Goal: Task Accomplishment & Management: Manage account settings

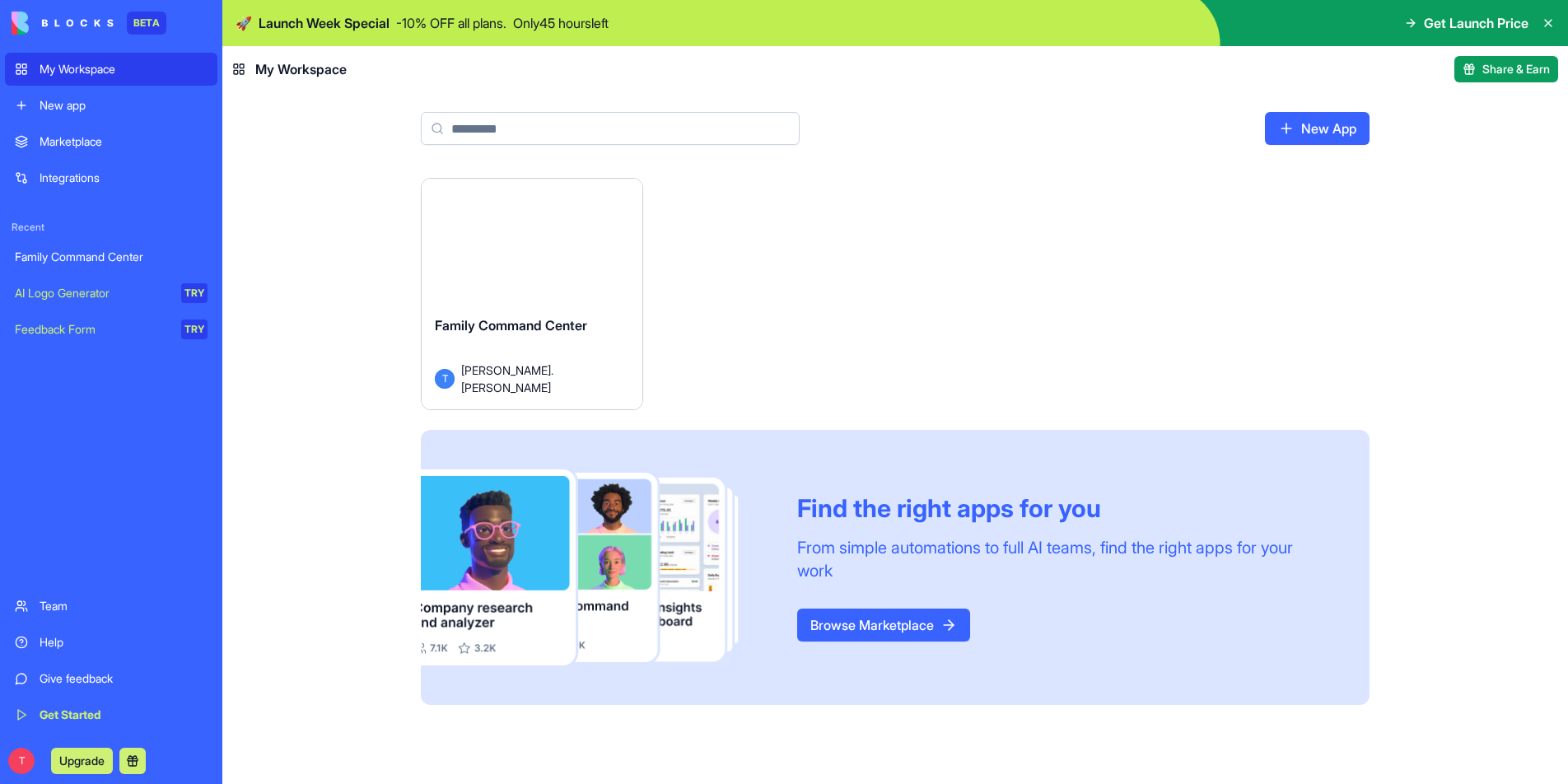
click at [503, 330] on span "Family Command Center" at bounding box center [511, 325] width 152 height 16
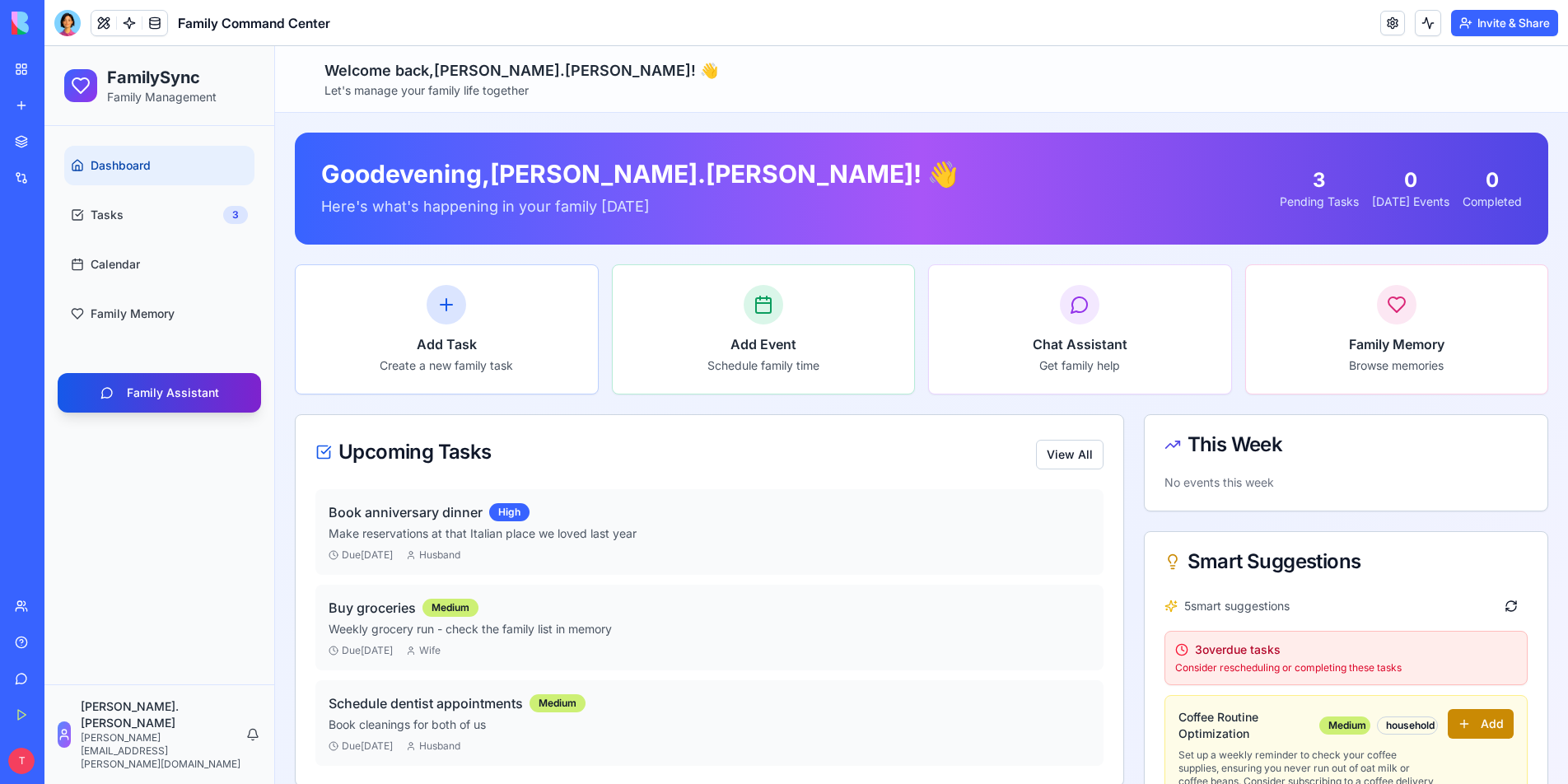
click at [168, 395] on button "Family Assistant" at bounding box center [159, 392] width 203 height 40
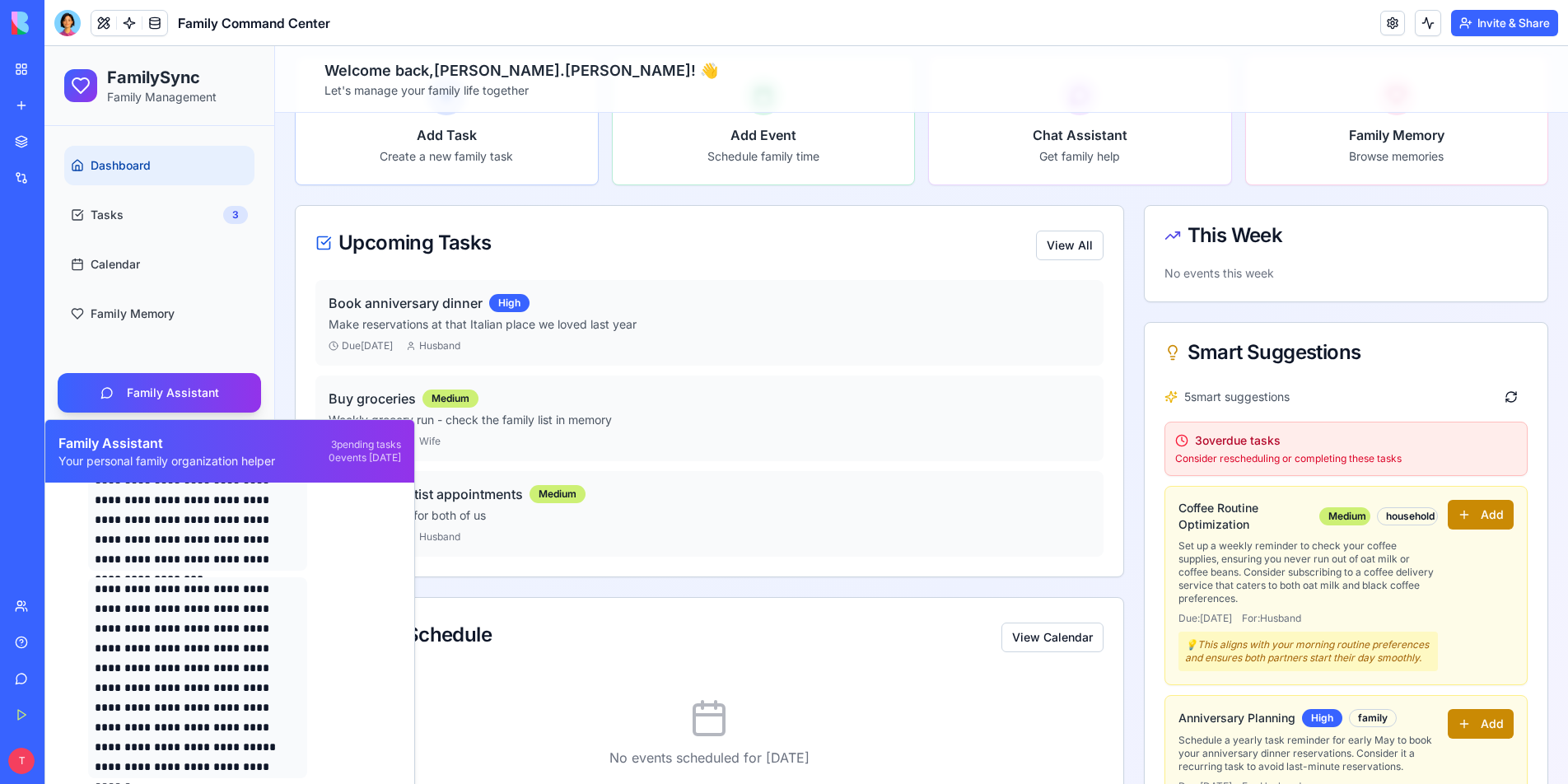
scroll to position [207, 0]
click at [201, 397] on button "Family Assistant" at bounding box center [159, 392] width 203 height 40
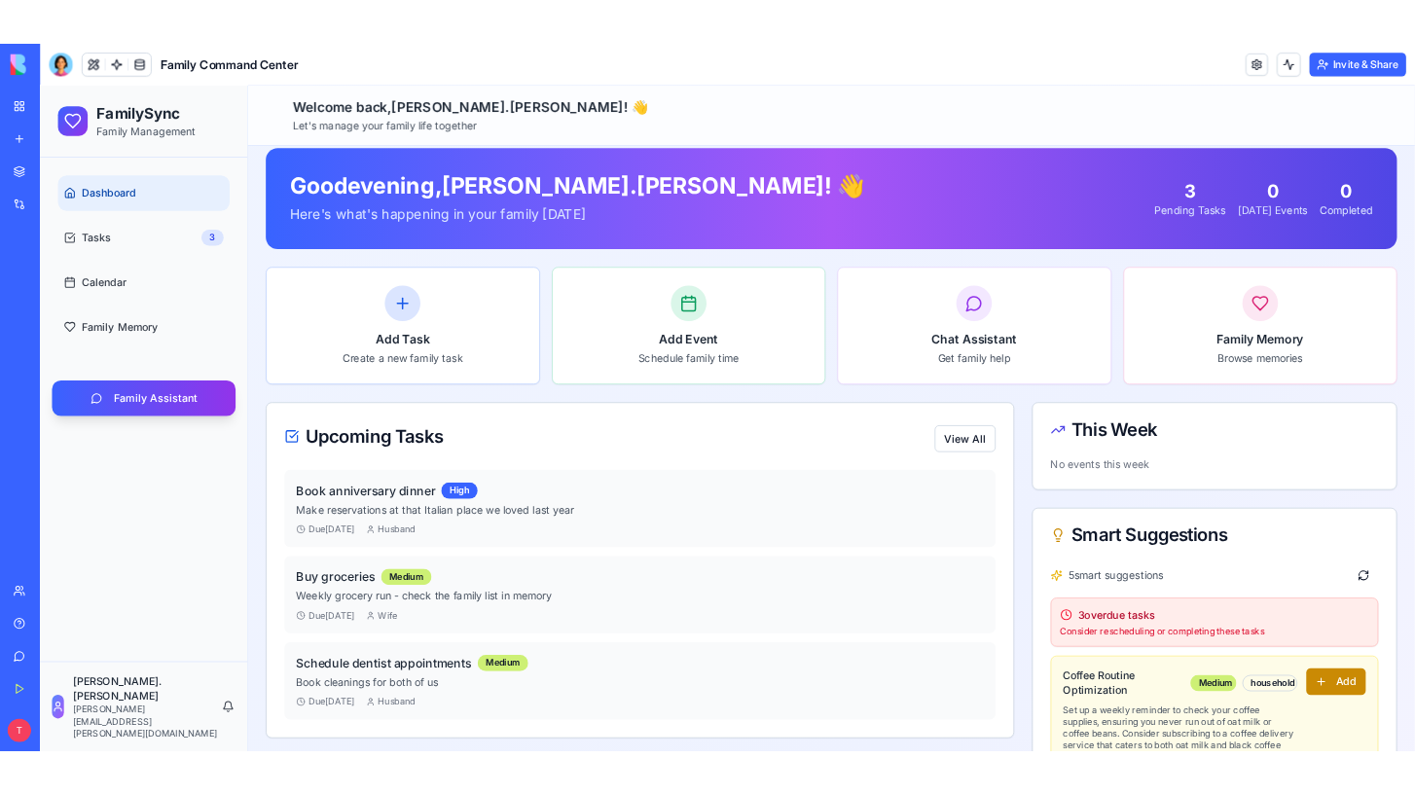
scroll to position [0, 0]
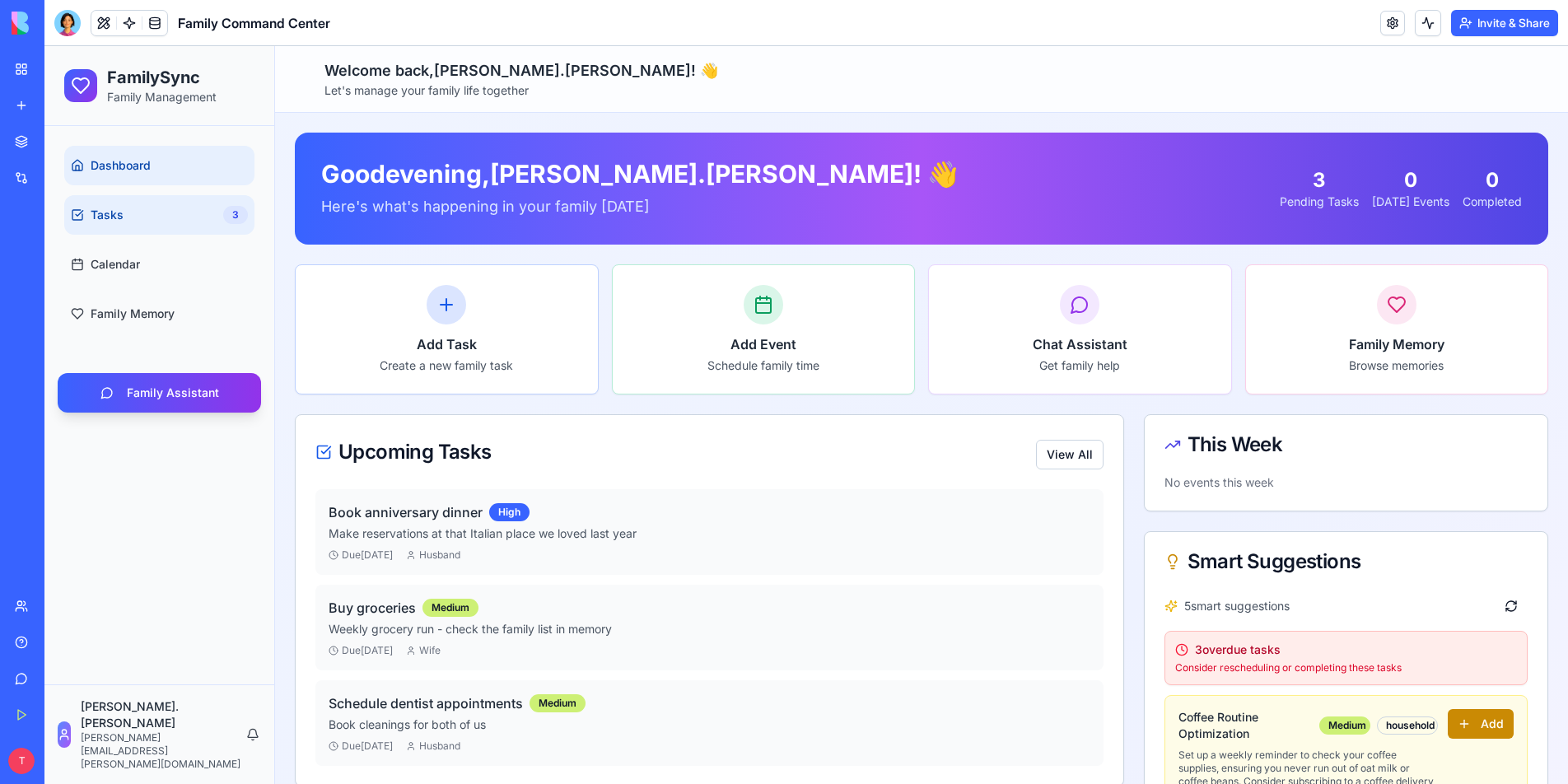
click at [131, 222] on link "Tasks 3" at bounding box center [159, 215] width 190 height 40
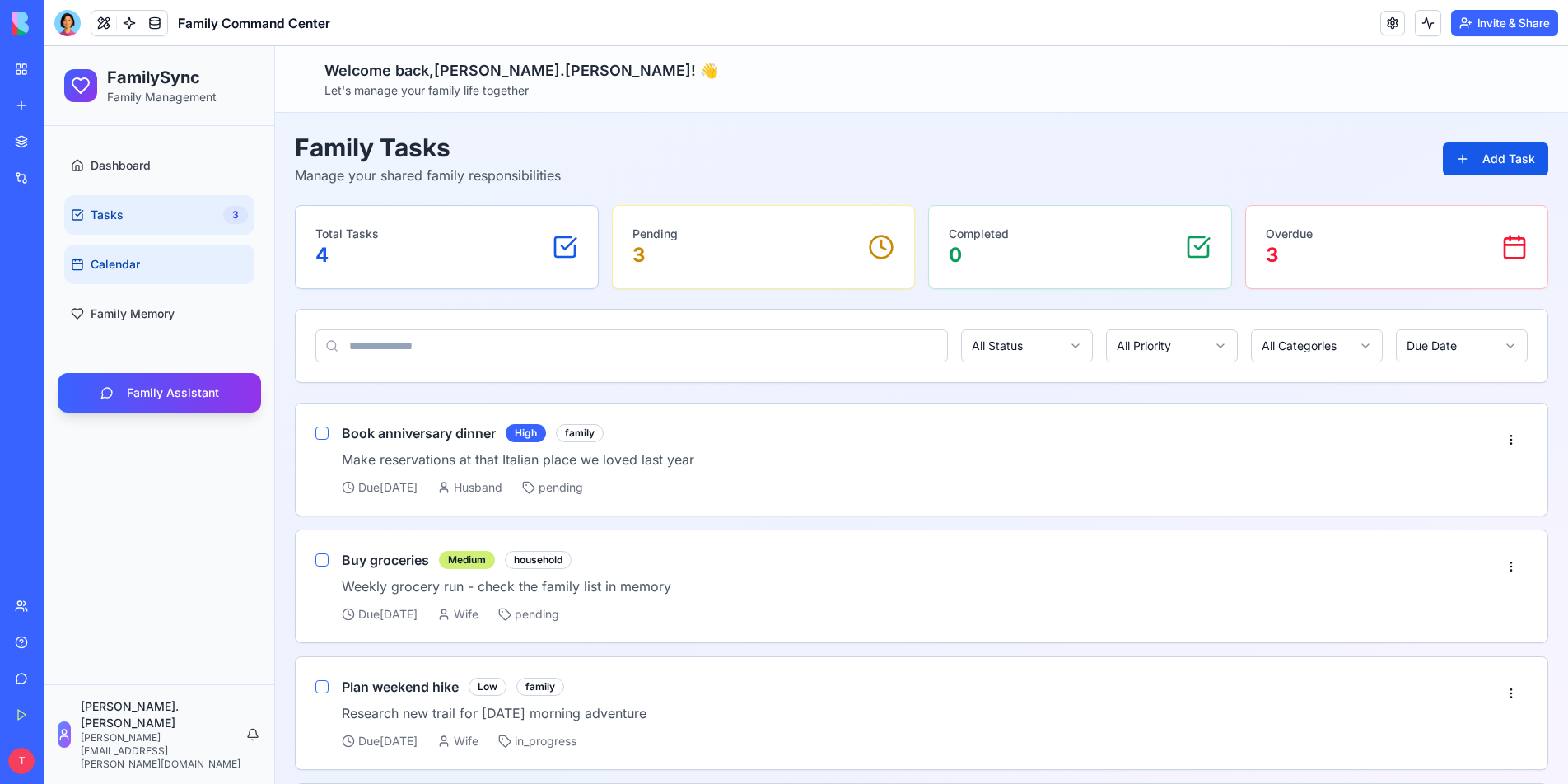
click at [131, 268] on span "Calendar" at bounding box center [115, 264] width 49 height 16
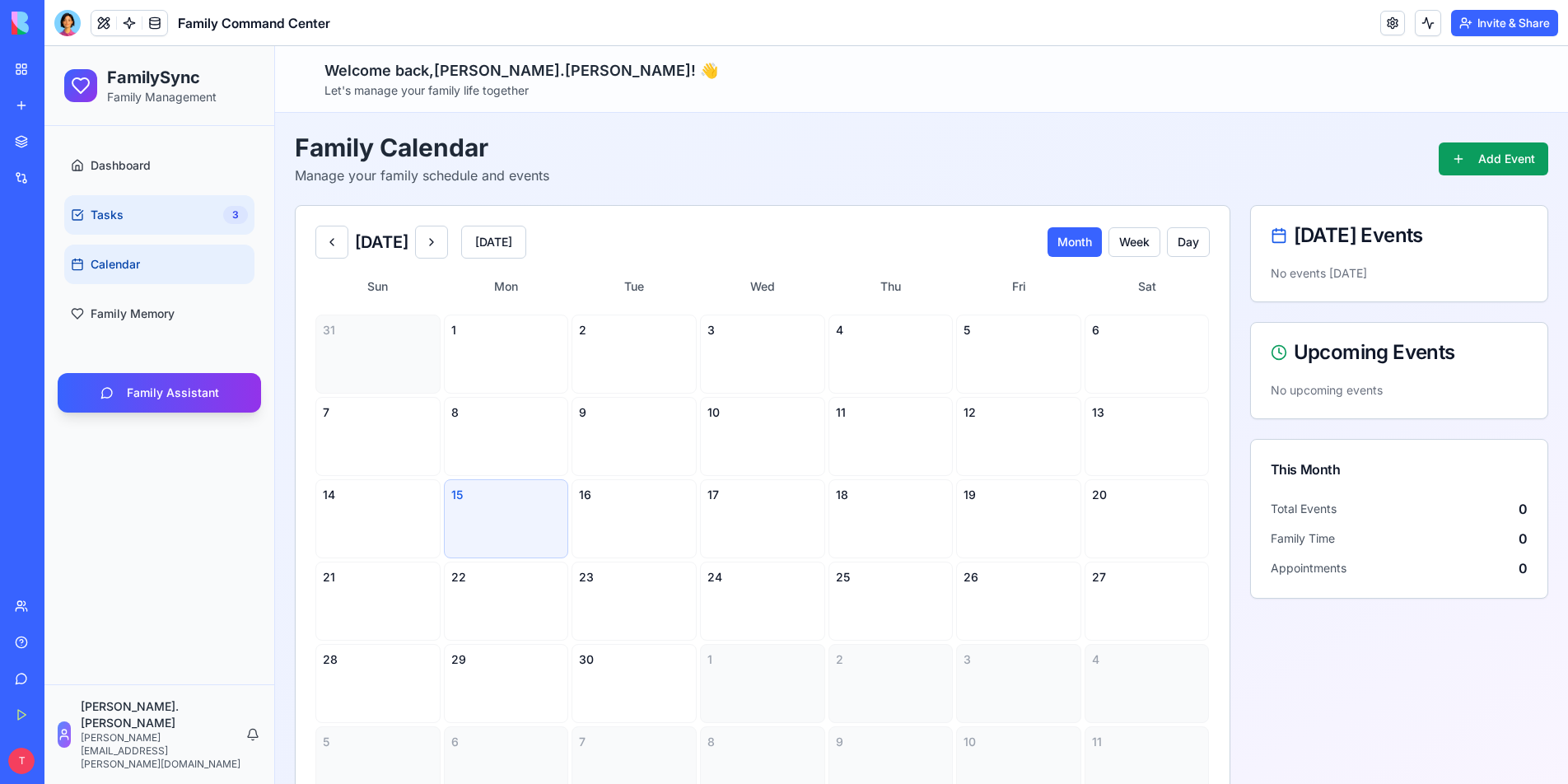
click at [131, 226] on link "Tasks 3" at bounding box center [159, 215] width 190 height 40
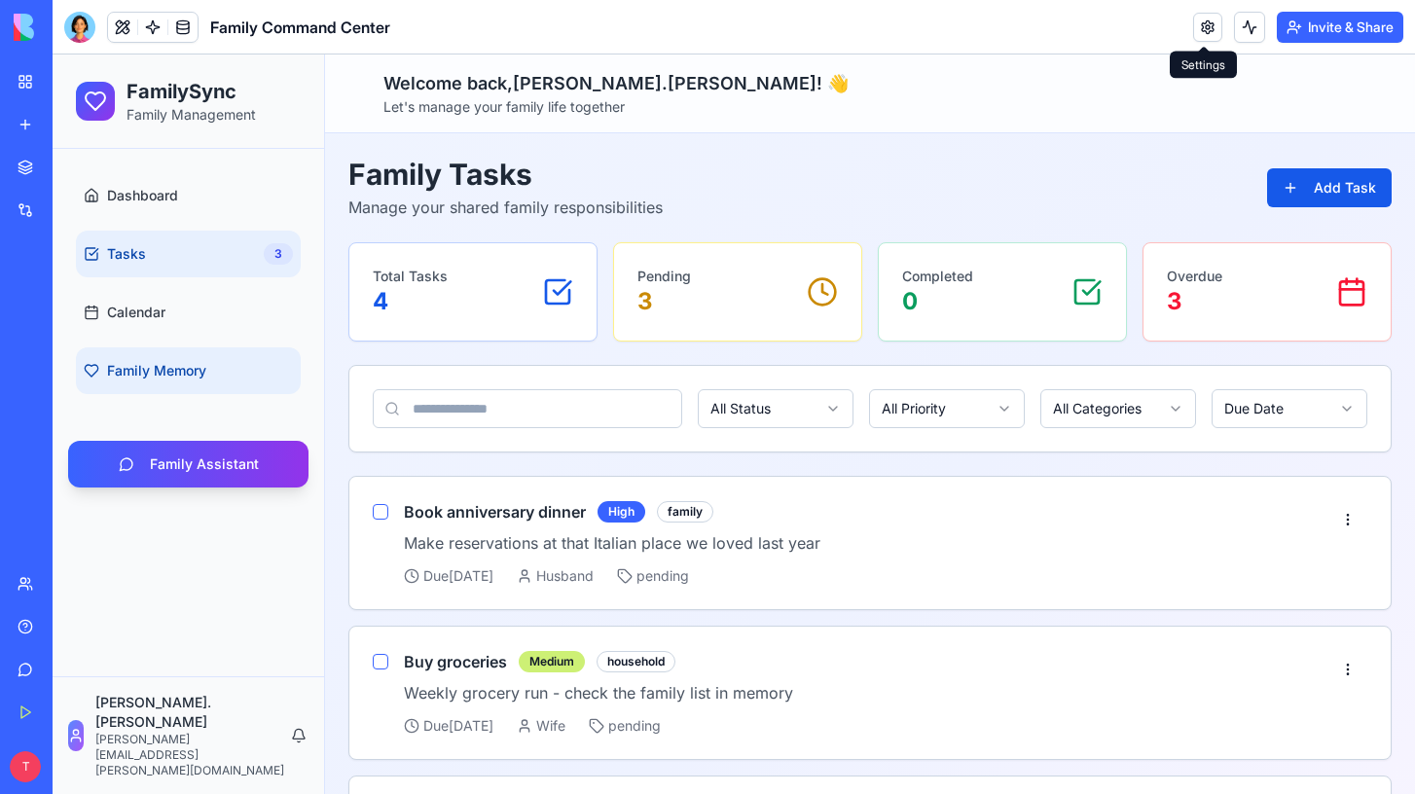
click at [140, 362] on span "Family Memory" at bounding box center [156, 370] width 99 height 19
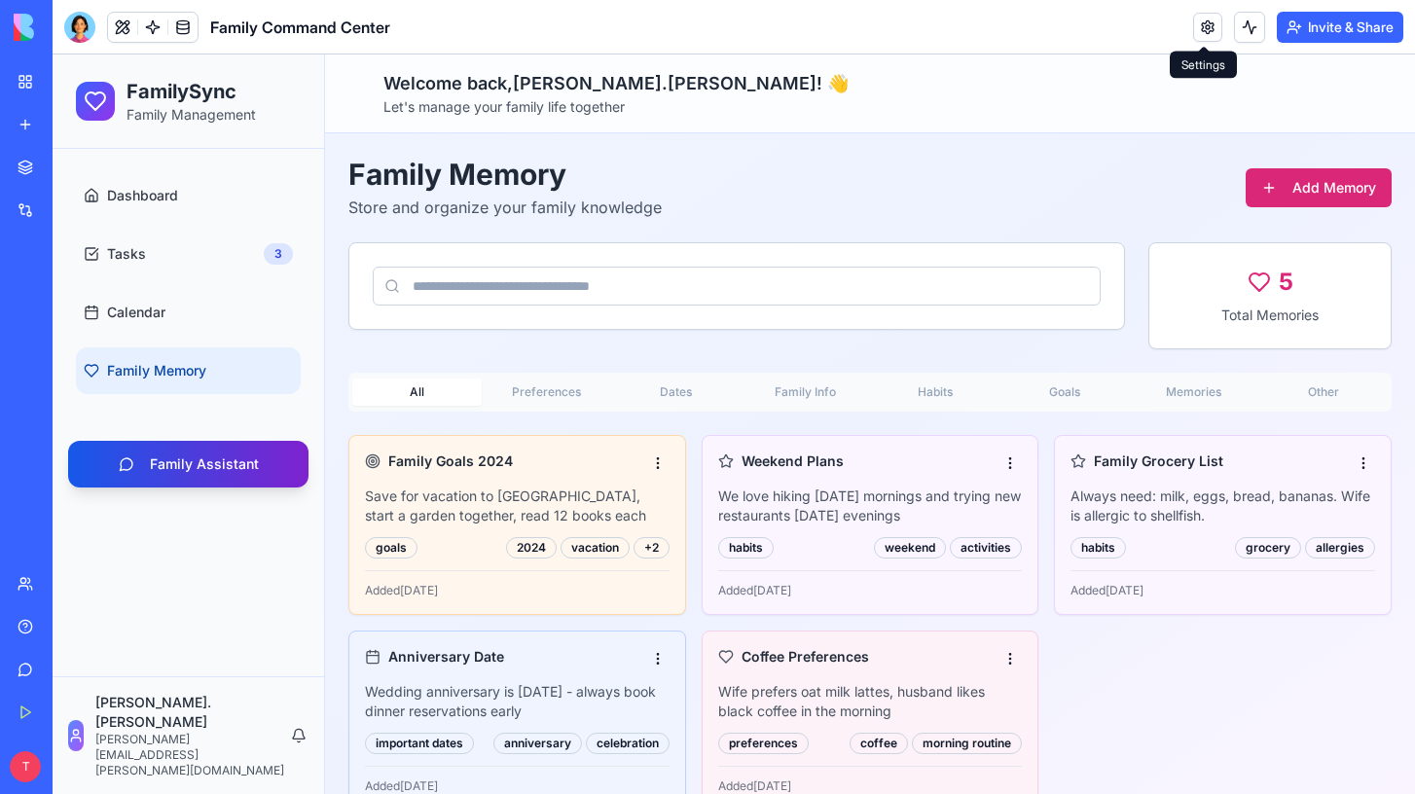
click at [195, 476] on button "Family Assistant" at bounding box center [188, 464] width 240 height 47
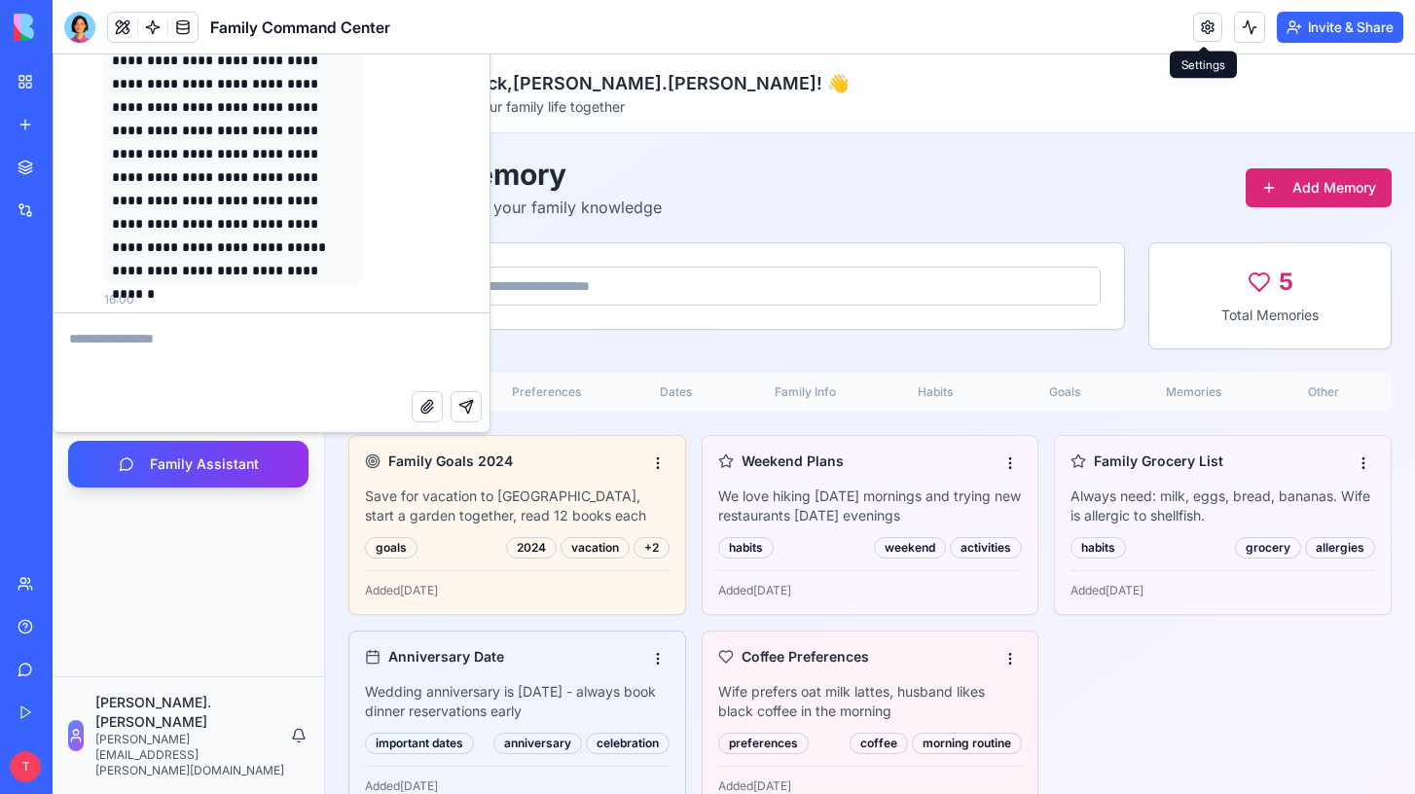
scroll to position [126, 0]
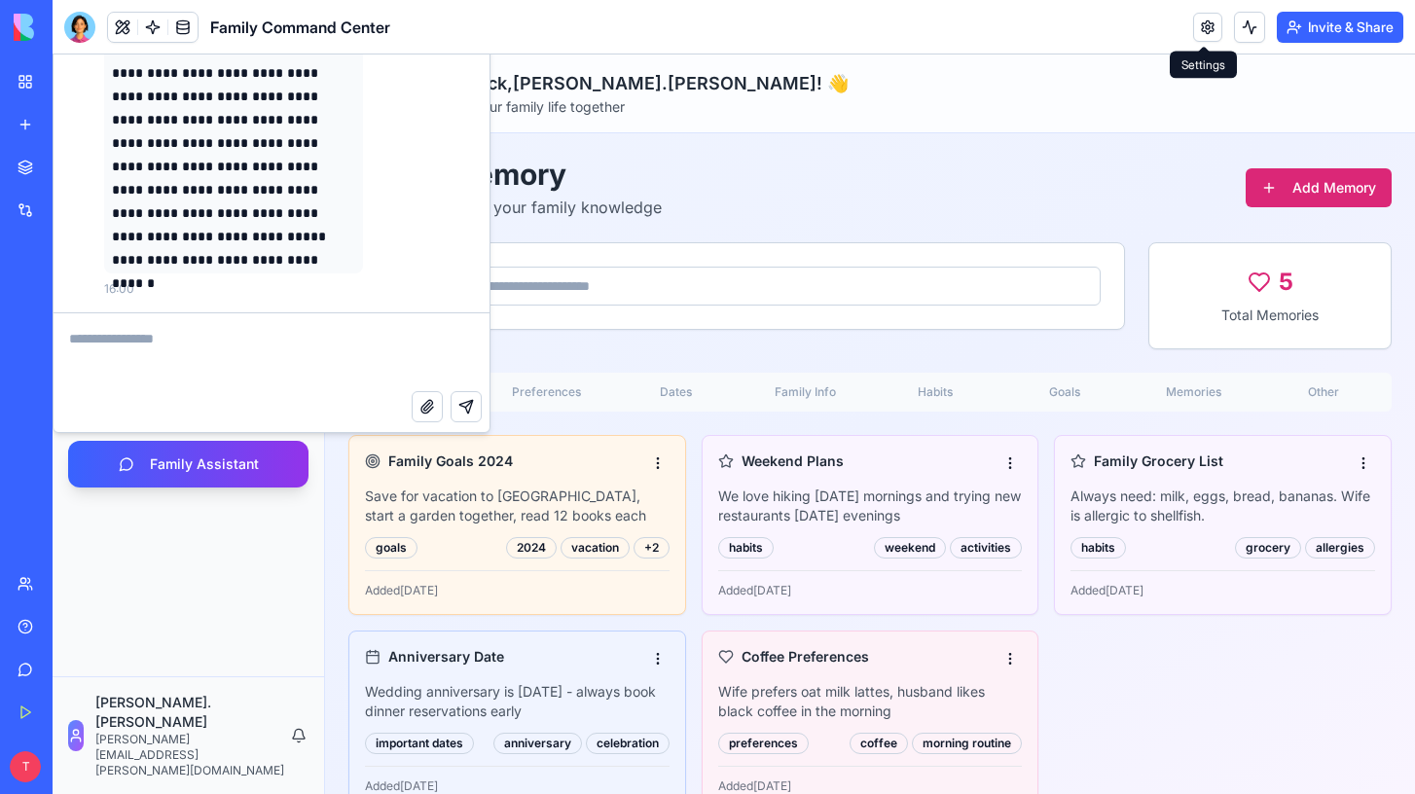
click at [211, 585] on div "Dashboard Tasks 3 Calendar Family Memory Family Assistant" at bounding box center [189, 413] width 272 height 528
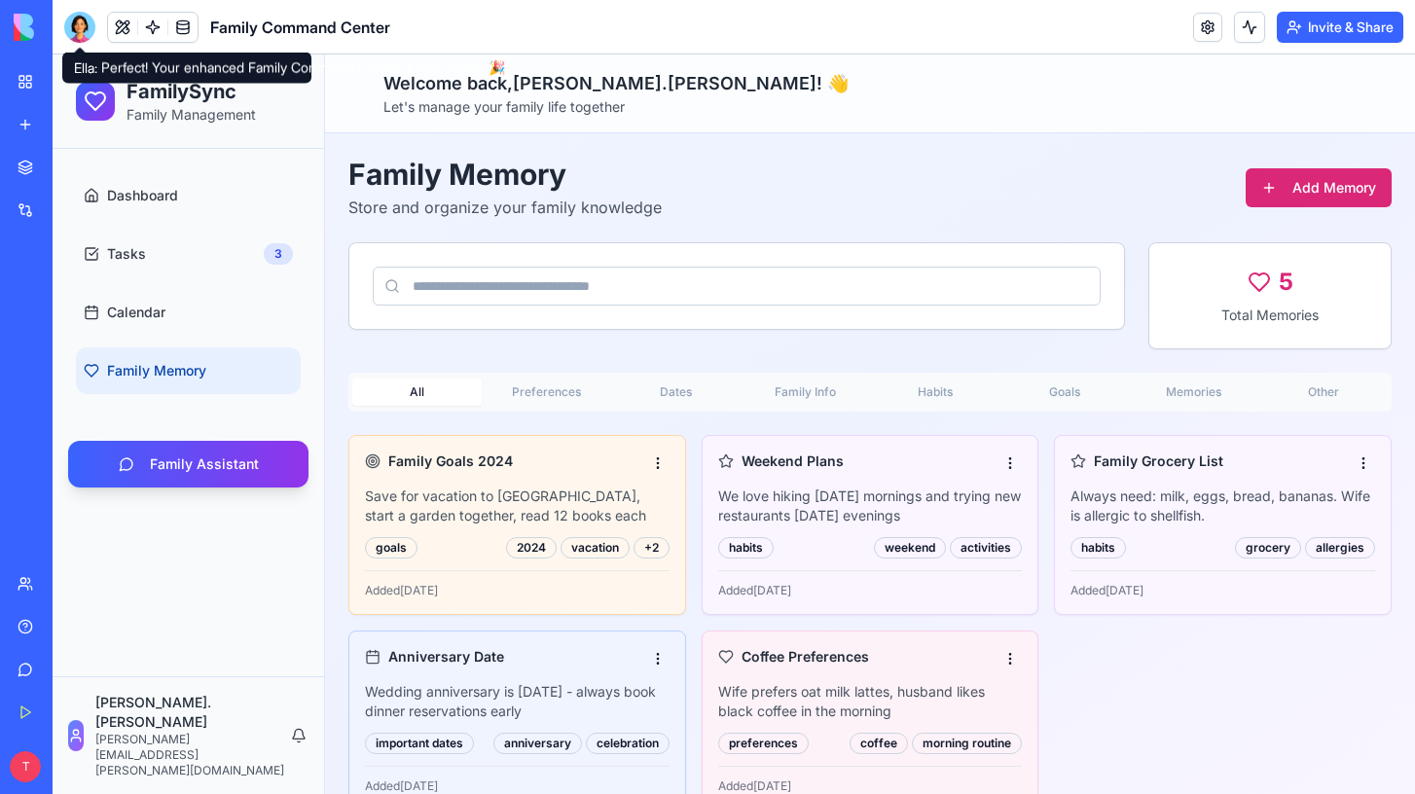
click at [89, 18] on div at bounding box center [79, 27] width 31 height 31
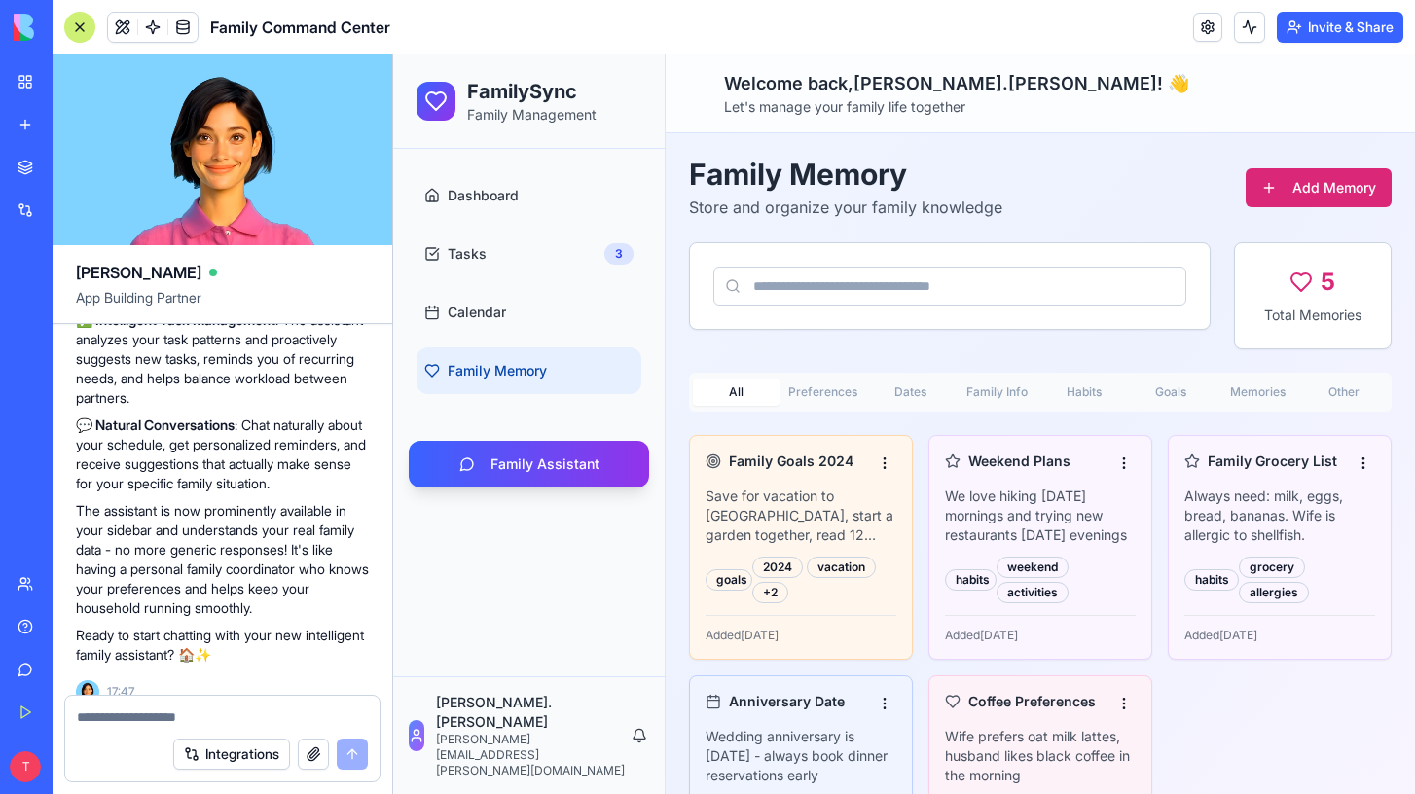
scroll to position [3071, 0]
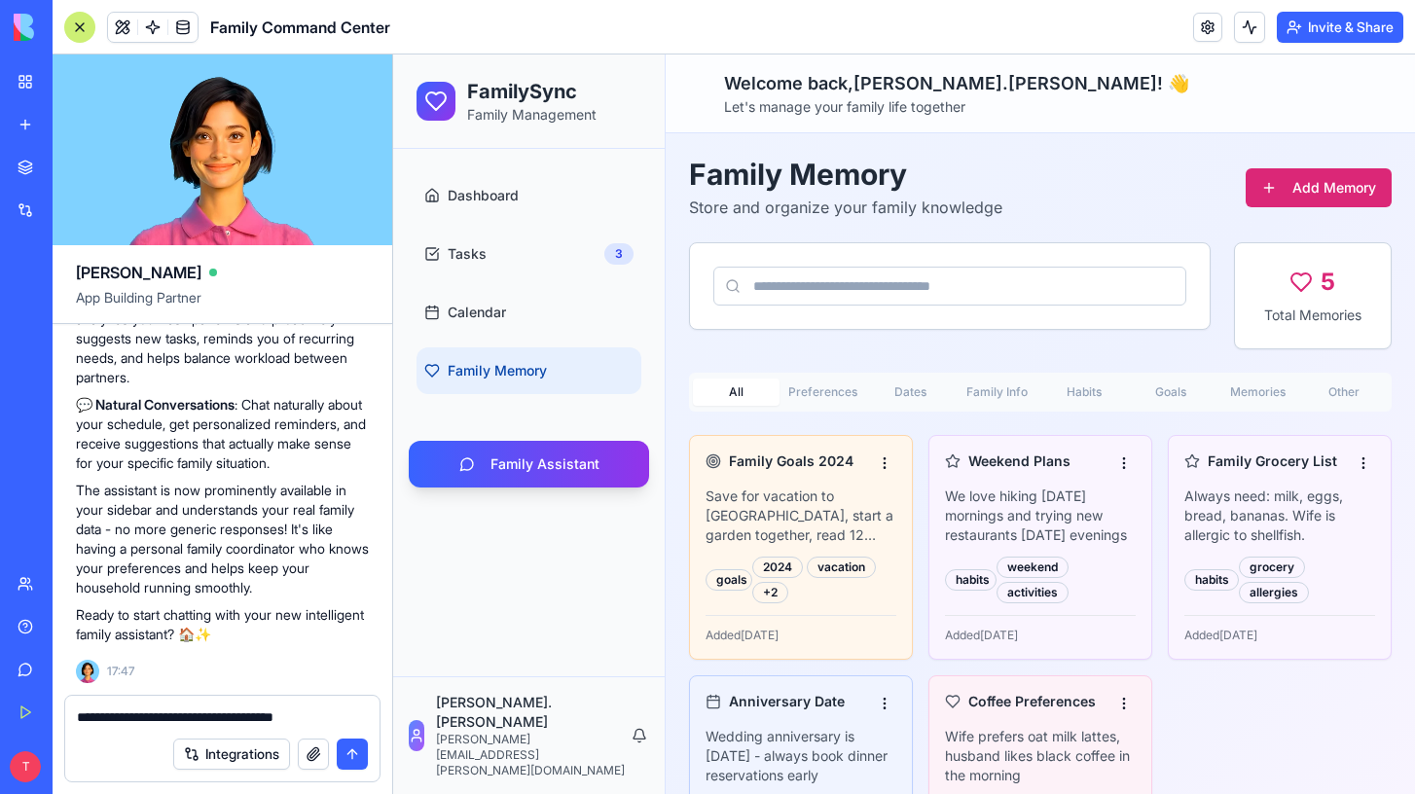
type textarea "**********"
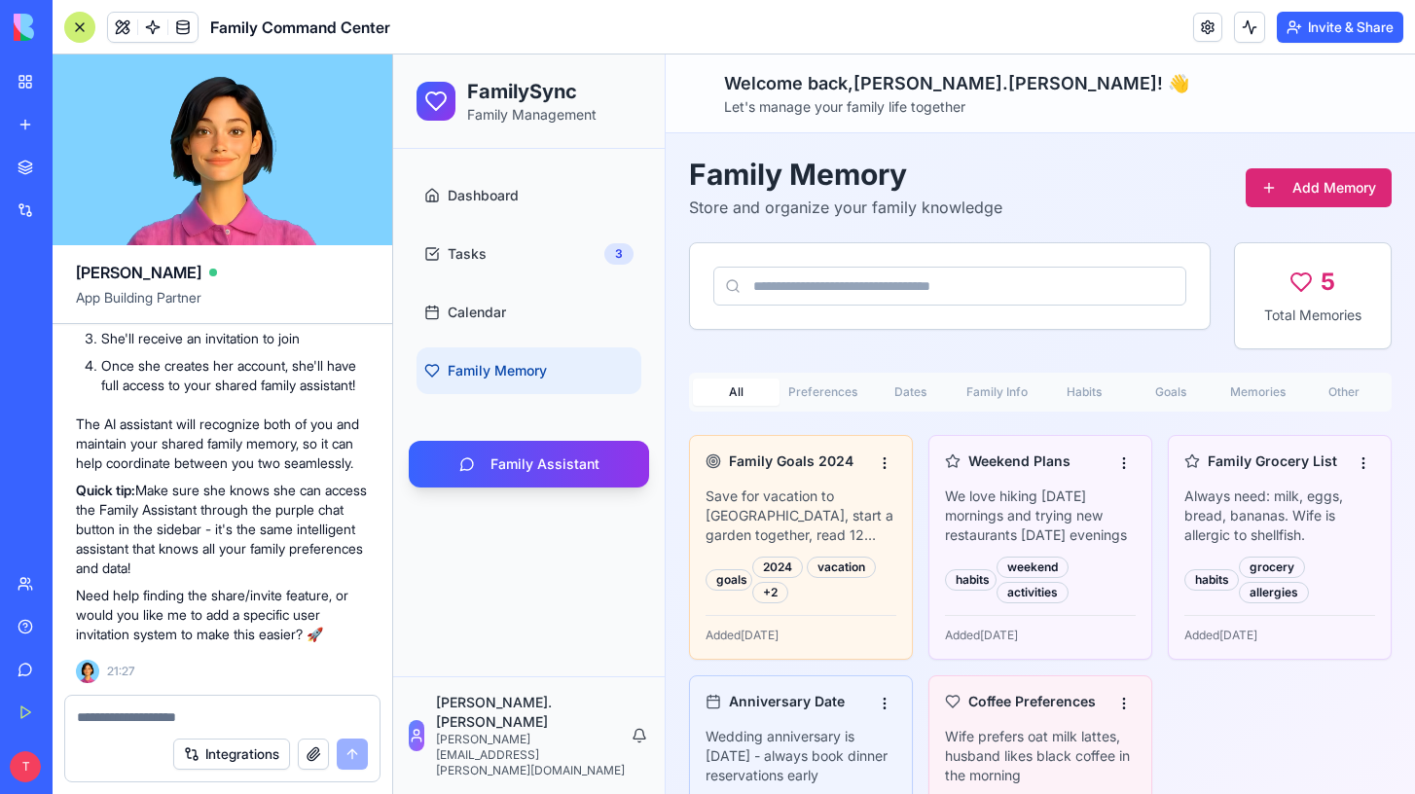
scroll to position [3924, 0]
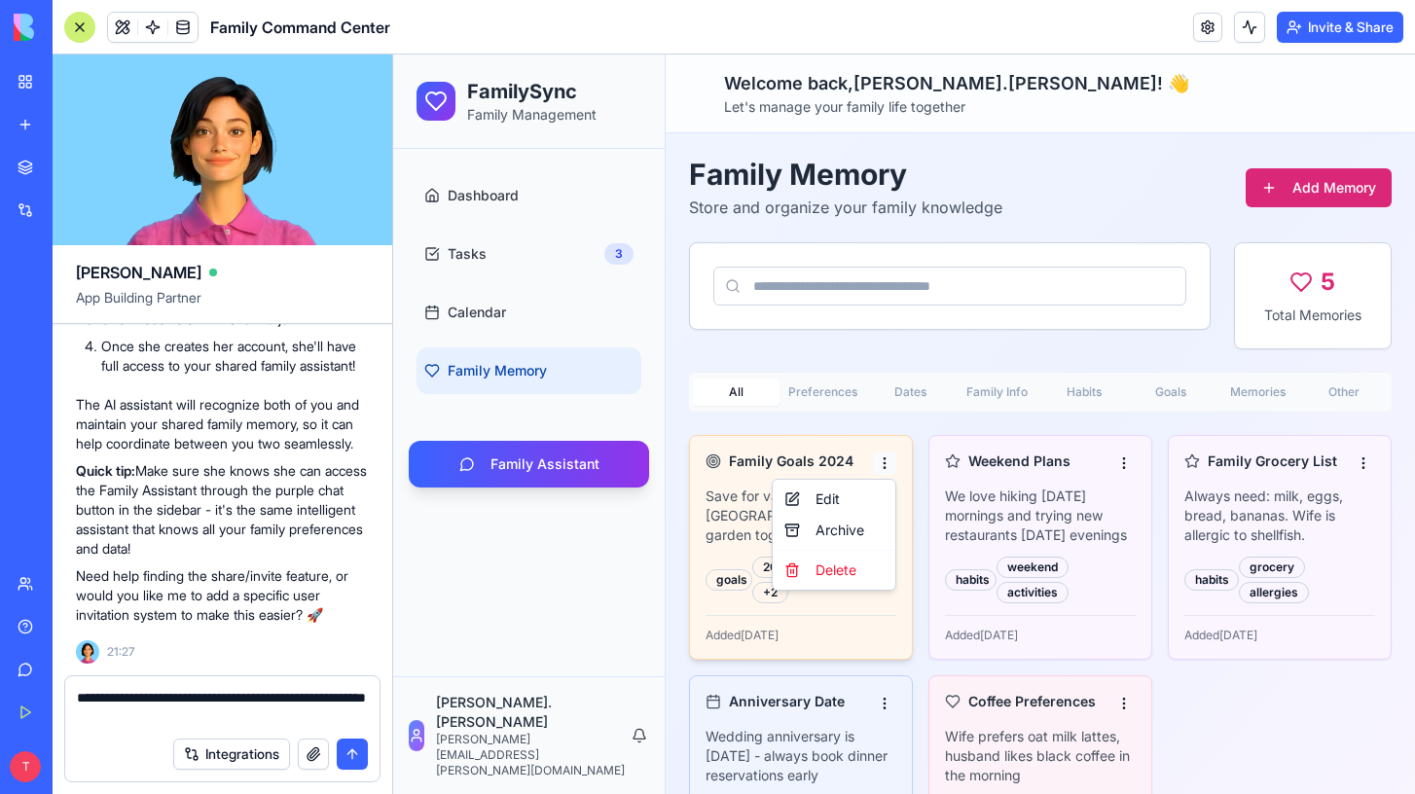
click at [890, 462] on html "FamilySync Family Management Dashboard Tasks 3 Calendar Family Memory Family As…" at bounding box center [904, 489] width 1022 height 869
click at [854, 574] on div "Delete" at bounding box center [834, 570] width 115 height 31
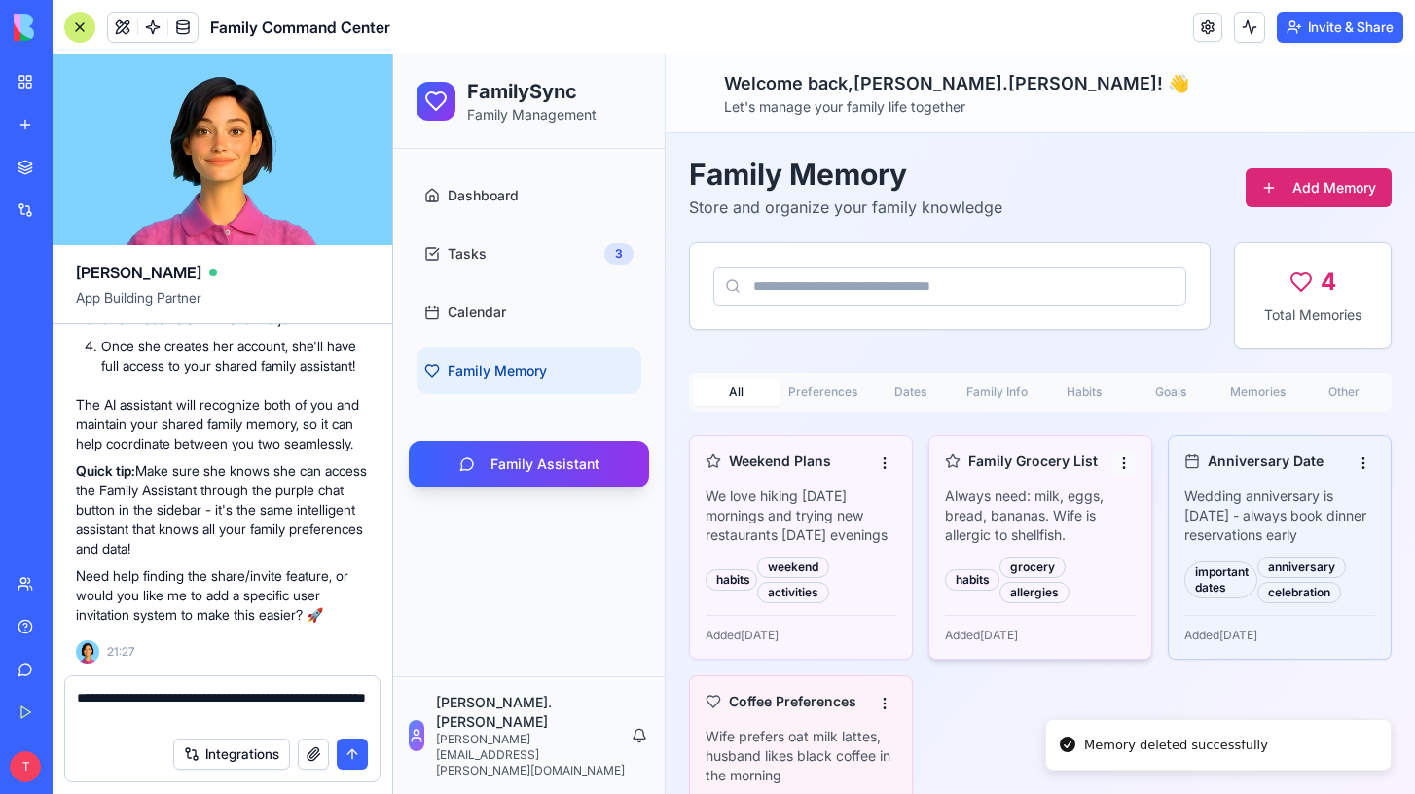
click at [1118, 462] on html "FamilySync Family Management Dashboard Tasks 3 Calendar Family Memory Family As…" at bounding box center [904, 489] width 1022 height 869
click at [1099, 565] on div "Delete" at bounding box center [1073, 570] width 115 height 31
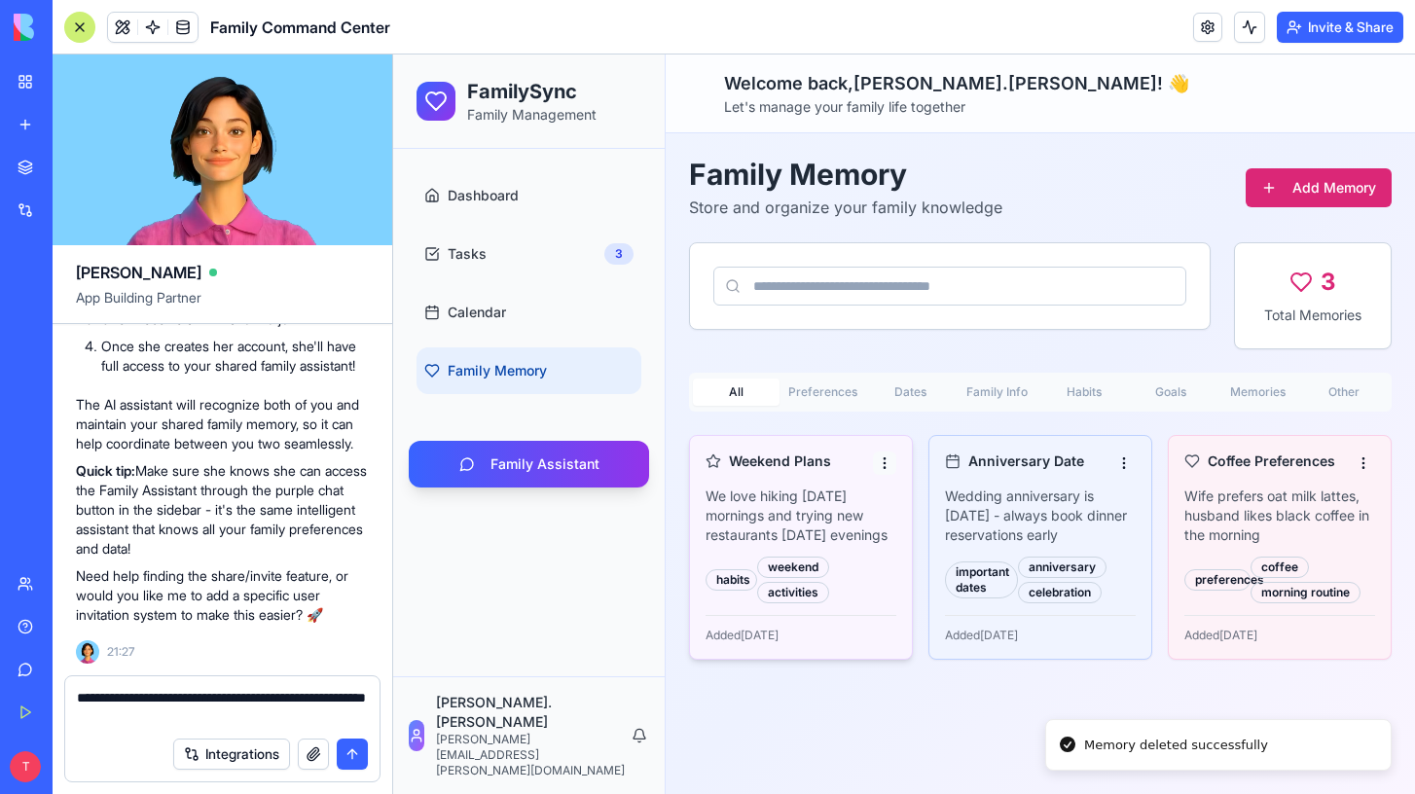
click at [879, 465] on html "FamilySync Family Management Dashboard Tasks 3 Calendar Family Memory Family As…" at bounding box center [904, 425] width 1022 height 740
click at [854, 567] on div "Delete" at bounding box center [834, 570] width 115 height 31
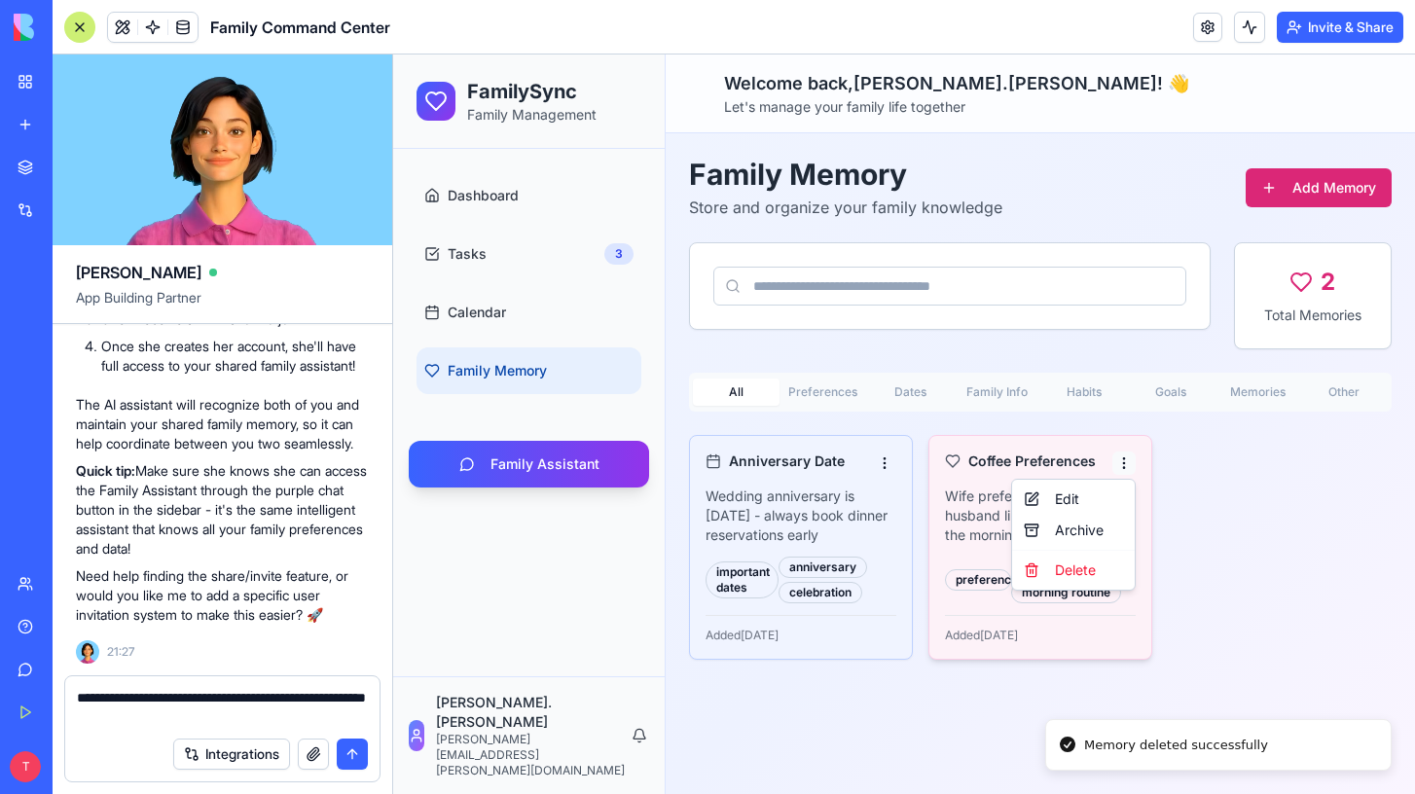
click at [1122, 461] on html "FamilySync Family Management Dashboard Tasks 3 Calendar Family Memory Family As…" at bounding box center [904, 425] width 1022 height 740
click at [1095, 568] on div "Delete" at bounding box center [1073, 570] width 115 height 31
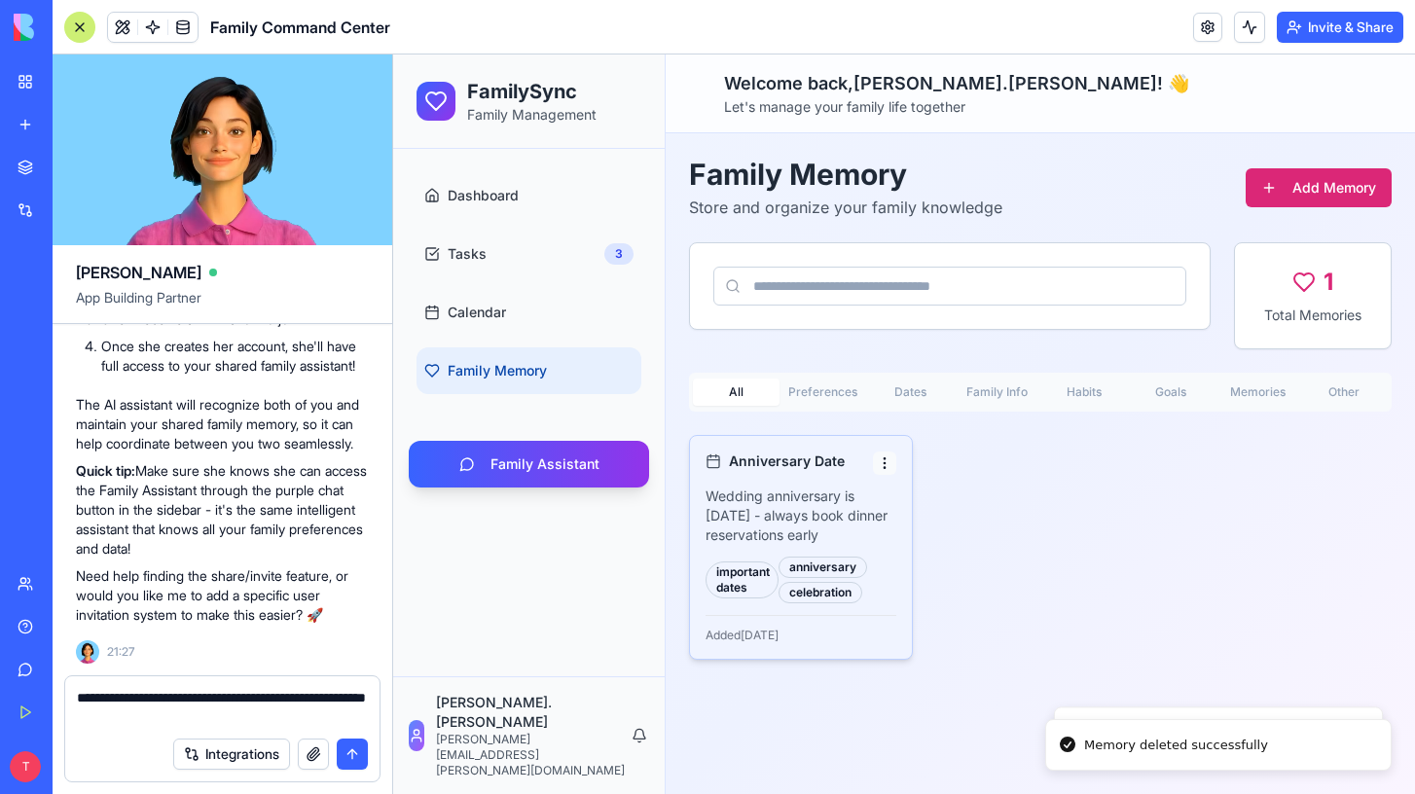
click at [885, 458] on html "FamilySync Family Management Dashboard Tasks 3 Calendar Family Memory Family As…" at bounding box center [904, 425] width 1022 height 740
click at [863, 564] on div "Delete" at bounding box center [834, 570] width 115 height 31
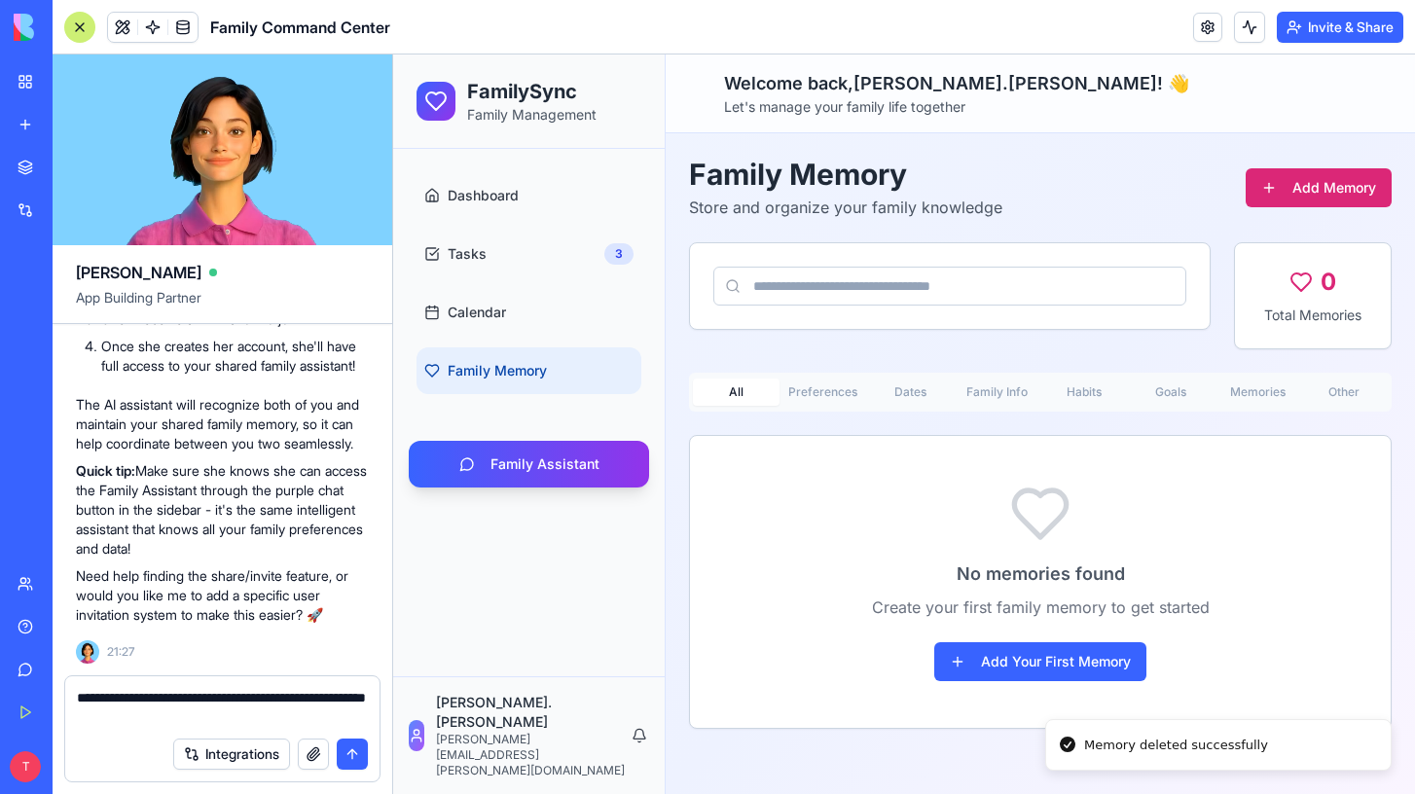
click at [230, 718] on textarea "**********" at bounding box center [222, 707] width 291 height 39
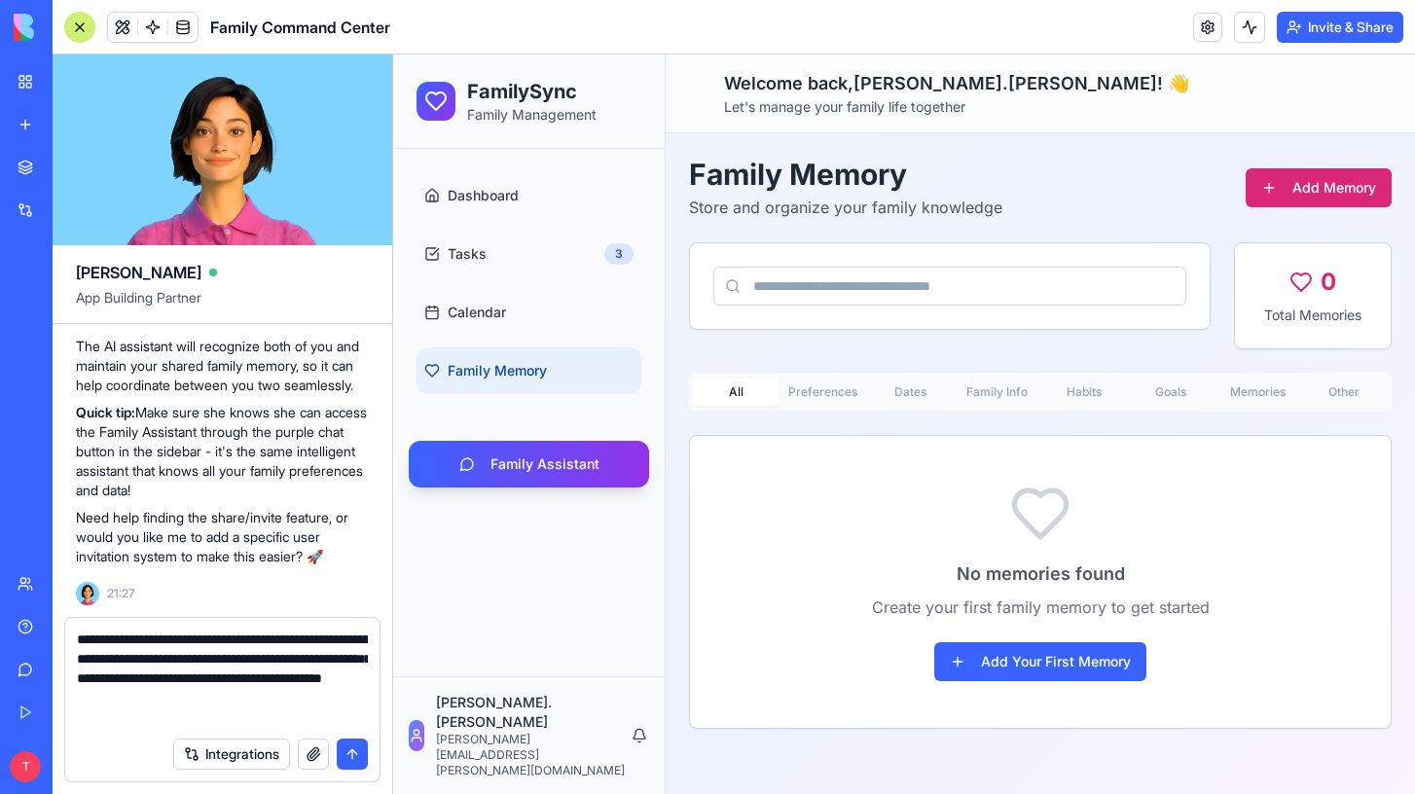
type textarea "**********"
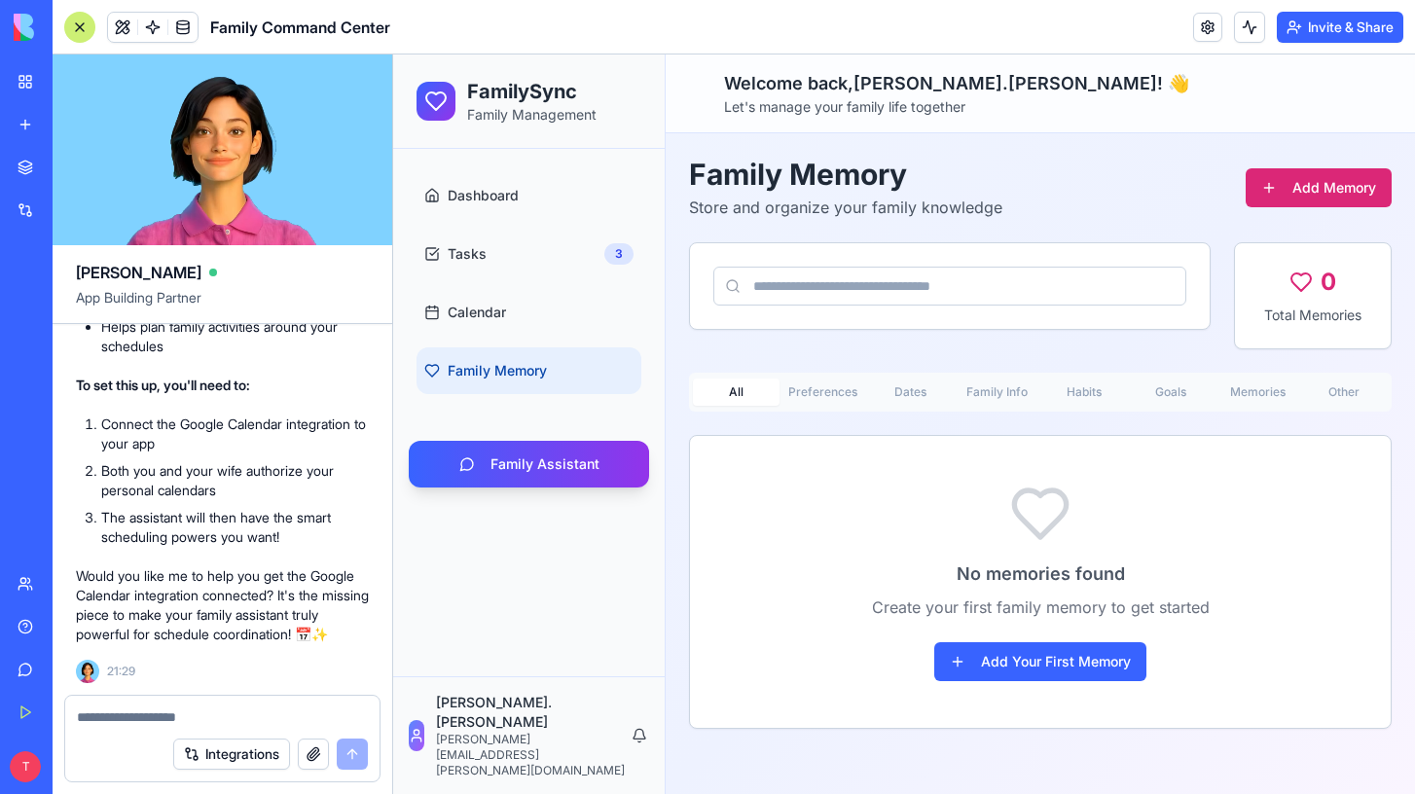
scroll to position [5189, 0]
type textarea "*"
type textarea "**********"
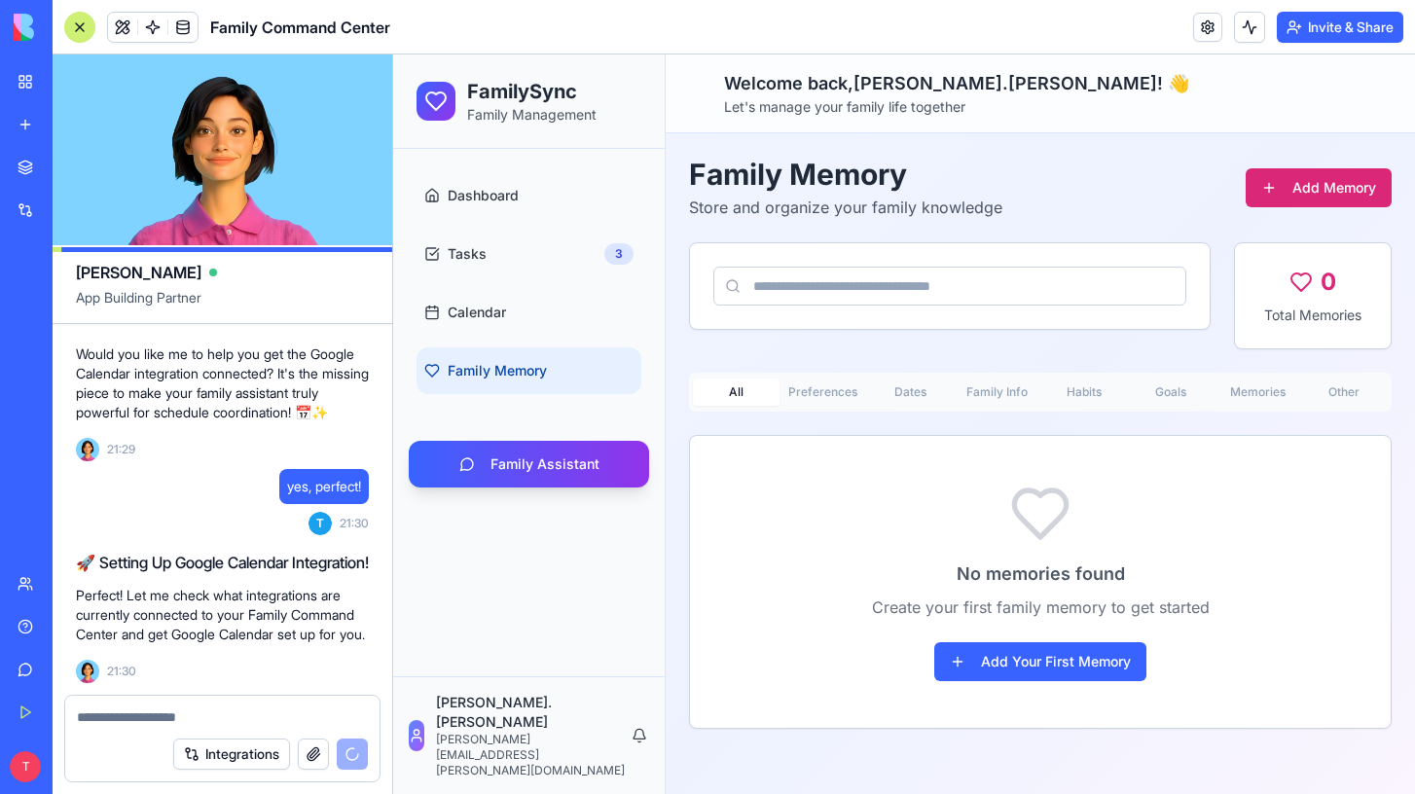
scroll to position [5590, 0]
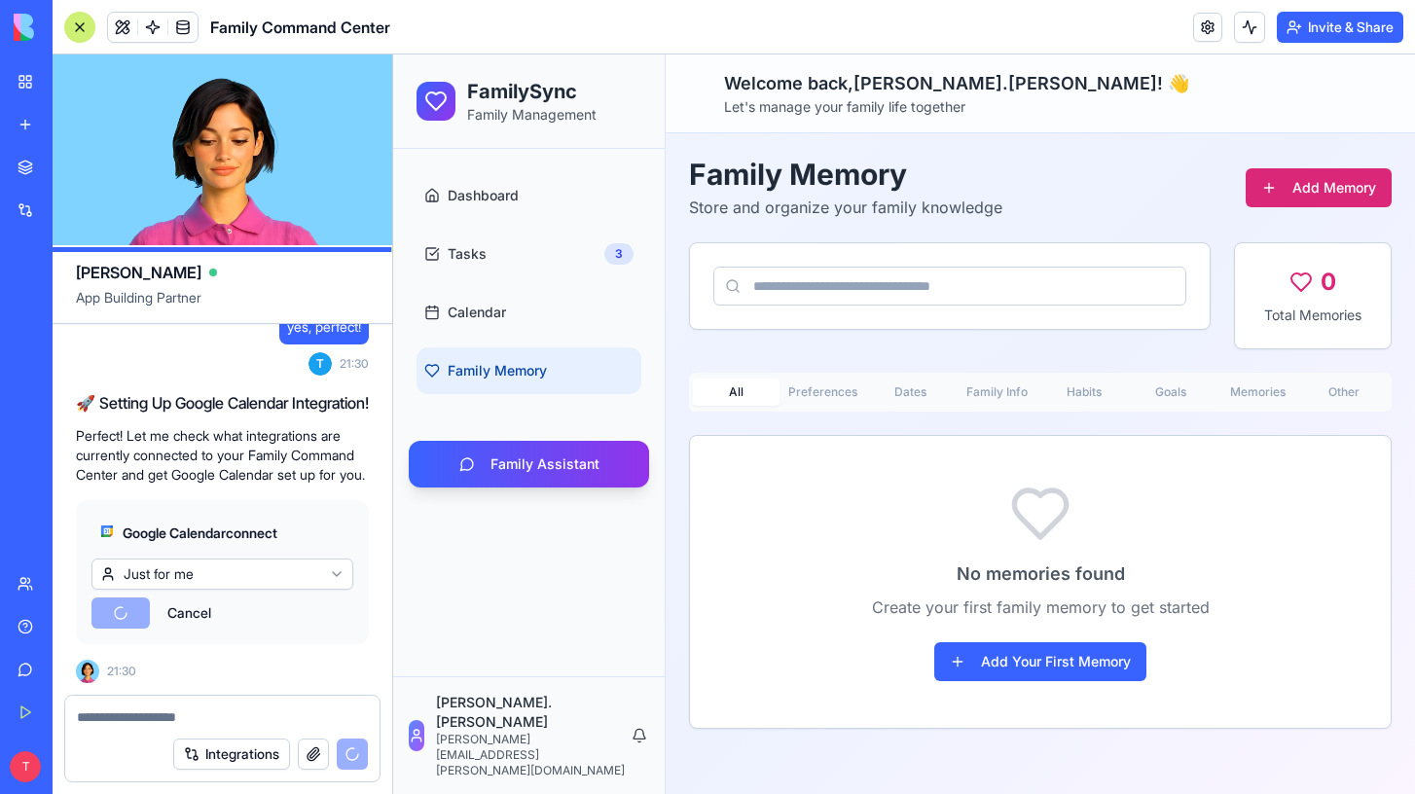
click at [210, 577] on html "BETA My Workspace New app Marketplace Integrations Recent Family Command Center…" at bounding box center [707, 397] width 1415 height 794
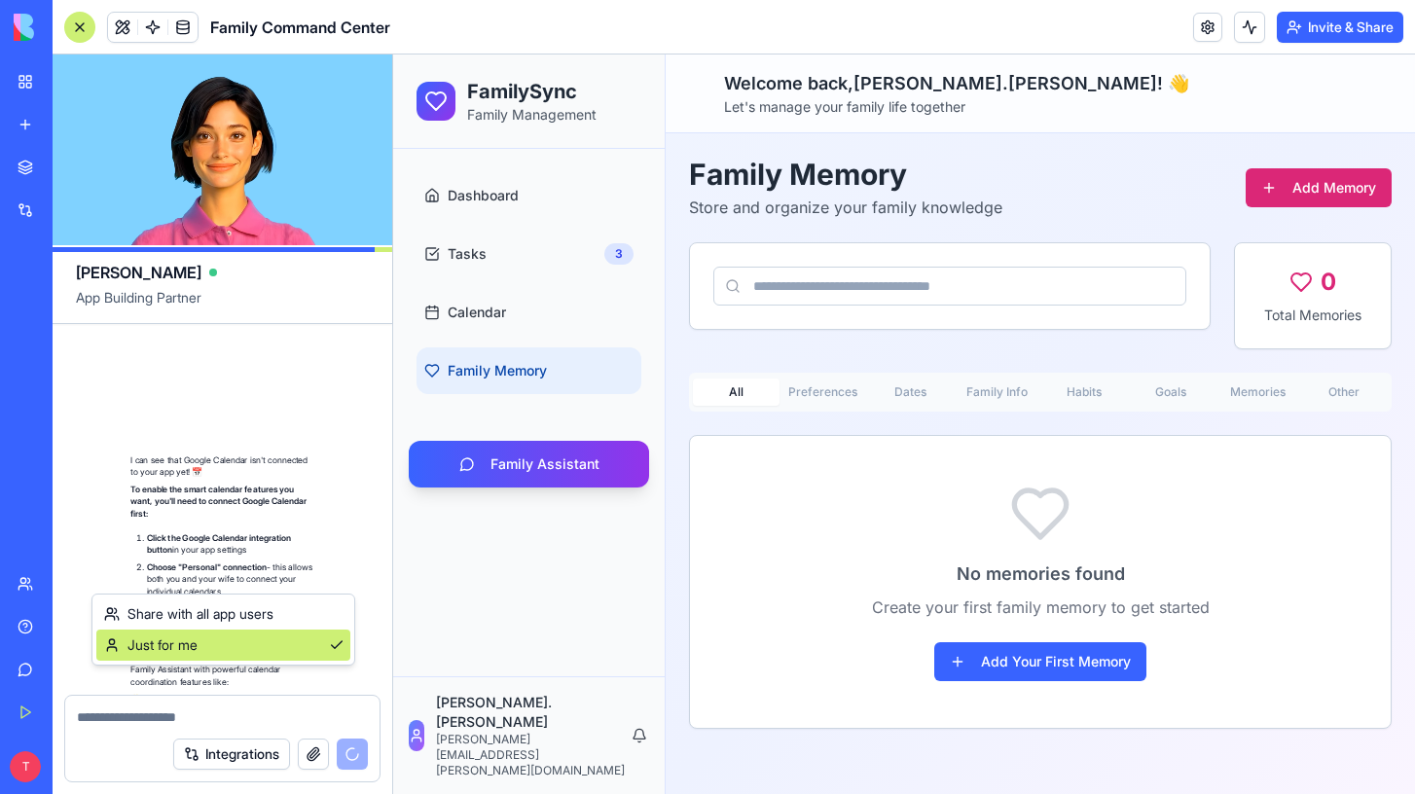
scroll to position [6314, 0]
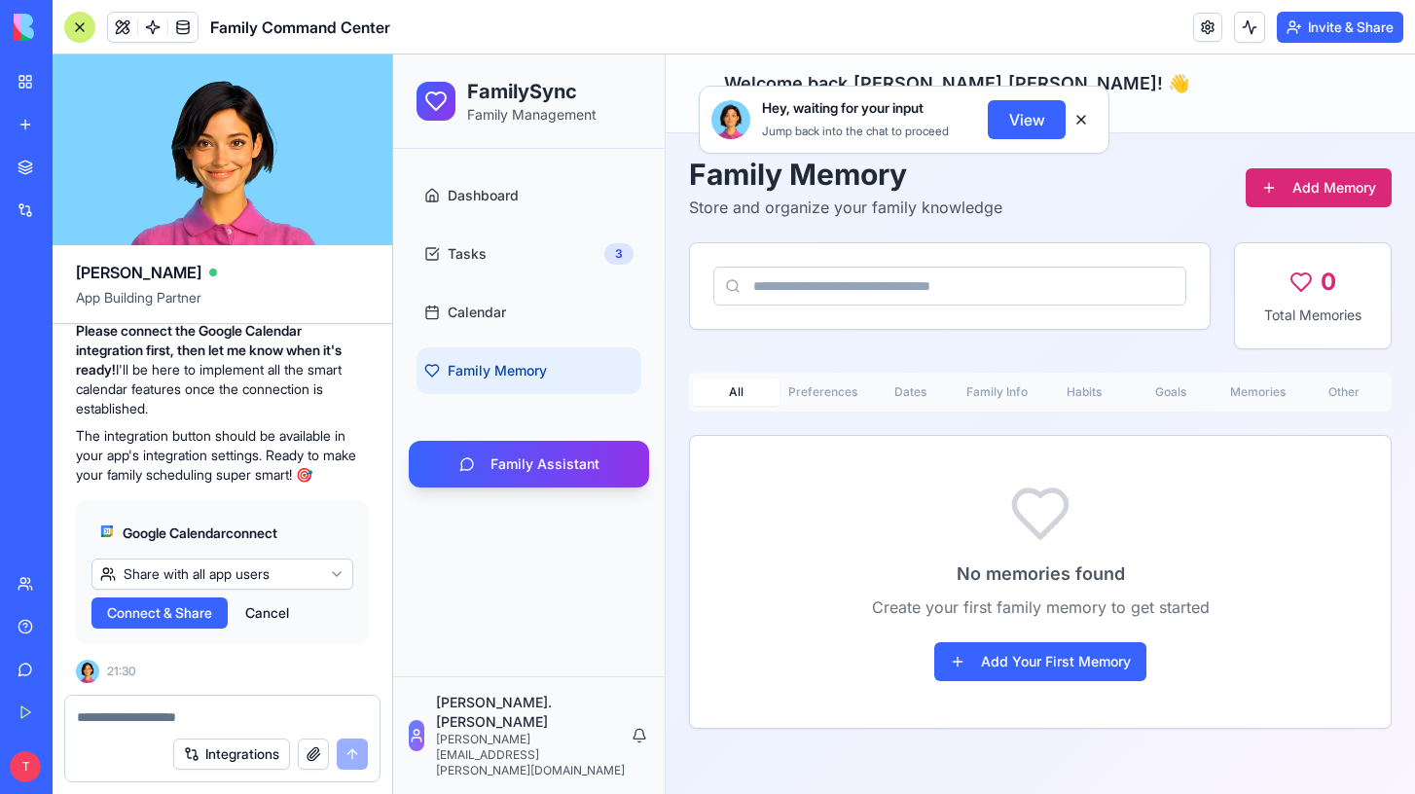
click at [192, 614] on span "Connect & Share" at bounding box center [159, 612] width 105 height 19
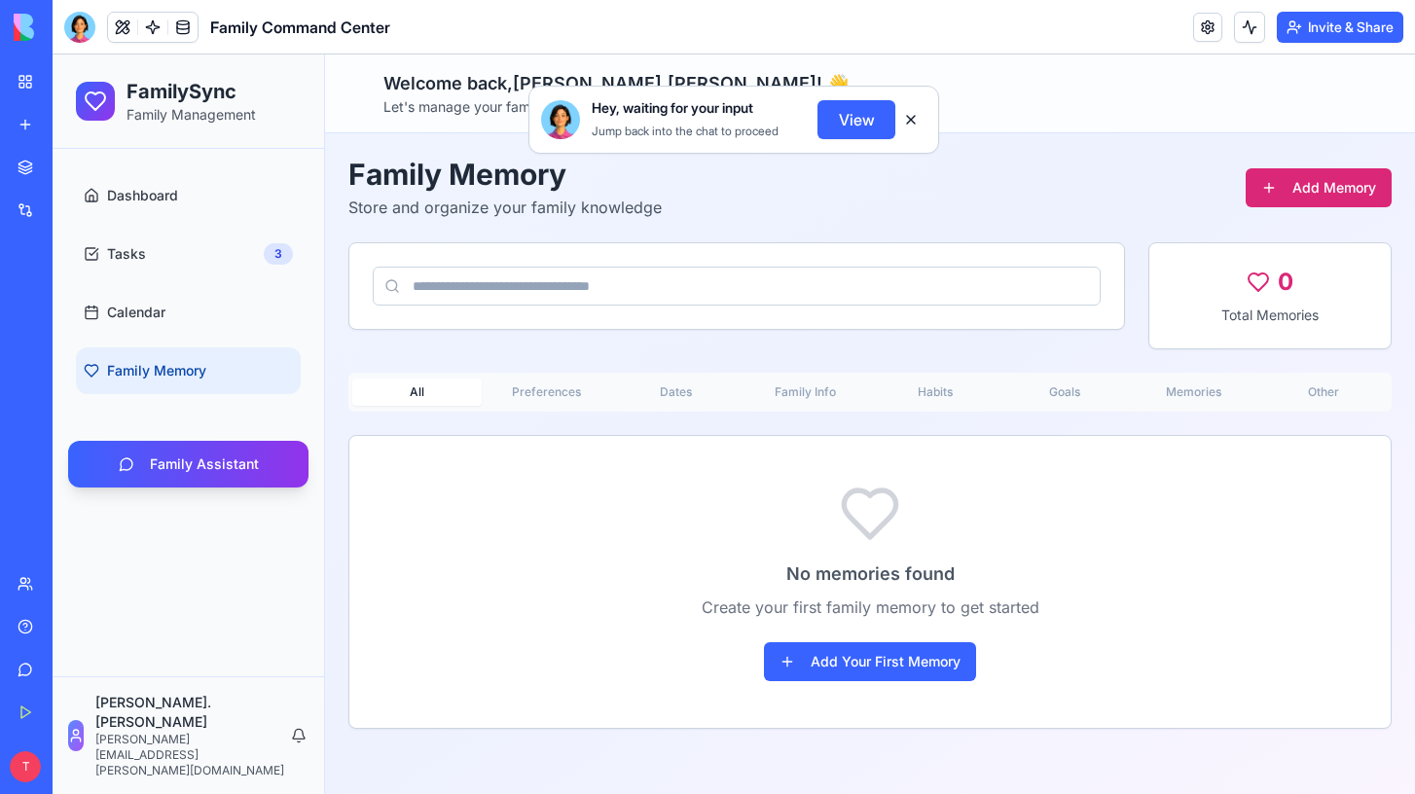
click at [848, 113] on button "View" at bounding box center [857, 119] width 78 height 39
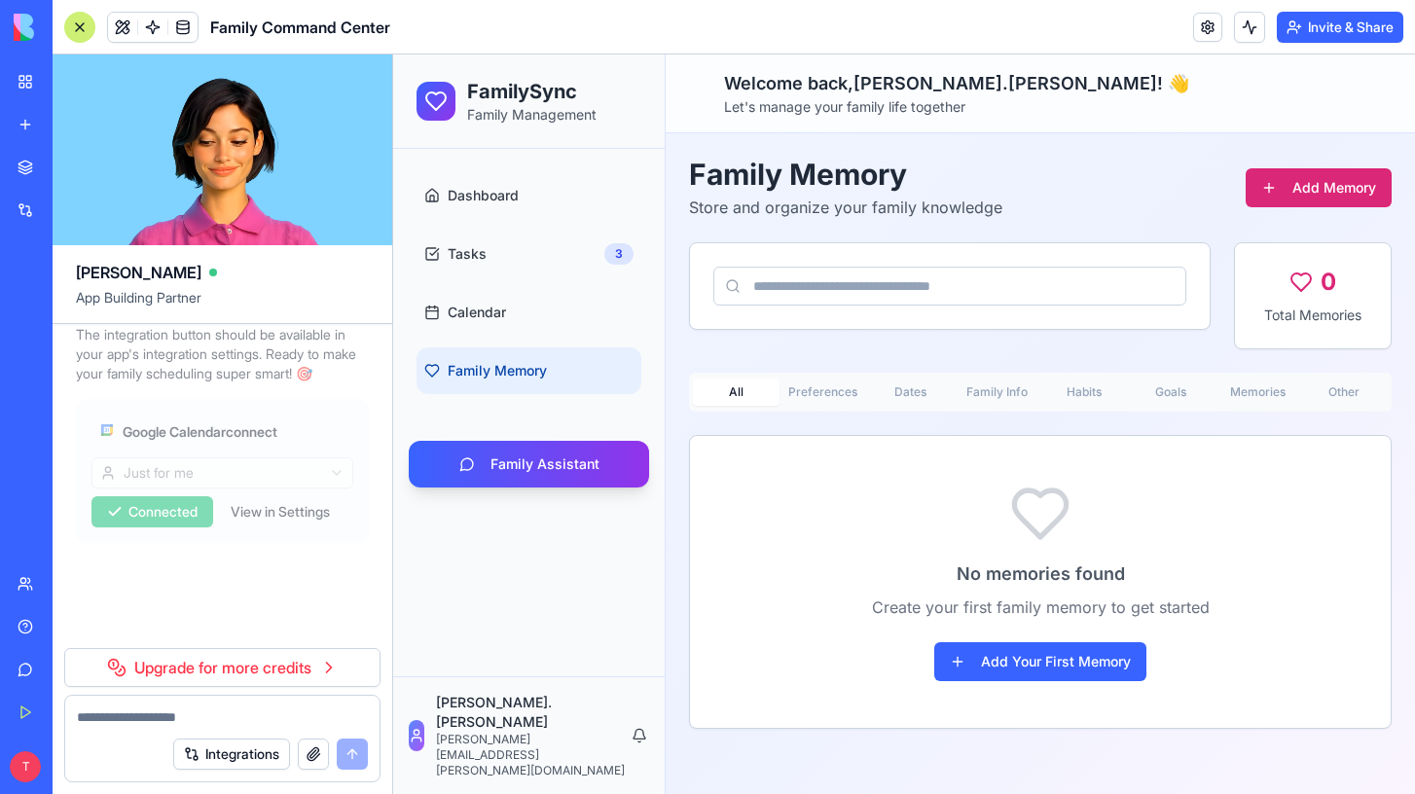
scroll to position [6415, 0]
click at [204, 671] on link "Upgrade for more credits" at bounding box center [222, 667] width 316 height 39
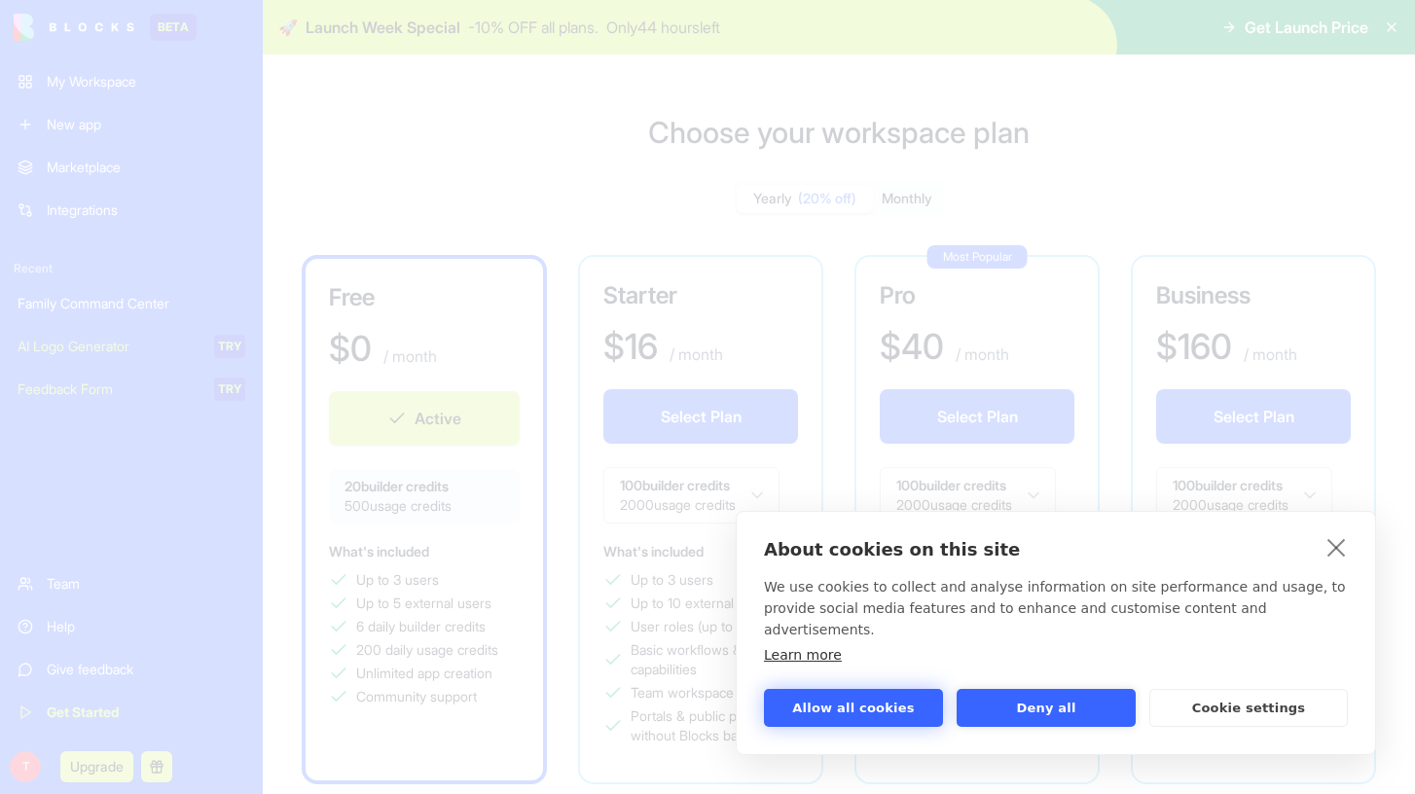
click at [835, 711] on button "Allow all cookies" at bounding box center [853, 708] width 179 height 38
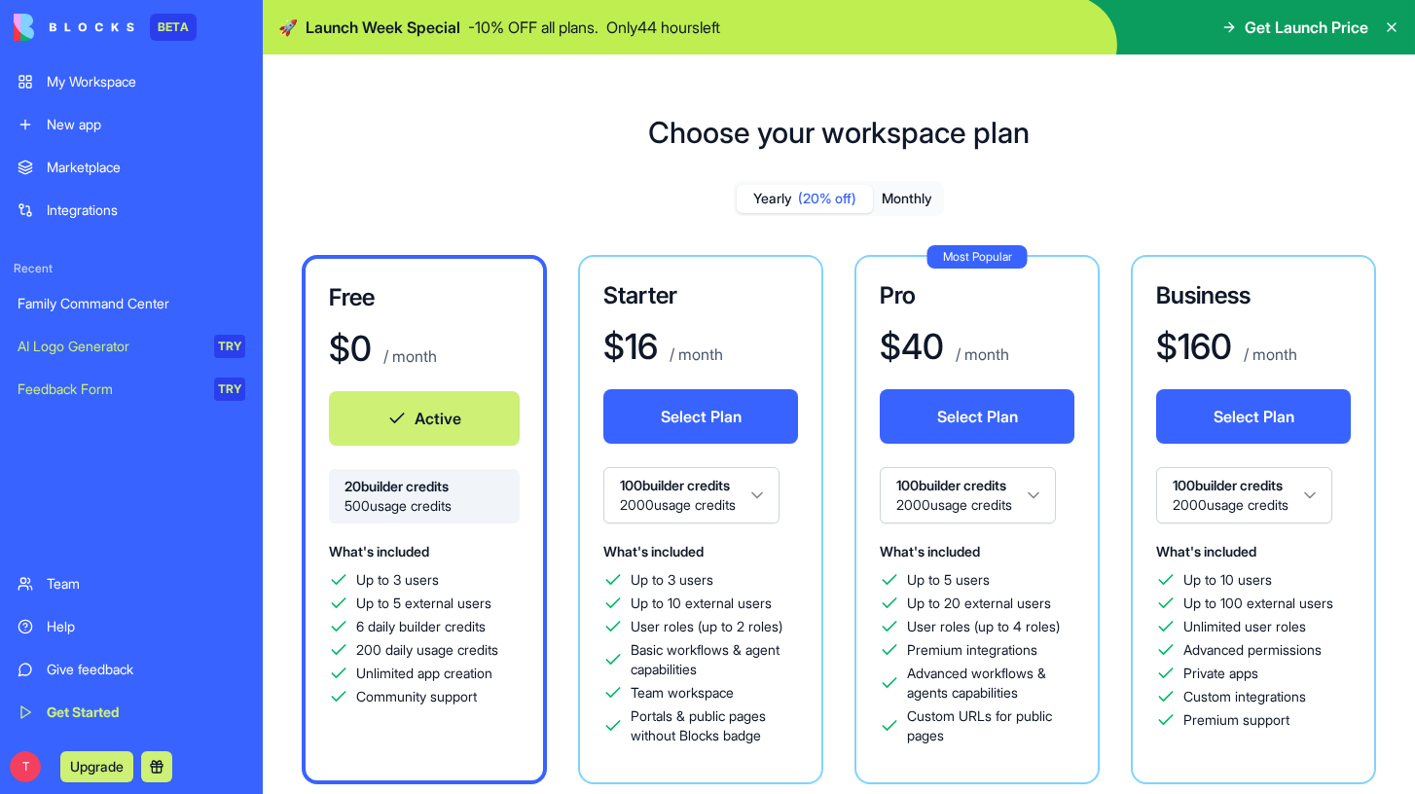
click at [904, 196] on button "Monthly" at bounding box center [907, 199] width 68 height 28
click at [817, 201] on span "(20% off)" at bounding box center [827, 198] width 58 height 19
click at [901, 203] on button "Monthly" at bounding box center [907, 199] width 68 height 28
click at [938, 489] on html "BETA My Workspace New app Marketplace Integrations Recent Family Command Center…" at bounding box center [707, 397] width 1415 height 794
click at [937, 499] on html "BETA My Workspace New app Marketplace Integrations Recent Family Command Center…" at bounding box center [707, 397] width 1415 height 794
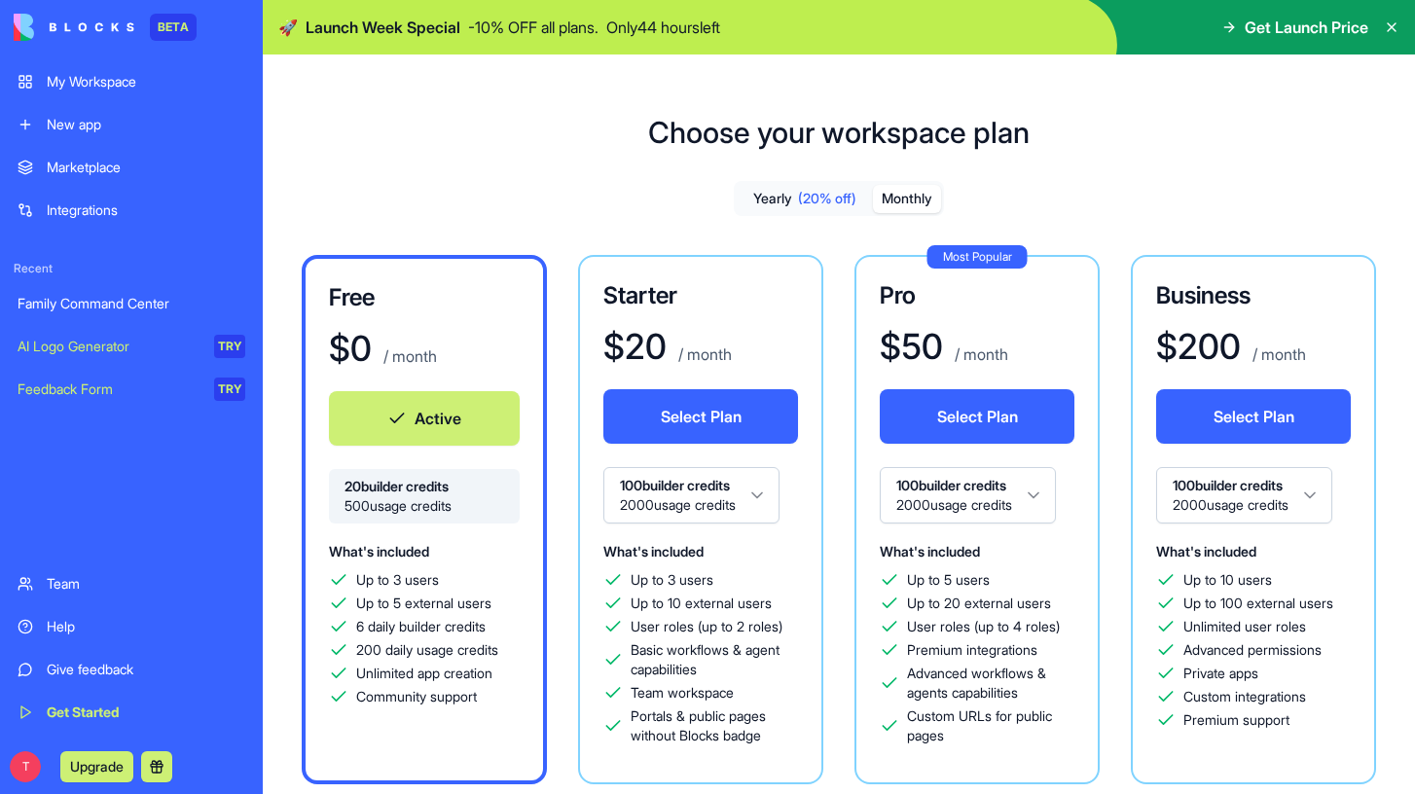
click at [86, 211] on div "Integrations" at bounding box center [146, 210] width 199 height 19
click at [798, 187] on button "Yearly (20% off)" at bounding box center [805, 199] width 136 height 28
click at [60, 307] on div "Family Command Center" at bounding box center [132, 303] width 228 height 19
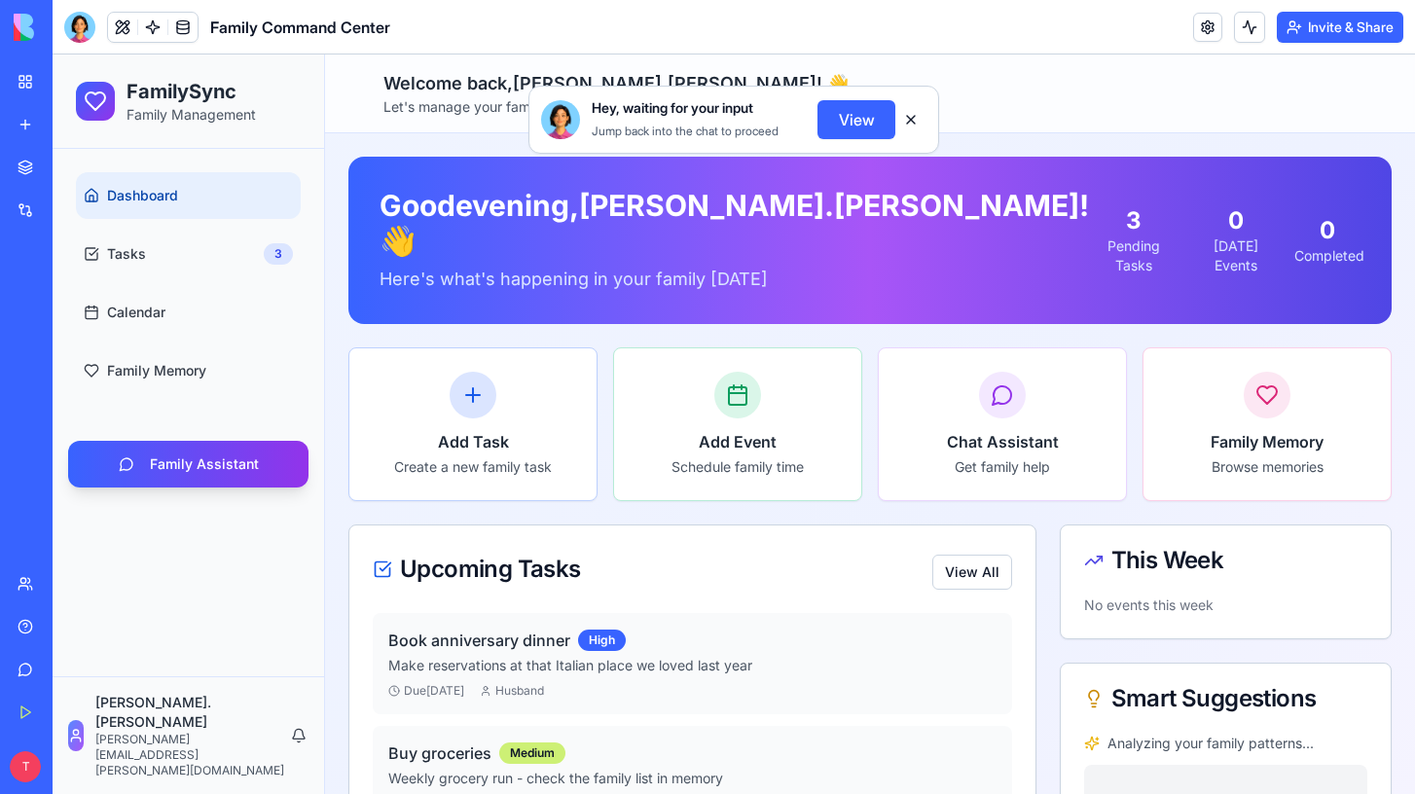
click at [857, 119] on button "View" at bounding box center [857, 119] width 78 height 39
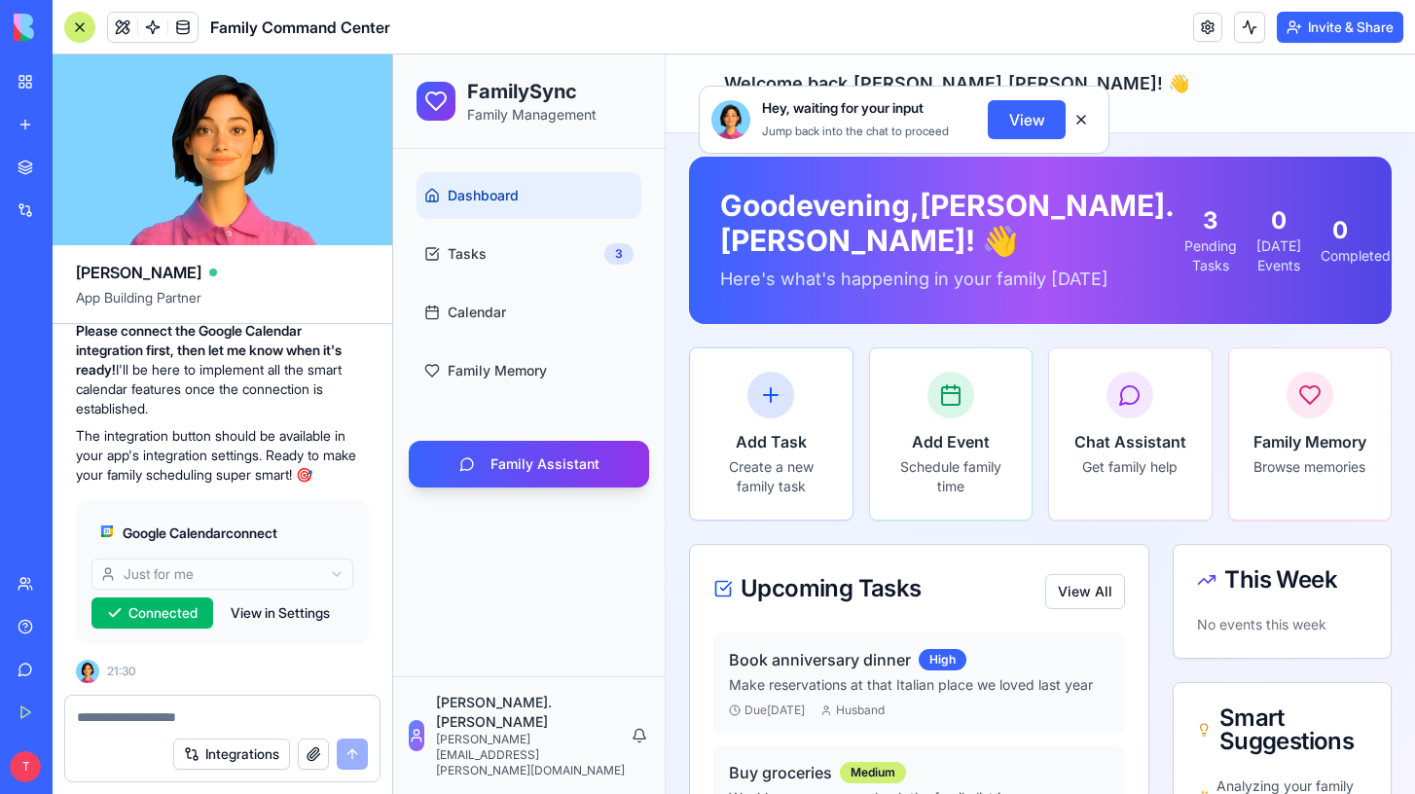
click at [1005, 128] on button "View" at bounding box center [1027, 119] width 78 height 39
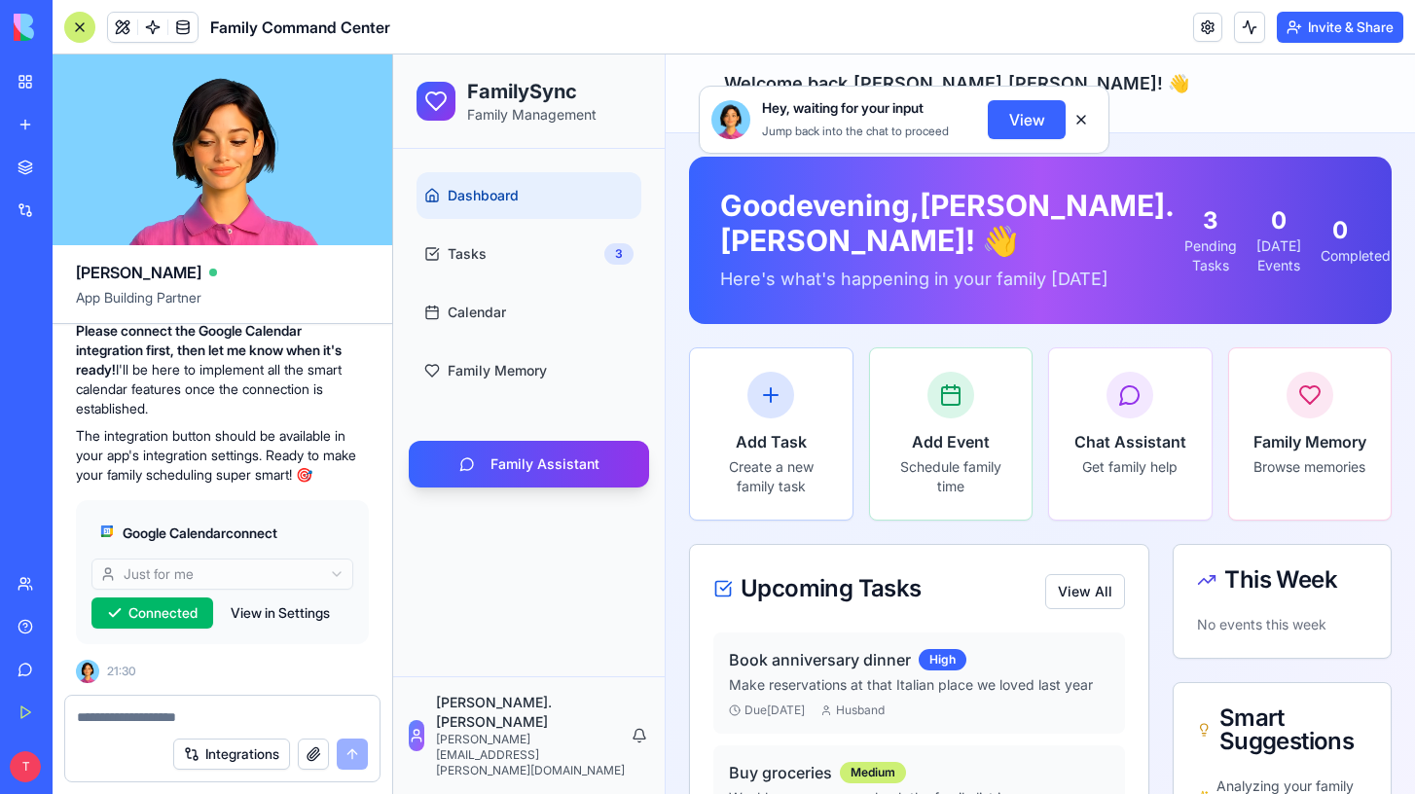
click at [1079, 120] on button at bounding box center [1081, 119] width 31 height 31
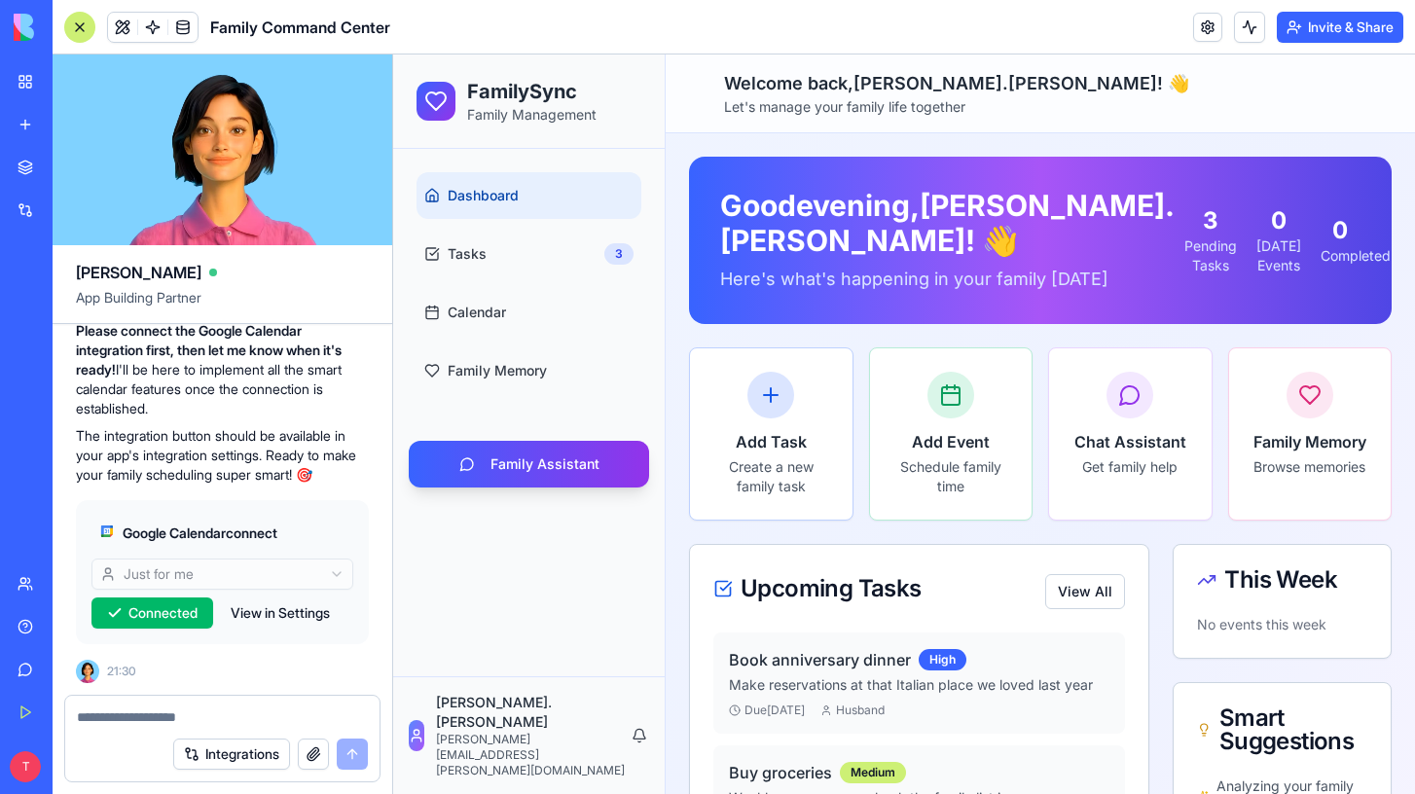
click at [180, 713] on textarea at bounding box center [222, 717] width 291 height 19
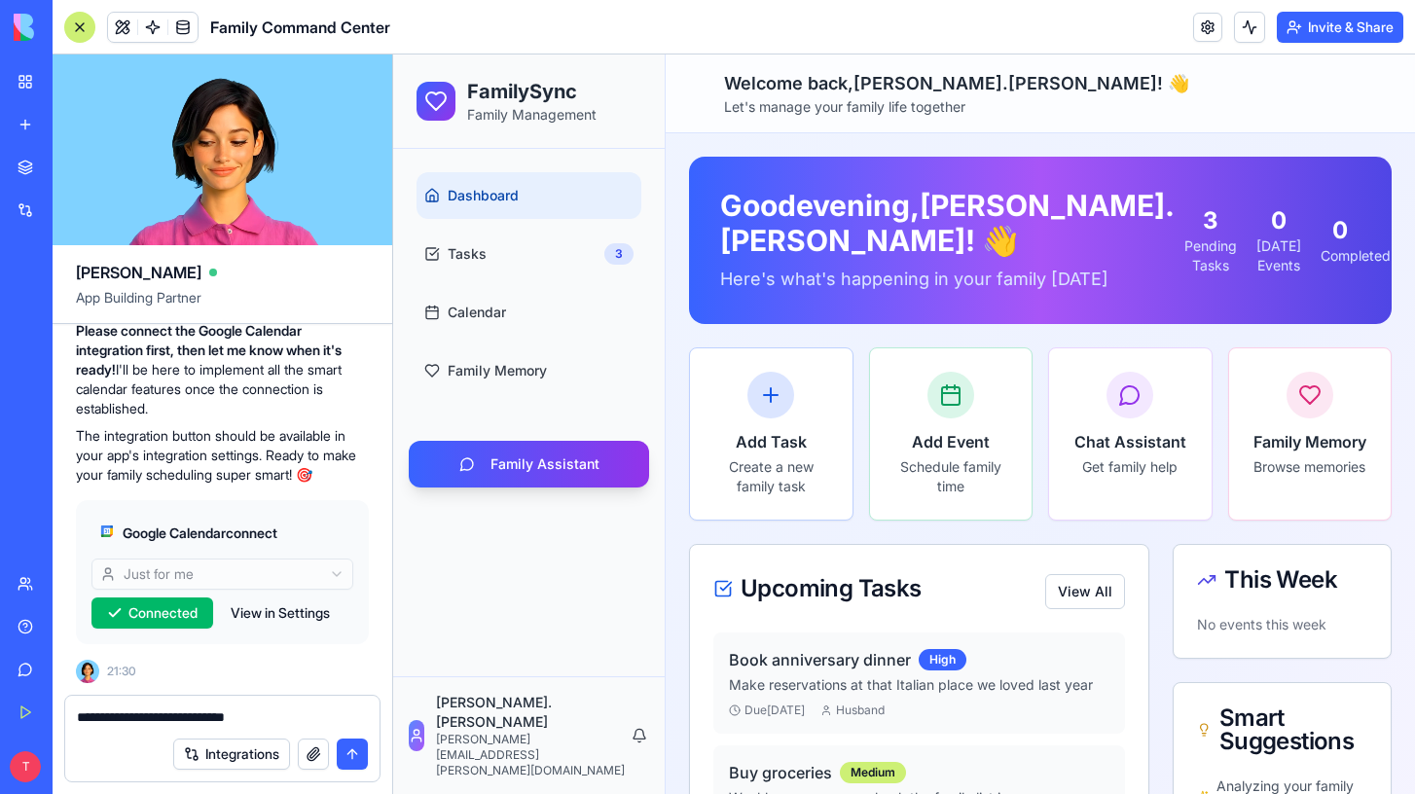
type textarea "**********"
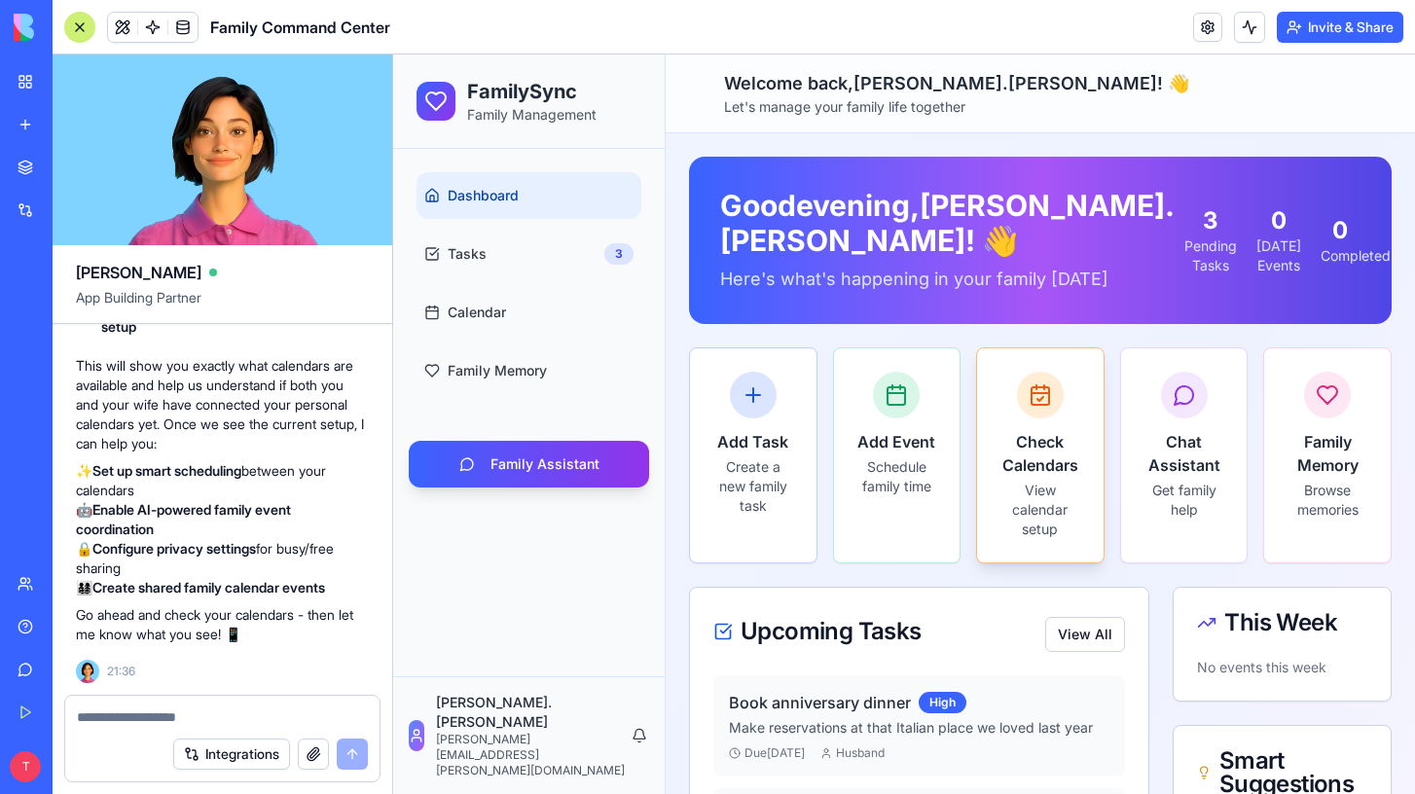
click at [1038, 477] on h3 "Check Calendars" at bounding box center [1041, 453] width 80 height 47
click at [212, 706] on div at bounding box center [222, 711] width 314 height 31
click at [189, 719] on textarea at bounding box center [222, 717] width 291 height 19
type textarea "**********"
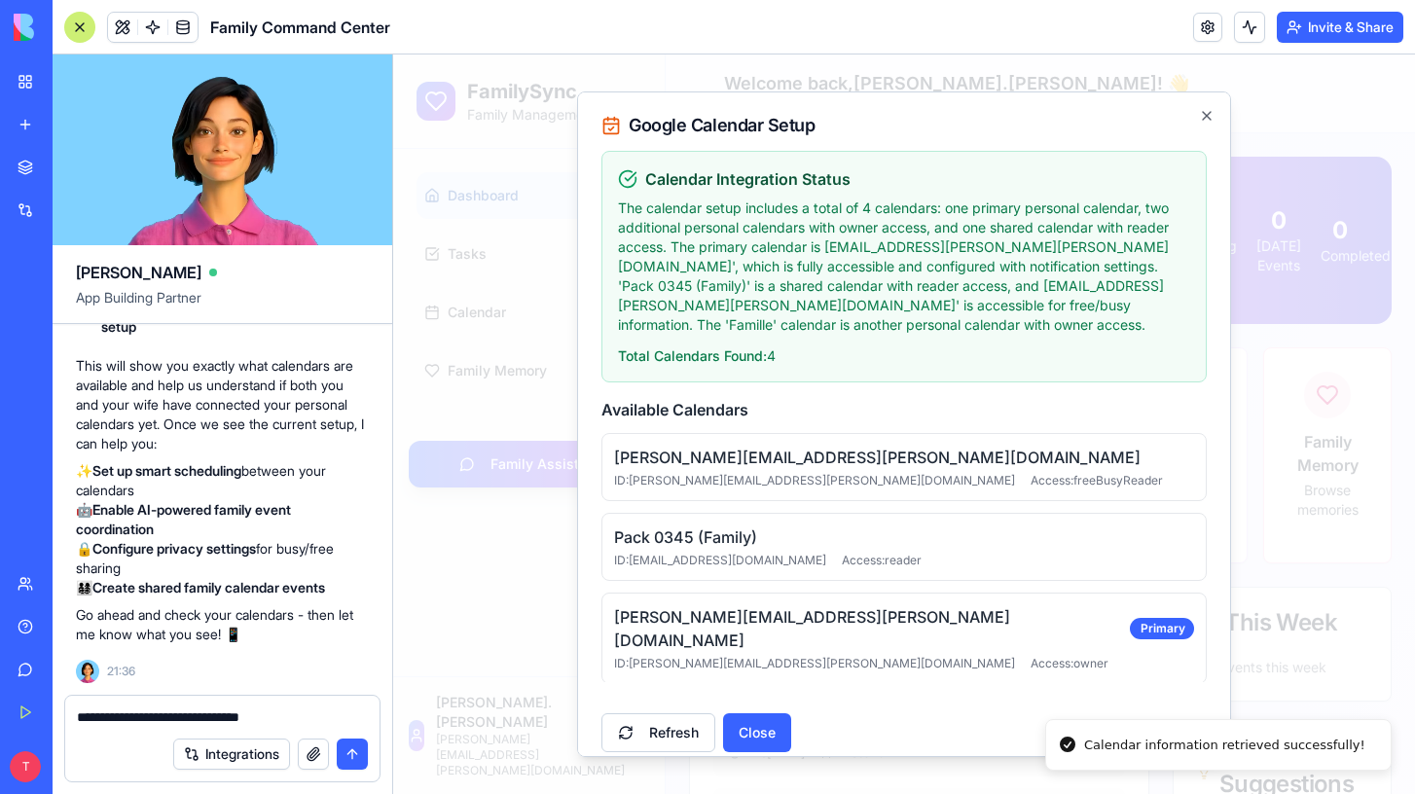
click button "Refresh" at bounding box center [659, 732] width 114 height 39
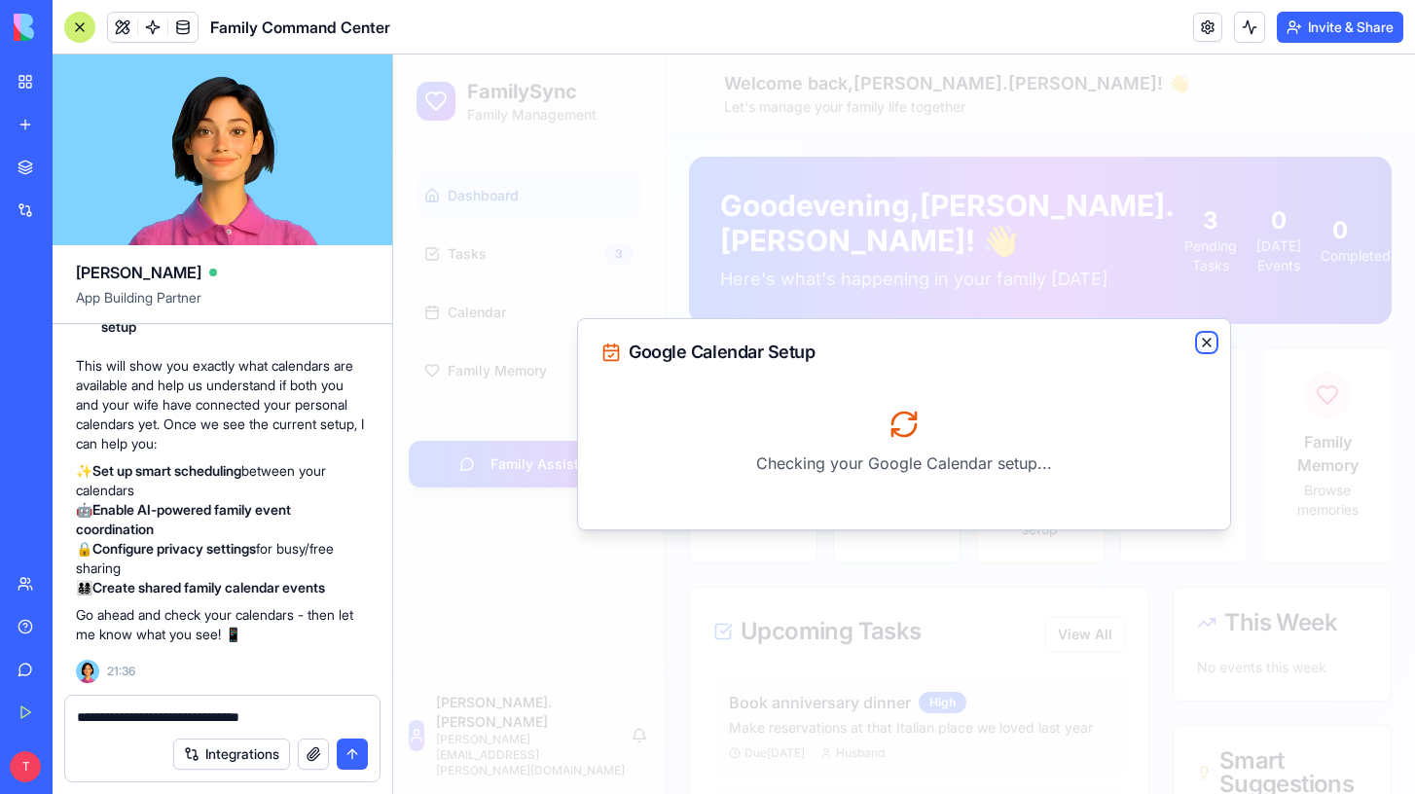
click at [1210, 342] on icon "button" at bounding box center [1207, 343] width 16 height 16
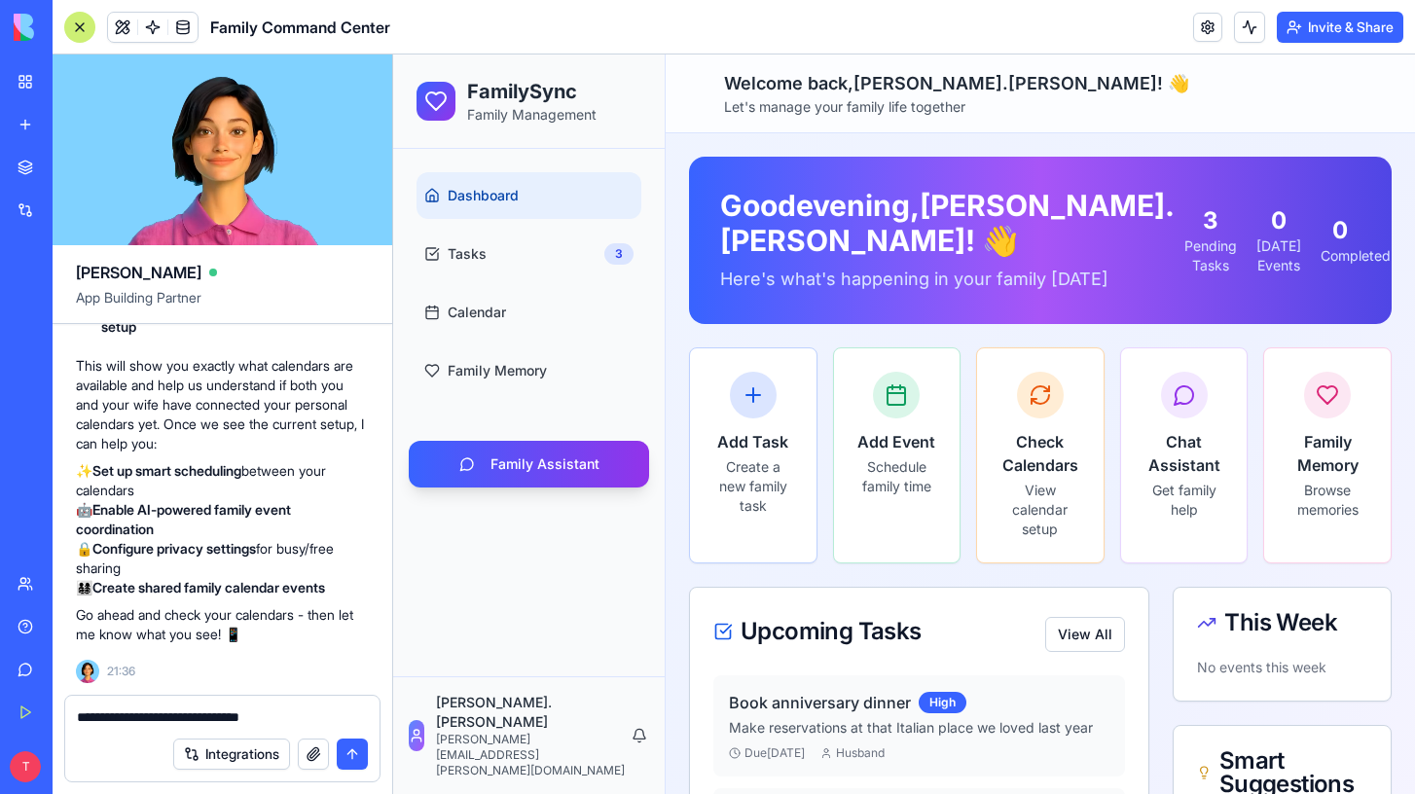
click at [309, 710] on textarea "**********" at bounding box center [222, 717] width 291 height 19
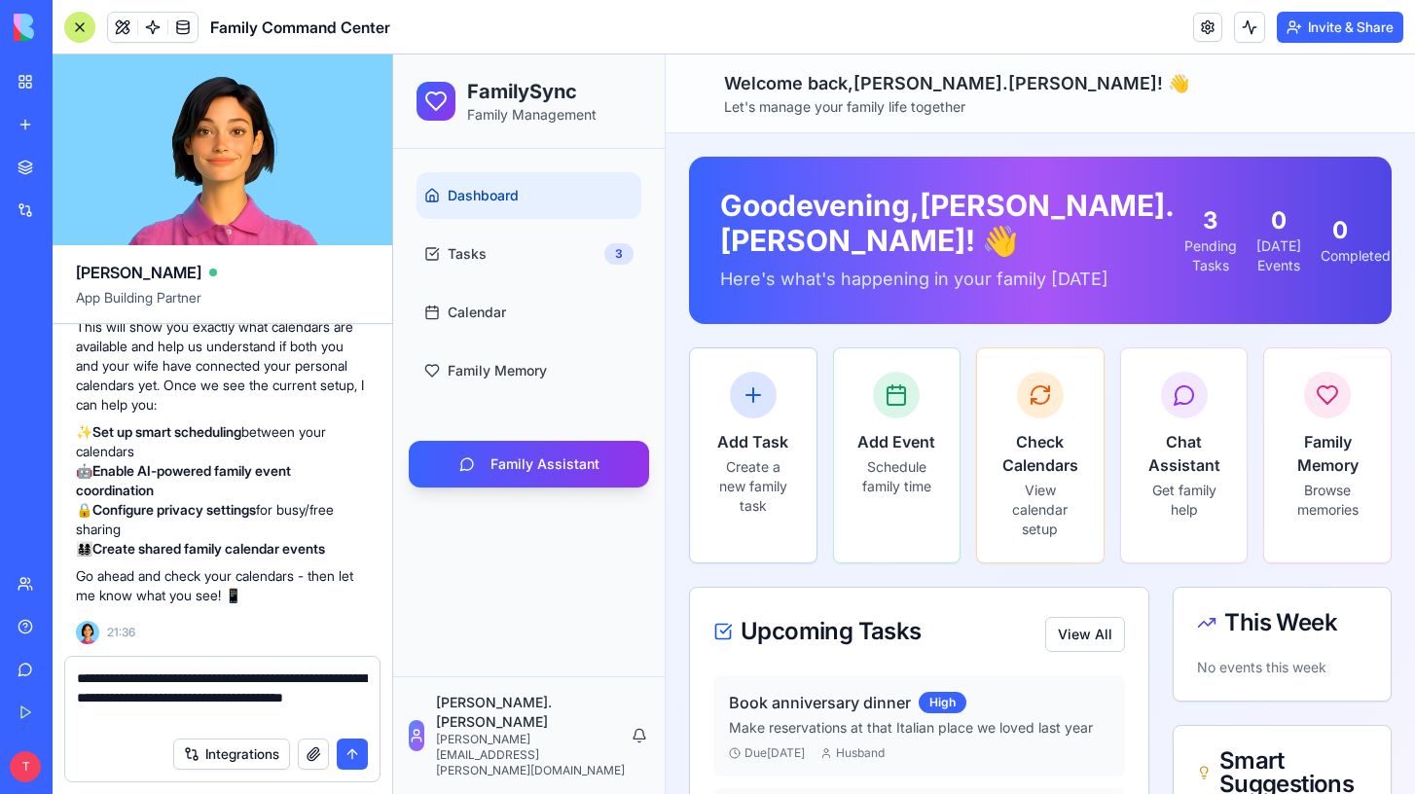
type textarea "**********"
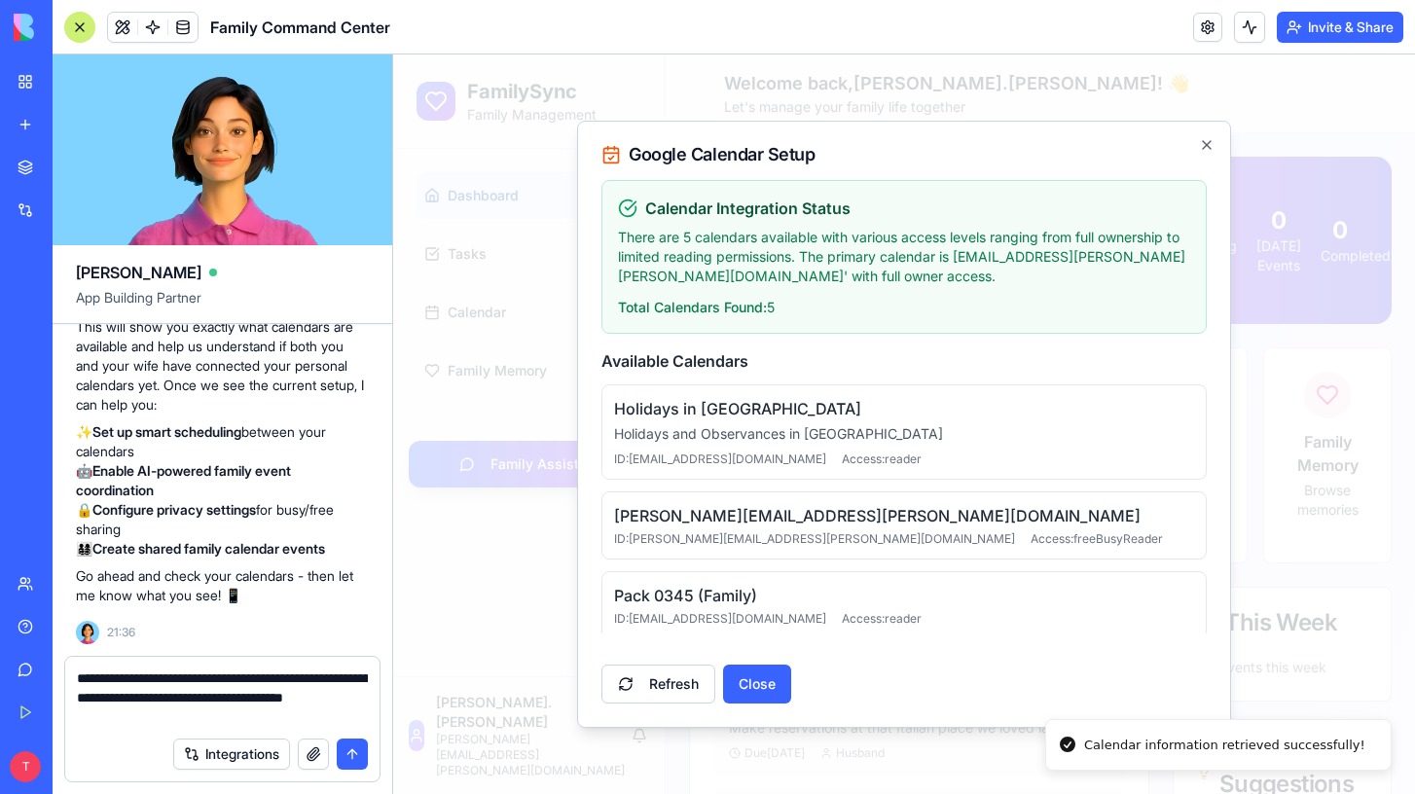
click button "Refresh" at bounding box center [659, 684] width 114 height 39
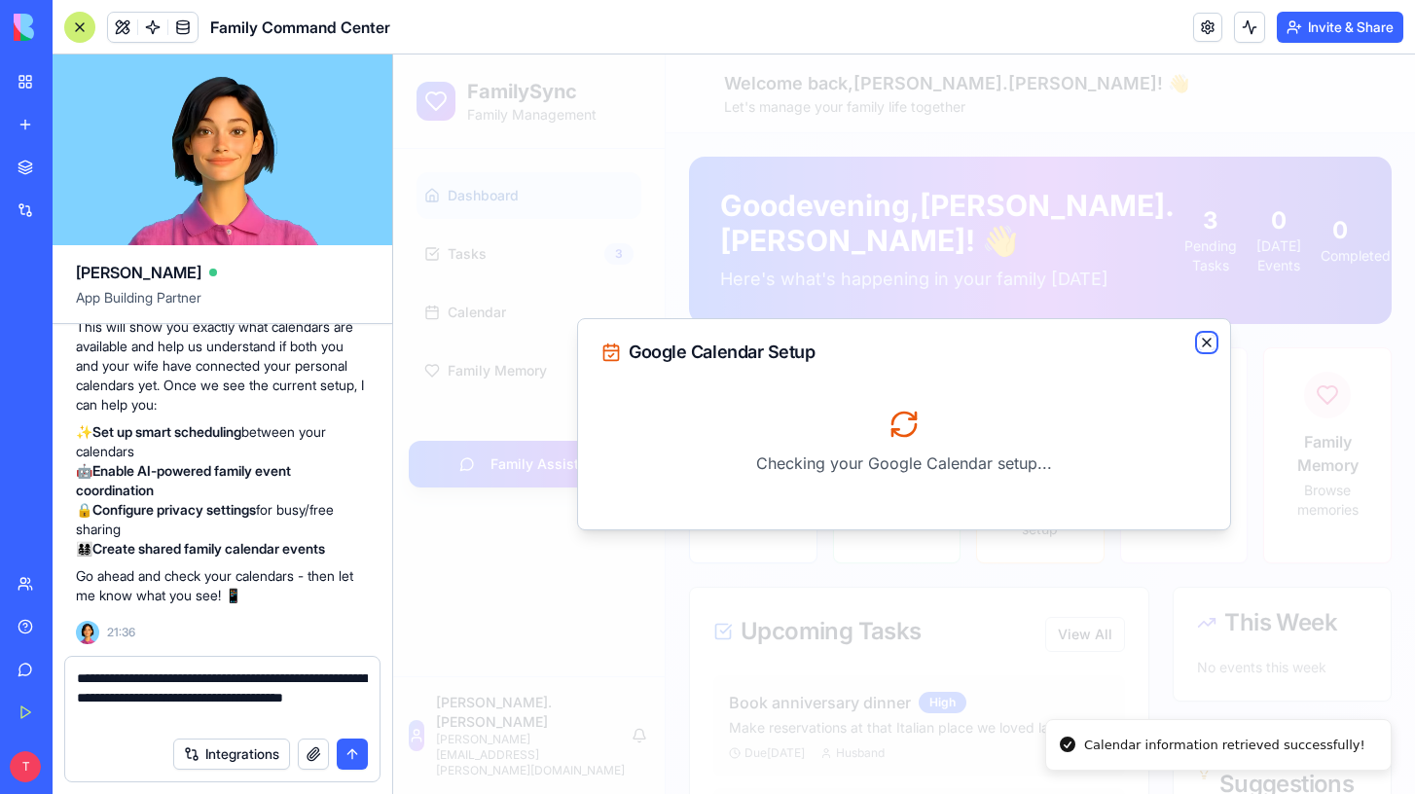
click at [1205, 338] on icon "button" at bounding box center [1207, 343] width 16 height 16
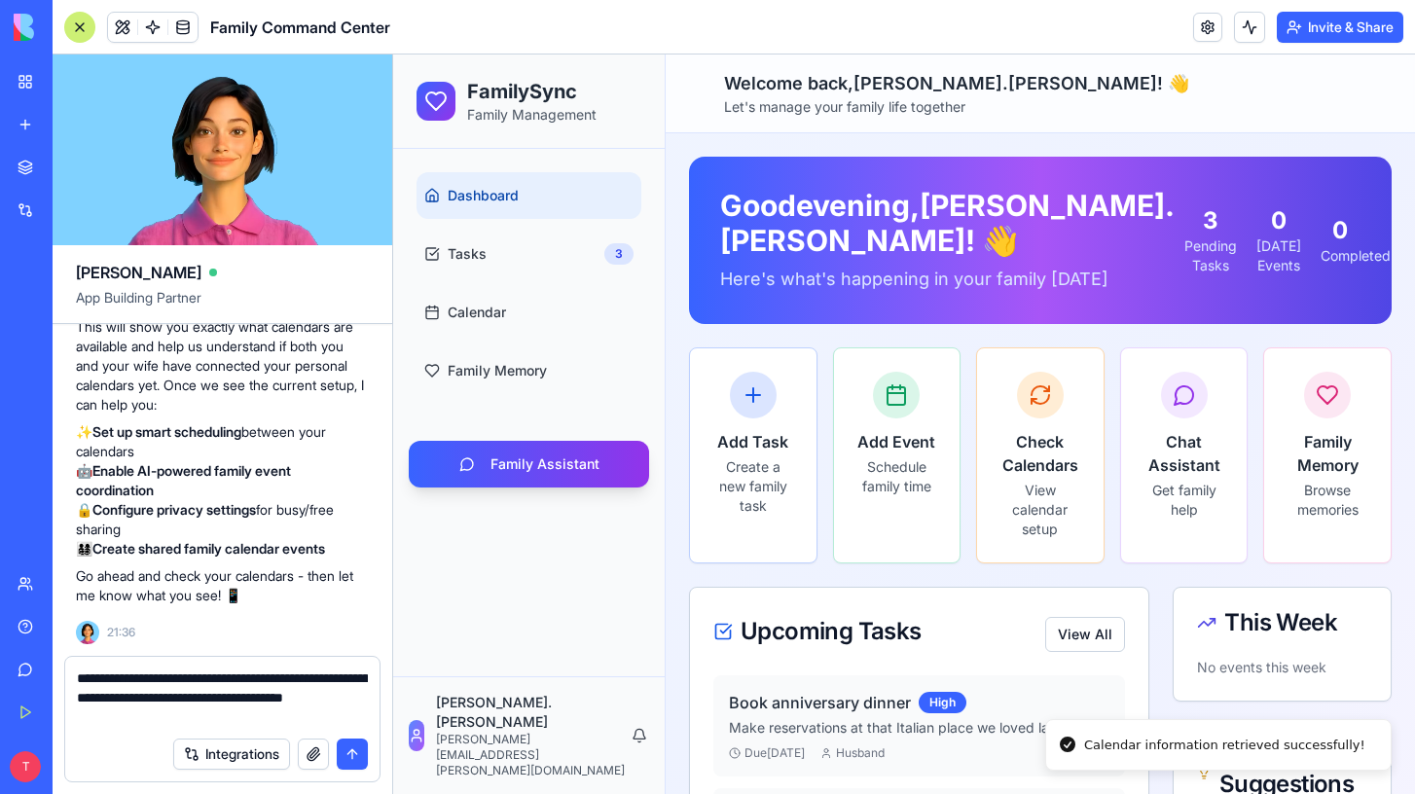
click at [275, 724] on textarea "**********" at bounding box center [222, 698] width 291 height 58
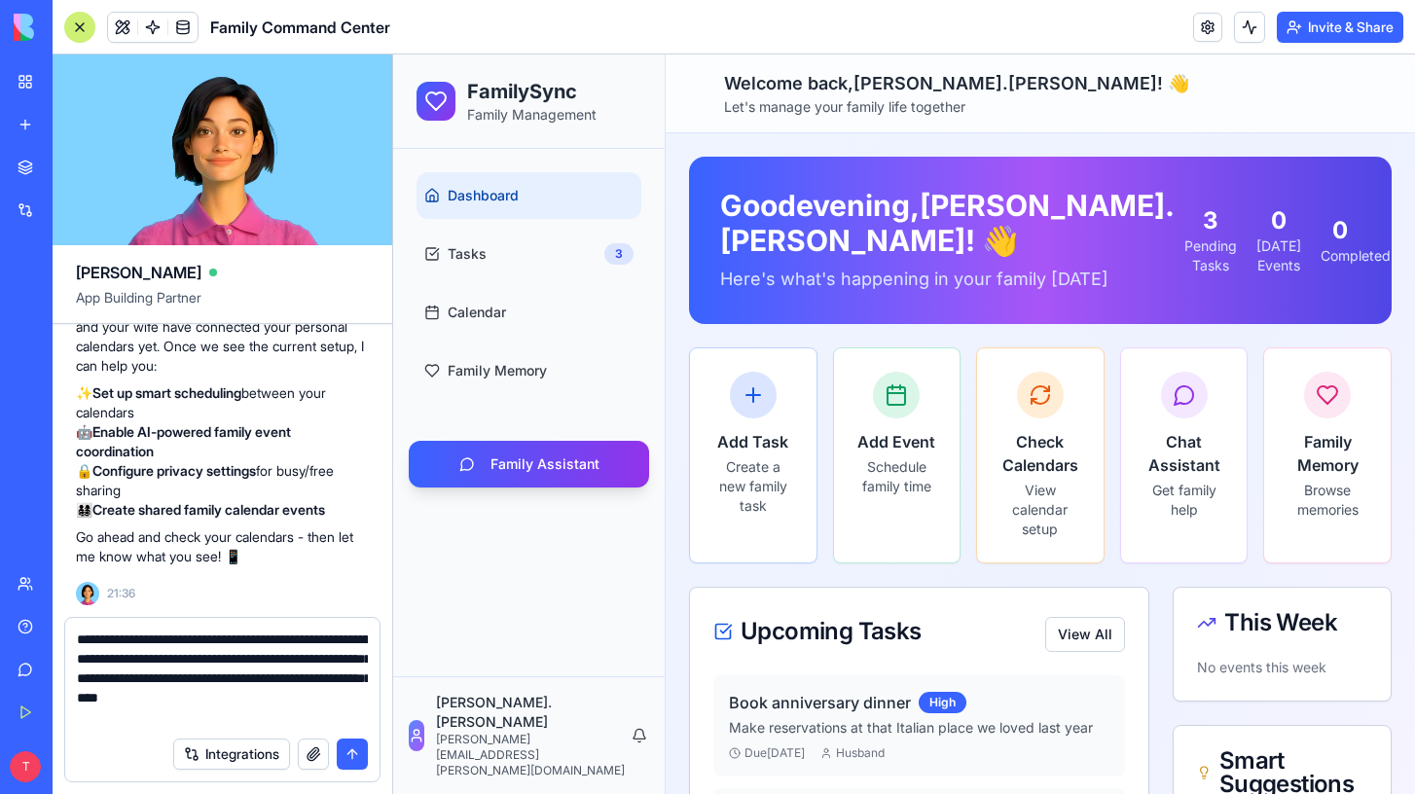
type textarea "**********"
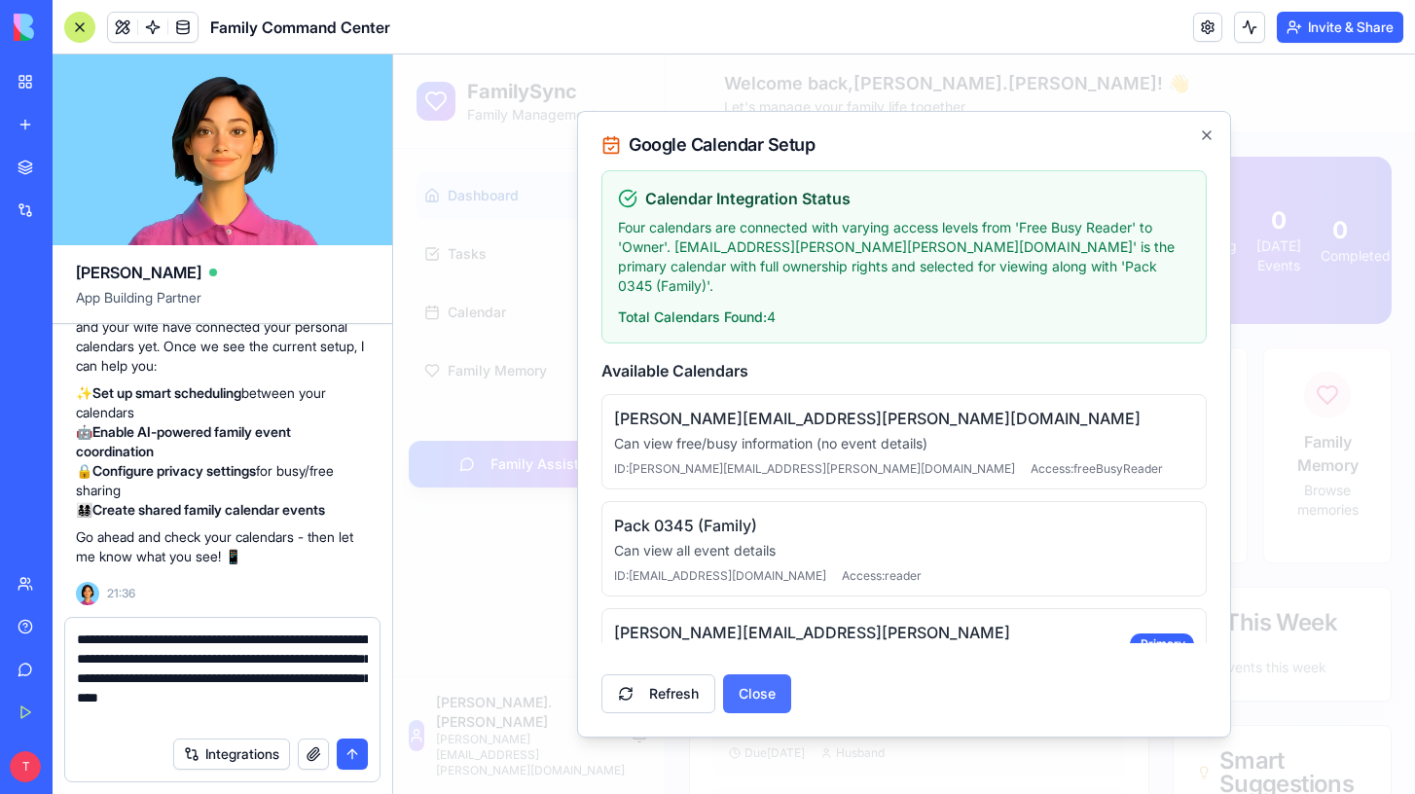
click at [756, 684] on button "Close" at bounding box center [757, 694] width 68 height 39
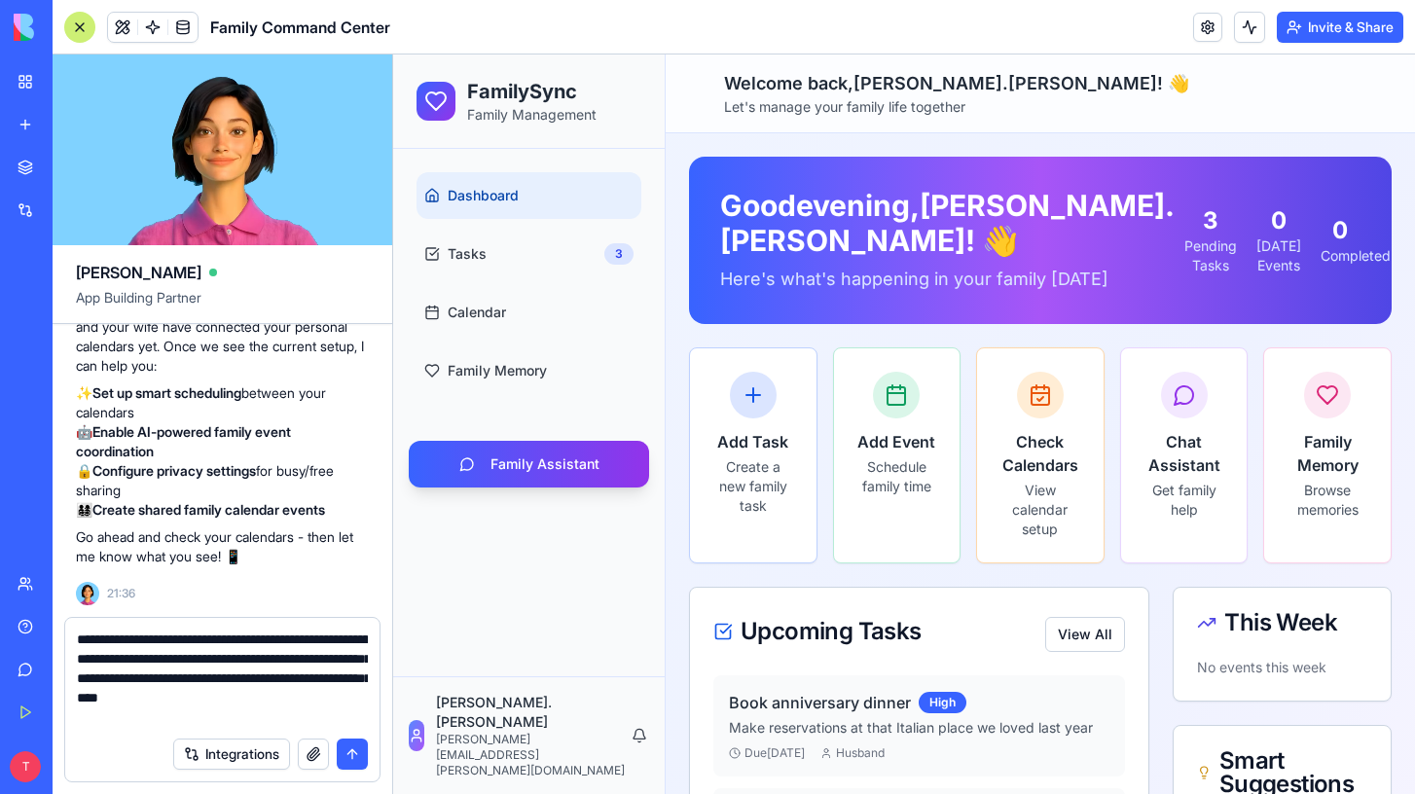
click at [296, 716] on textarea "**********" at bounding box center [222, 678] width 291 height 97
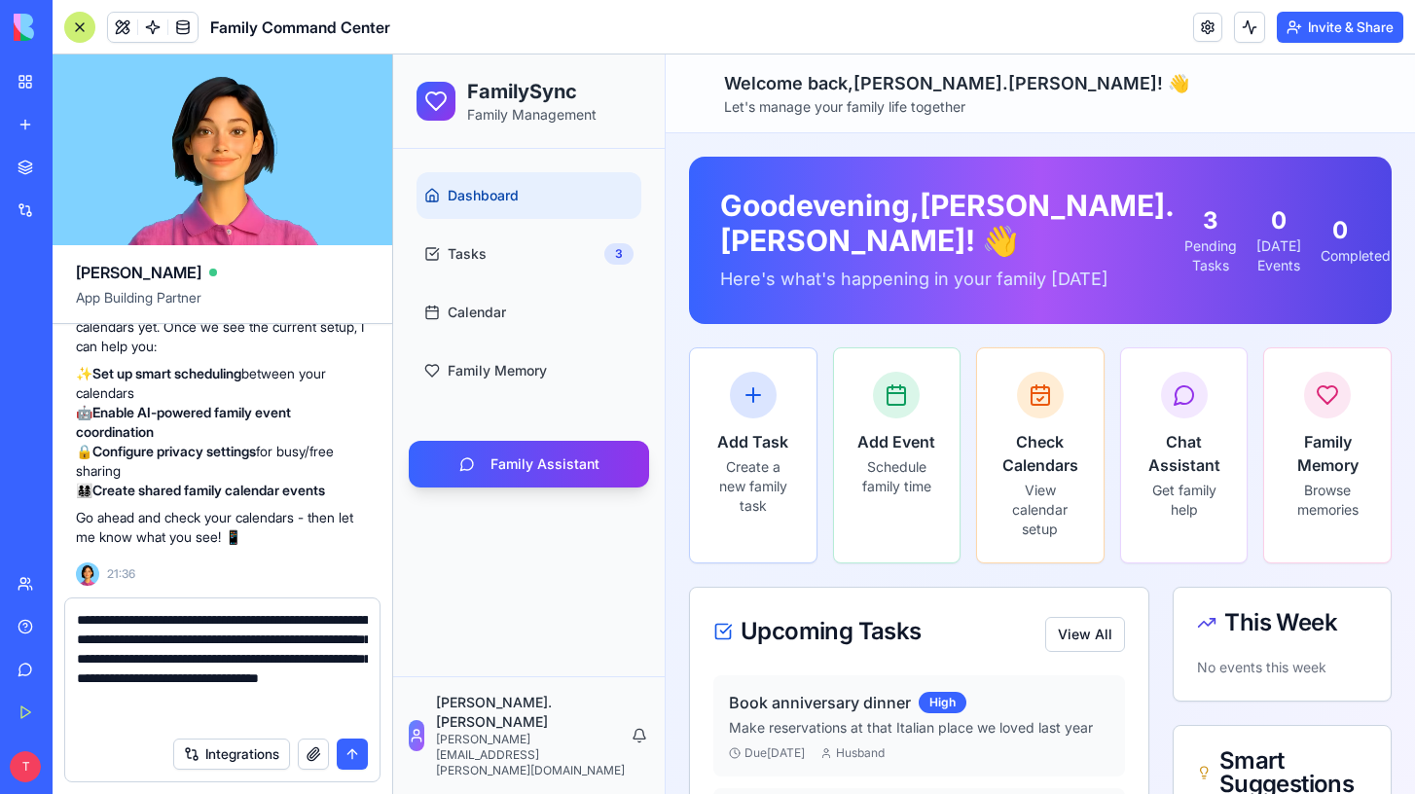
type textarea "**********"
click at [352, 753] on button "submit" at bounding box center [352, 754] width 31 height 31
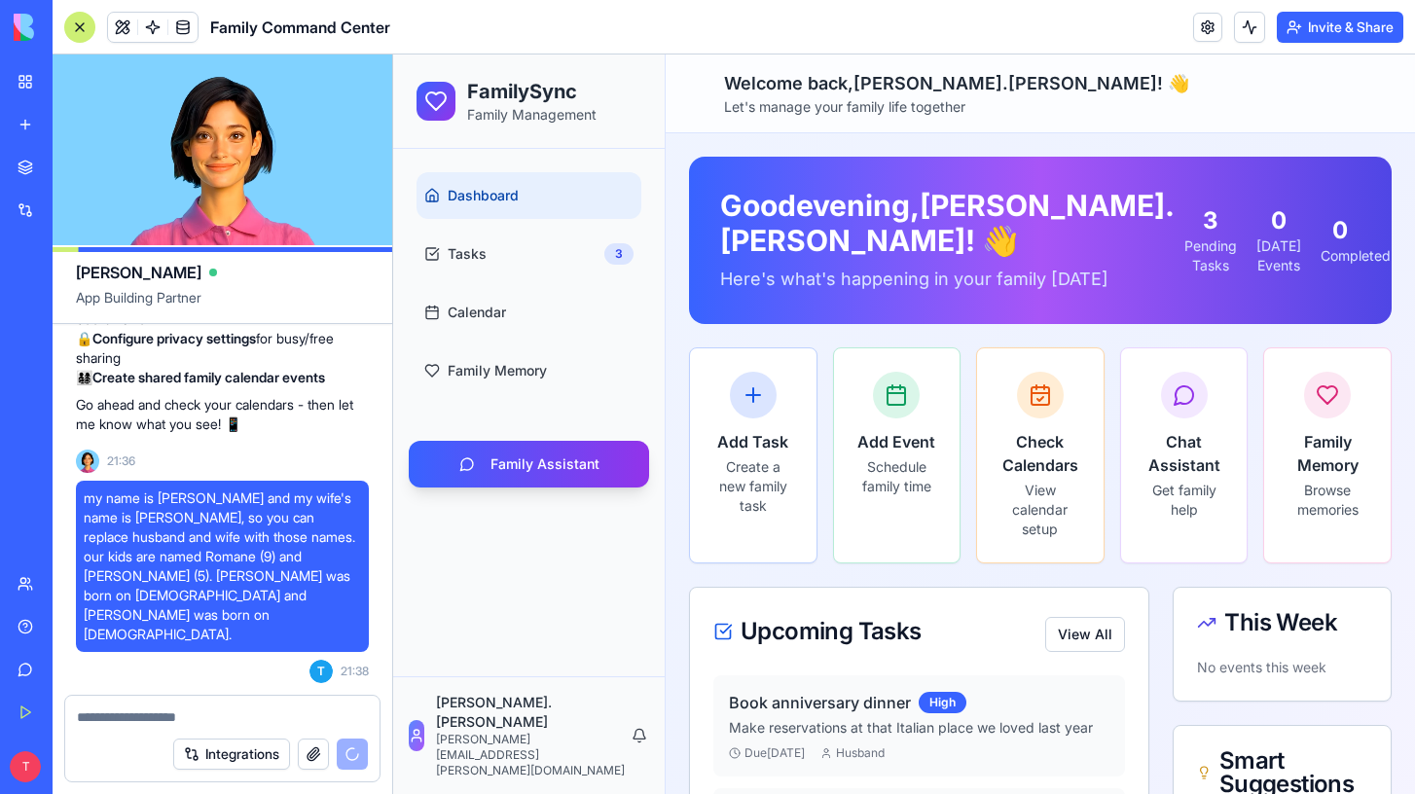
scroll to position [7876, 0]
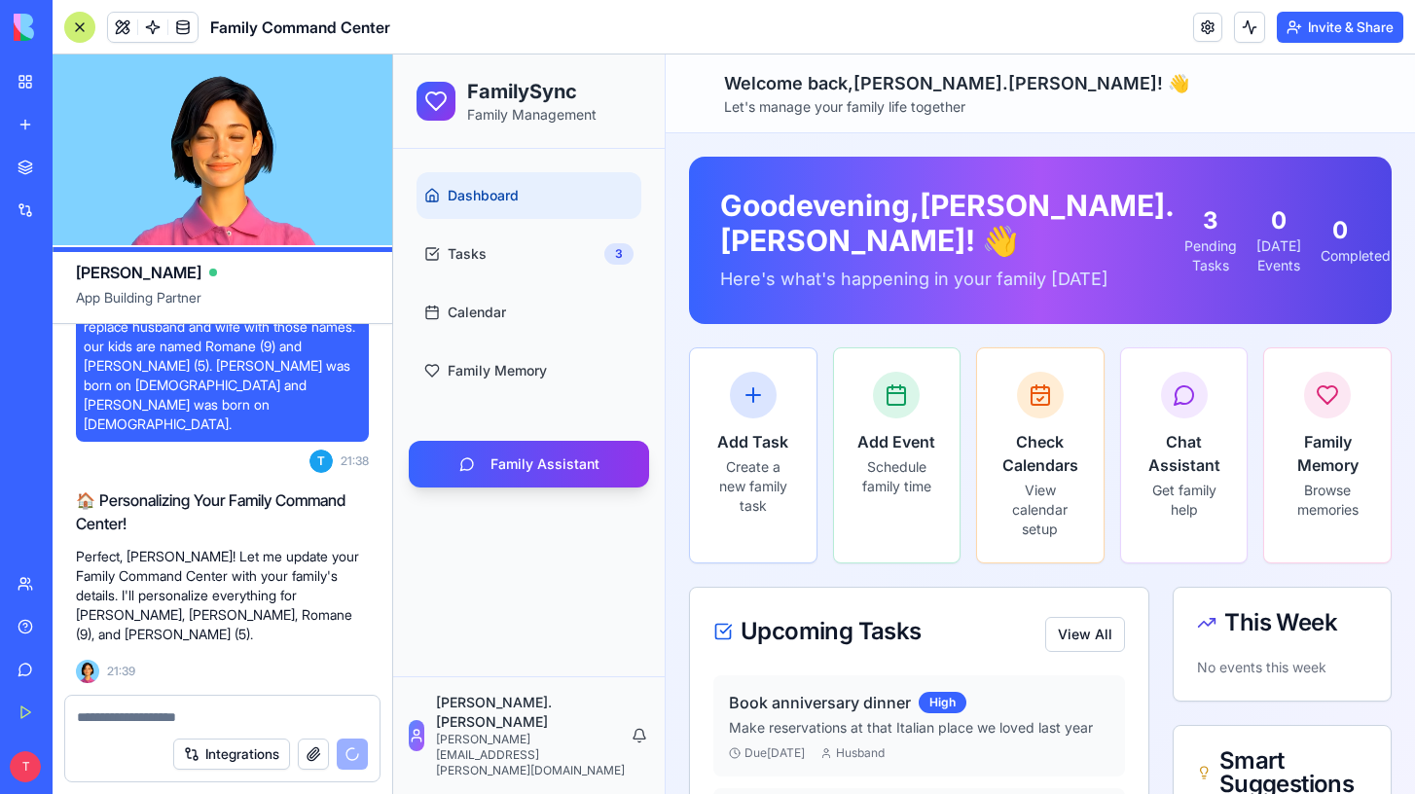
click at [203, 717] on textarea at bounding box center [222, 717] width 291 height 19
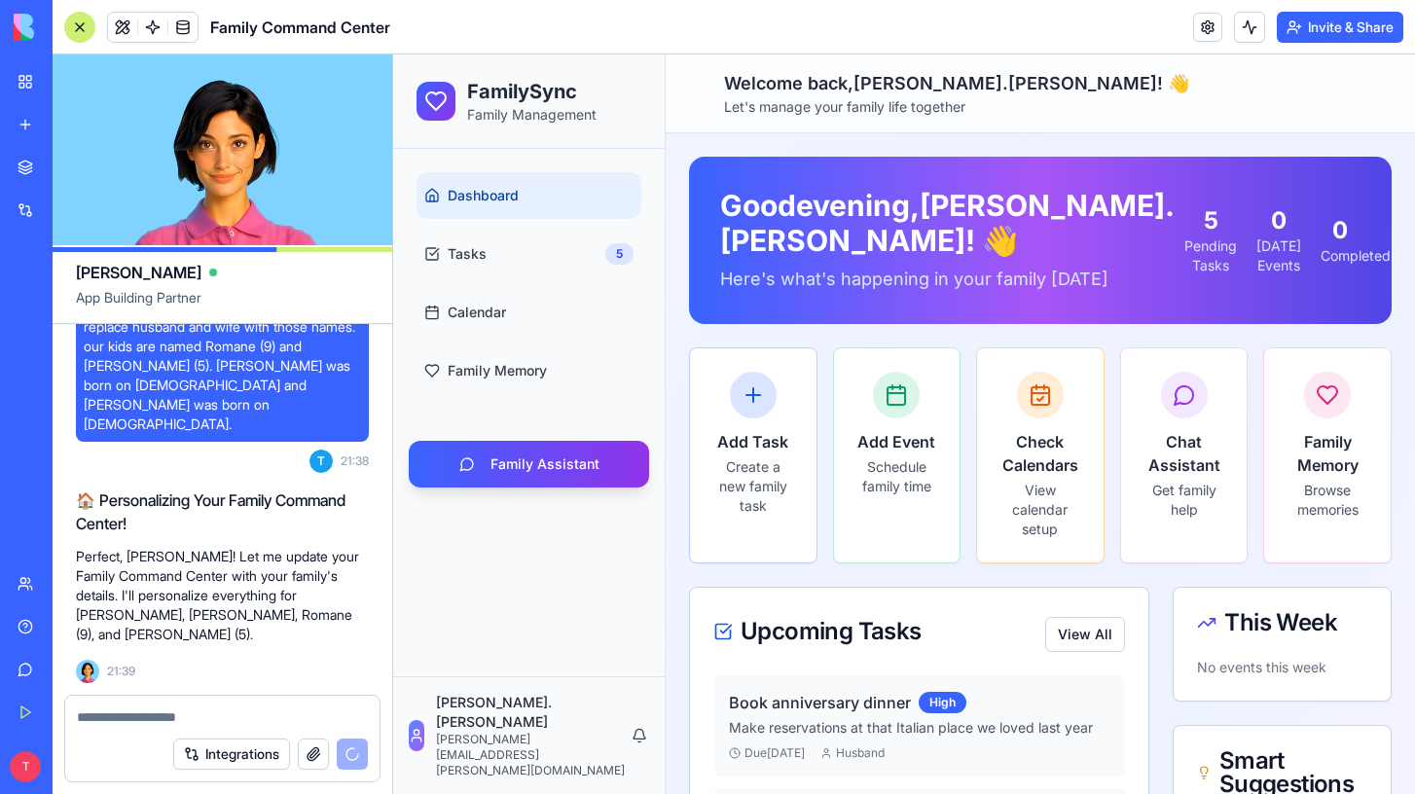
click at [203, 717] on textarea at bounding box center [222, 717] width 291 height 19
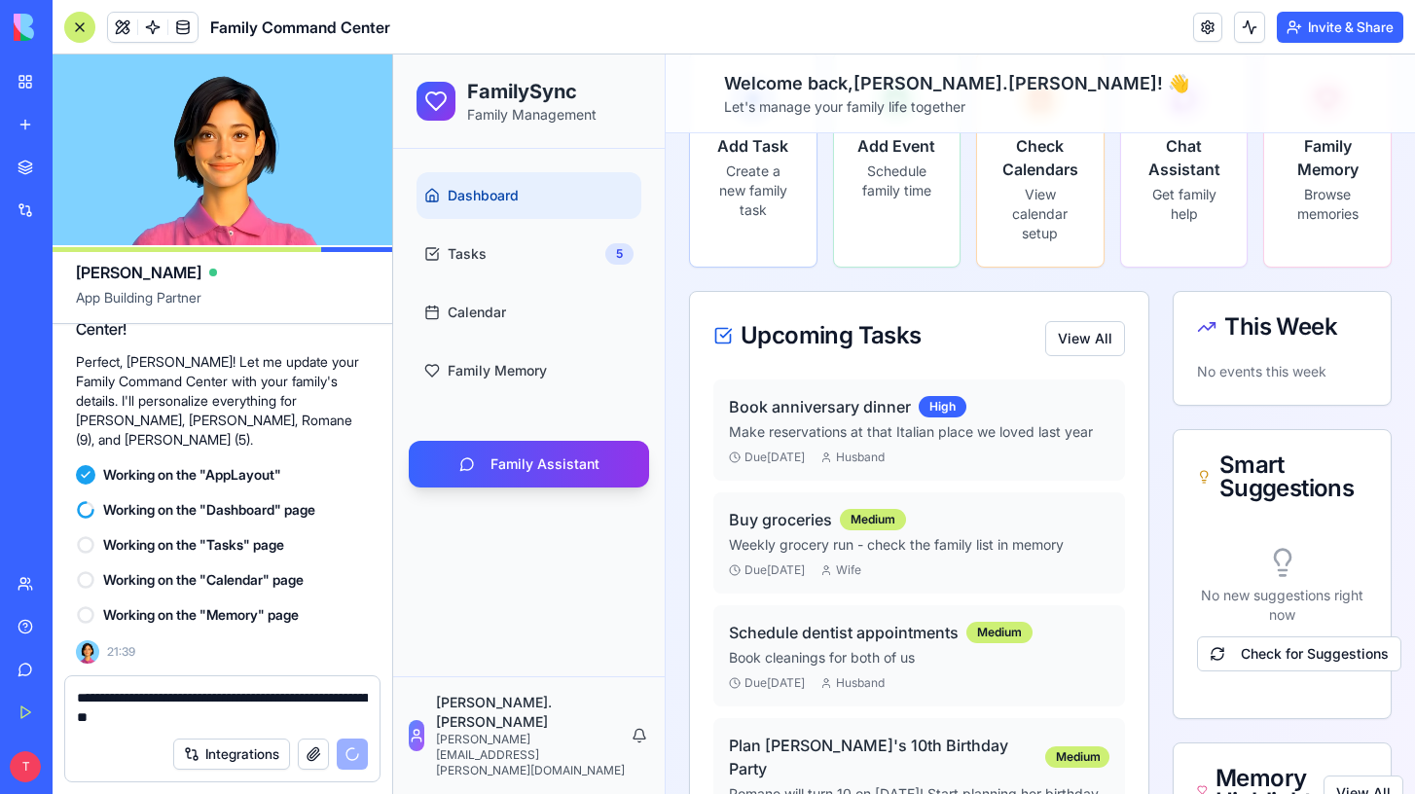
scroll to position [299, 0]
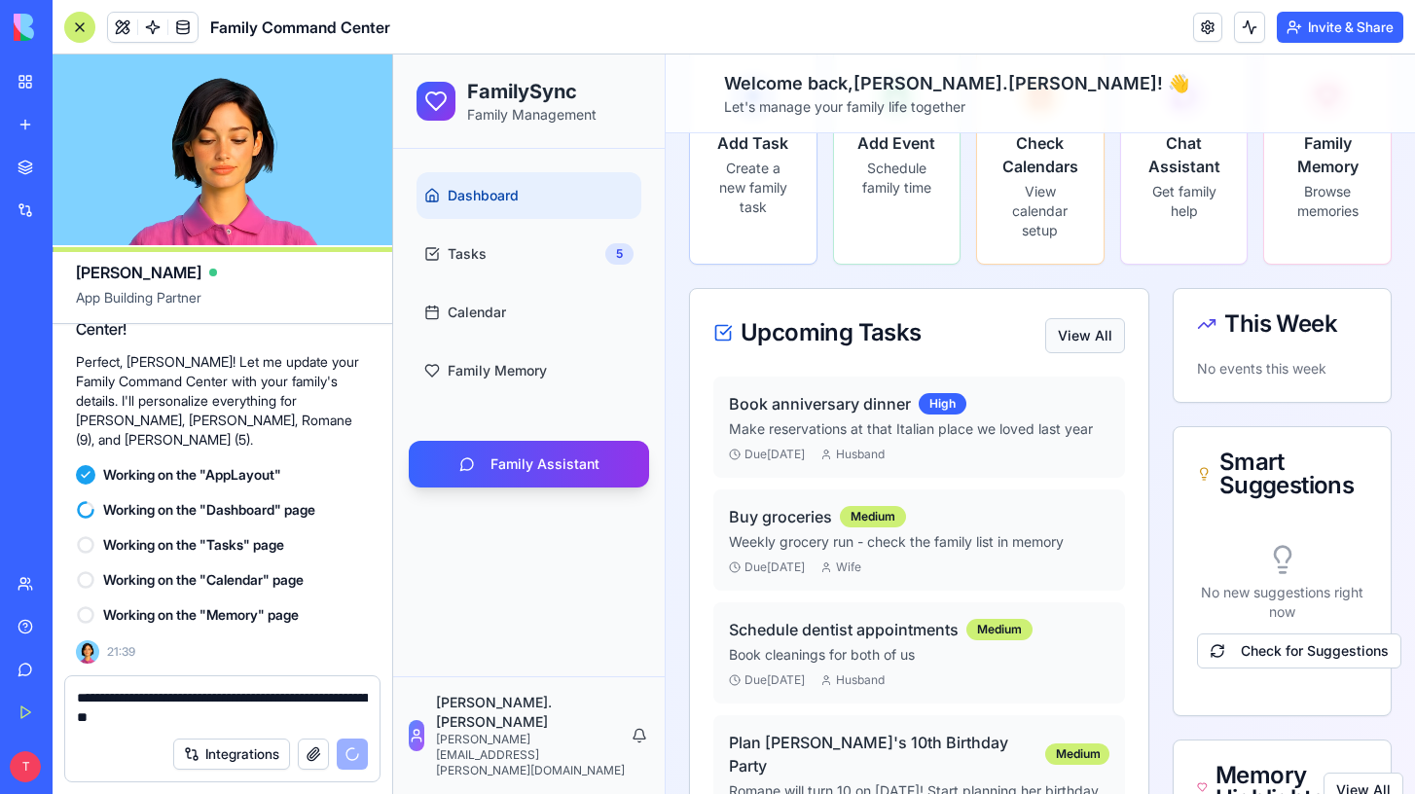
click at [1074, 353] on button "View All" at bounding box center [1085, 335] width 80 height 35
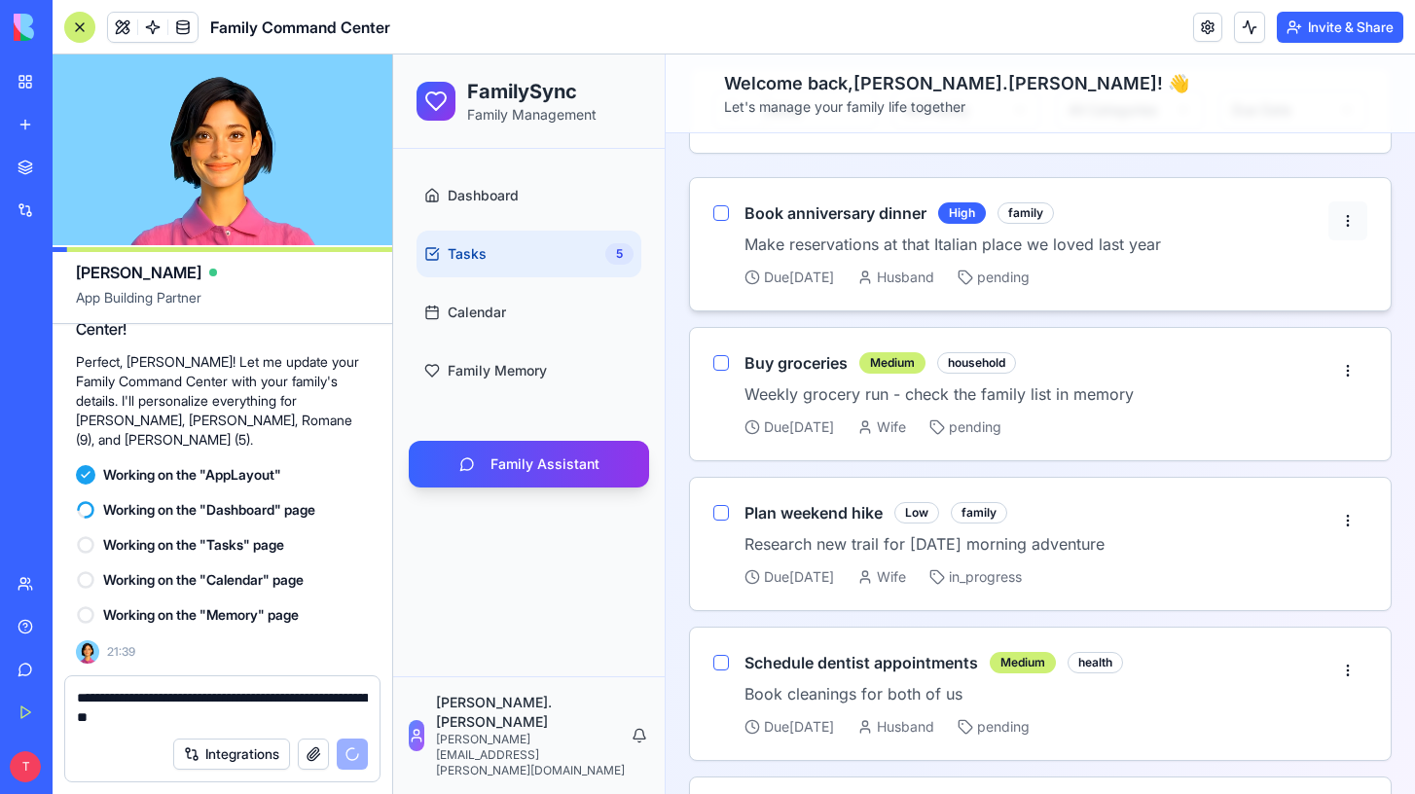
click at [1347, 227] on html "FamilySync Family Management Dashboard Tasks 5 Calendar Family Memory Family As…" at bounding box center [904, 467] width 1022 height 1422
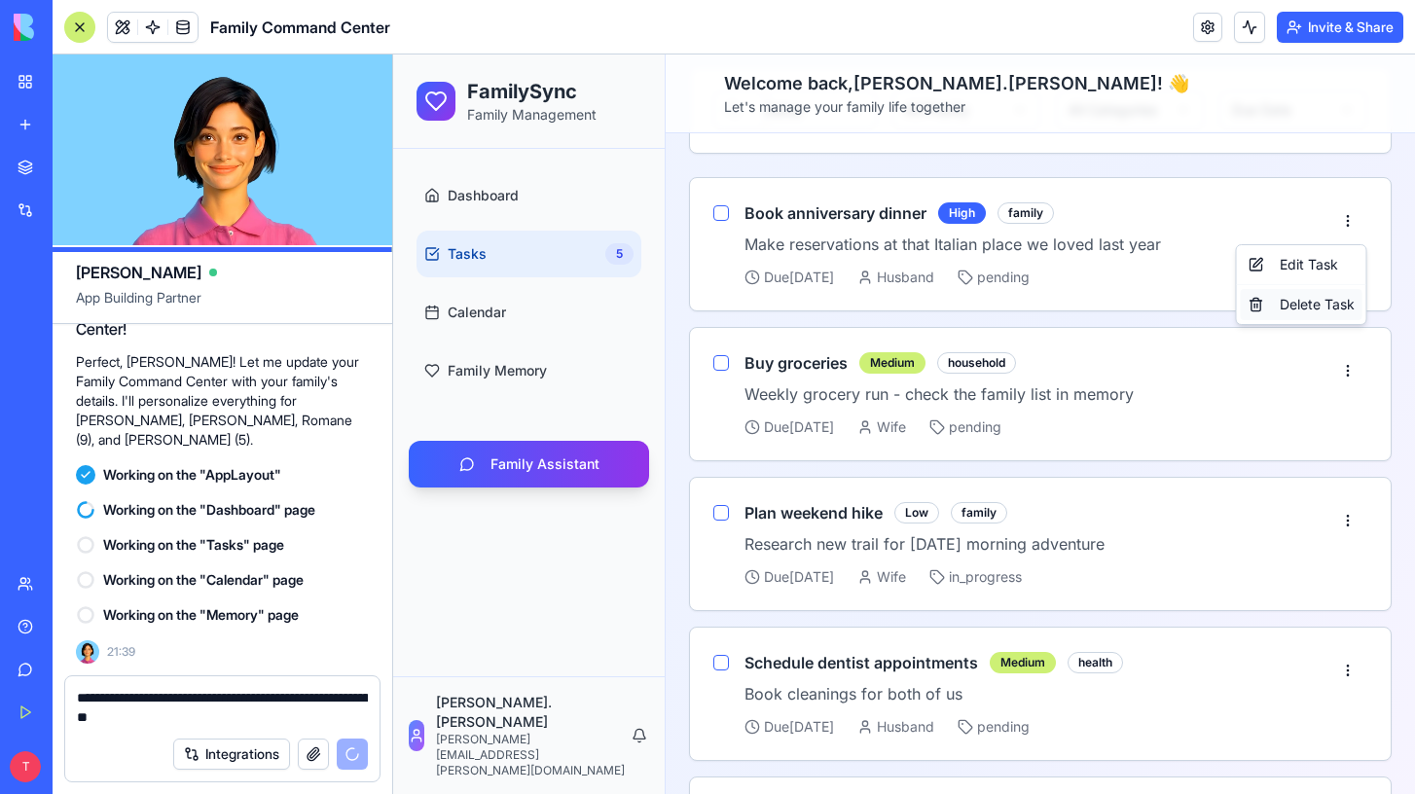
click at [1296, 309] on div "Delete Task" at bounding box center [1302, 304] width 122 height 31
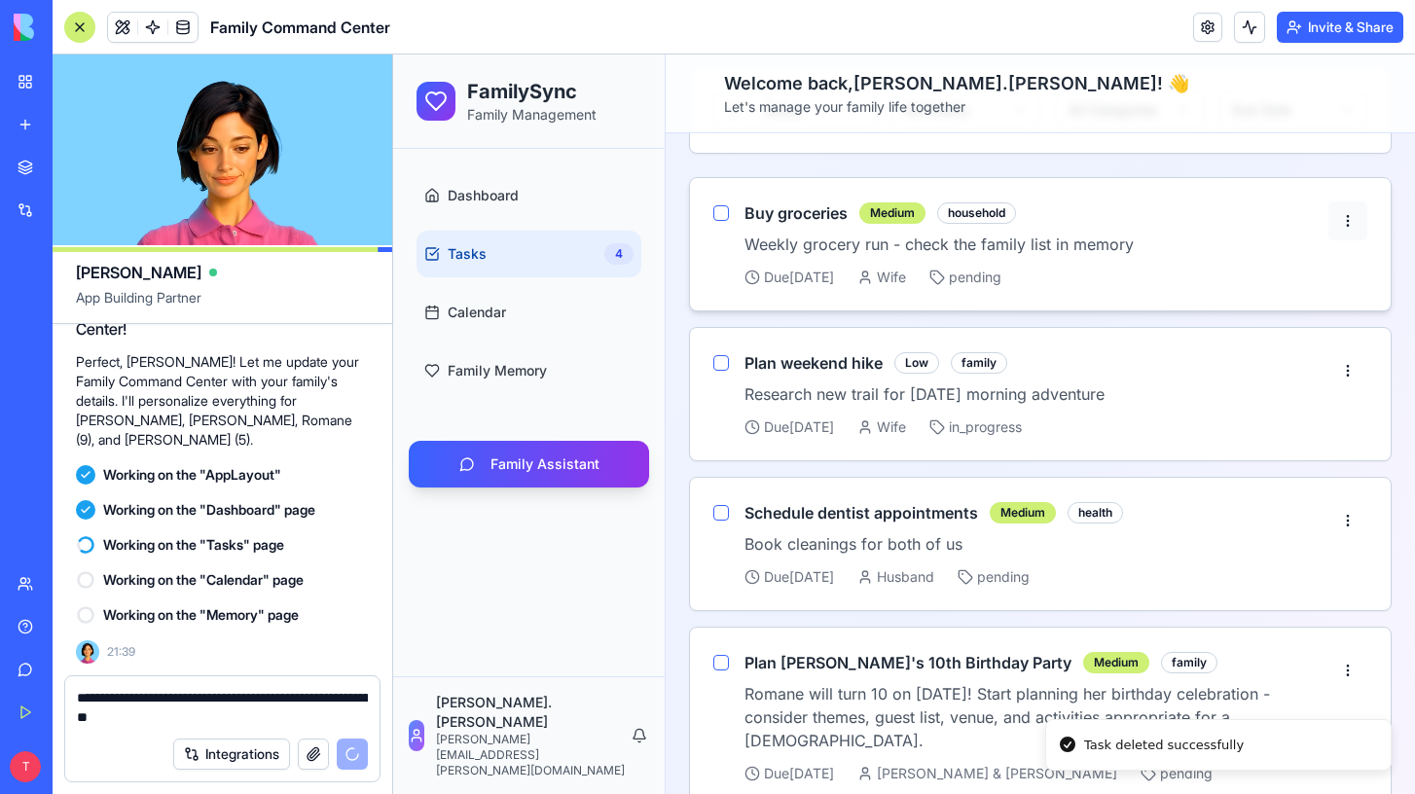
click at [1349, 225] on html "FamilySync Family Management Dashboard Tasks 4 Calendar Family Memory Family As…" at bounding box center [904, 392] width 1022 height 1272
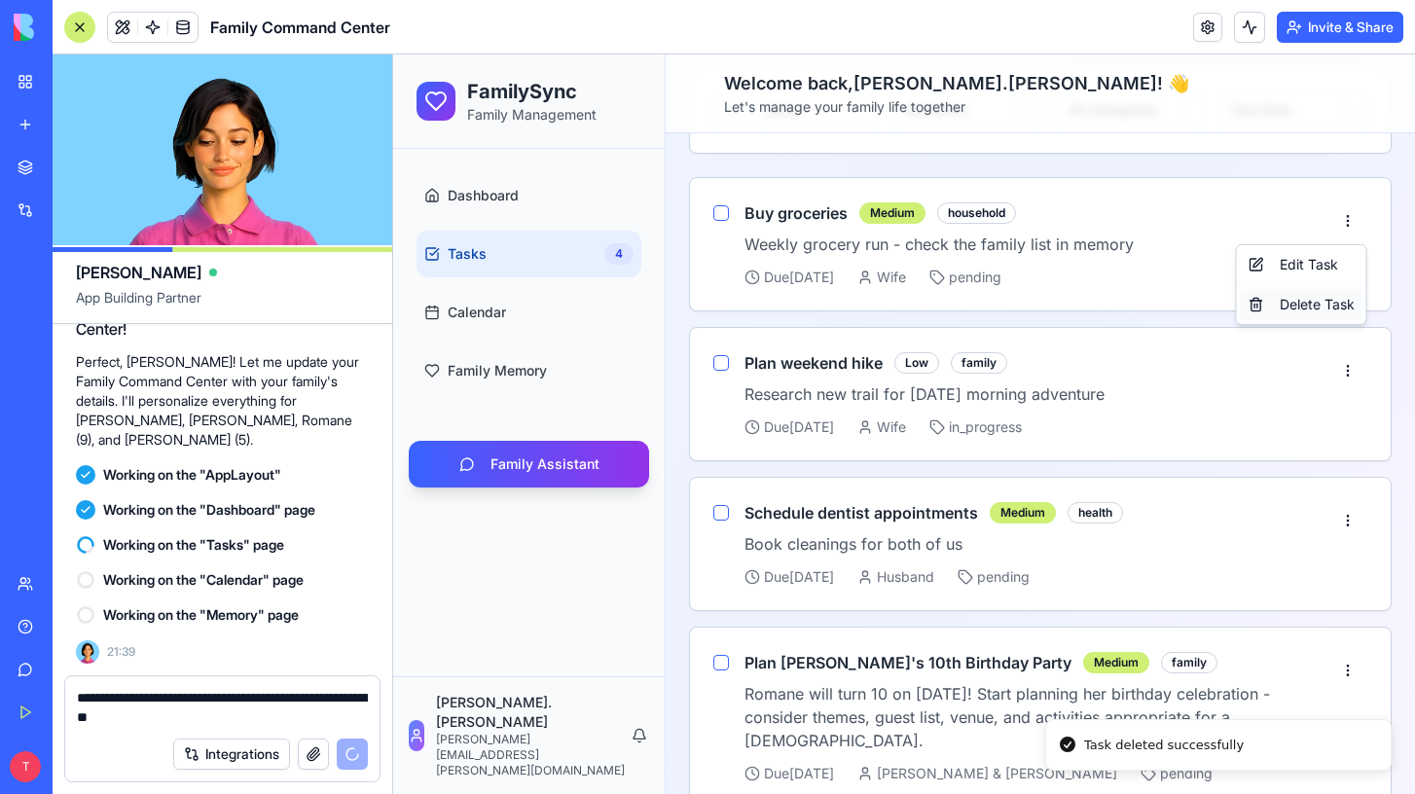
click at [1310, 309] on div "Delete Task" at bounding box center [1302, 304] width 122 height 31
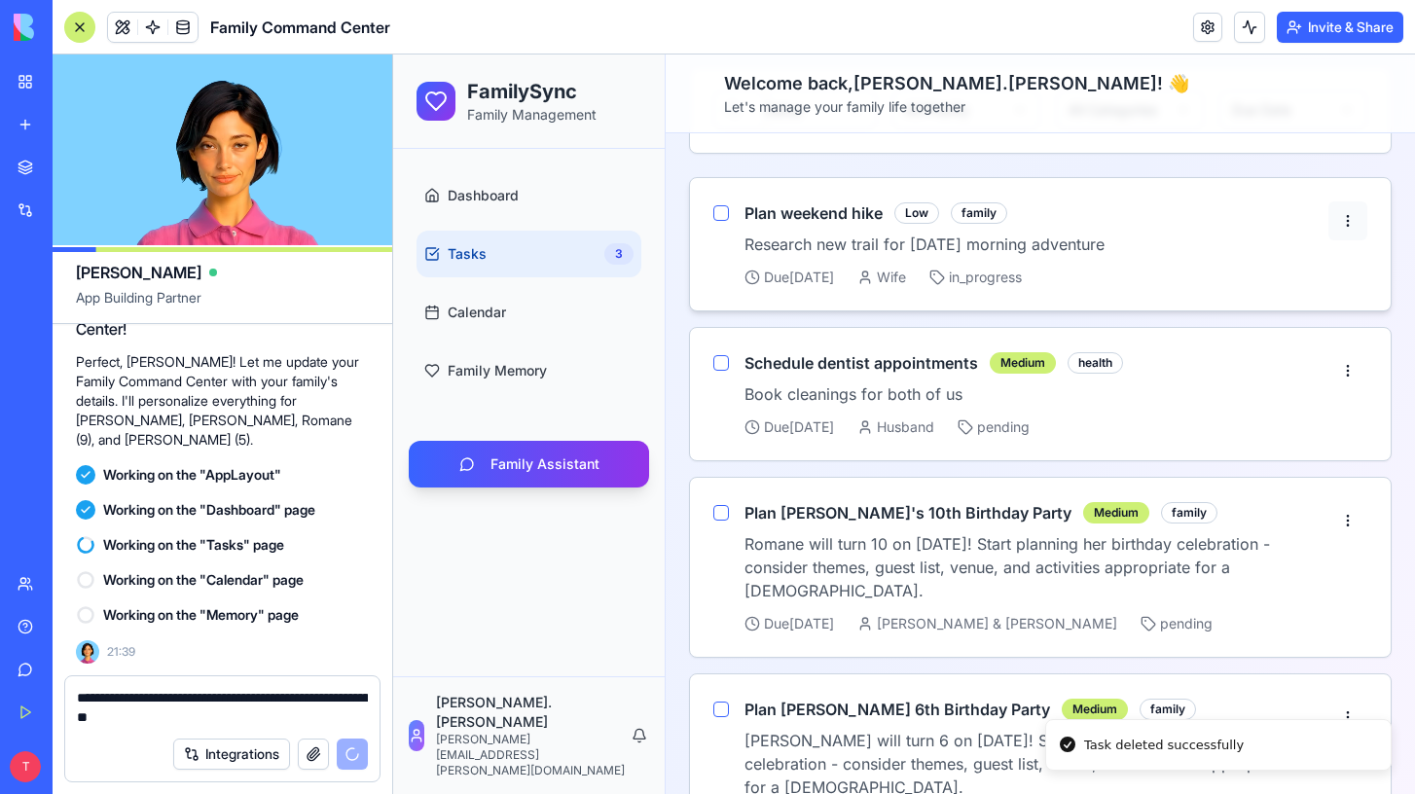
click at [1345, 222] on html "FamilySync Family Management Dashboard Tasks 3 Calendar Family Memory Family As…" at bounding box center [904, 317] width 1022 height 1122
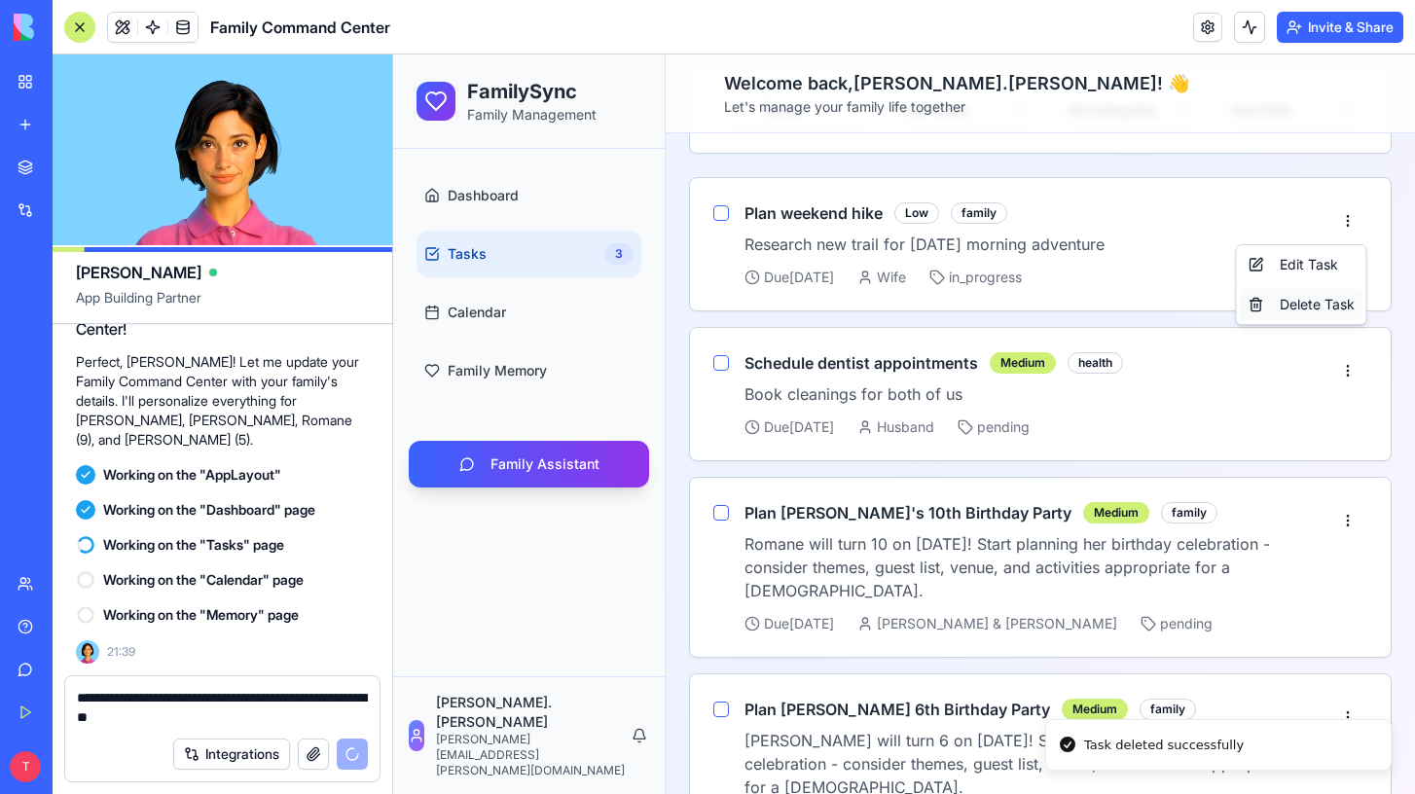
click at [1263, 311] on div "Delete Task" at bounding box center [1302, 304] width 122 height 31
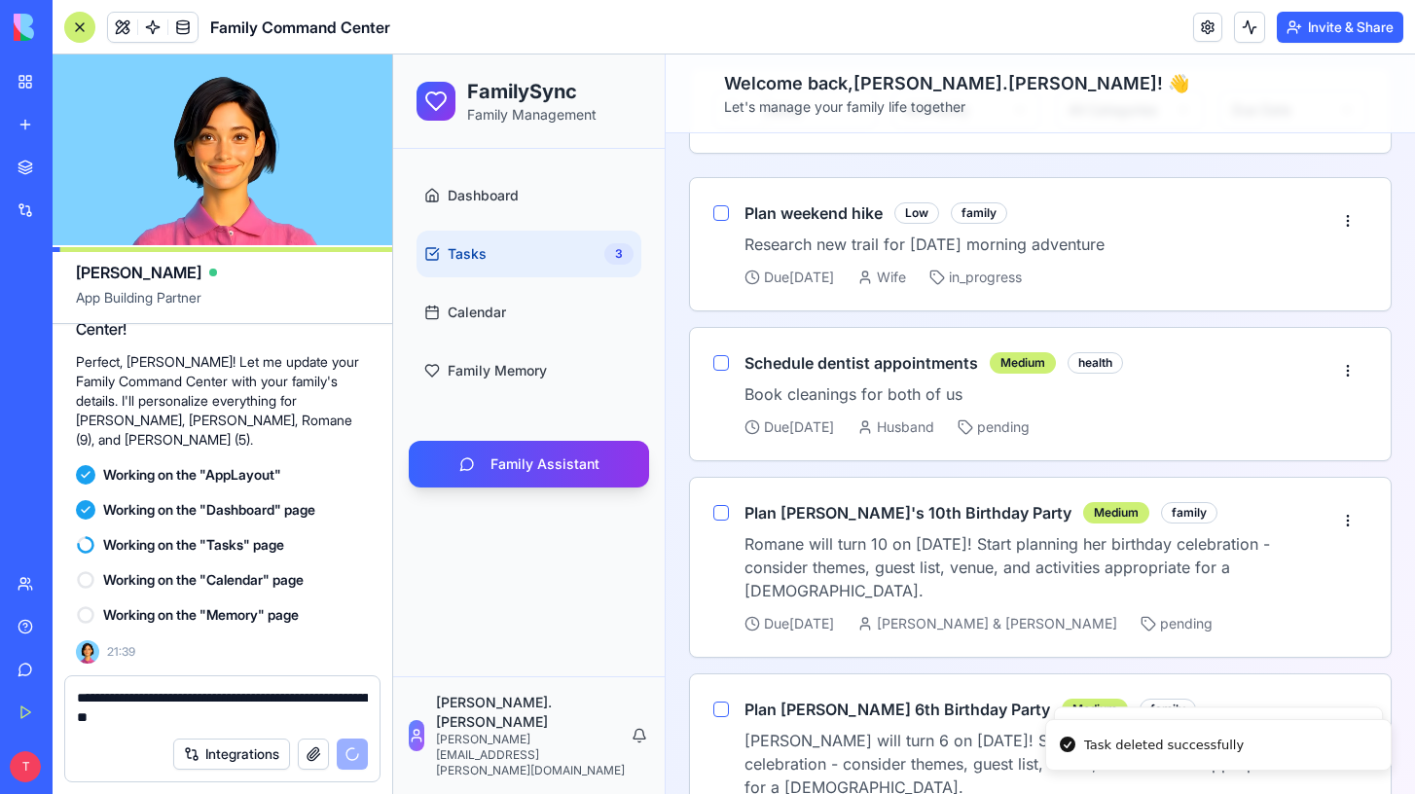
scroll to position [233, 0]
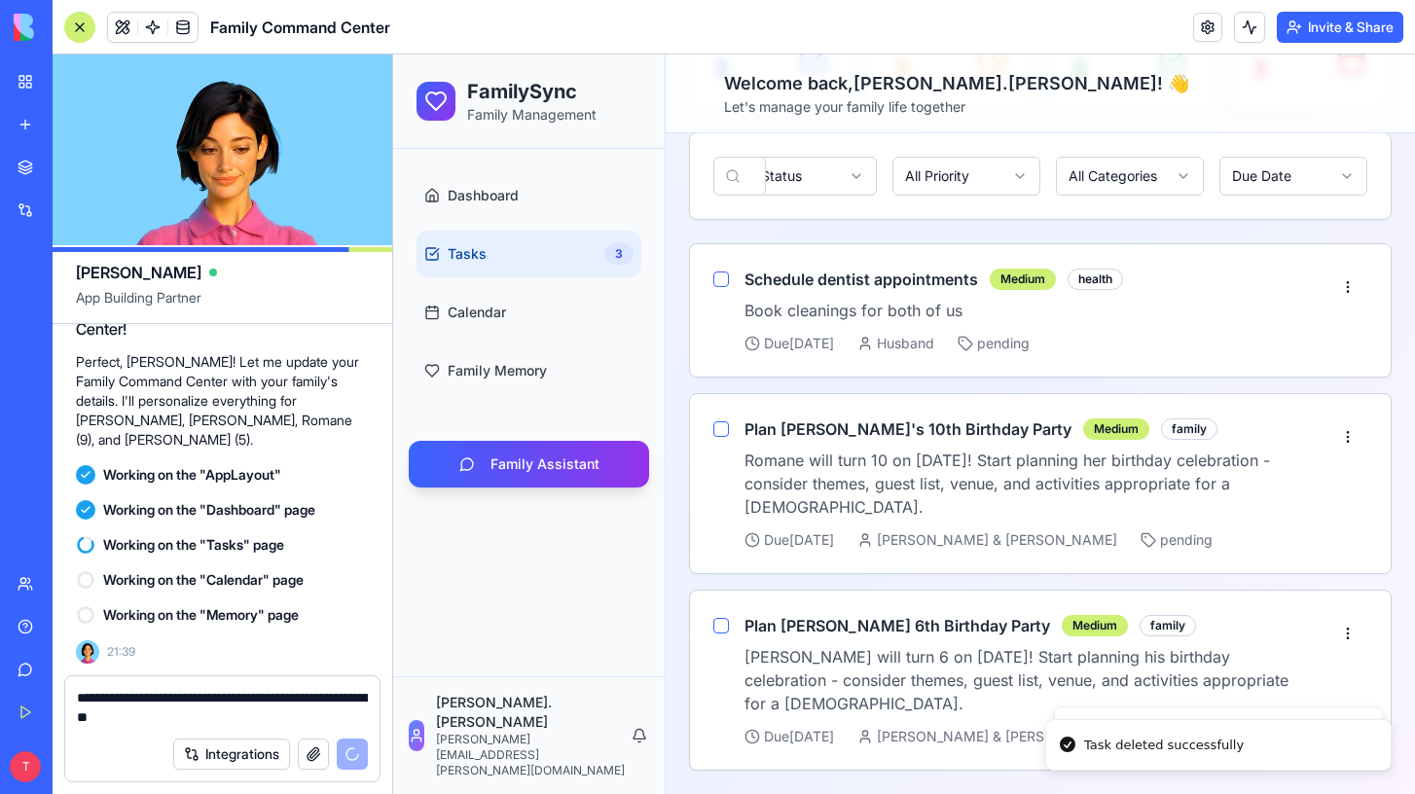
click at [1345, 222] on div "Family Tasks Manage your shared family responsibilities Add Task Total Tasks 3 …" at bounding box center [1040, 347] width 703 height 847
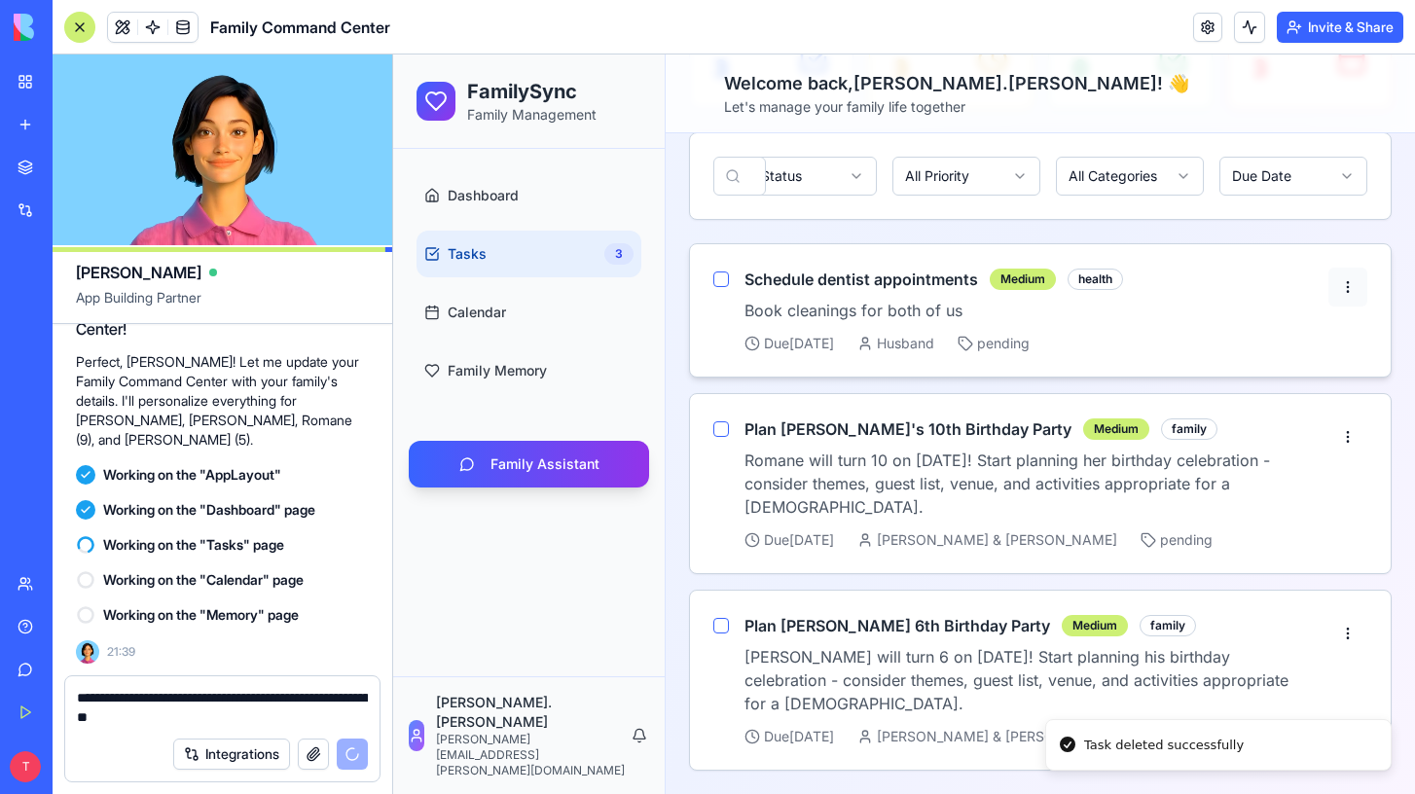
click at [1343, 290] on html "FamilySync Family Management Dashboard Tasks 3 Calendar Family Memory Family As…" at bounding box center [904, 308] width 1022 height 972
click at [1292, 367] on div "Delete Task" at bounding box center [1302, 370] width 122 height 31
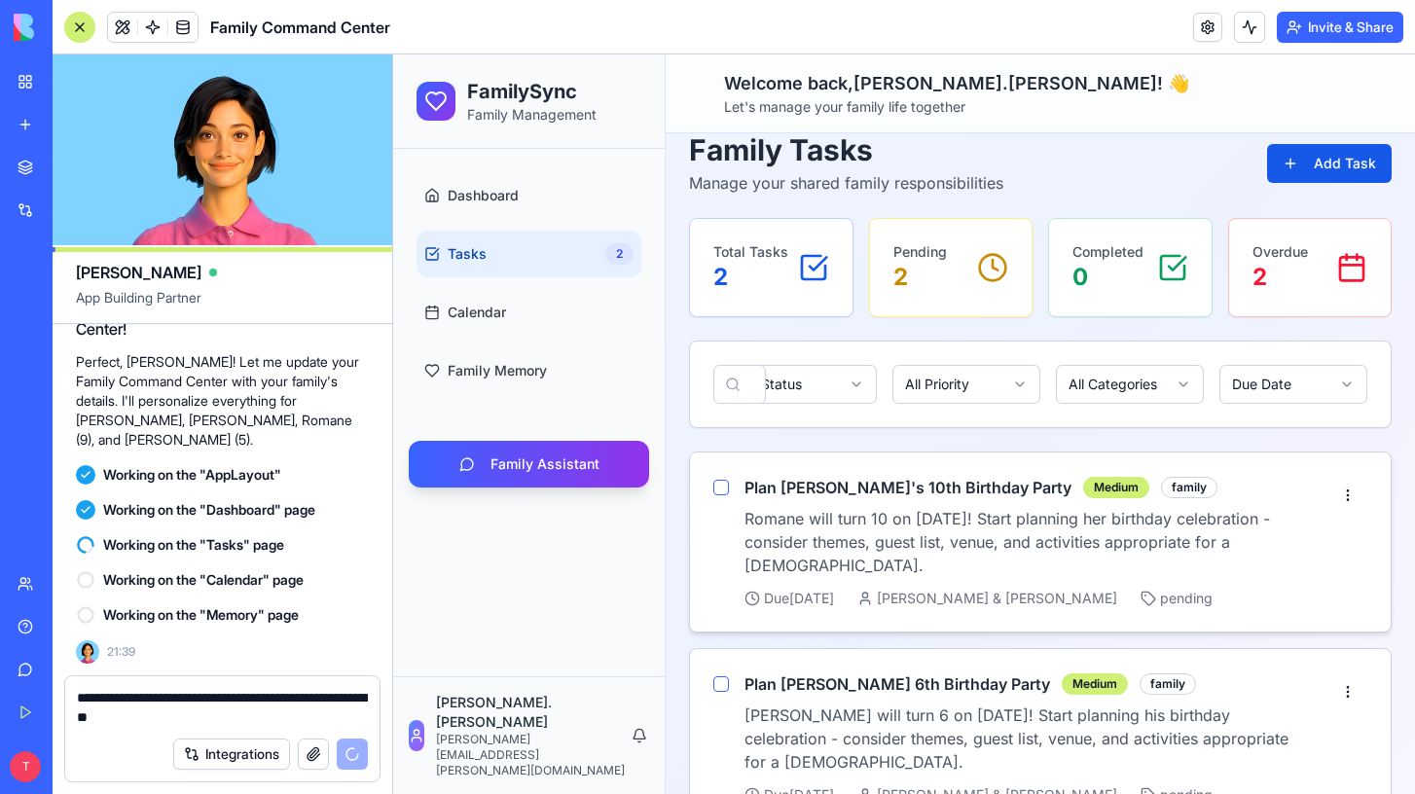
scroll to position [22, 0]
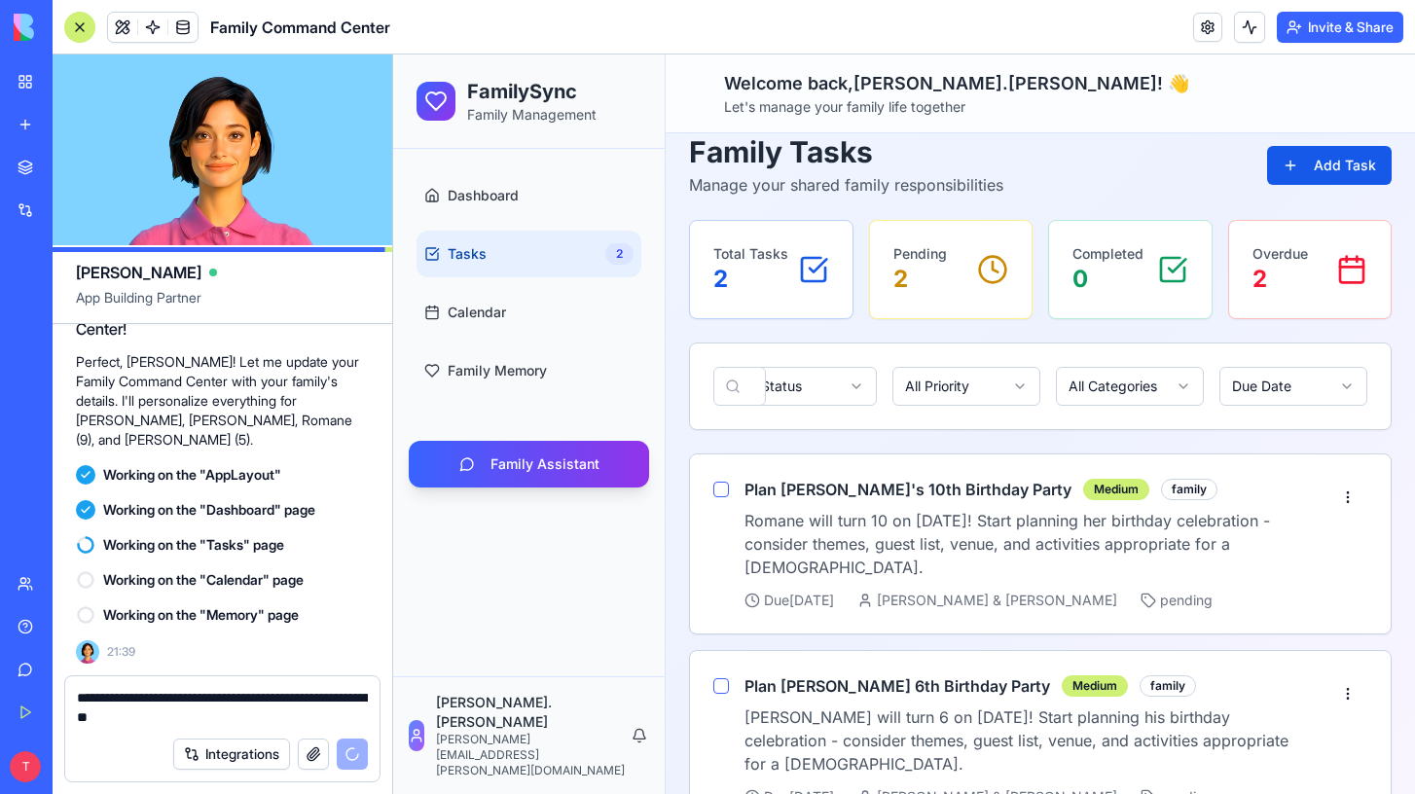
click at [228, 723] on textarea "**********" at bounding box center [222, 707] width 291 height 39
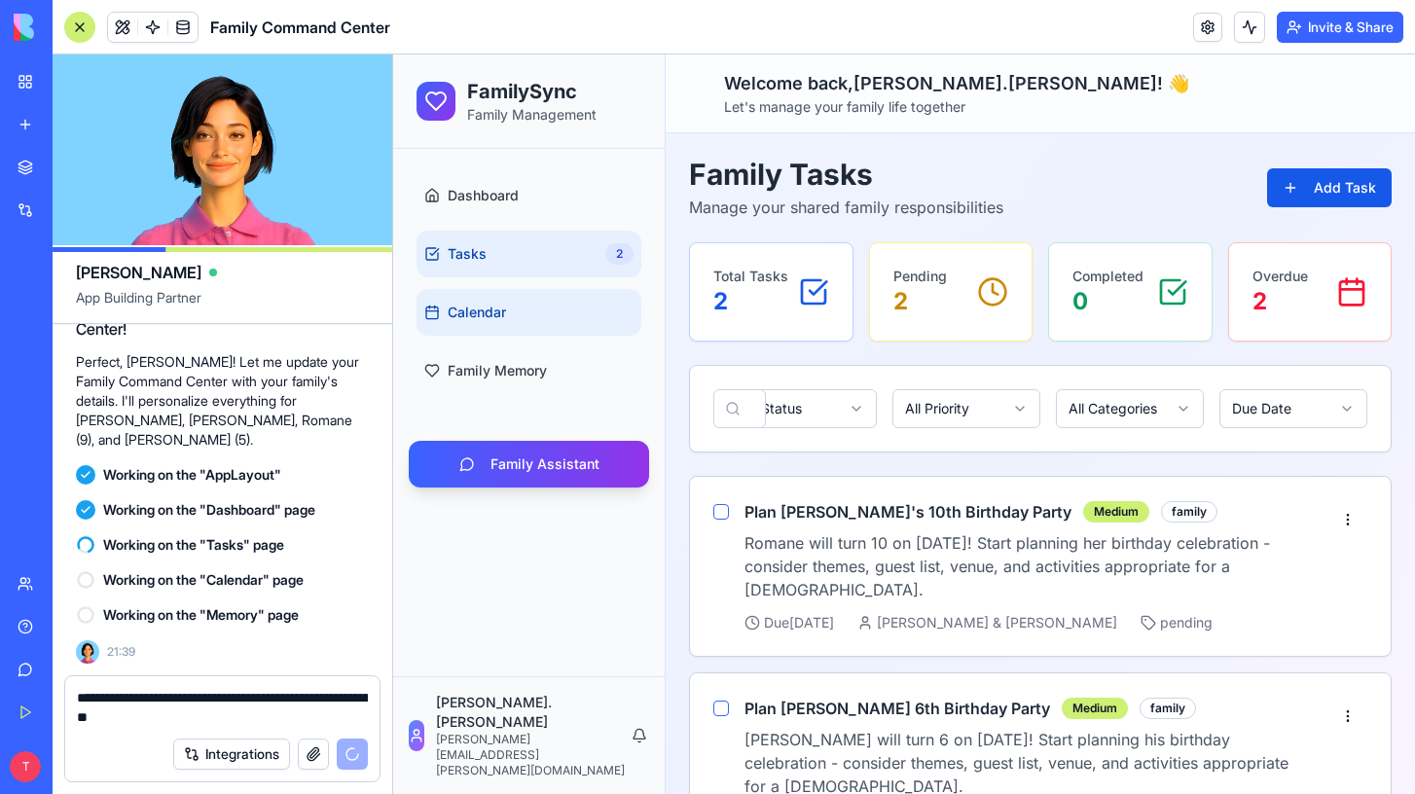
click at [542, 315] on link "Calendar" at bounding box center [529, 312] width 225 height 47
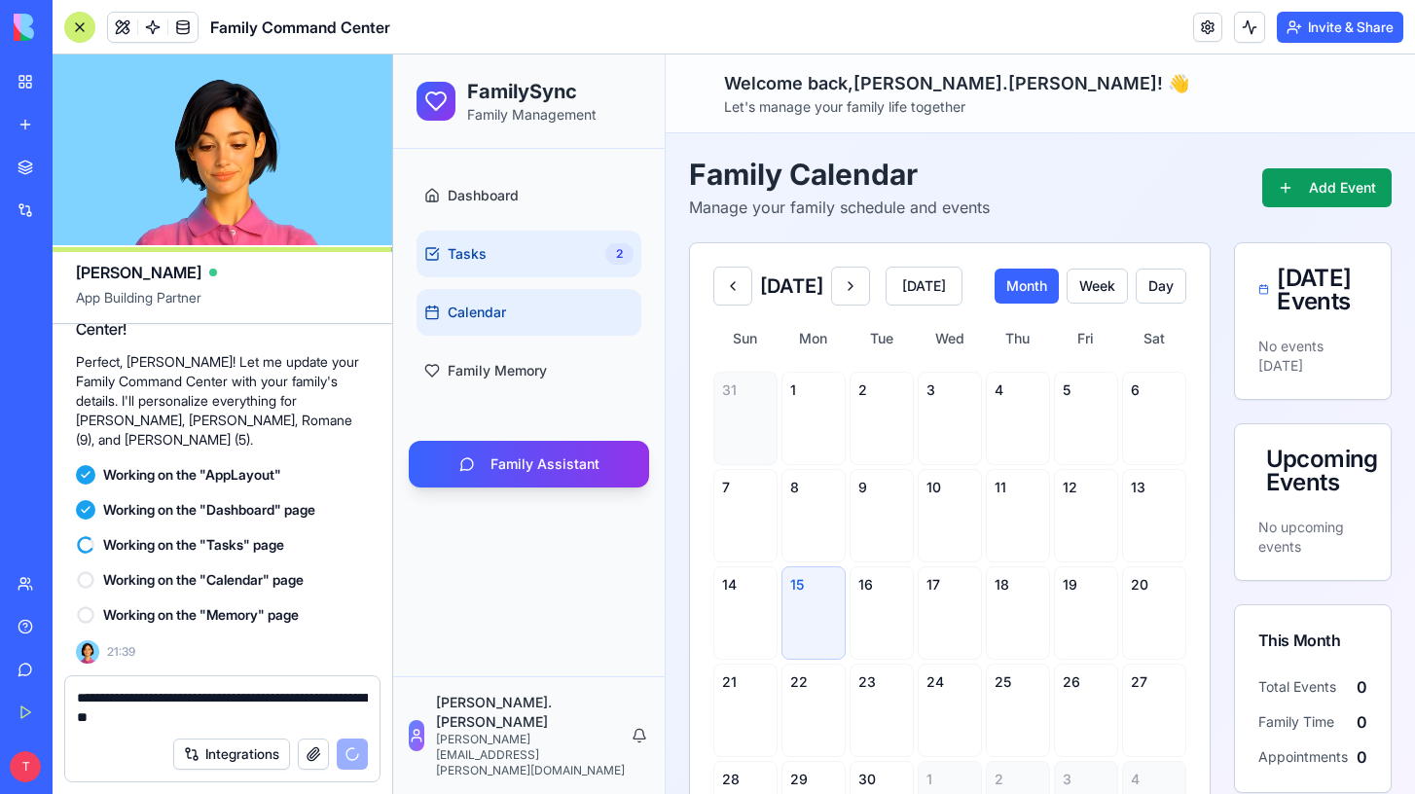
click at [533, 261] on link "Tasks 2" at bounding box center [529, 254] width 225 height 47
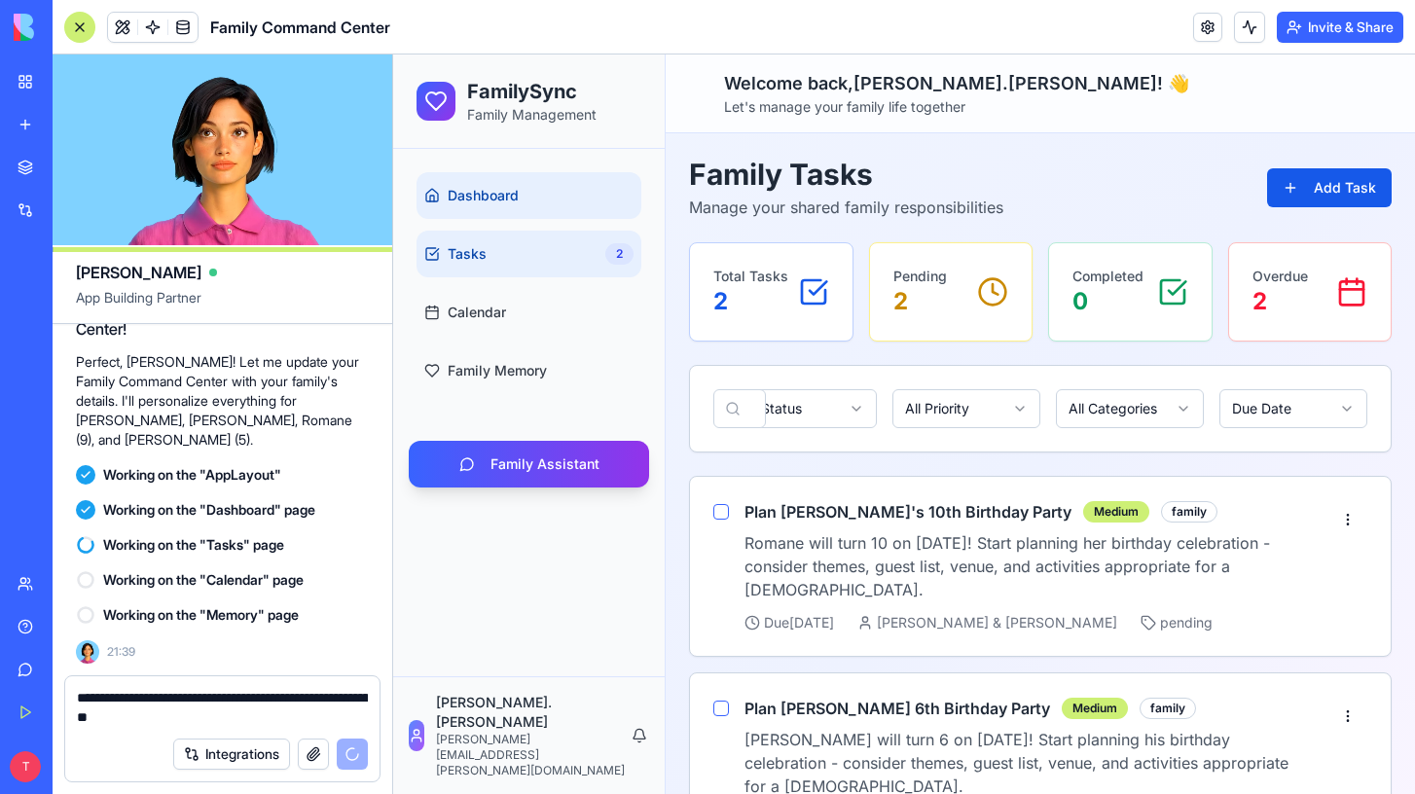
click at [513, 204] on span "Dashboard" at bounding box center [483, 195] width 71 height 19
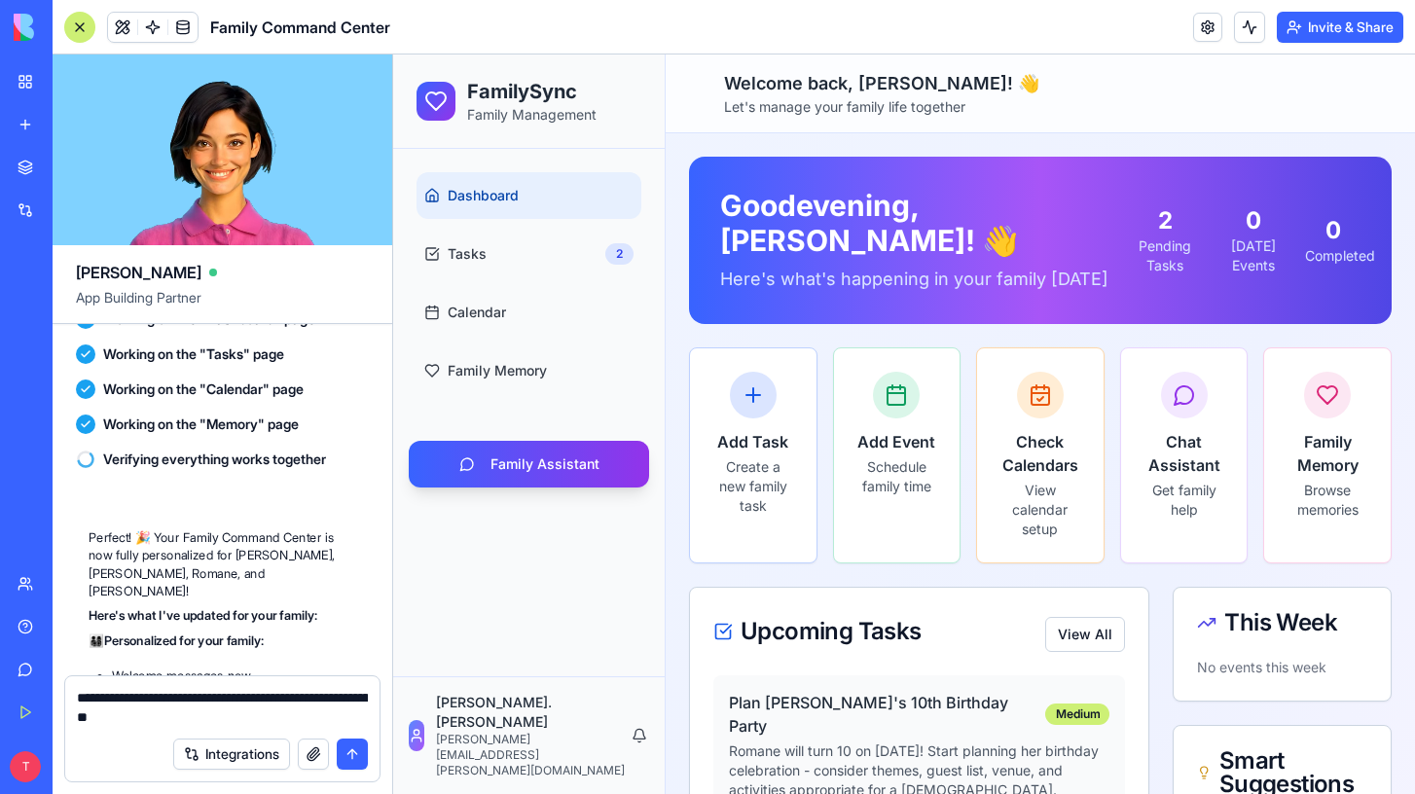
scroll to position [9098, 0]
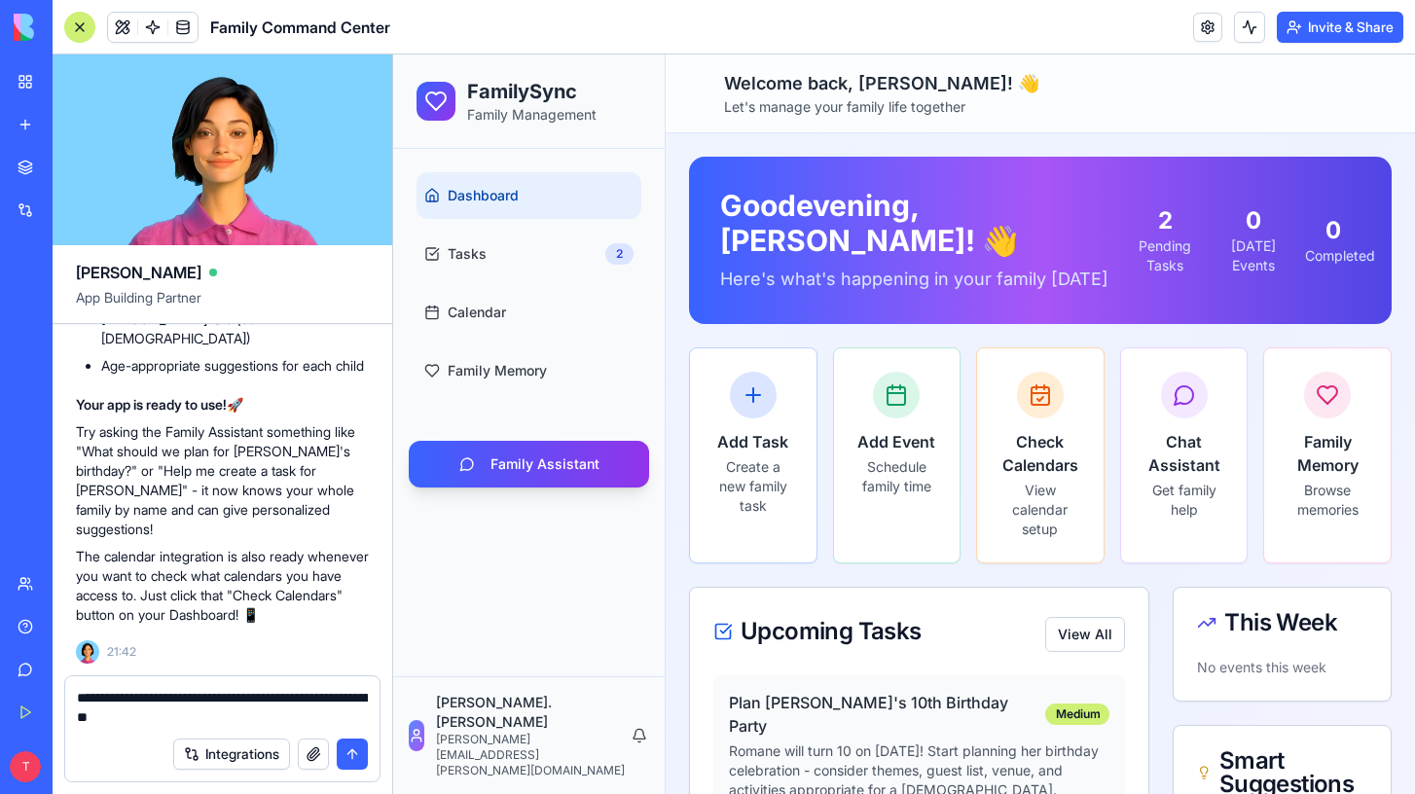
click at [202, 715] on textarea "**********" at bounding box center [222, 707] width 291 height 39
drag, startPoint x: 264, startPoint y: 700, endPoint x: 299, endPoint y: 720, distance: 40.6
click at [299, 720] on textarea "**********" at bounding box center [222, 707] width 291 height 39
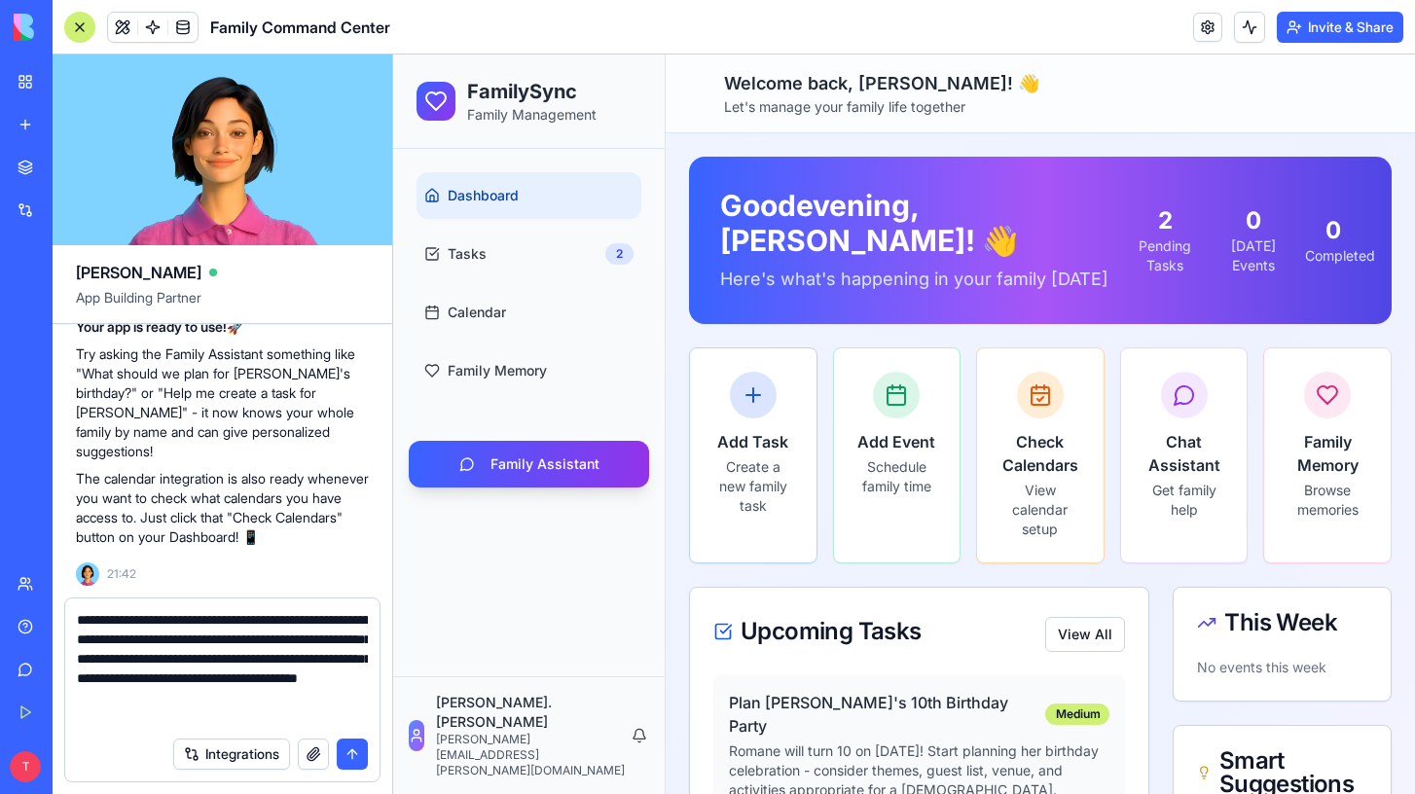
type textarea "**********"
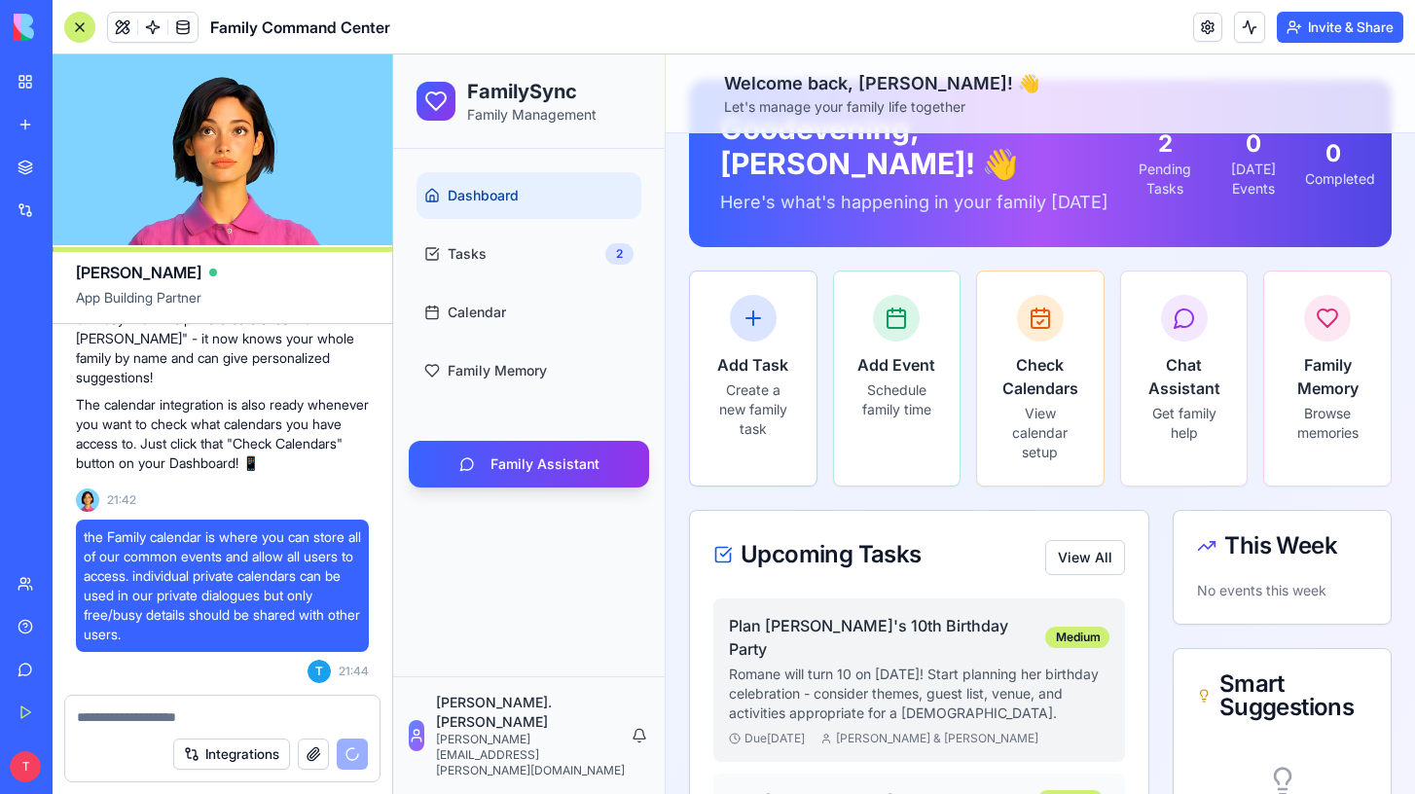
scroll to position [79, 0]
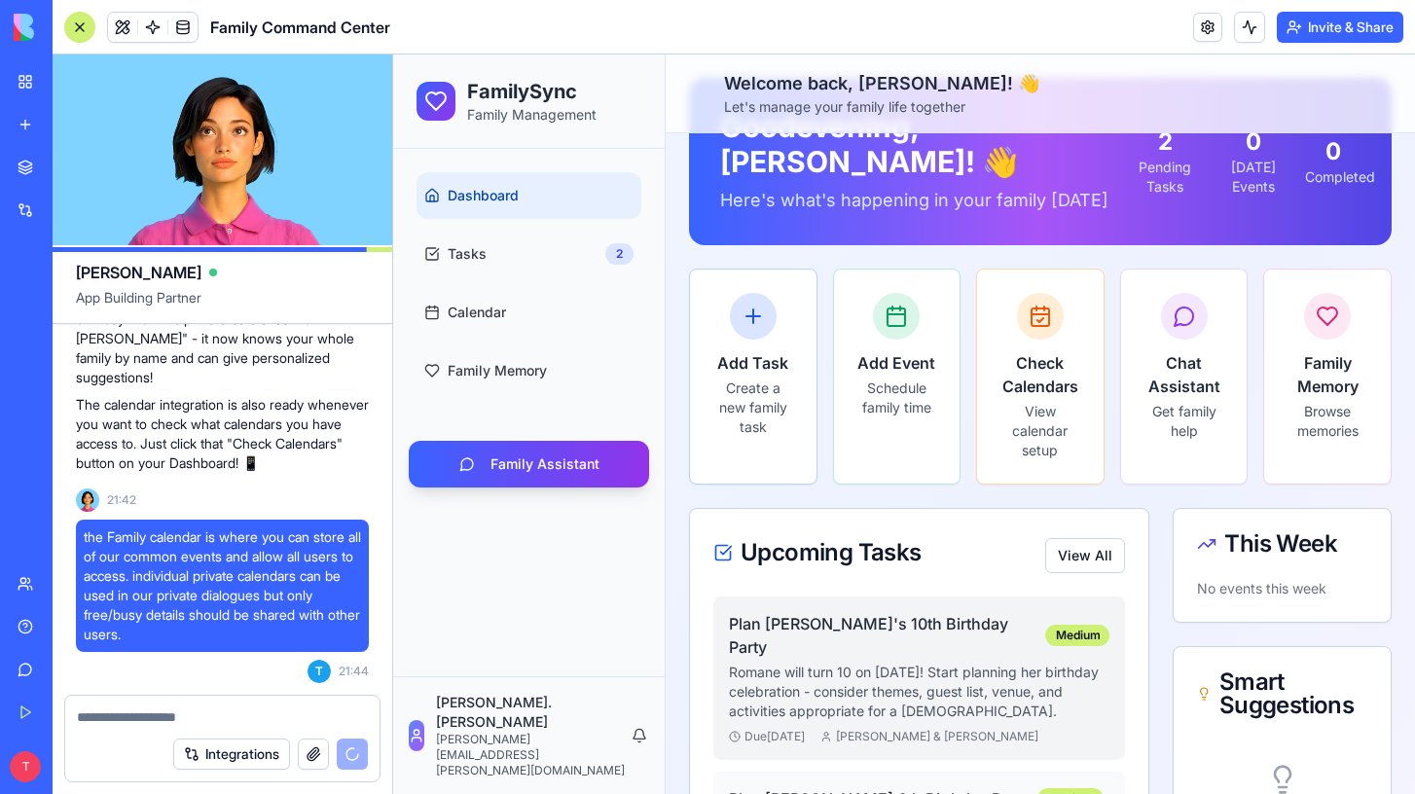
click at [839, 663] on p "Romane will turn 10 on [DATE]! Start planning her birthday celebration - consid…" at bounding box center [919, 692] width 381 height 58
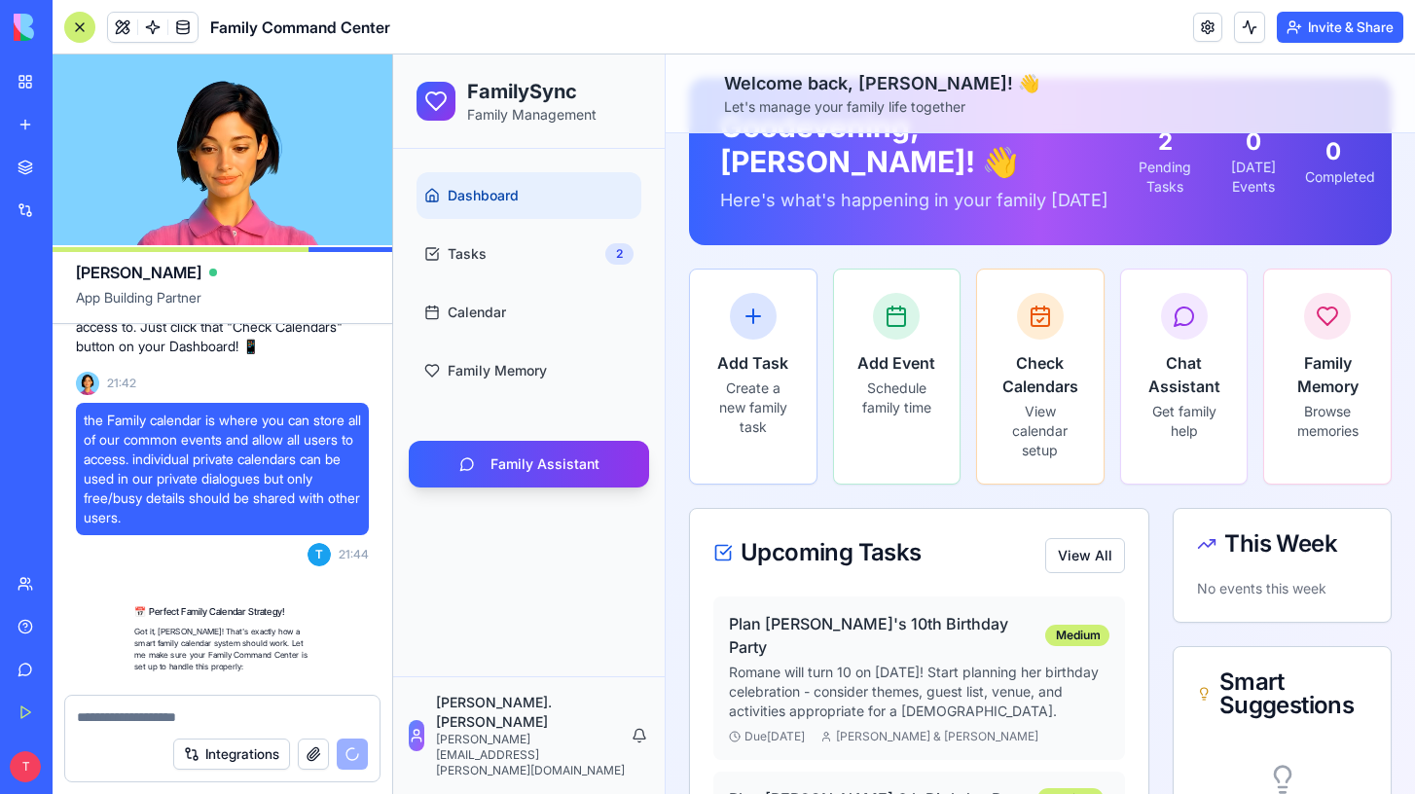
scroll to position [9452, 0]
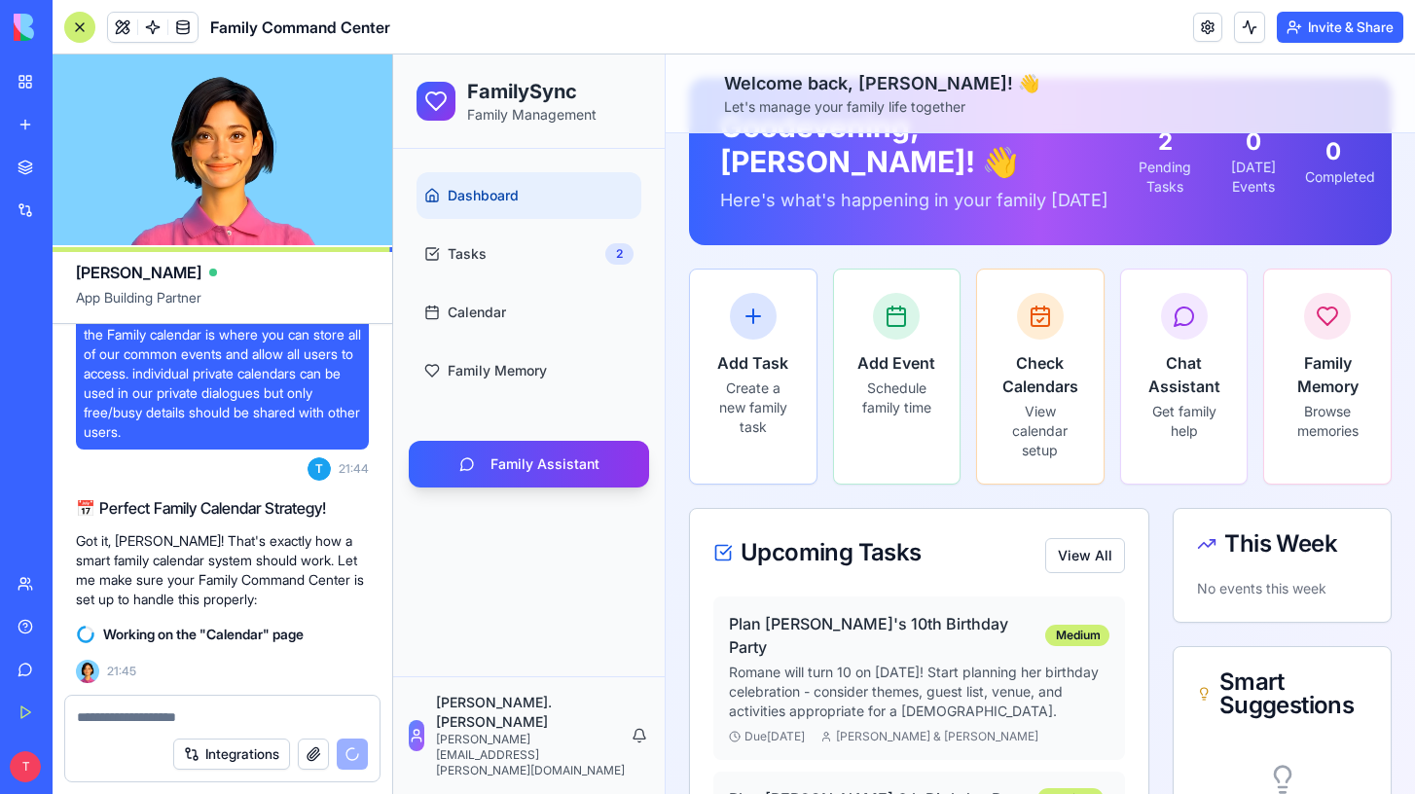
click at [123, 715] on textarea at bounding box center [222, 717] width 291 height 19
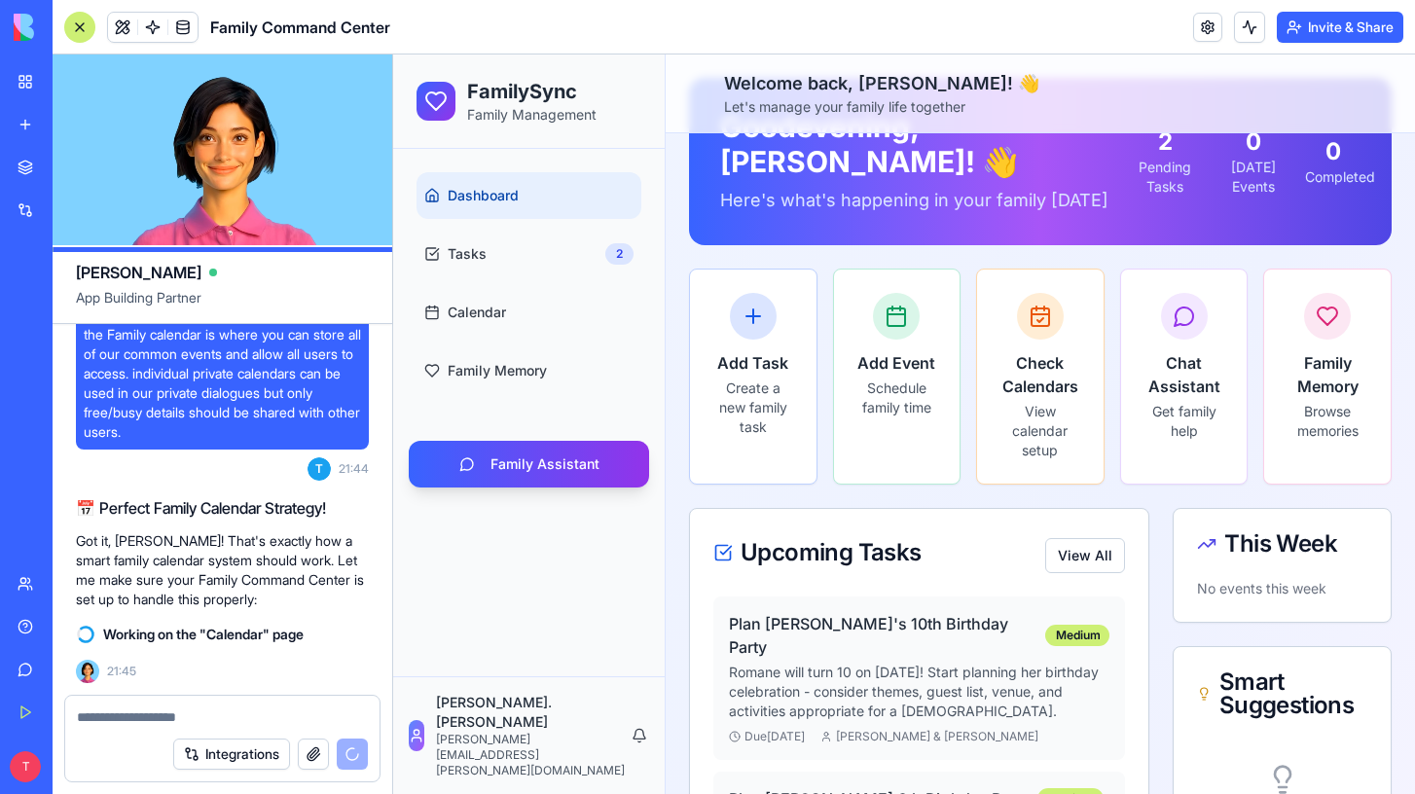
click at [208, 751] on button "Integrations" at bounding box center [231, 754] width 117 height 31
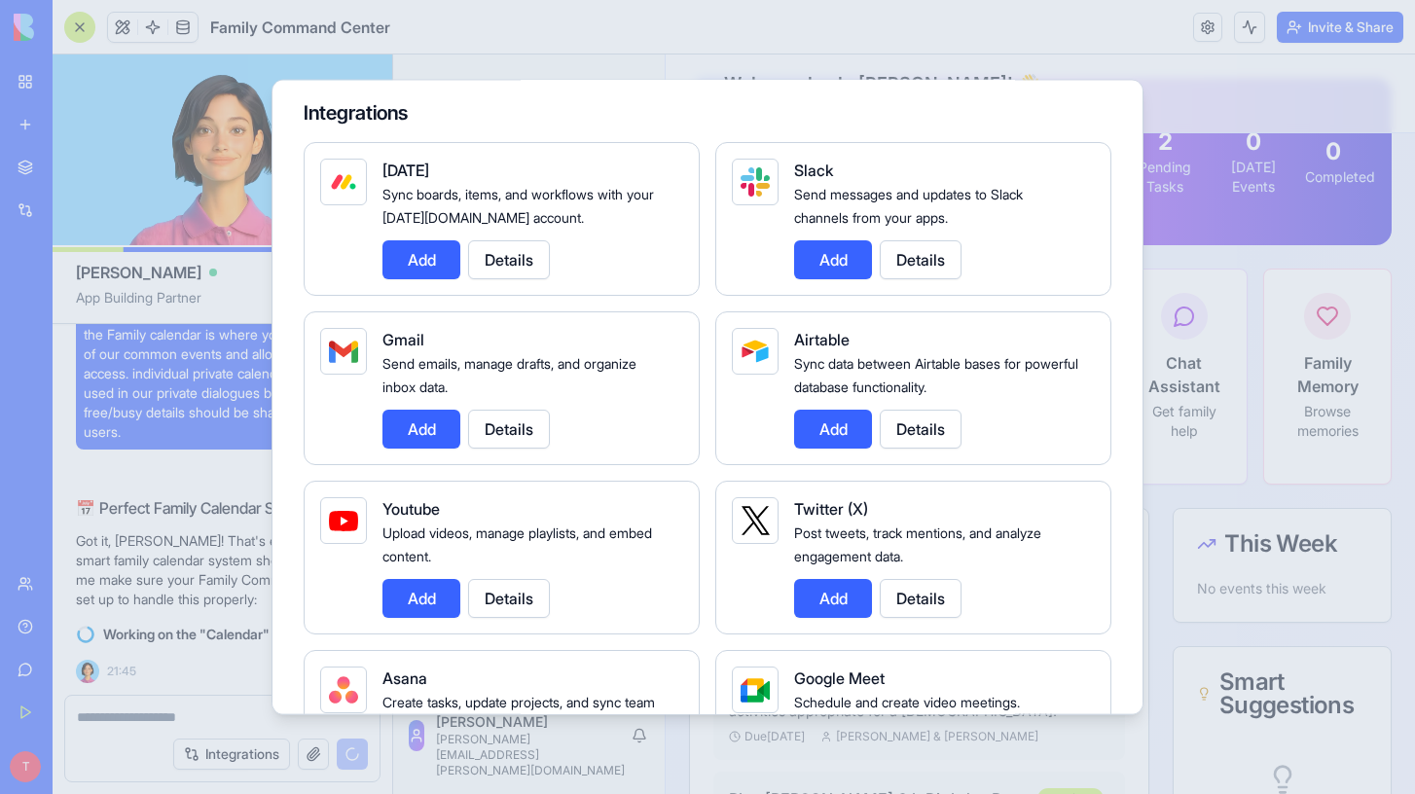
scroll to position [112, 0]
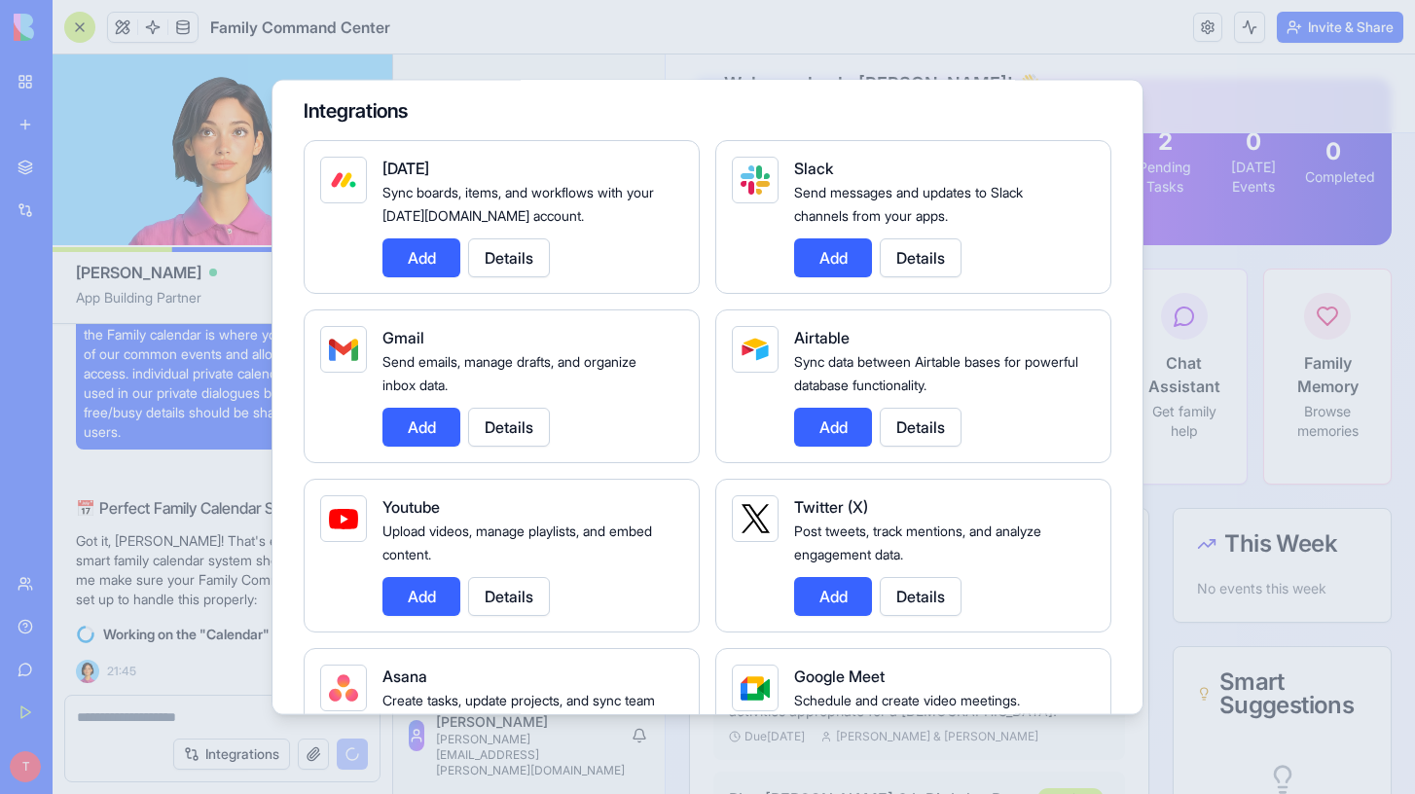
click at [413, 428] on button "Add" at bounding box center [422, 427] width 78 height 39
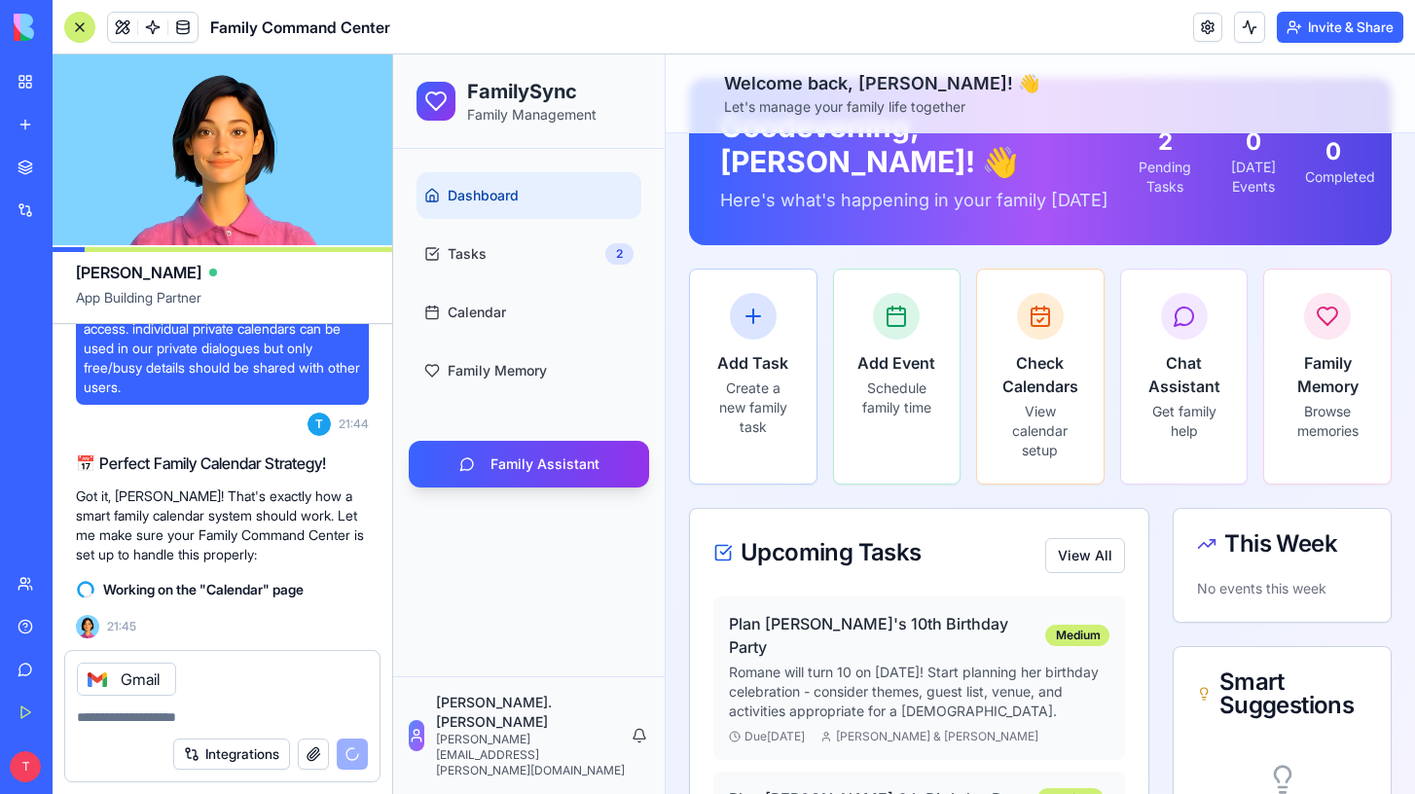
click at [165, 720] on textarea at bounding box center [222, 717] width 291 height 19
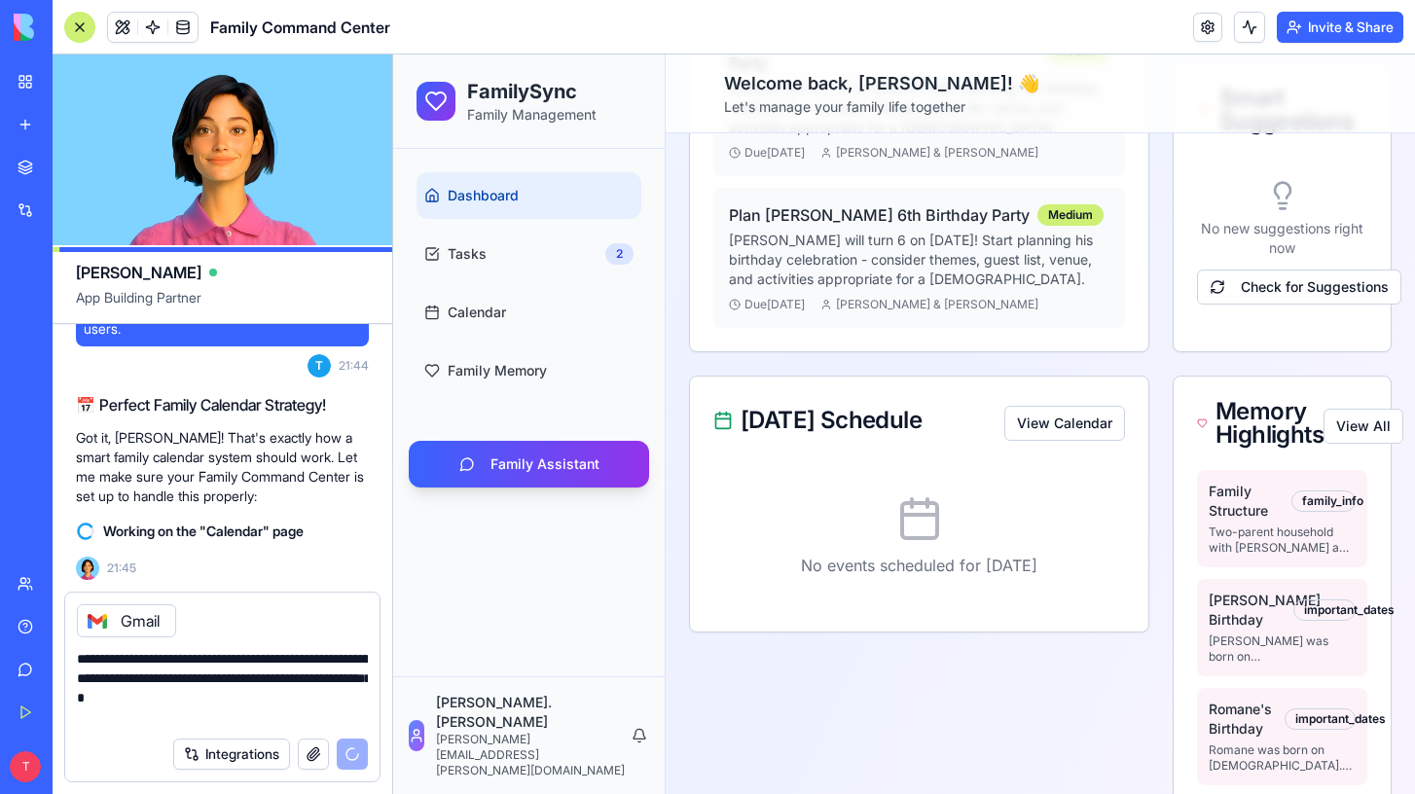
scroll to position [0, 0]
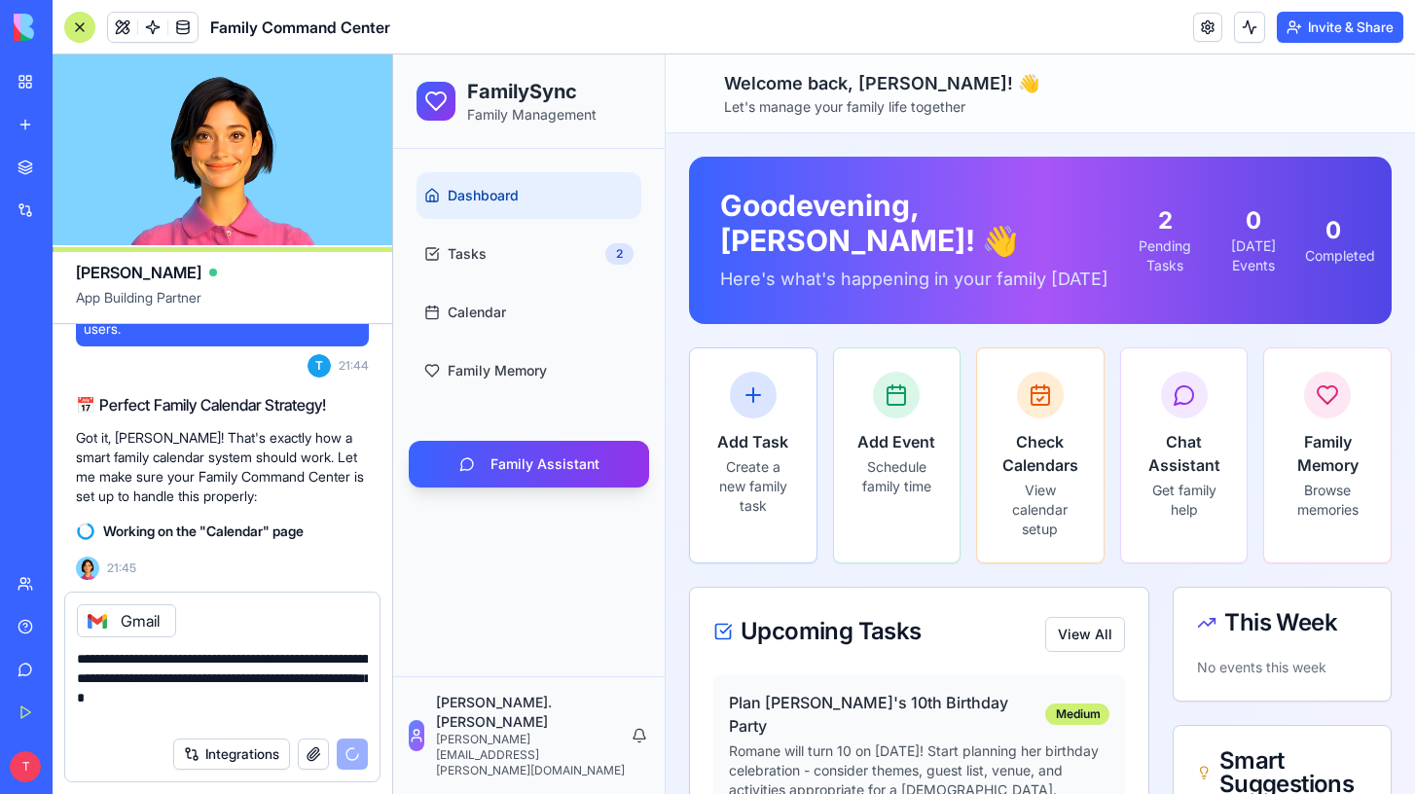
type textarea "**********"
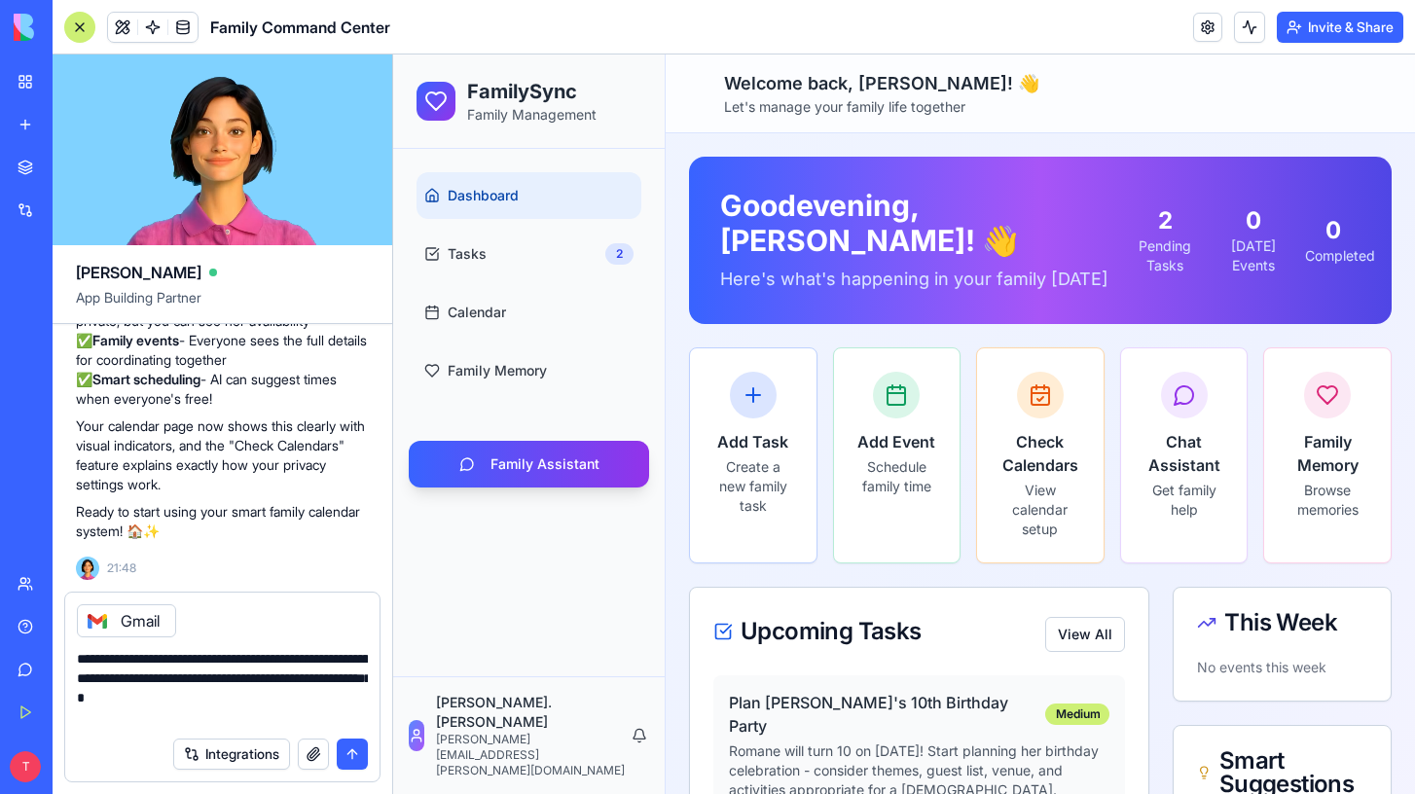
scroll to position [10599, 0]
click at [348, 750] on button "submit" at bounding box center [352, 754] width 31 height 31
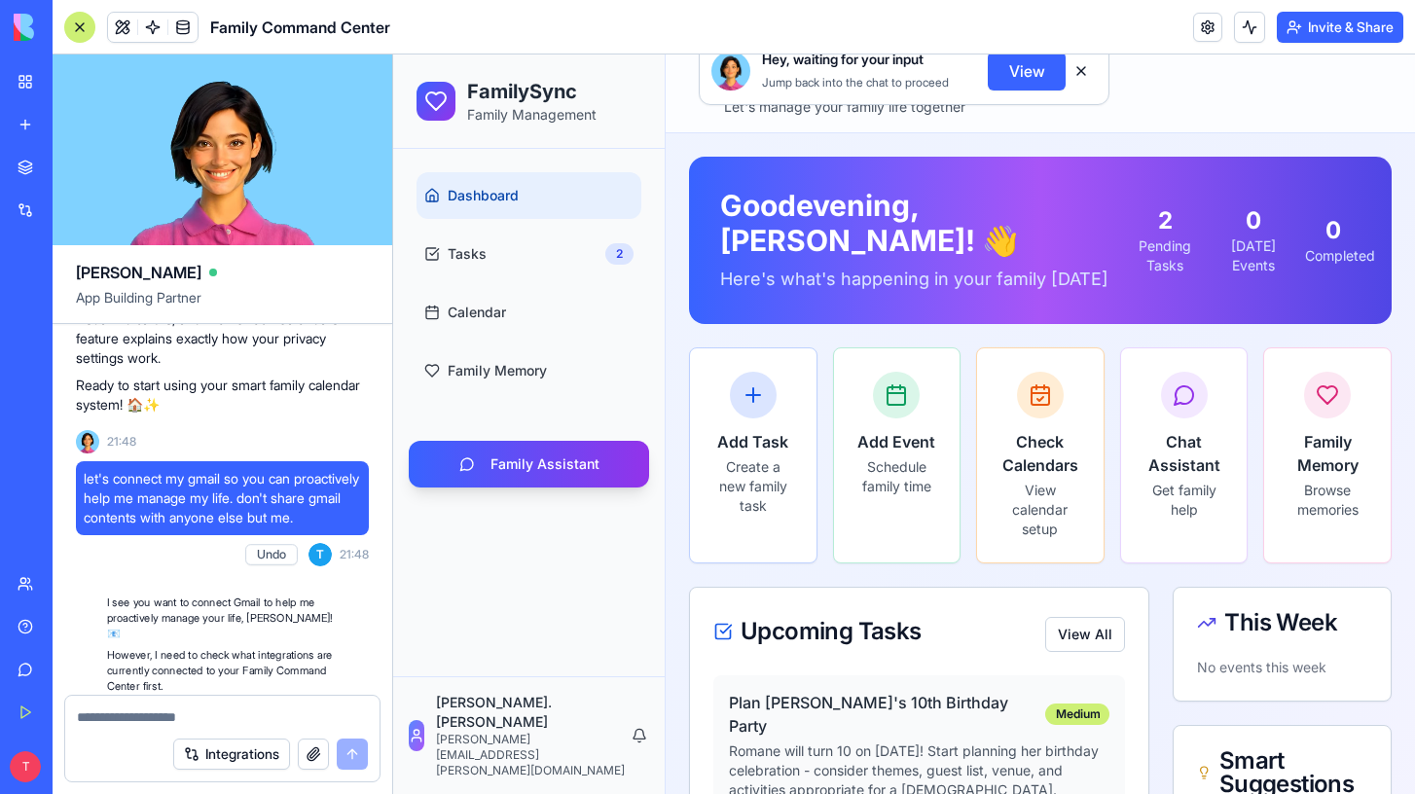
scroll to position [11695, 0]
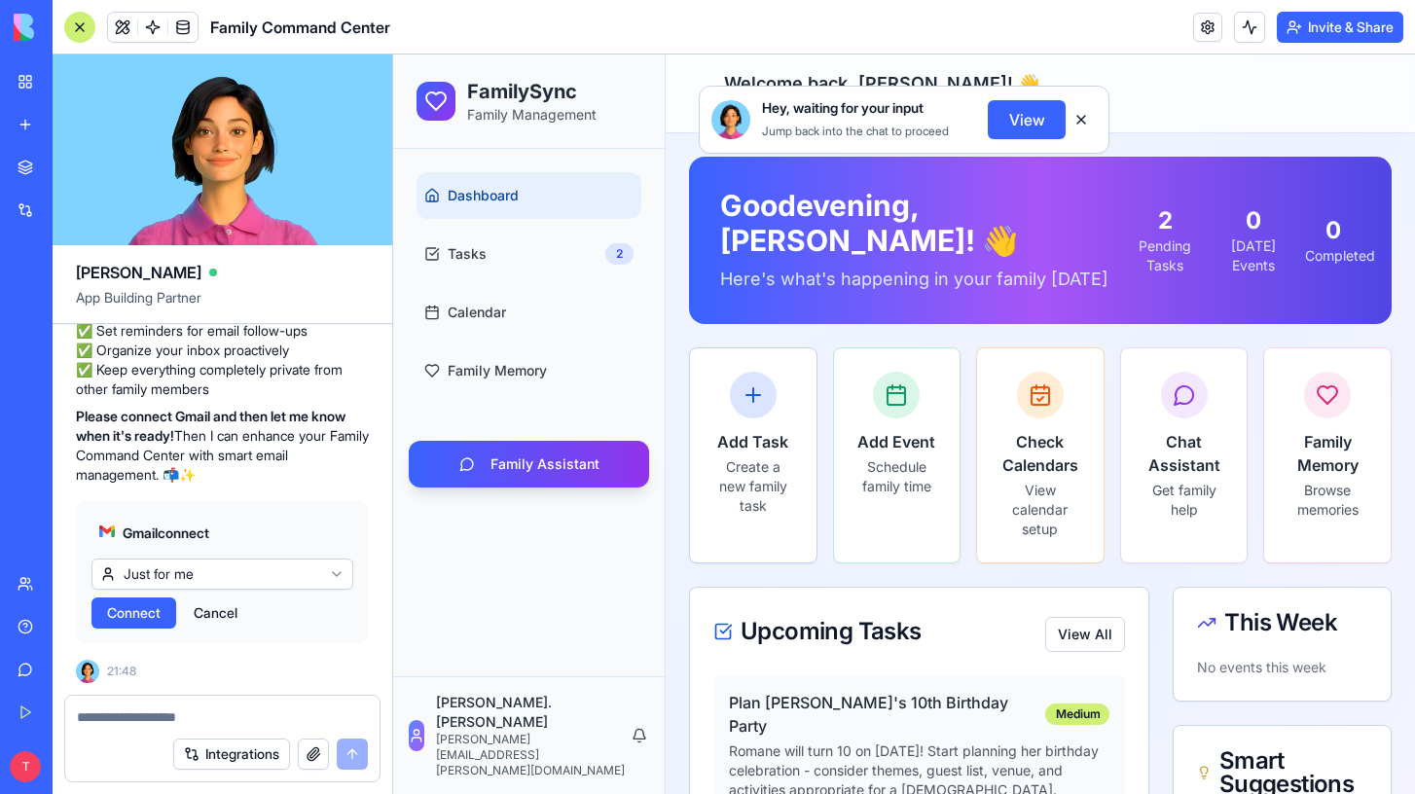
click at [213, 578] on html "BETA My Workspace New app Marketplace Integrations Recent Family Command Center…" at bounding box center [707, 397] width 1415 height 794
click at [196, 614] on span "Connect & Share" at bounding box center [159, 612] width 105 height 19
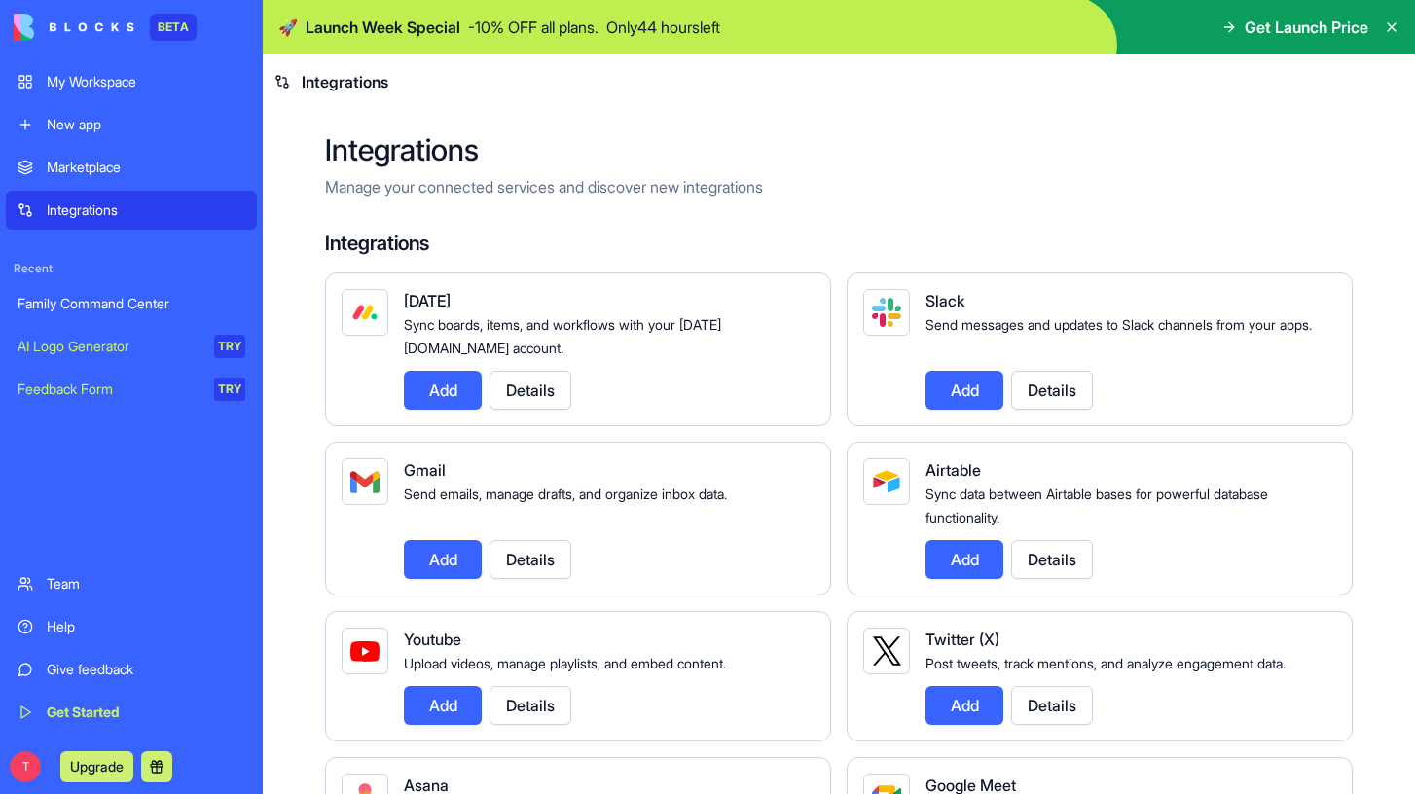
click at [1228, 24] on icon at bounding box center [1230, 27] width 16 height 16
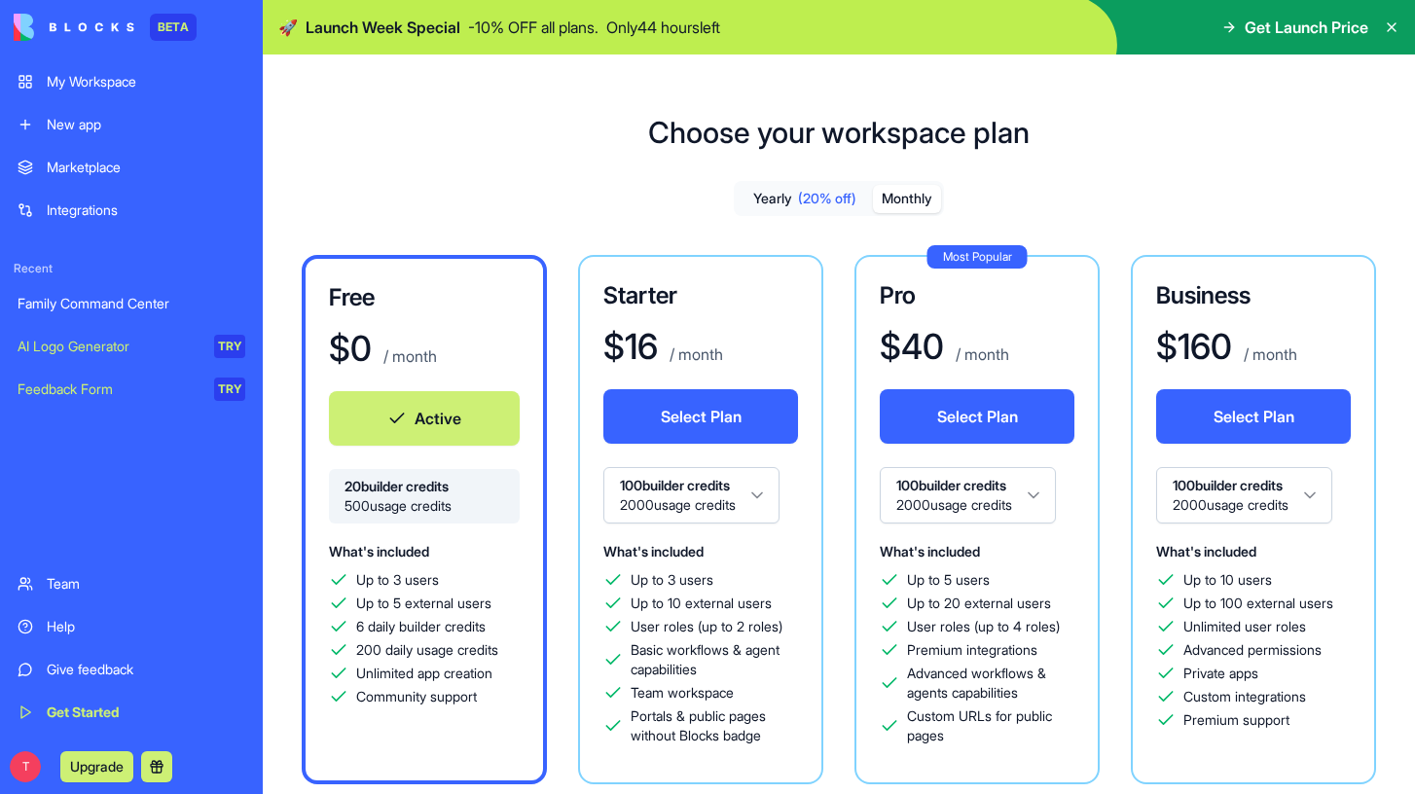
click at [894, 196] on button "Monthly" at bounding box center [907, 199] width 68 height 28
click at [936, 420] on button "Select Plan" at bounding box center [977, 416] width 195 height 55
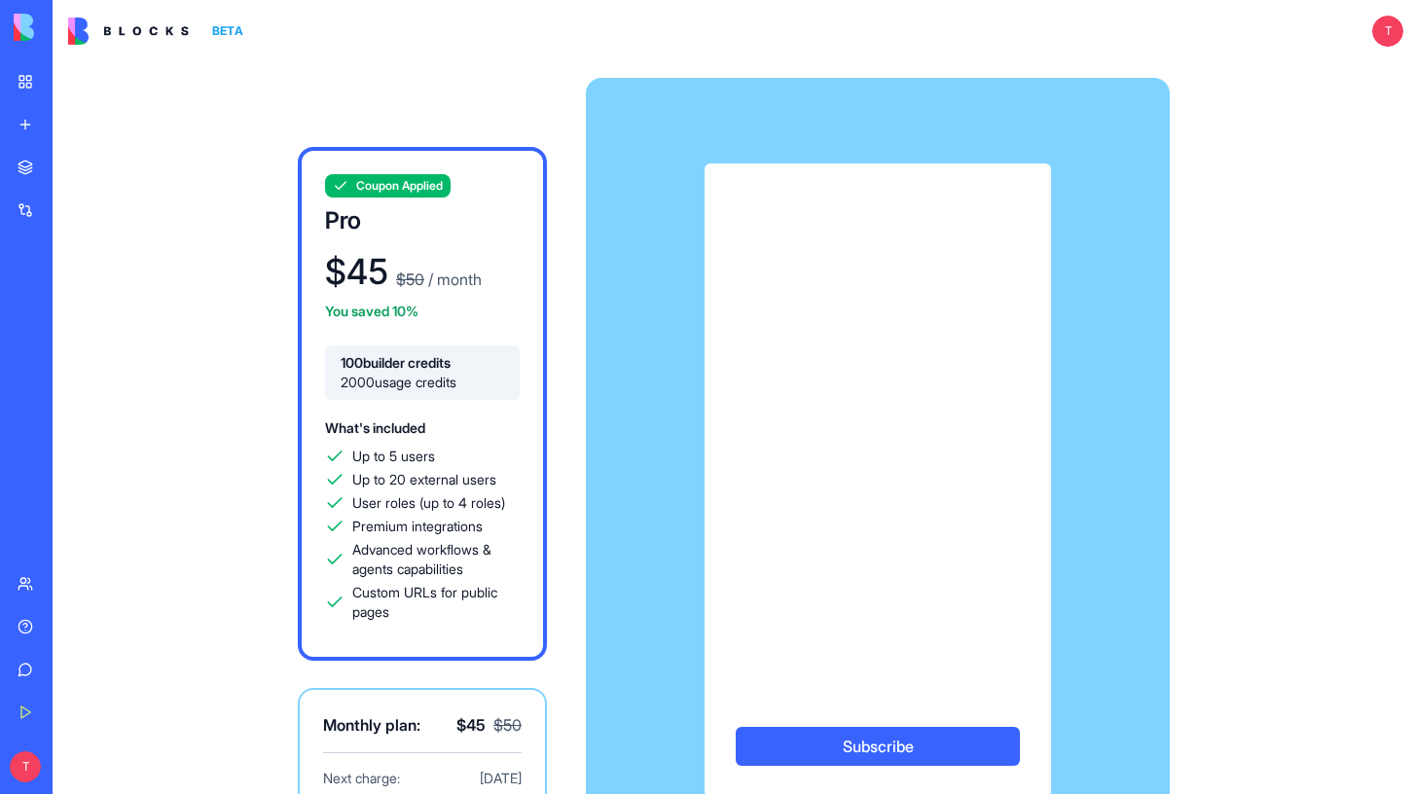
scroll to position [1, 0]
click at [0, 793] on com-1password-button at bounding box center [0, 794] width 0 height 0
click at [816, 750] on button "Subscribe" at bounding box center [878, 745] width 284 height 39
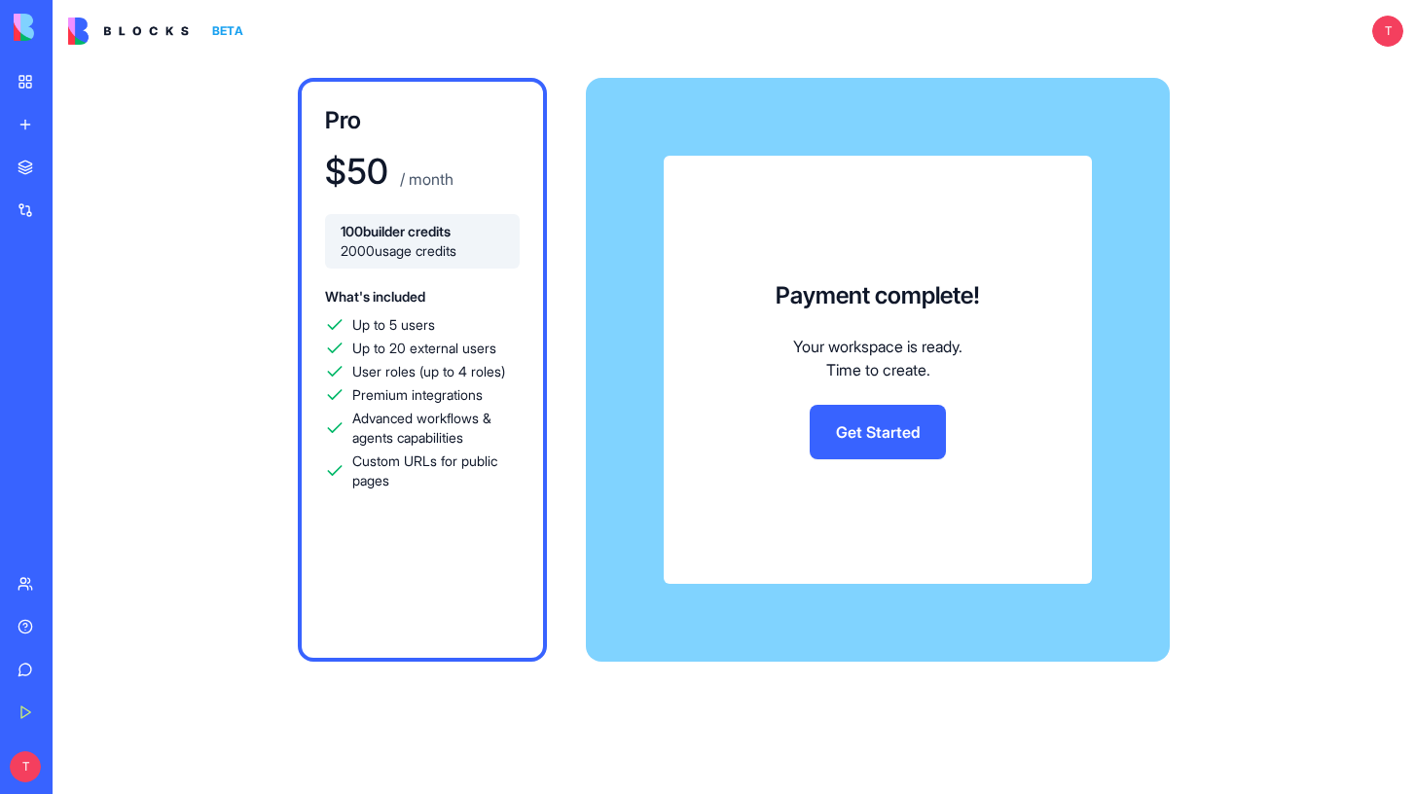
click at [867, 436] on link "Get Started" at bounding box center [878, 432] width 136 height 55
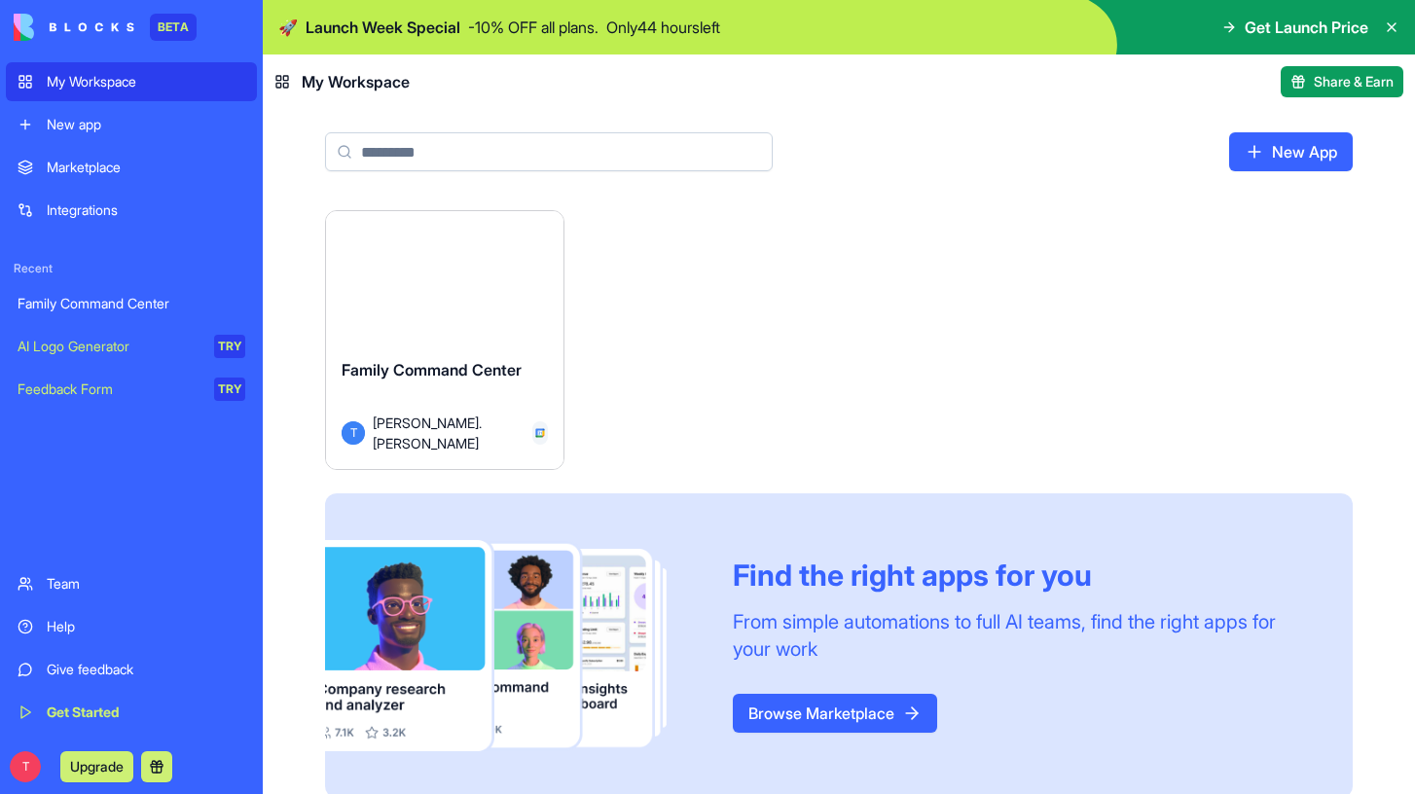
click at [1390, 26] on icon at bounding box center [1392, 27] width 8 height 8
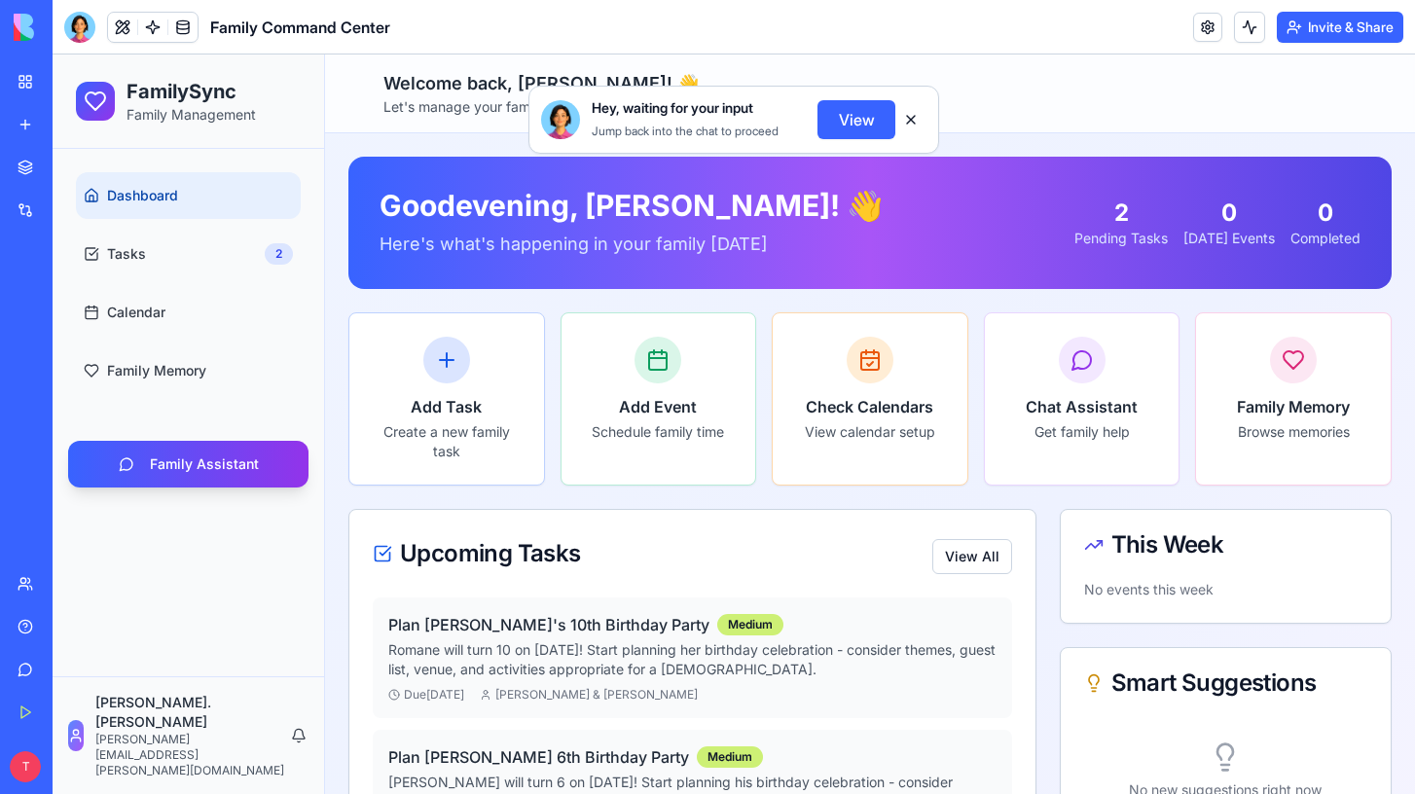
click at [838, 118] on button "View" at bounding box center [857, 119] width 78 height 39
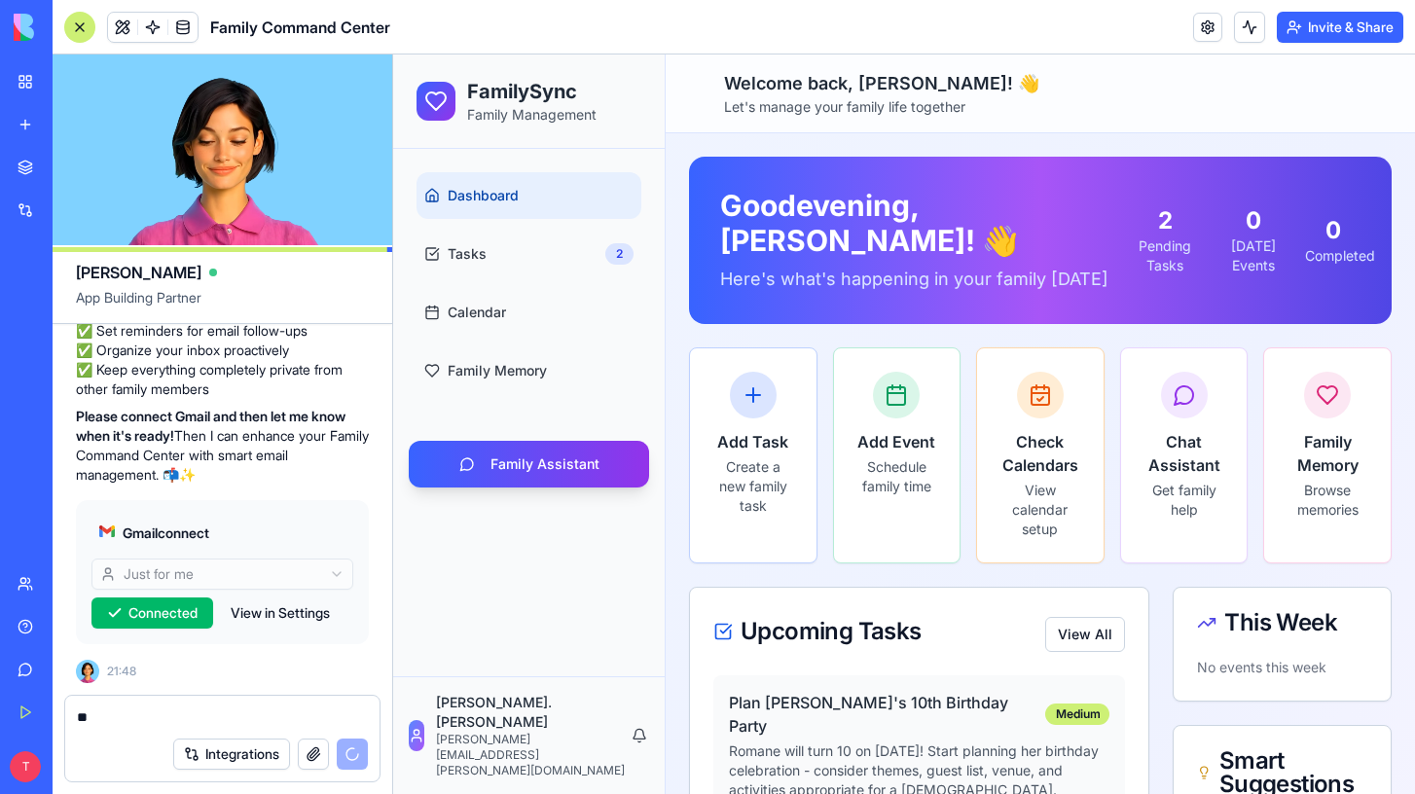
type textarea "*"
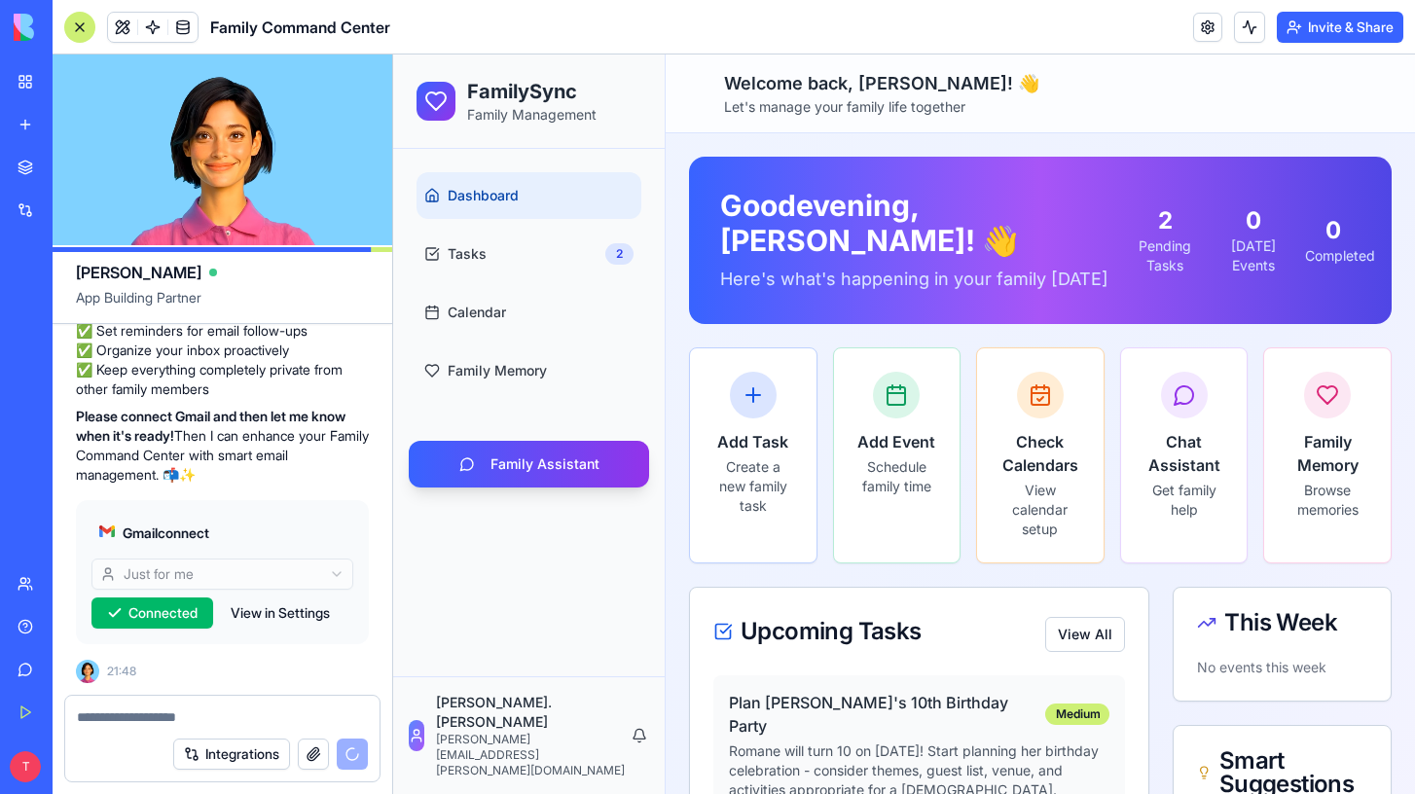
click at [220, 751] on button "Integrations" at bounding box center [231, 754] width 117 height 31
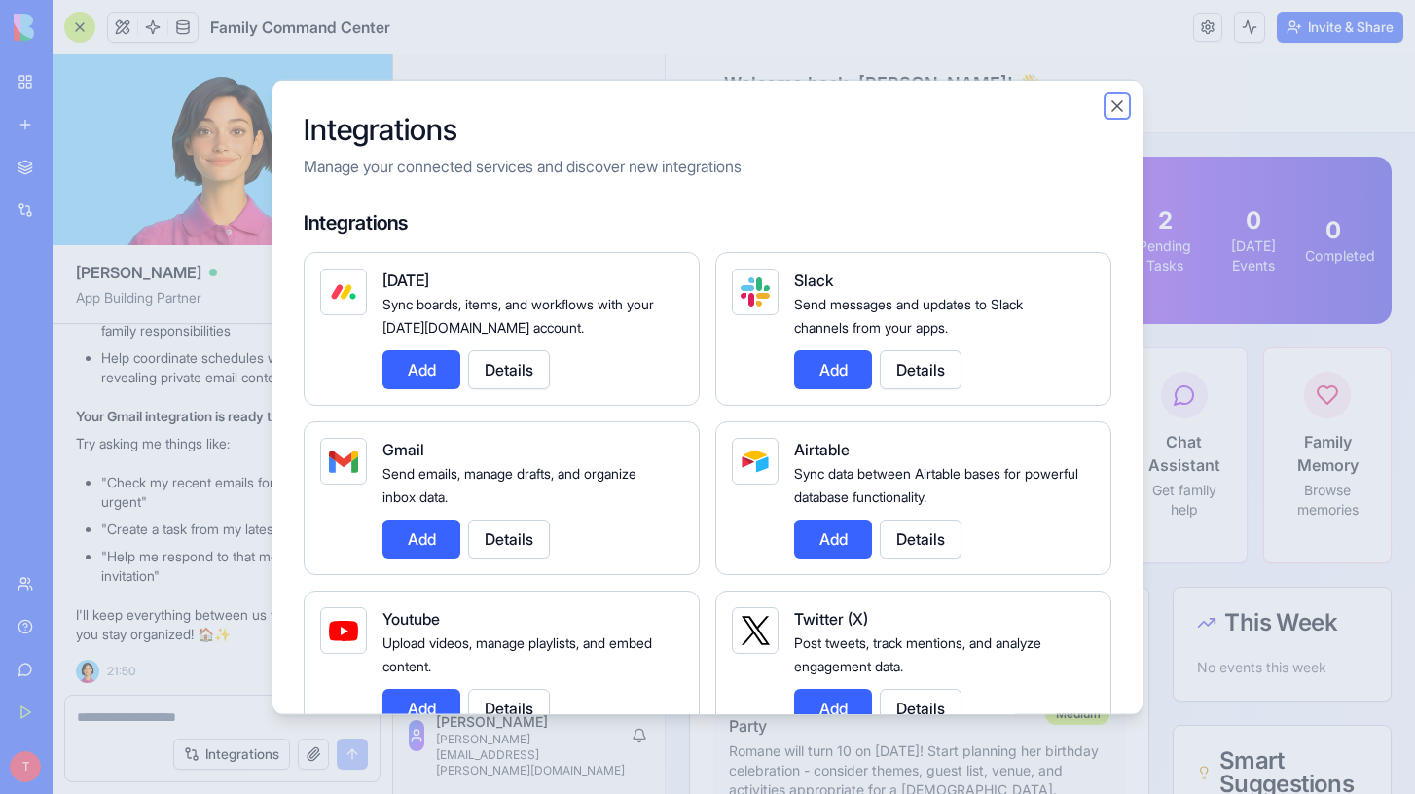
click at [1118, 105] on button "Close" at bounding box center [1117, 105] width 19 height 19
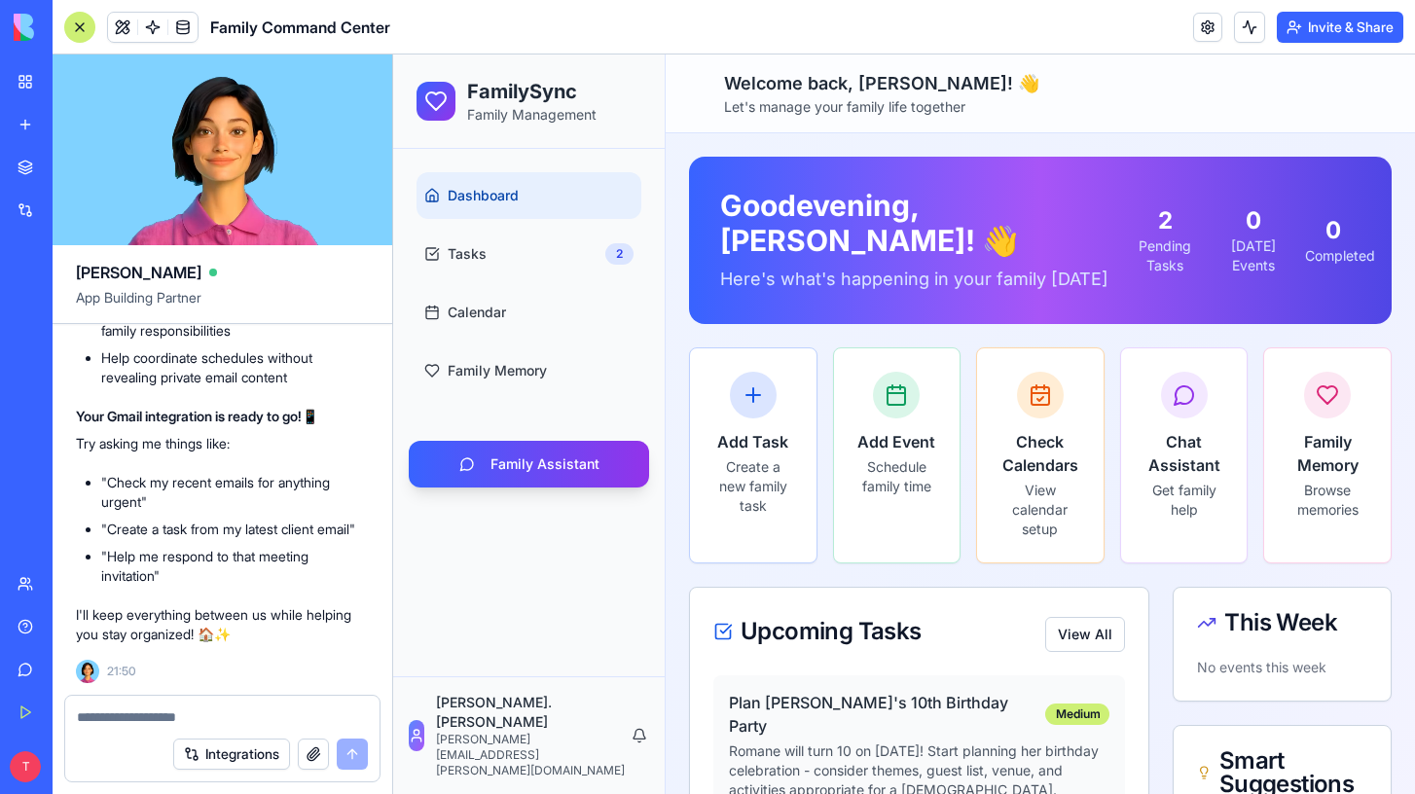
click at [233, 724] on textarea at bounding box center [222, 717] width 291 height 19
click at [233, 753] on button "Integrations" at bounding box center [231, 754] width 117 height 31
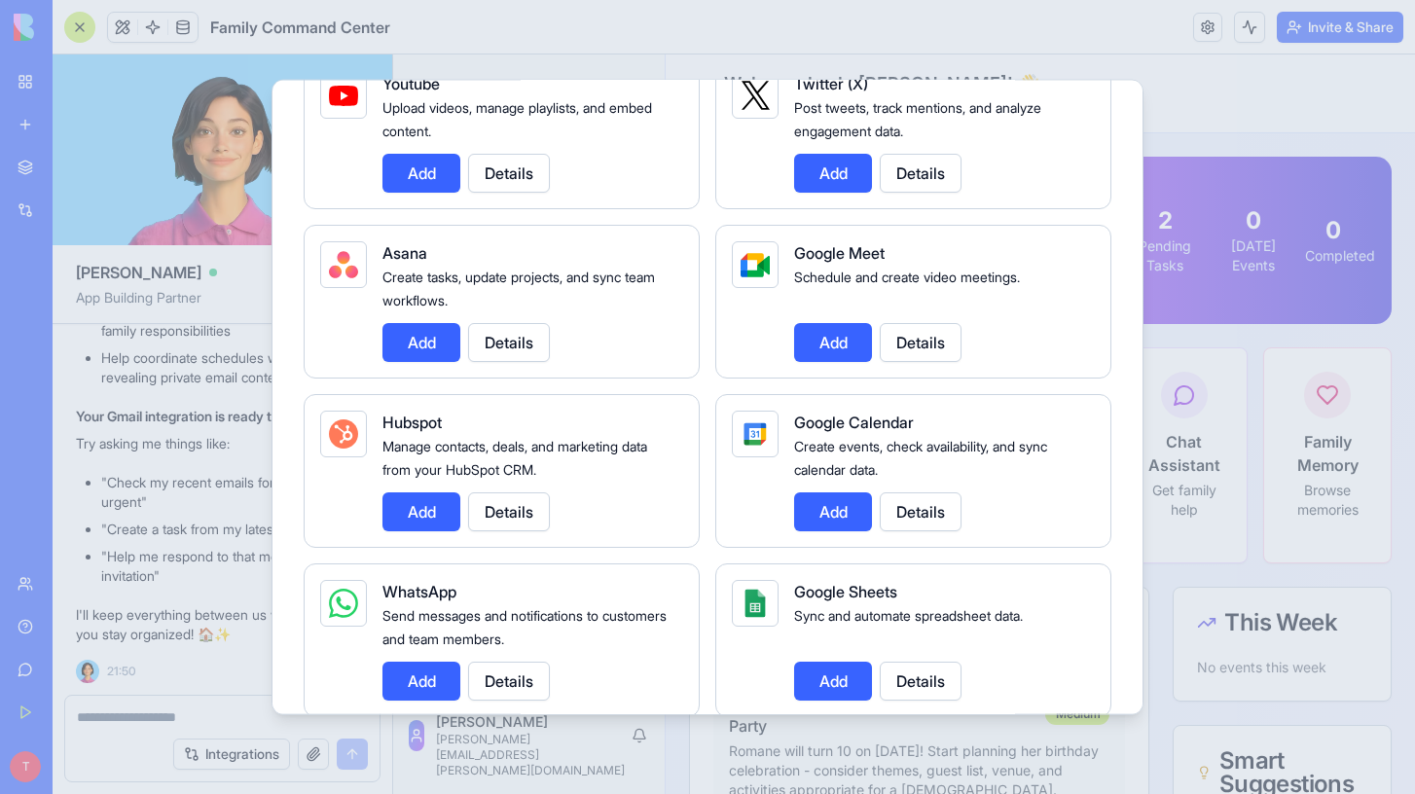
scroll to position [995, 0]
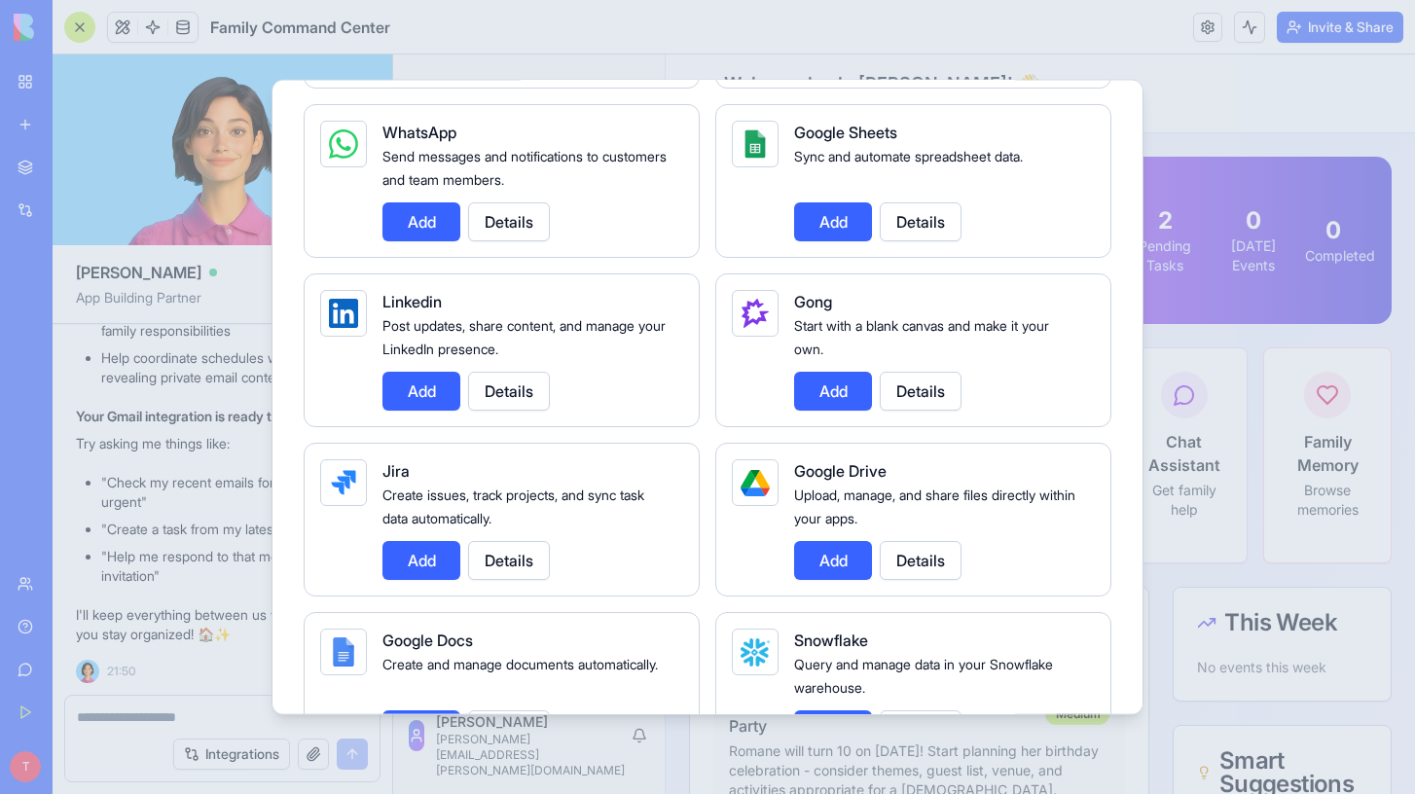
click at [834, 564] on button "Add" at bounding box center [833, 560] width 78 height 39
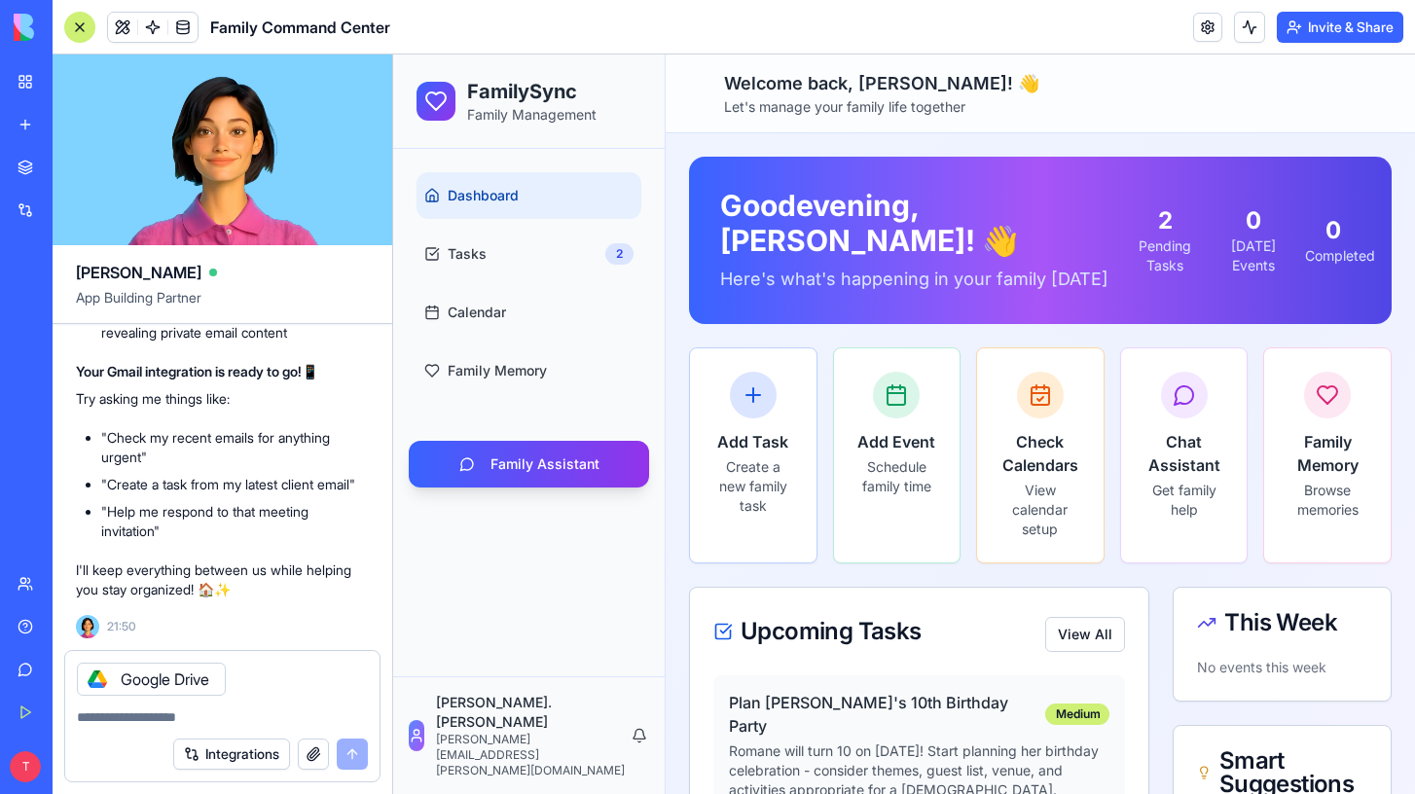
click at [234, 723] on textarea at bounding box center [222, 717] width 291 height 19
click at [354, 752] on div "Integrations" at bounding box center [270, 754] width 195 height 31
click at [274, 722] on textarea at bounding box center [222, 717] width 291 height 19
type textarea "**********"
click at [128, 21] on button at bounding box center [122, 27] width 29 height 29
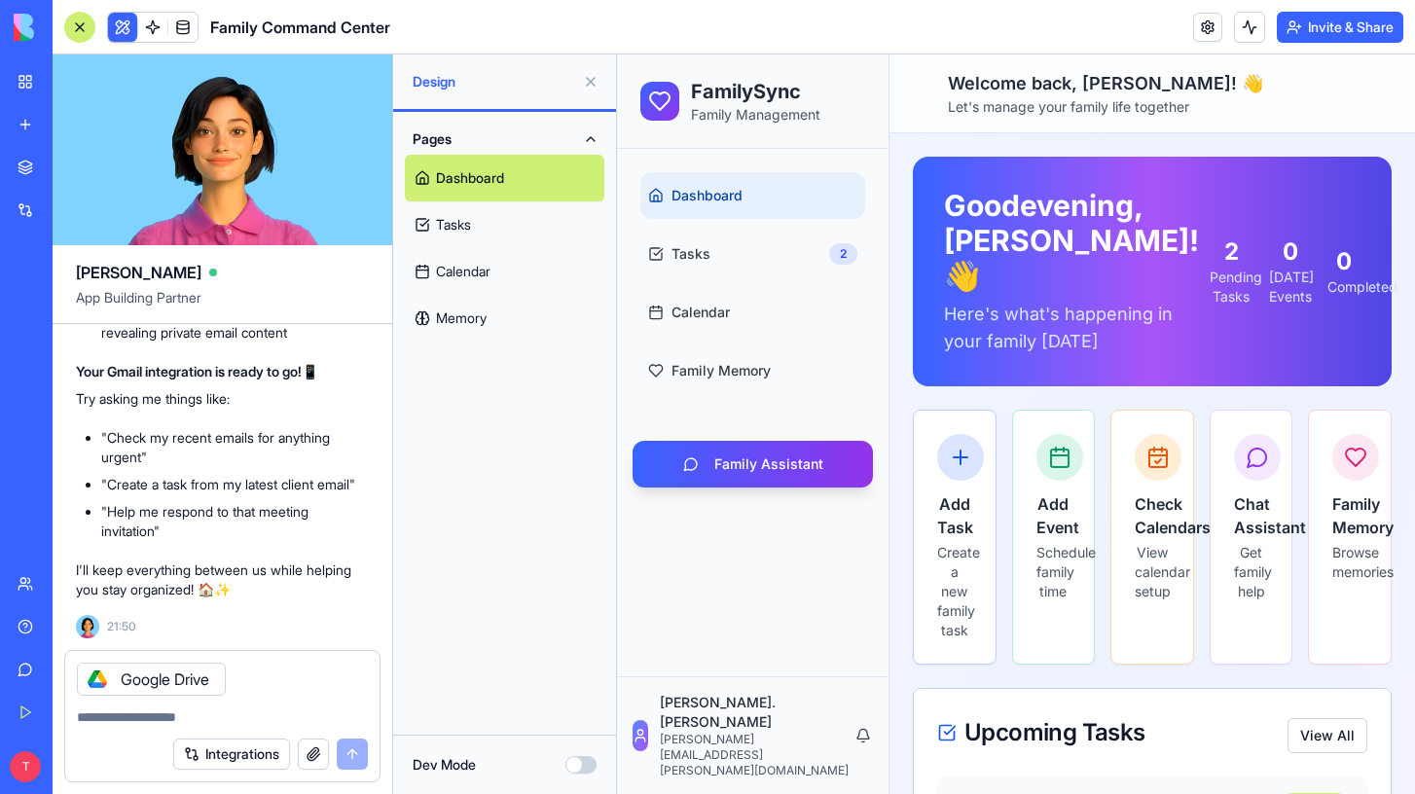
click at [128, 21] on button at bounding box center [122, 27] width 29 height 29
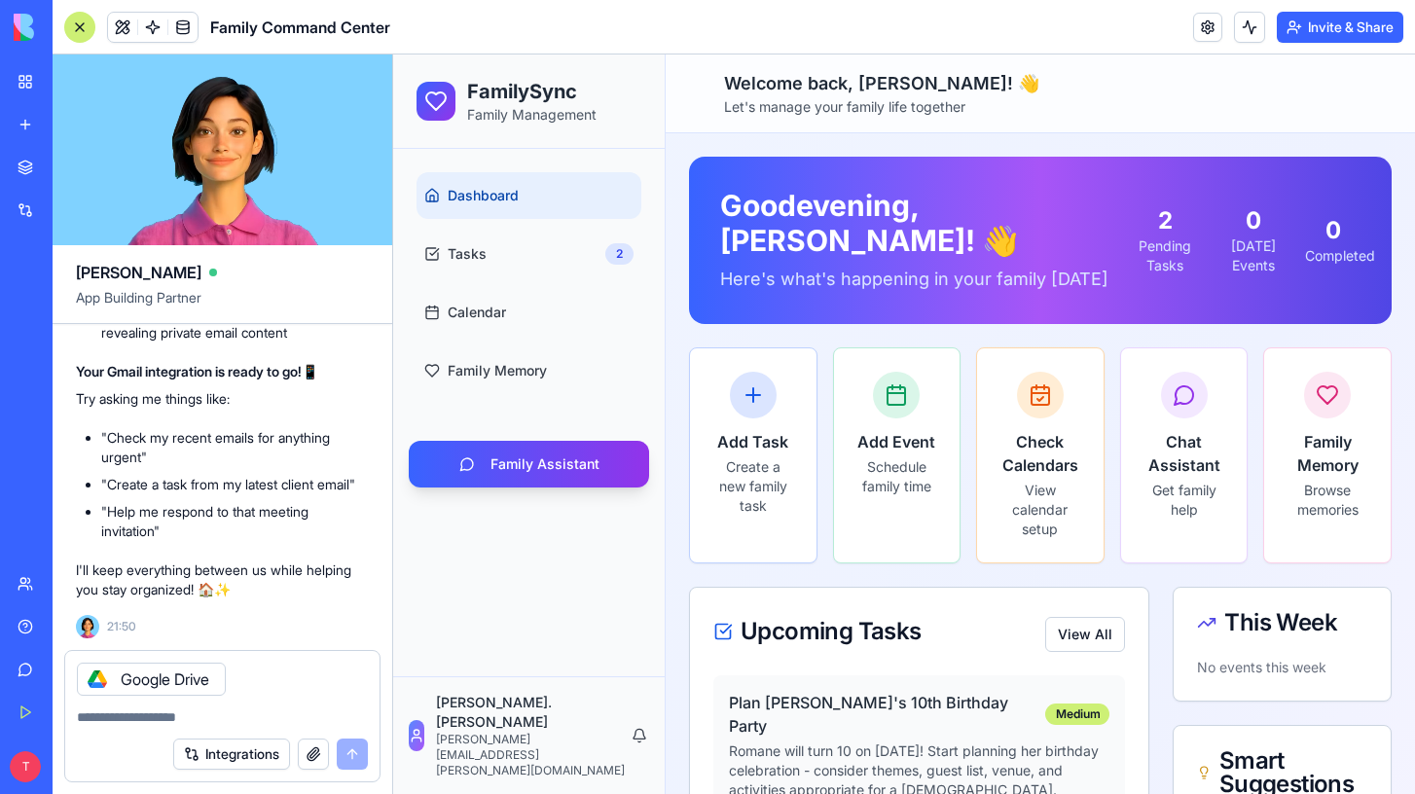
click at [128, 21] on button at bounding box center [122, 27] width 29 height 29
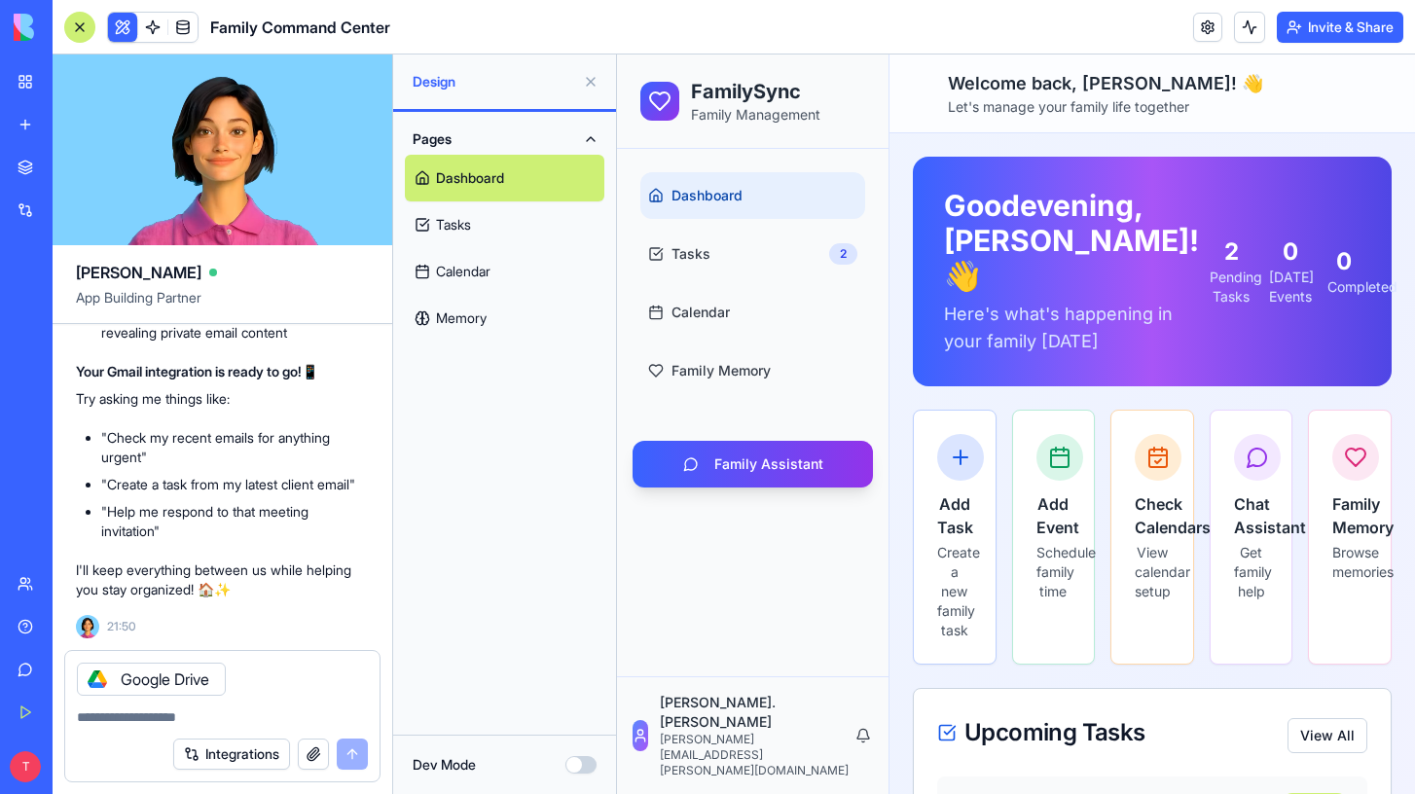
click at [128, 21] on button at bounding box center [122, 27] width 29 height 29
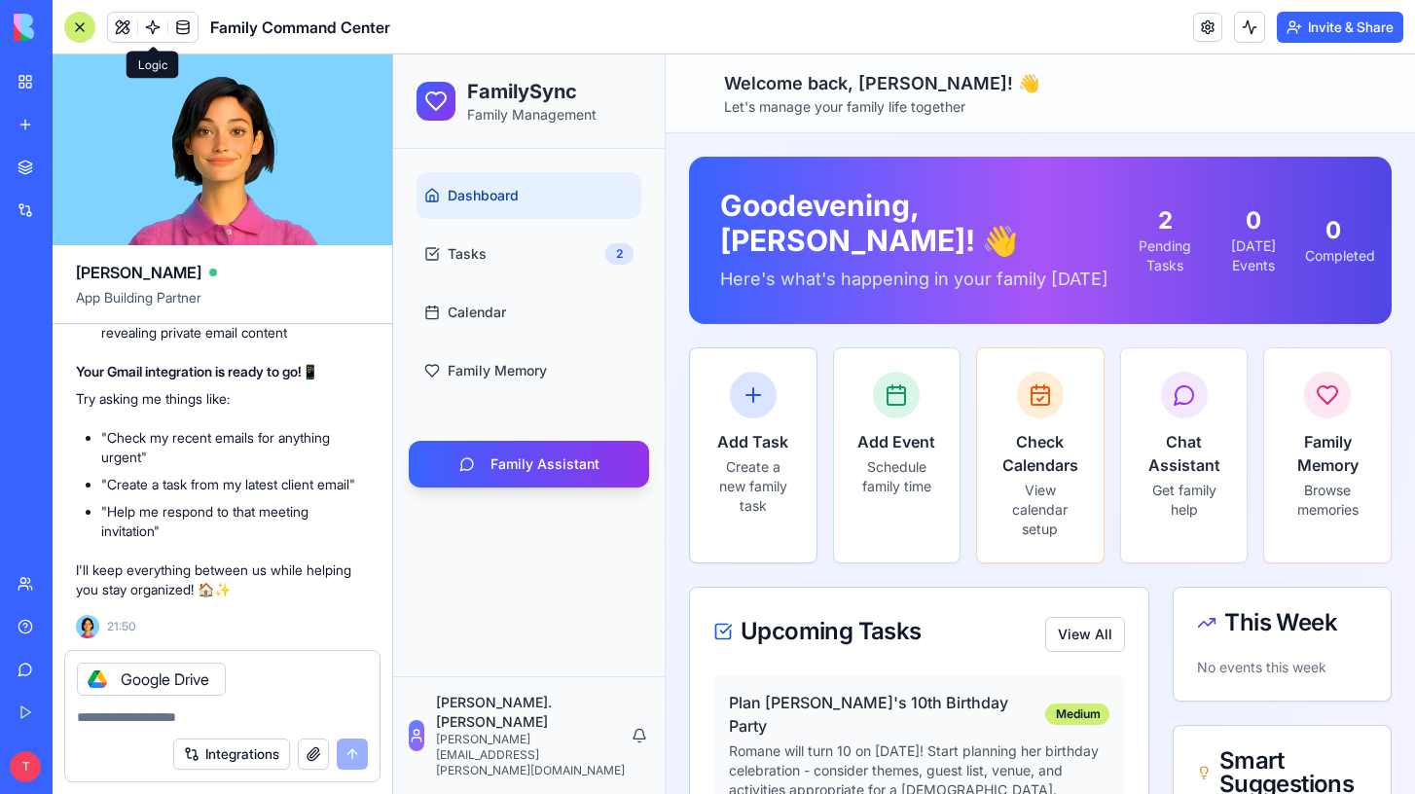
click at [157, 24] on link at bounding box center [152, 27] width 29 height 29
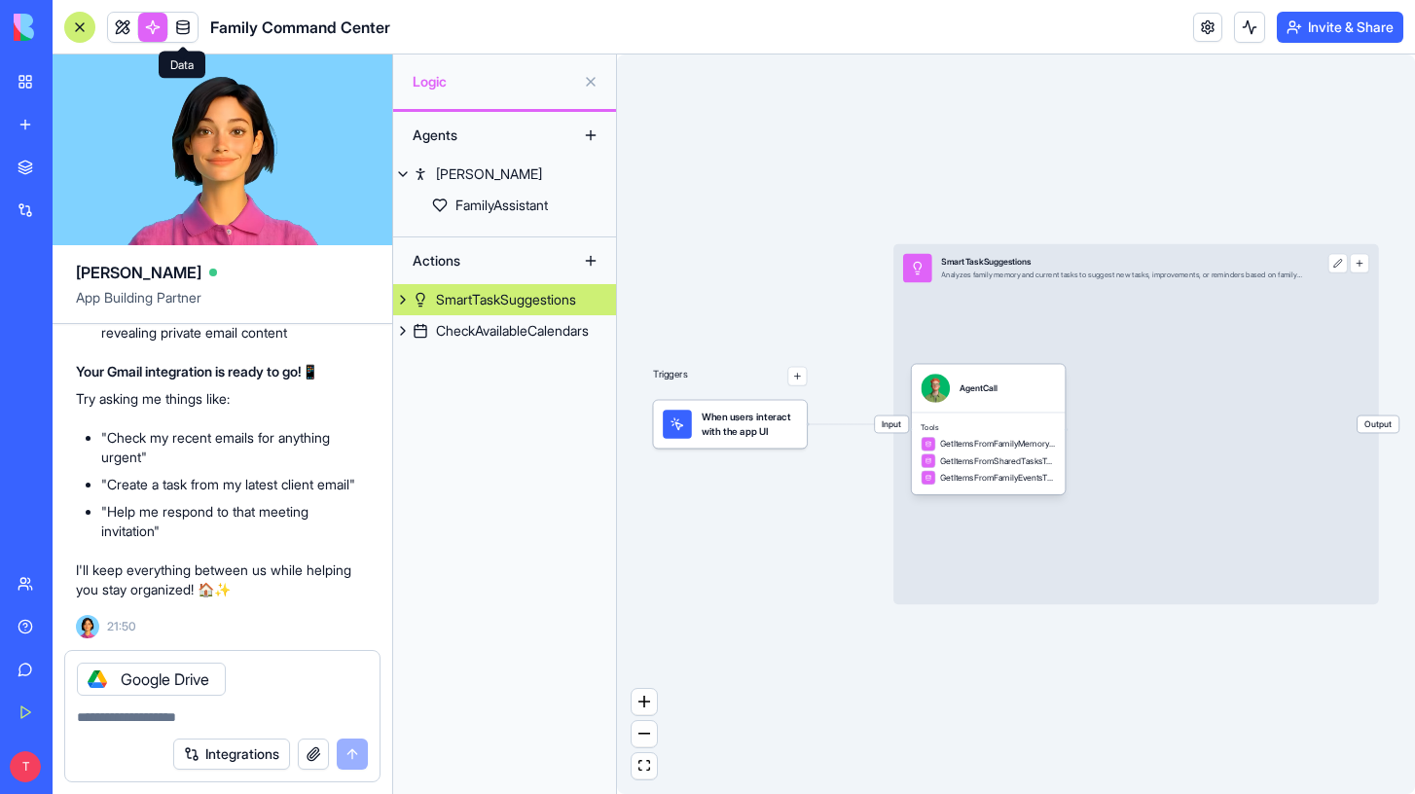
click at [182, 30] on link at bounding box center [182, 27] width 29 height 29
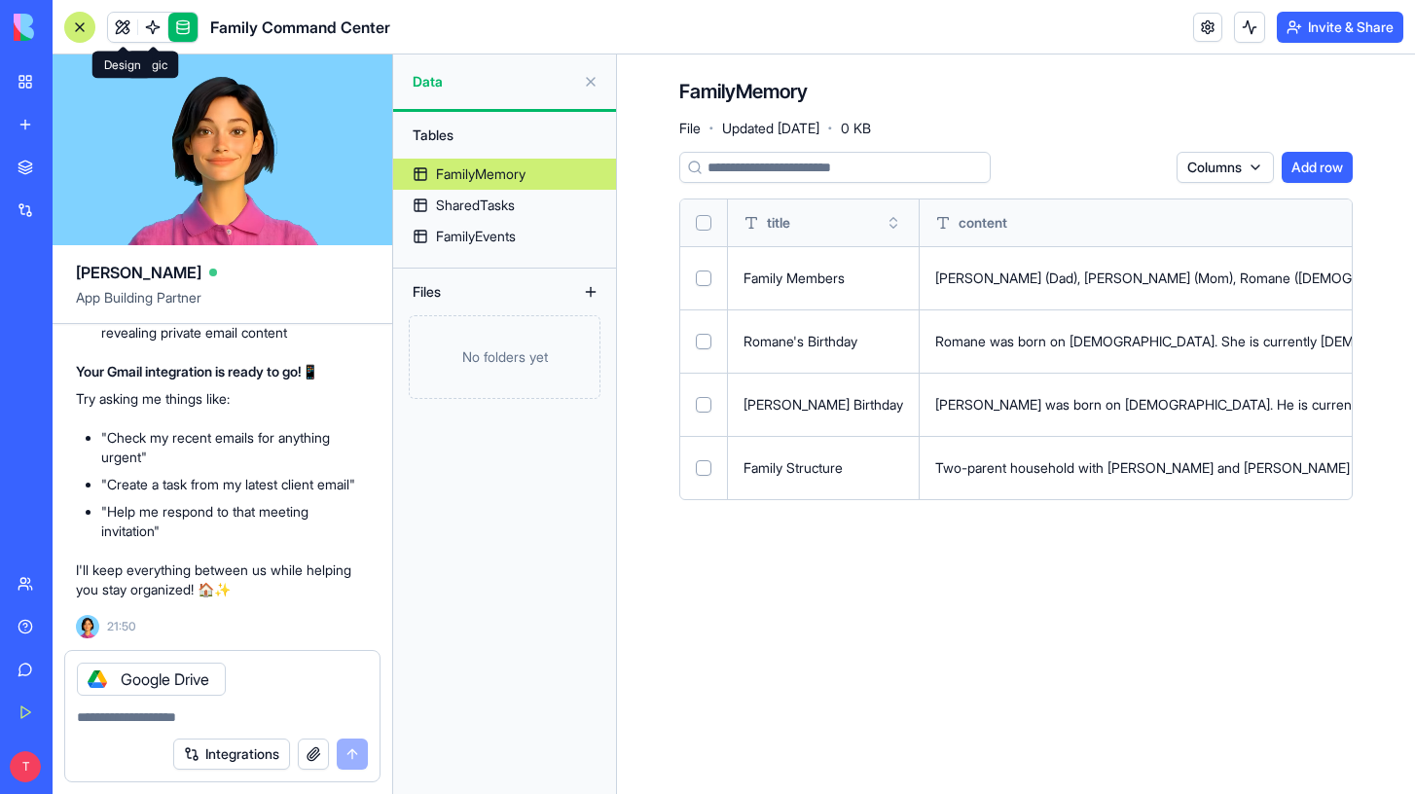
click at [127, 20] on link at bounding box center [122, 27] width 29 height 29
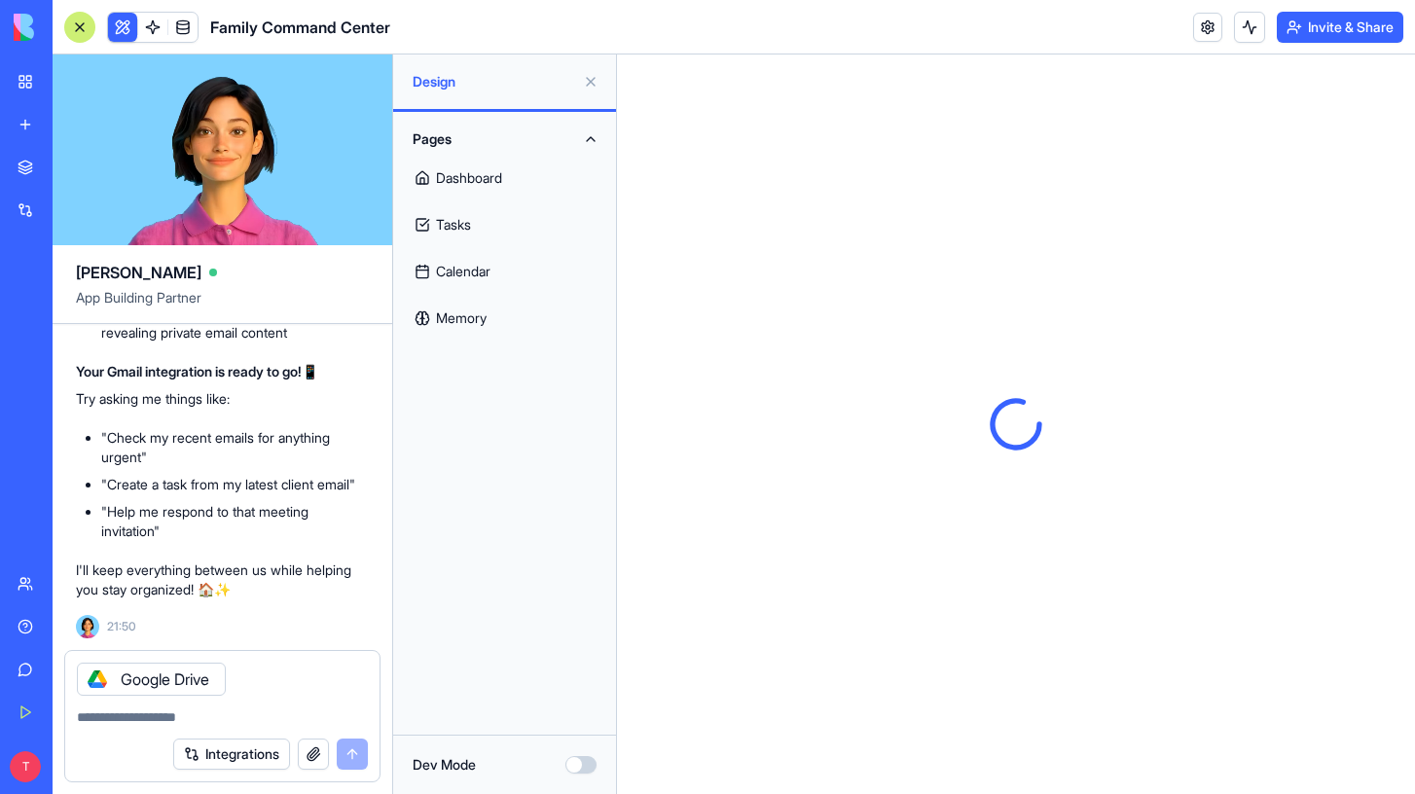
click at [88, 25] on div at bounding box center [79, 27] width 31 height 31
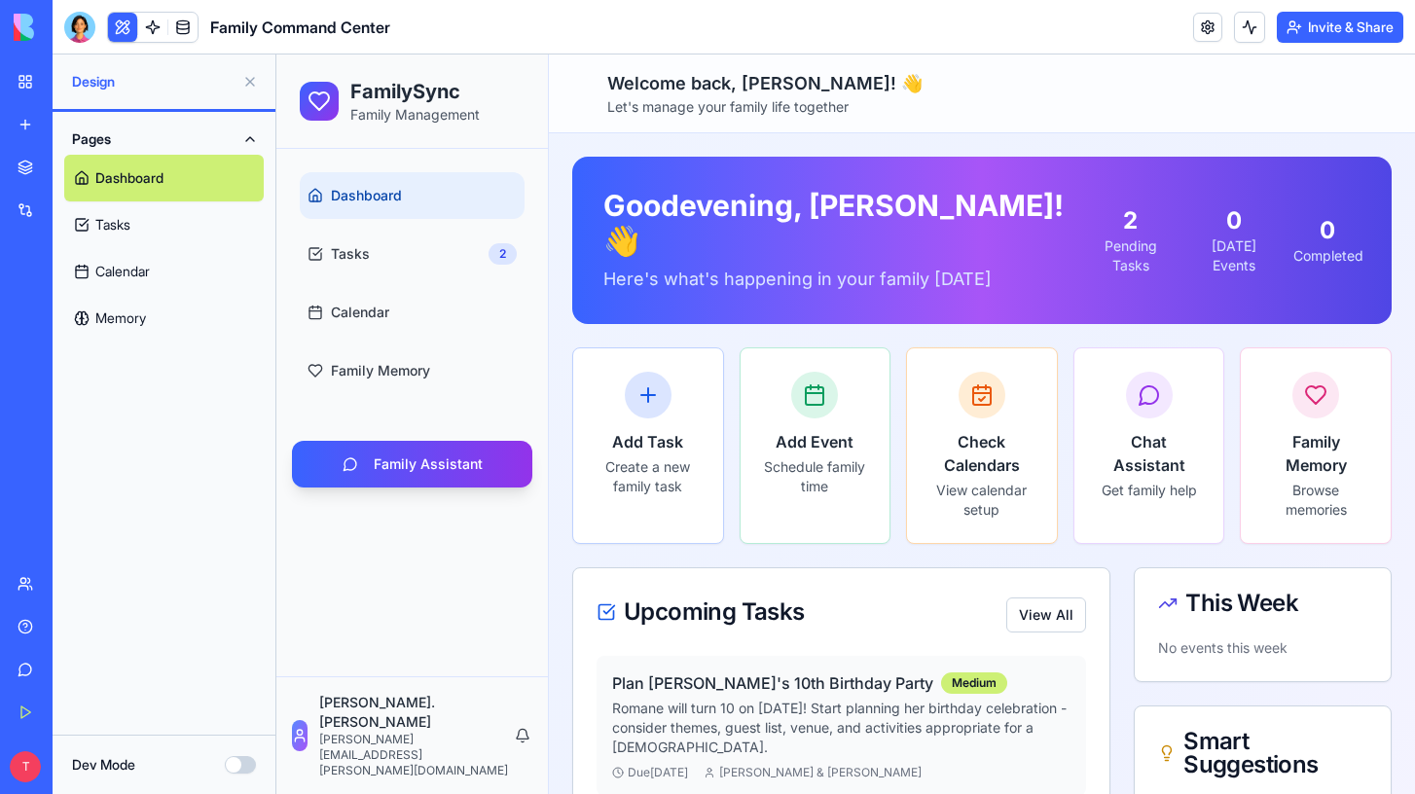
click at [88, 25] on div at bounding box center [79, 27] width 31 height 31
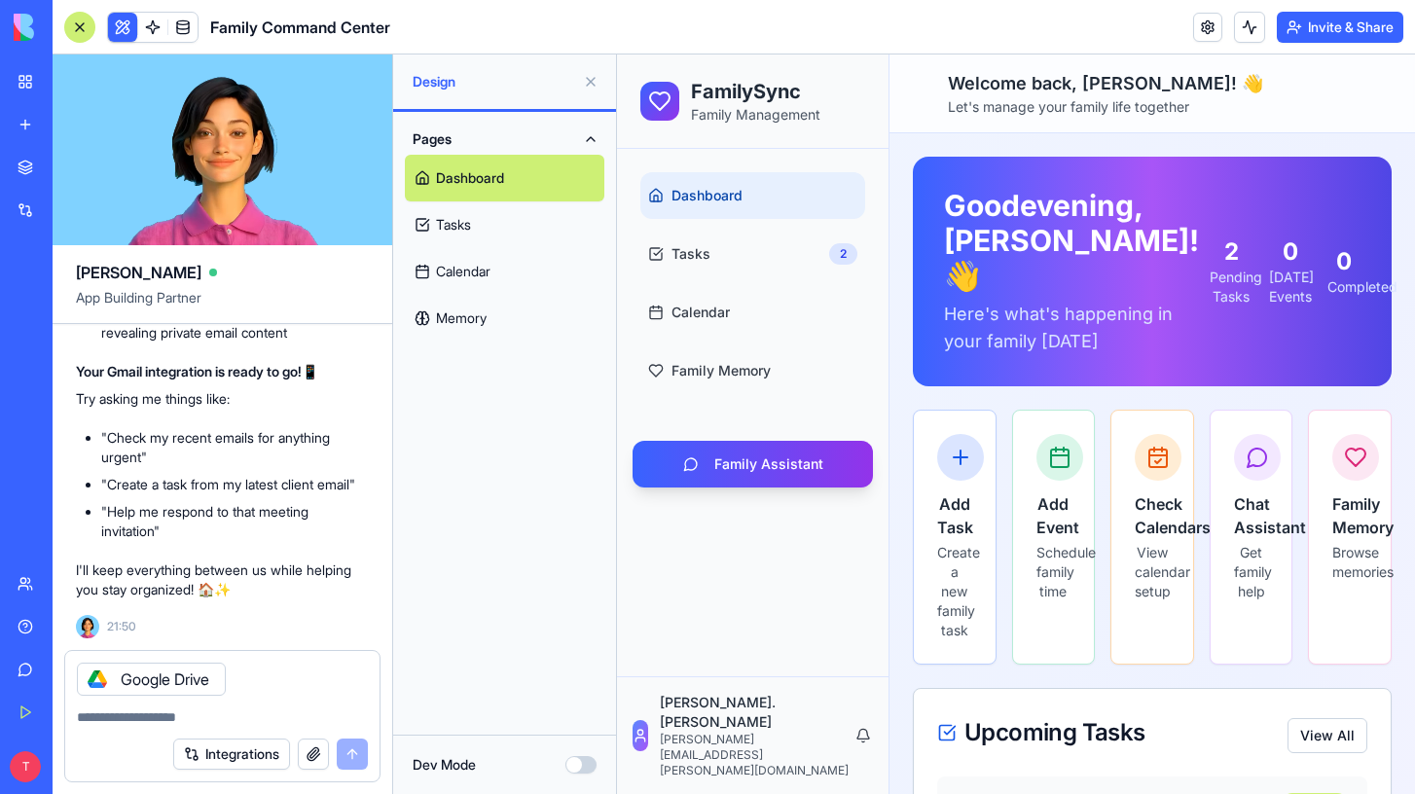
click at [196, 676] on div "Google Drive" at bounding box center [151, 679] width 149 height 33
click at [98, 681] on icon at bounding box center [98, 680] width 16 height 16
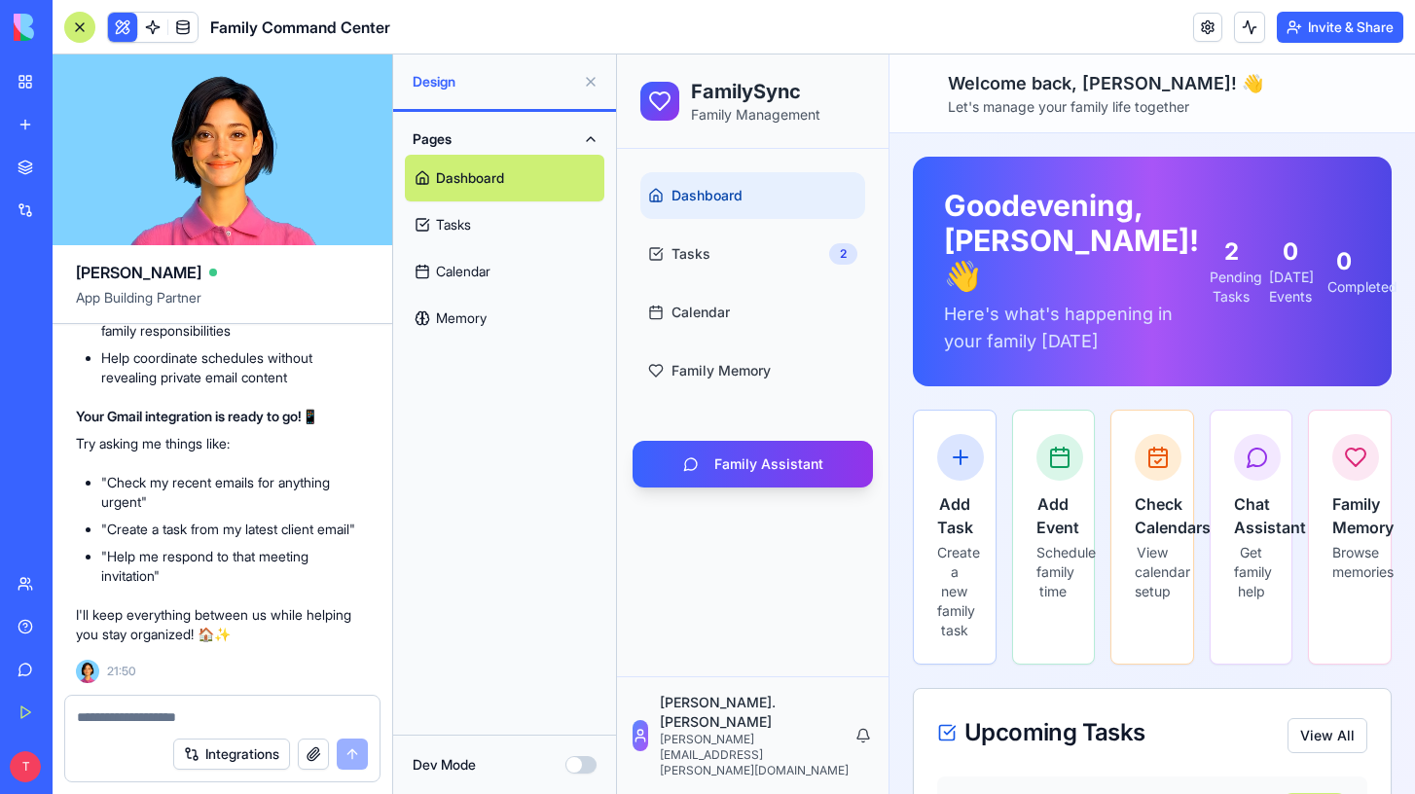
click at [129, 723] on textarea at bounding box center [222, 717] width 291 height 19
type textarea "**********"
click at [79, 24] on div at bounding box center [79, 27] width 31 height 31
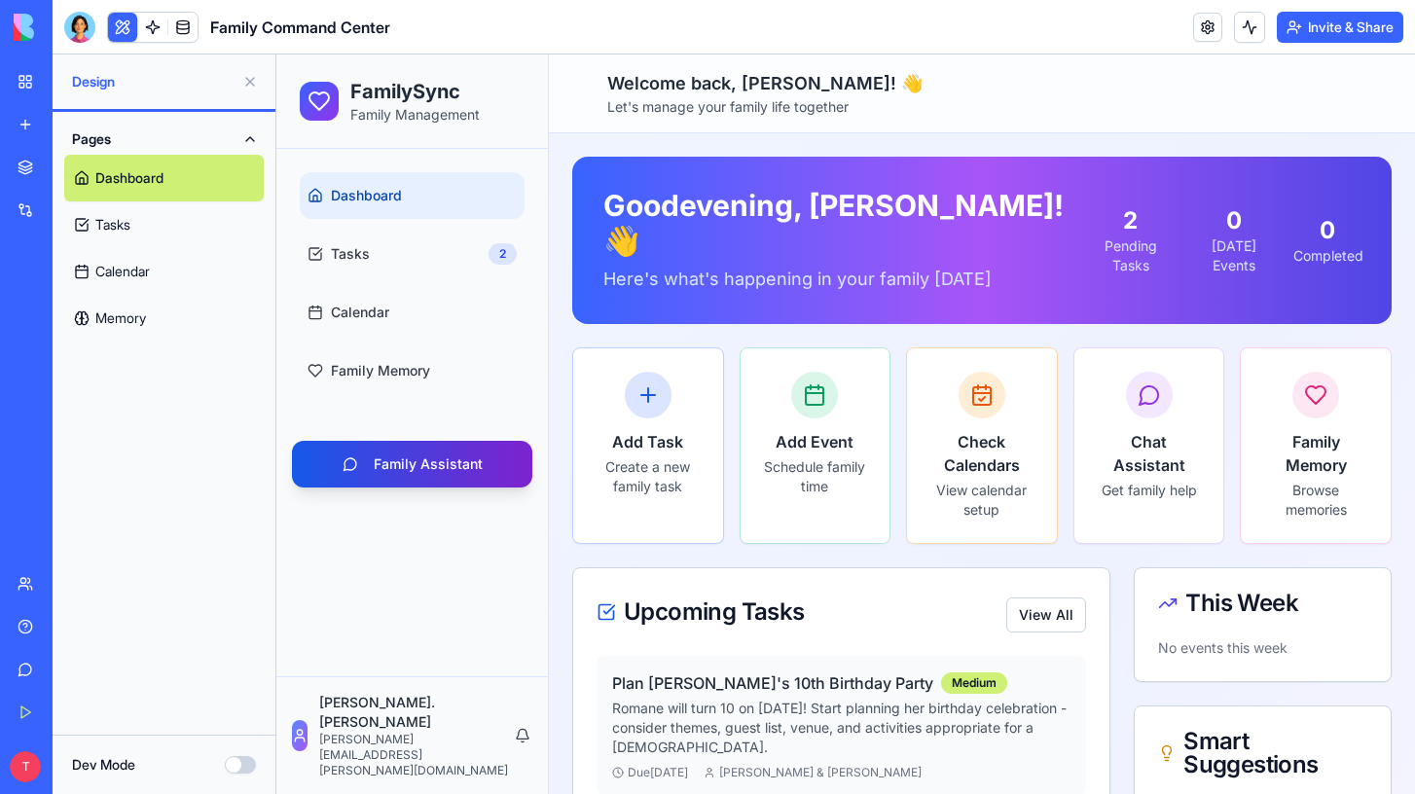
click at [403, 461] on button "Family Assistant" at bounding box center [412, 464] width 240 height 47
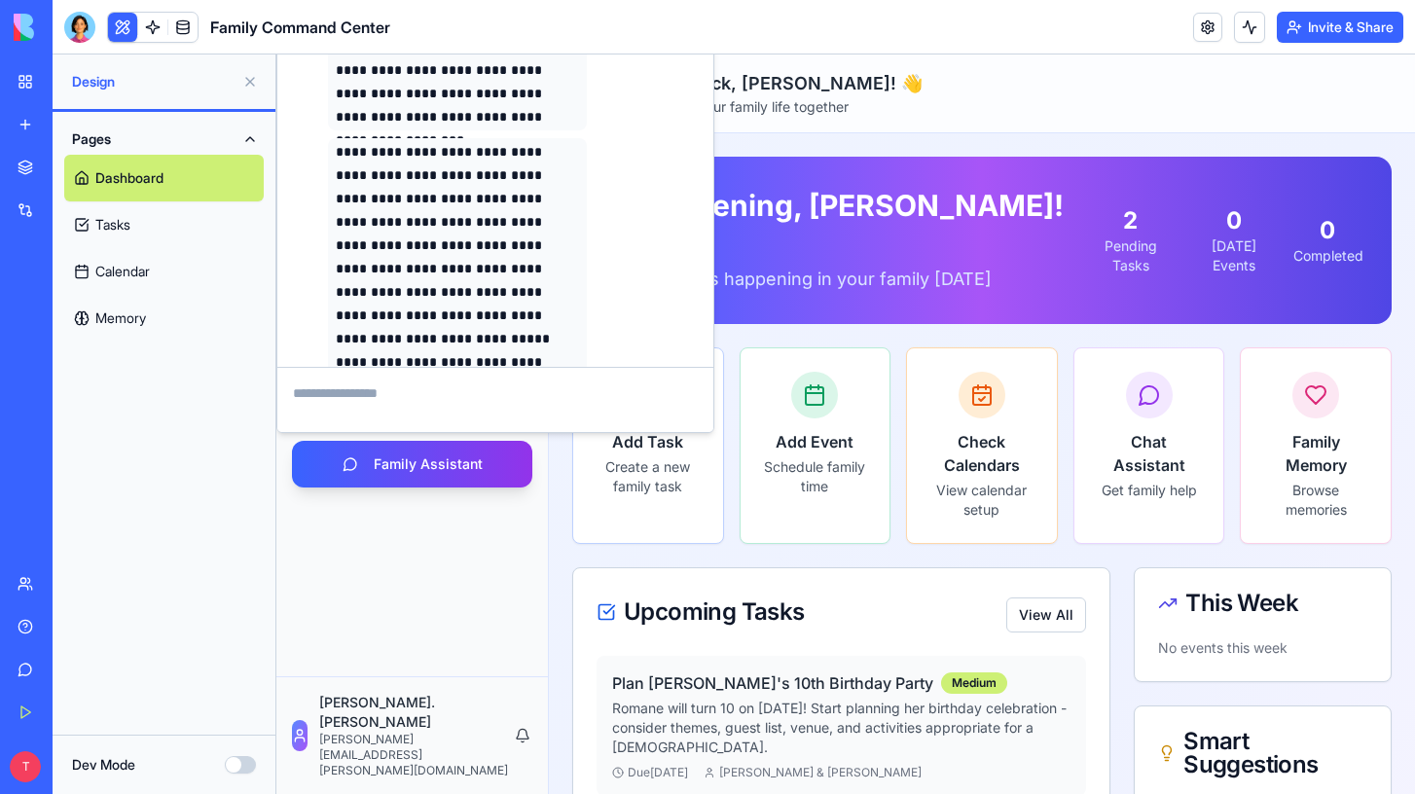
scroll to position [126, 0]
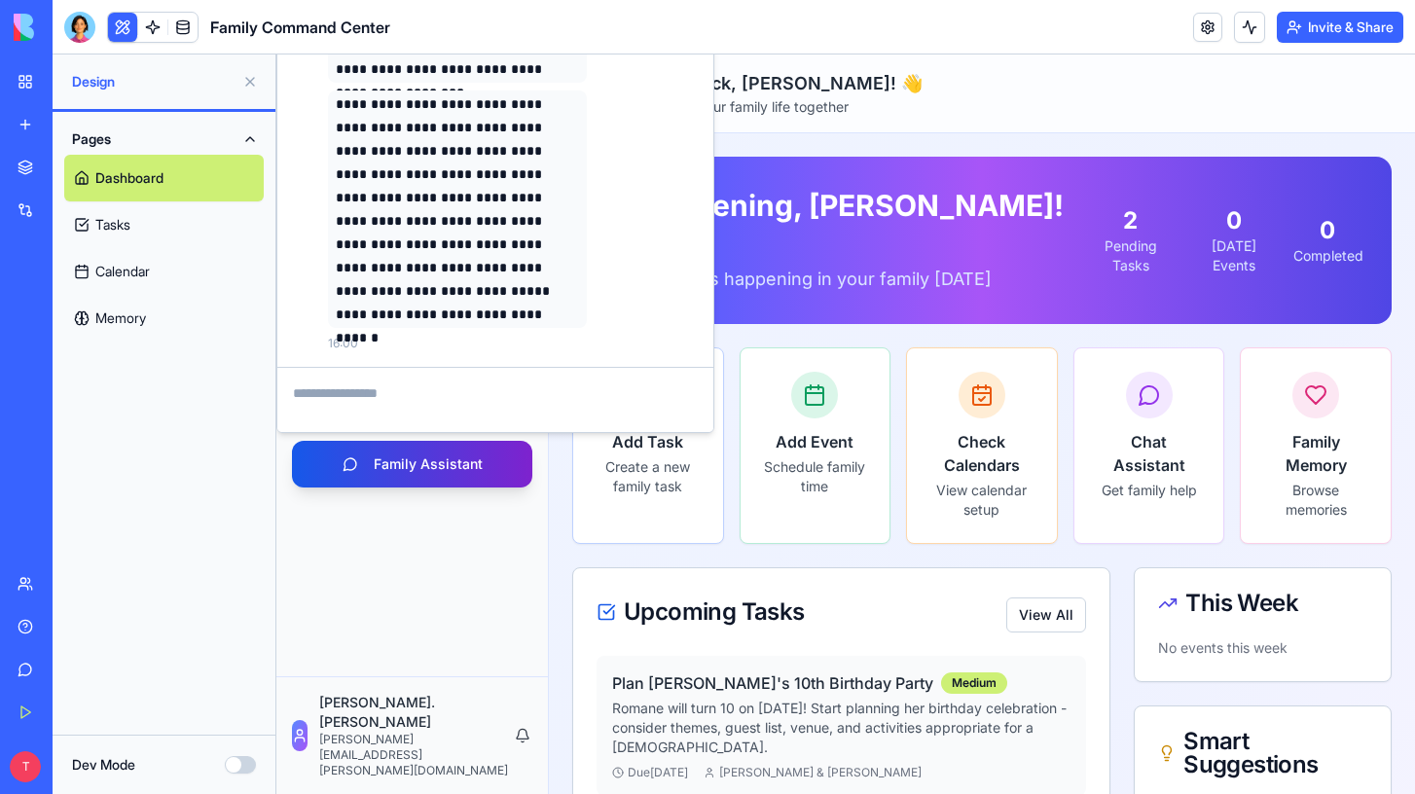
click at [422, 459] on button "Family Assistant" at bounding box center [412, 464] width 240 height 47
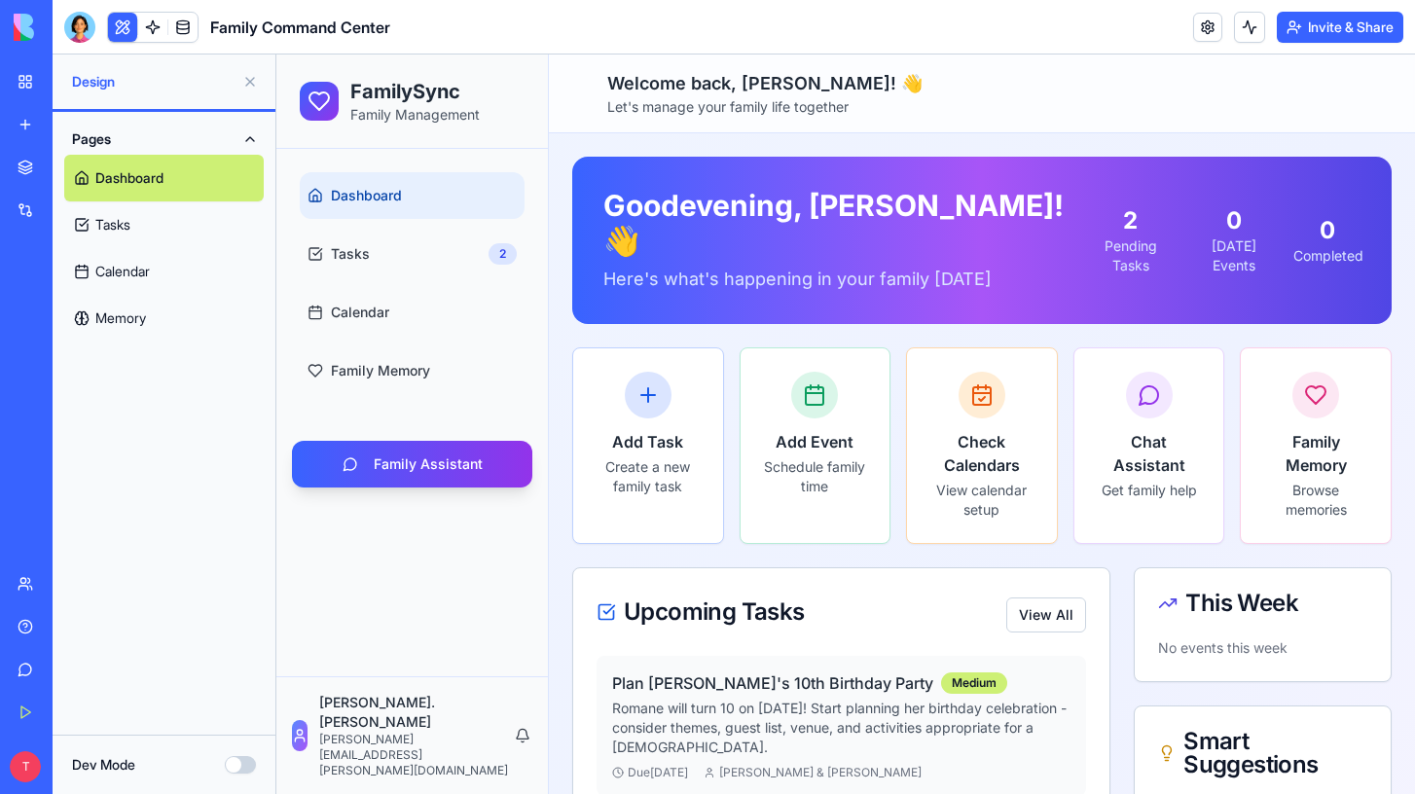
click at [243, 766] on button "Dev Mode" at bounding box center [240, 765] width 31 height 18
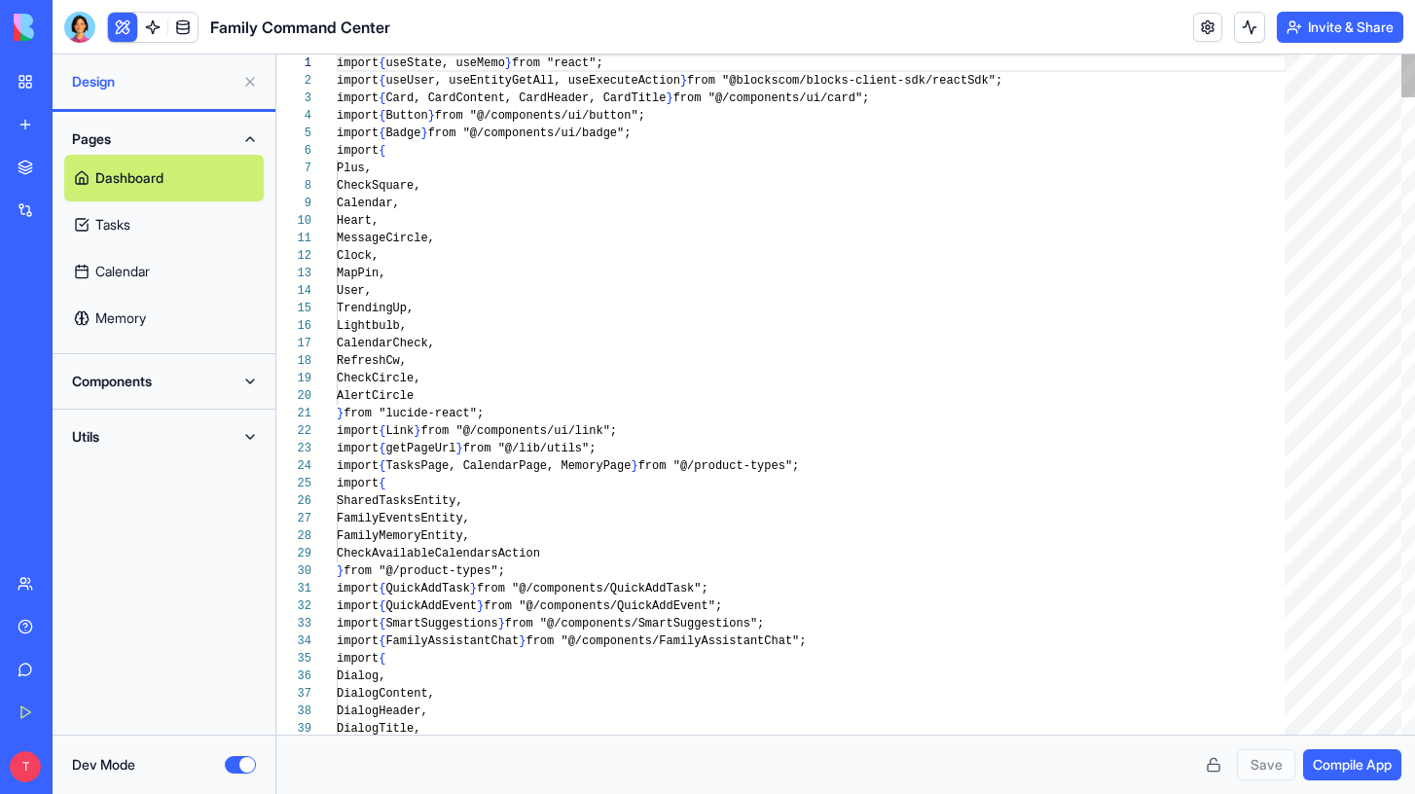
scroll to position [175, 0]
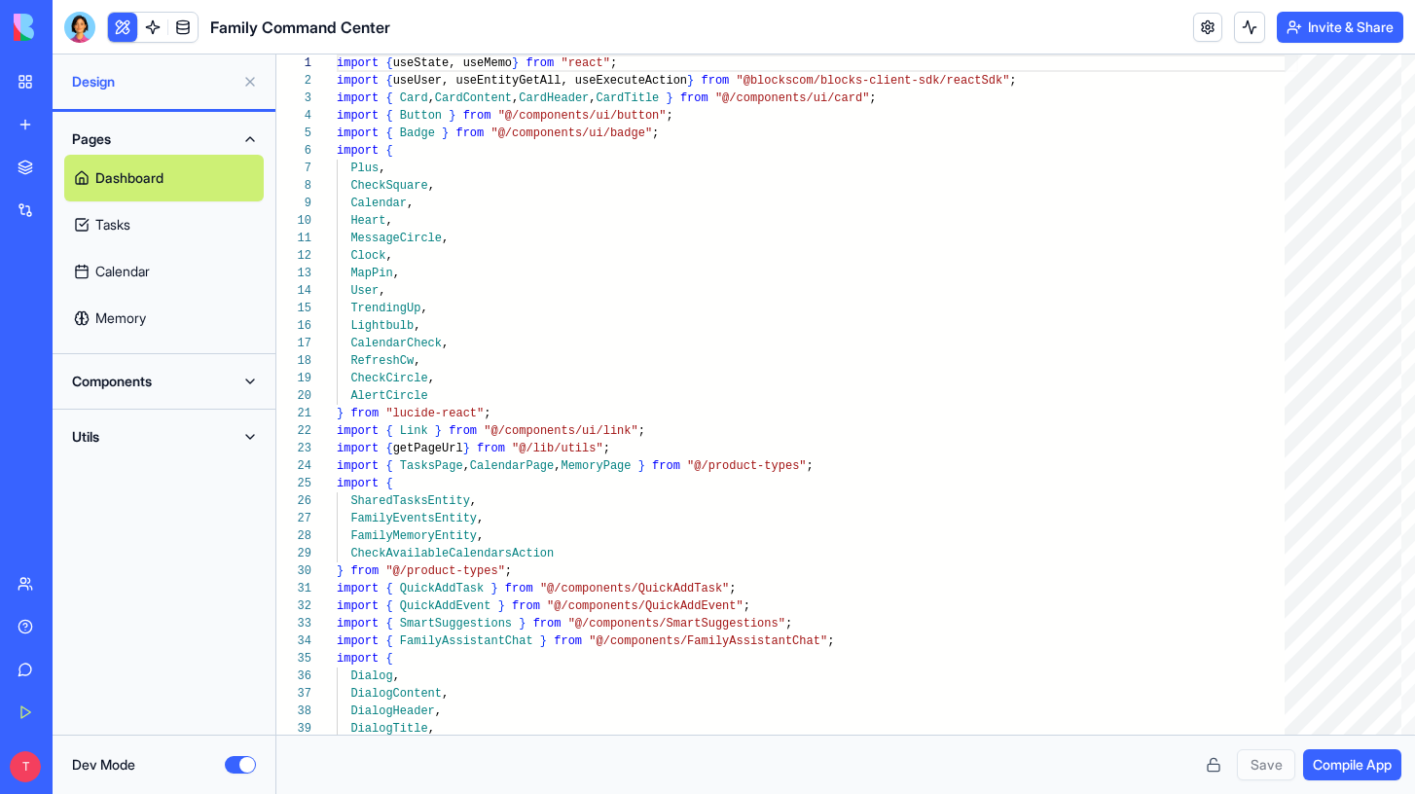
click at [243, 766] on button "Dev Mode" at bounding box center [240, 765] width 31 height 18
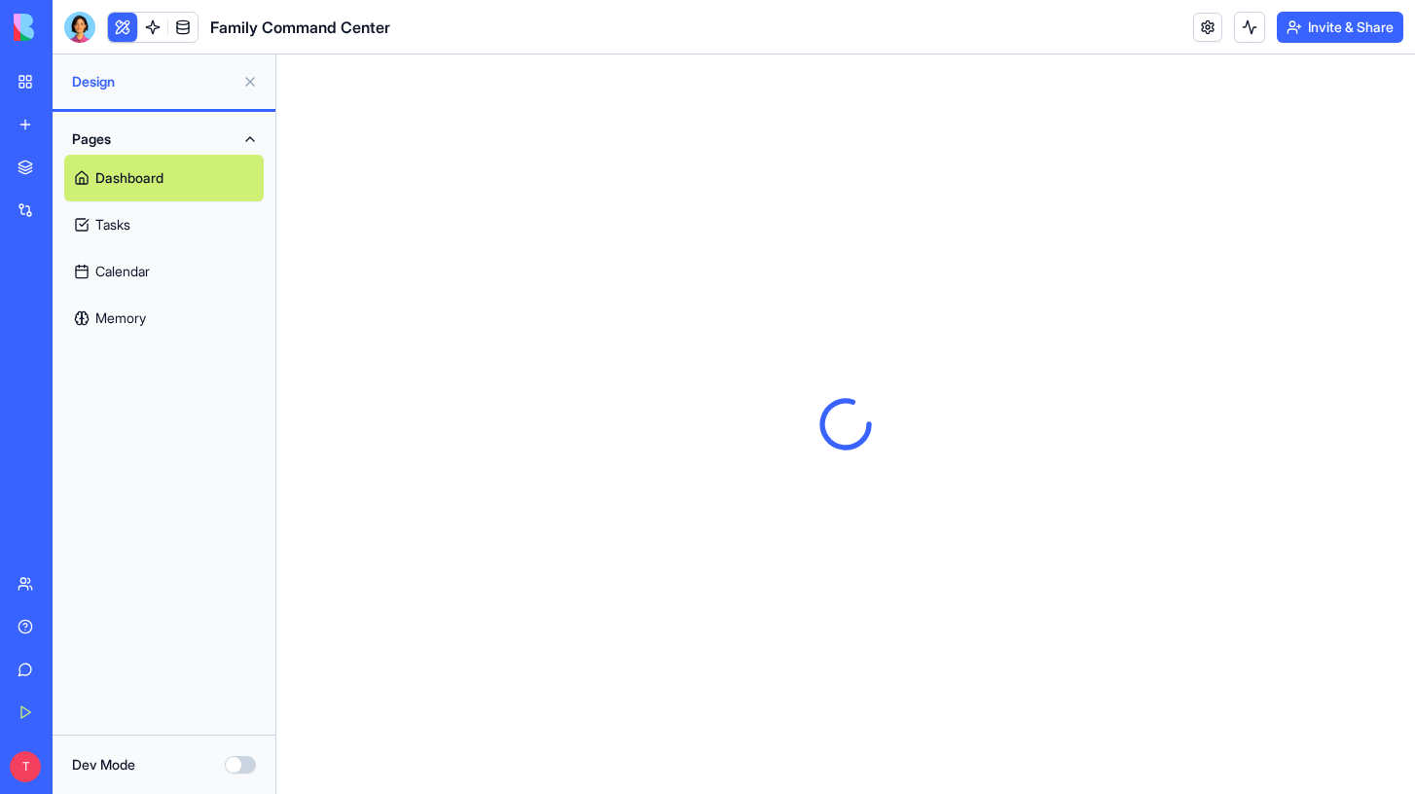
scroll to position [0, 0]
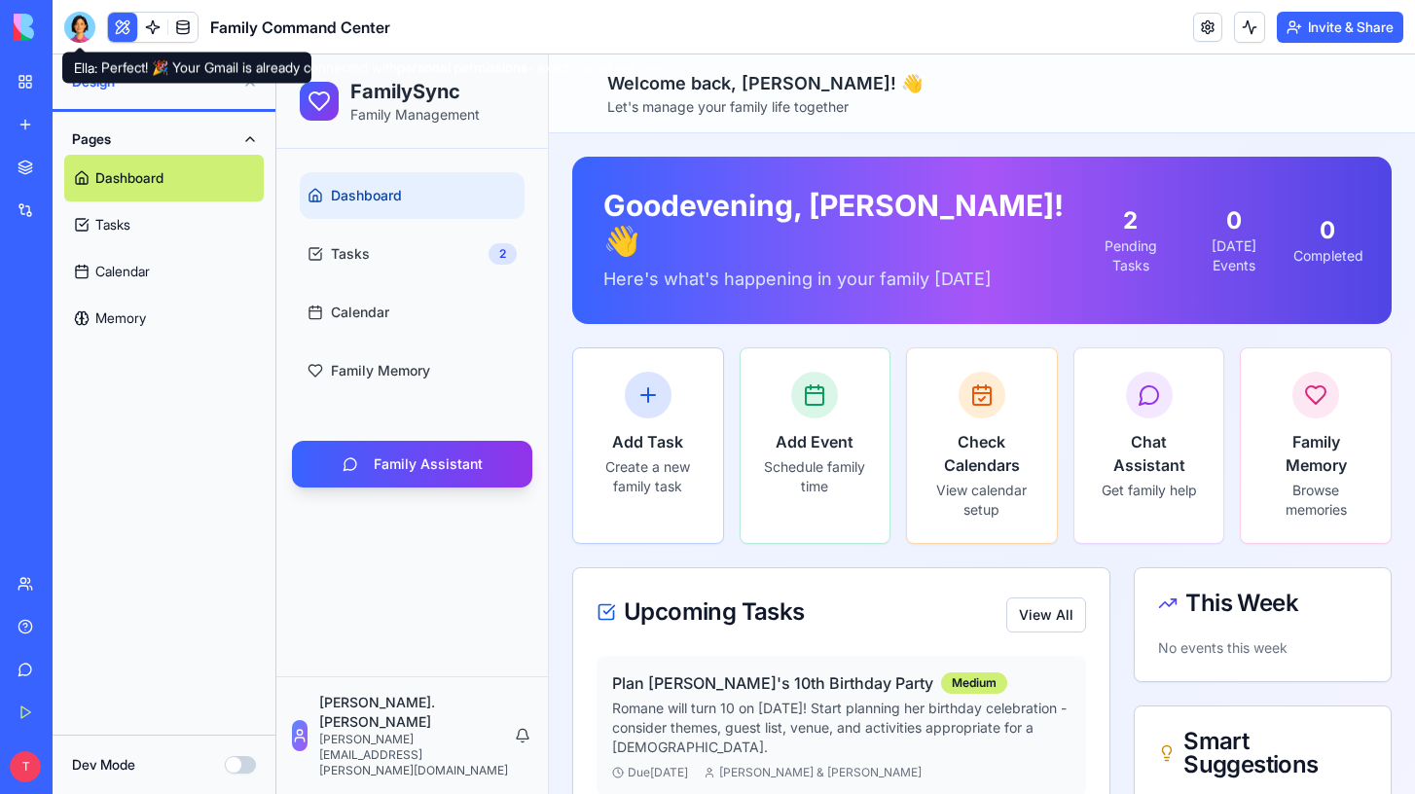
click at [83, 23] on div at bounding box center [79, 27] width 31 height 31
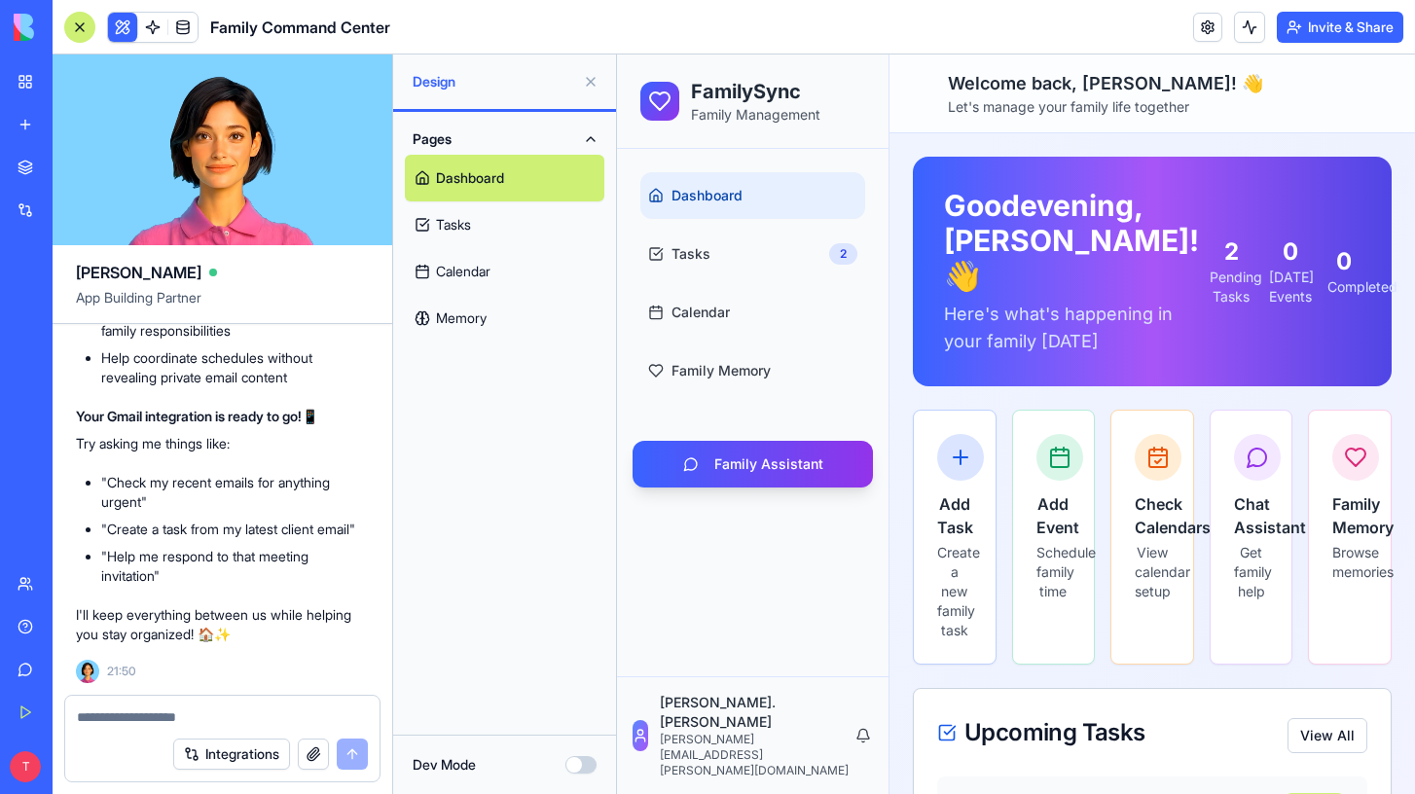
click at [202, 716] on textarea at bounding box center [222, 717] width 291 height 19
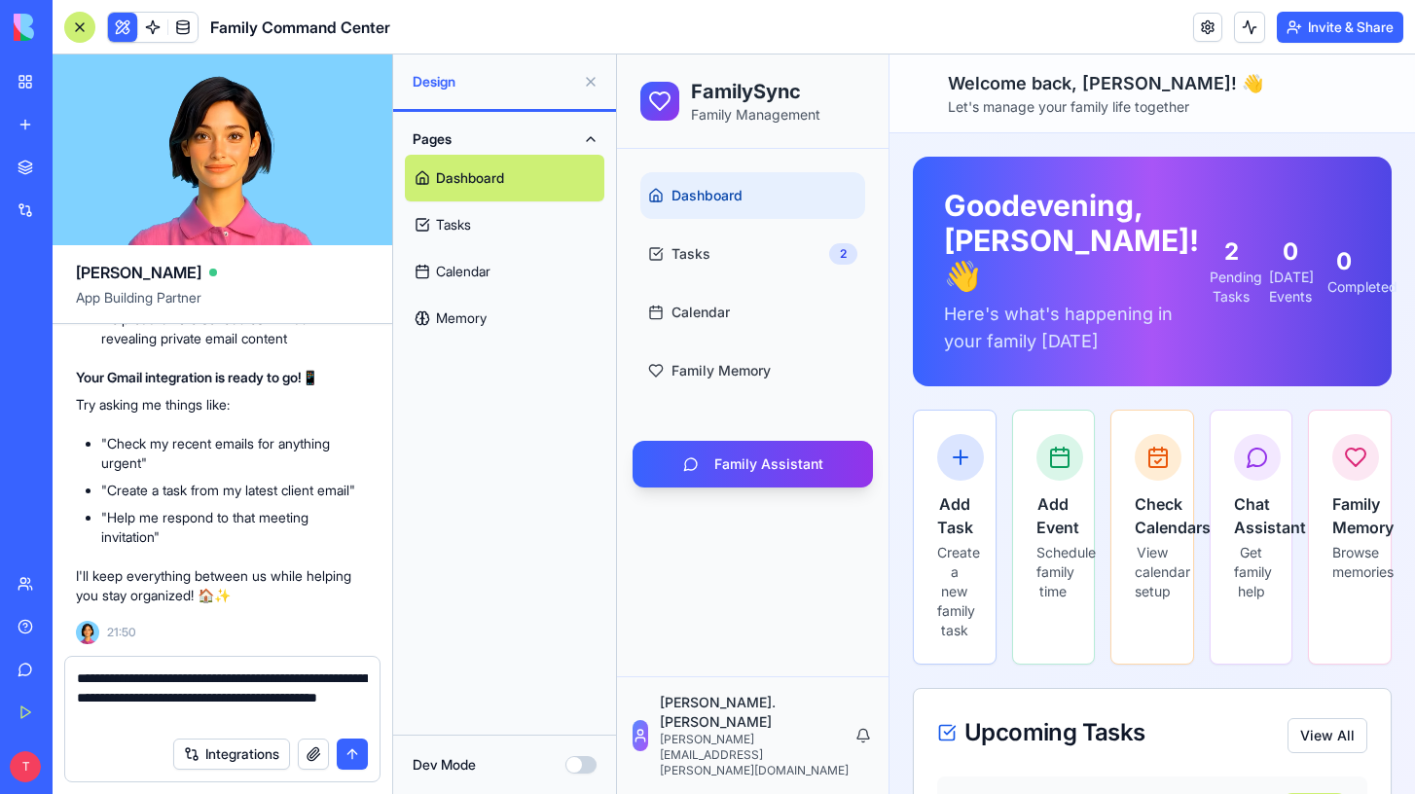
type textarea "**********"
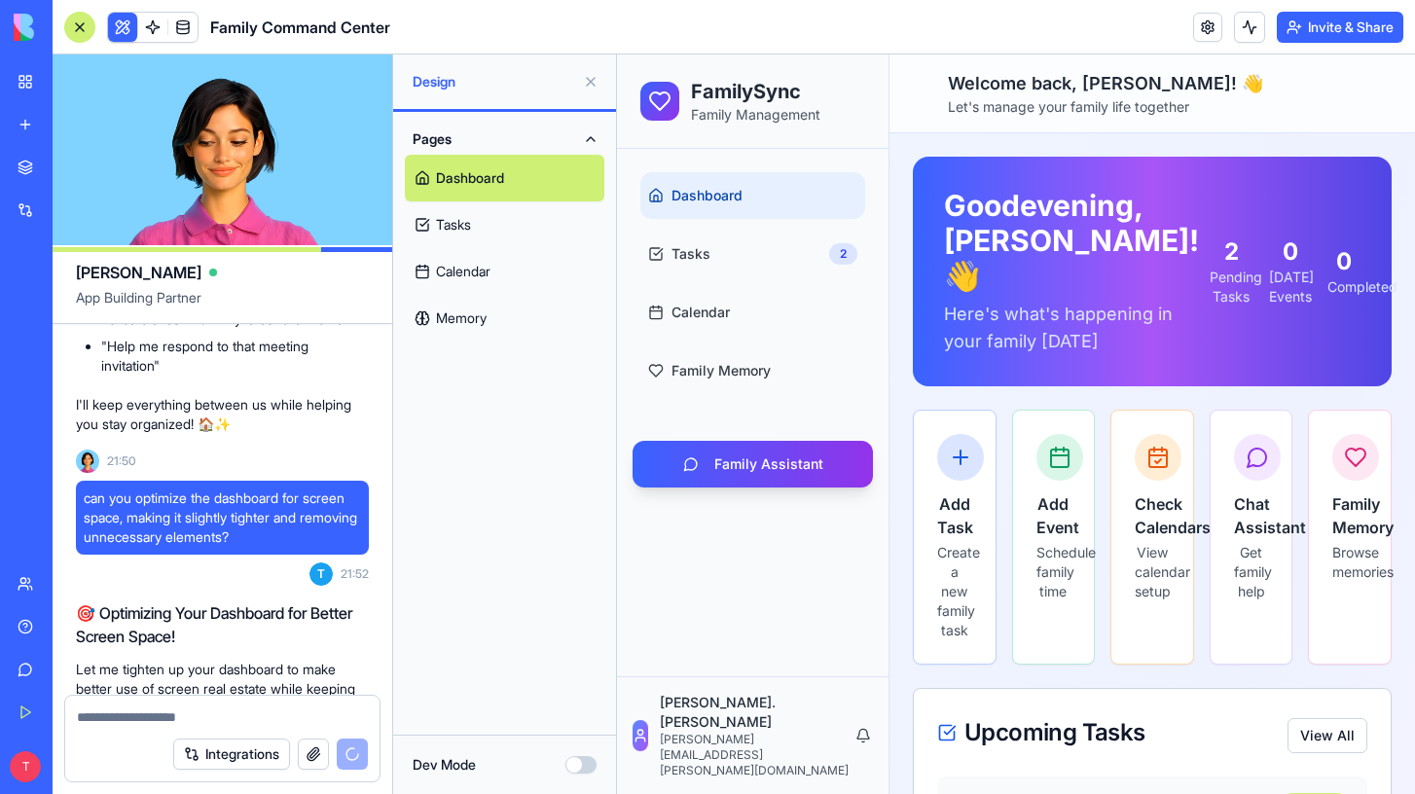
scroll to position [13922, 0]
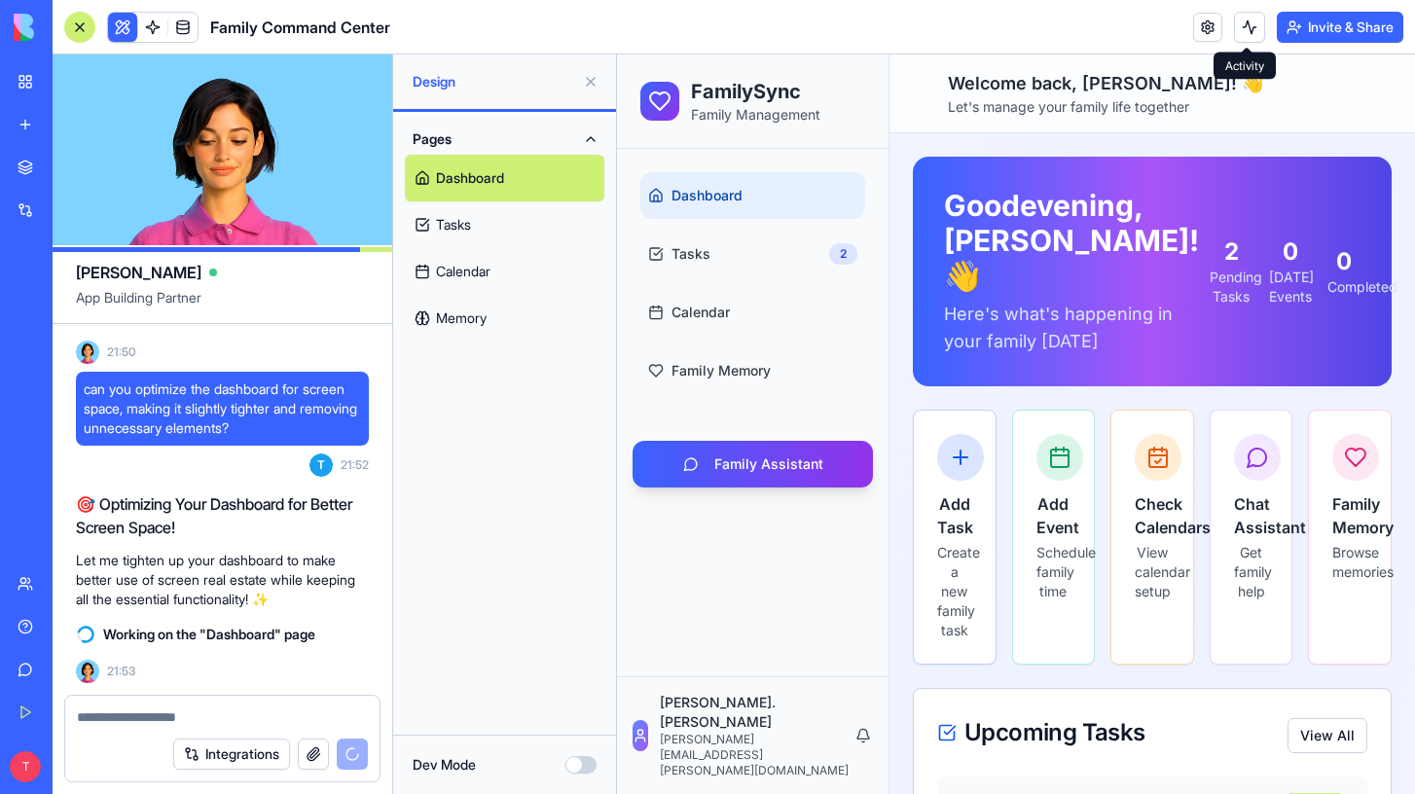
click at [1246, 27] on button at bounding box center [1249, 27] width 31 height 31
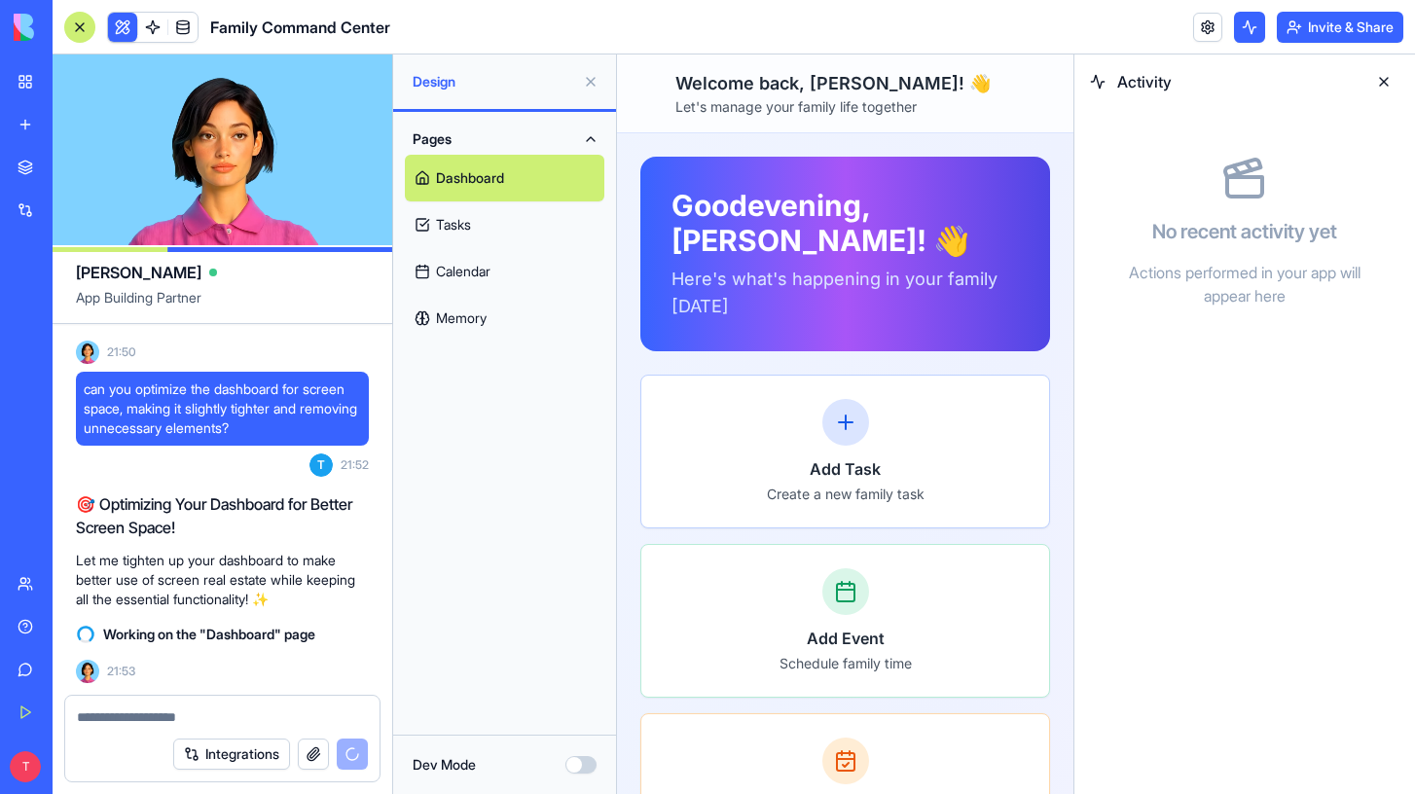
click at [1246, 27] on button at bounding box center [1249, 27] width 31 height 31
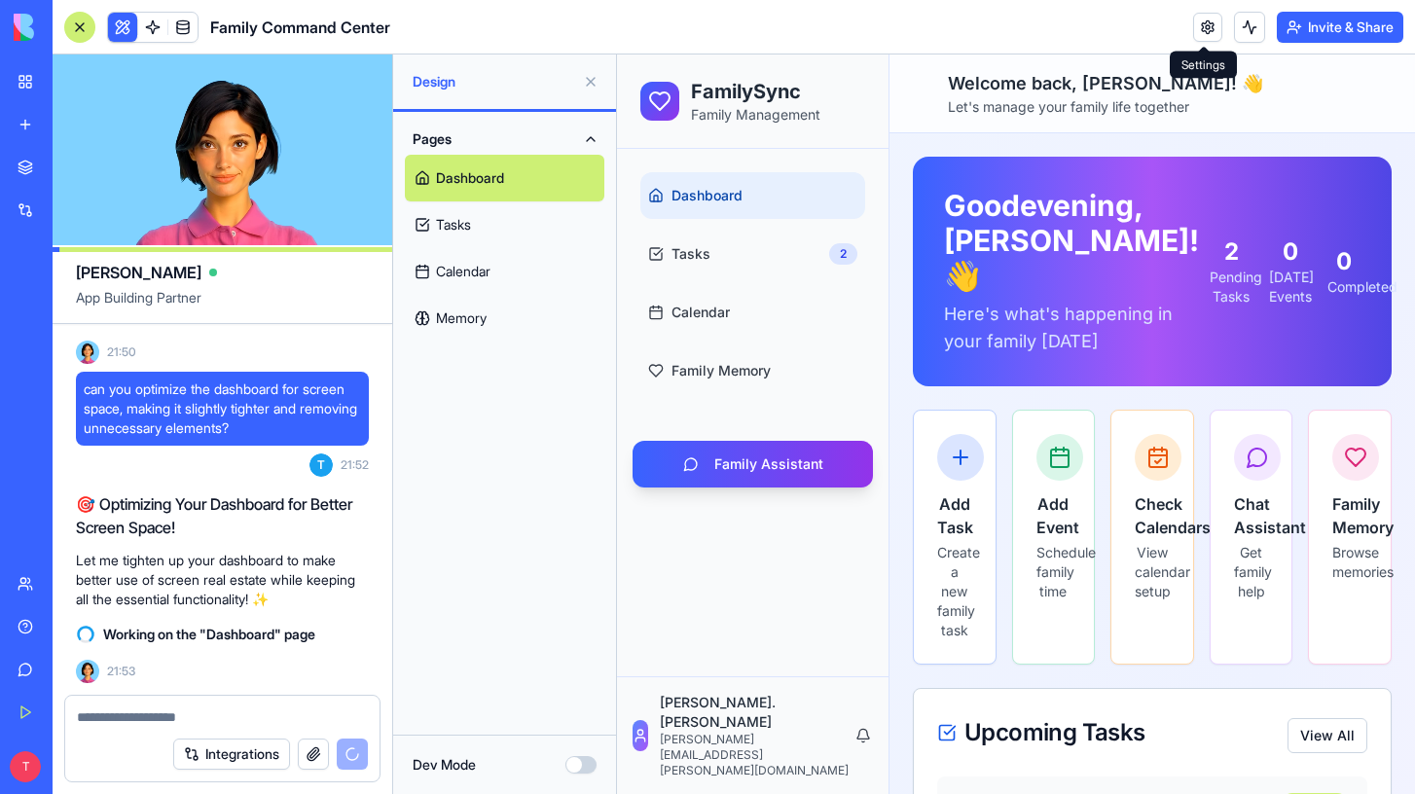
click at [1203, 27] on link at bounding box center [1207, 27] width 29 height 29
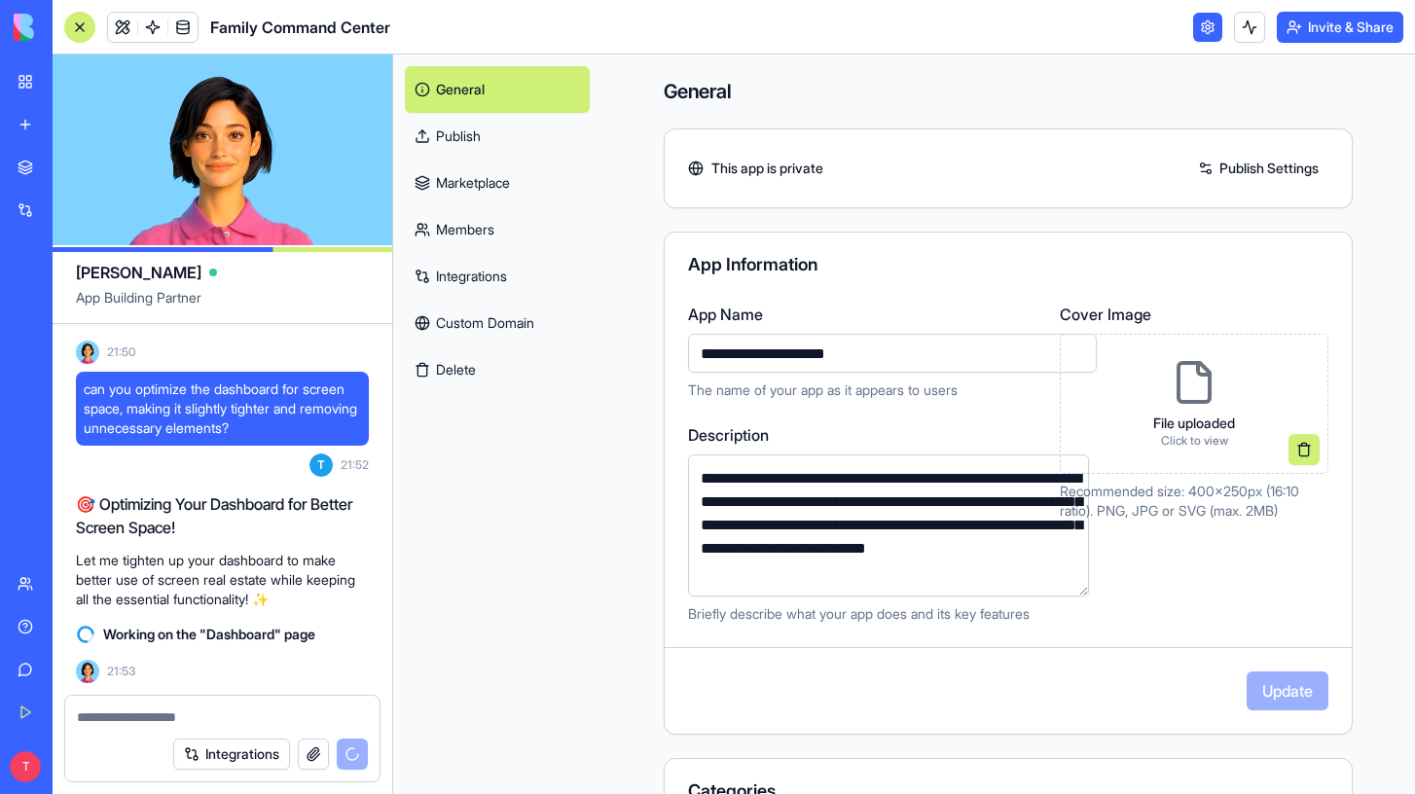
click at [938, 266] on div "App Information" at bounding box center [1008, 265] width 640 height 18
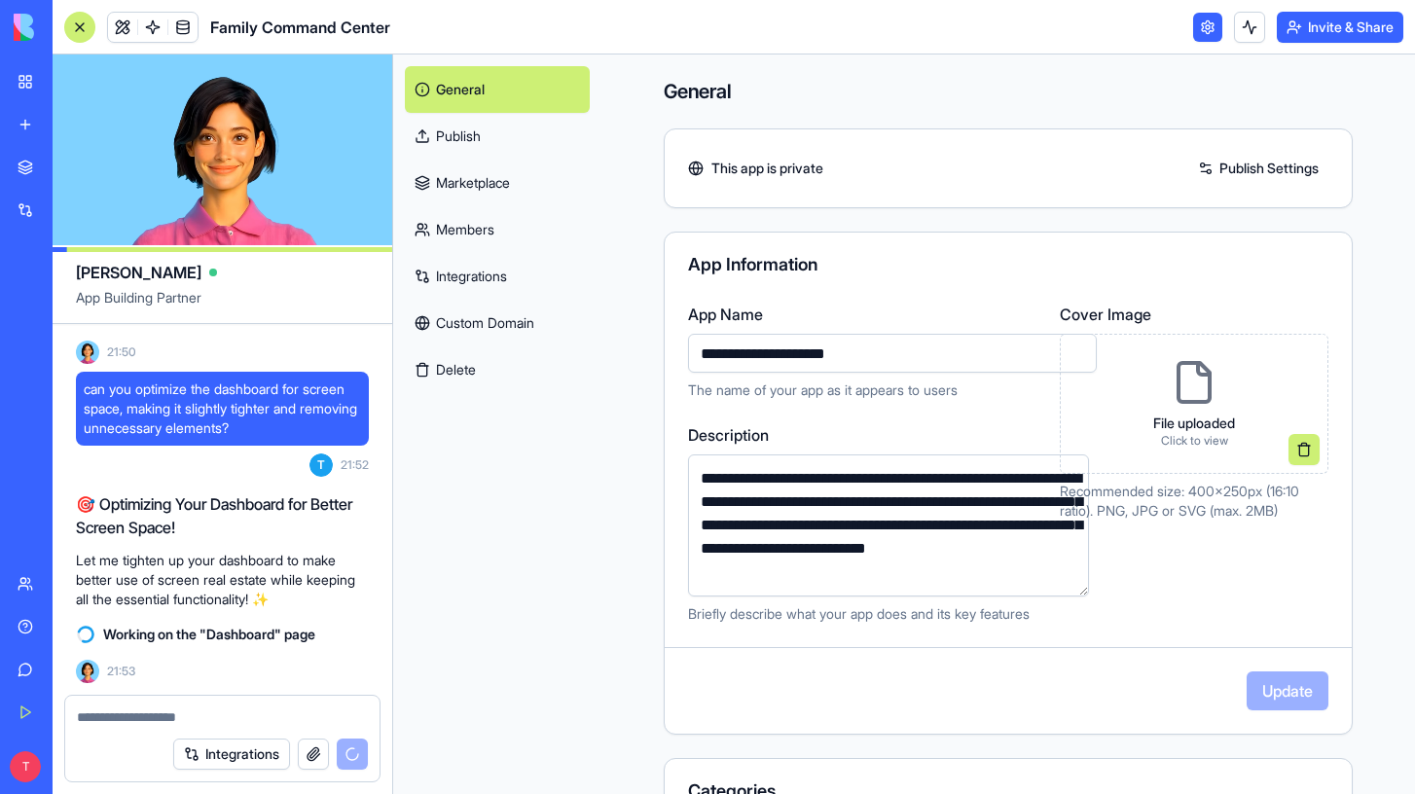
click at [475, 144] on link "Publish" at bounding box center [497, 136] width 185 height 47
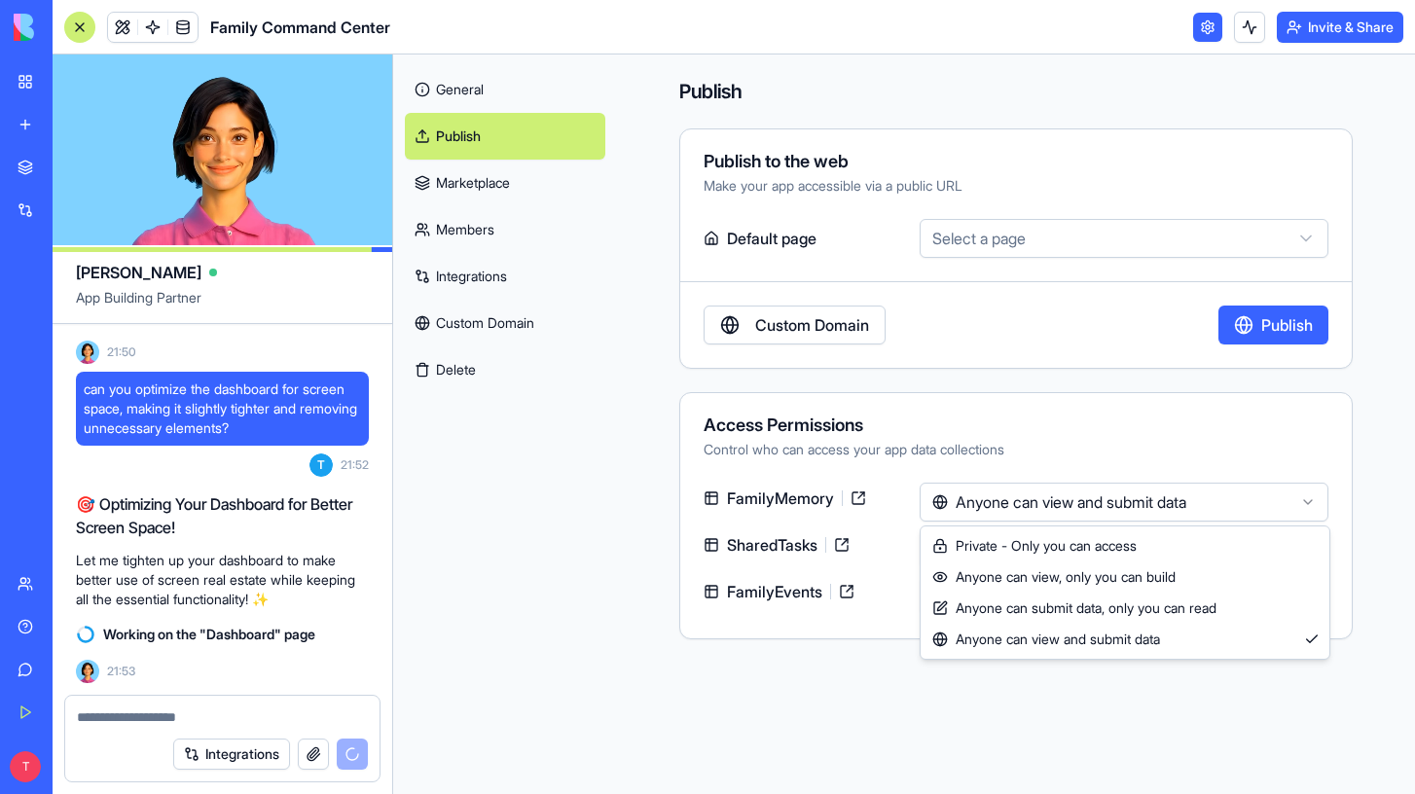
click at [975, 504] on html "BETA My Workspace New app Marketplace Integrations Recent Family Command Center…" at bounding box center [707, 397] width 1415 height 794
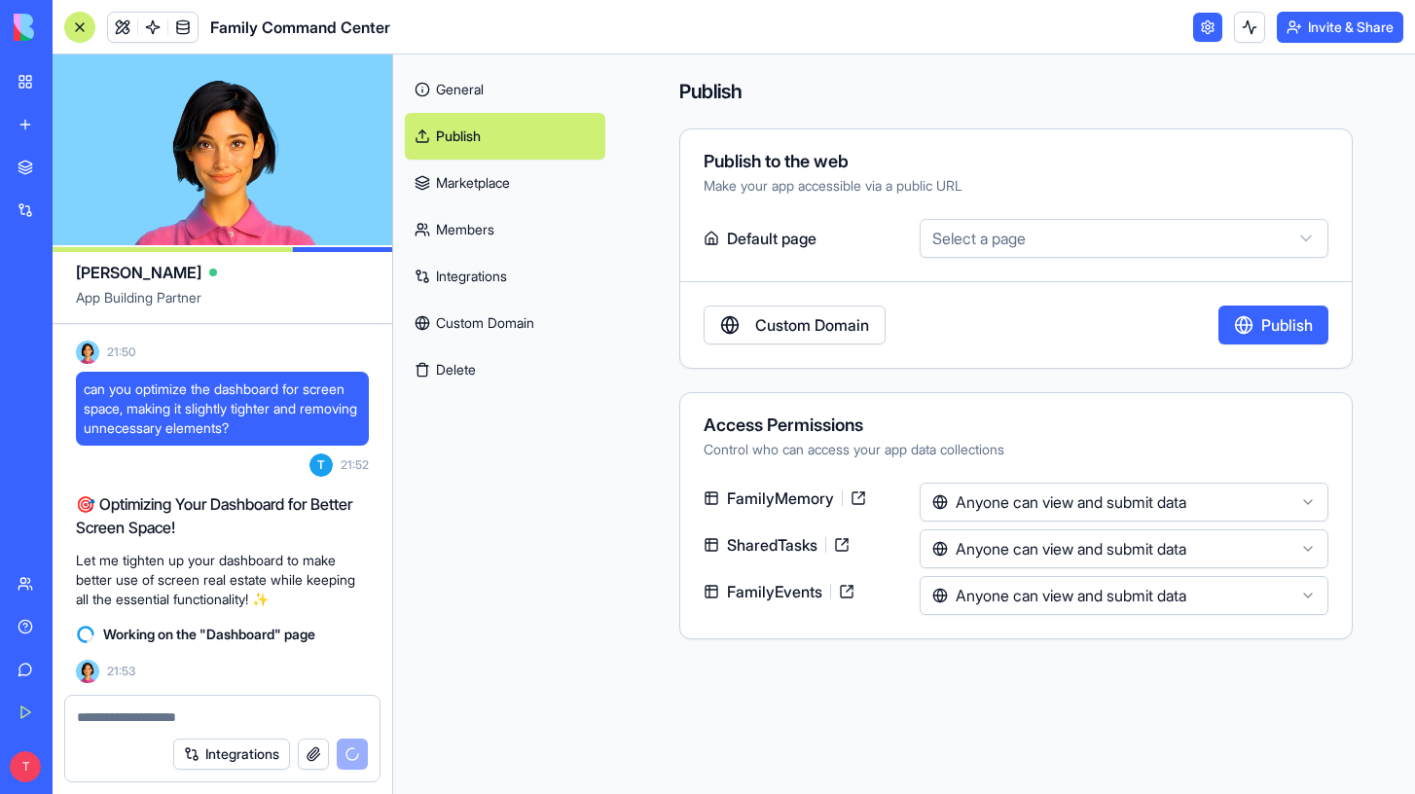
click at [483, 278] on html "BETA My Workspace New app Marketplace Integrations Recent Family Command Center…" at bounding box center [707, 397] width 1415 height 794
click at [483, 278] on link "Integrations" at bounding box center [505, 276] width 201 height 47
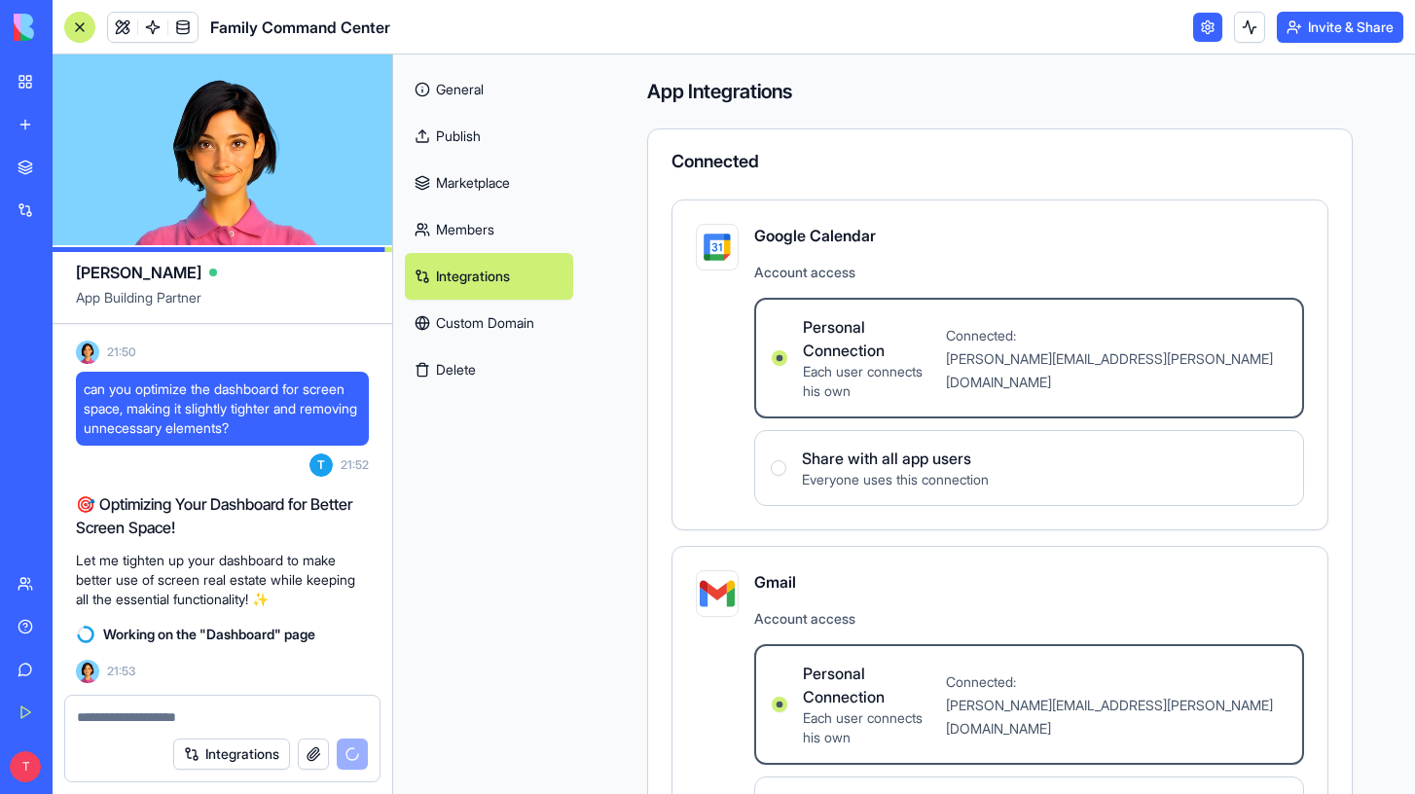
scroll to position [138, 0]
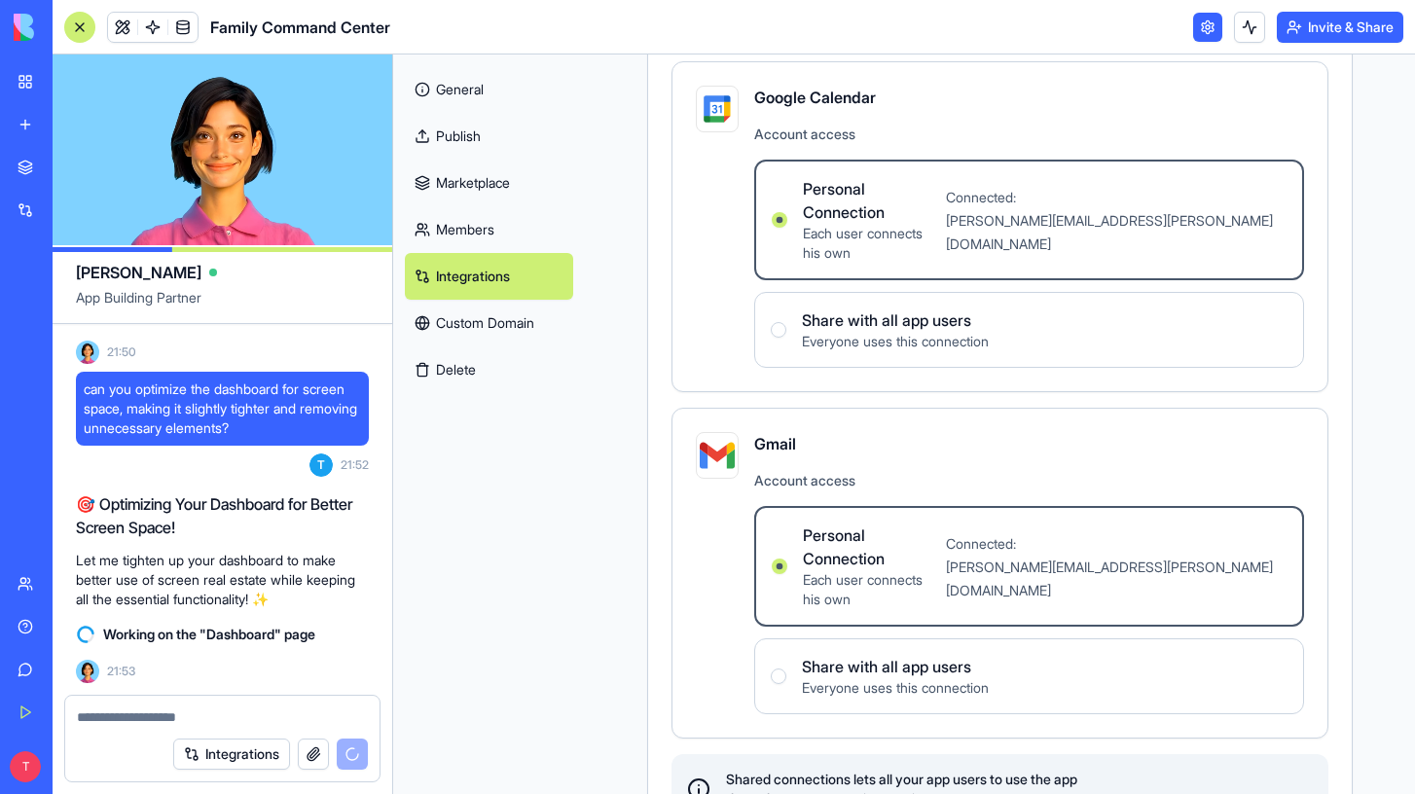
click at [505, 316] on link "Custom Domain" at bounding box center [489, 323] width 168 height 47
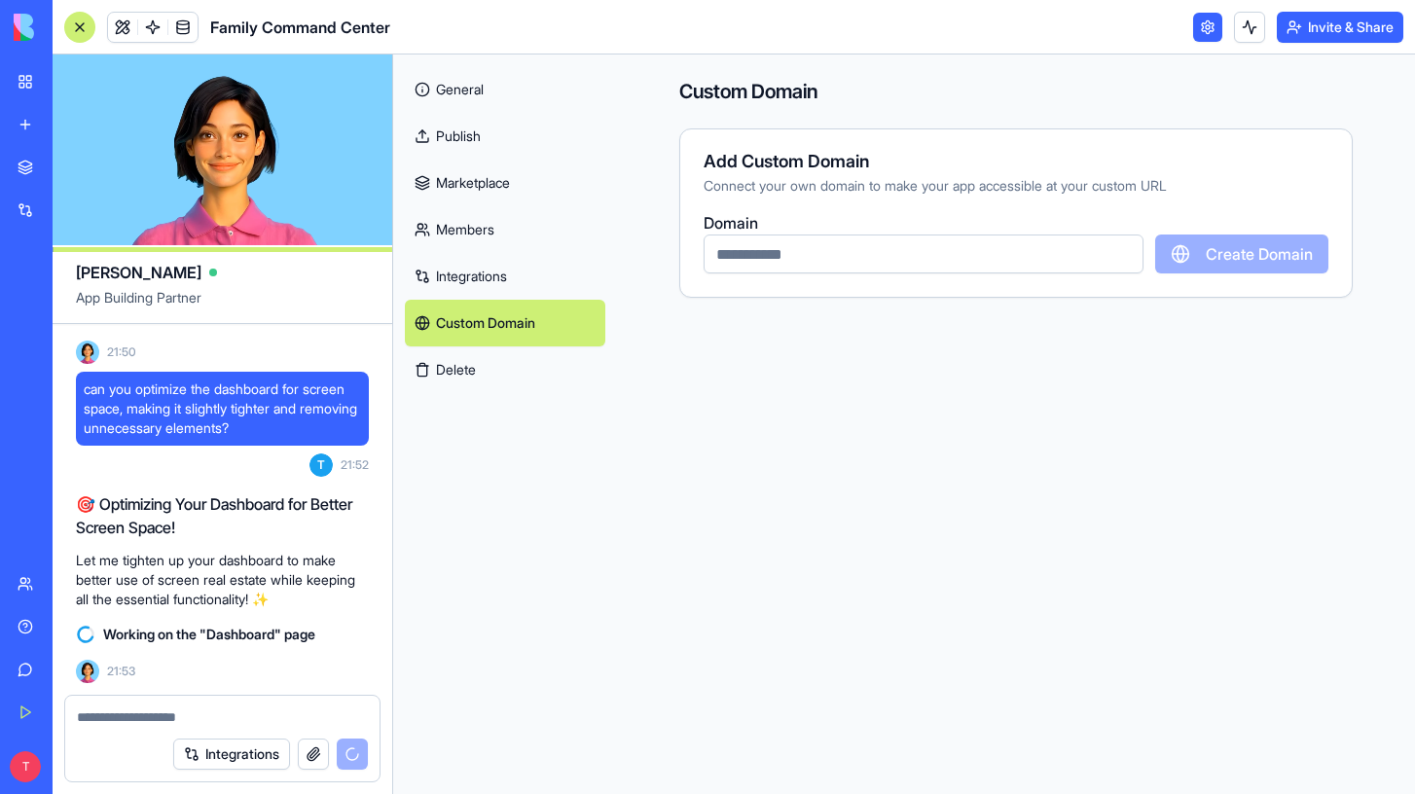
click at [456, 136] on link "Publish" at bounding box center [505, 136] width 201 height 47
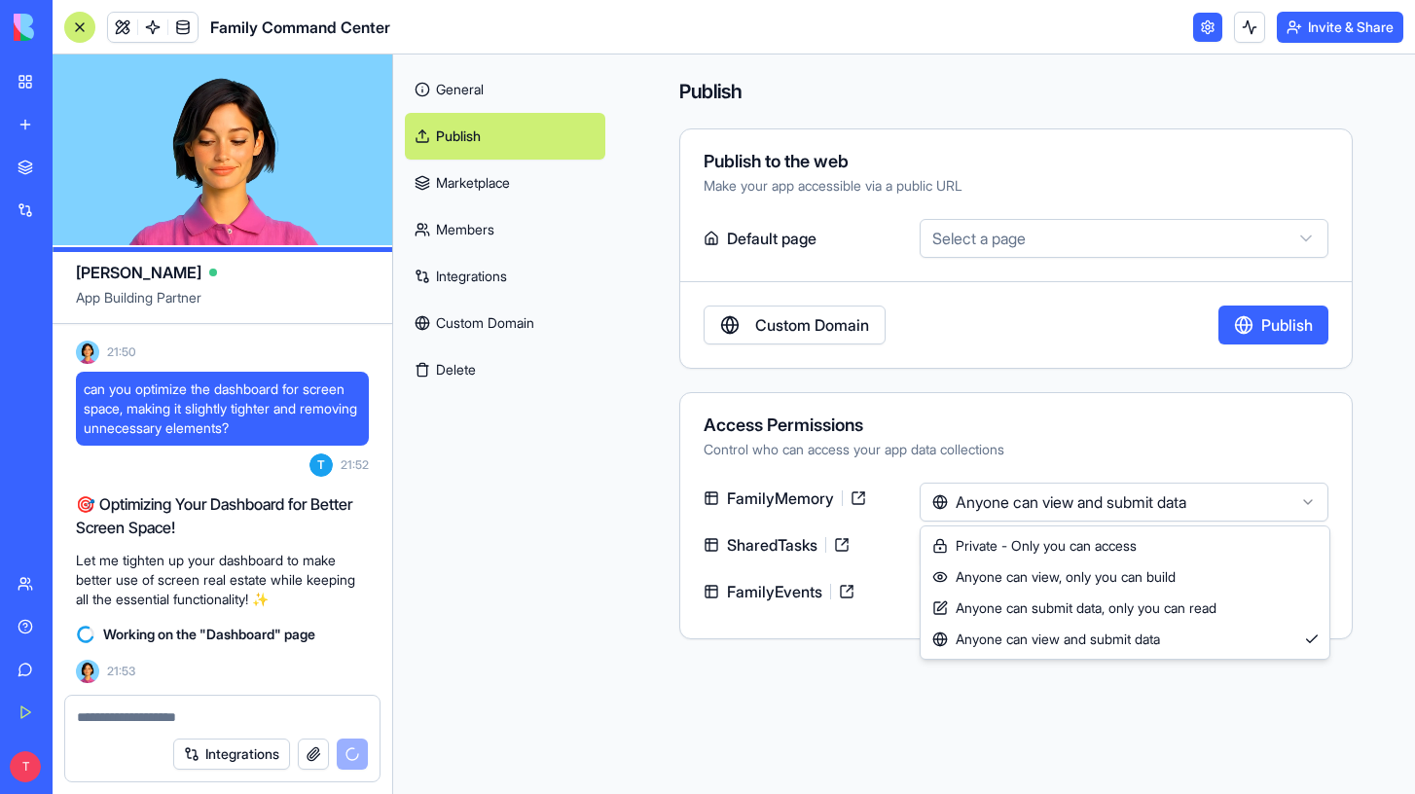
click at [956, 497] on html "BETA My Workspace New app Marketplace Integrations Recent Family Command Center…" at bounding box center [707, 397] width 1415 height 794
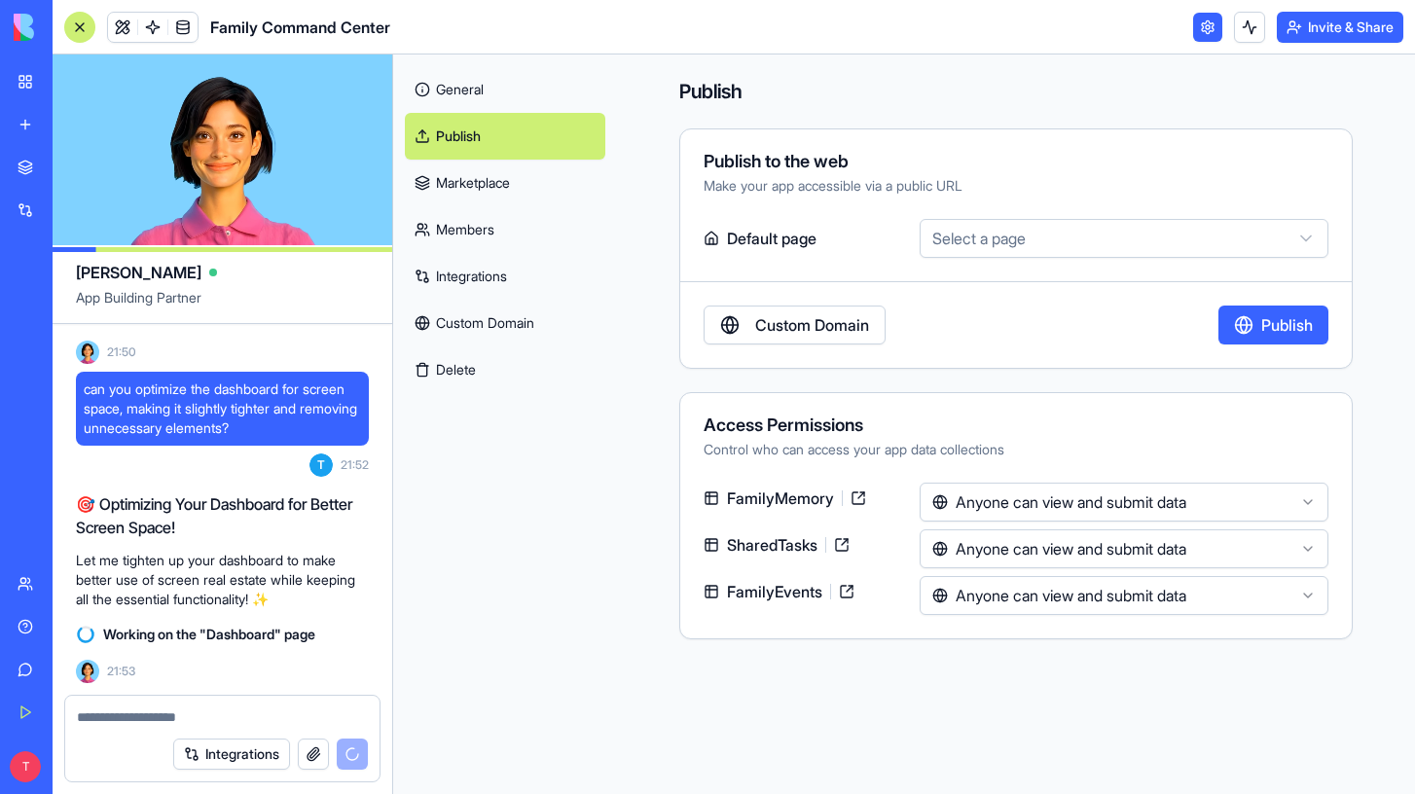
click at [944, 459] on html "BETA My Workspace New app Marketplace Integrations Recent Family Command Center…" at bounding box center [707, 397] width 1415 height 794
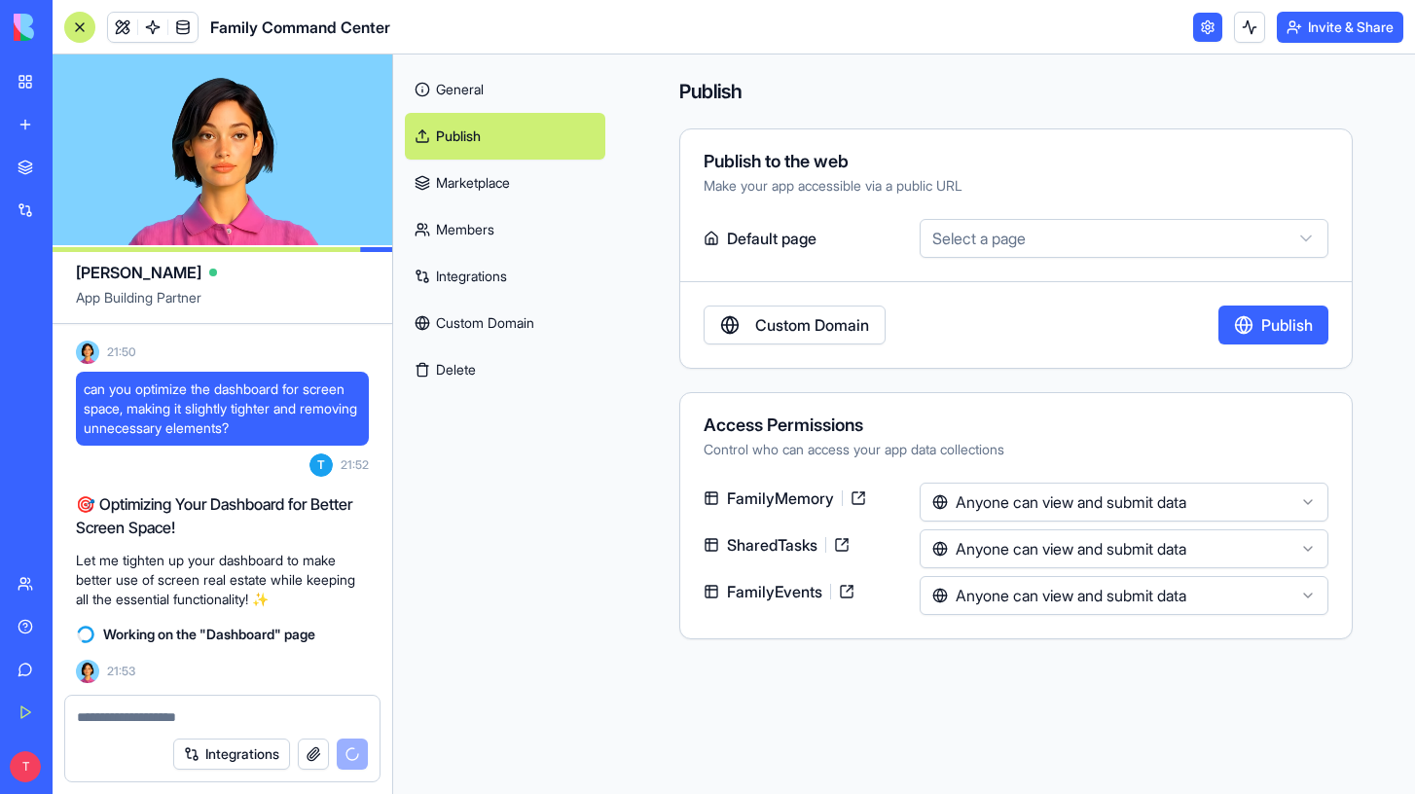
click at [442, 93] on link "General" at bounding box center [505, 89] width 201 height 47
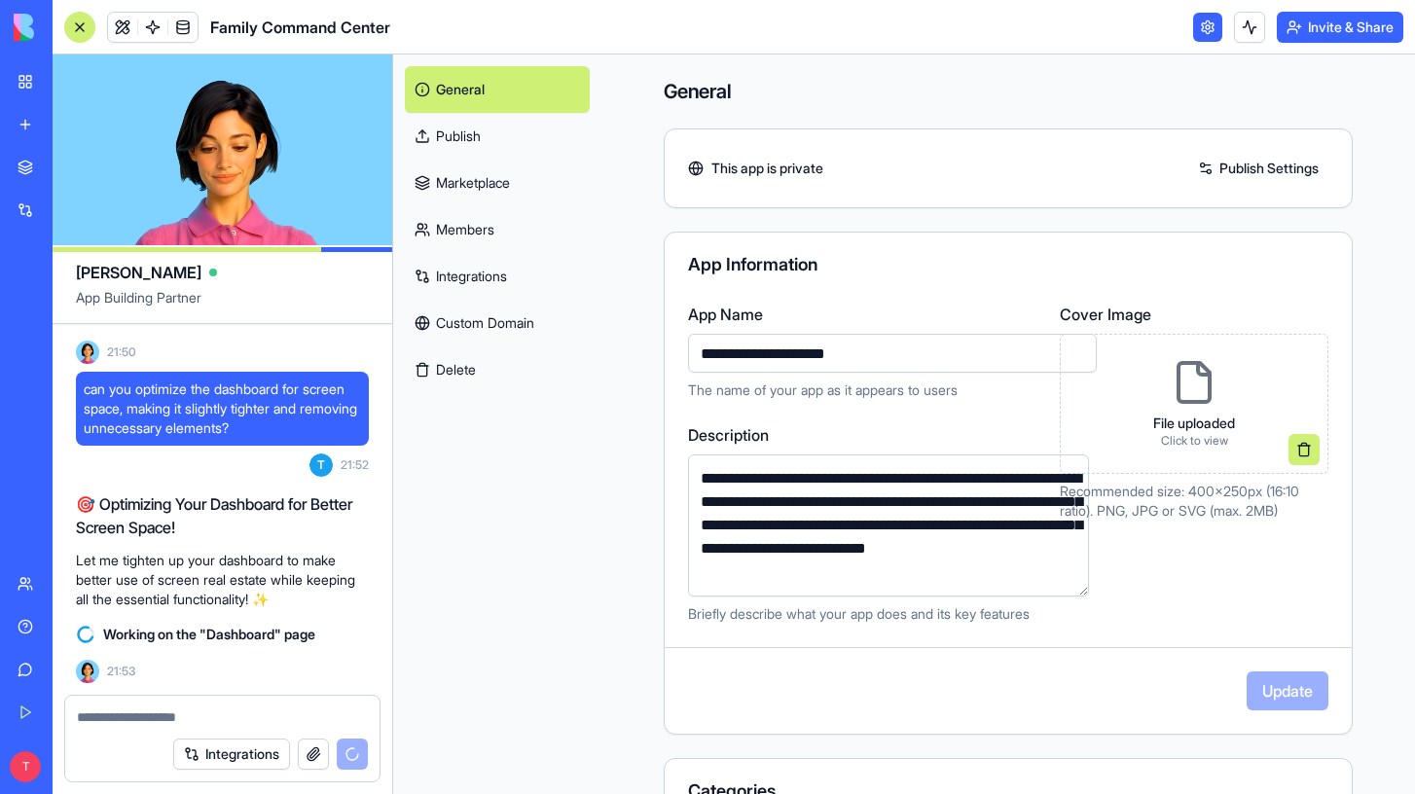
click at [1206, 27] on link at bounding box center [1207, 27] width 29 height 29
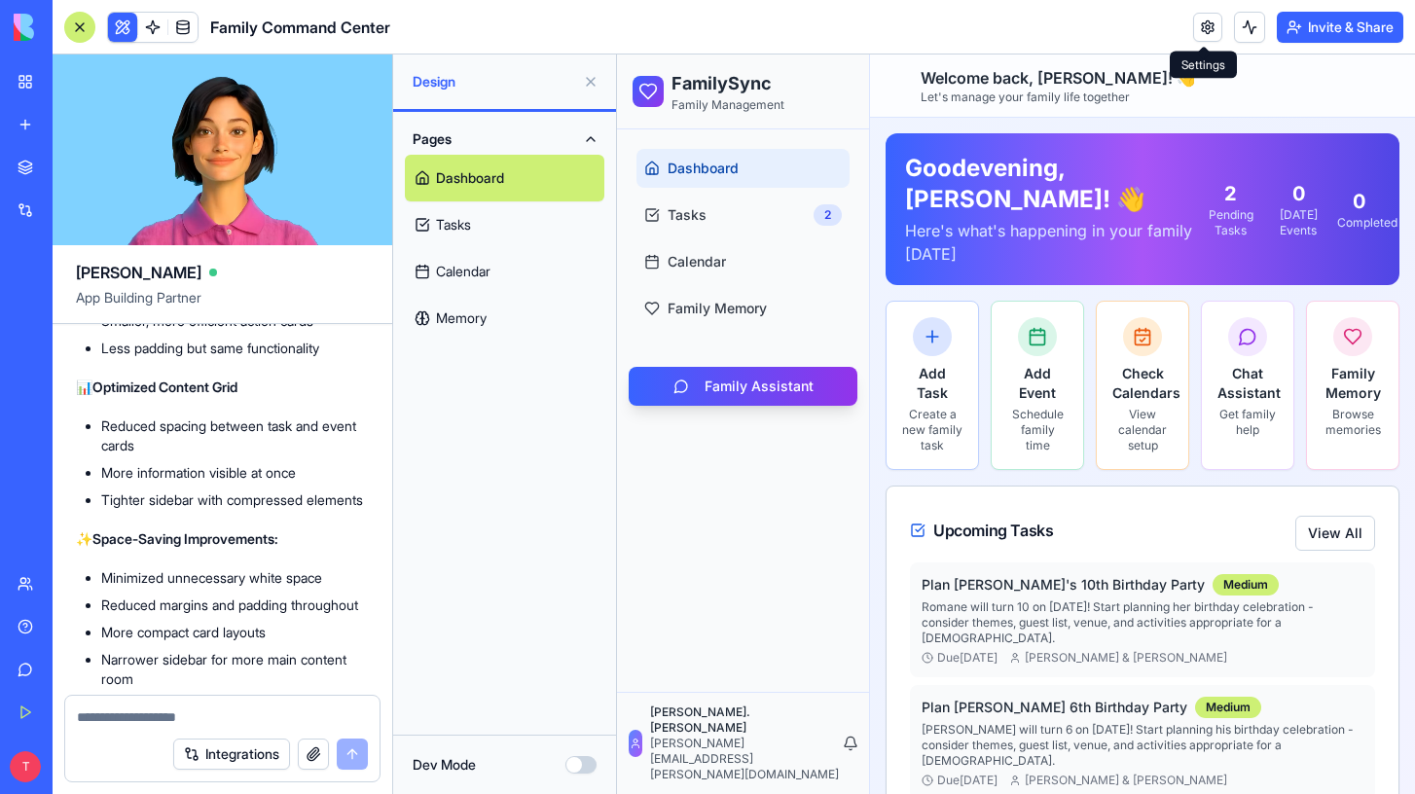
scroll to position [14190, 0]
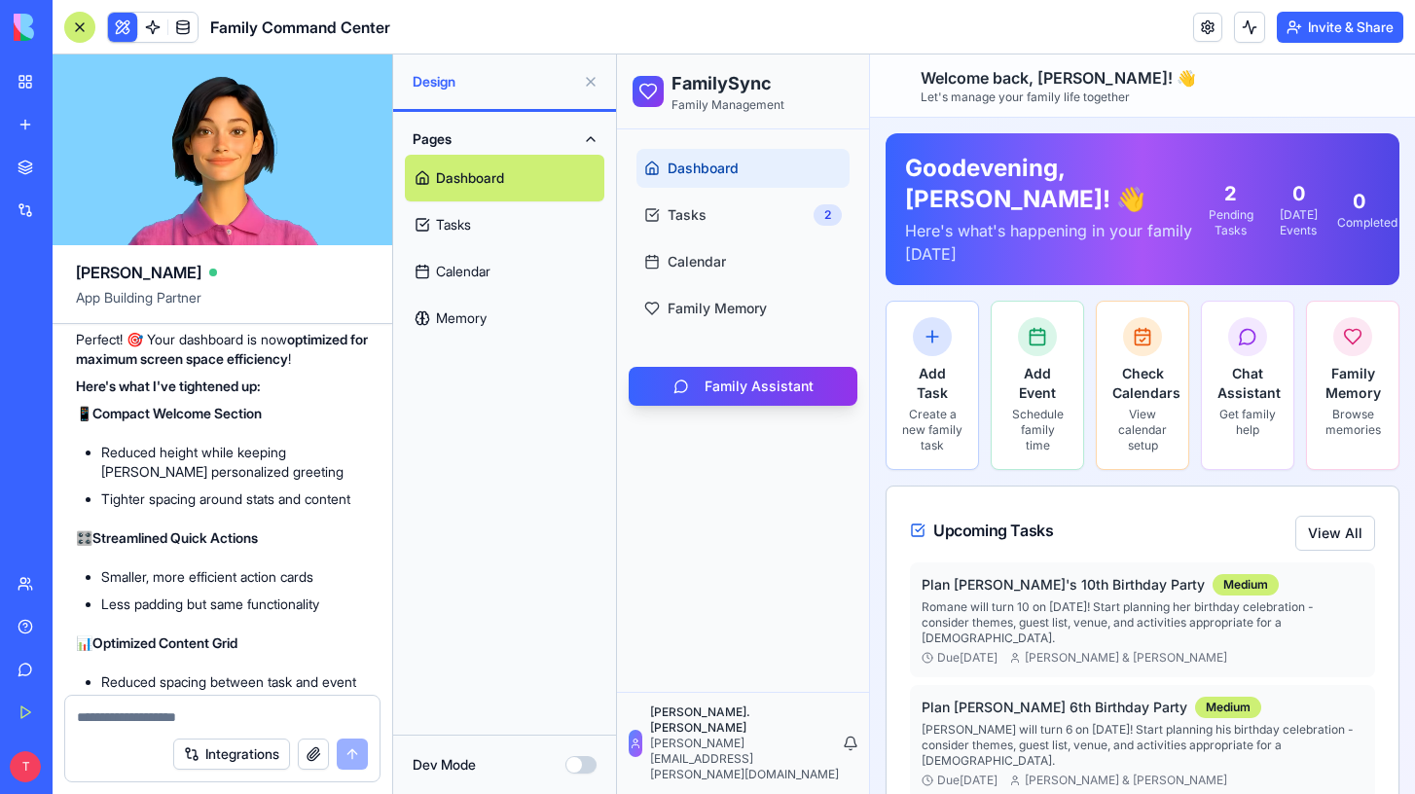
click at [83, 23] on div at bounding box center [79, 27] width 31 height 31
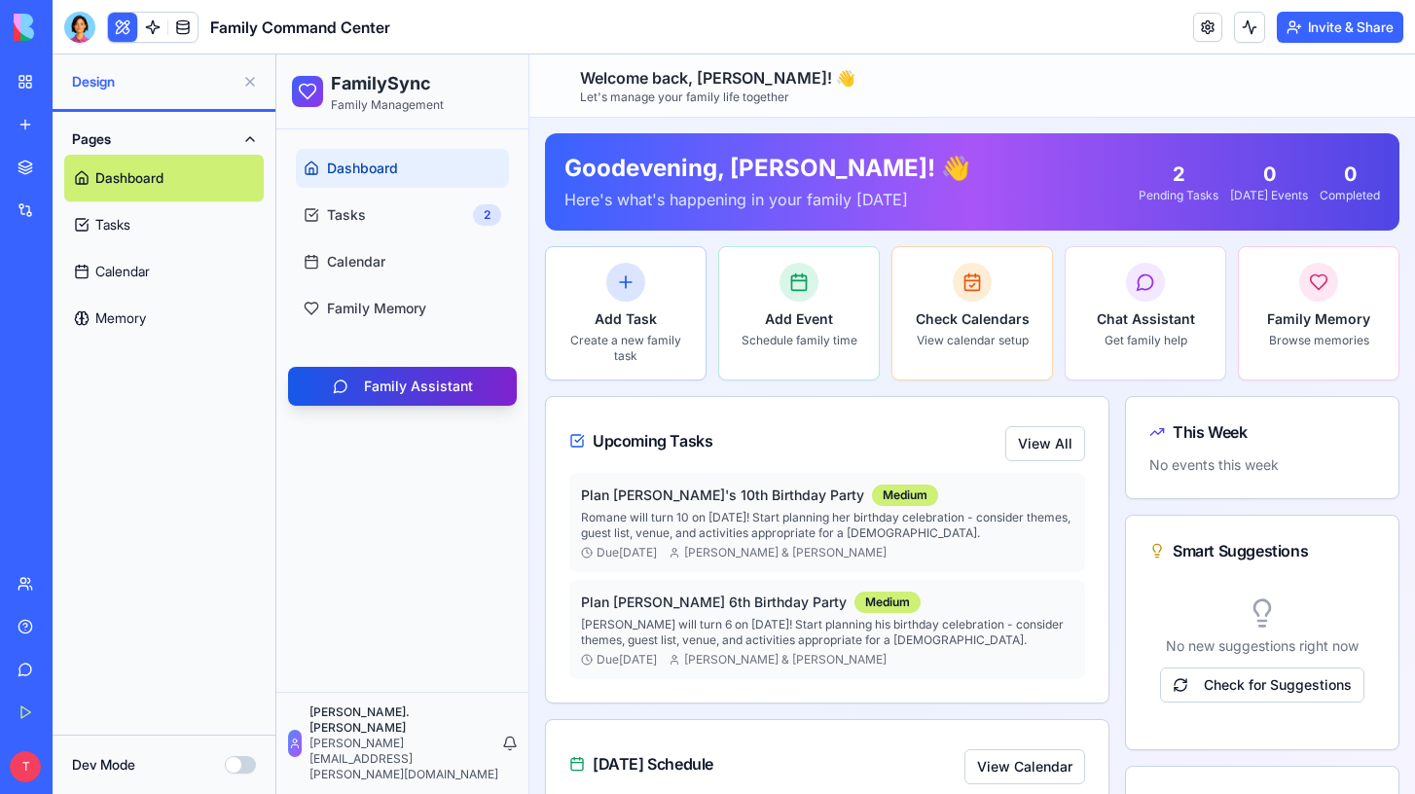
click at [380, 392] on button "Family Assistant" at bounding box center [402, 386] width 229 height 39
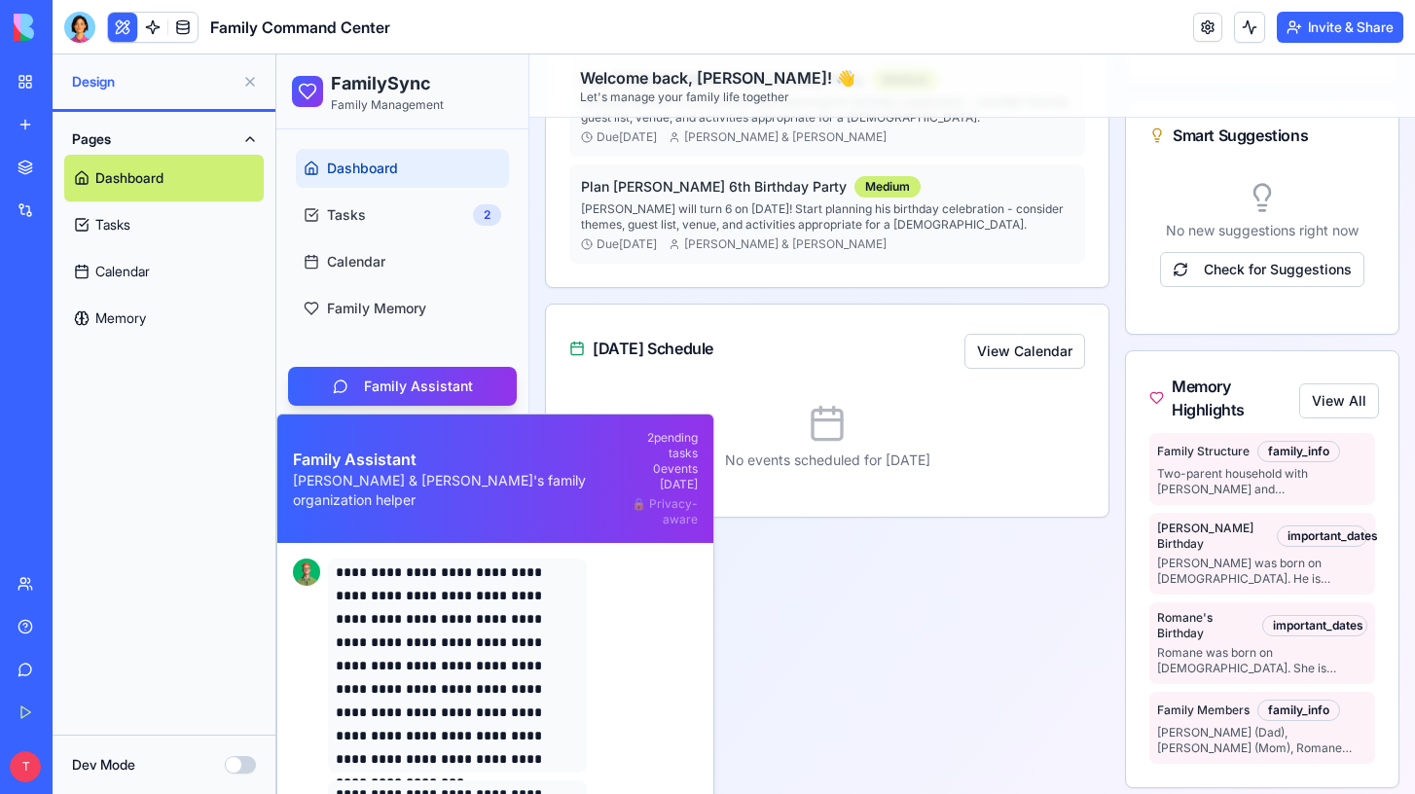
scroll to position [126, 0]
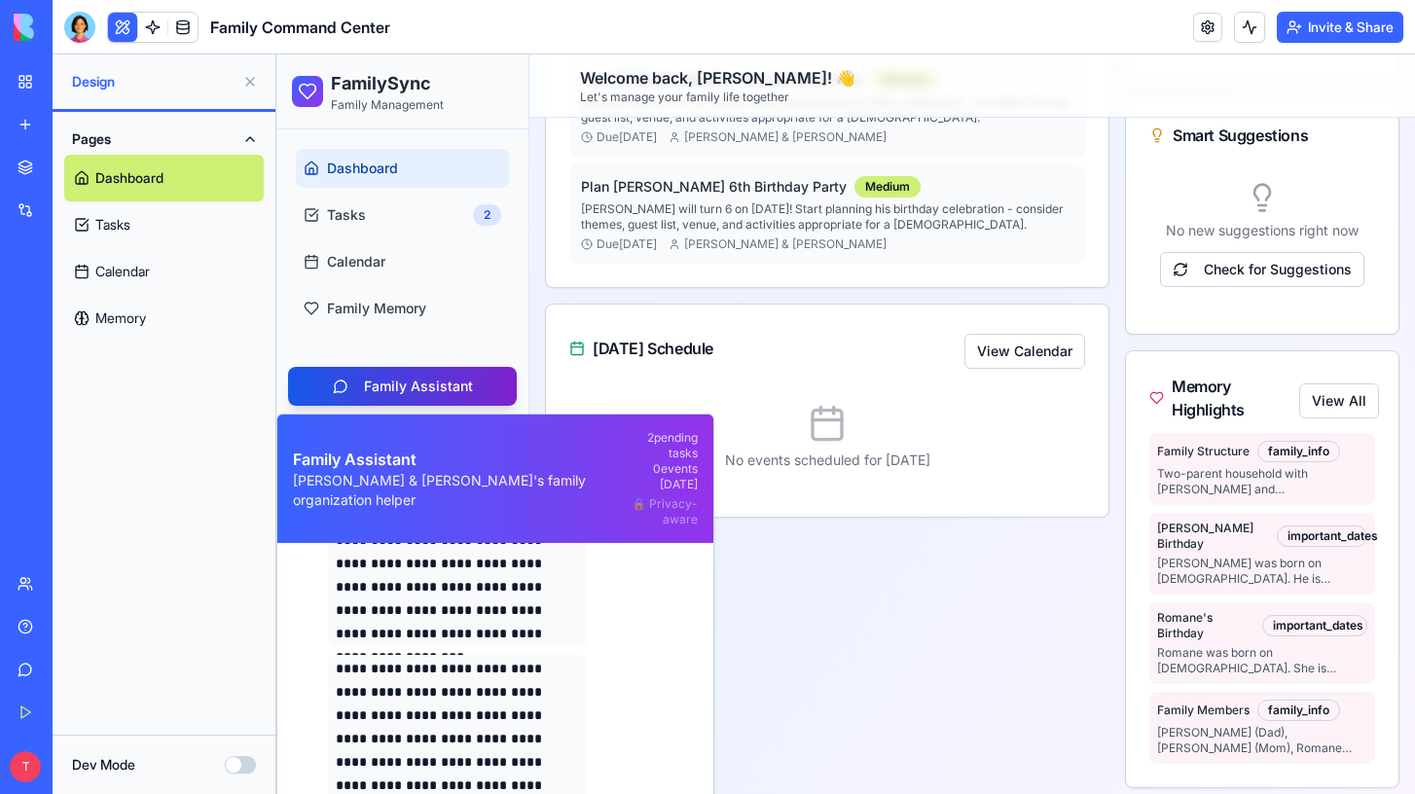
click at [457, 381] on button "Family Assistant" at bounding box center [402, 386] width 229 height 39
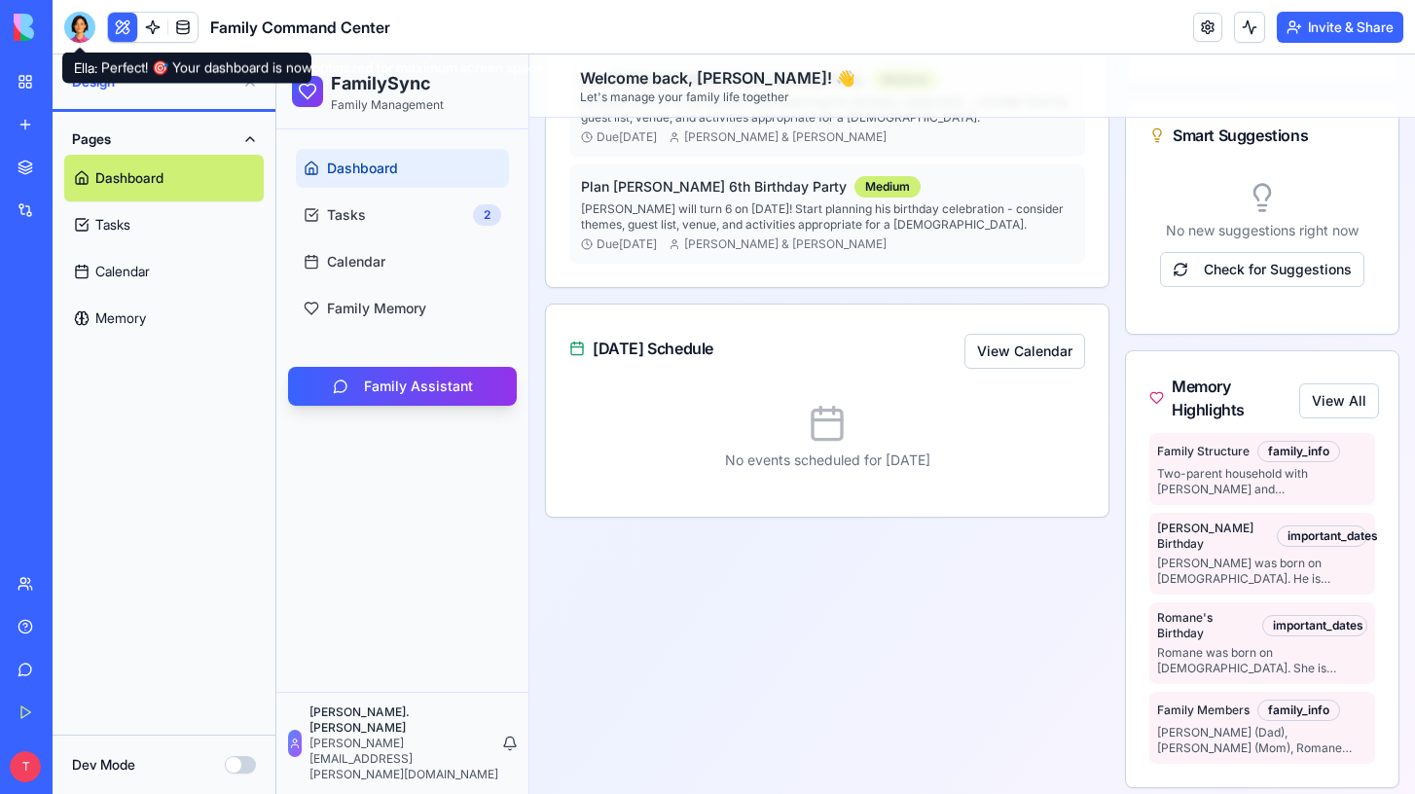
click at [89, 29] on div at bounding box center [79, 27] width 31 height 31
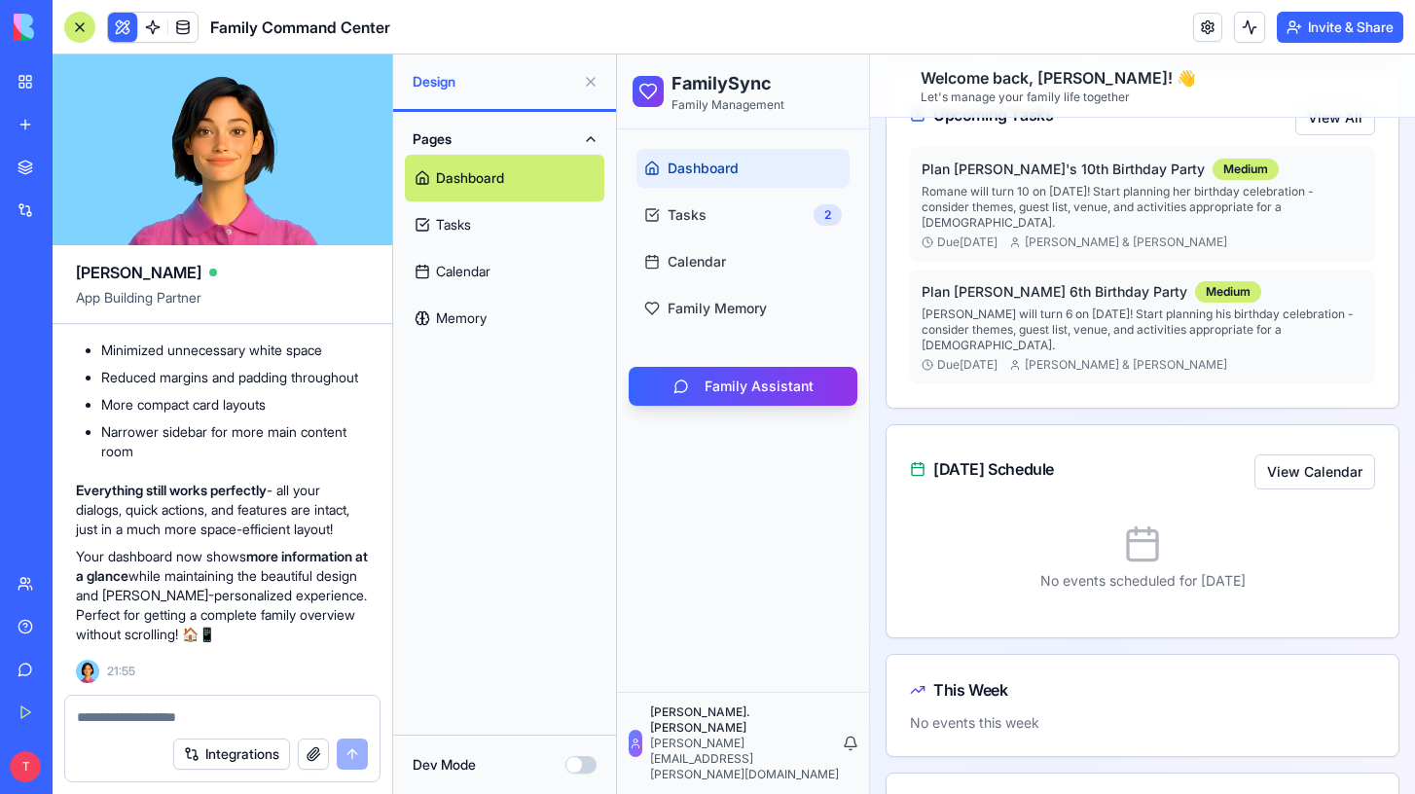
scroll to position [0, 0]
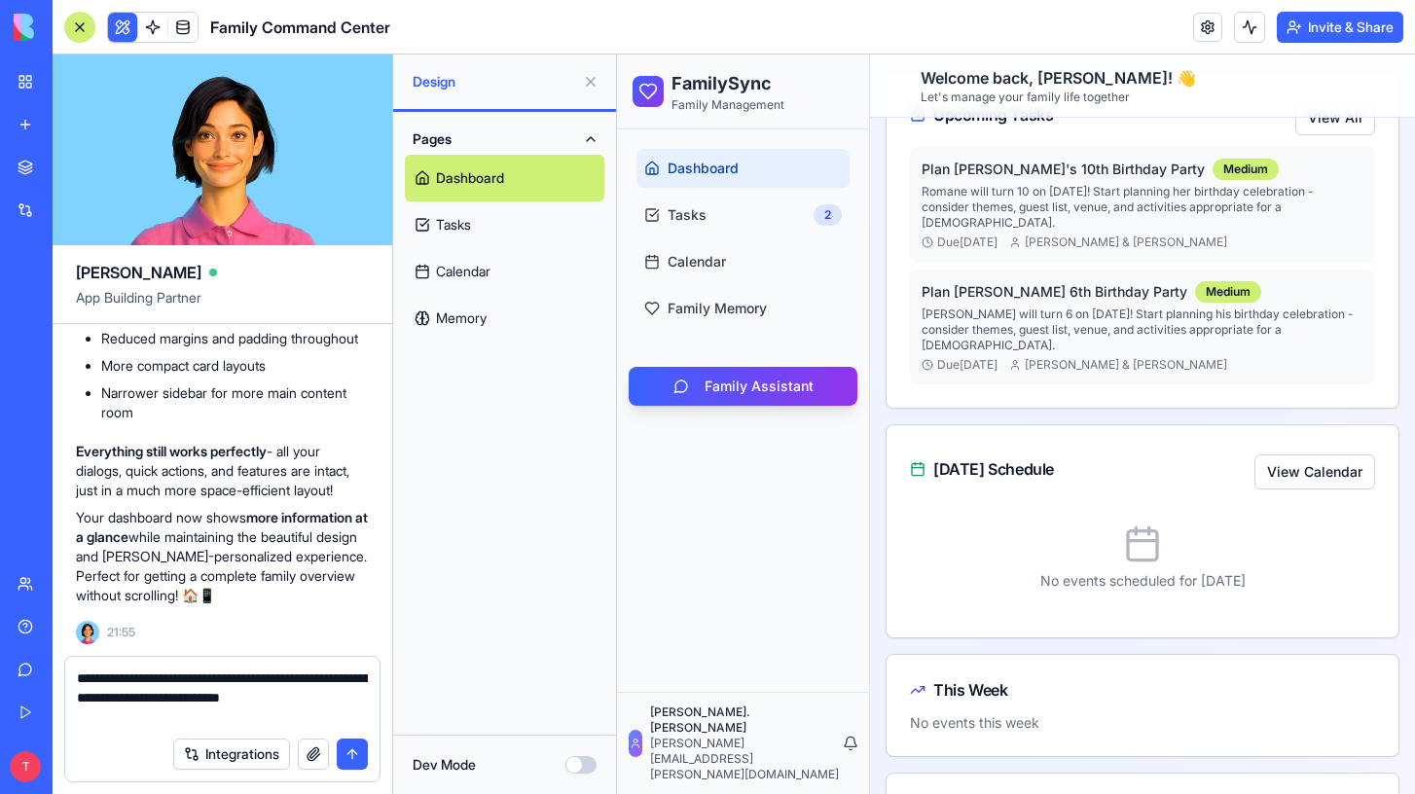
click at [160, 702] on textarea "**********" at bounding box center [222, 698] width 291 height 58
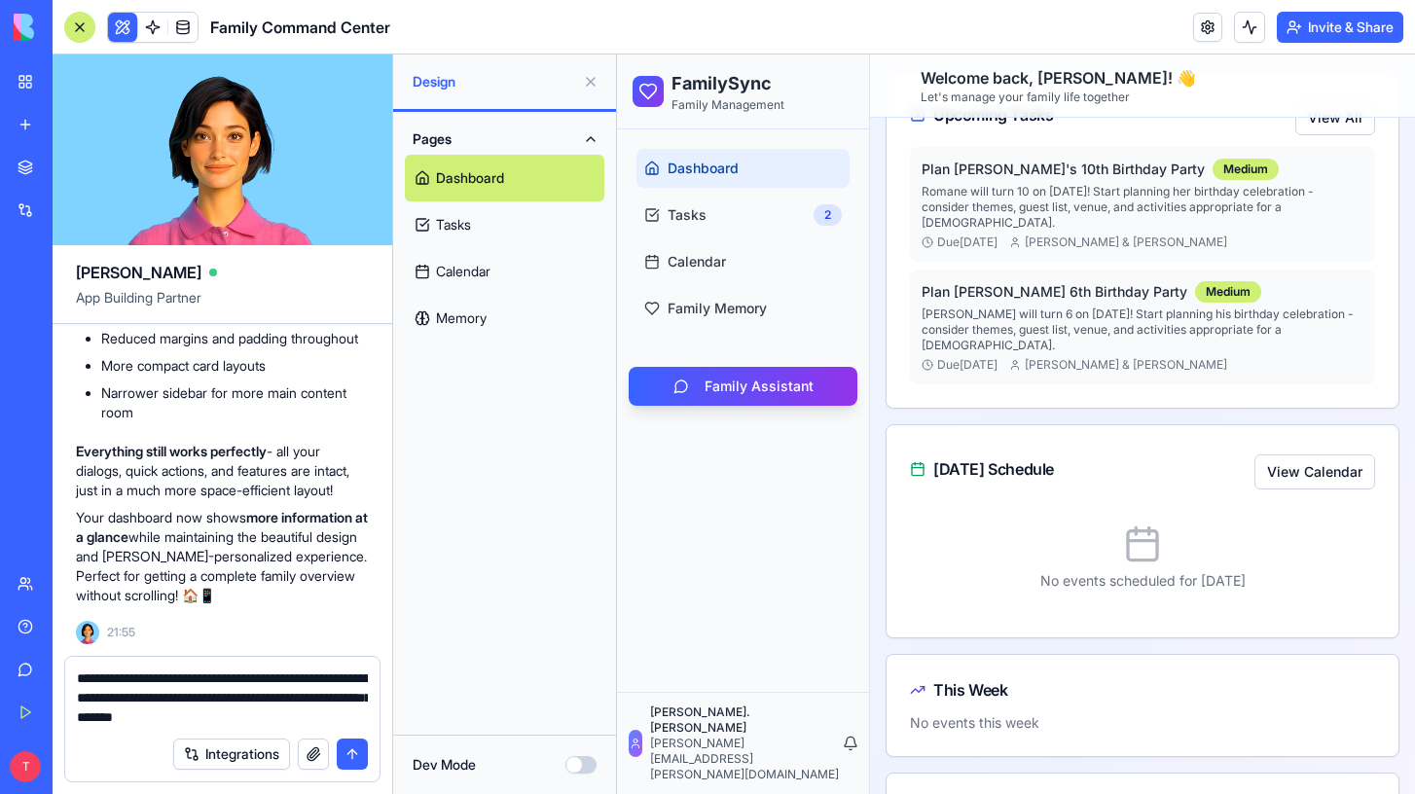
type textarea "**********"
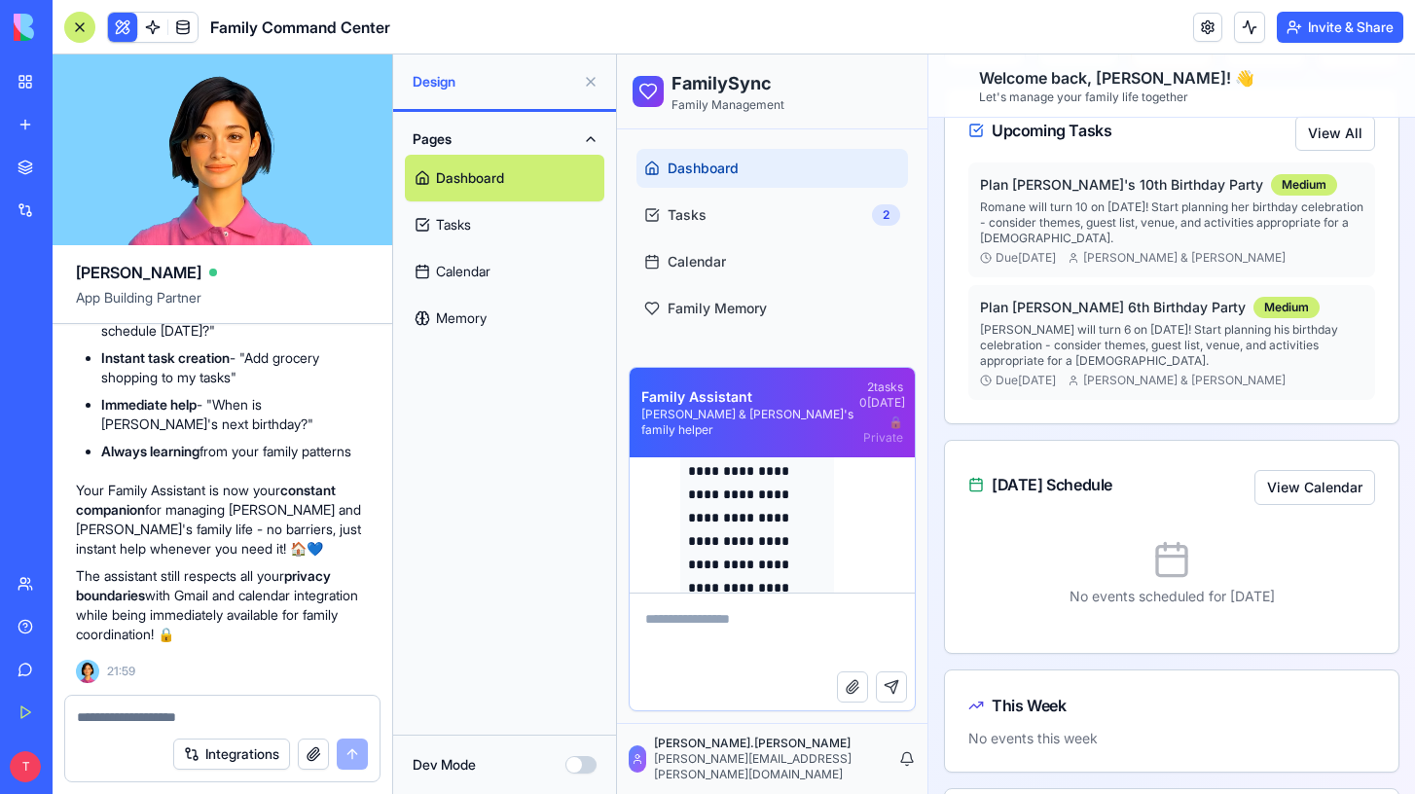
scroll to position [698, 0]
click at [264, 599] on p "The assistant still respects all your privacy boundaries with Gmail and calenda…" at bounding box center [222, 606] width 293 height 78
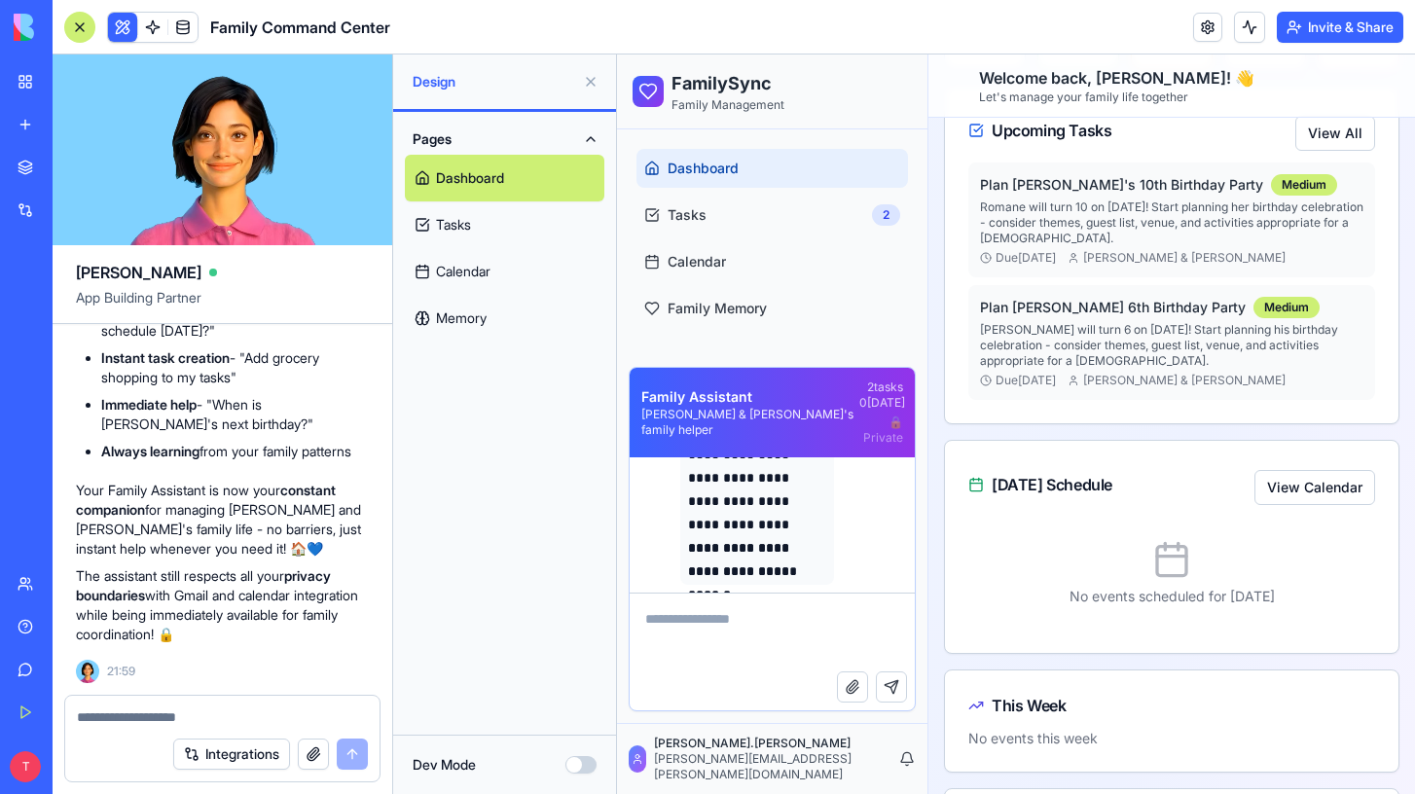
click at [219, 710] on textarea at bounding box center [222, 717] width 291 height 19
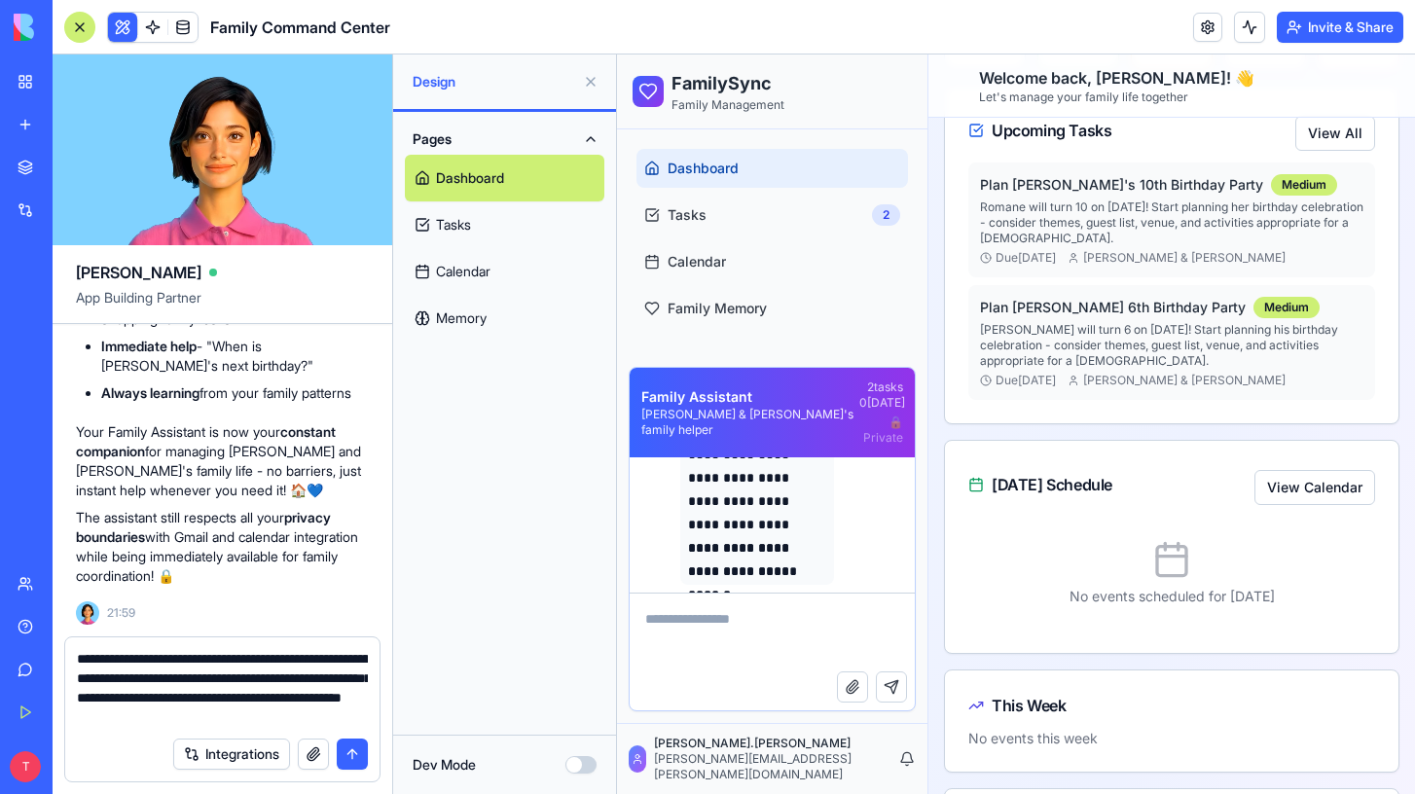
type textarea "**********"
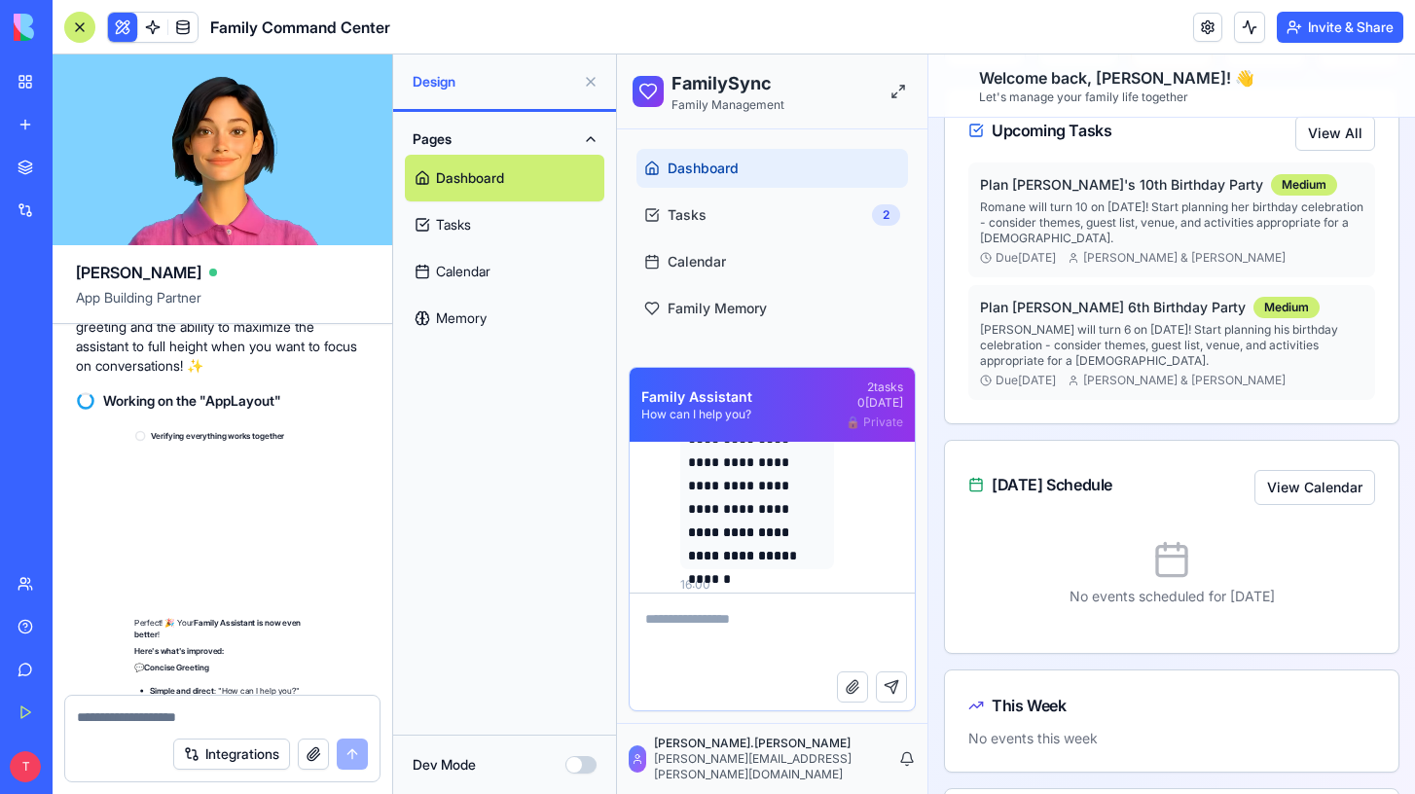
scroll to position [17489, 0]
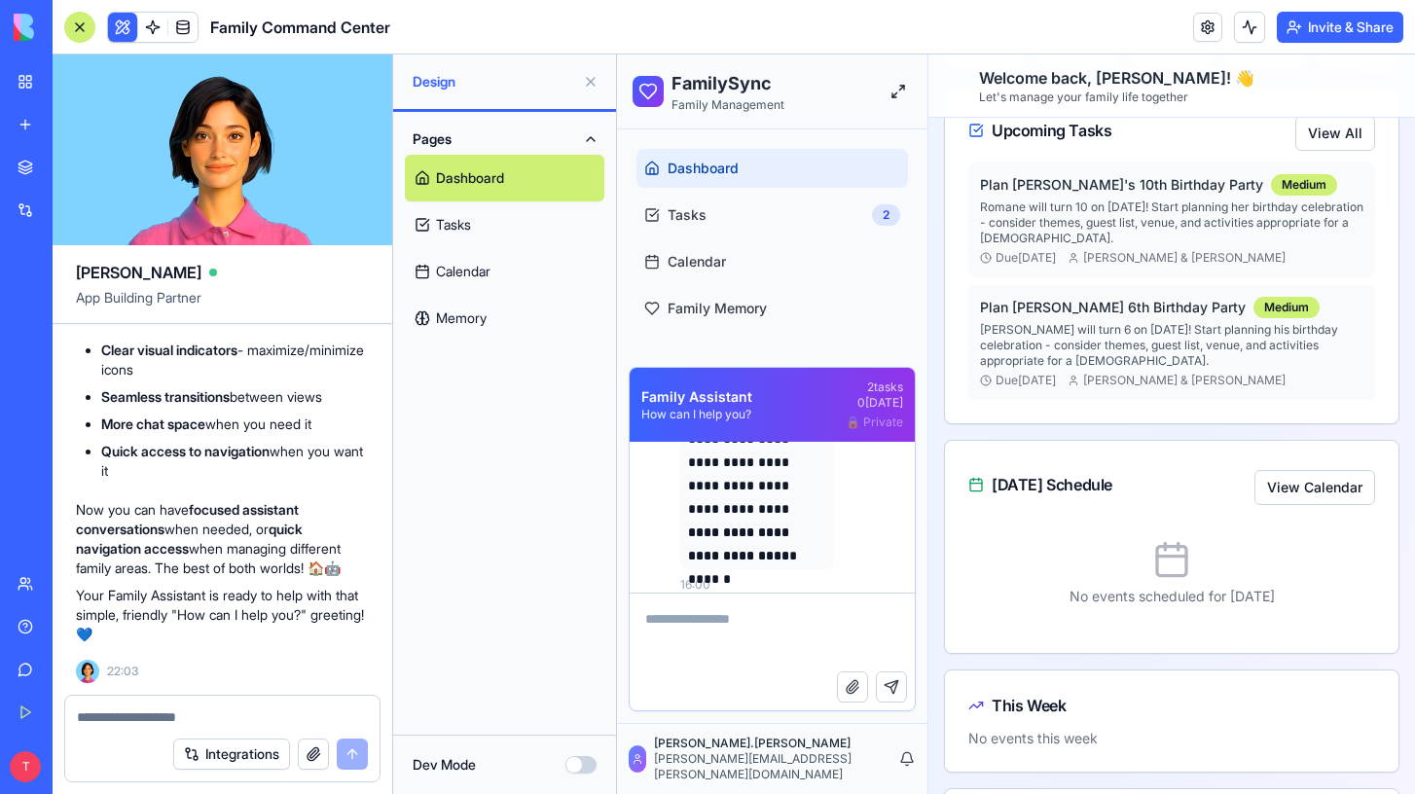
click at [898, 95] on button at bounding box center [898, 91] width 27 height 27
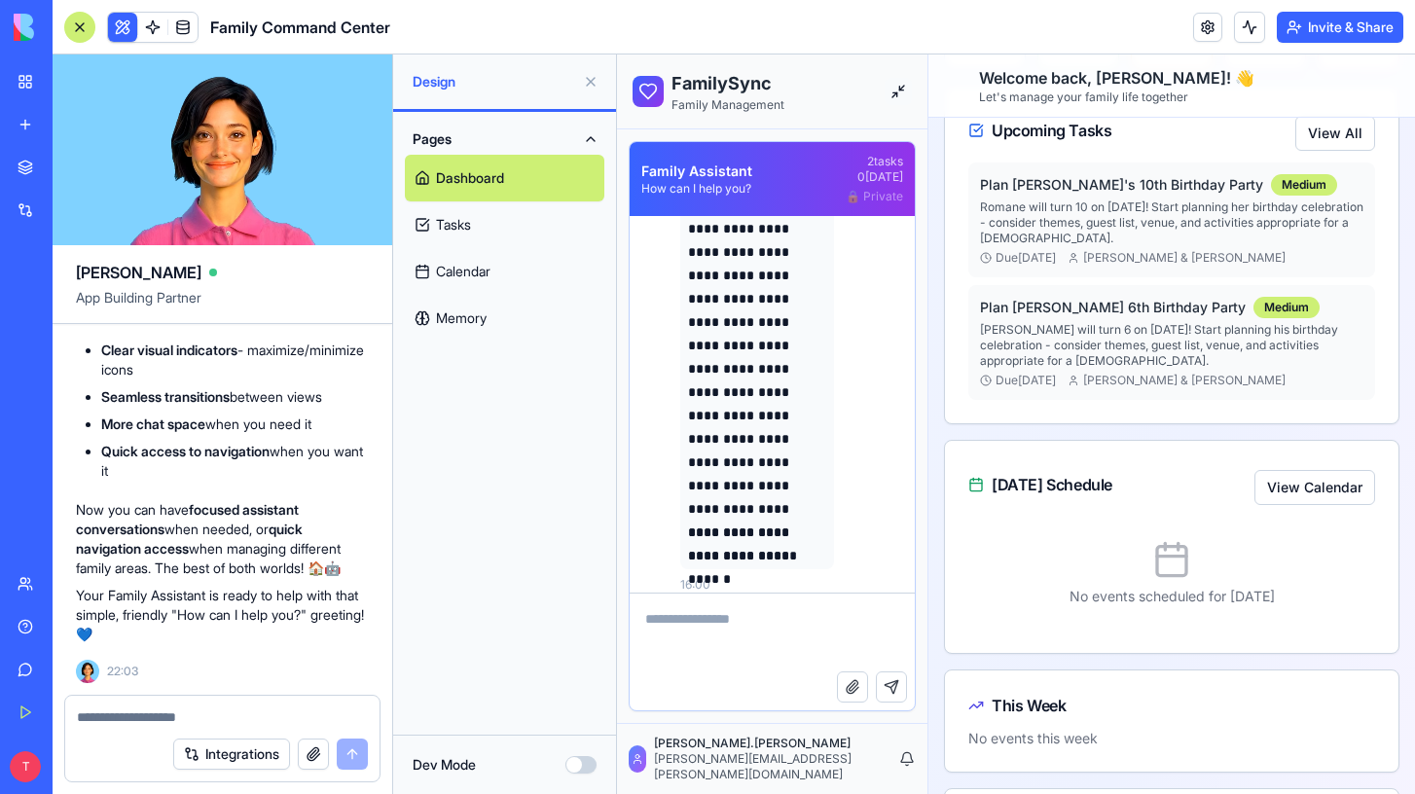
click at [898, 95] on button at bounding box center [898, 91] width 27 height 27
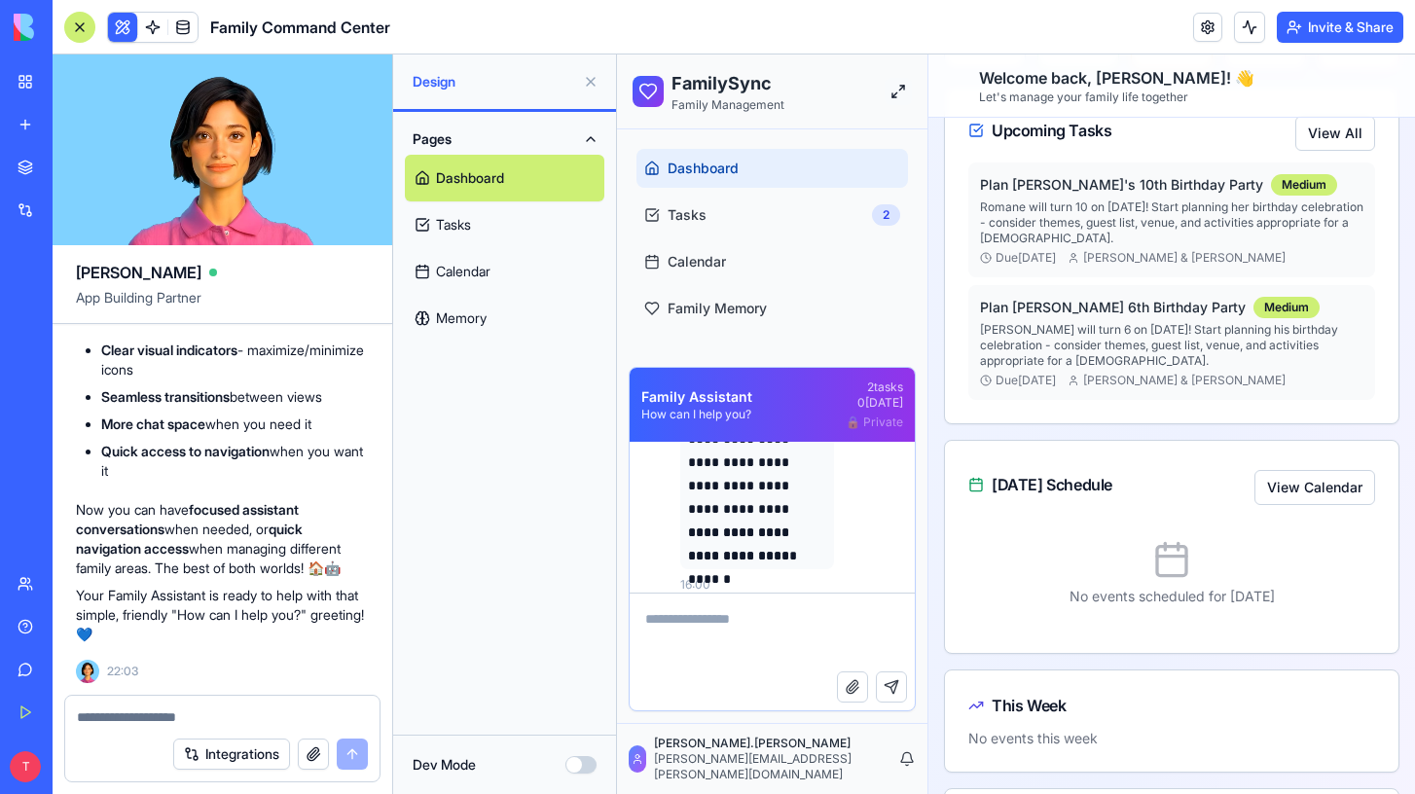
click at [898, 95] on button at bounding box center [898, 91] width 27 height 27
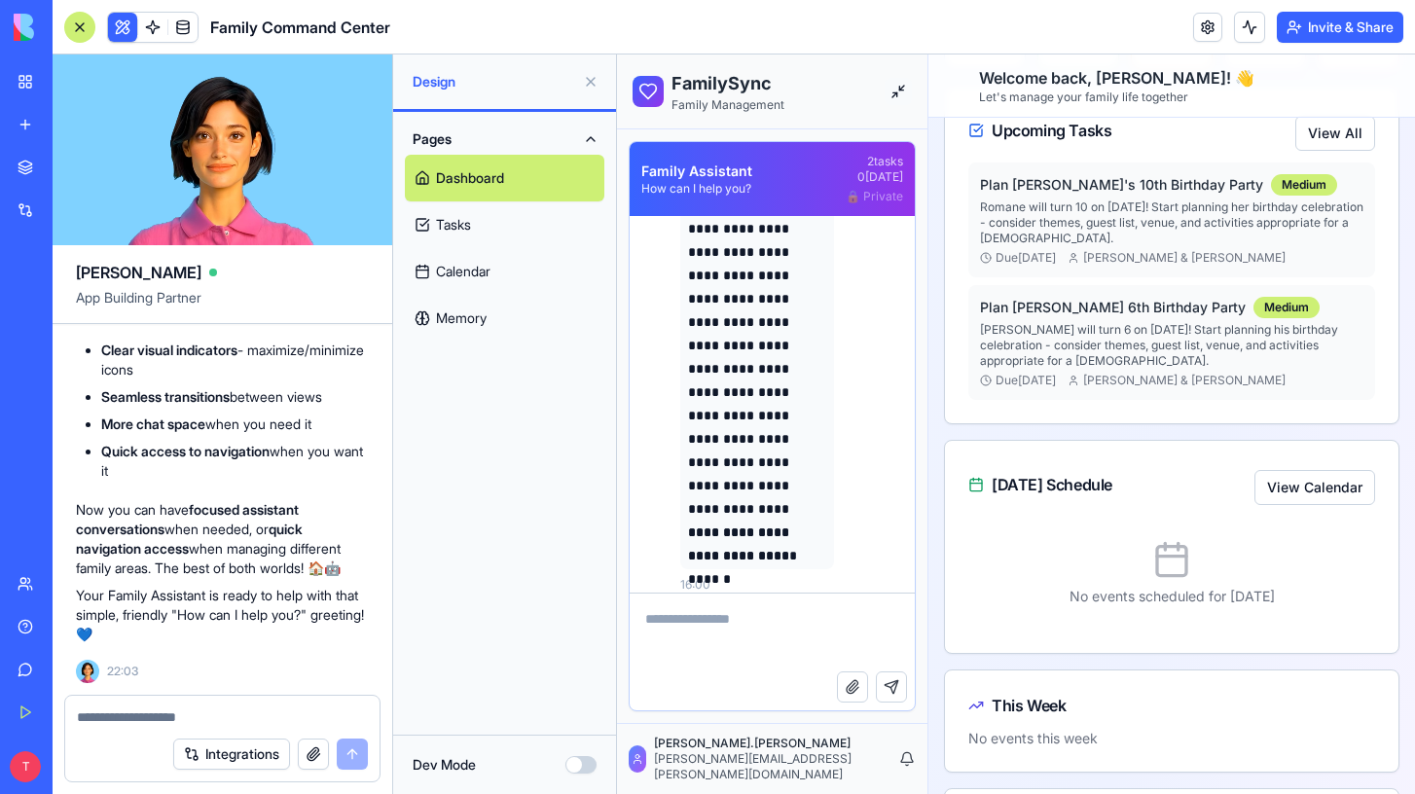
click at [898, 95] on button at bounding box center [898, 91] width 27 height 27
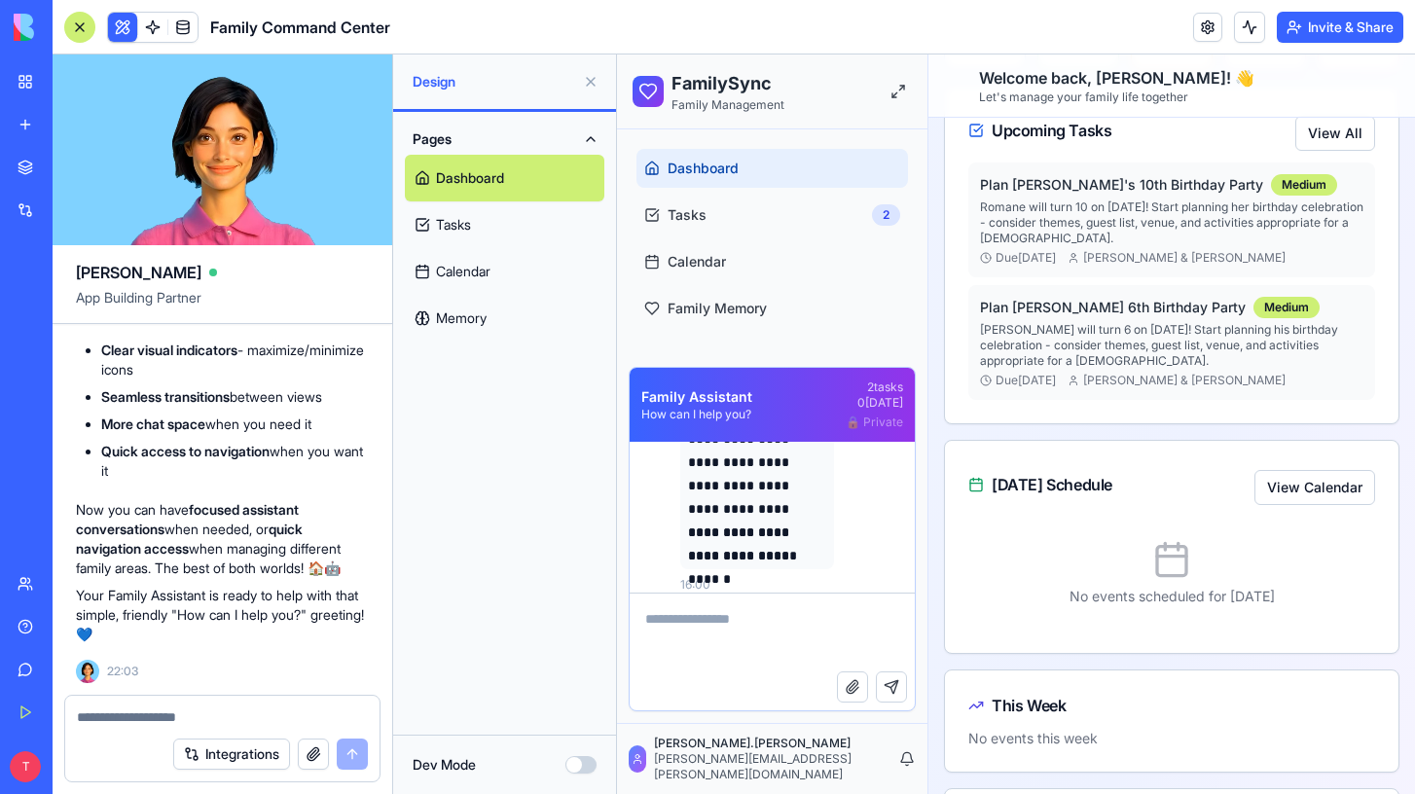
click at [170, 714] on textarea at bounding box center [222, 717] width 291 height 19
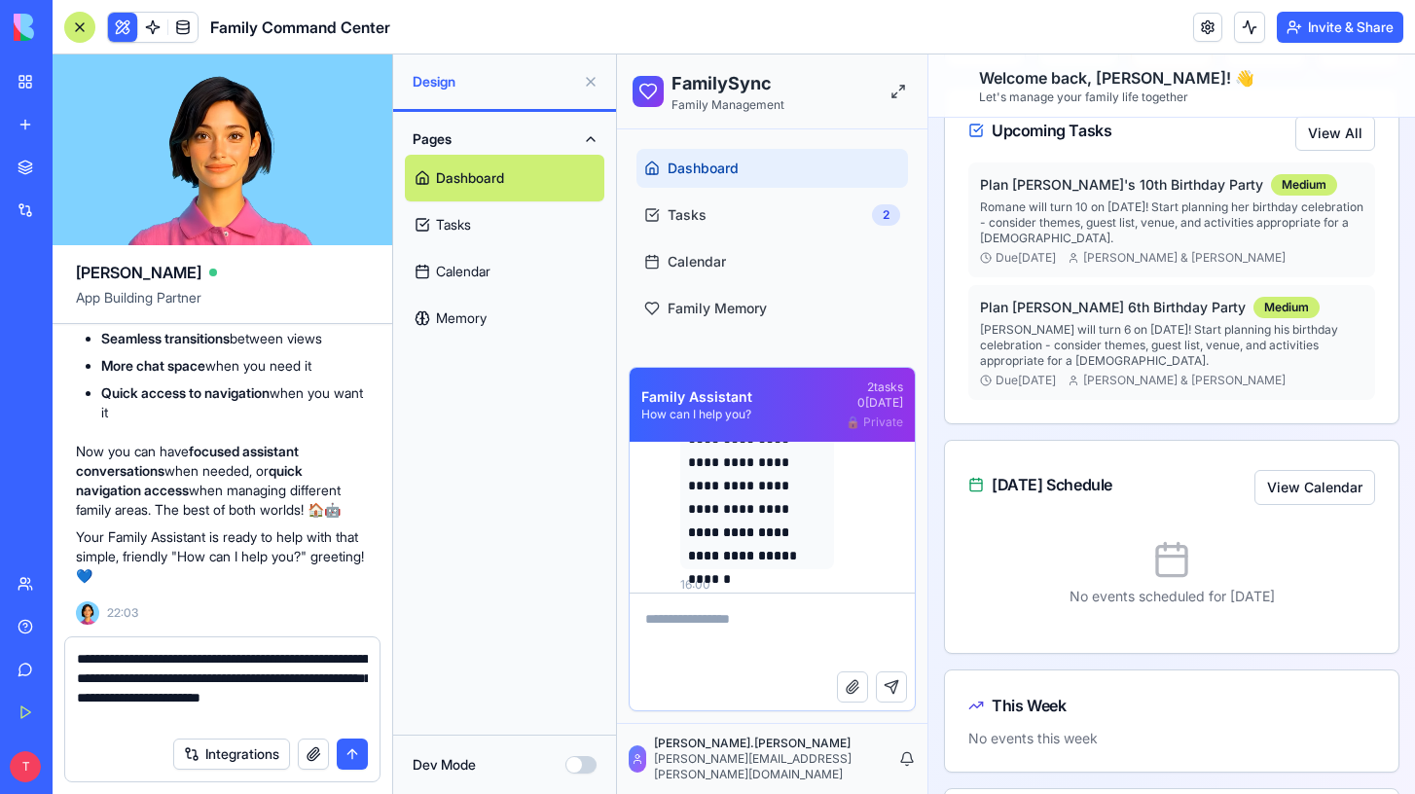
type textarea "**********"
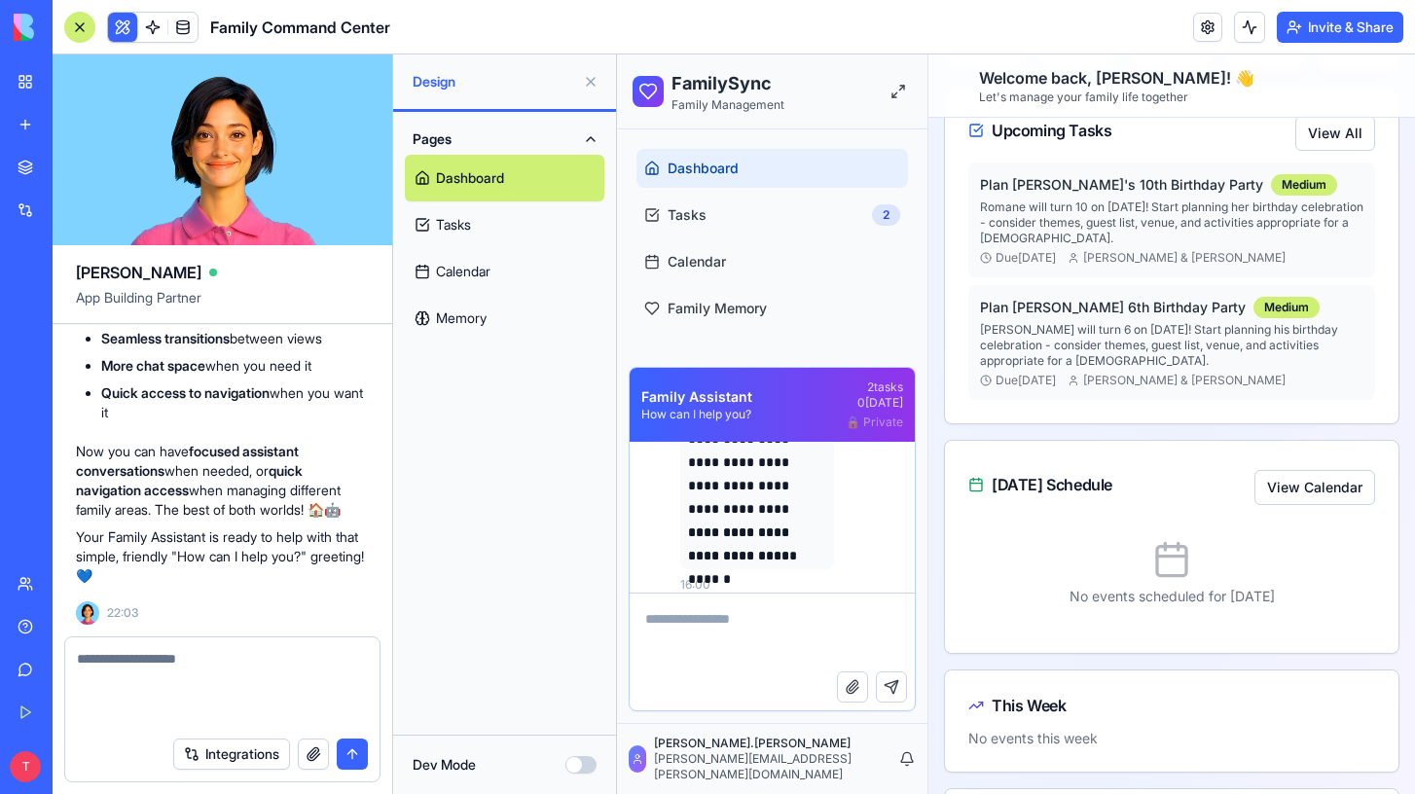
scroll to position [17621, 0]
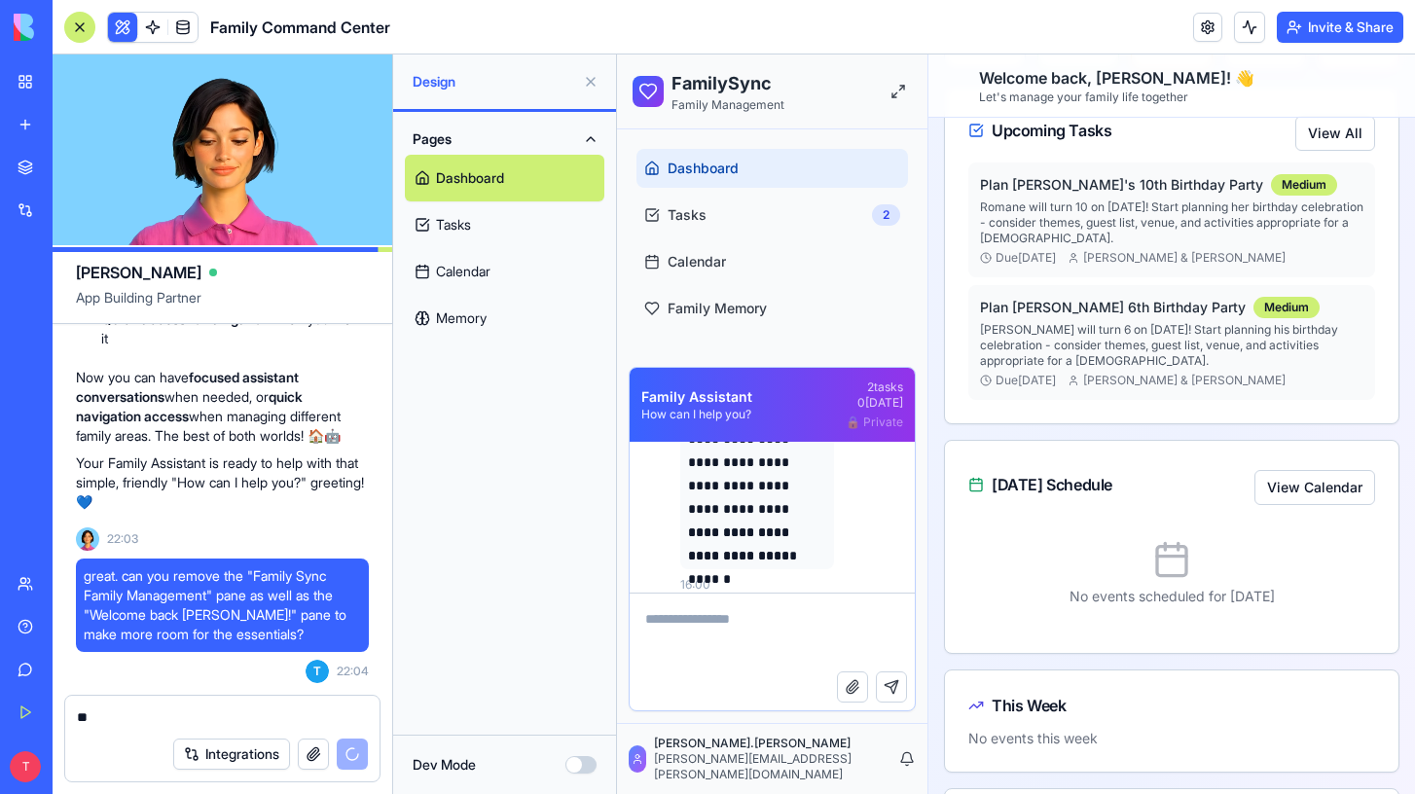
type textarea "*"
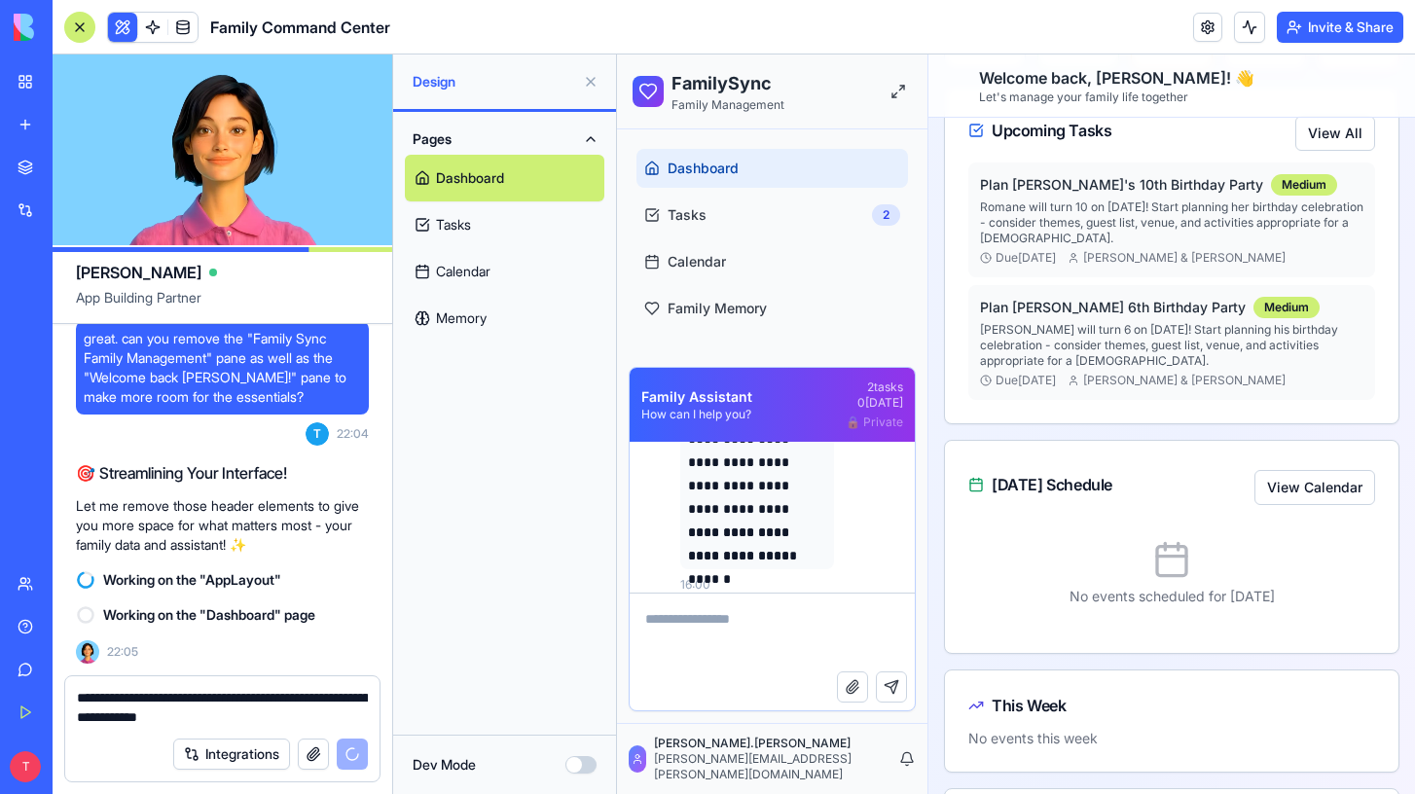
scroll to position [17858, 0]
click at [185, 693] on textarea "**********" at bounding box center [222, 707] width 291 height 39
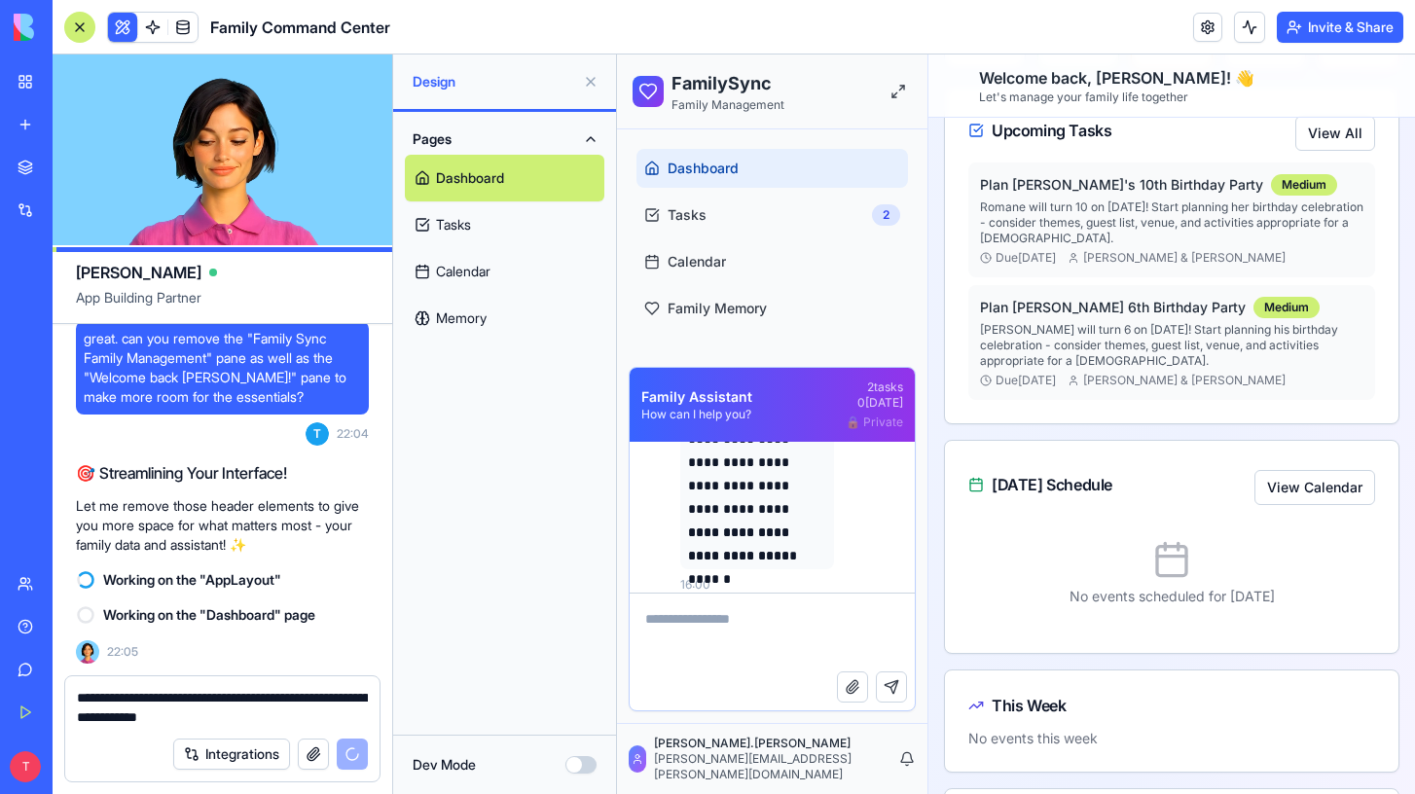
click at [185, 693] on textarea "**********" at bounding box center [222, 707] width 291 height 39
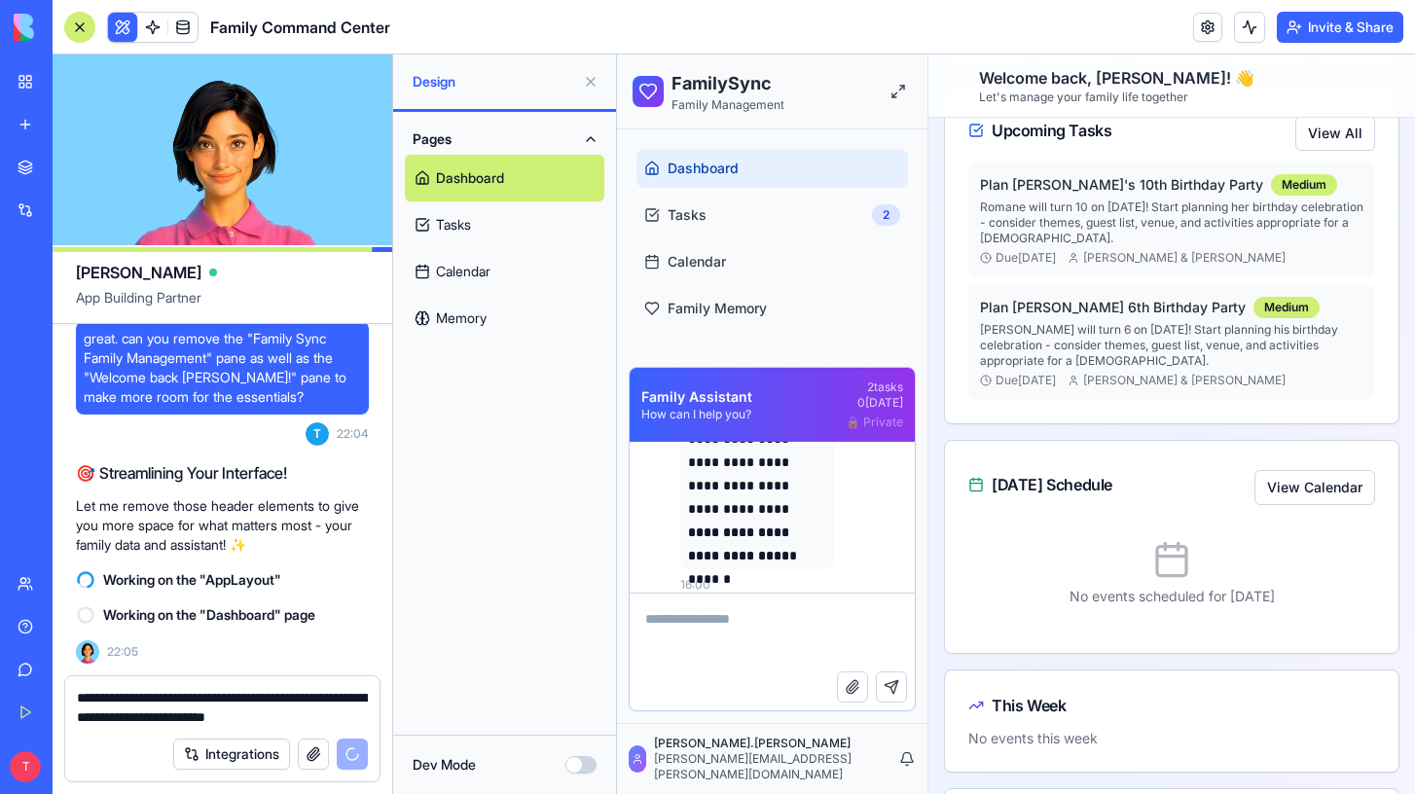
type textarea "**********"
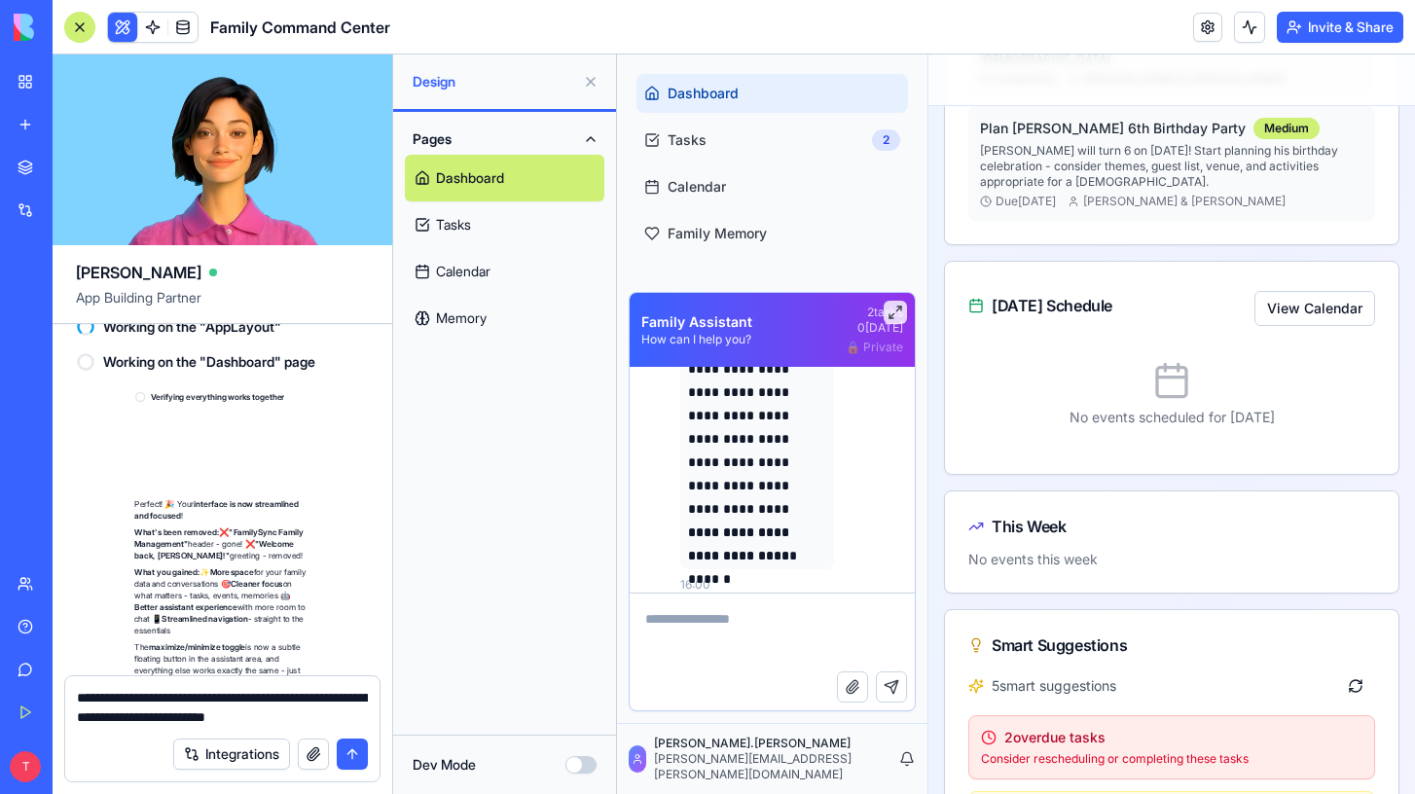
scroll to position [18310, 0]
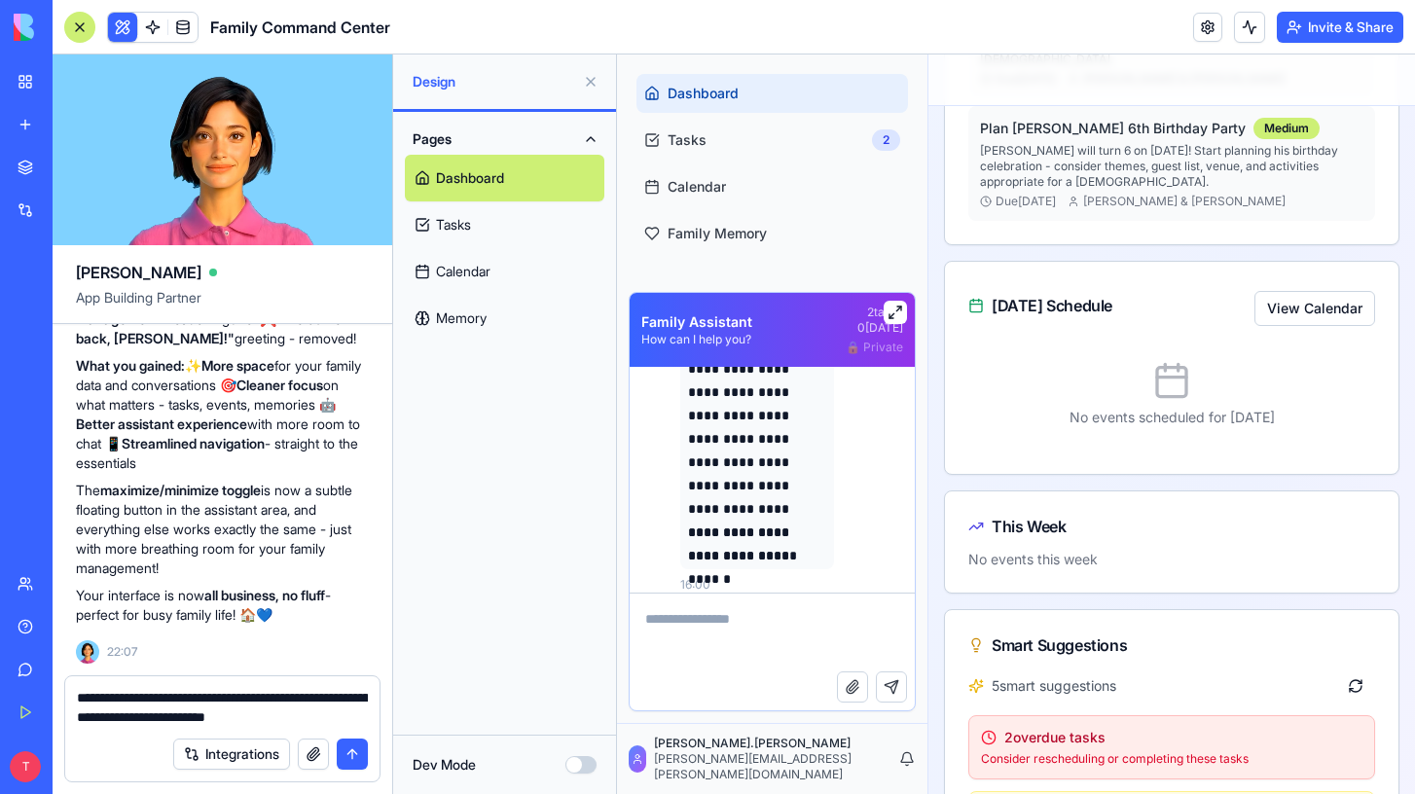
click at [894, 310] on button at bounding box center [895, 312] width 23 height 23
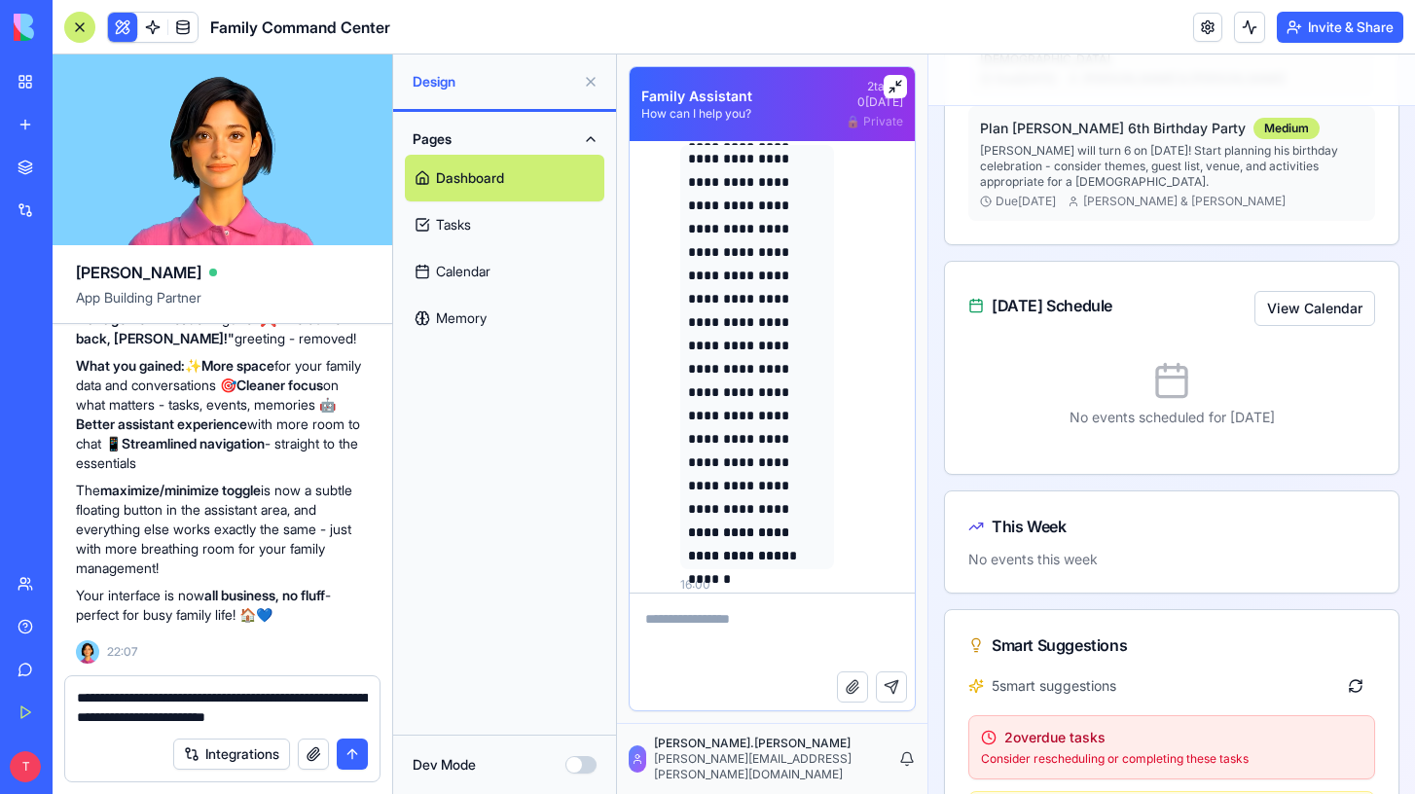
click at [898, 89] on button at bounding box center [895, 86] width 23 height 23
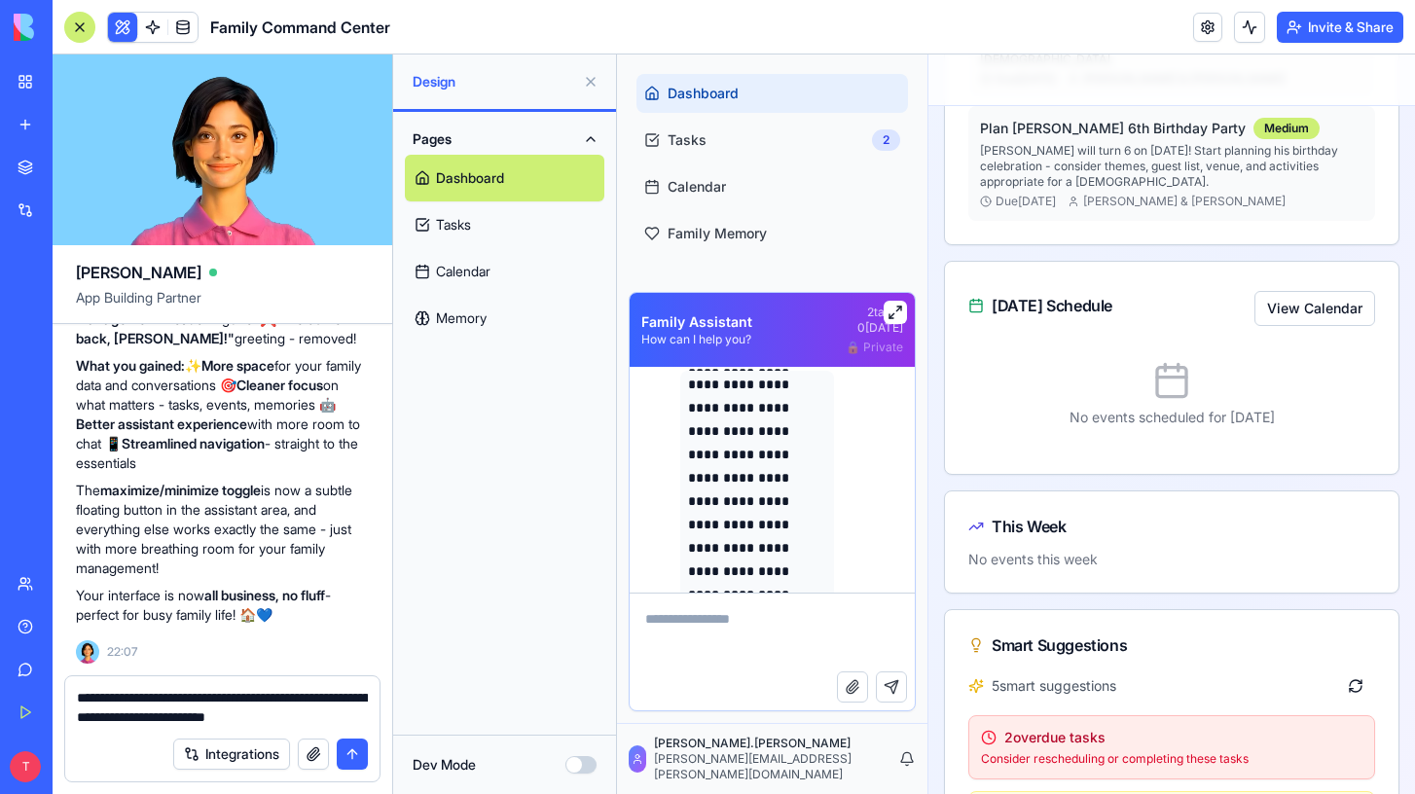
scroll to position [623, 0]
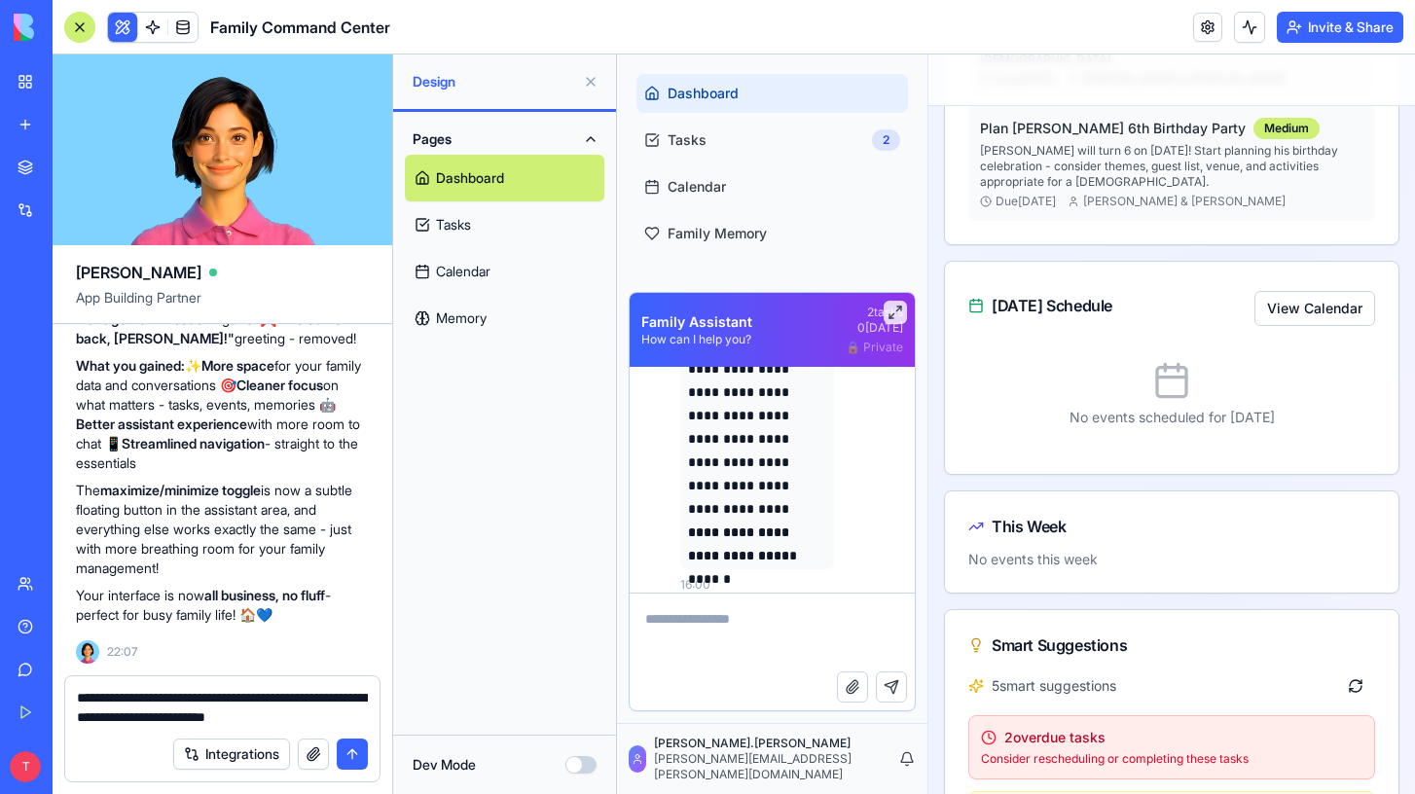
click at [248, 719] on textarea "**********" at bounding box center [222, 707] width 291 height 39
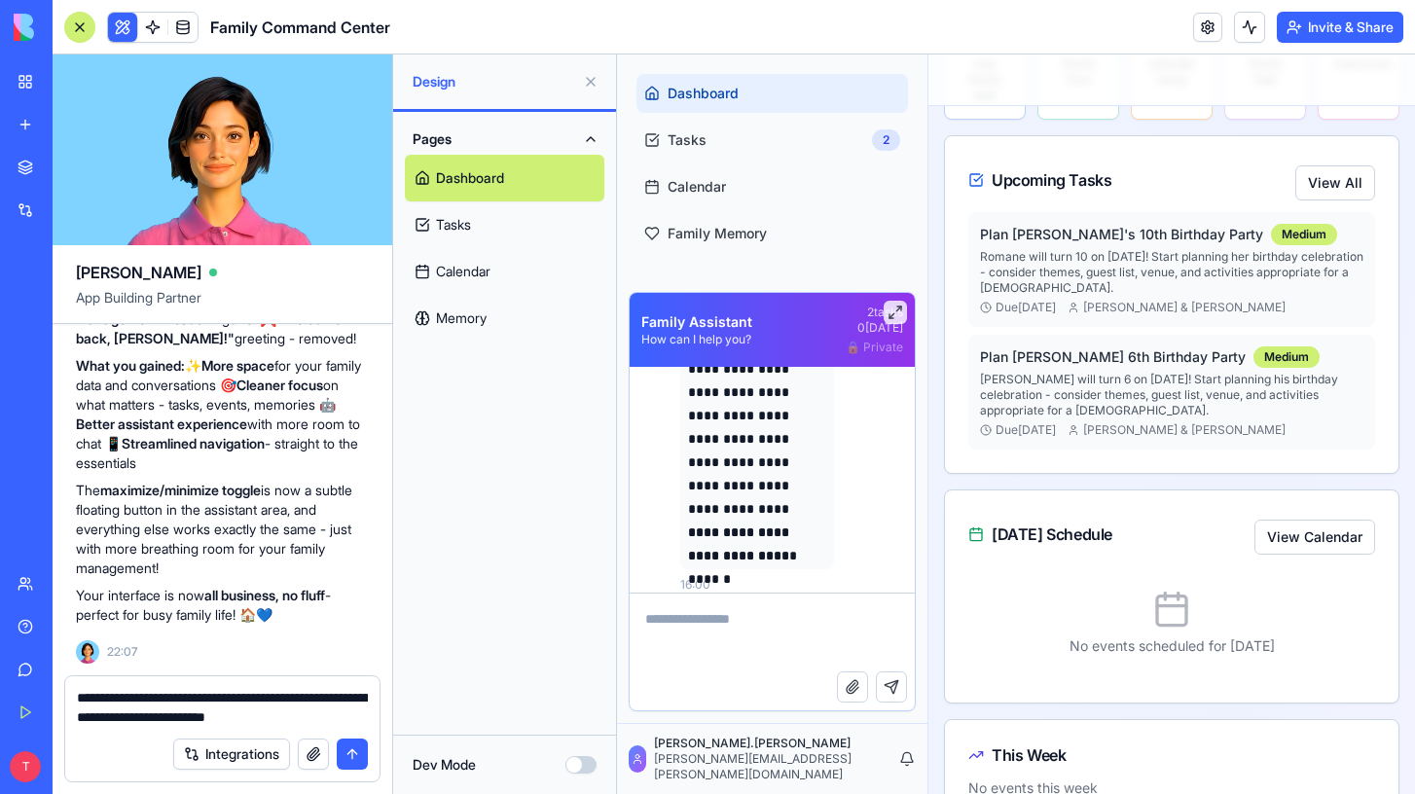
scroll to position [0, 0]
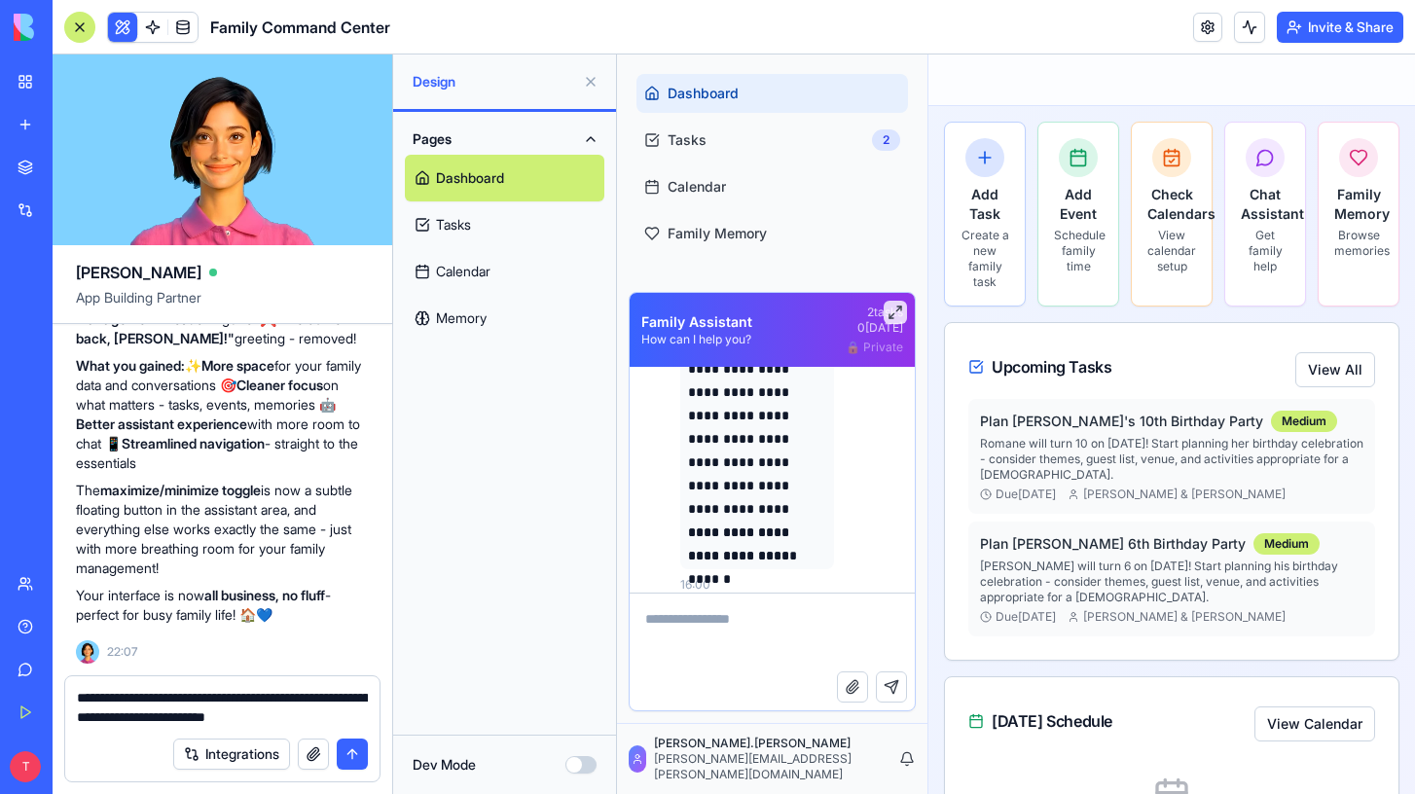
click at [300, 715] on textarea "**********" at bounding box center [222, 707] width 291 height 39
click at [300, 714] on textarea "**********" at bounding box center [222, 707] width 291 height 39
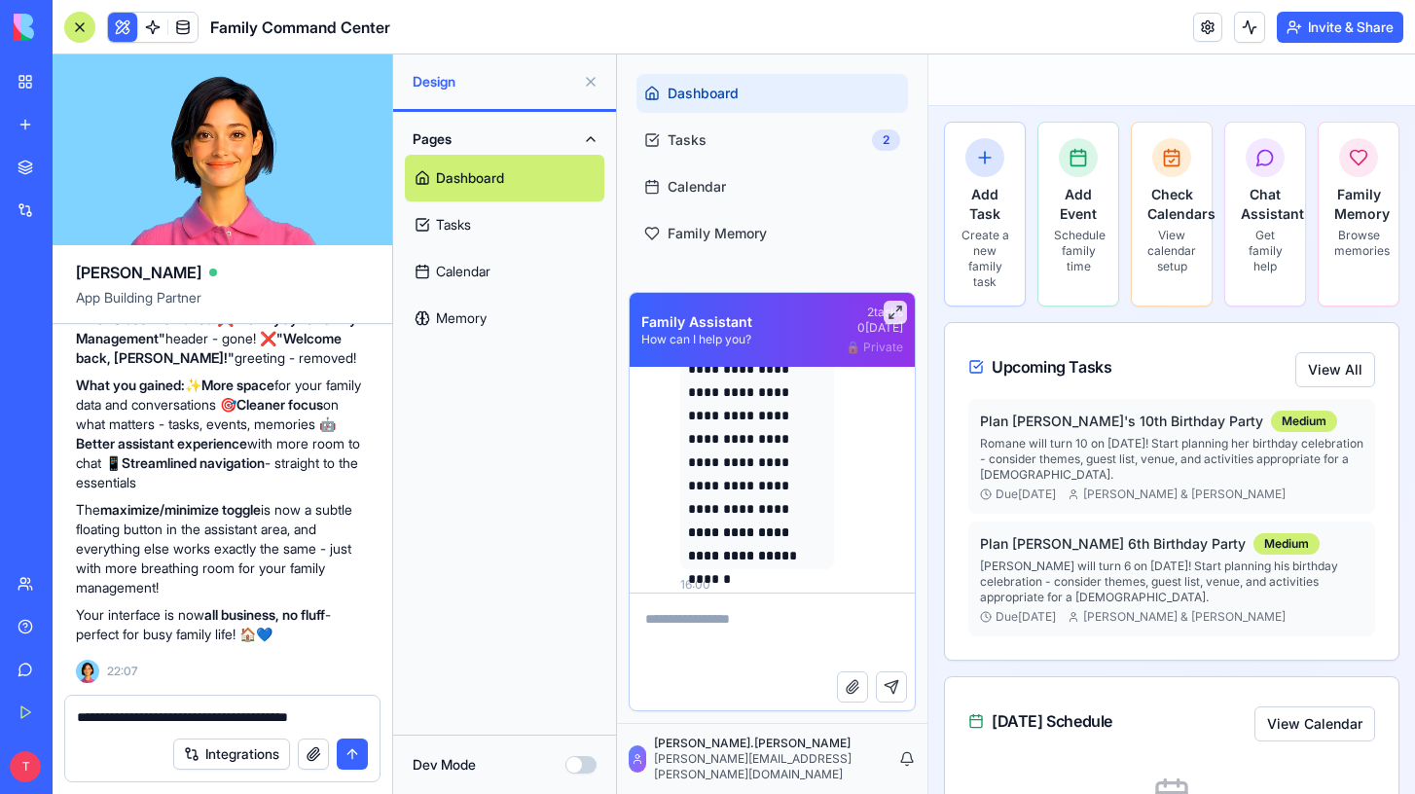
scroll to position [18310, 0]
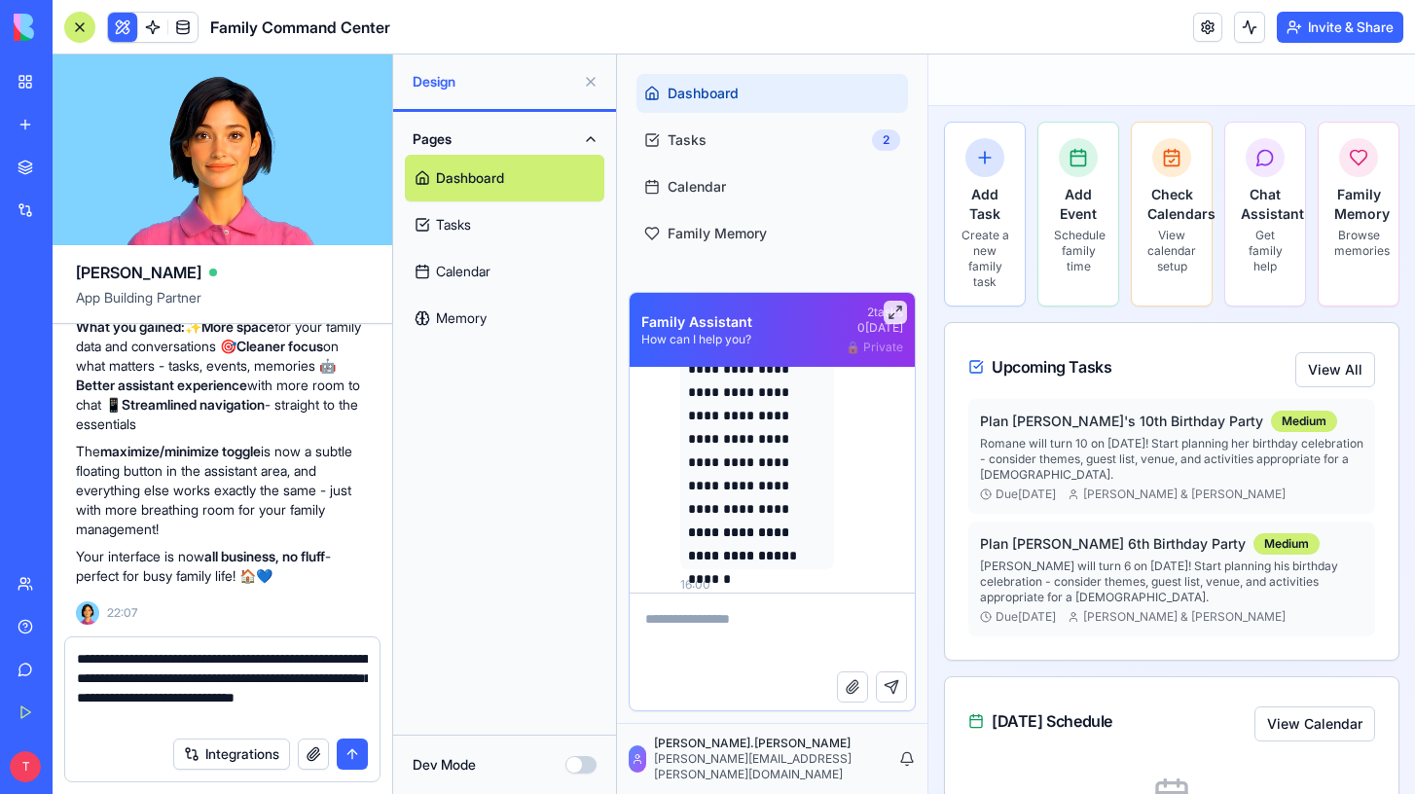
type textarea "**********"
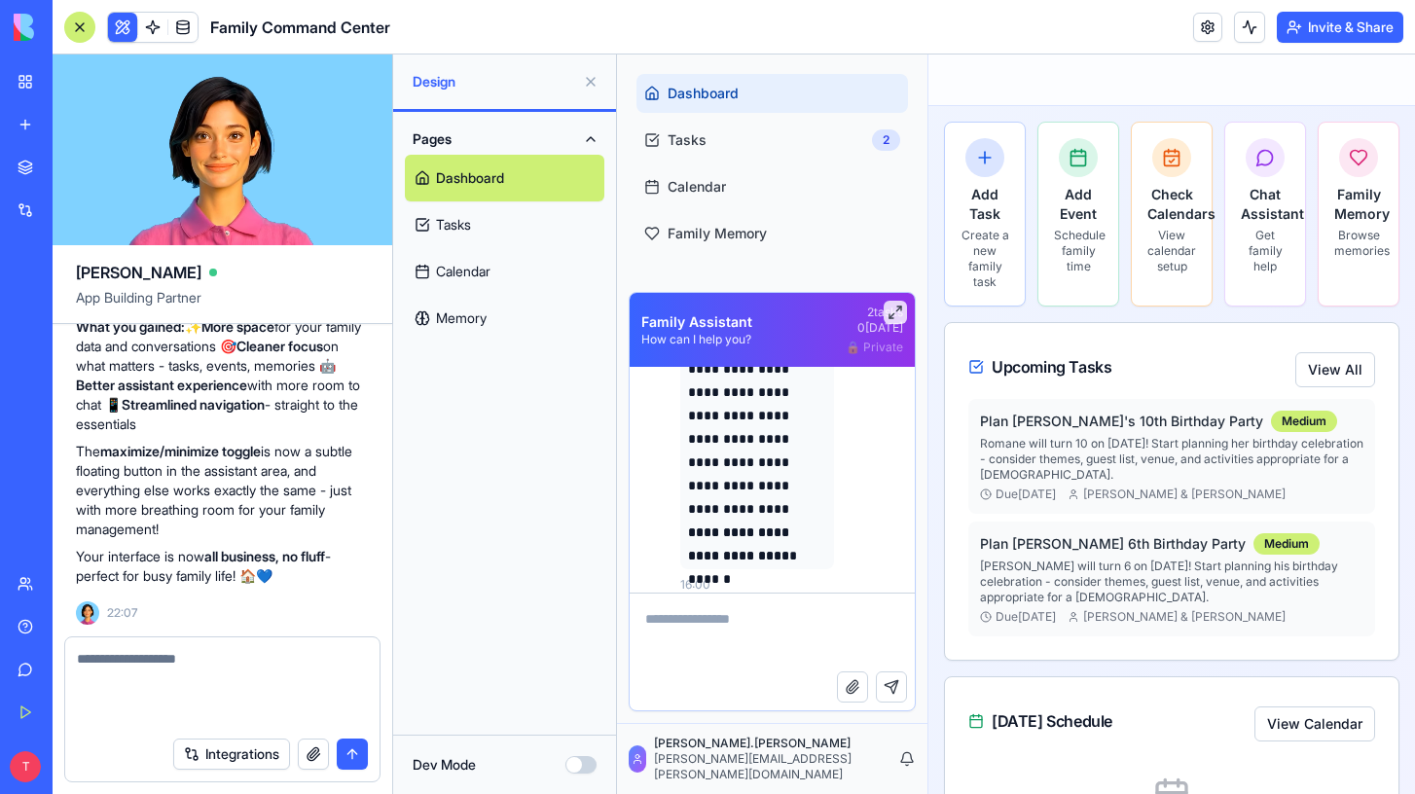
scroll to position [18423, 0]
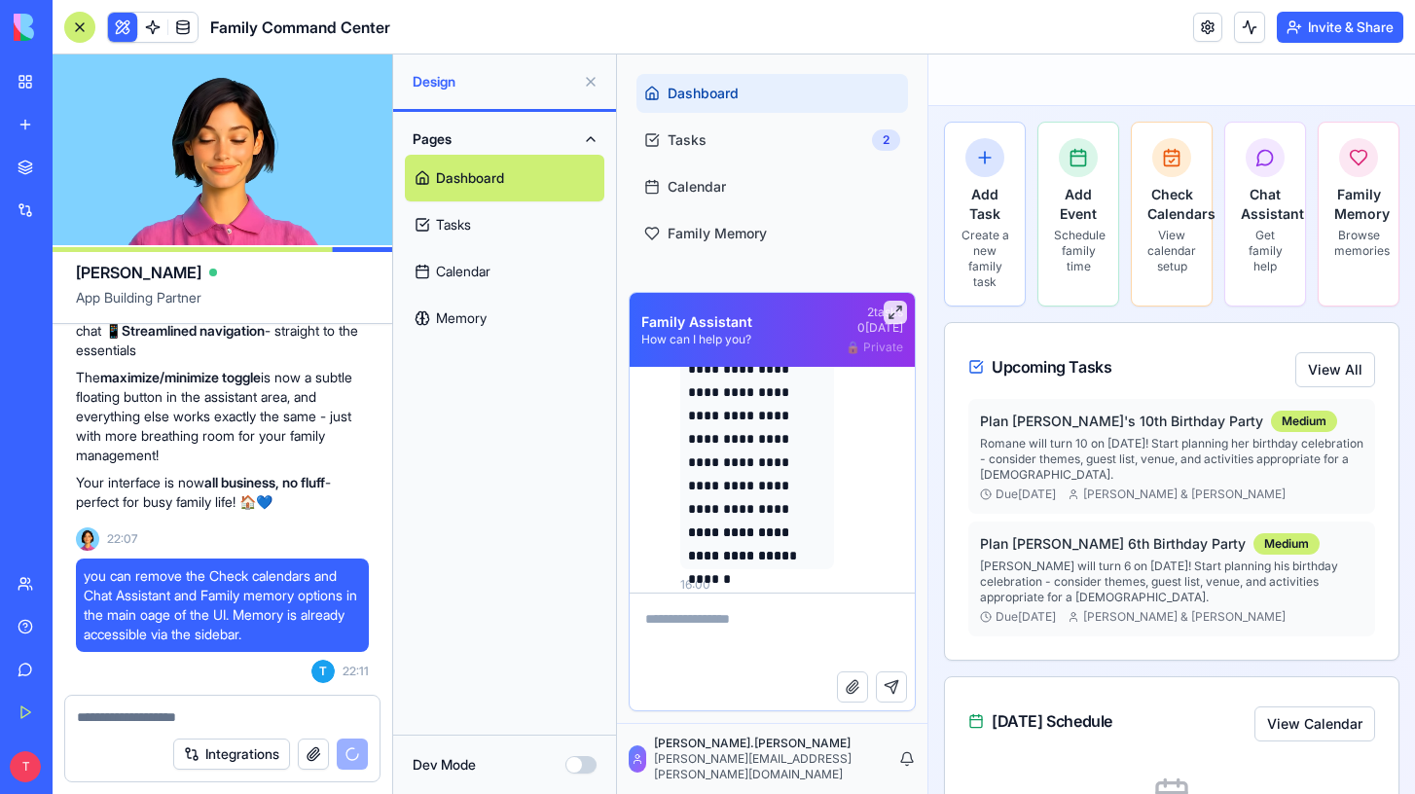
type textarea "**********"
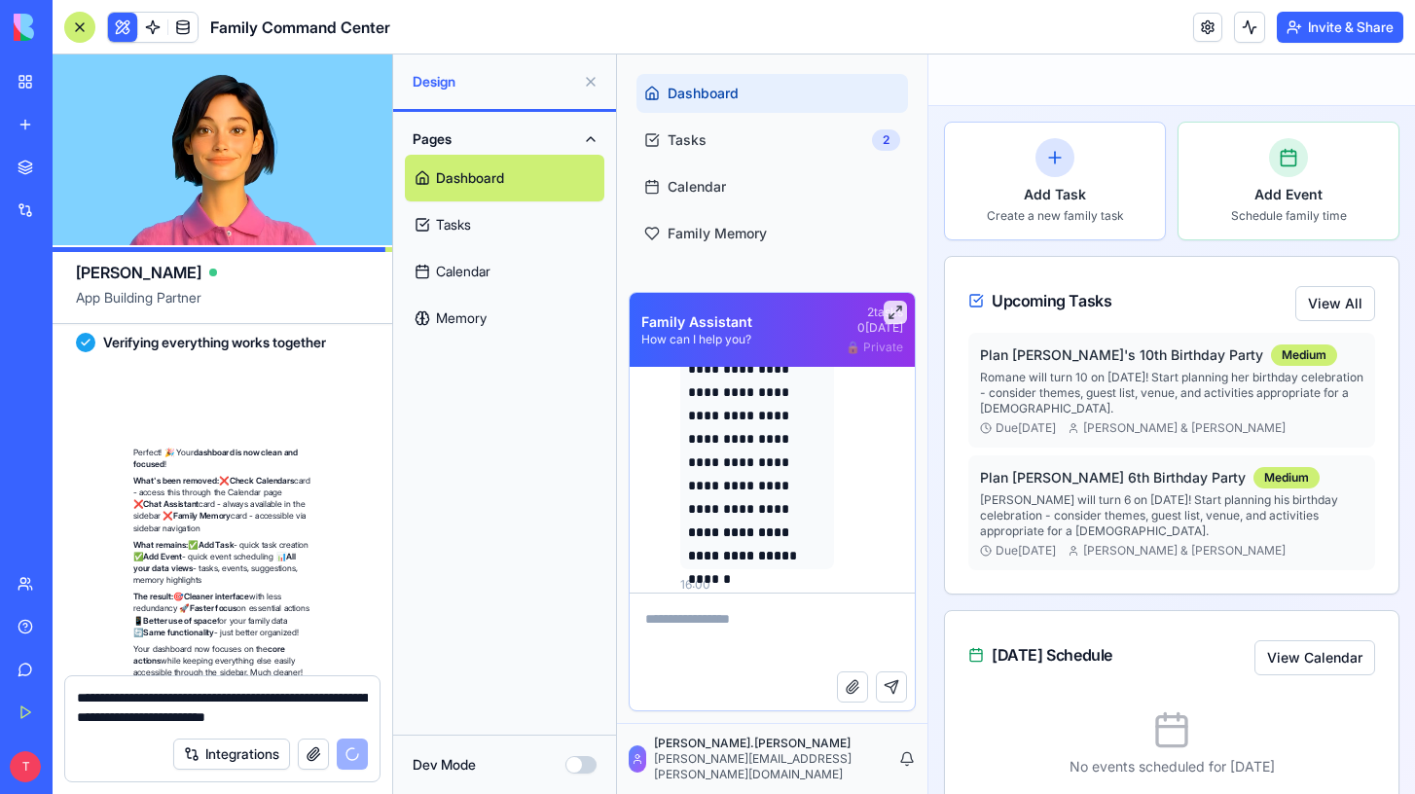
scroll to position [19116, 0]
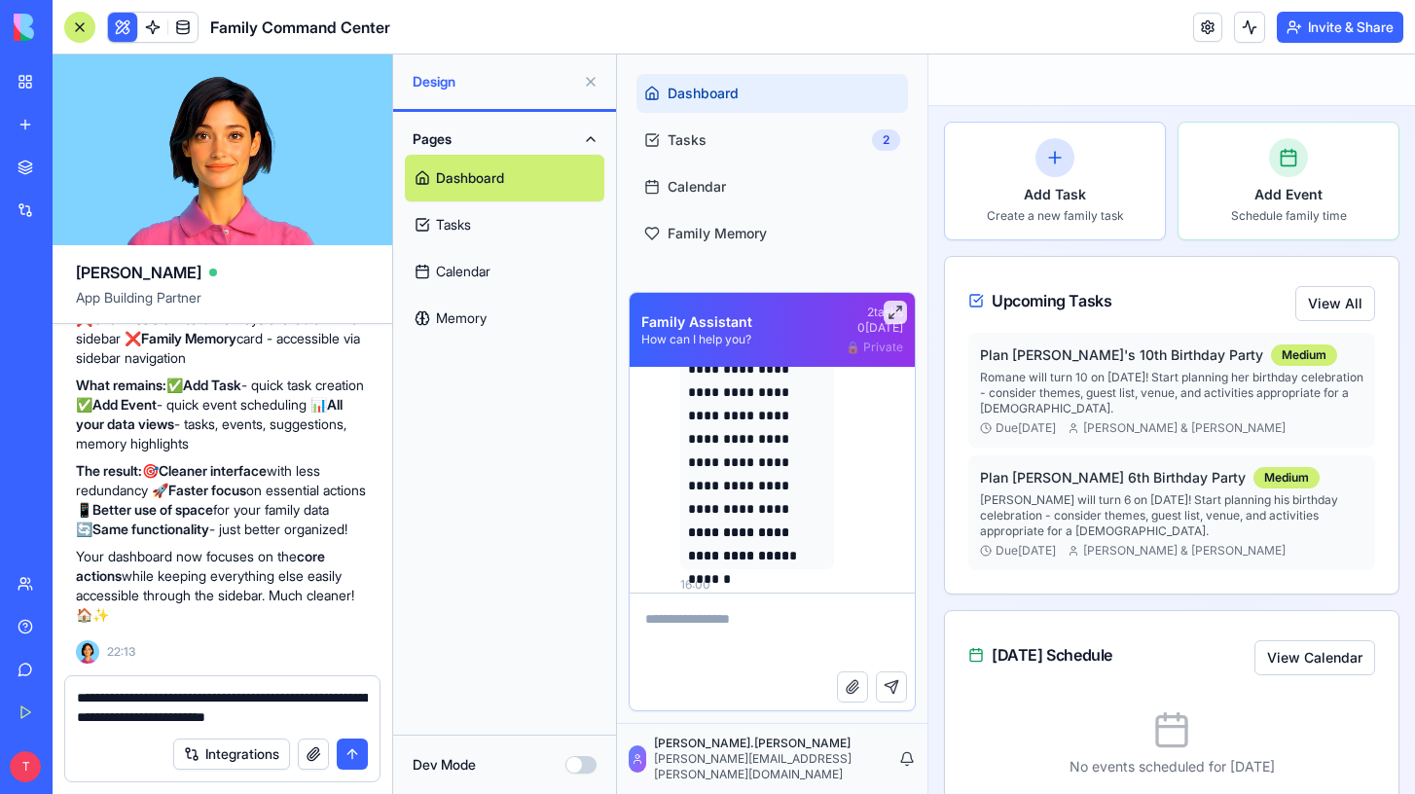
click at [350, 747] on button "submit" at bounding box center [352, 754] width 31 height 31
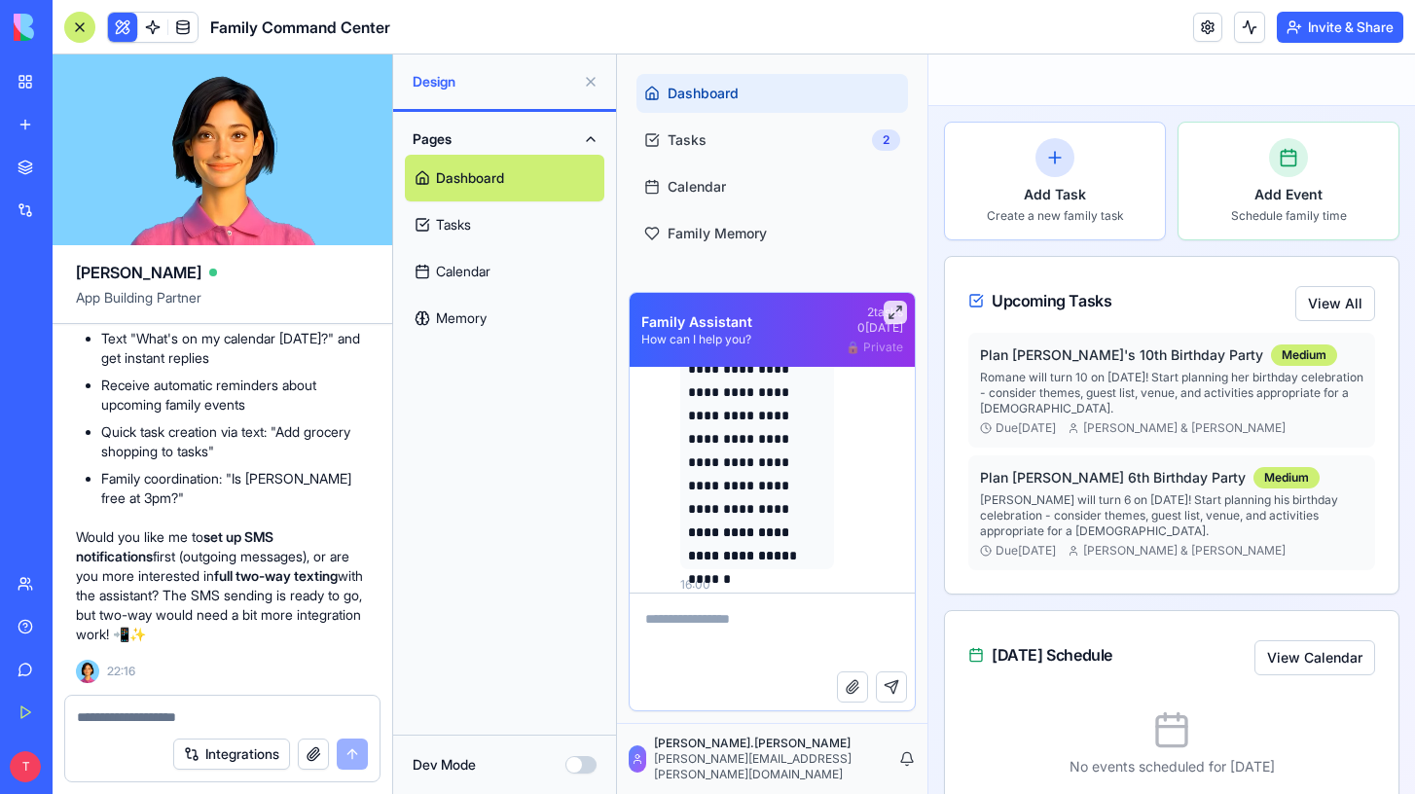
scroll to position [20214, 0]
click at [161, 720] on textarea at bounding box center [222, 717] width 291 height 19
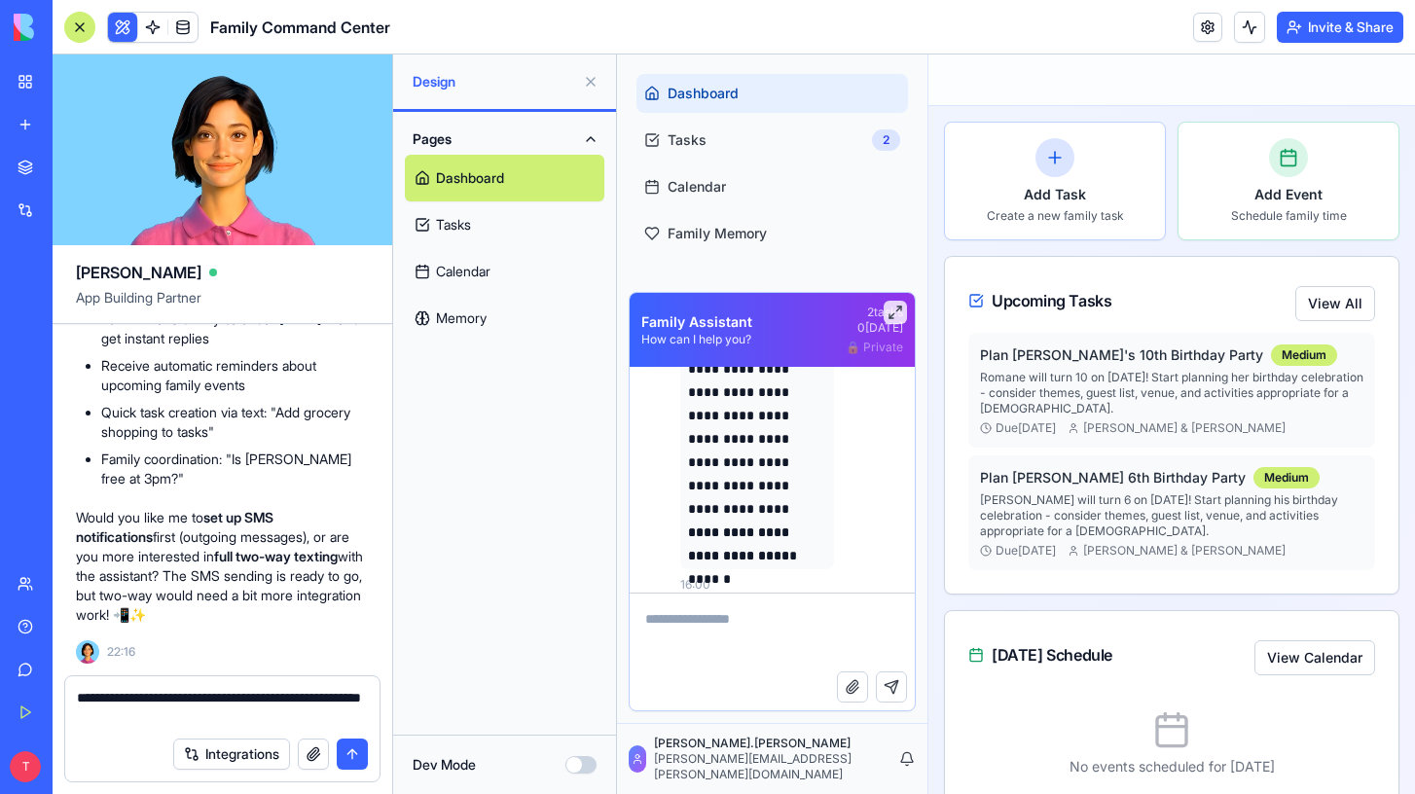
type textarea "**********"
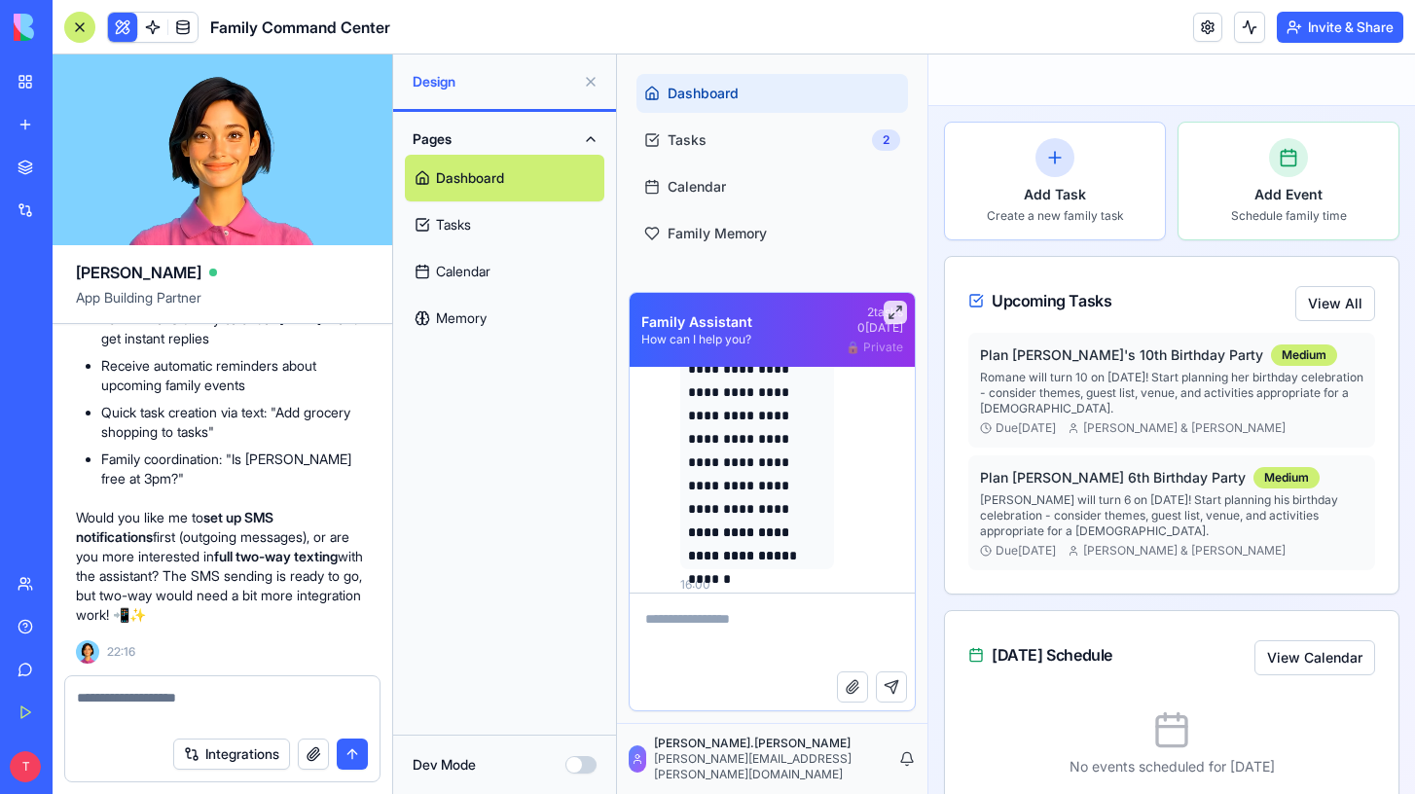
scroll to position [20307, 0]
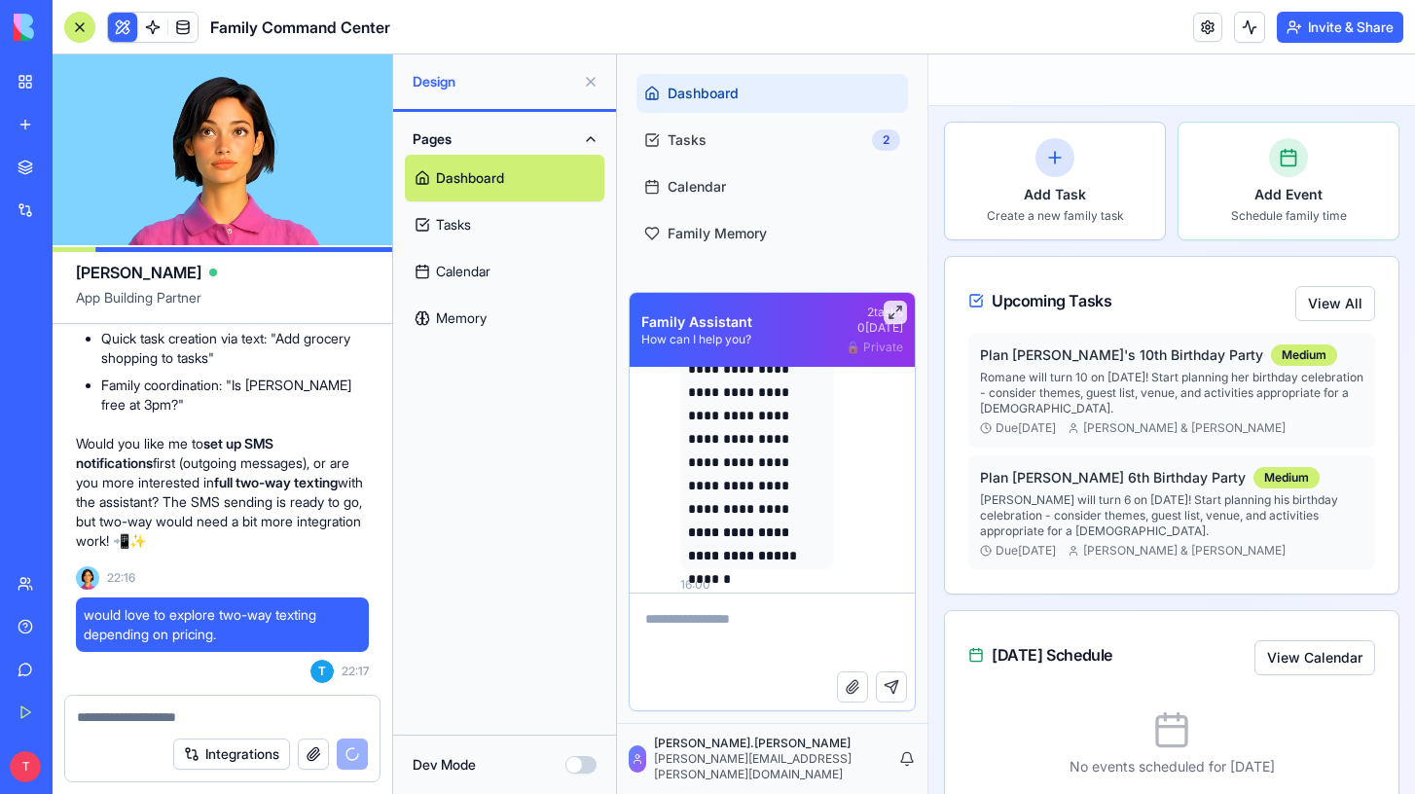
click at [786, 641] on textarea at bounding box center [772, 633] width 285 height 78
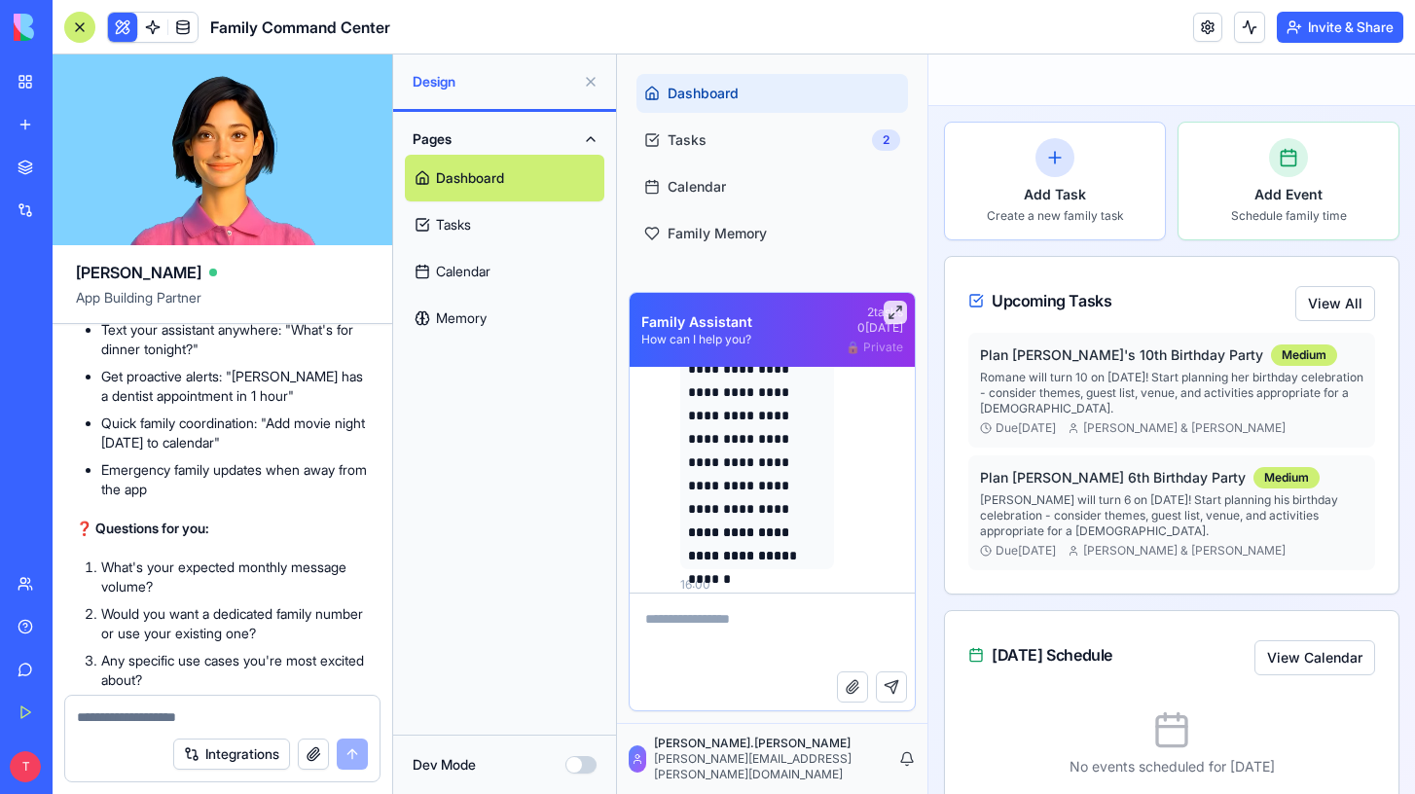
scroll to position [21538, 0]
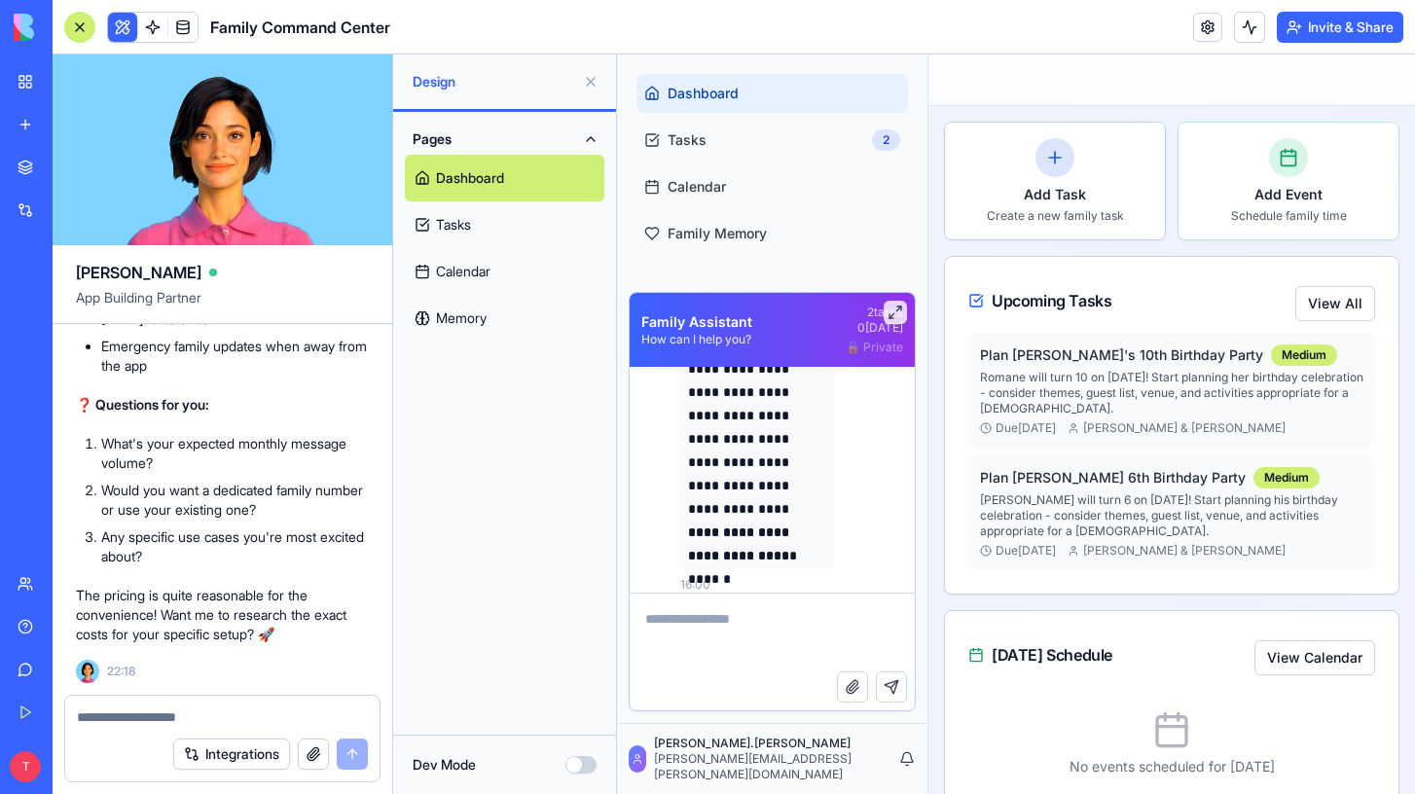
click at [201, 708] on textarea at bounding box center [222, 717] width 291 height 19
type textarea "**********"
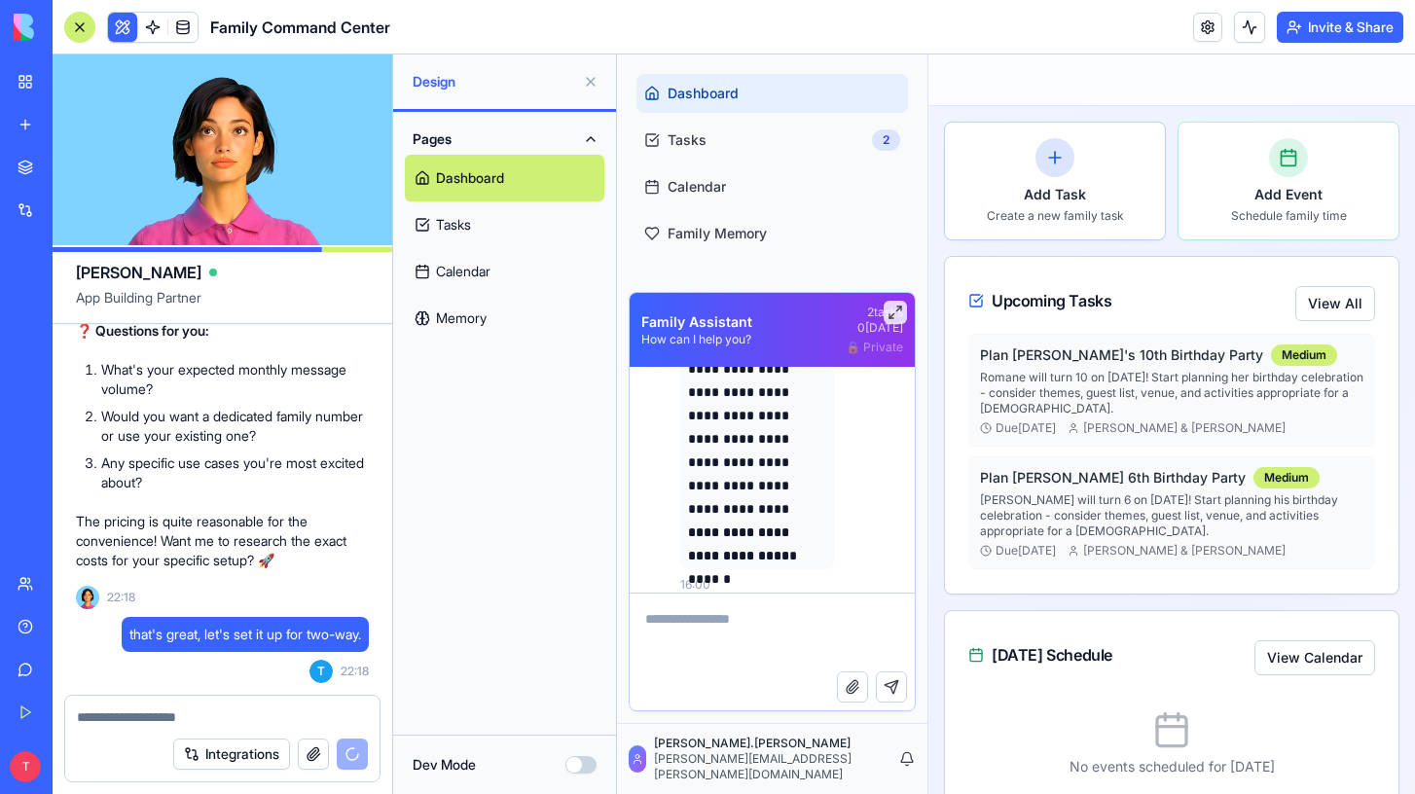
click at [695, 626] on textarea at bounding box center [772, 633] width 285 height 78
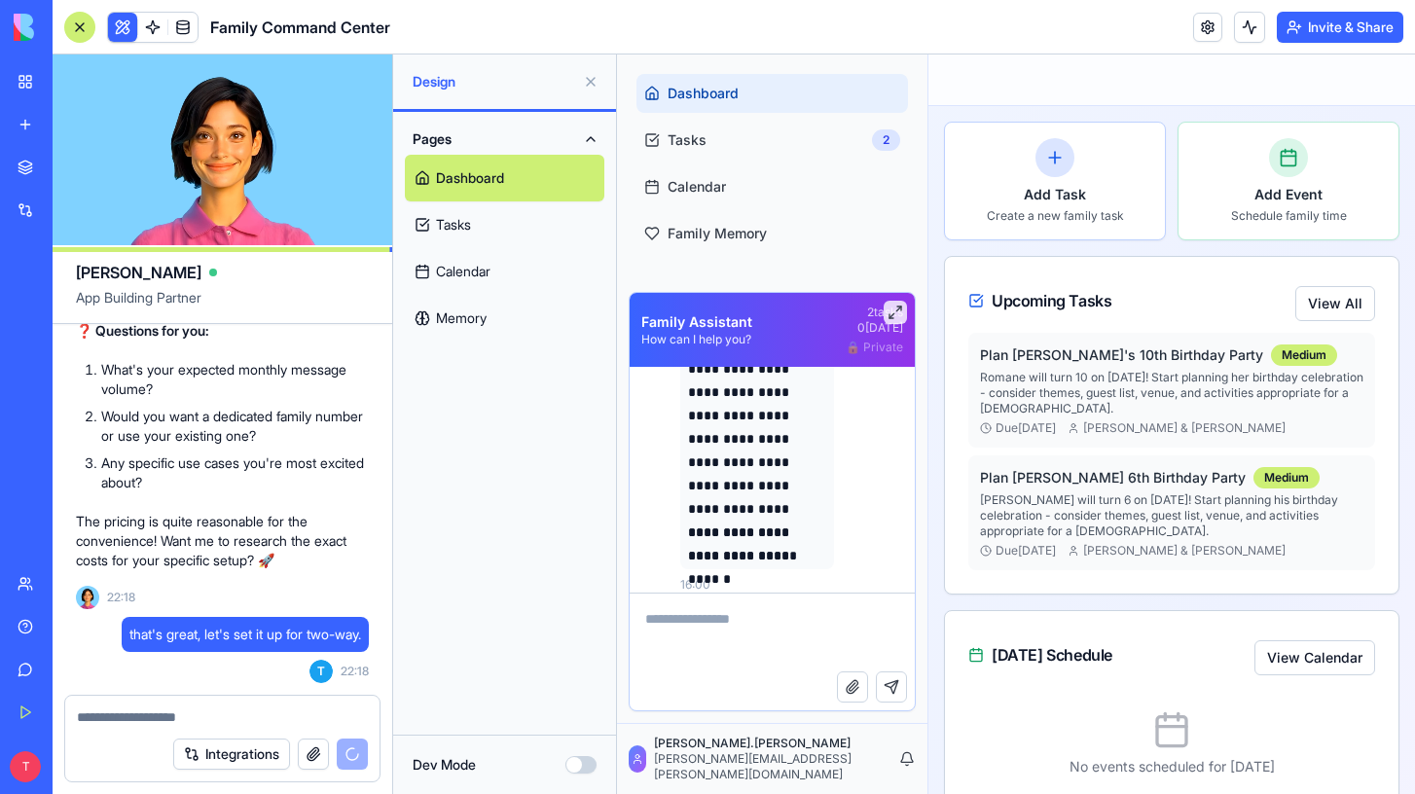
click at [226, 754] on button "Integrations" at bounding box center [231, 754] width 117 height 31
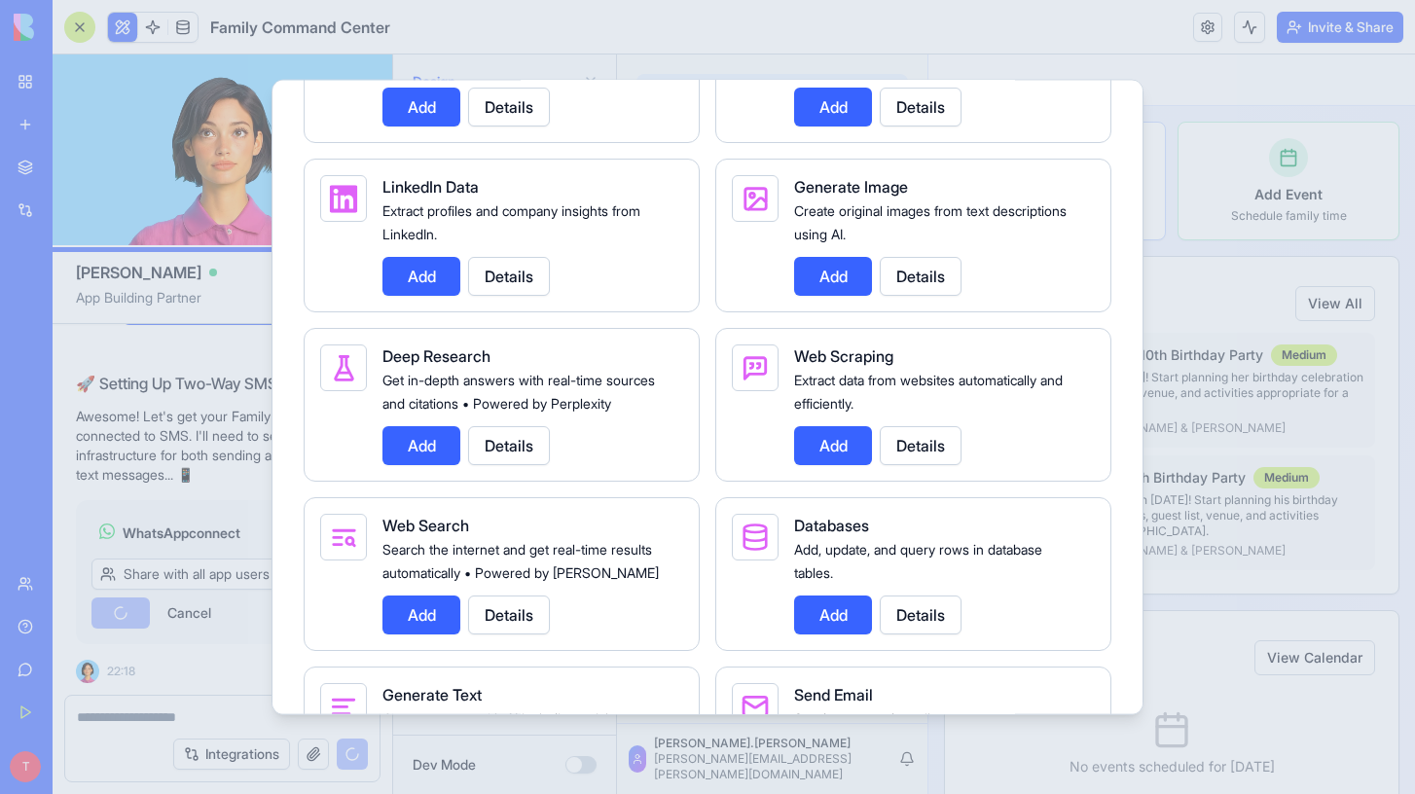
scroll to position [2302, 0]
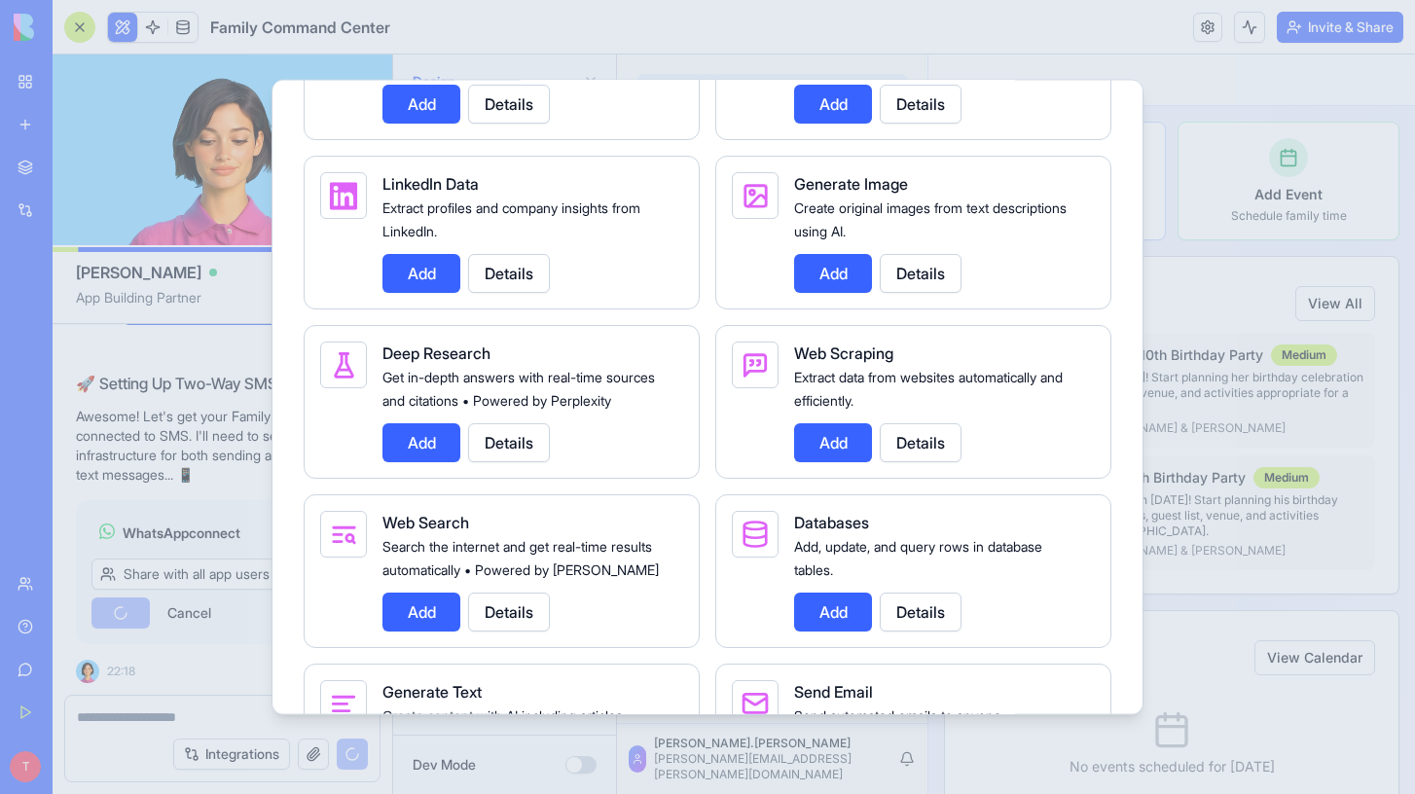
click at [942, 462] on button "Details" at bounding box center [921, 442] width 82 height 39
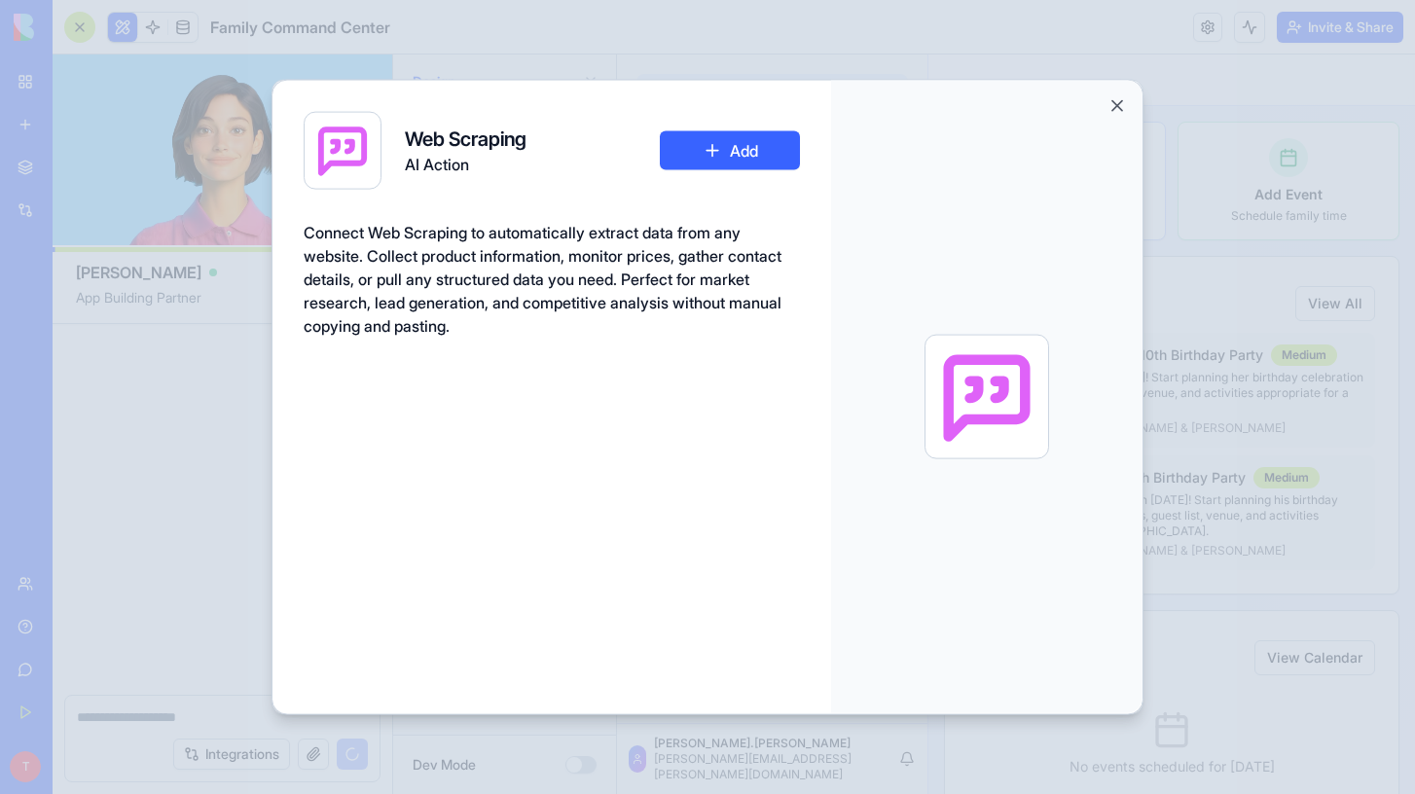
scroll to position [22951, 0]
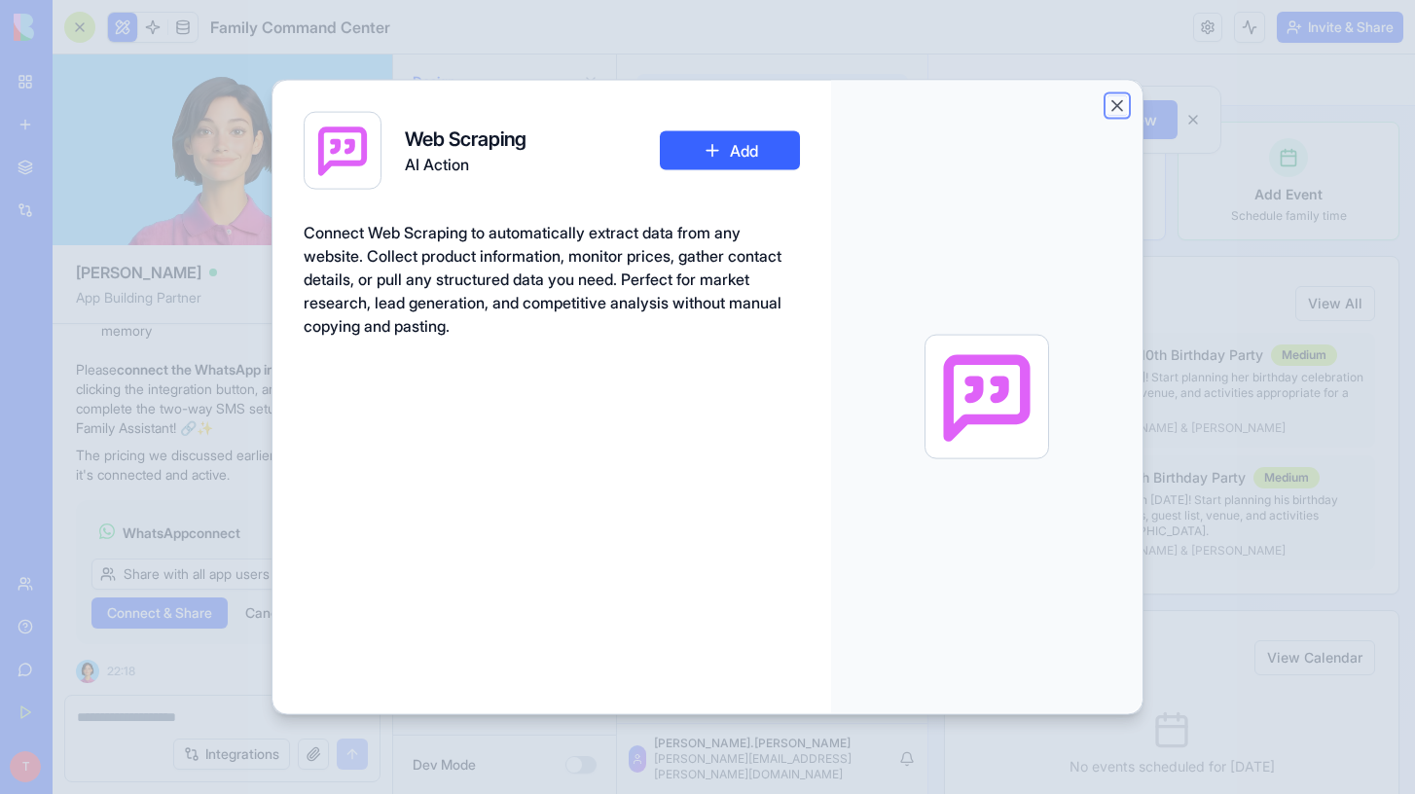
click at [1118, 106] on button "Close" at bounding box center [1117, 105] width 19 height 19
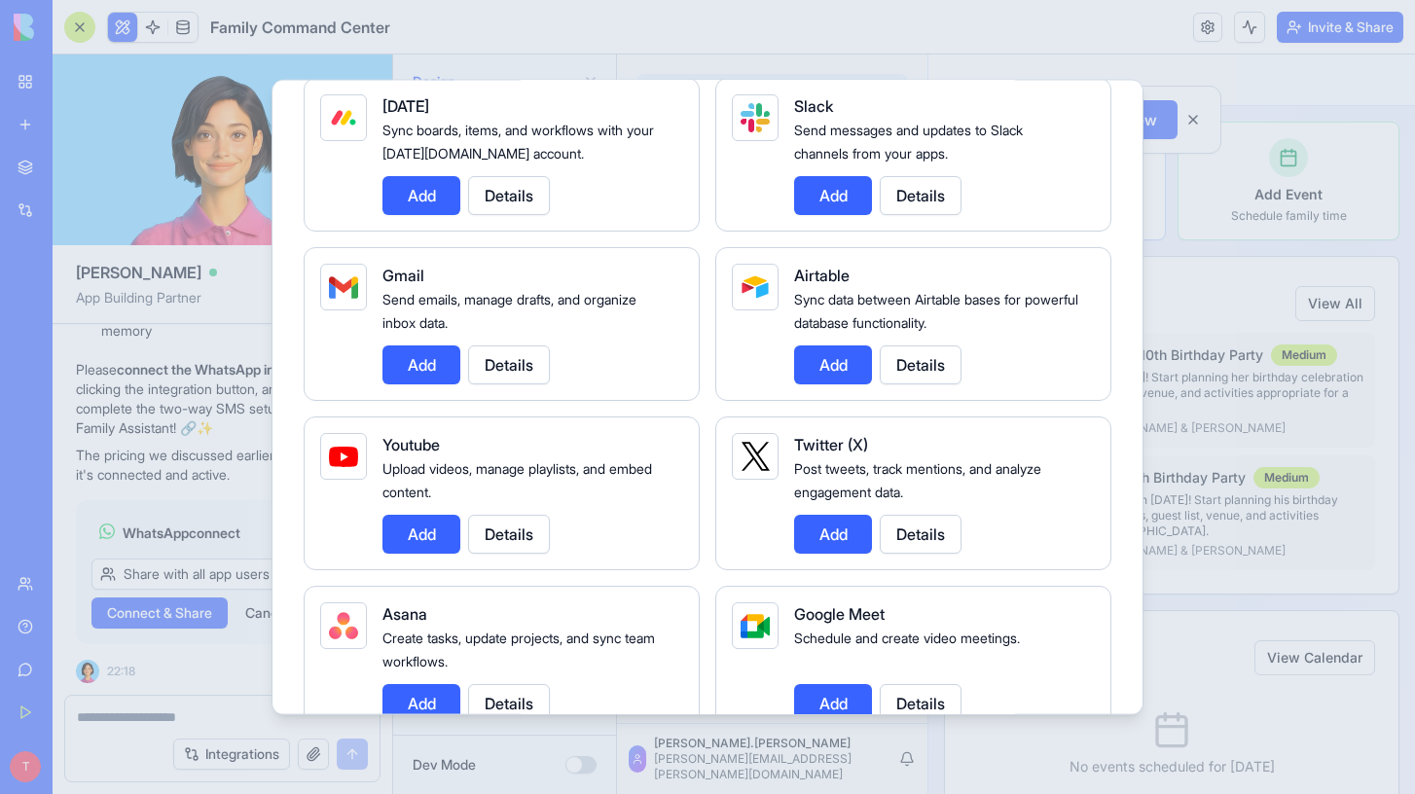
scroll to position [0, 0]
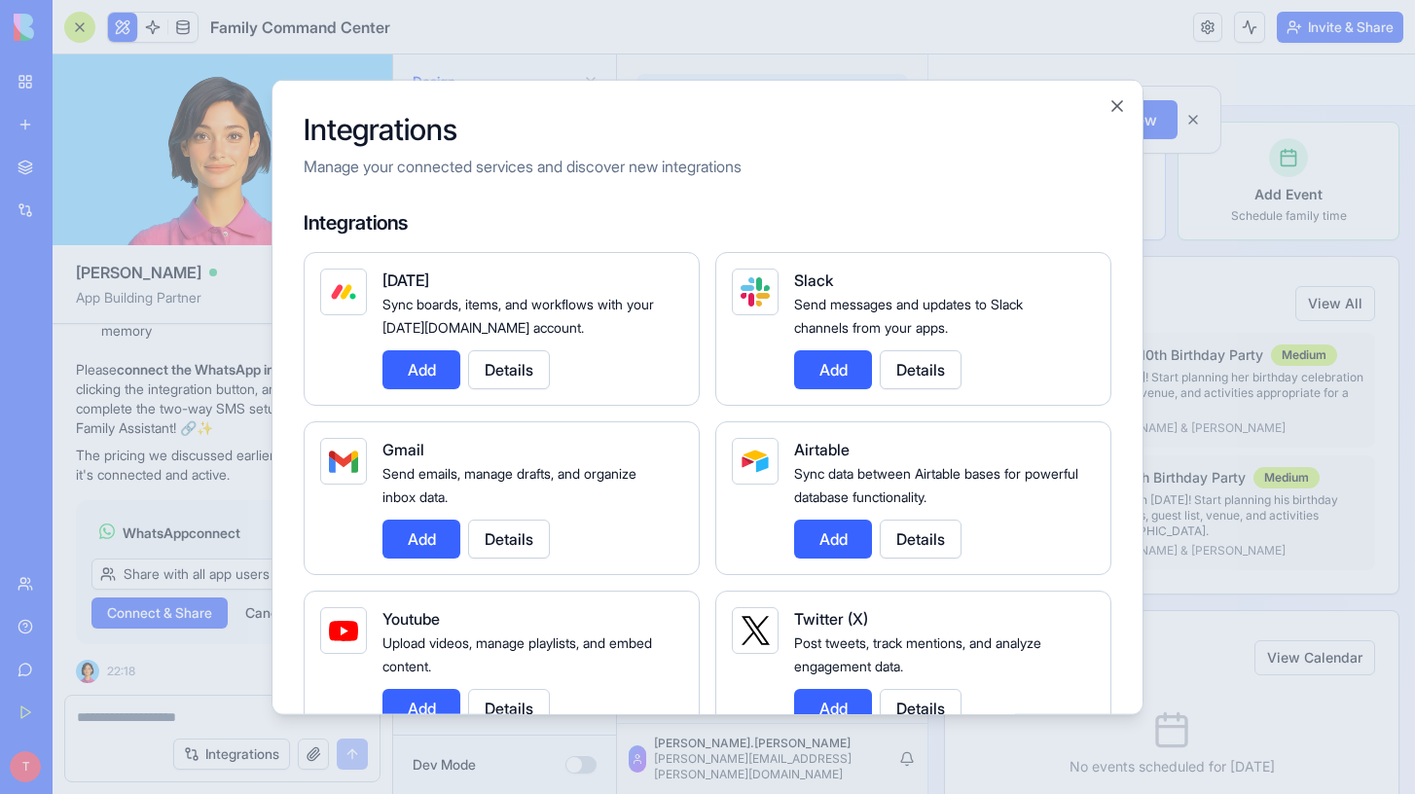
click at [148, 338] on div at bounding box center [707, 397] width 1415 height 794
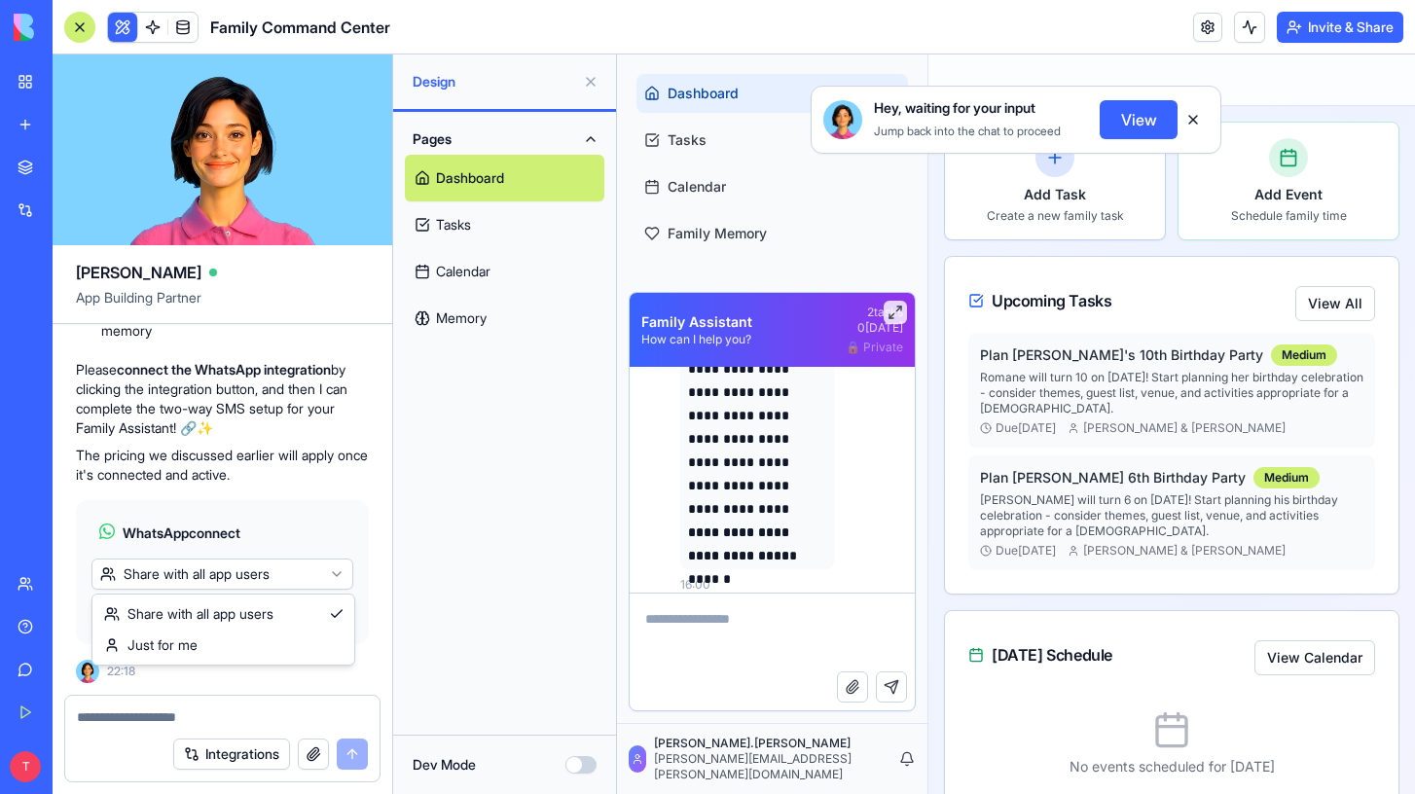
click at [205, 573] on html "BETA My Workspace New app Marketplace Integrations Recent Family Command Center…" at bounding box center [707, 397] width 1415 height 794
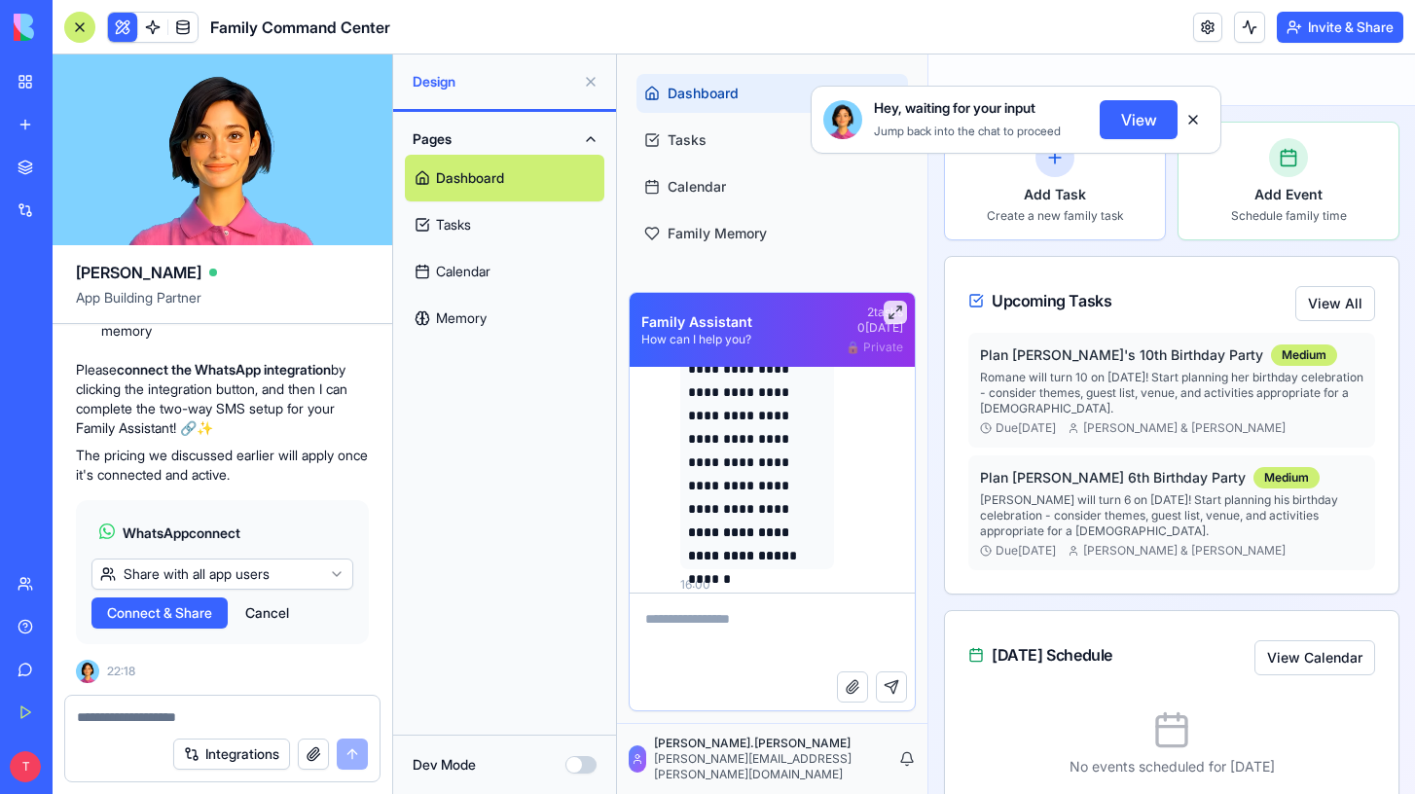
click at [205, 571] on html "BETA My Workspace New app Marketplace Integrations Recent Family Command Center…" at bounding box center [707, 397] width 1415 height 794
click at [207, 575] on html "BETA My Workspace New app Marketplace Integrations Recent Family Command Center…" at bounding box center [707, 397] width 1415 height 794
click at [195, 717] on textarea at bounding box center [222, 717] width 291 height 19
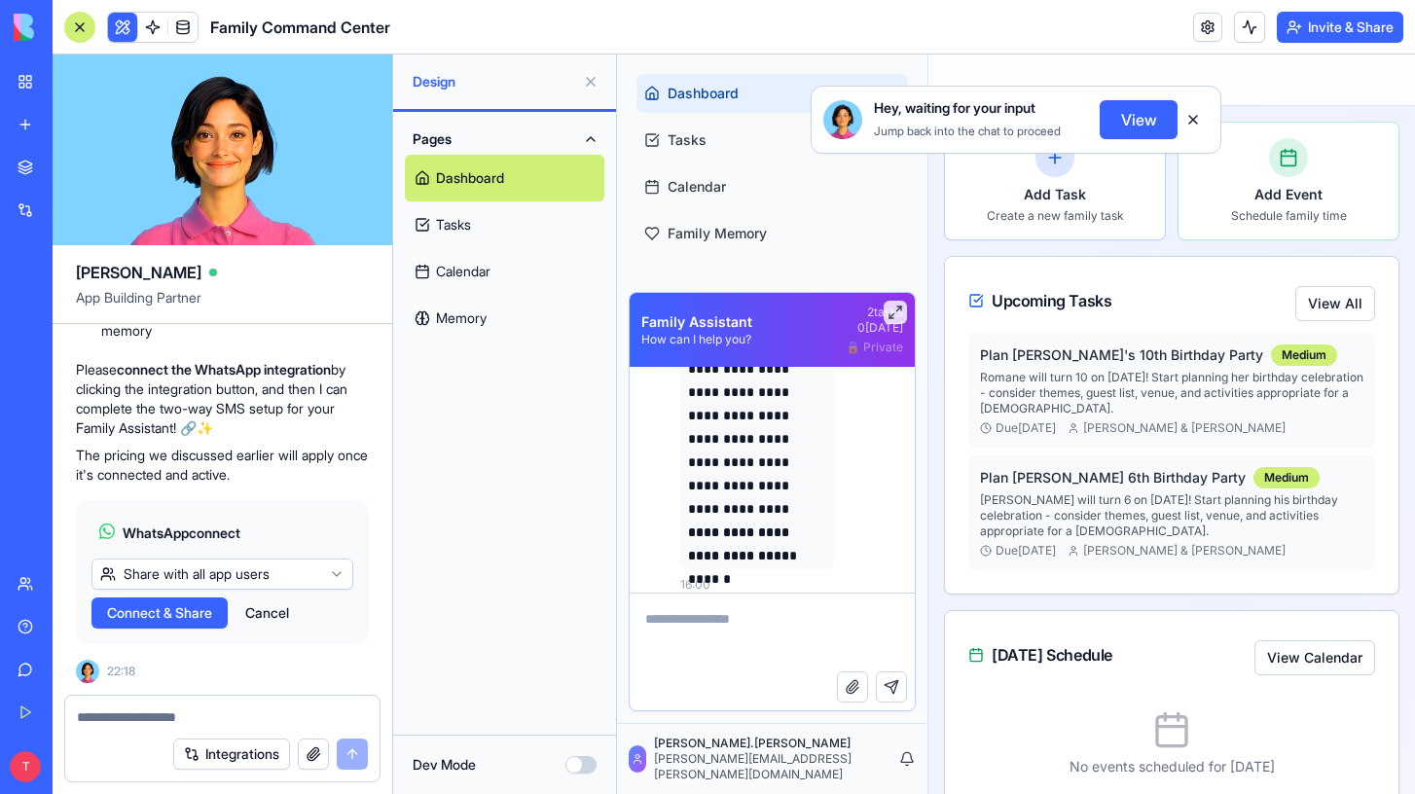
type textarea "*"
click at [186, 615] on span "Connect & Share" at bounding box center [159, 612] width 105 height 19
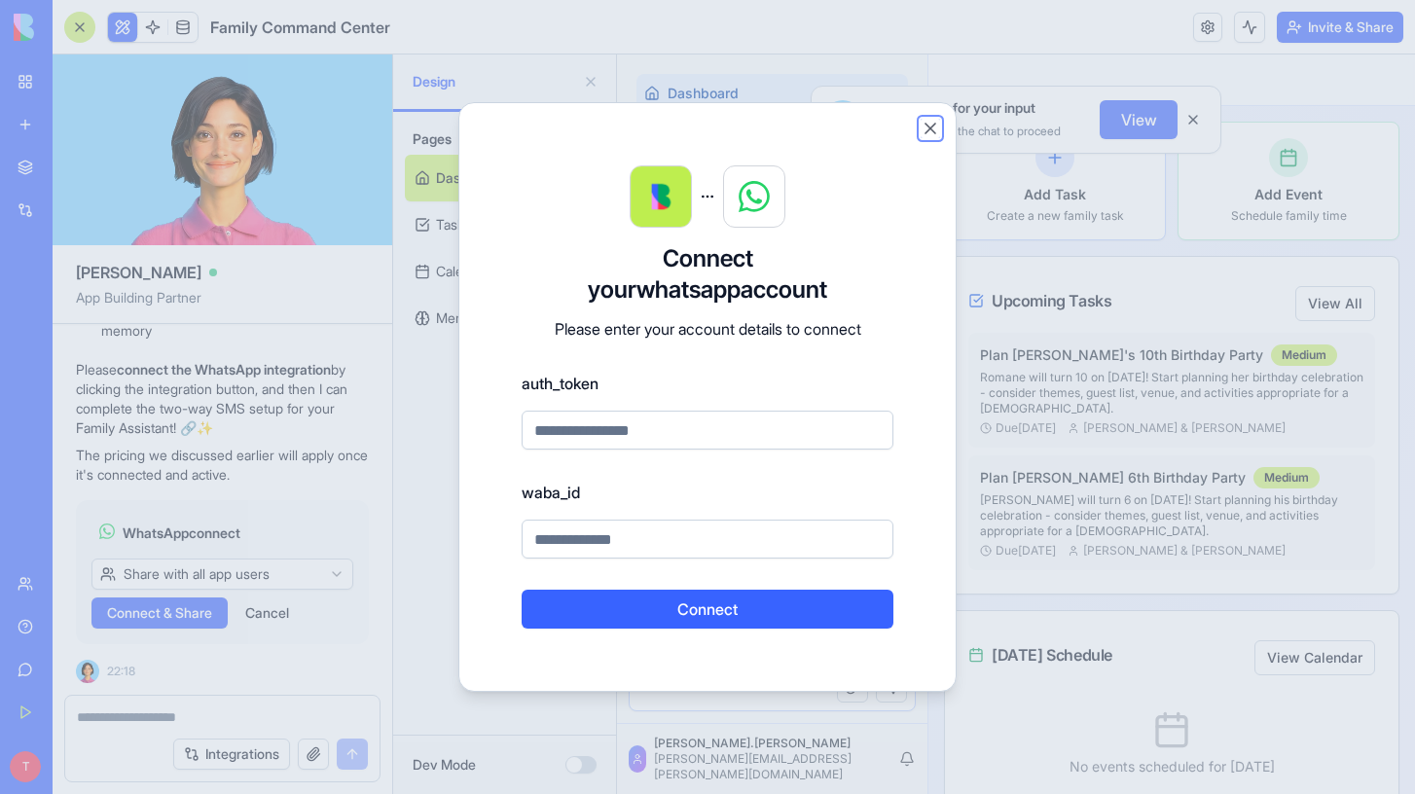
click at [929, 128] on button "Close" at bounding box center [930, 128] width 19 height 19
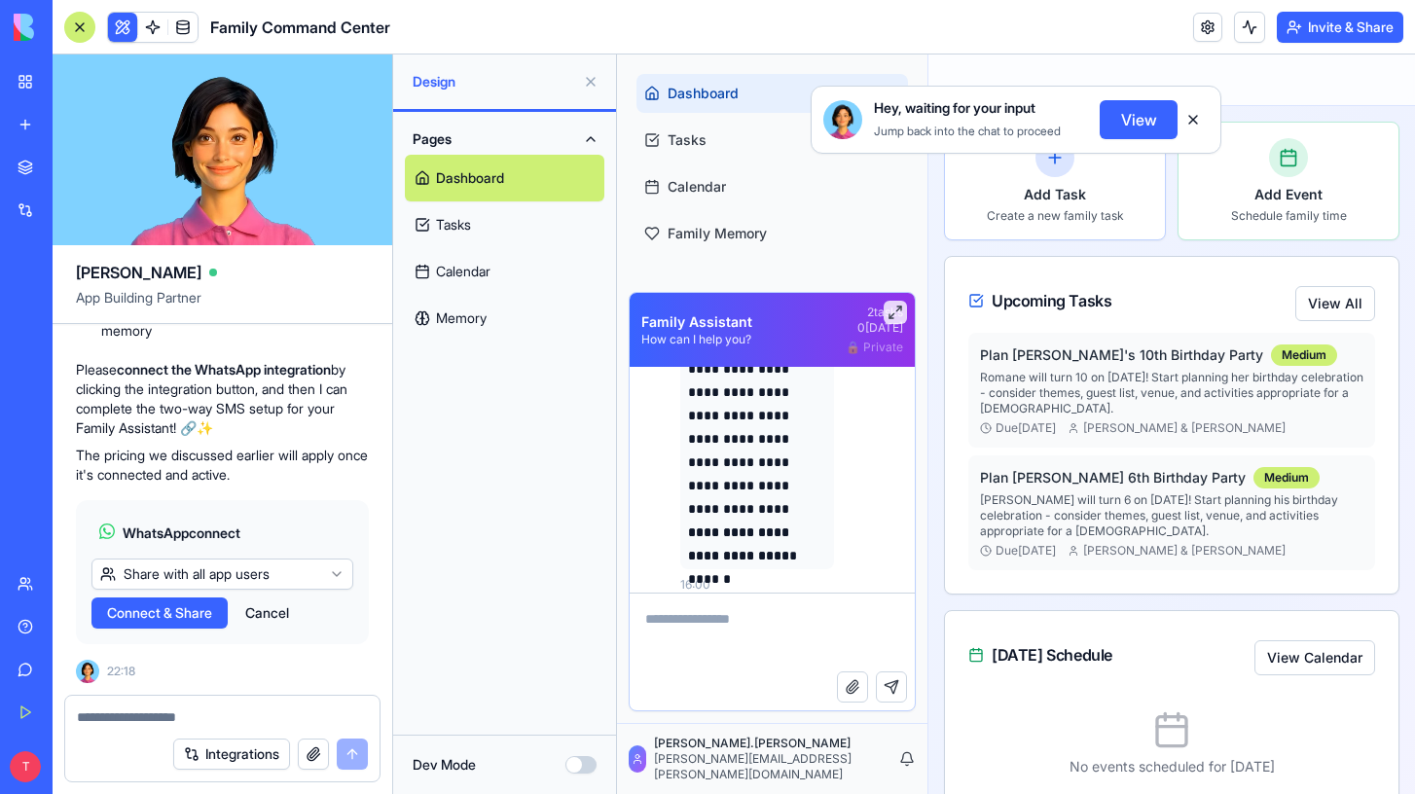
click at [280, 615] on button "Cancel" at bounding box center [267, 613] width 63 height 31
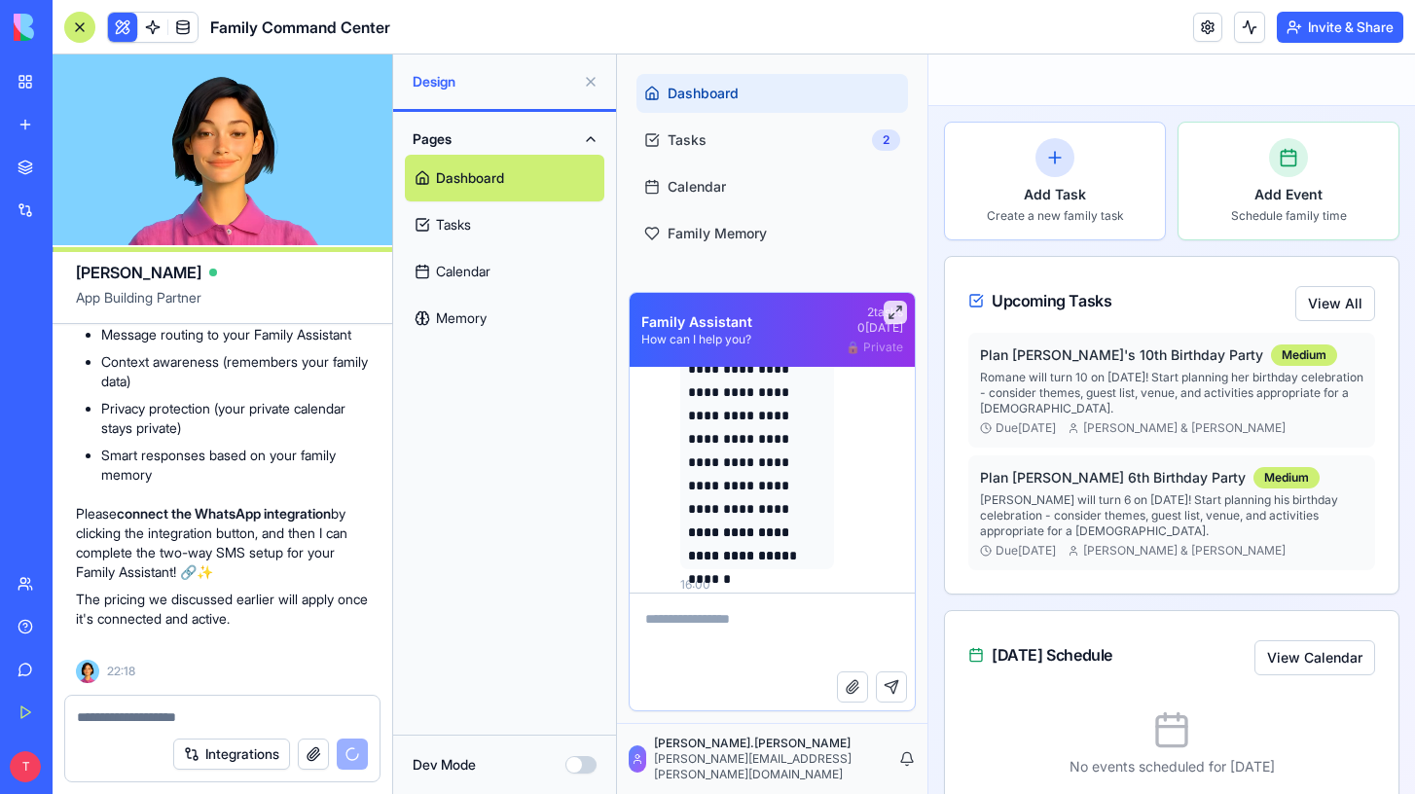
scroll to position [22807, 0]
click at [895, 307] on button at bounding box center [895, 312] width 23 height 23
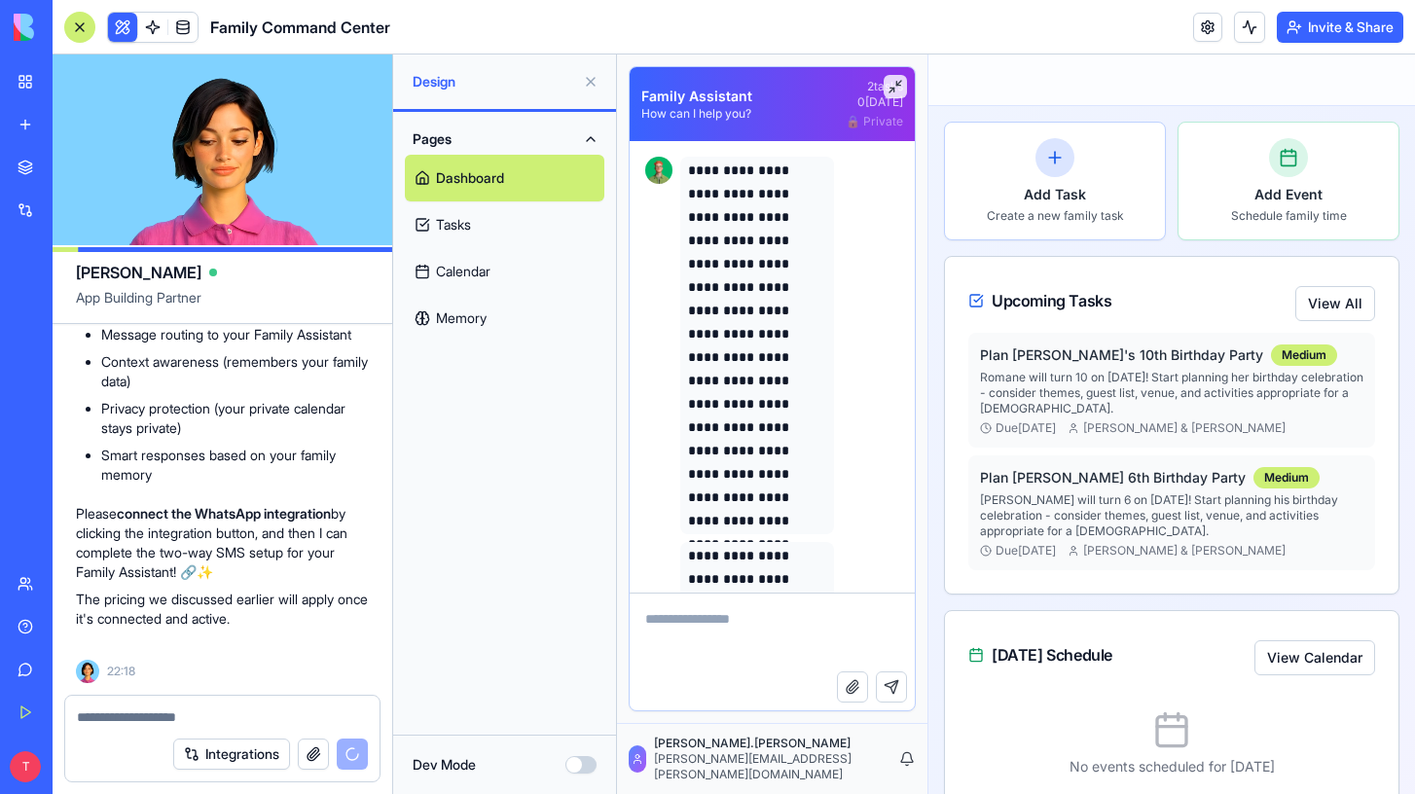
scroll to position [397, 0]
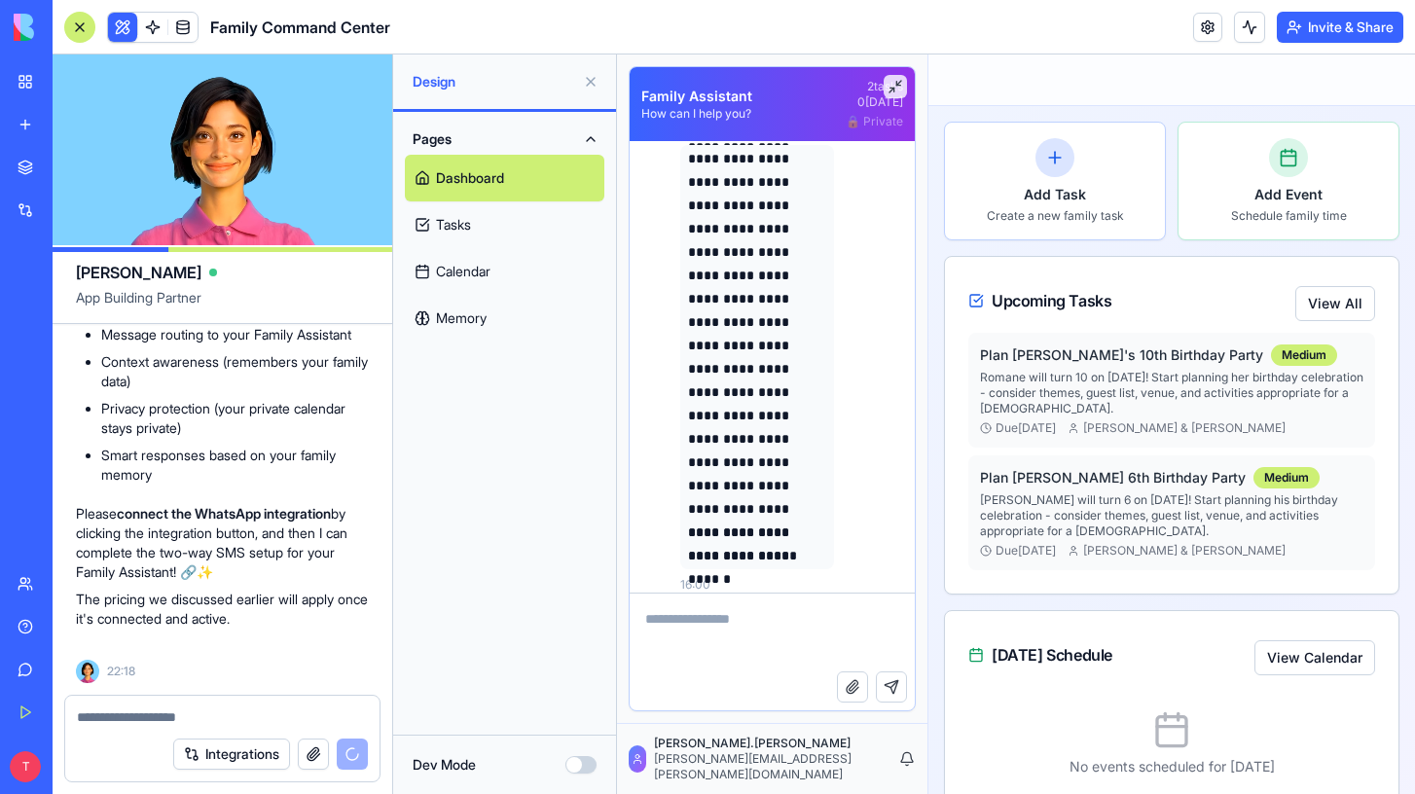
click at [696, 641] on textarea at bounding box center [772, 633] width 285 height 78
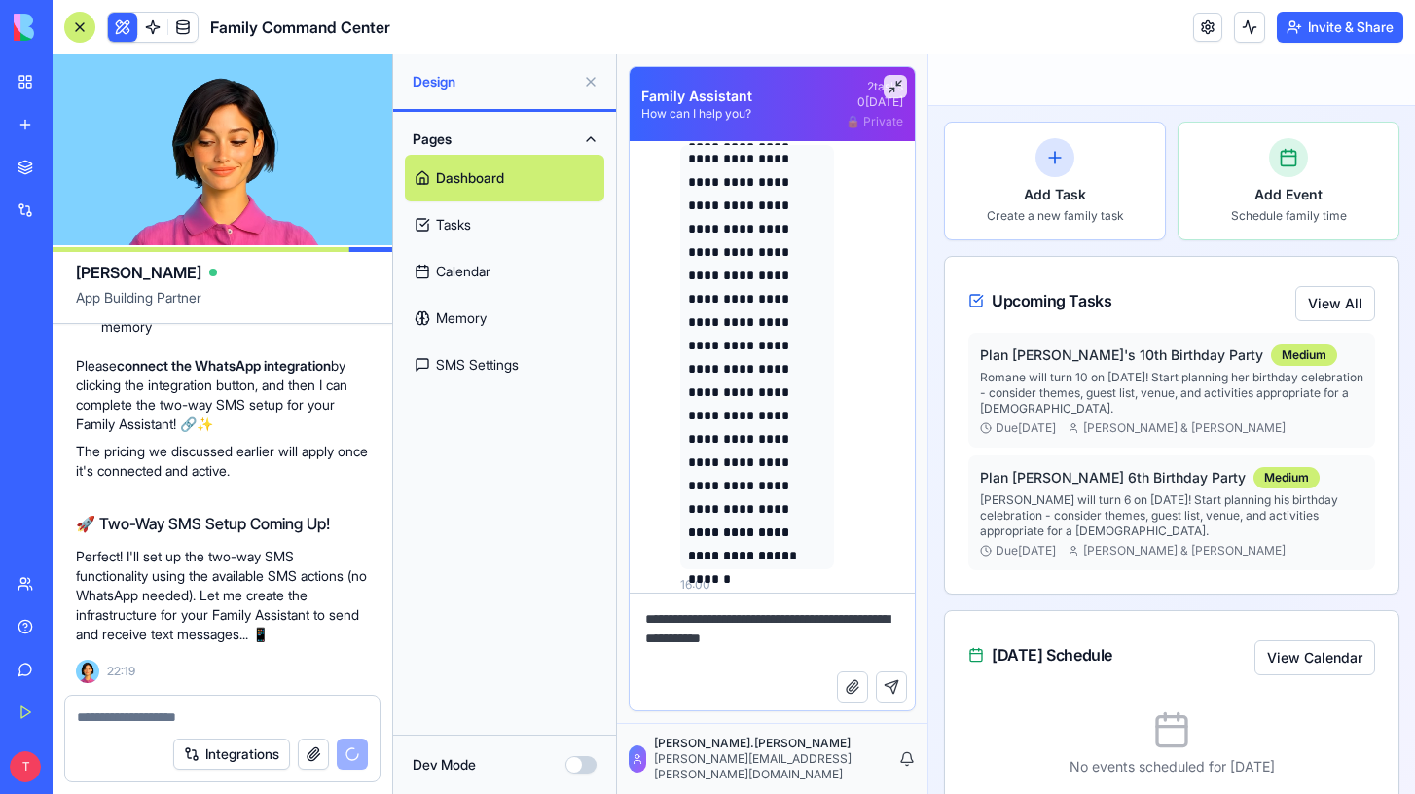
scroll to position [23025, 0]
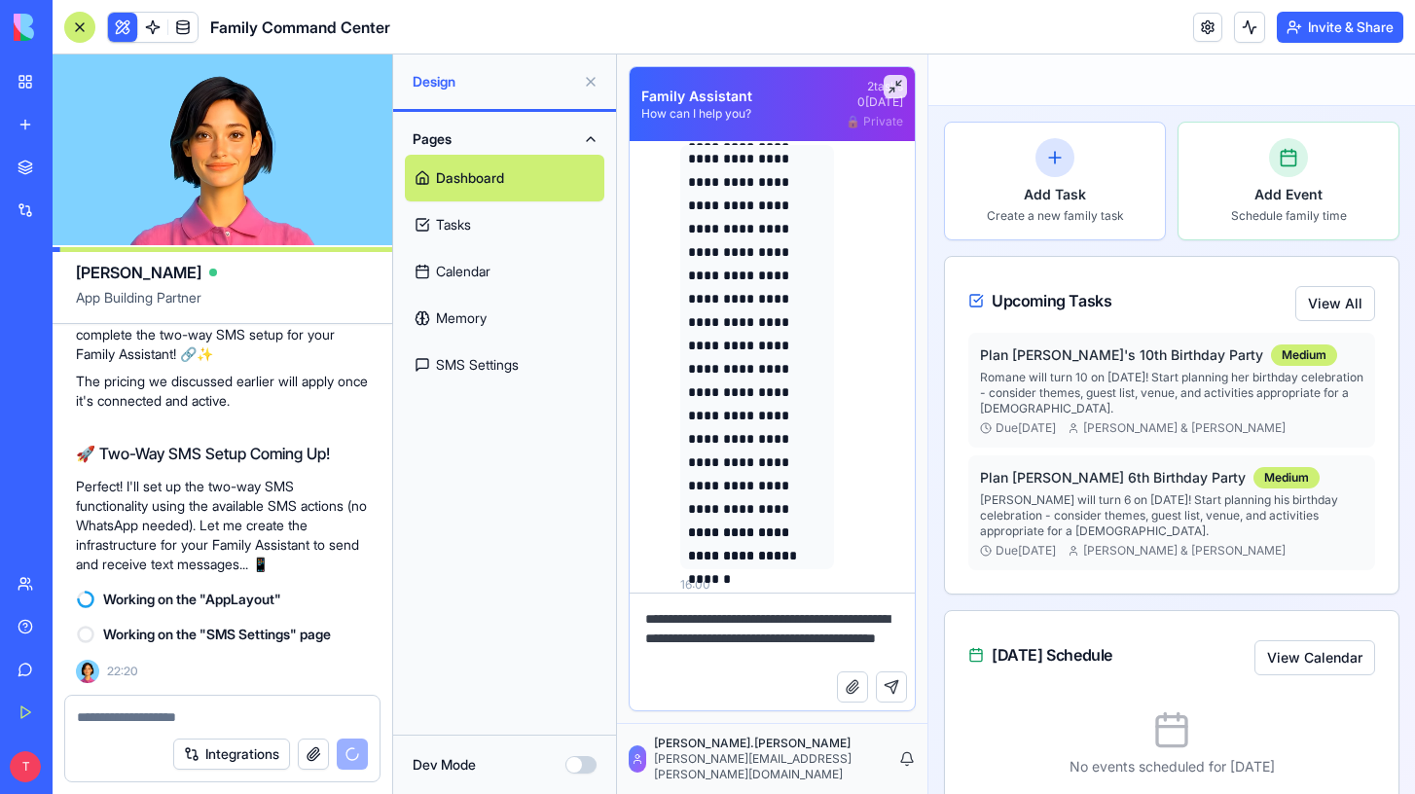
type textarea "**********"
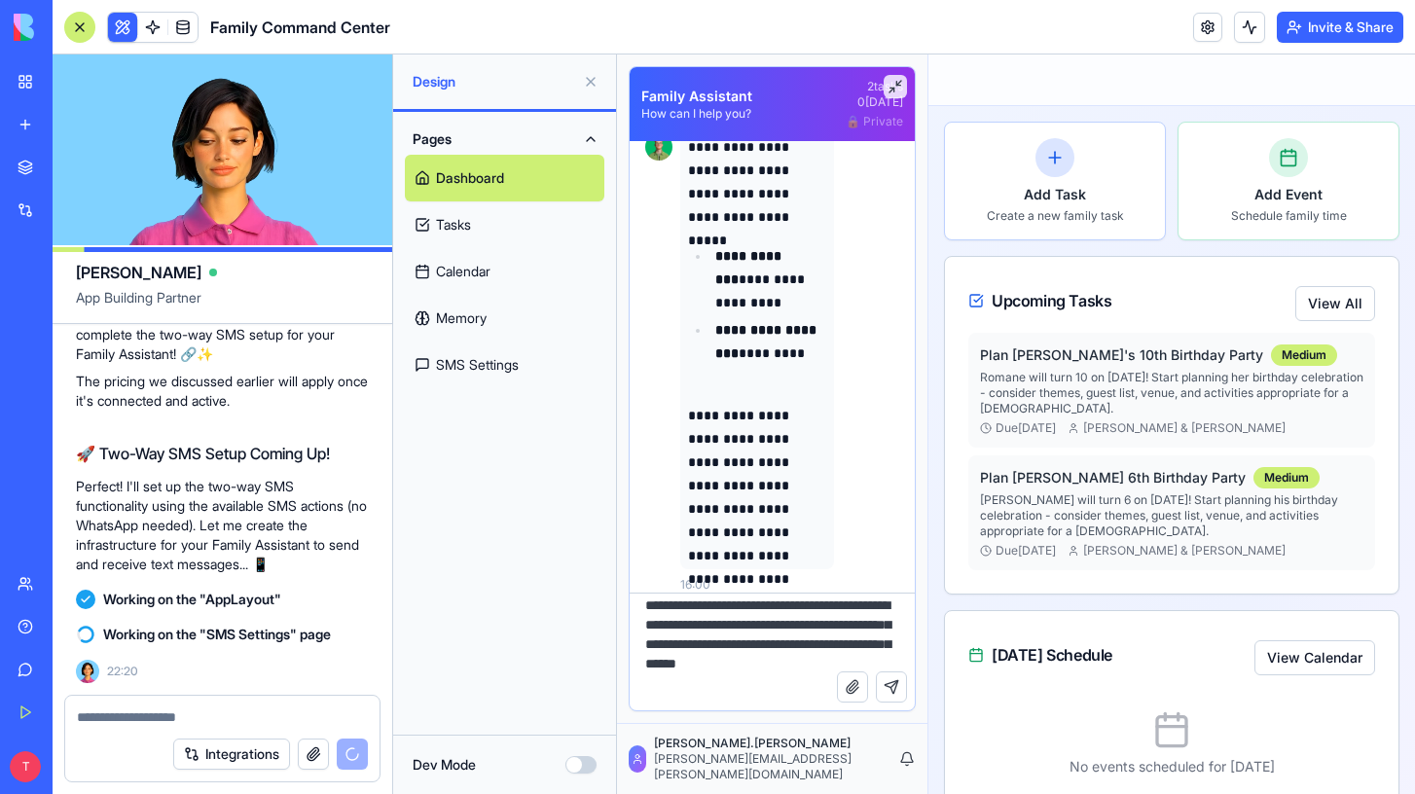
scroll to position [33, 0]
type textarea "**********"
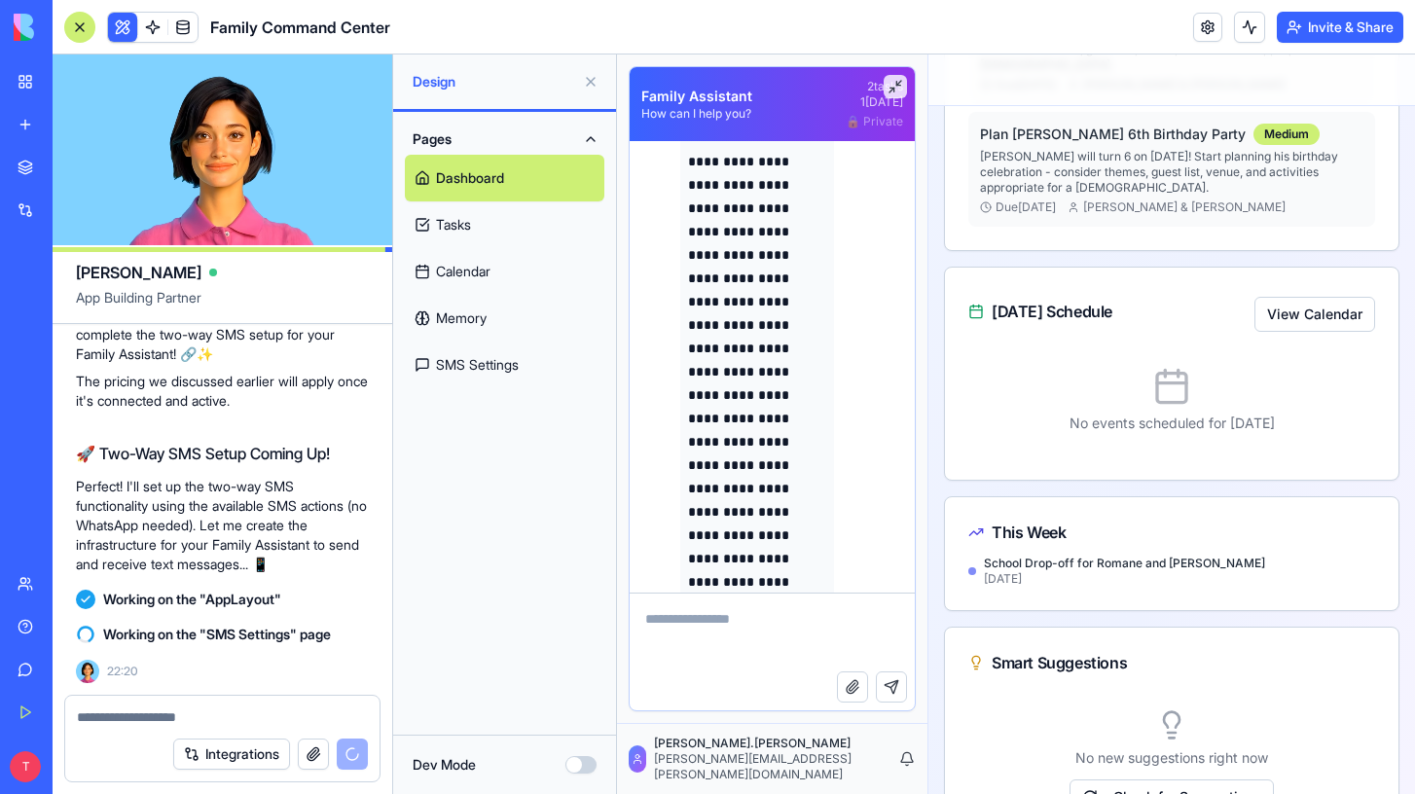
scroll to position [347, 0]
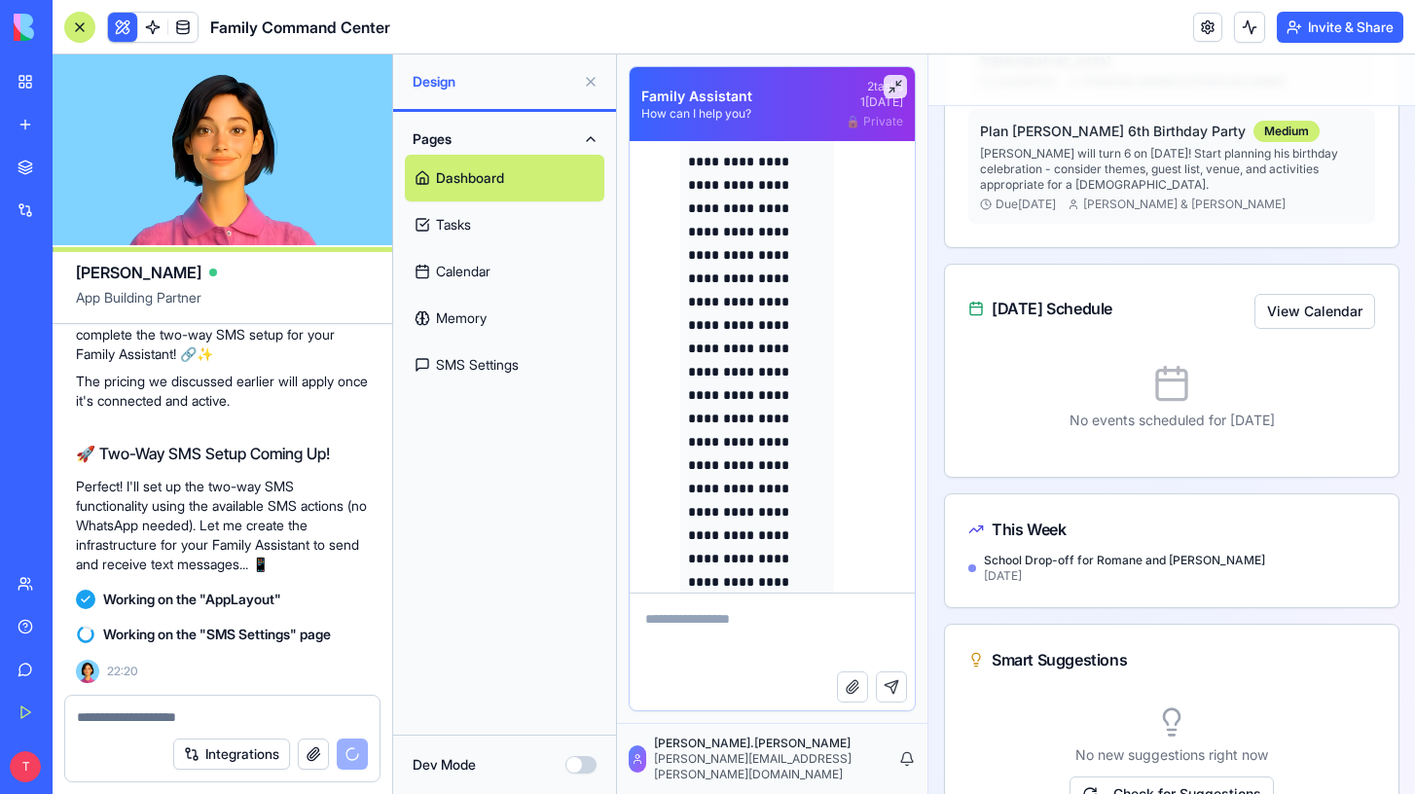
click at [1025, 579] on p "[DATE]" at bounding box center [1179, 576] width 391 height 16
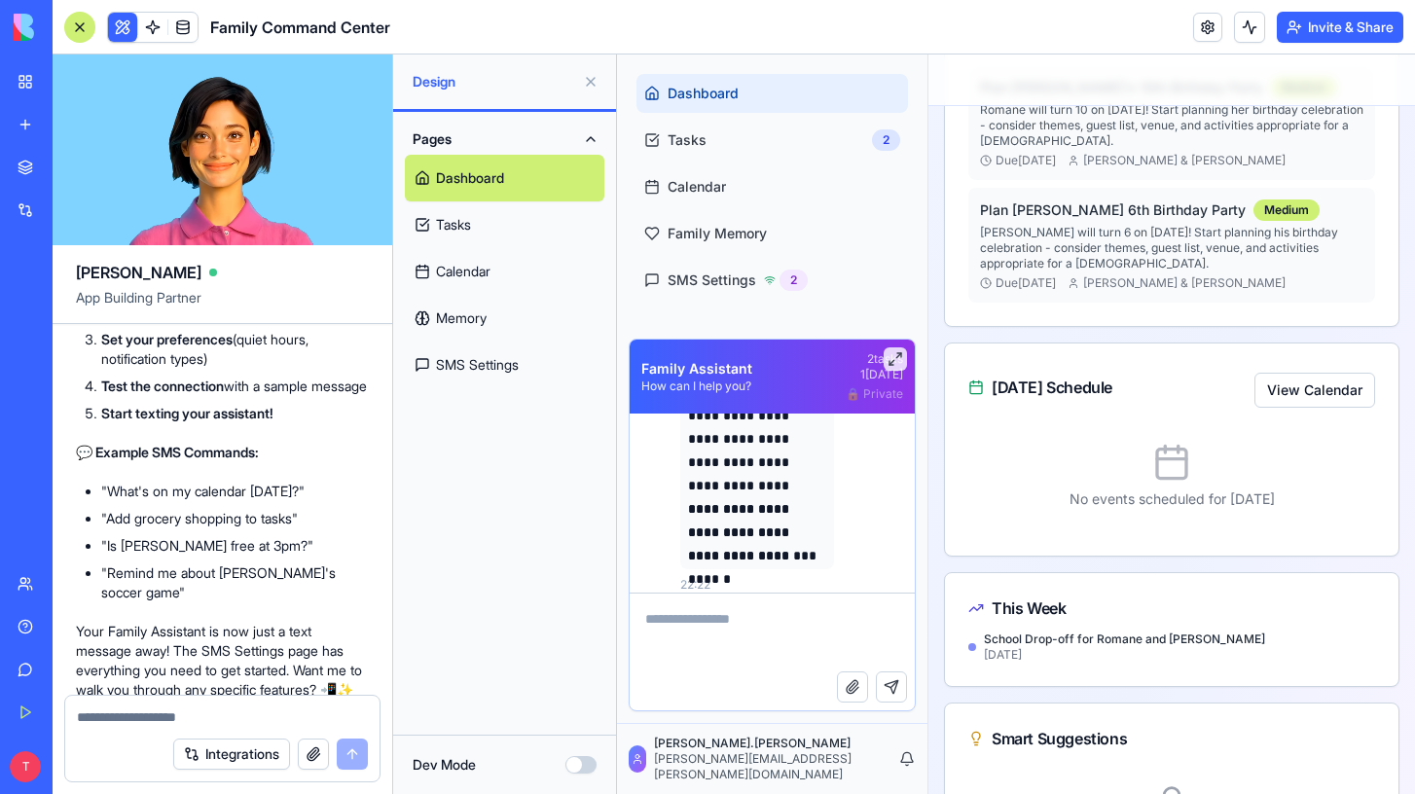
scroll to position [269, 0]
click at [1291, 388] on button "View Calendar" at bounding box center [1315, 389] width 121 height 35
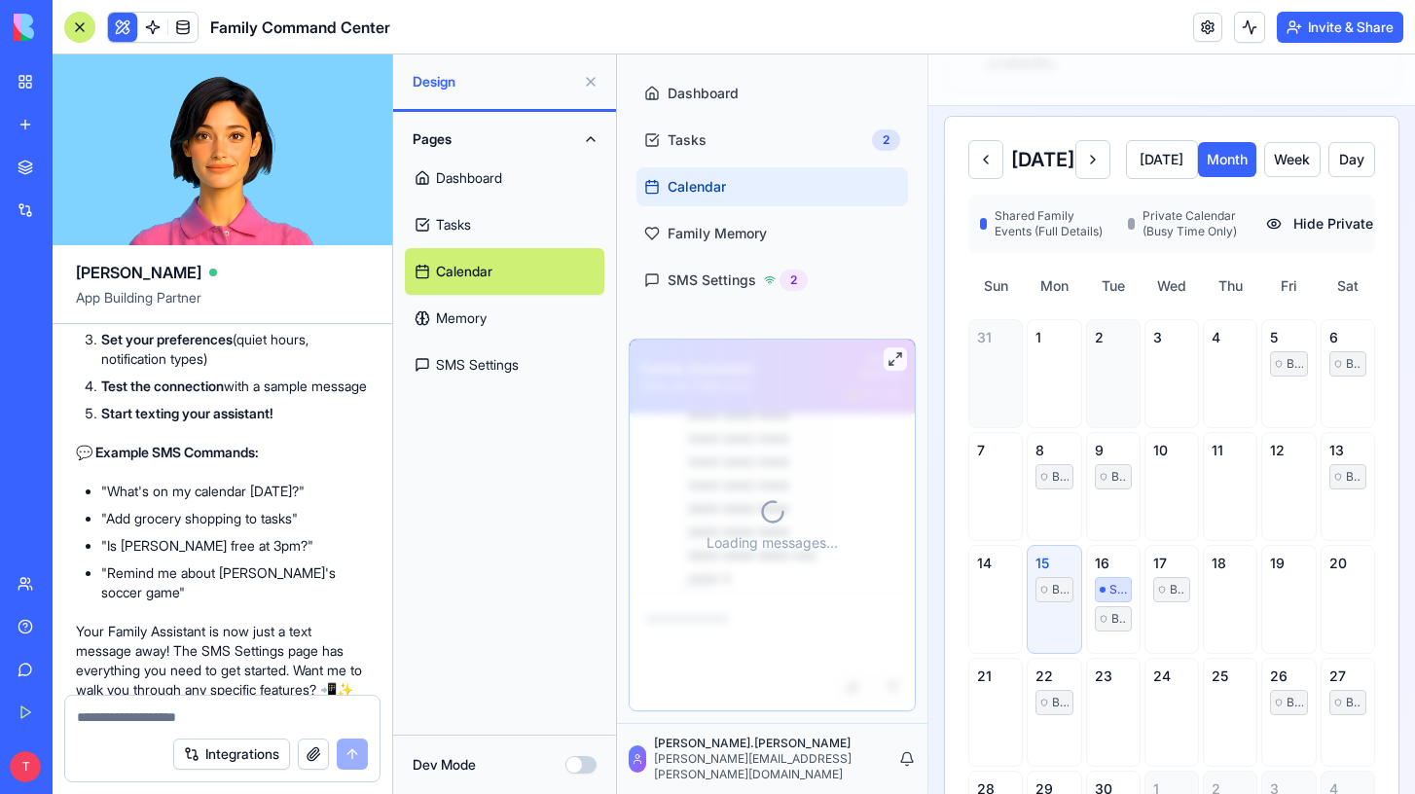
scroll to position [2531, 0]
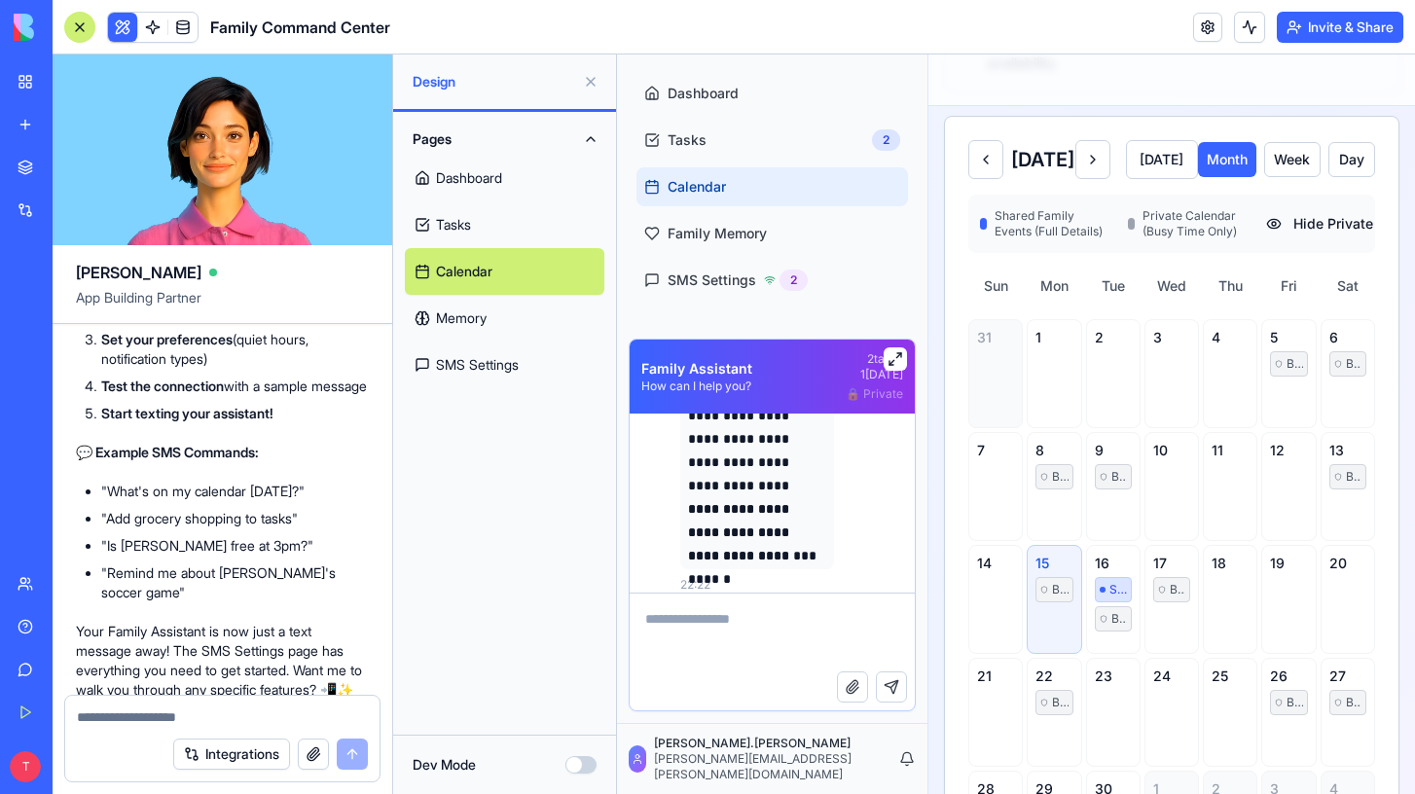
click at [896, 359] on button at bounding box center [895, 358] width 23 height 23
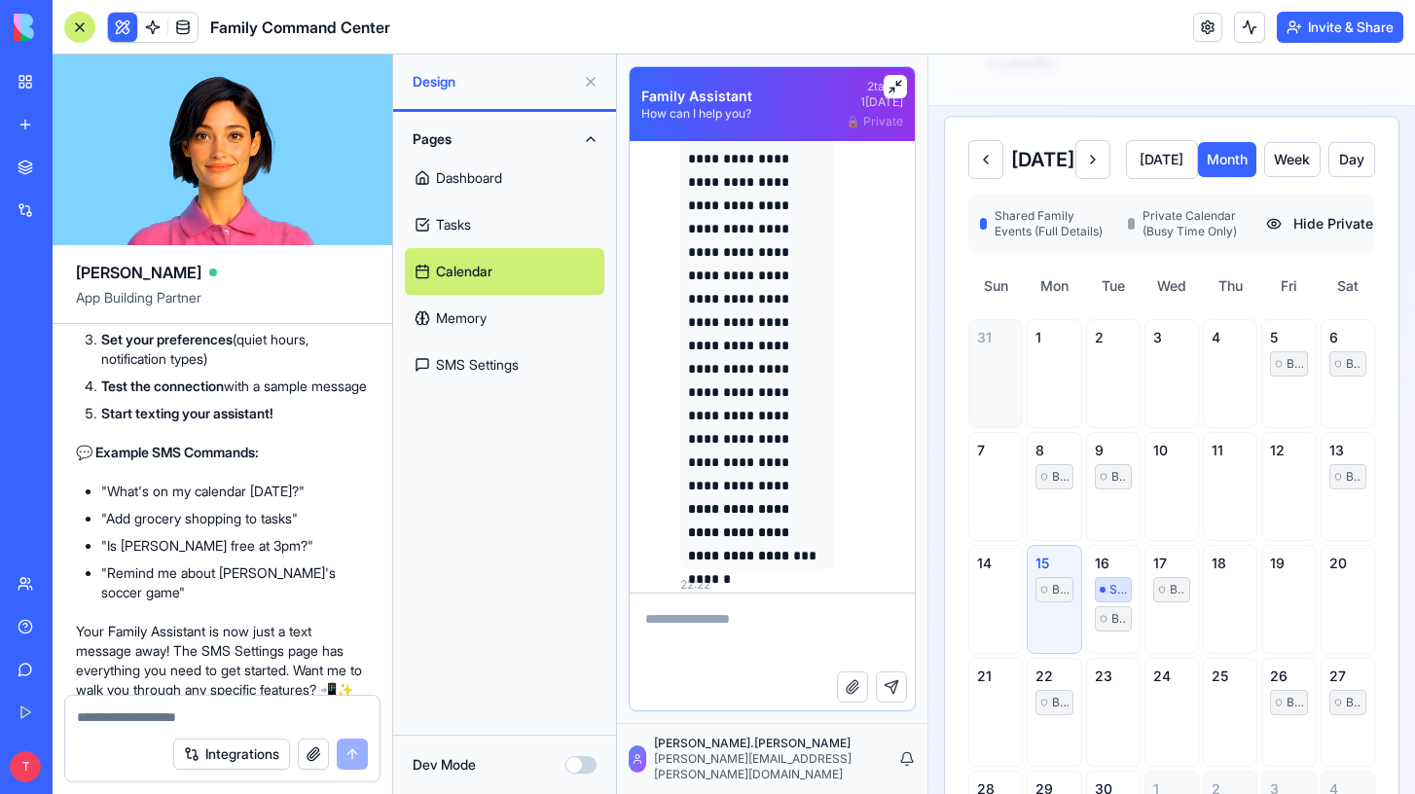
click at [891, 88] on button at bounding box center [895, 86] width 23 height 23
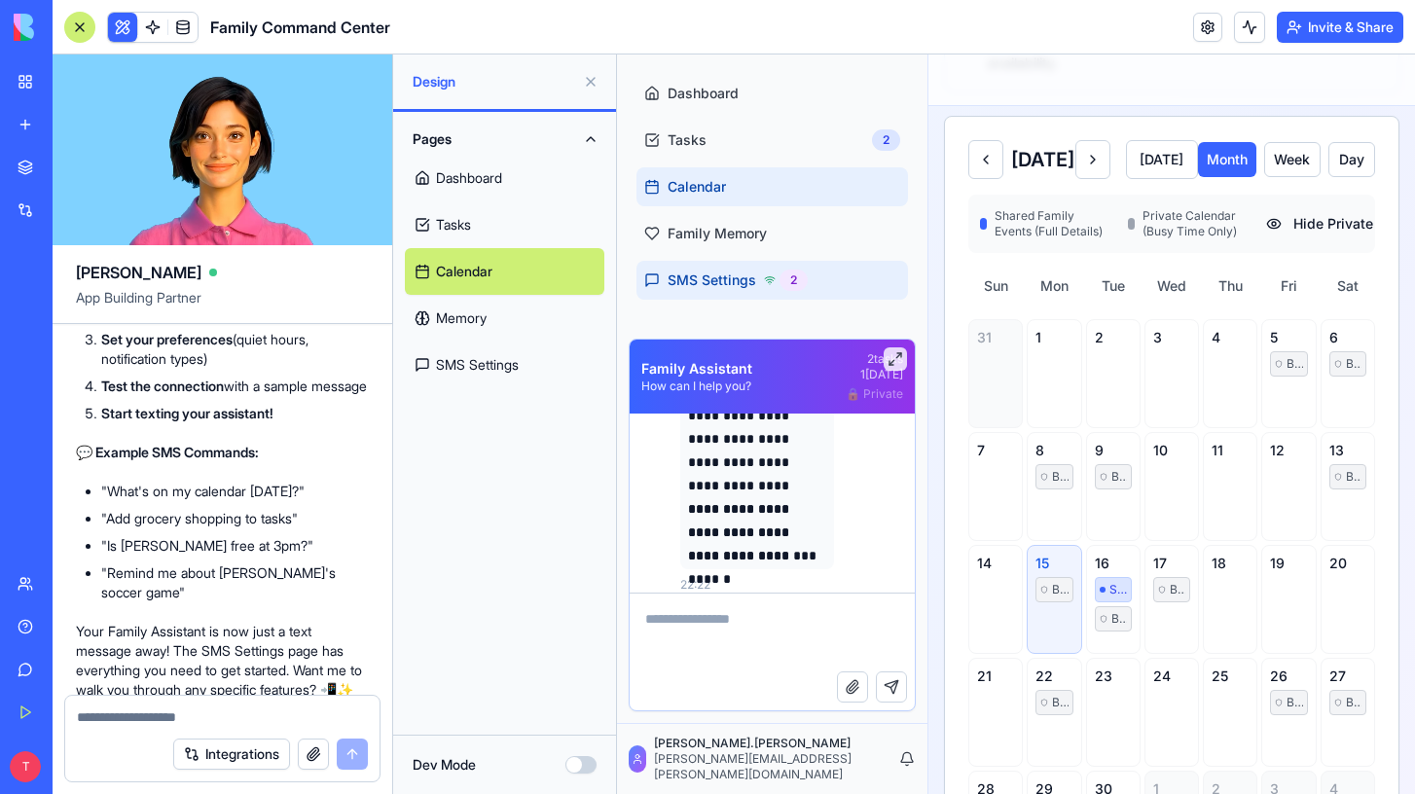
click at [759, 284] on div "SMS Settings 2" at bounding box center [726, 280] width 164 height 21
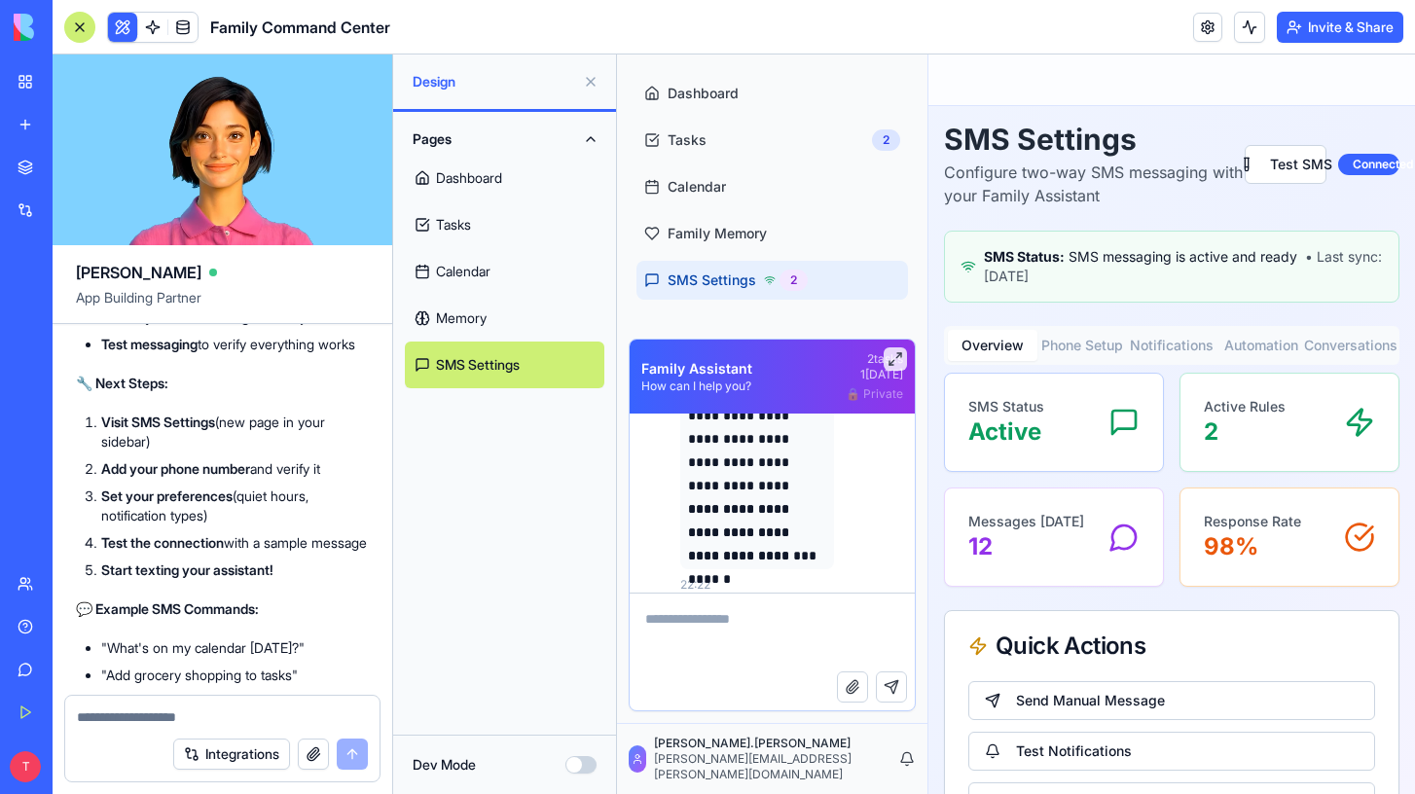
click at [76, 29] on div at bounding box center [79, 27] width 31 height 31
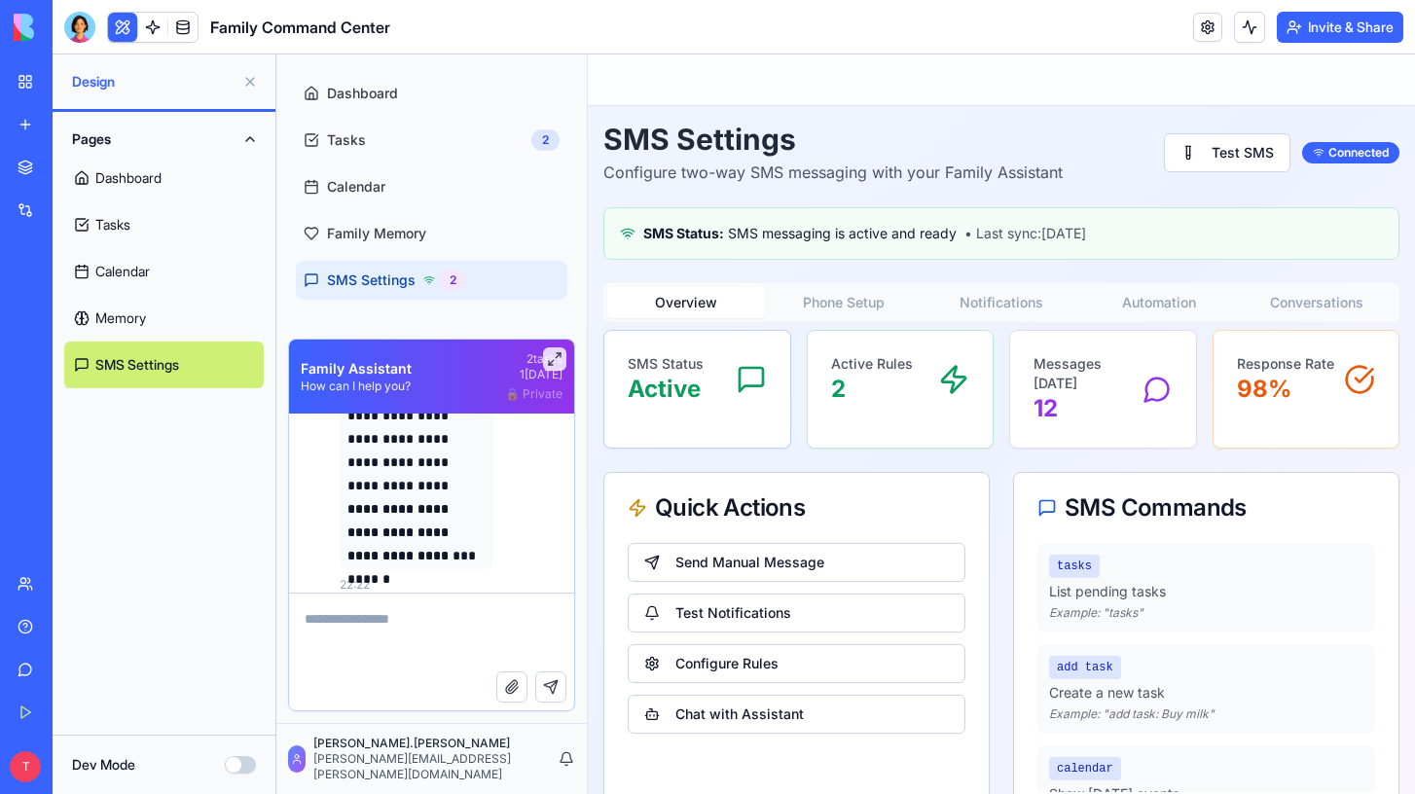
click at [985, 233] on span "• Last sync: today" at bounding box center [1026, 233] width 122 height 17
click at [868, 304] on button "Phone Setup" at bounding box center [844, 302] width 158 height 31
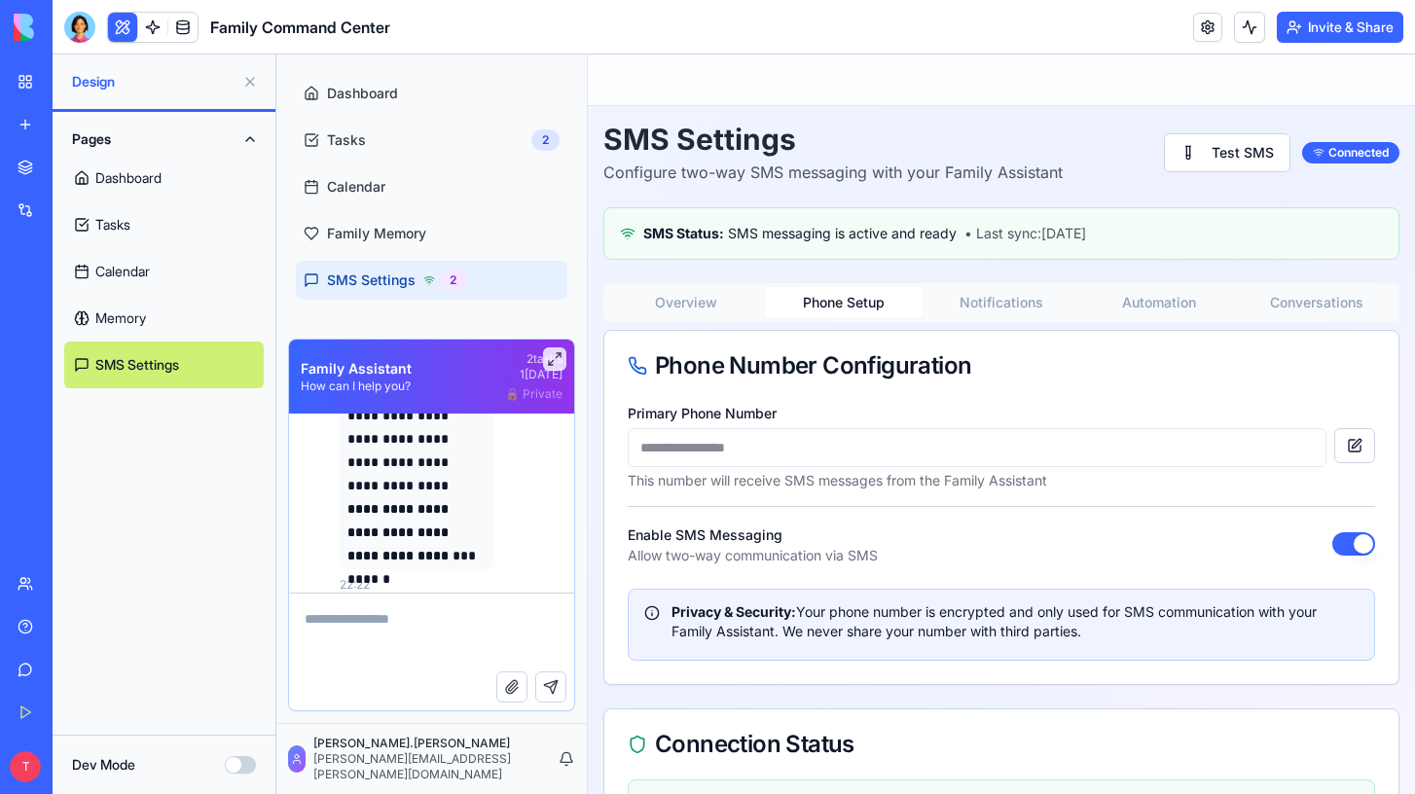
click at [992, 308] on button "Notifications" at bounding box center [1002, 302] width 158 height 31
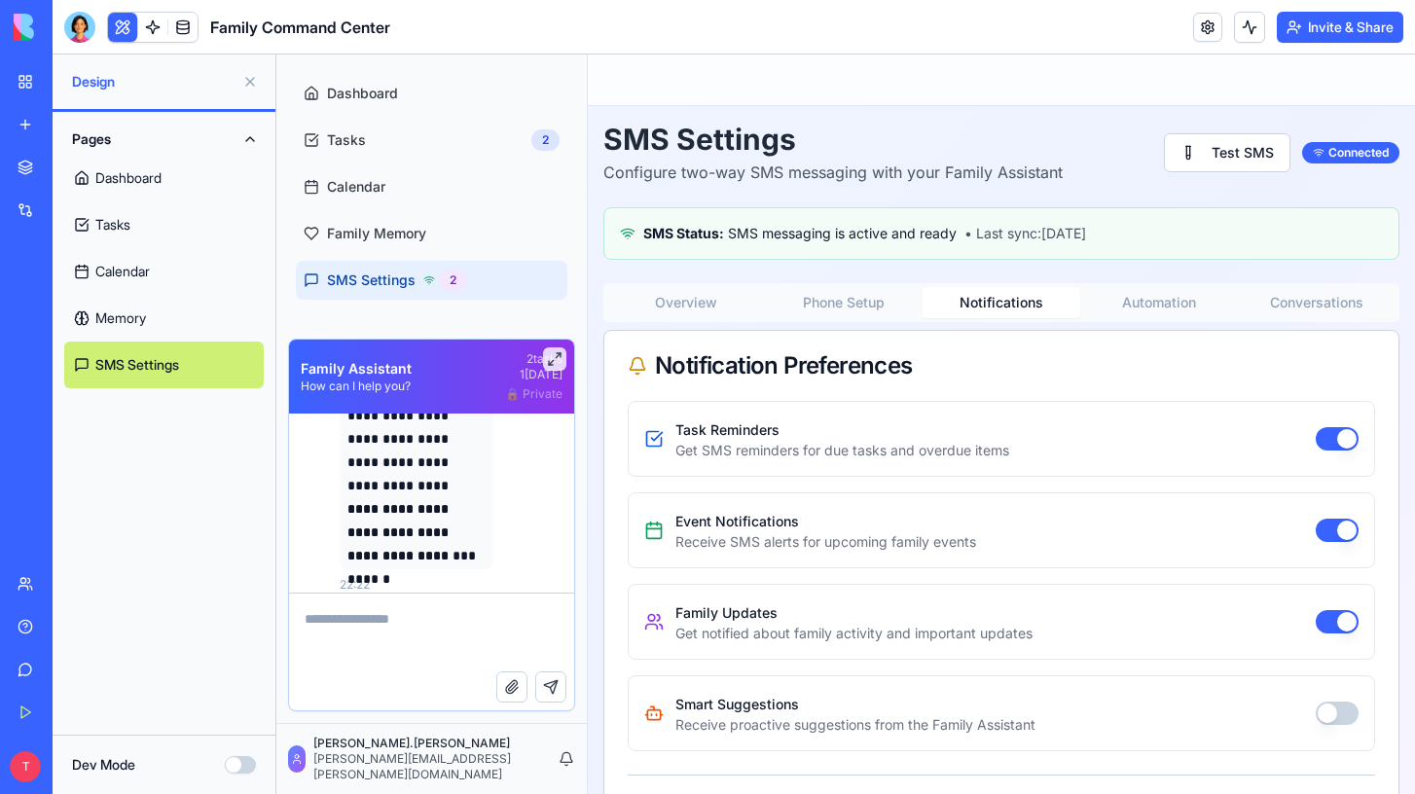
click at [1332, 711] on button "button" at bounding box center [1337, 713] width 43 height 23
click at [1141, 306] on button "Automation" at bounding box center [1159, 302] width 158 height 31
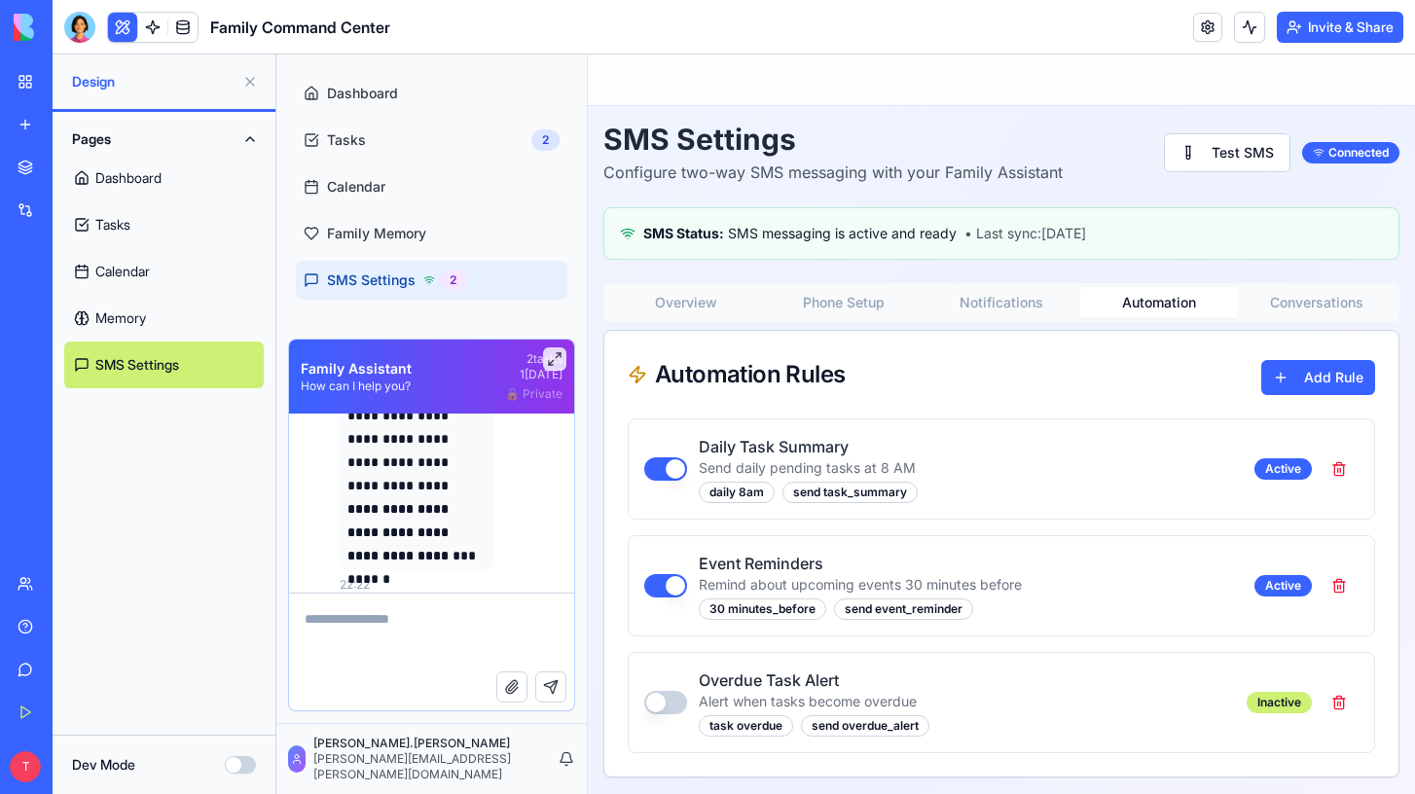
click at [1287, 303] on button "Conversations" at bounding box center [1317, 302] width 158 height 31
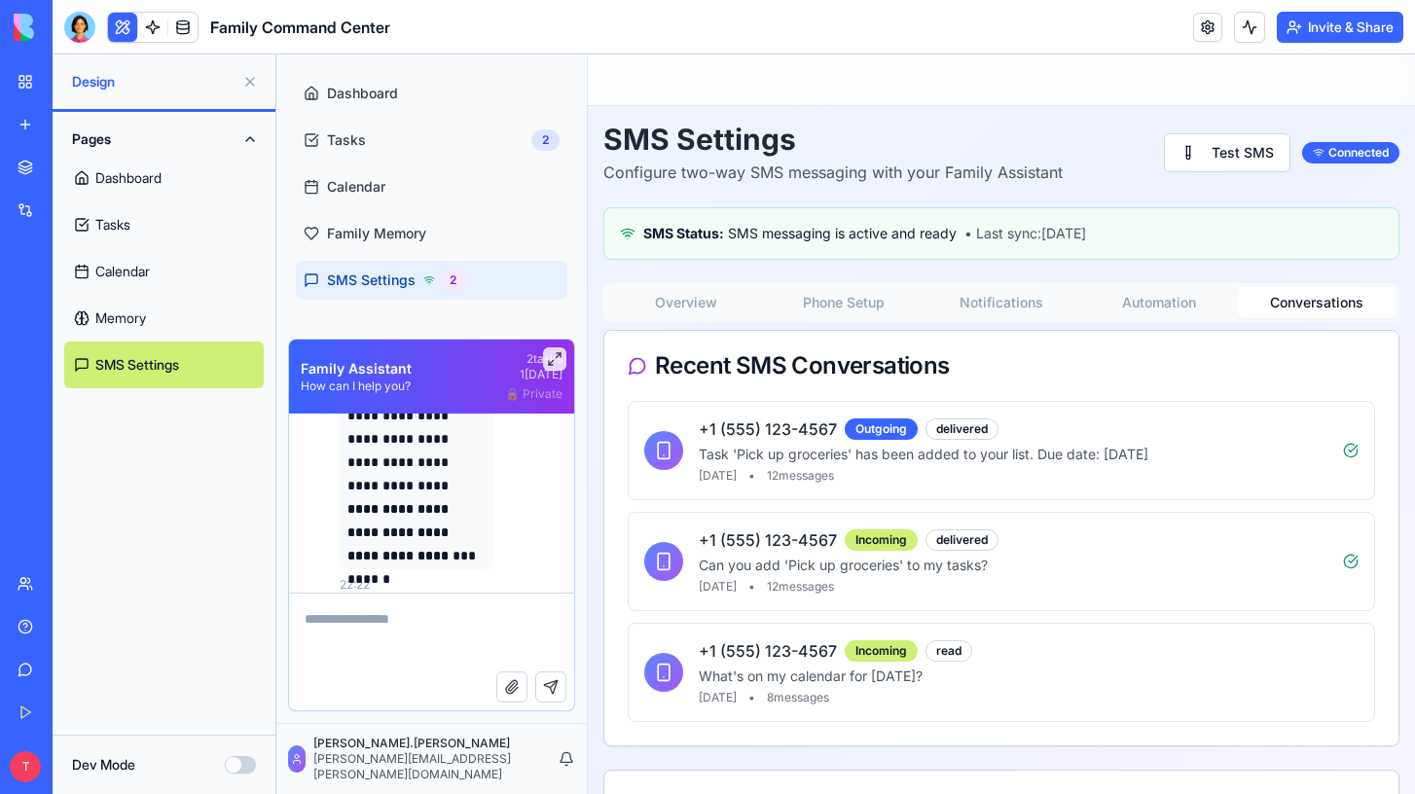
click at [673, 302] on button "Overview" at bounding box center [686, 302] width 158 height 31
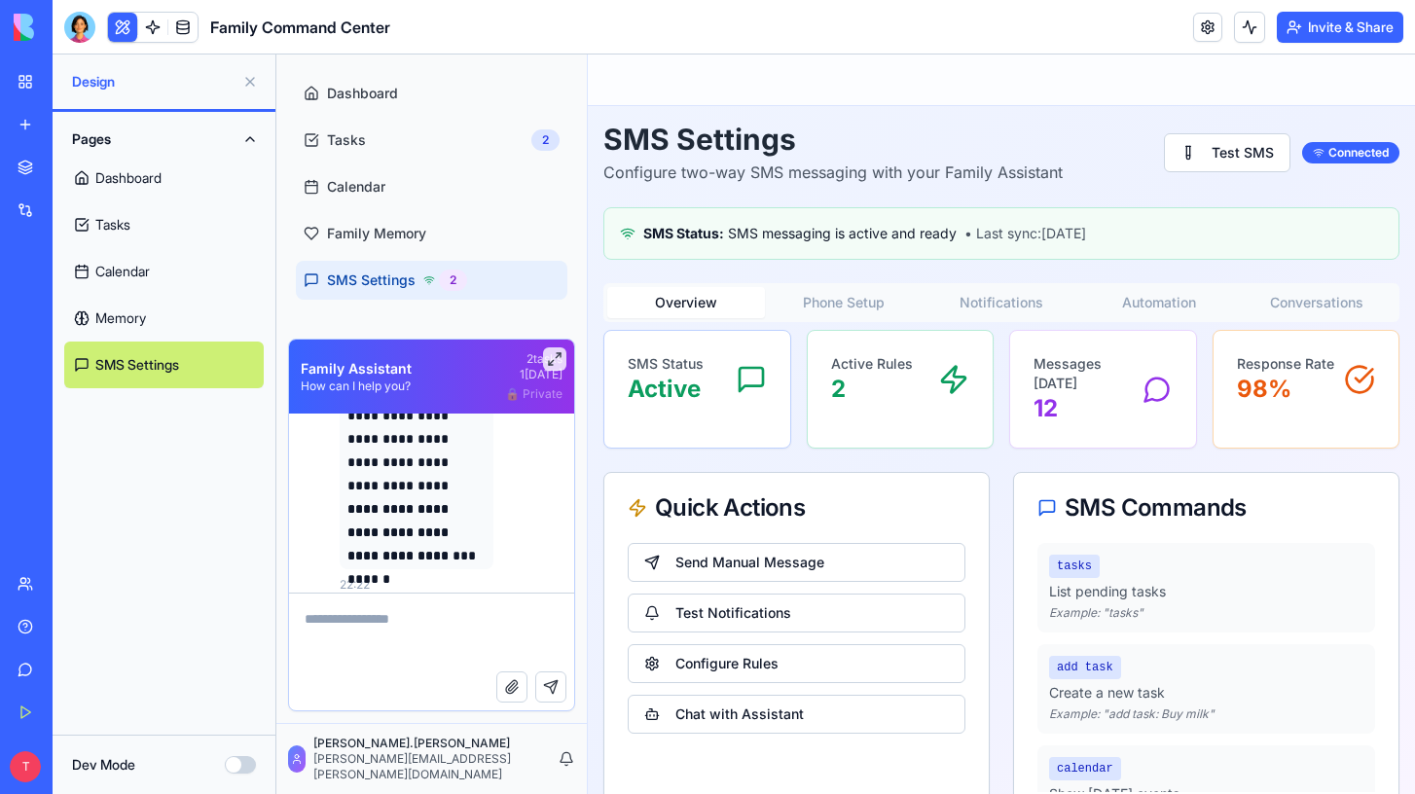
click at [816, 304] on button "Phone Setup" at bounding box center [844, 302] width 158 height 31
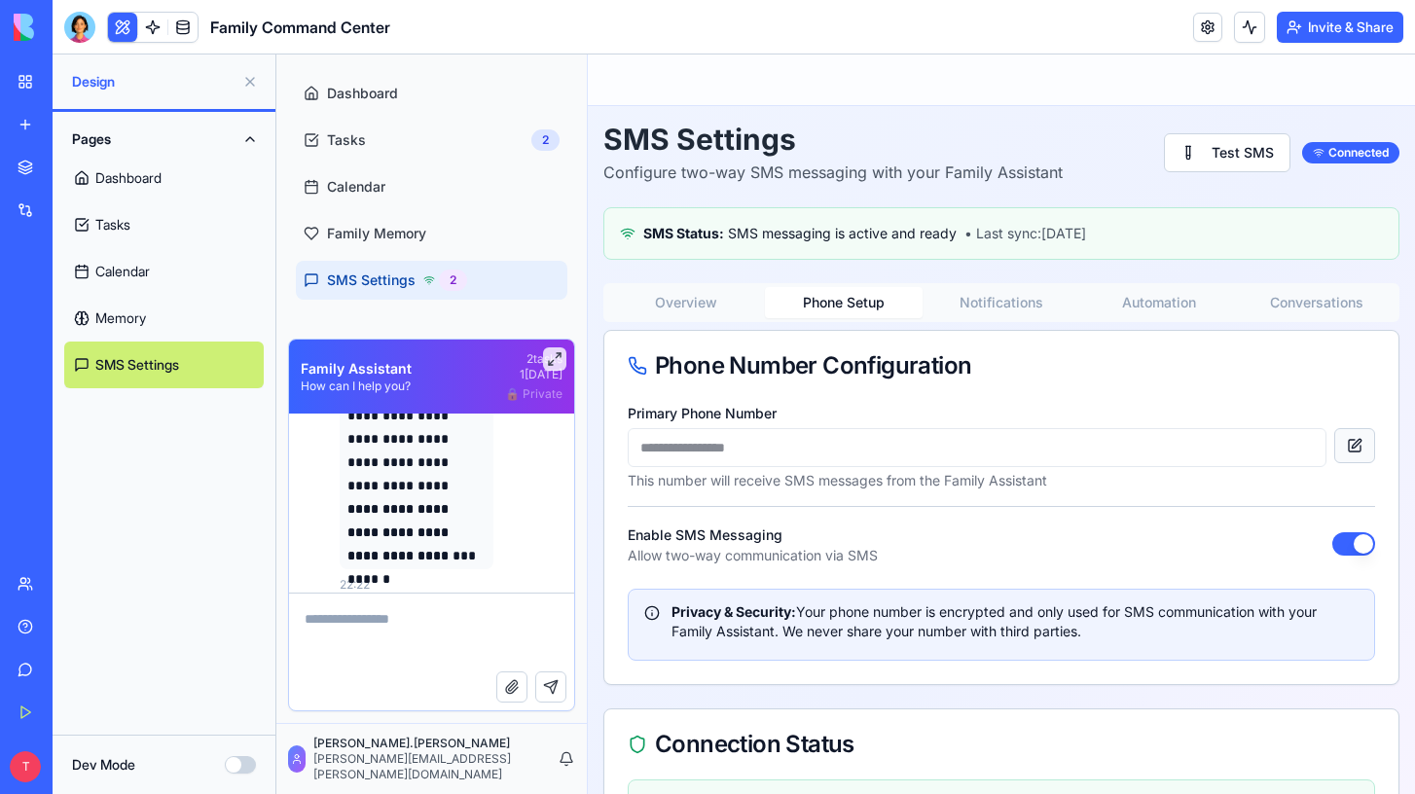
click at [1351, 451] on button at bounding box center [1354, 445] width 41 height 35
click at [1017, 449] on input "**********" at bounding box center [931, 447] width 606 height 39
click at [1266, 456] on button "Save" at bounding box center [1269, 445] width 55 height 35
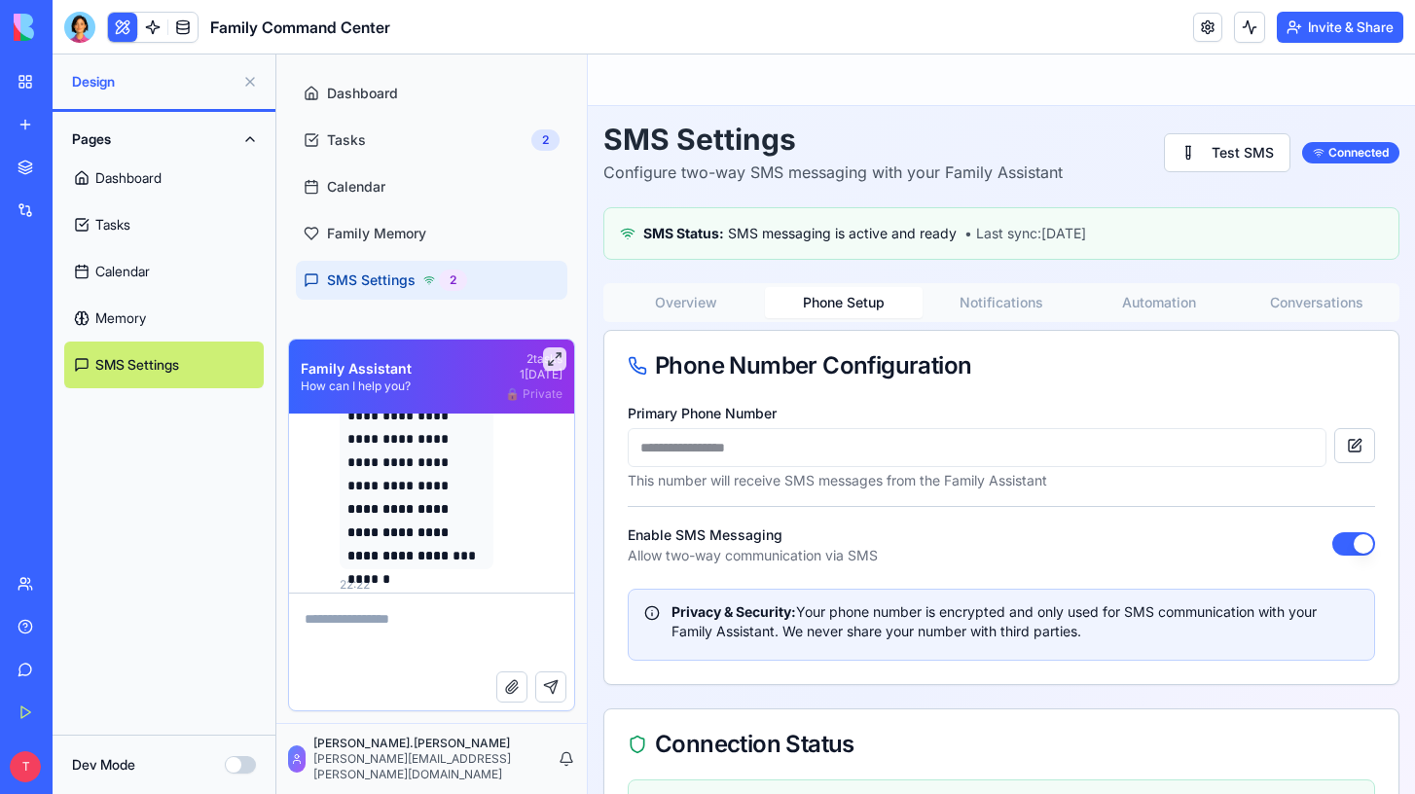
click at [704, 301] on button "Overview" at bounding box center [686, 302] width 158 height 31
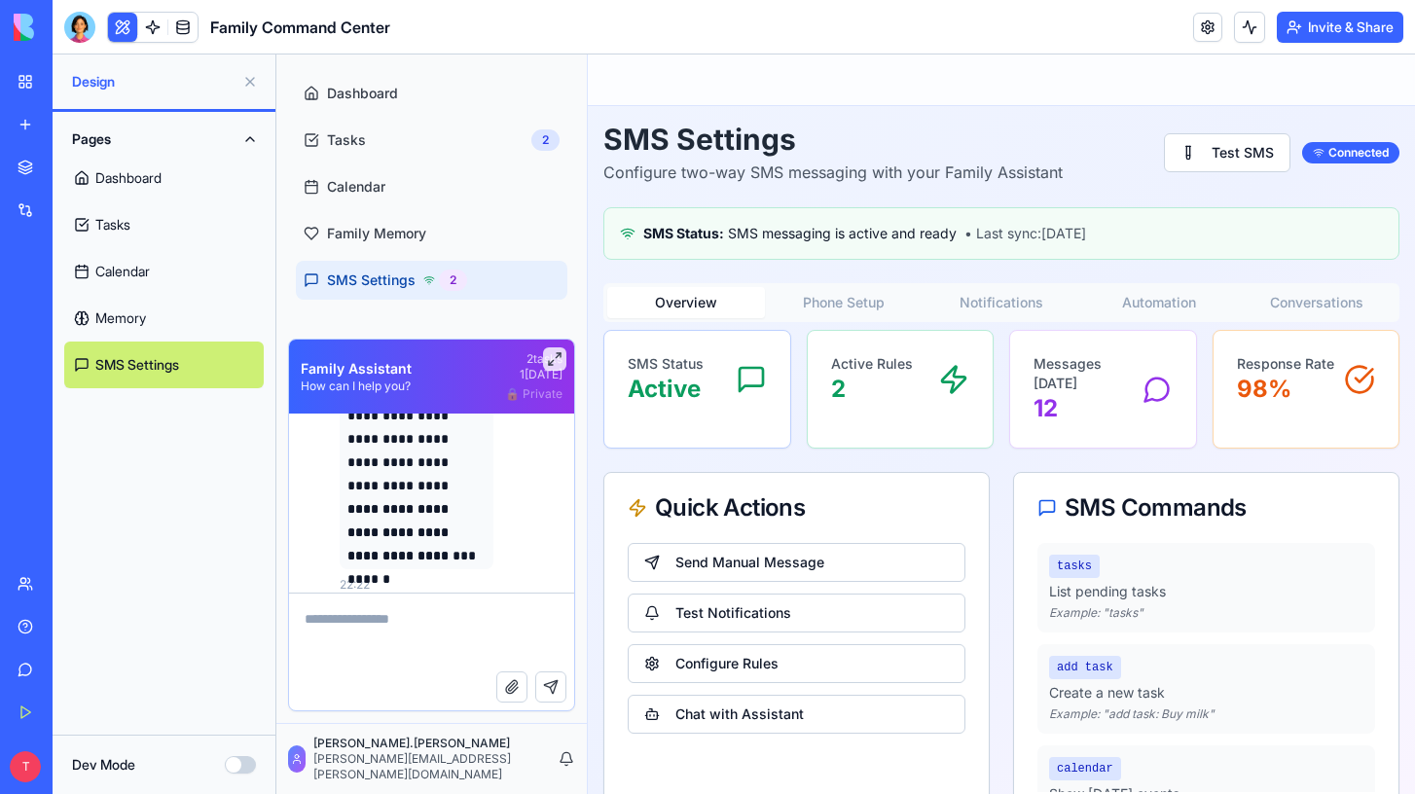
click at [704, 392] on div "SMS Status Active" at bounding box center [697, 379] width 139 height 51
click at [864, 372] on p "Active Rules" at bounding box center [872, 363] width 82 height 19
click at [1087, 397] on p "12" at bounding box center [1088, 408] width 109 height 31
click at [768, 713] on button "Chat with Assistant" at bounding box center [797, 714] width 338 height 39
click at [761, 717] on button "Chat with Assistant" at bounding box center [797, 714] width 338 height 39
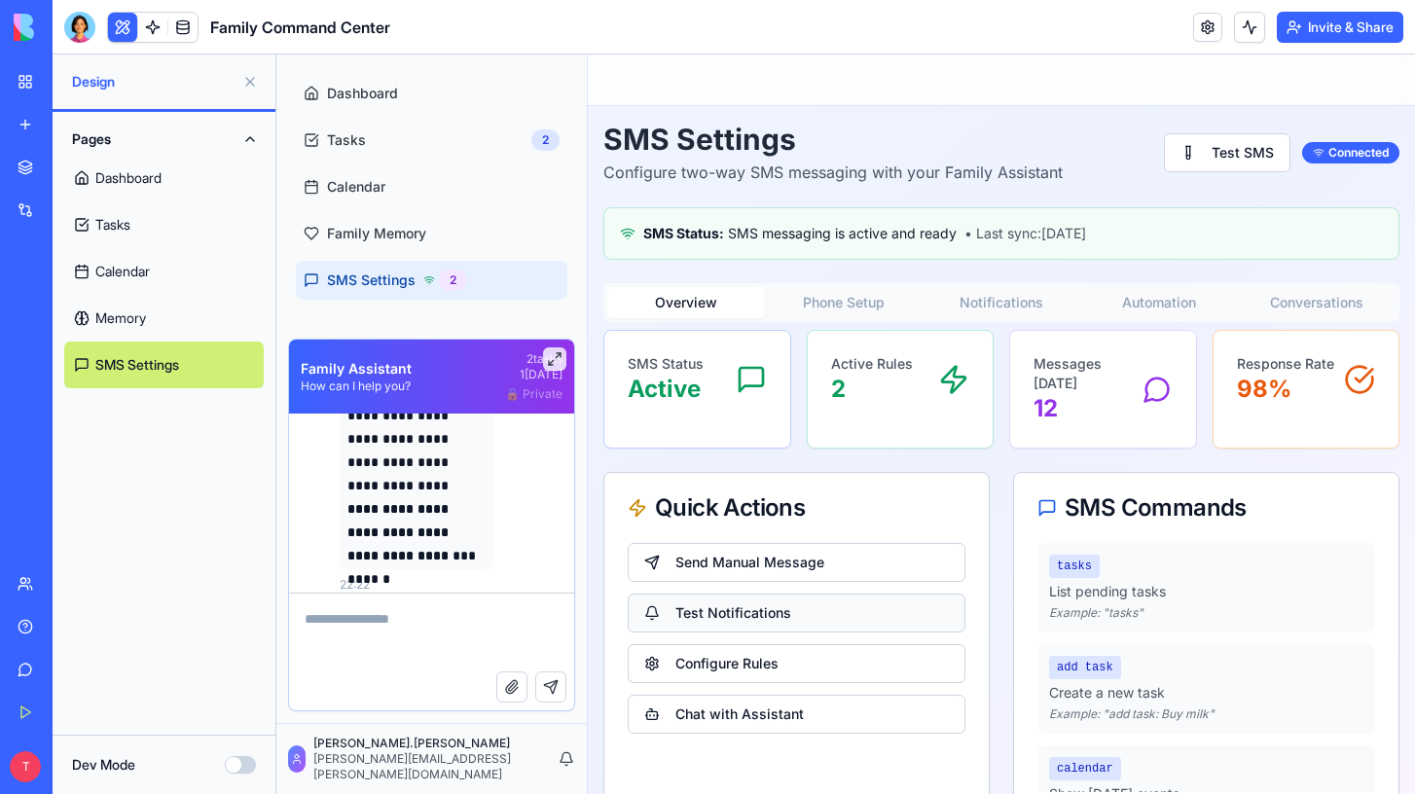
click at [758, 612] on button "Test Notifications" at bounding box center [797, 613] width 338 height 39
click at [768, 544] on button "Send Manual Message" at bounding box center [797, 562] width 338 height 39
click at [768, 568] on button "Send Manual Message" at bounding box center [797, 562] width 338 height 39
click at [749, 677] on button "Configure Rules" at bounding box center [797, 663] width 338 height 39
click at [728, 654] on button "Configure Rules" at bounding box center [797, 663] width 338 height 39
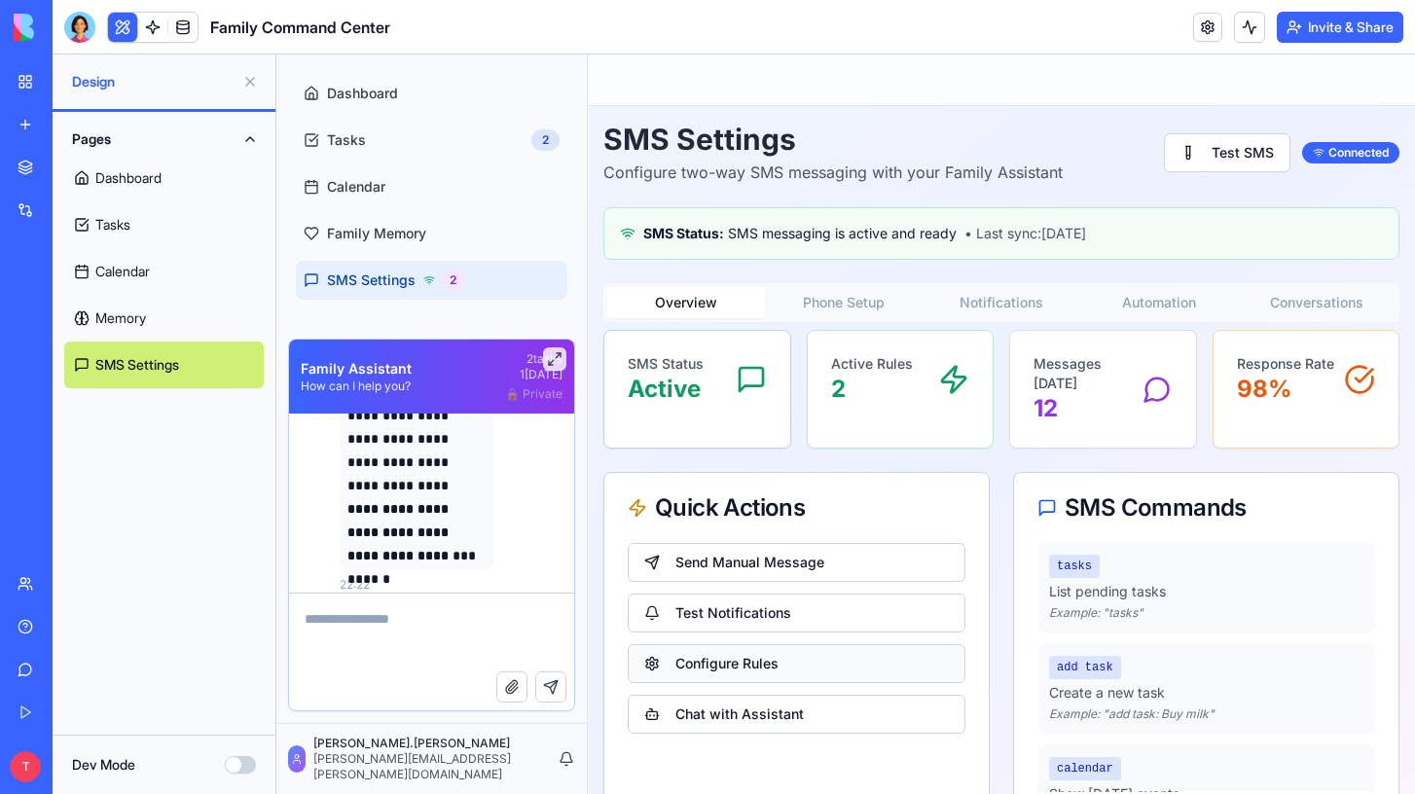
click at [728, 654] on button "Configure Rules" at bounding box center [797, 663] width 338 height 39
click at [923, 213] on div "SMS Status: SMS messaging is active and ready • Last sync: today" at bounding box center [1001, 233] width 796 height 53
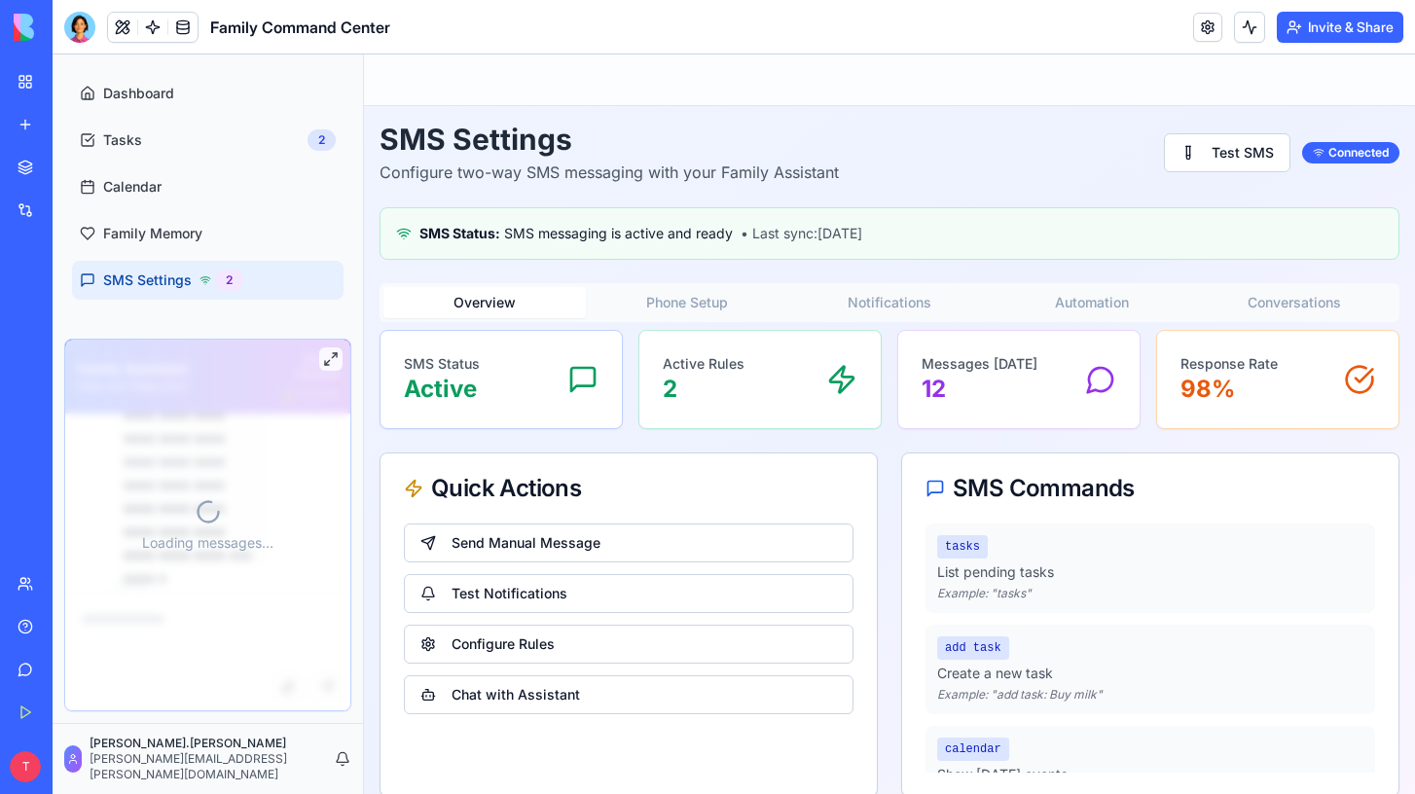
scroll to position [2531, 0]
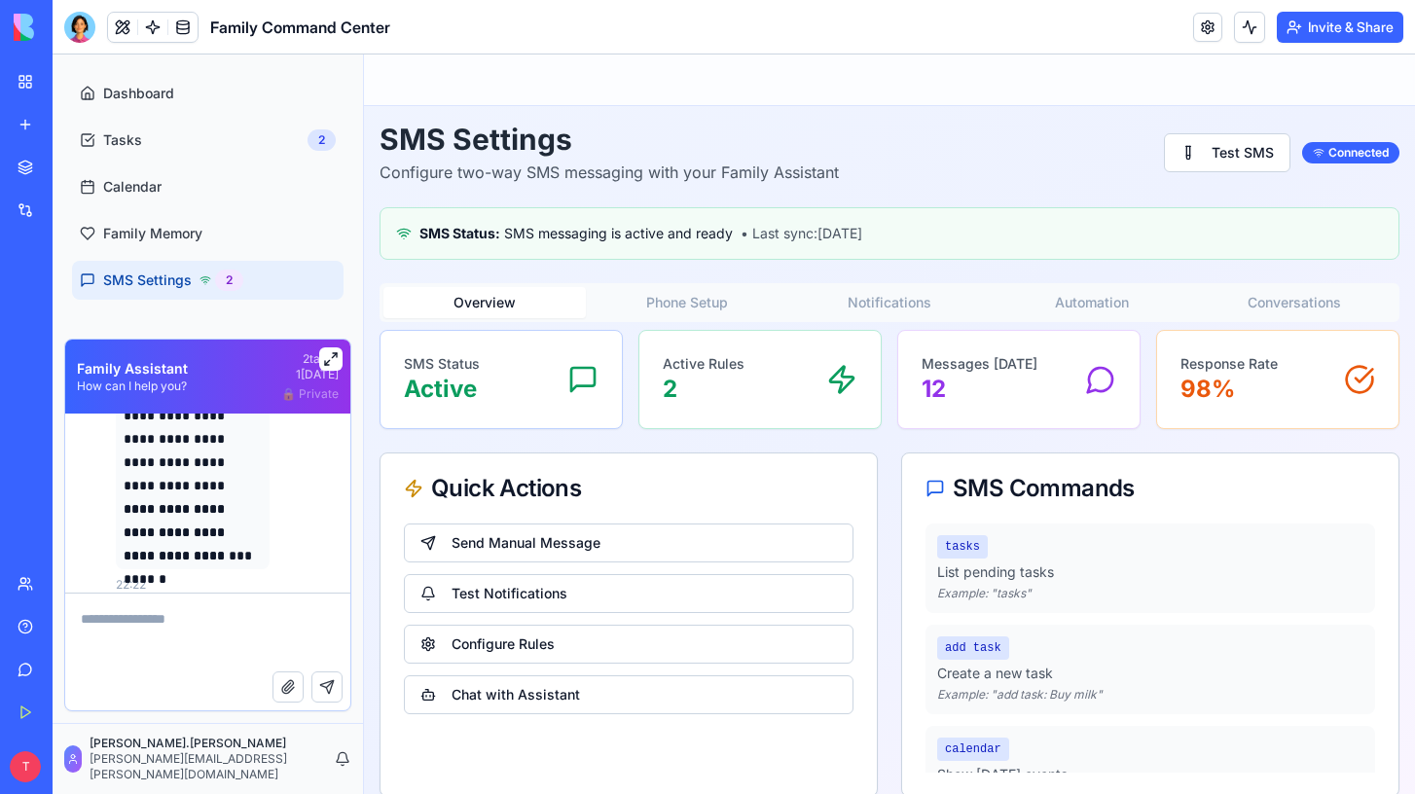
click at [337, 364] on button at bounding box center [330, 358] width 23 height 23
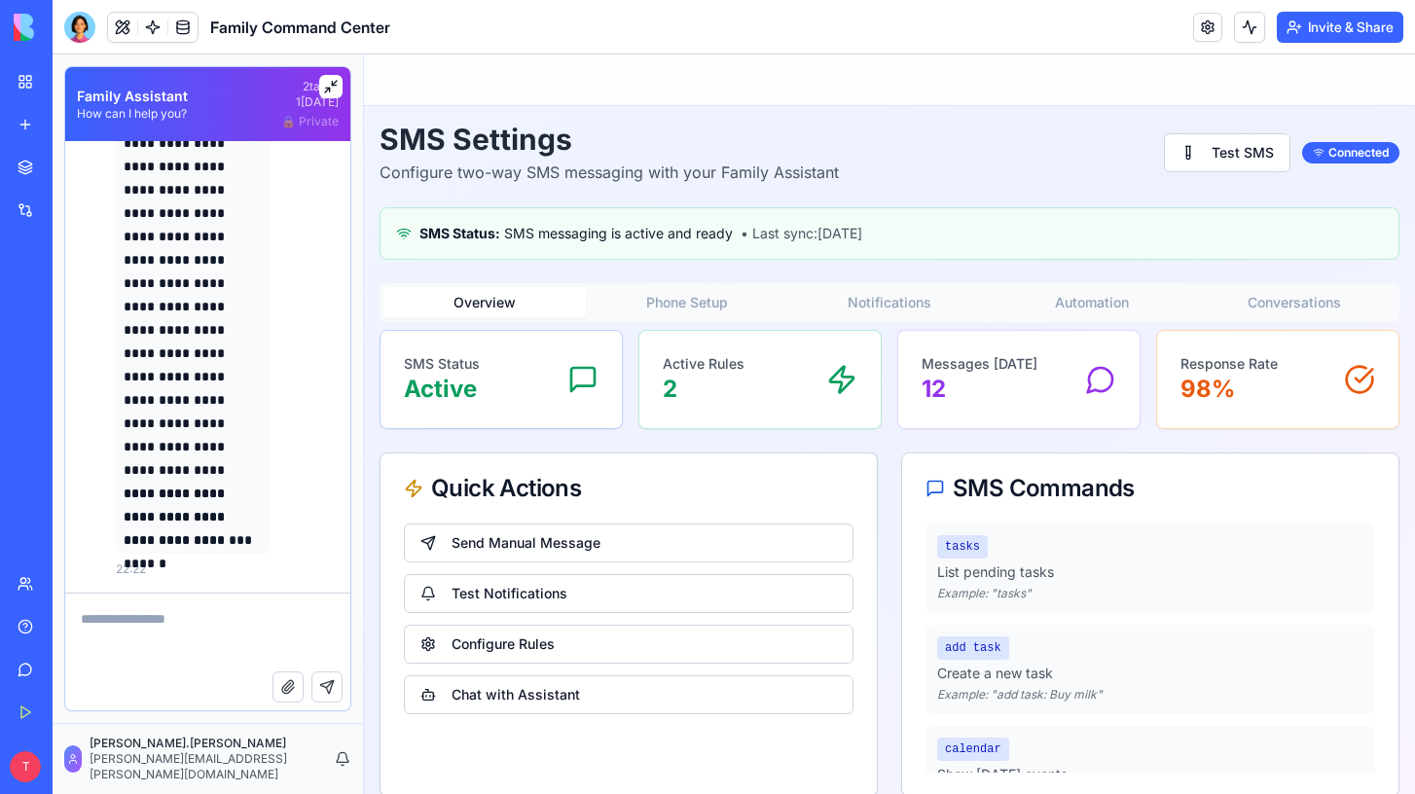
scroll to position [2258, 0]
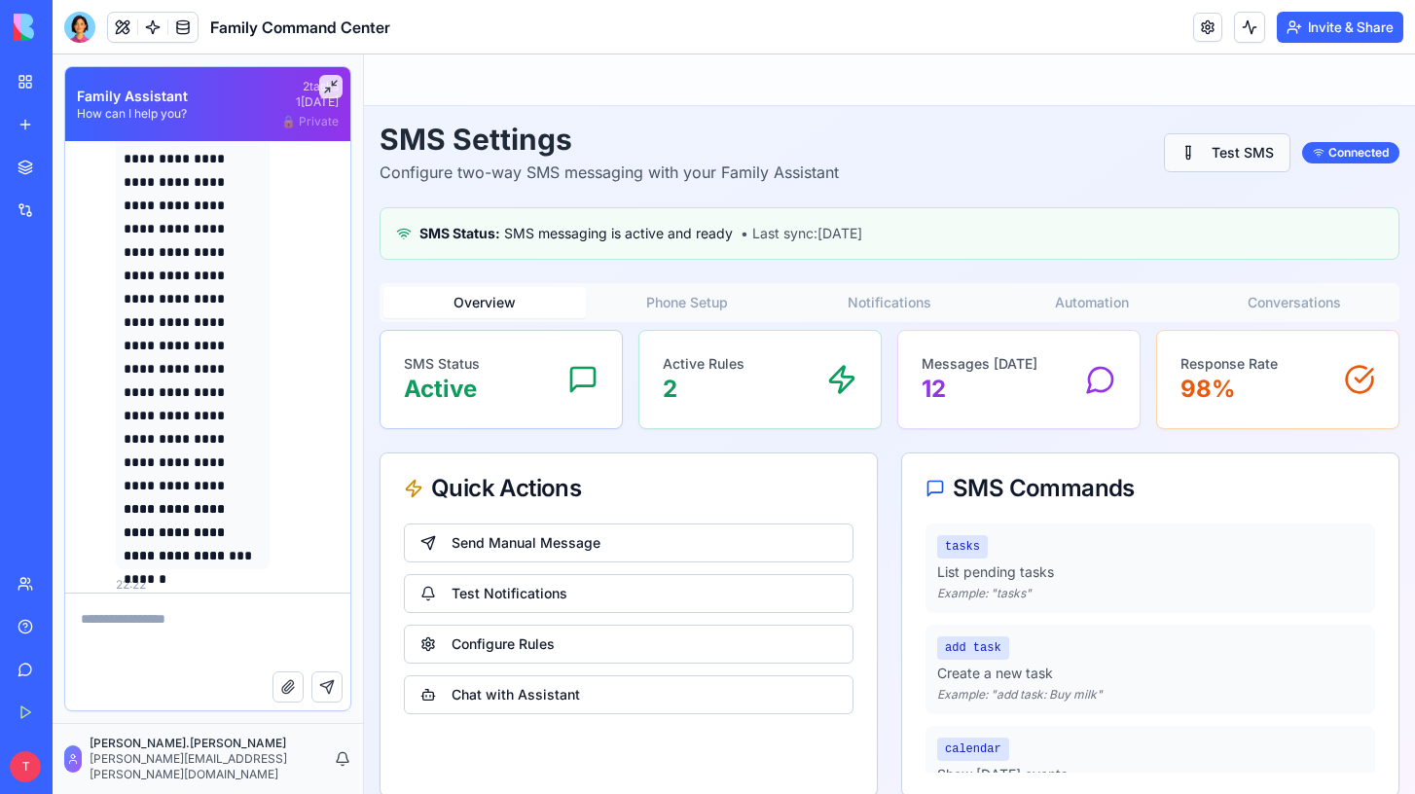
click at [1210, 157] on button "Test SMS" at bounding box center [1227, 152] width 127 height 39
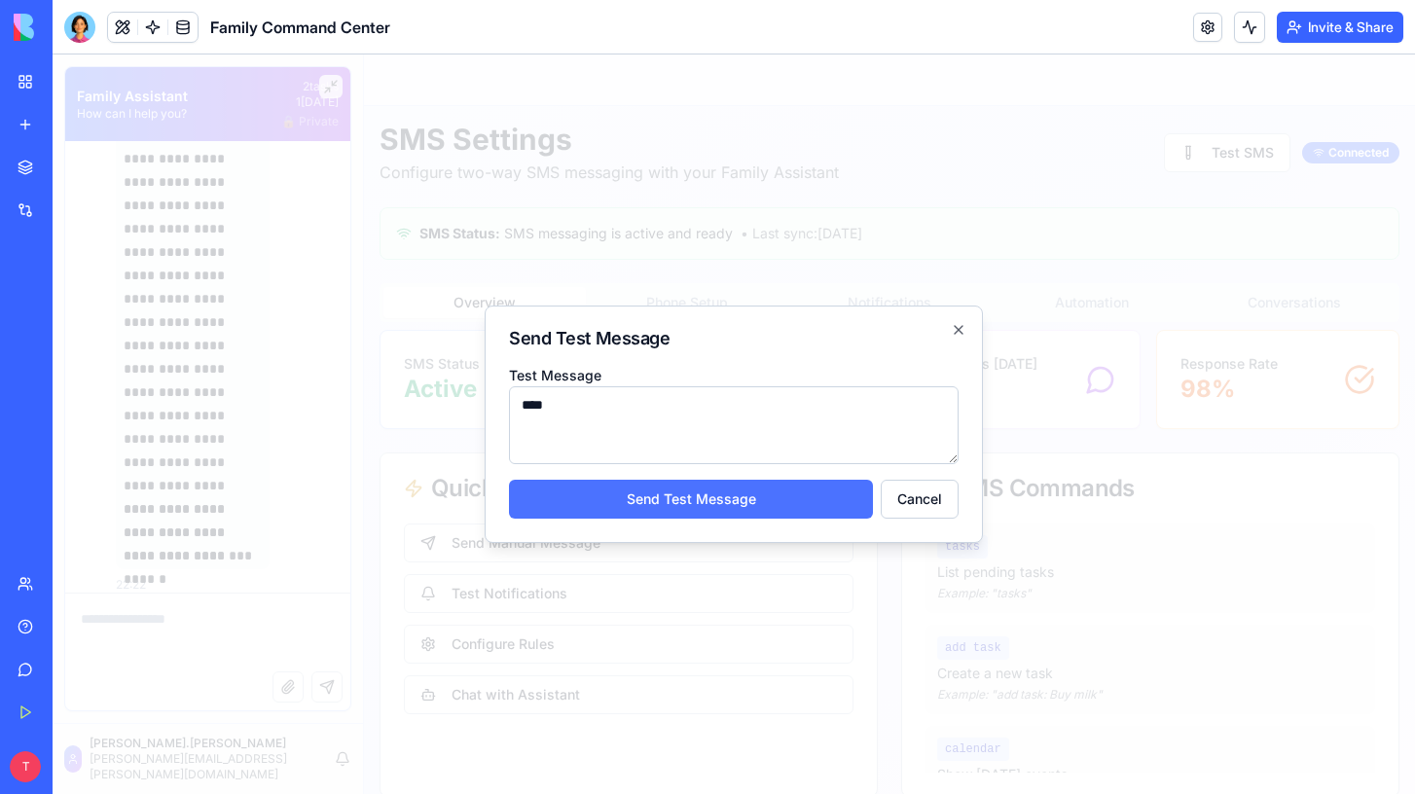
type textarea "****"
click at [779, 491] on button "Send Test Message" at bounding box center [691, 499] width 364 height 39
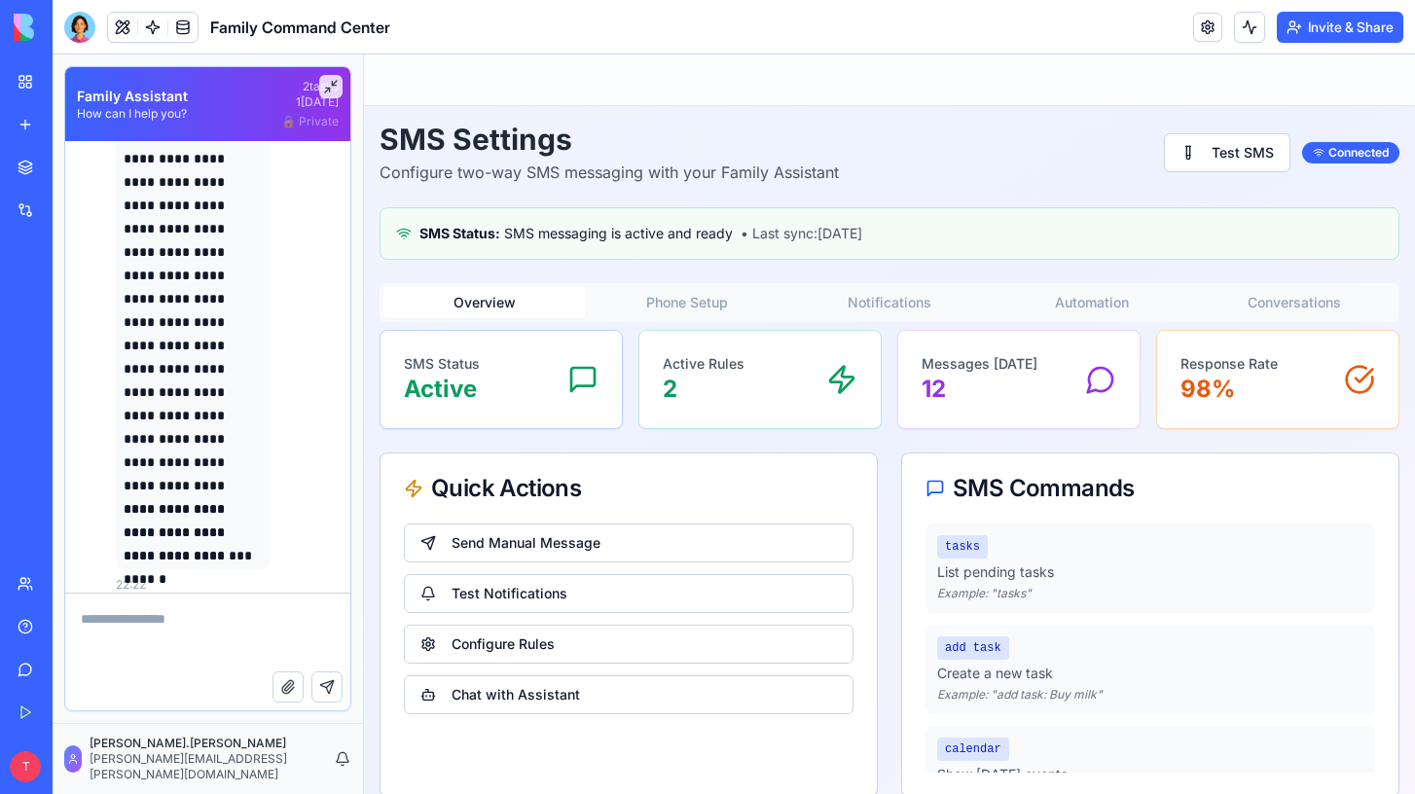
click at [756, 402] on div "Active Rules 2" at bounding box center [760, 379] width 195 height 51
click at [1010, 387] on p "12" at bounding box center [980, 389] width 116 height 31
click at [1137, 394] on div "Messages Today 12" at bounding box center [1018, 379] width 241 height 97
click at [1202, 407] on div "Response Rate 98%" at bounding box center [1277, 379] width 241 height 97
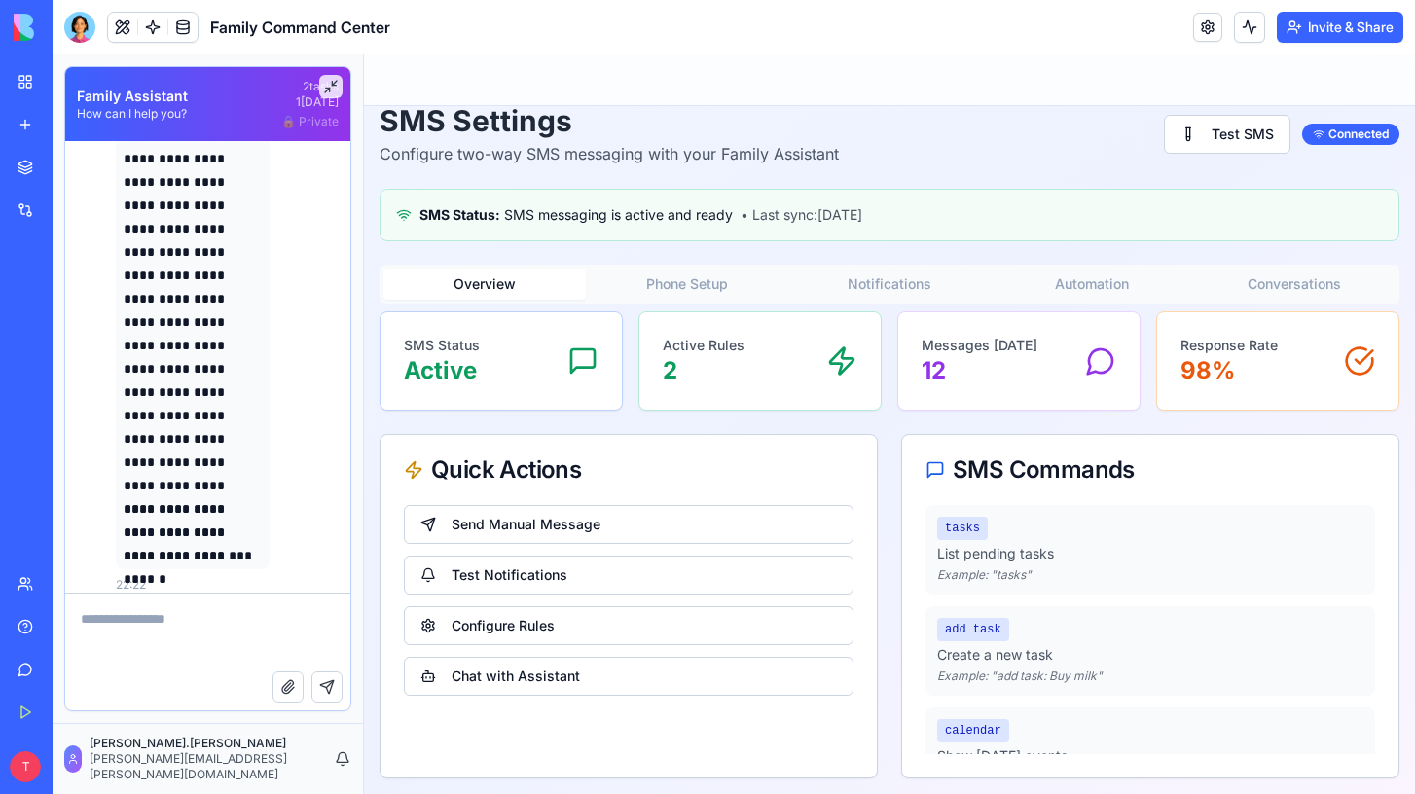
scroll to position [0, 0]
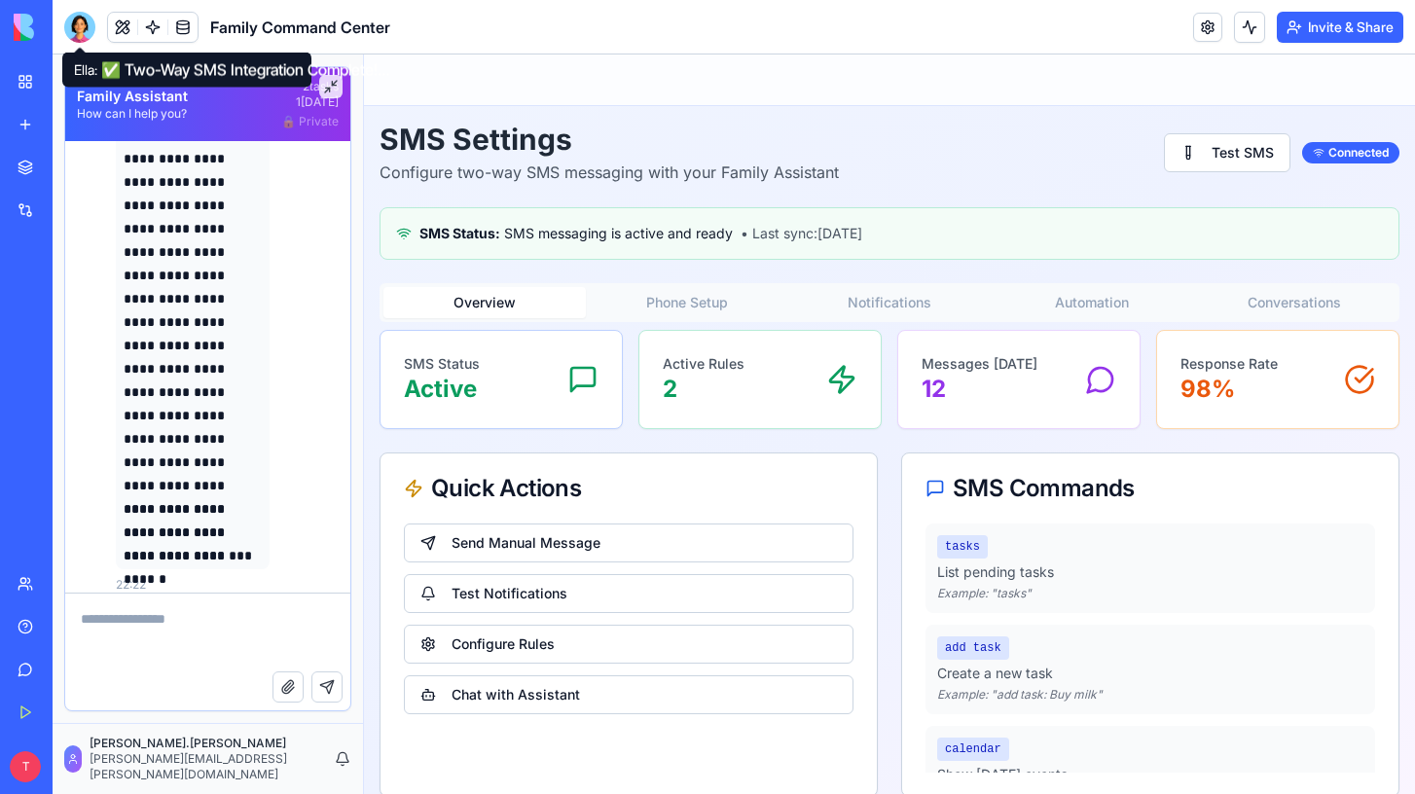
click at [76, 36] on div at bounding box center [79, 27] width 31 height 31
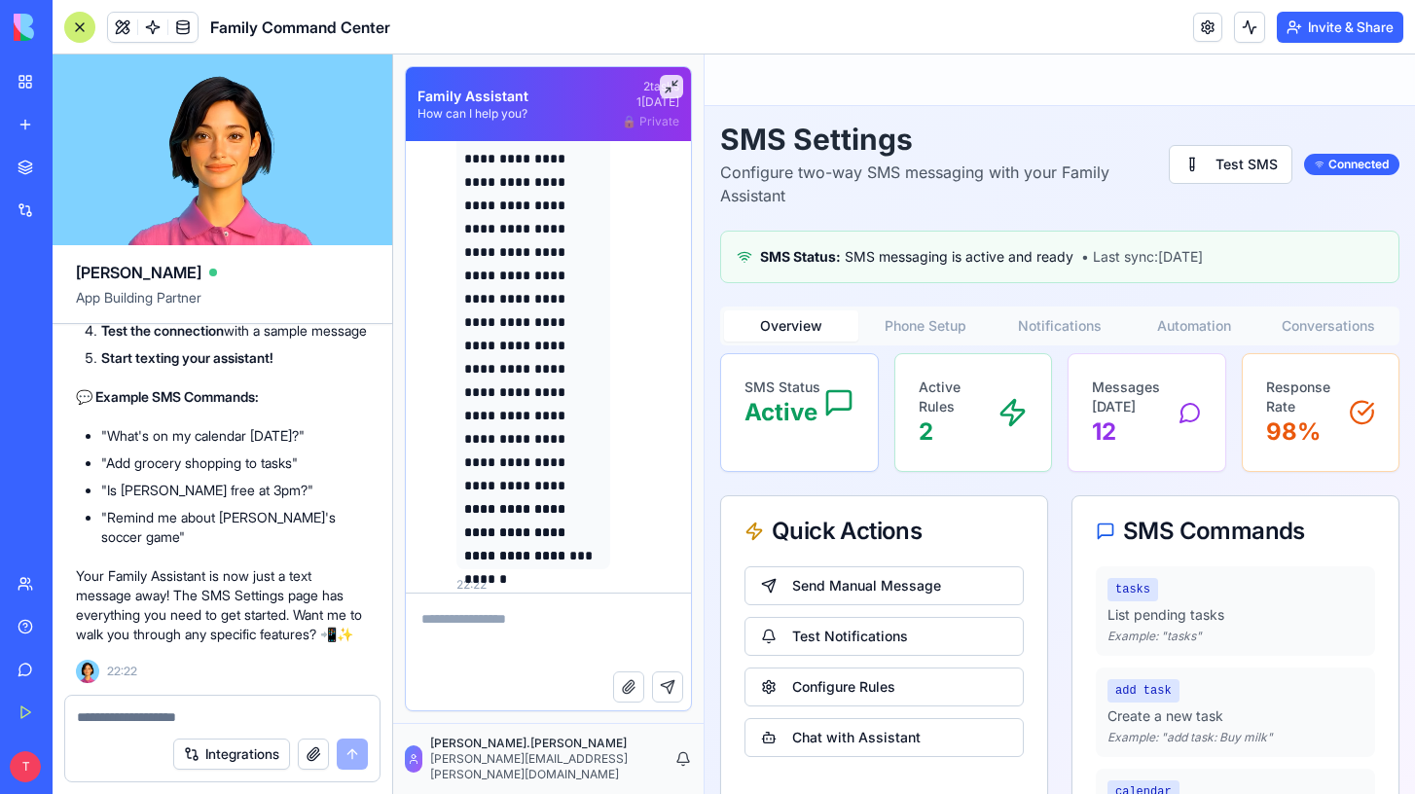
click at [182, 717] on textarea at bounding box center [222, 717] width 291 height 19
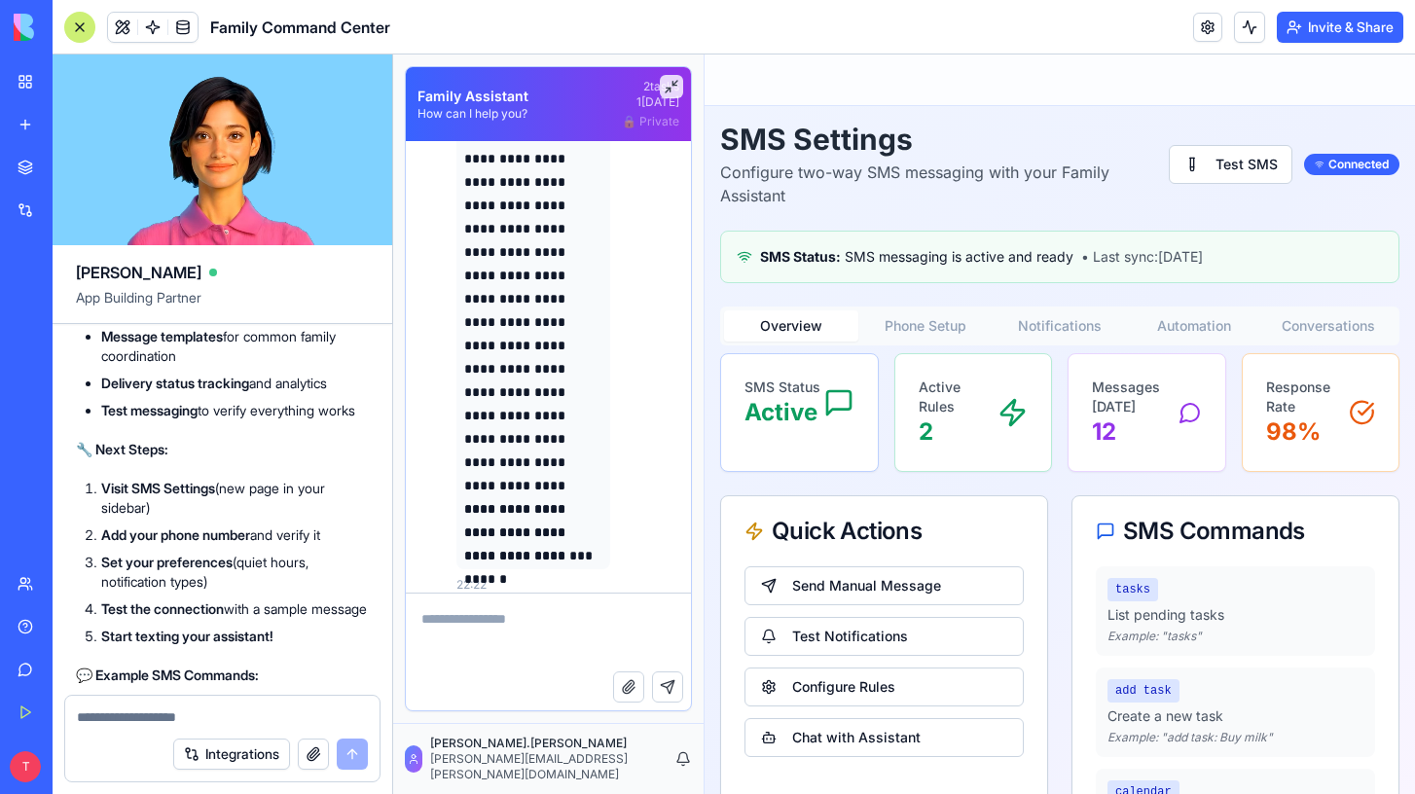
scroll to position [24209, 0]
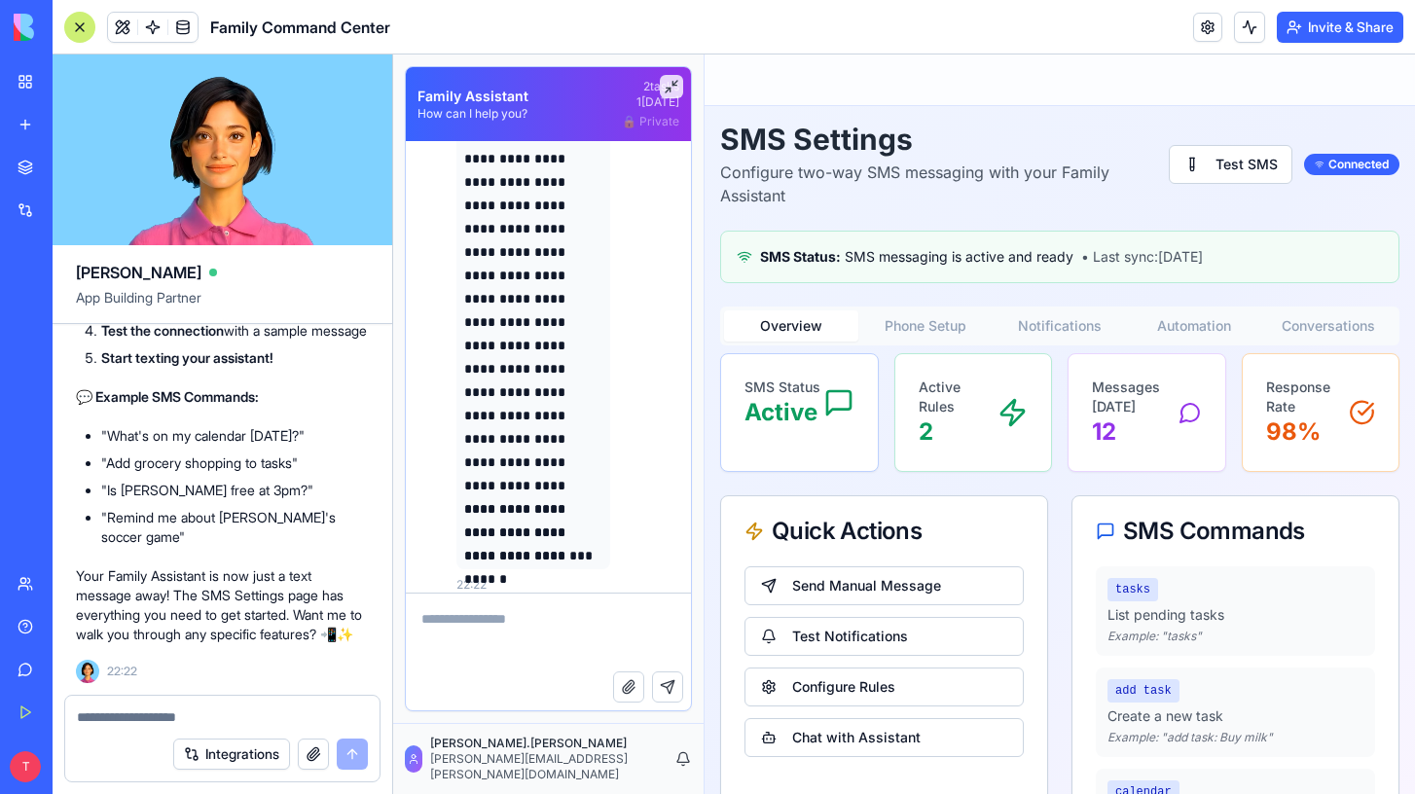
click at [184, 714] on textarea at bounding box center [222, 717] width 291 height 19
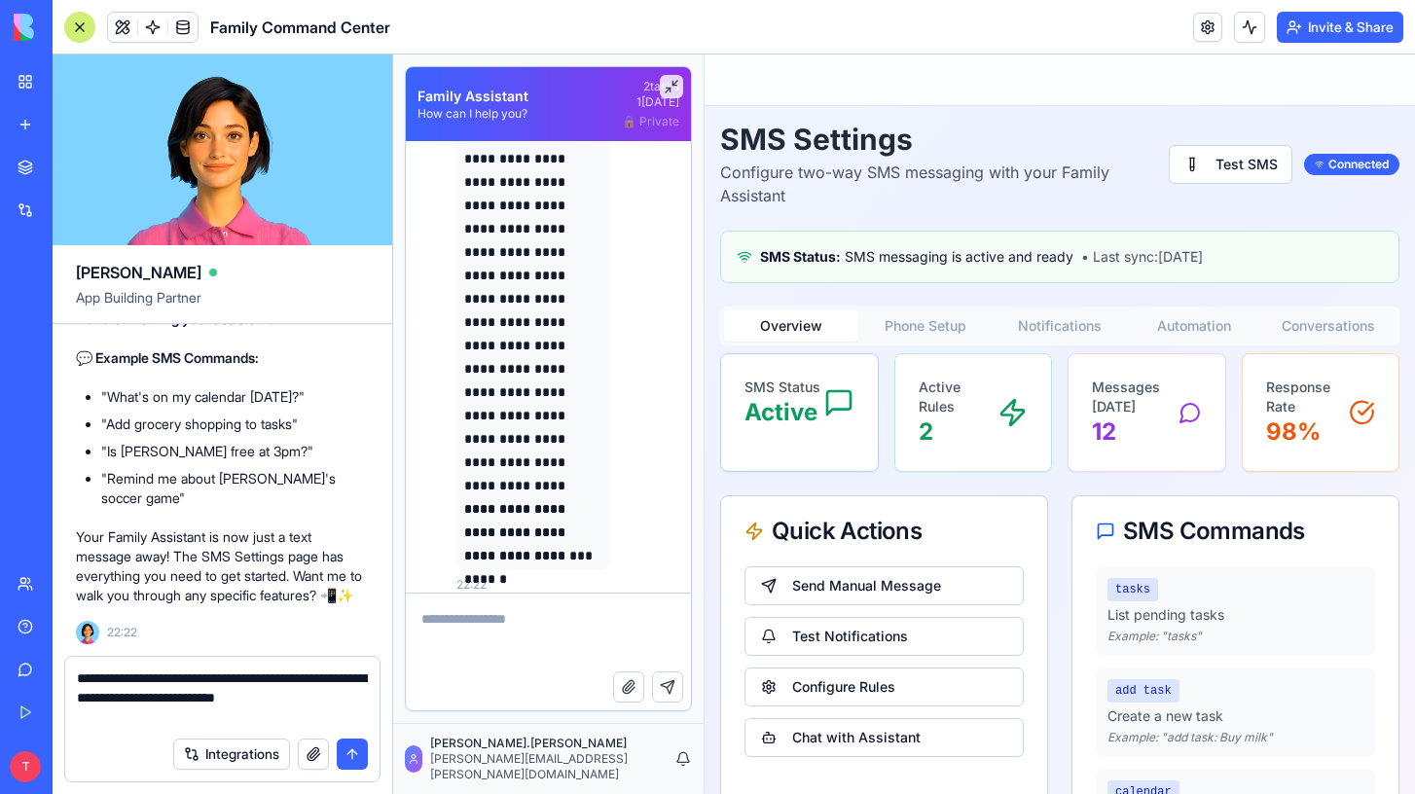
type textarea "**********"
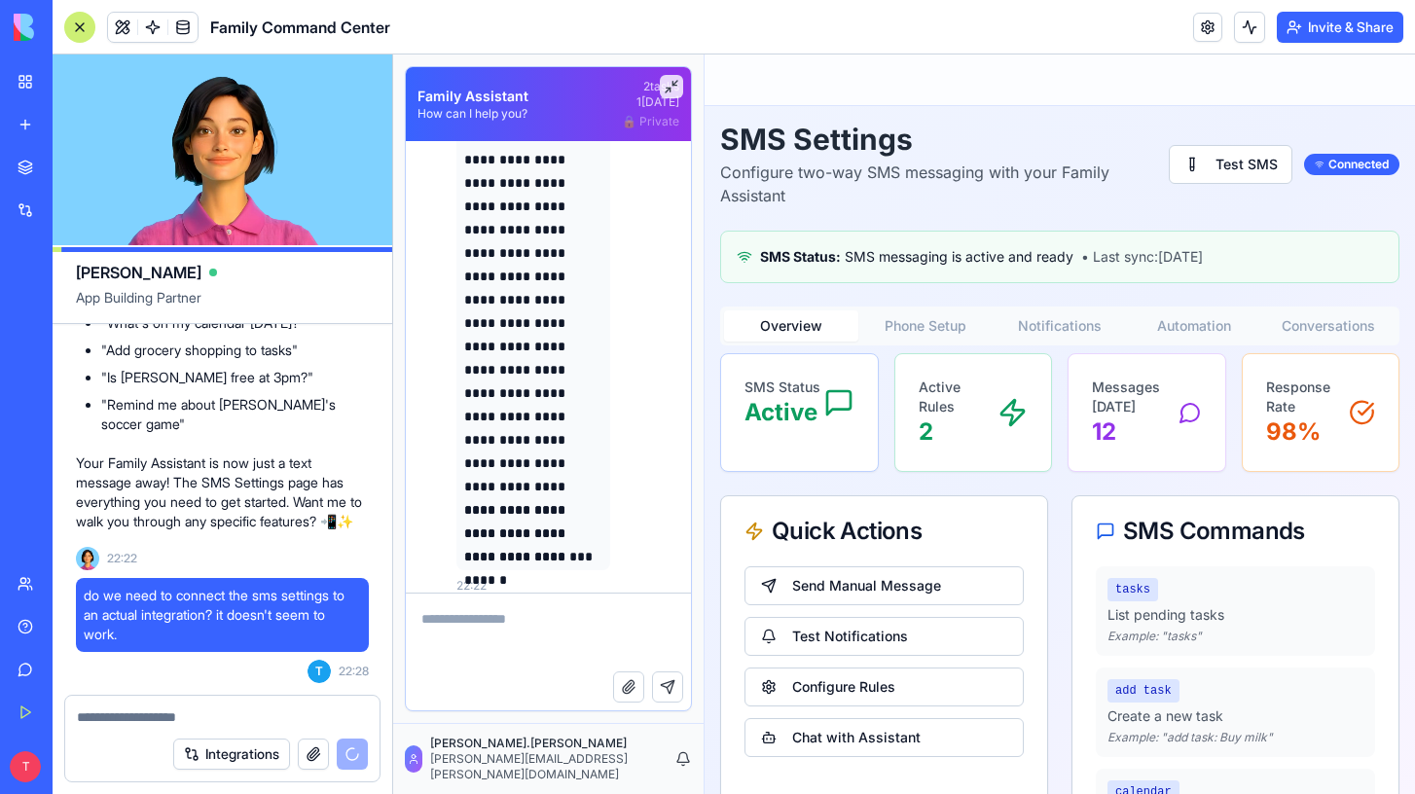
scroll to position [2258, 0]
click at [505, 637] on textarea at bounding box center [548, 633] width 285 height 78
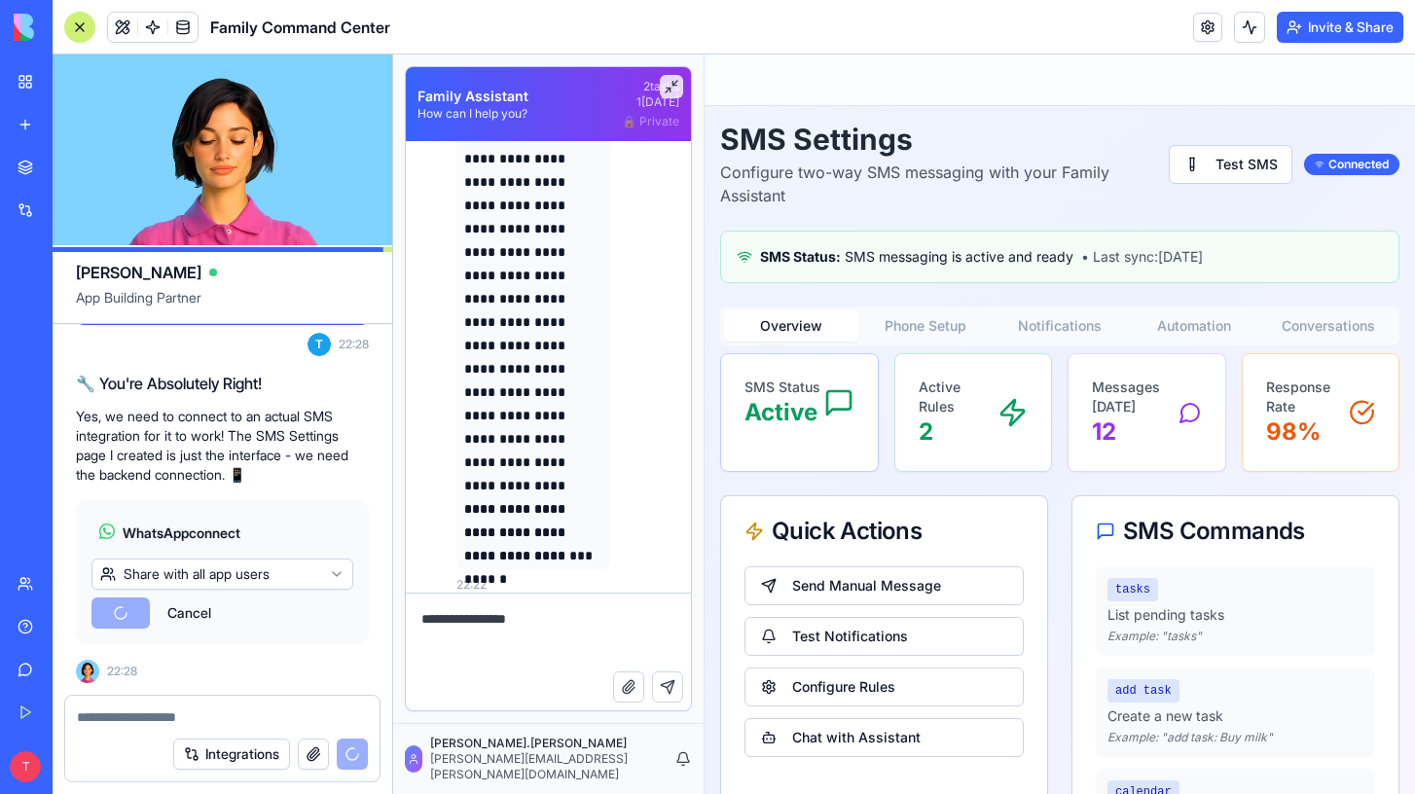
scroll to position [25564, 0]
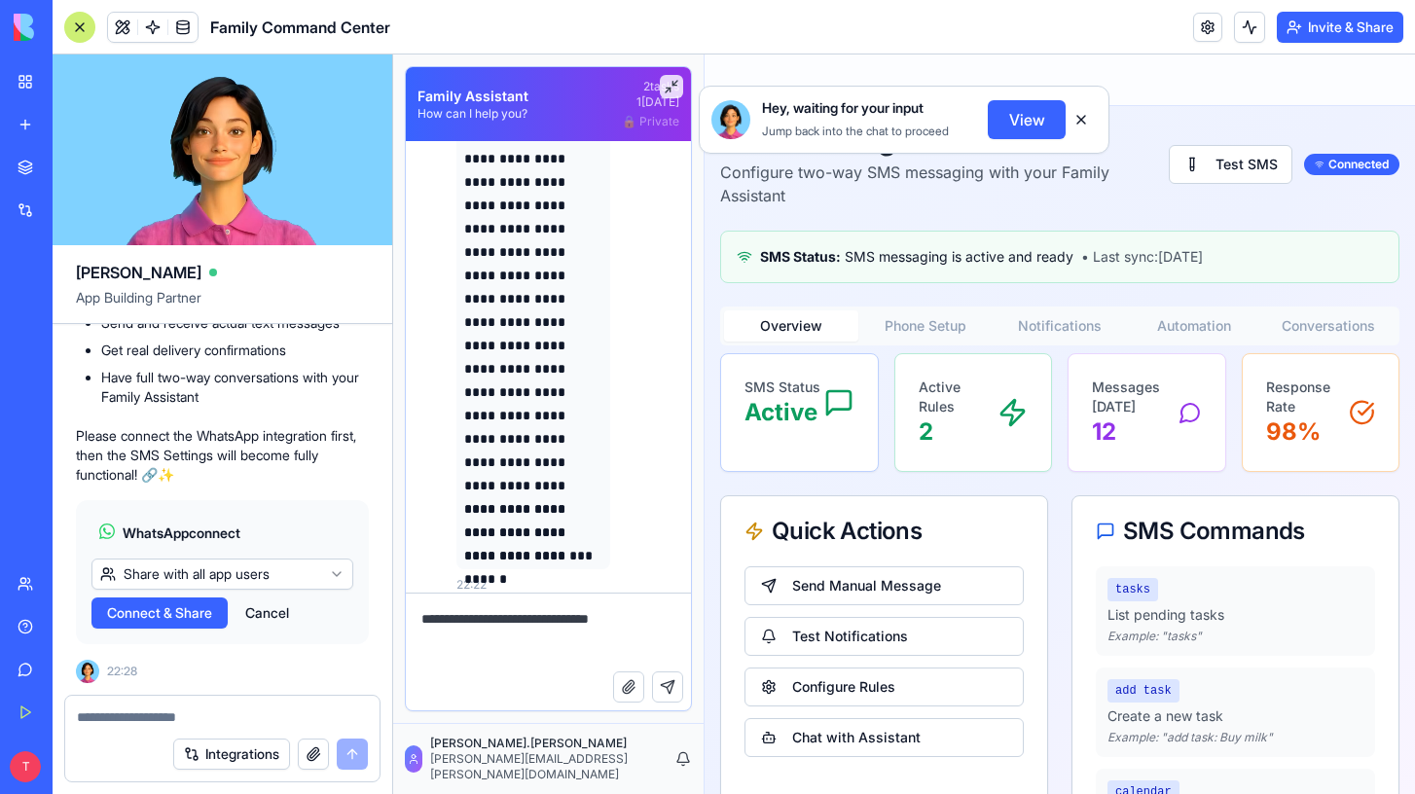
type textarea "**********"
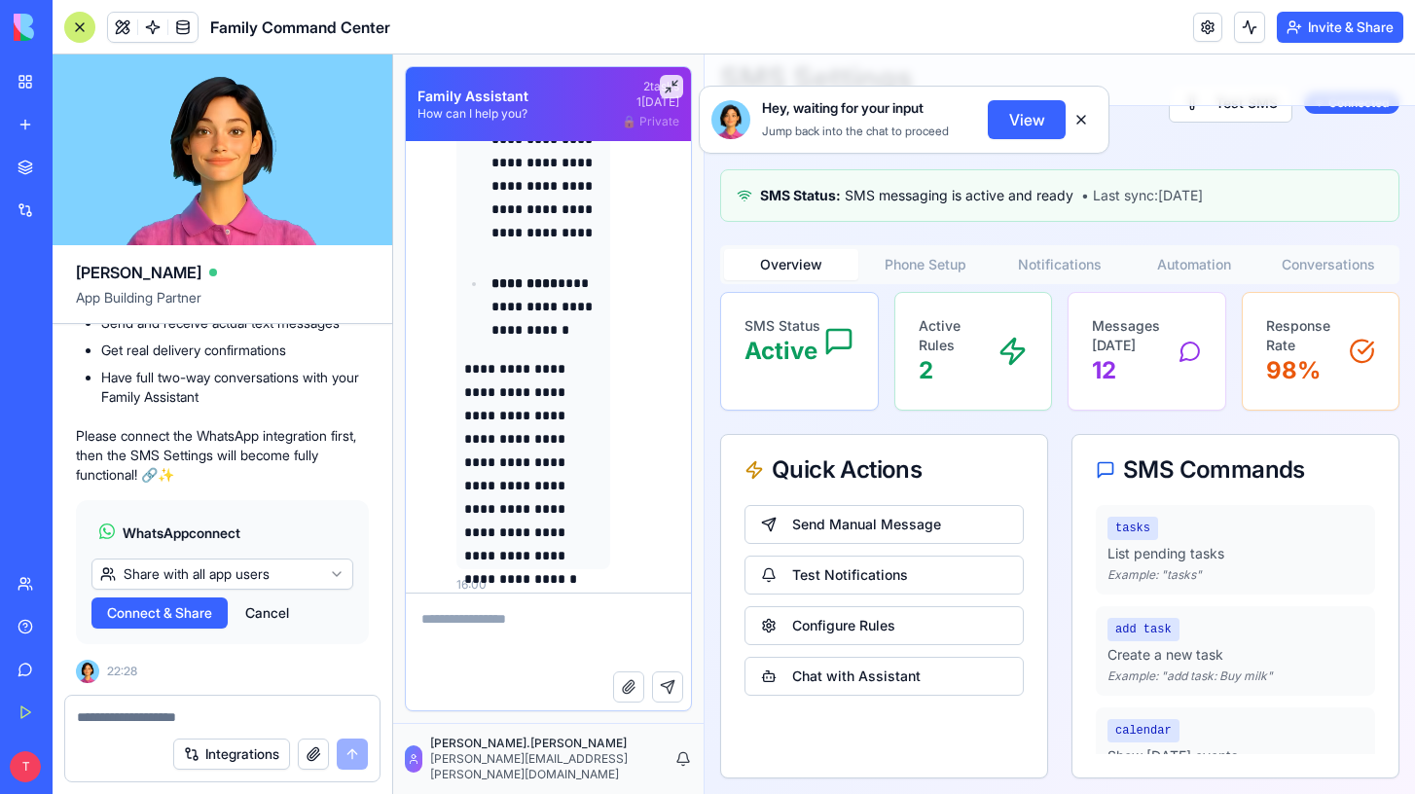
scroll to position [0, 0]
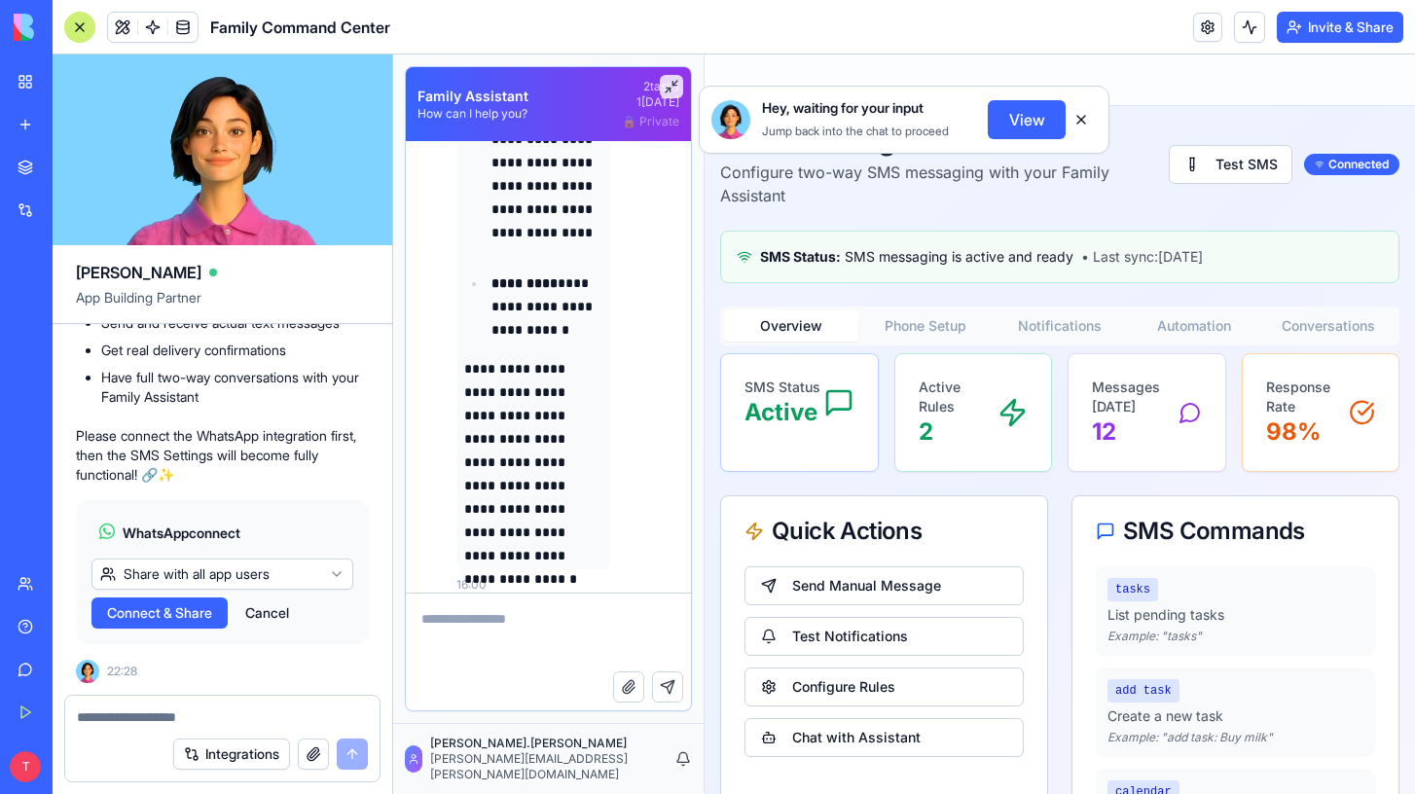
click at [131, 616] on span "Connect & Share" at bounding box center [159, 612] width 105 height 19
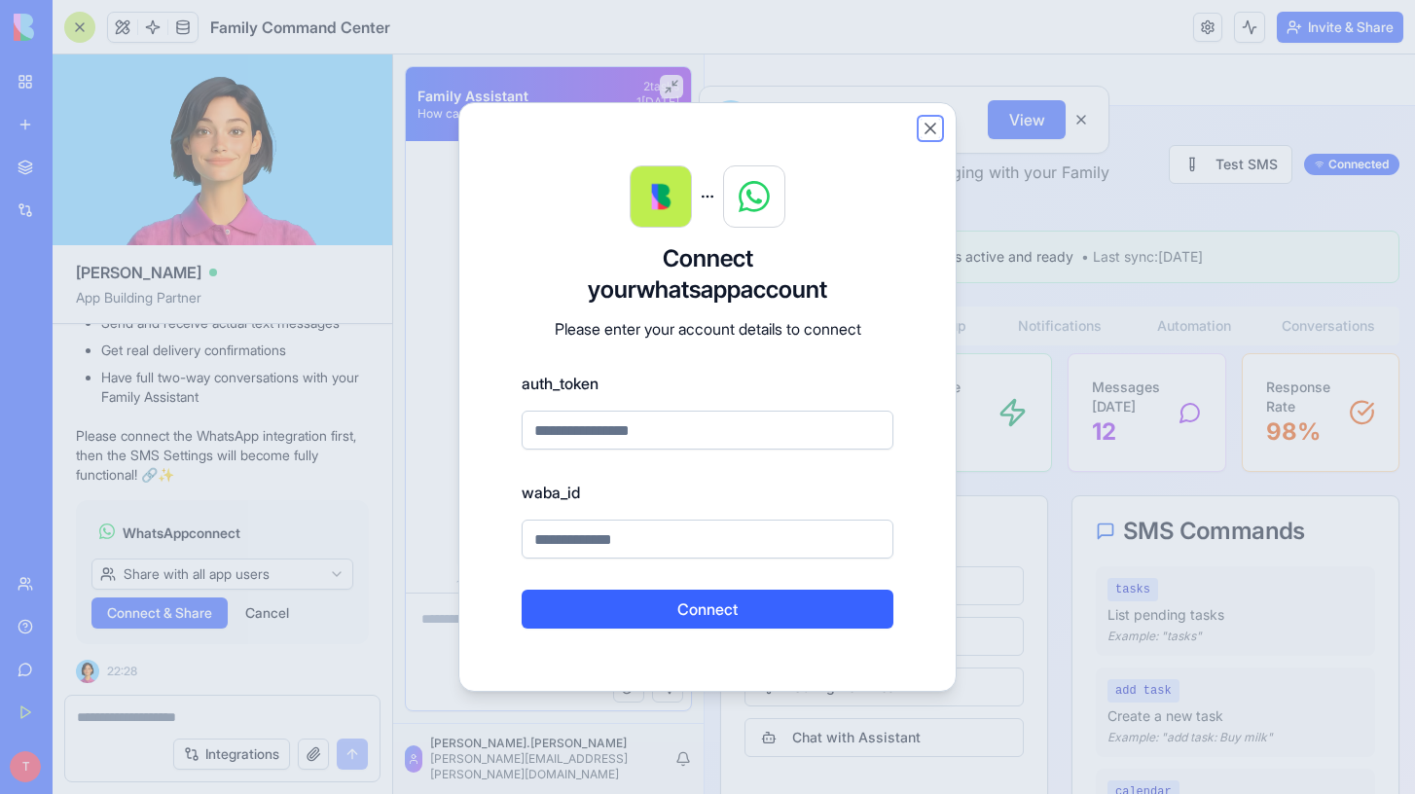
click at [931, 128] on button "Close" at bounding box center [930, 128] width 19 height 19
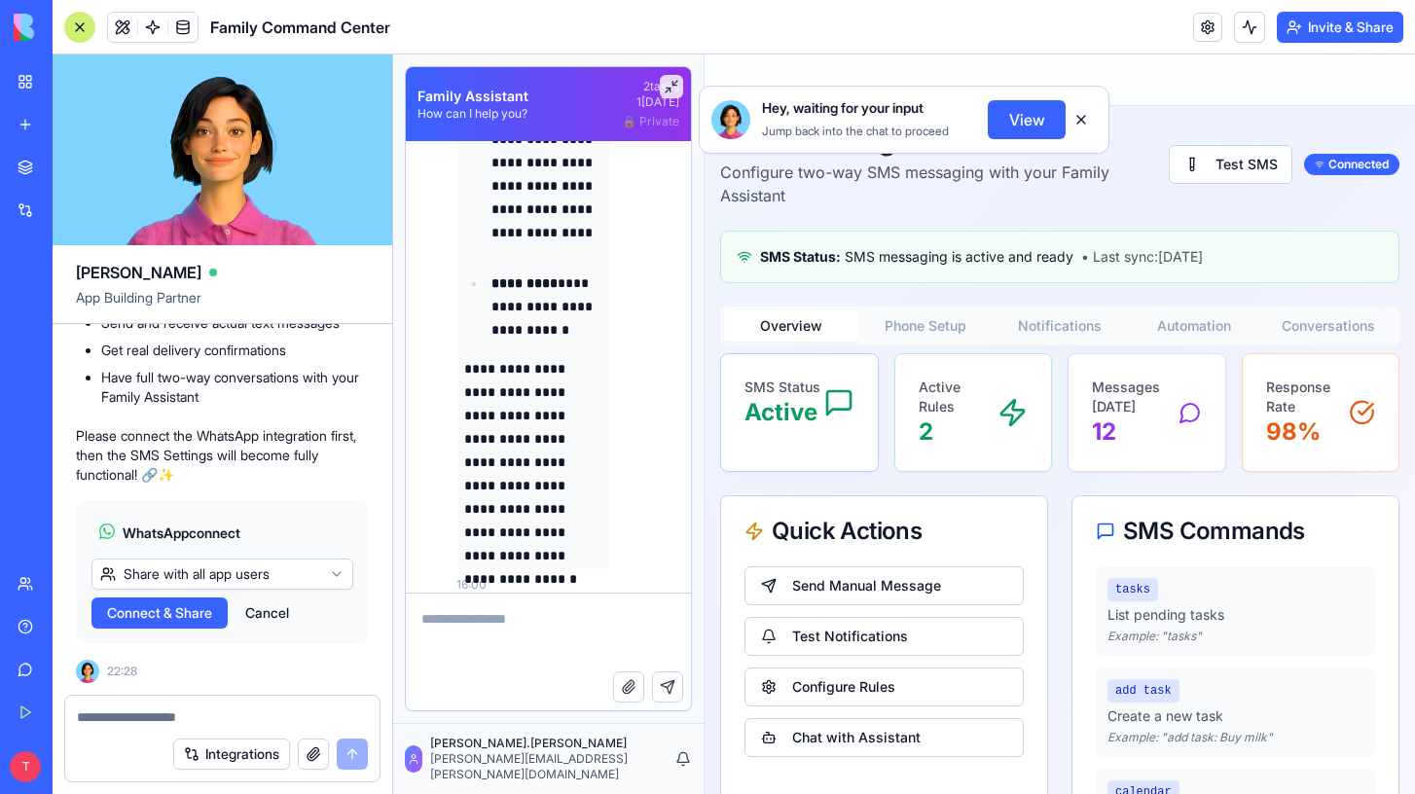
click at [227, 716] on textarea at bounding box center [222, 717] width 291 height 19
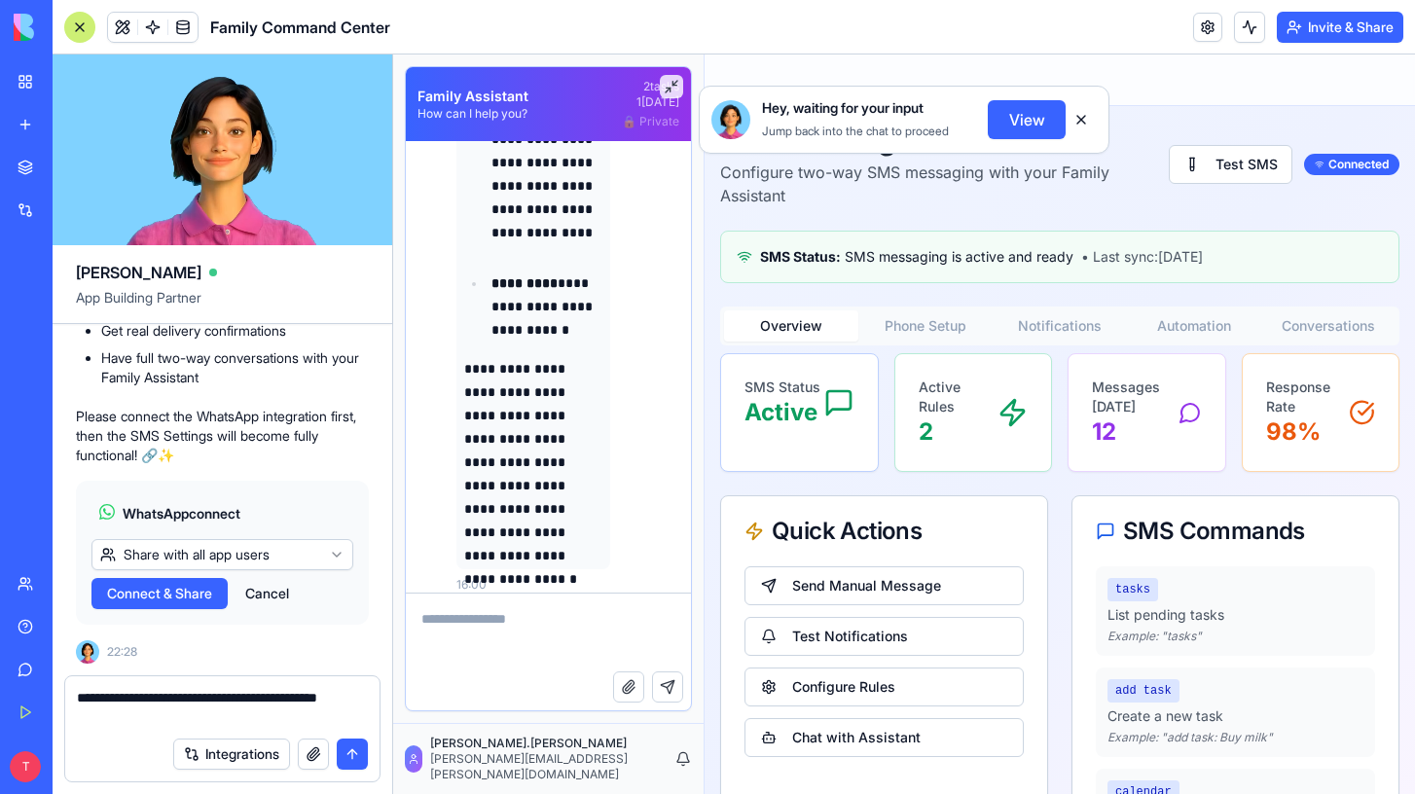
type textarea "**********"
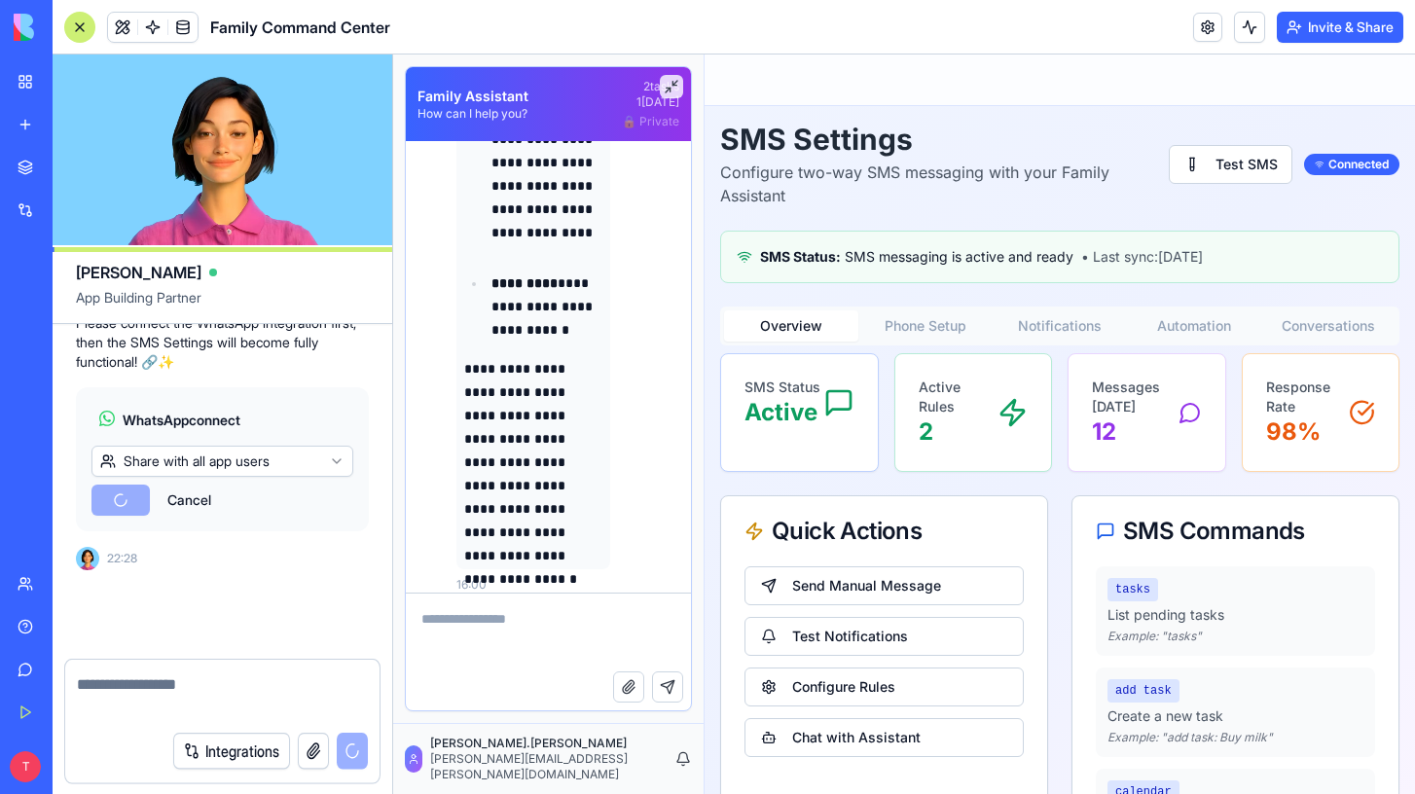
scroll to position [25657, 0]
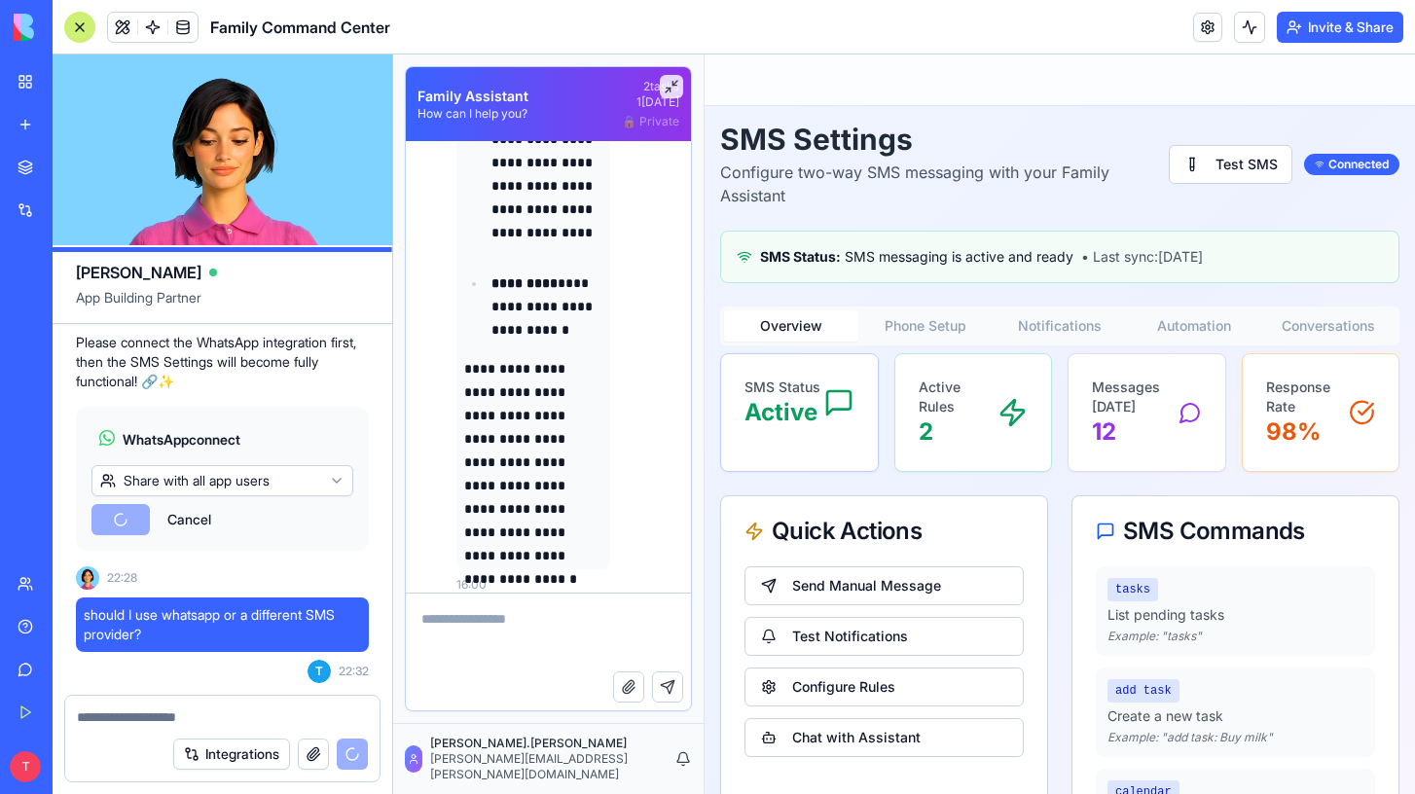
click at [471, 629] on textarea at bounding box center [548, 633] width 285 height 78
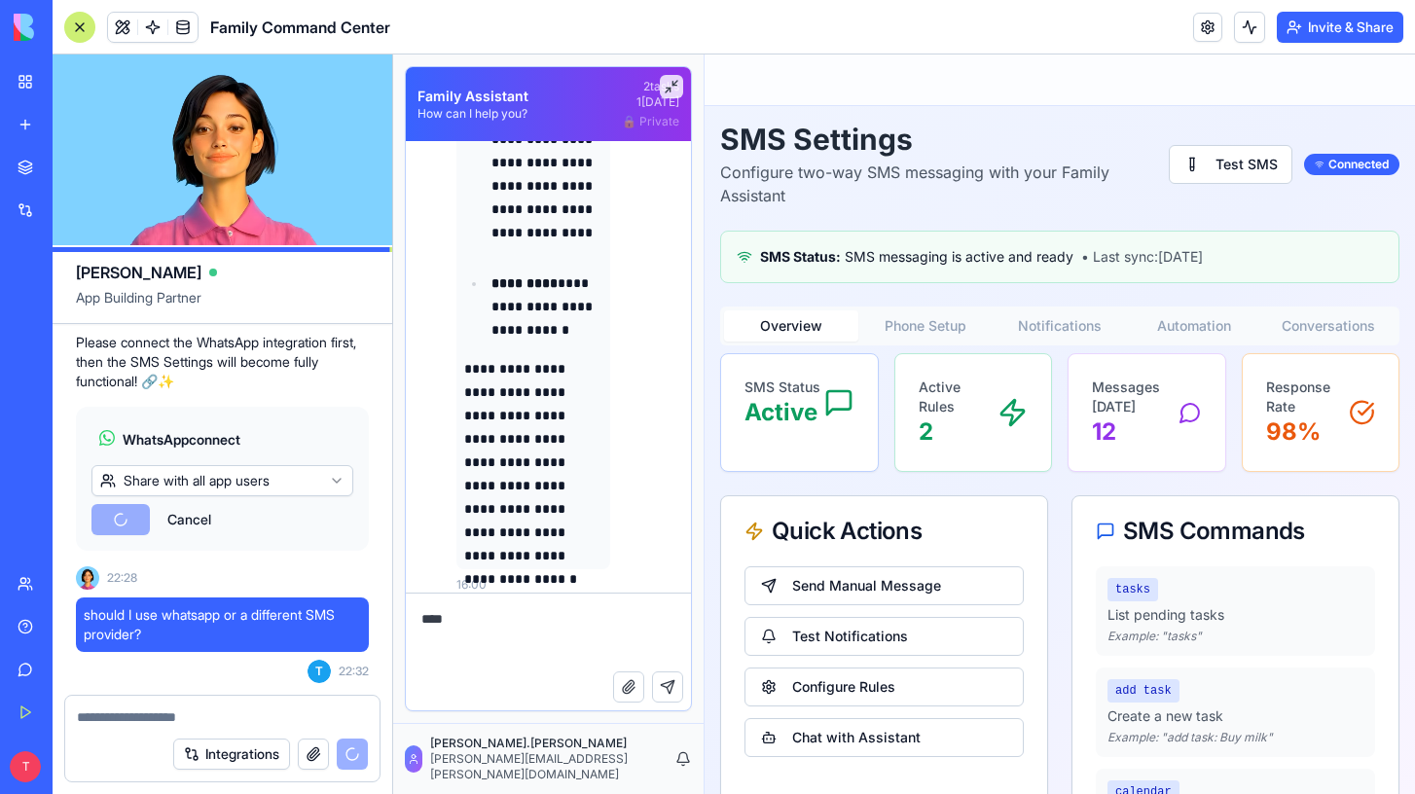
scroll to position [25805, 0]
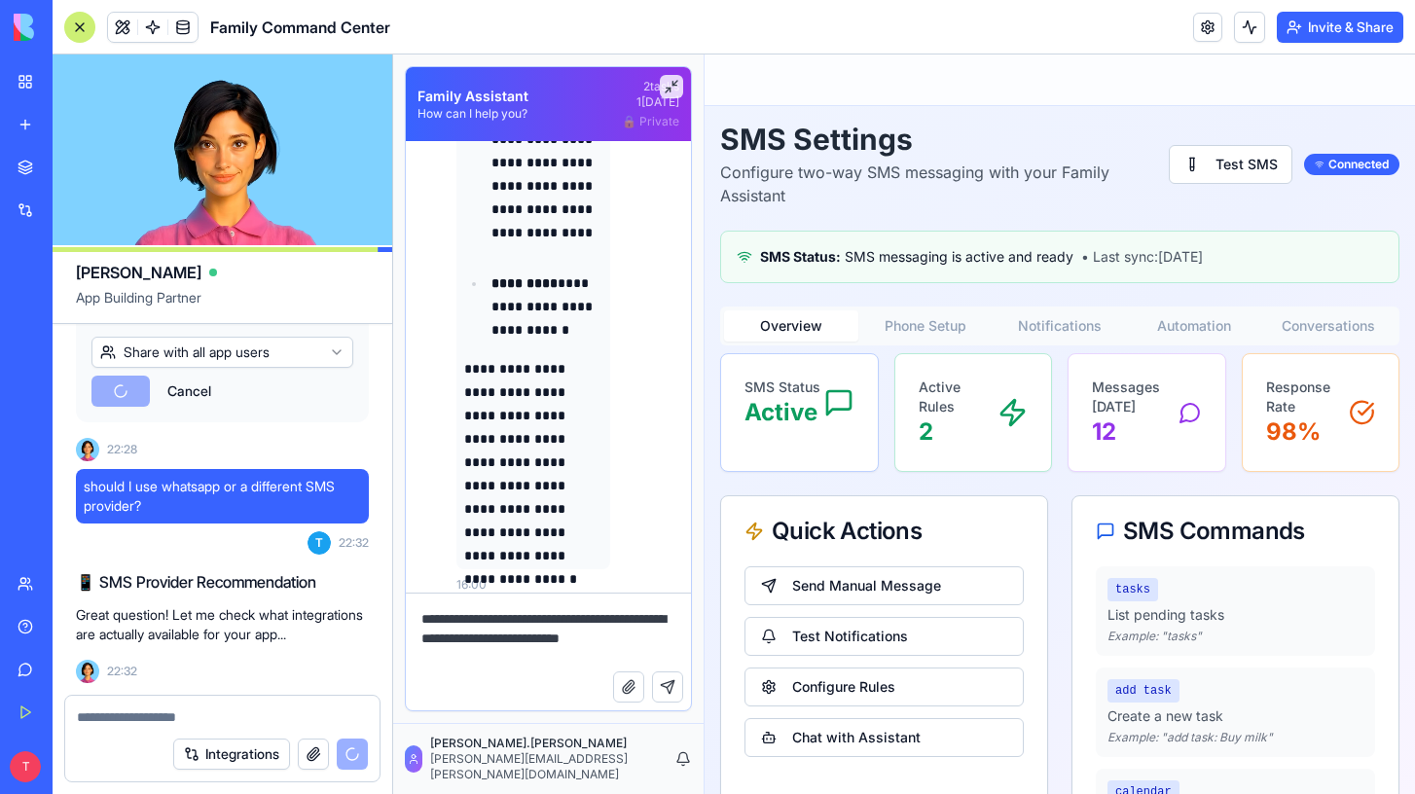
type textarea "**********"
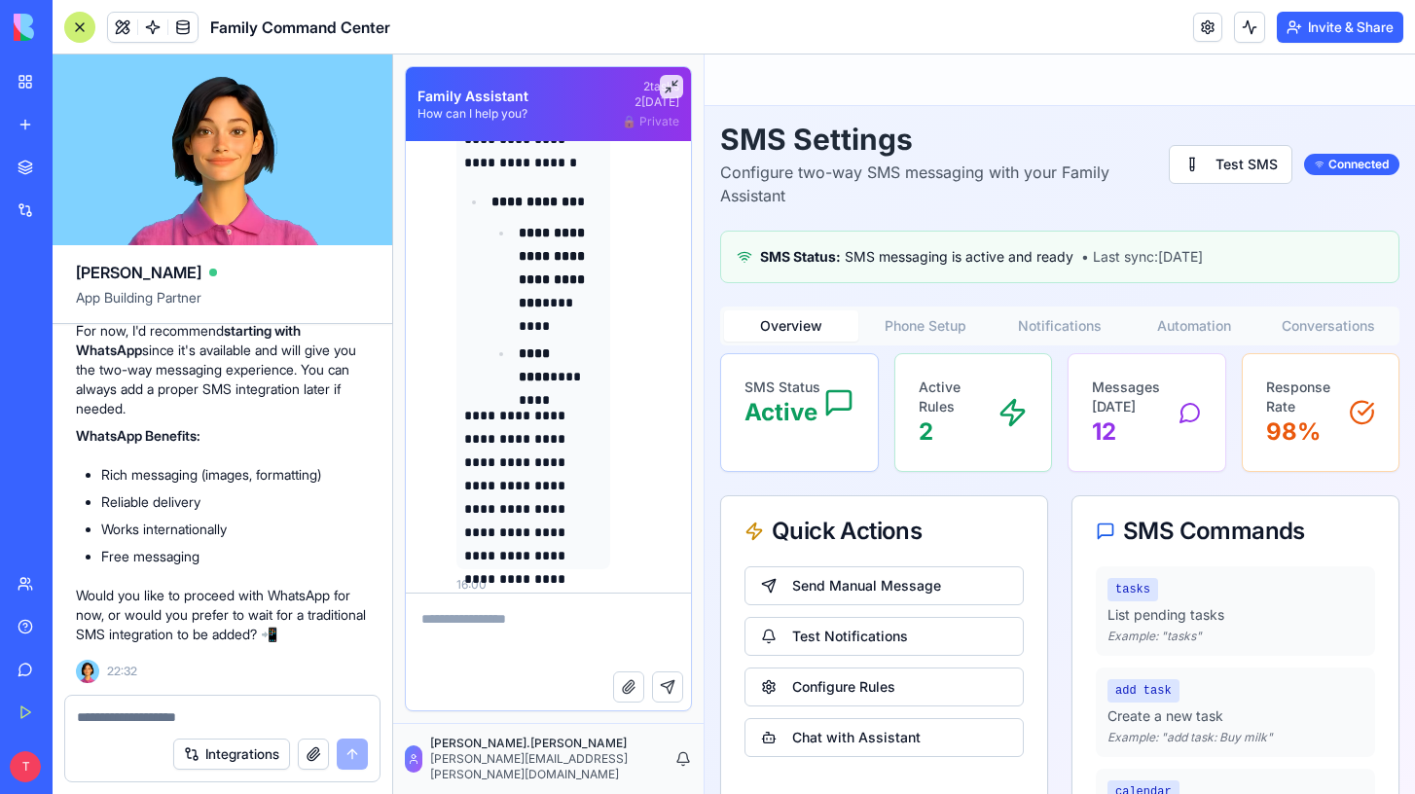
scroll to position [26606, 0]
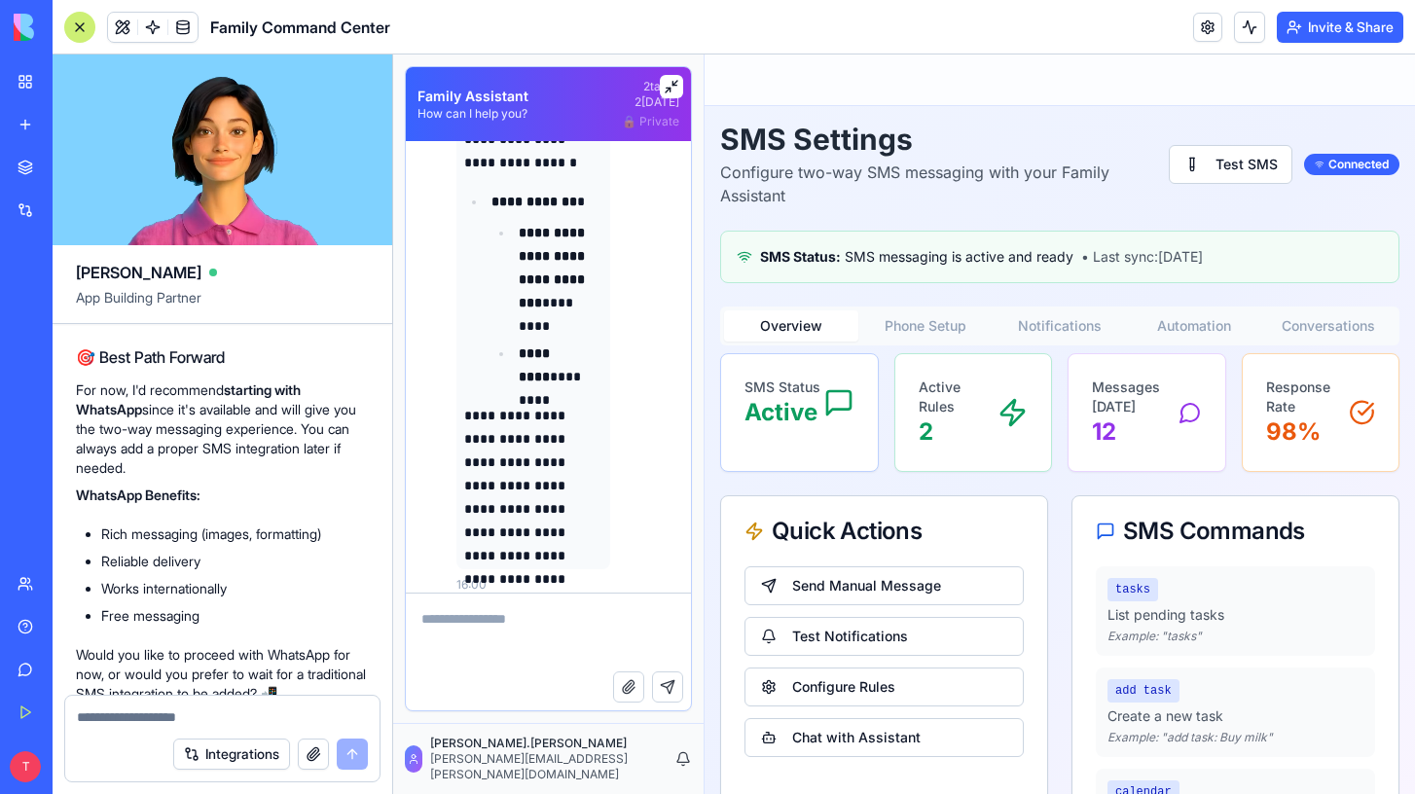
click at [672, 88] on button at bounding box center [671, 86] width 23 height 23
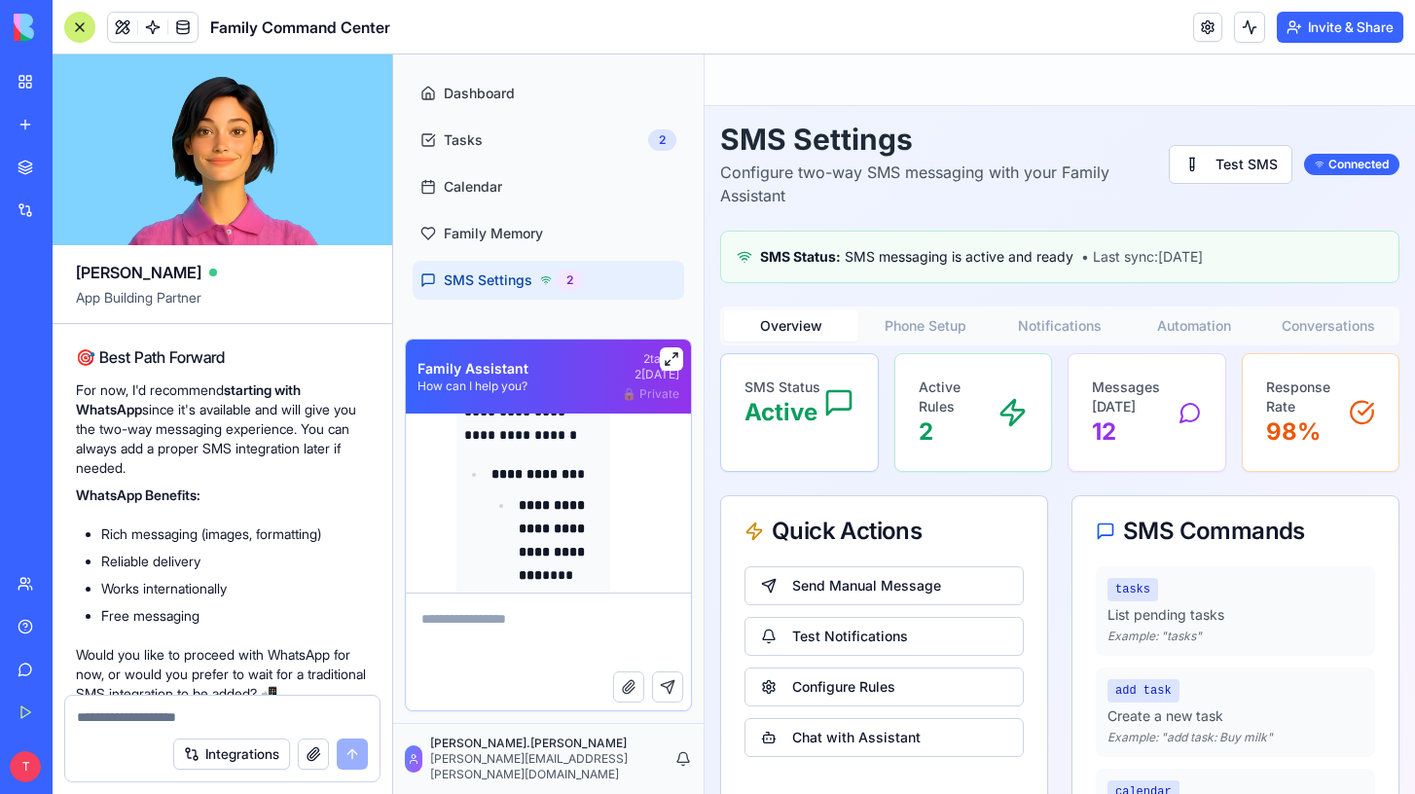
scroll to position [4252, 0]
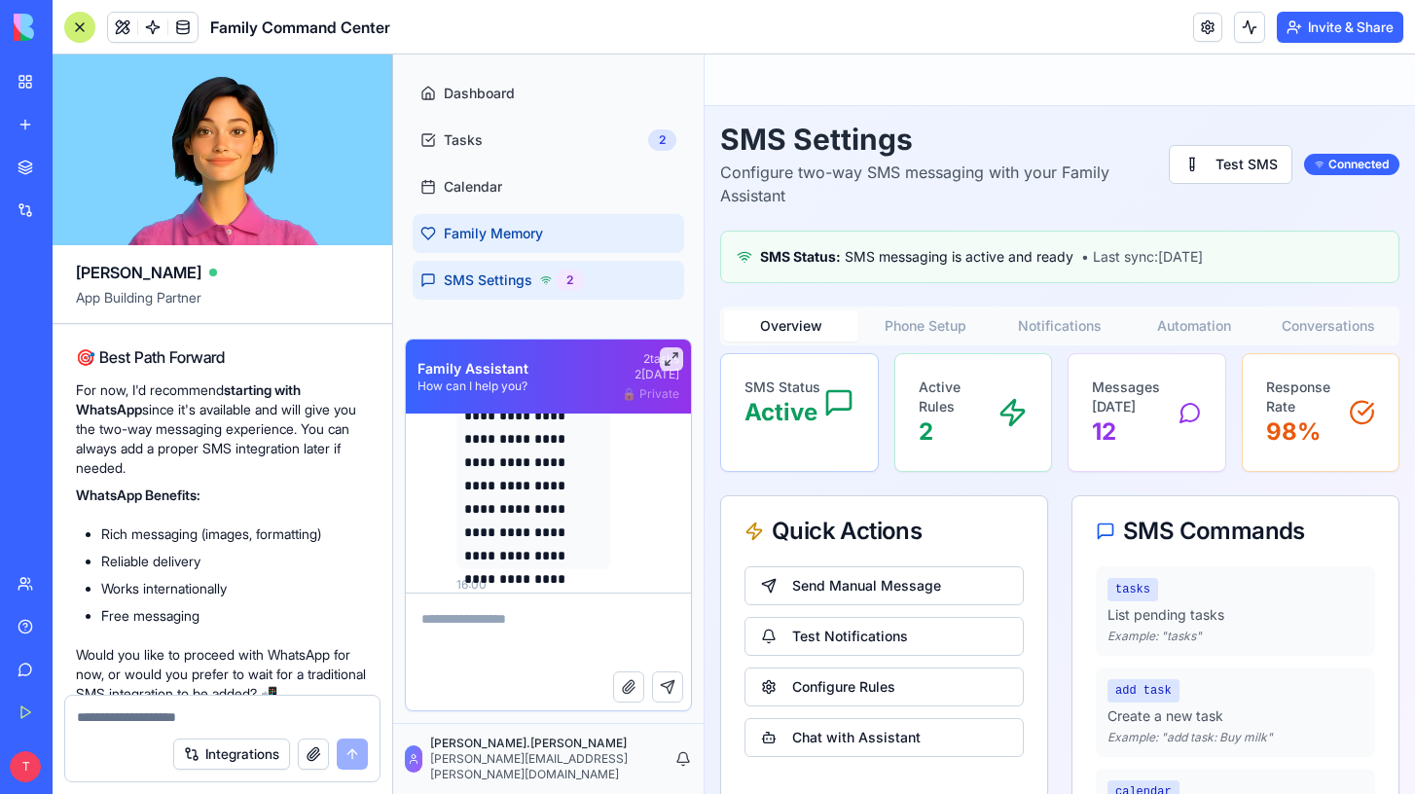
click at [480, 234] on span "Family Memory" at bounding box center [493, 233] width 99 height 19
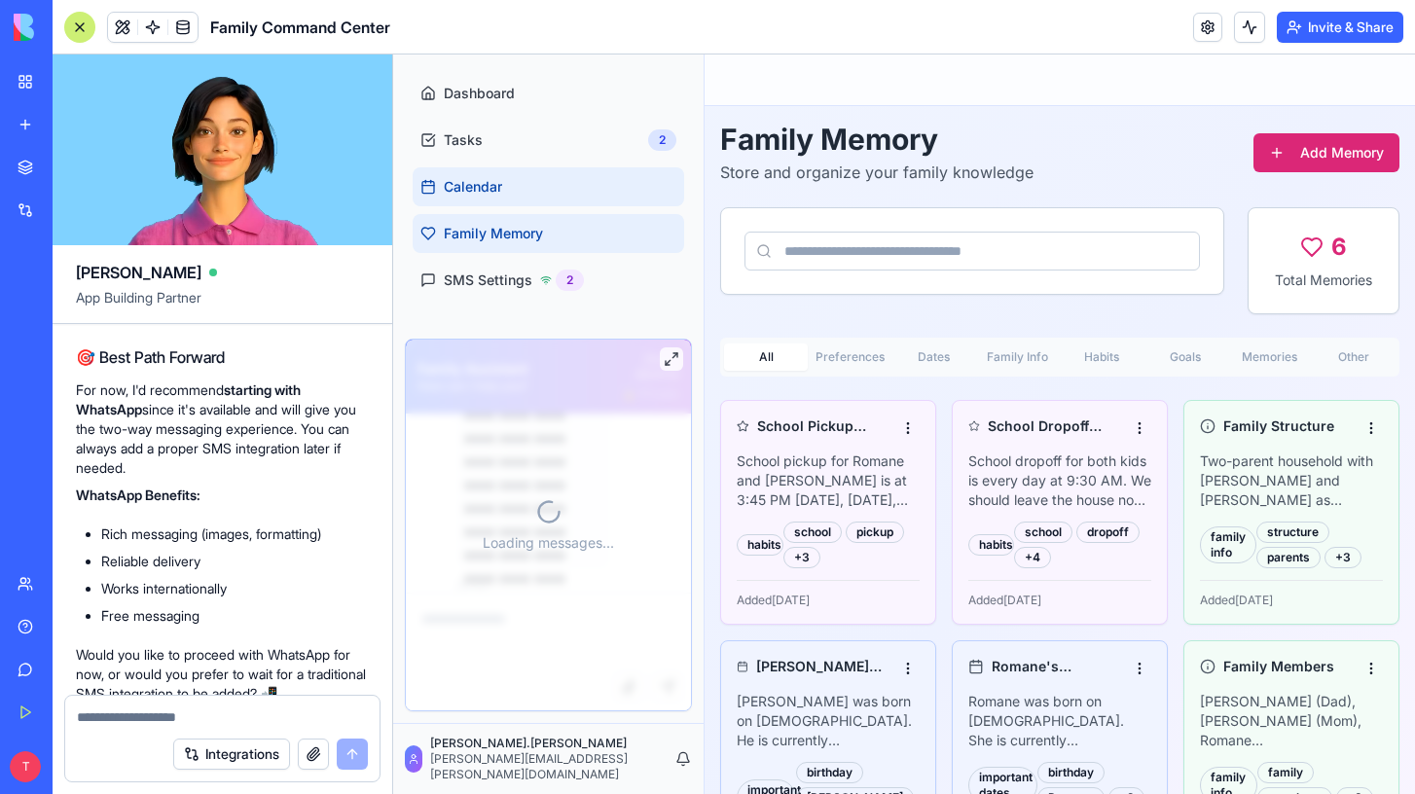
scroll to position [4252, 0]
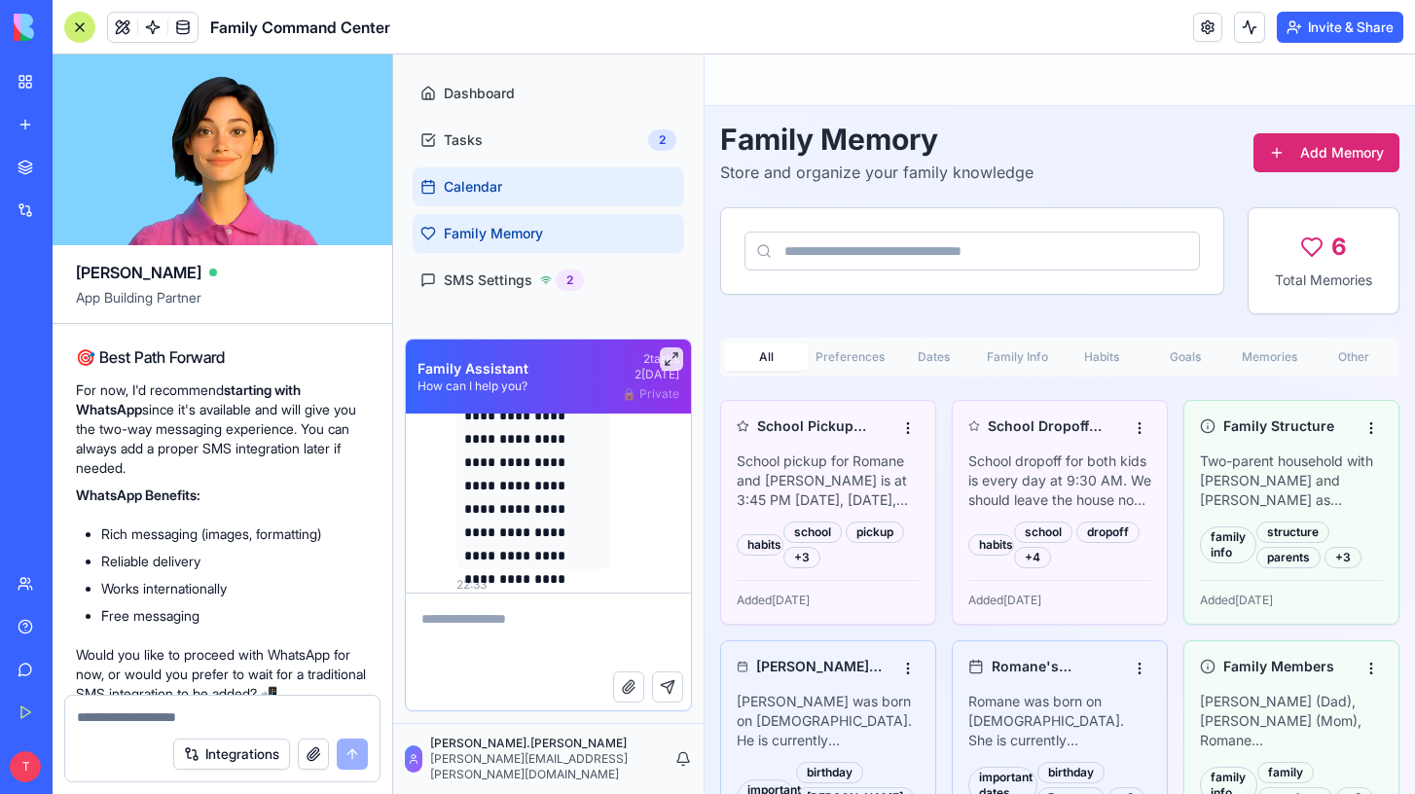
click at [476, 201] on link "Calendar" at bounding box center [549, 186] width 272 height 39
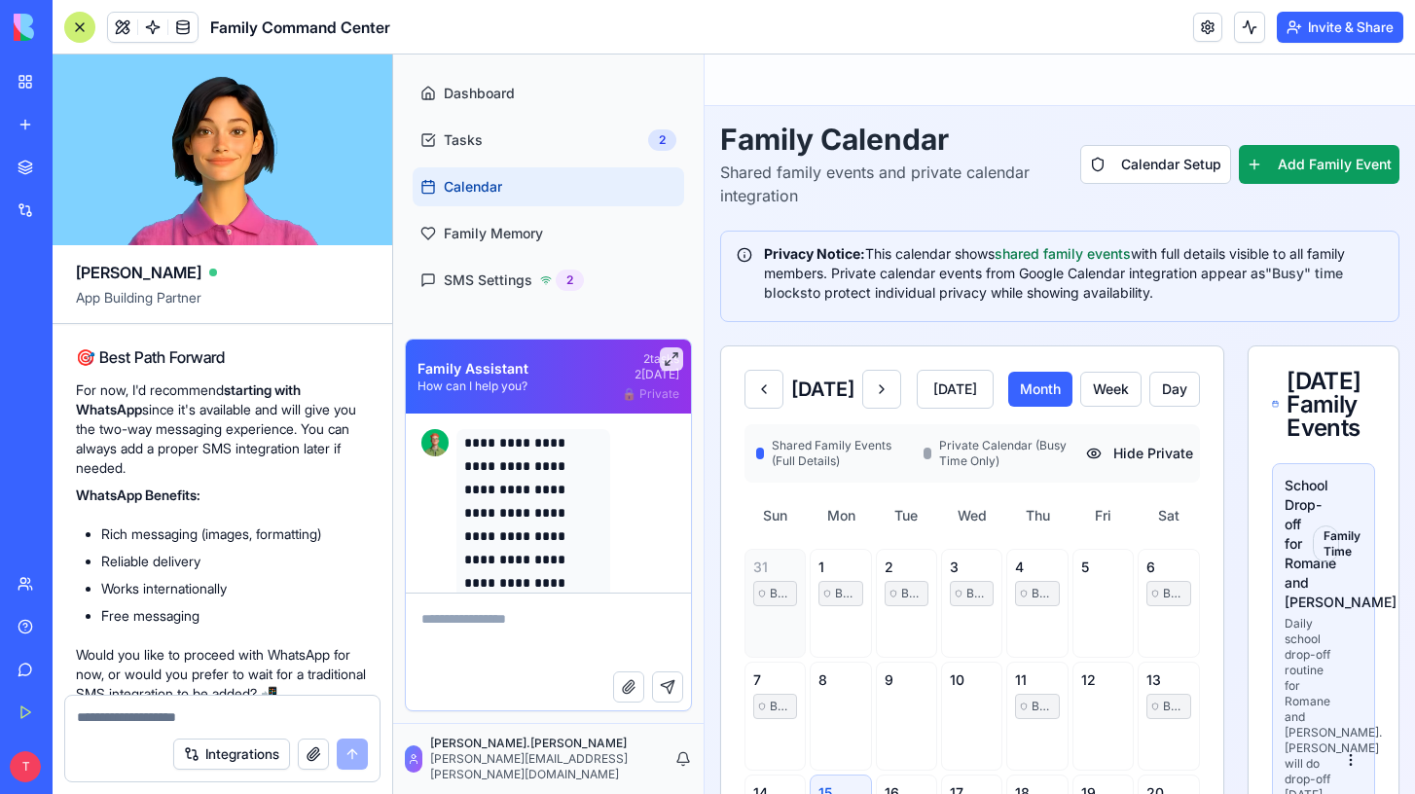
scroll to position [4252, 0]
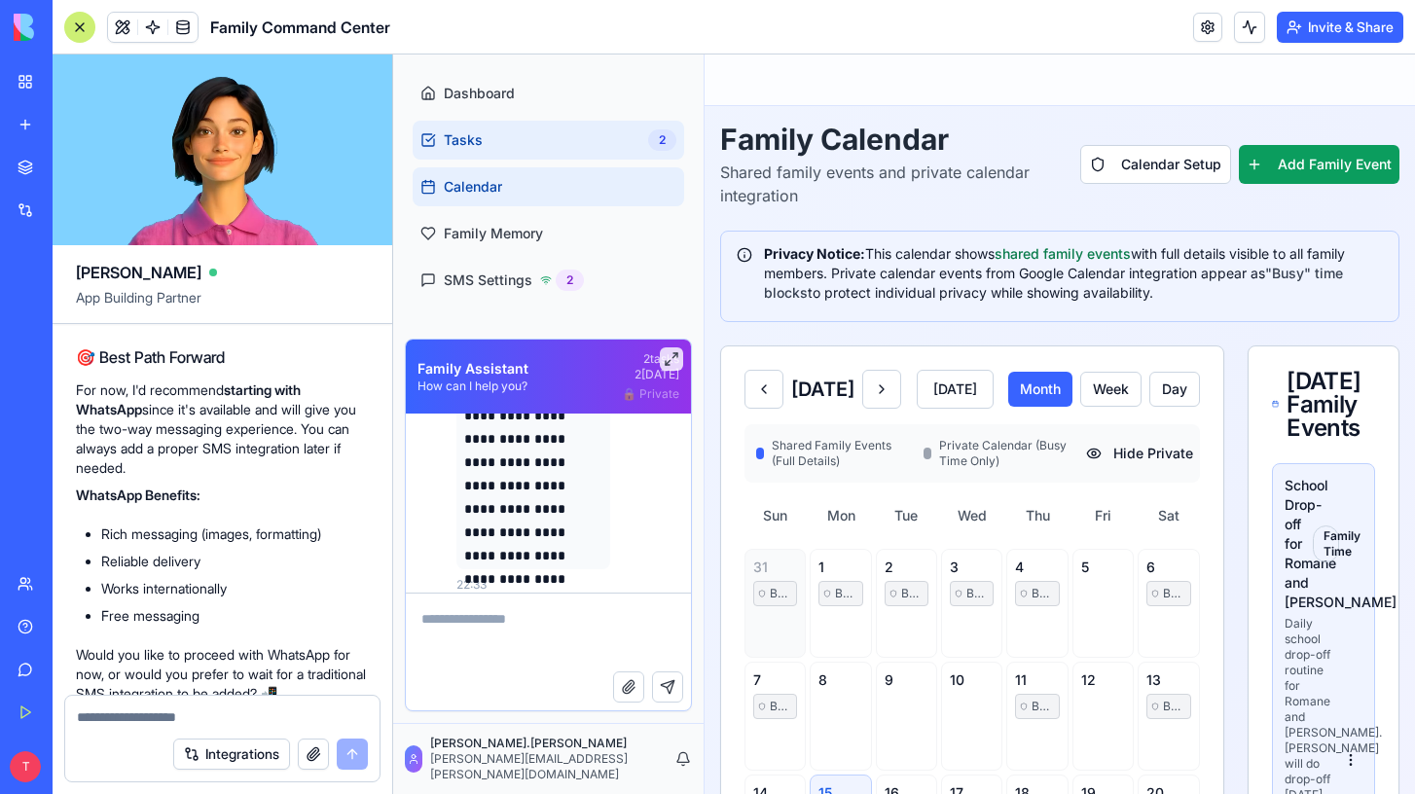
click at [465, 146] on span "Tasks" at bounding box center [463, 139] width 39 height 19
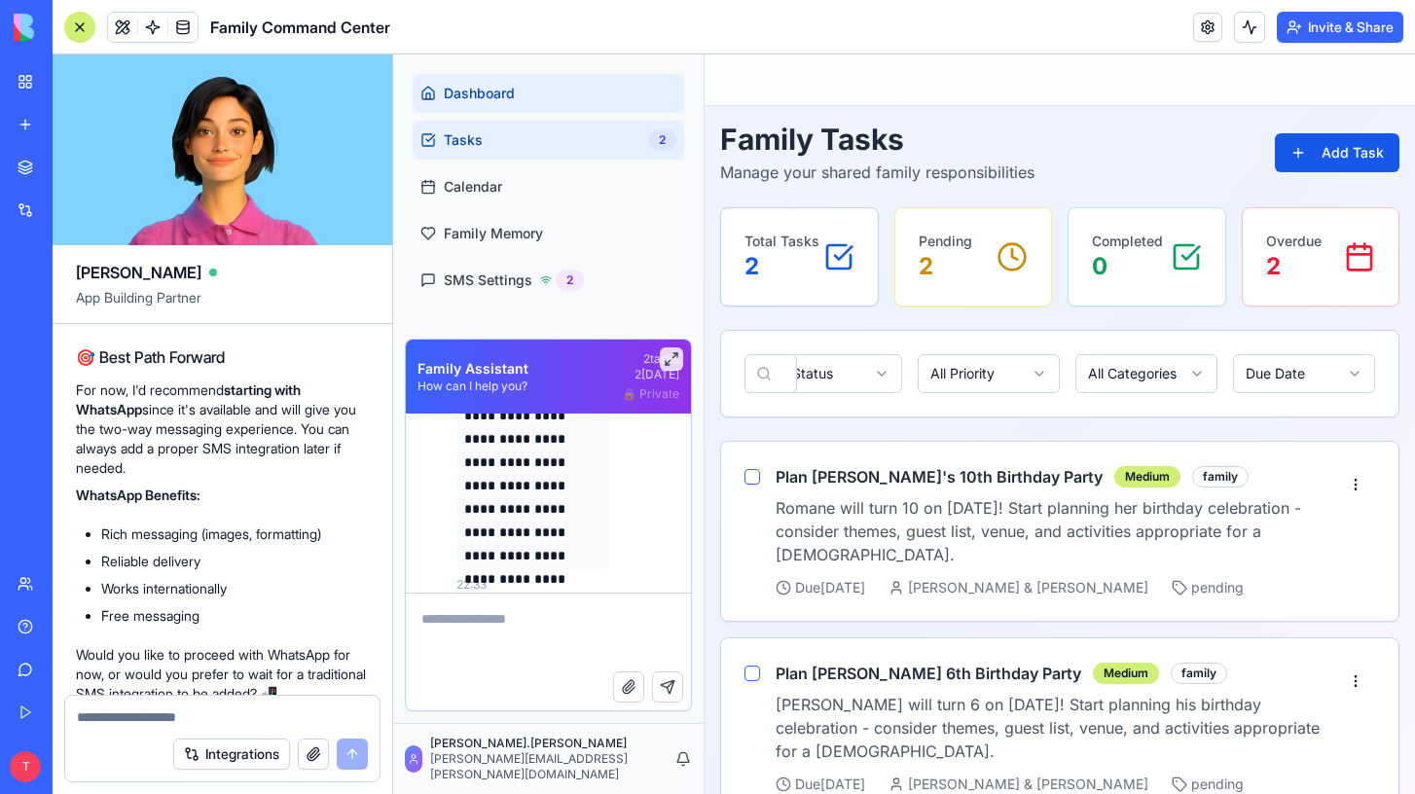
click at [499, 94] on span "Dashboard" at bounding box center [479, 93] width 71 height 19
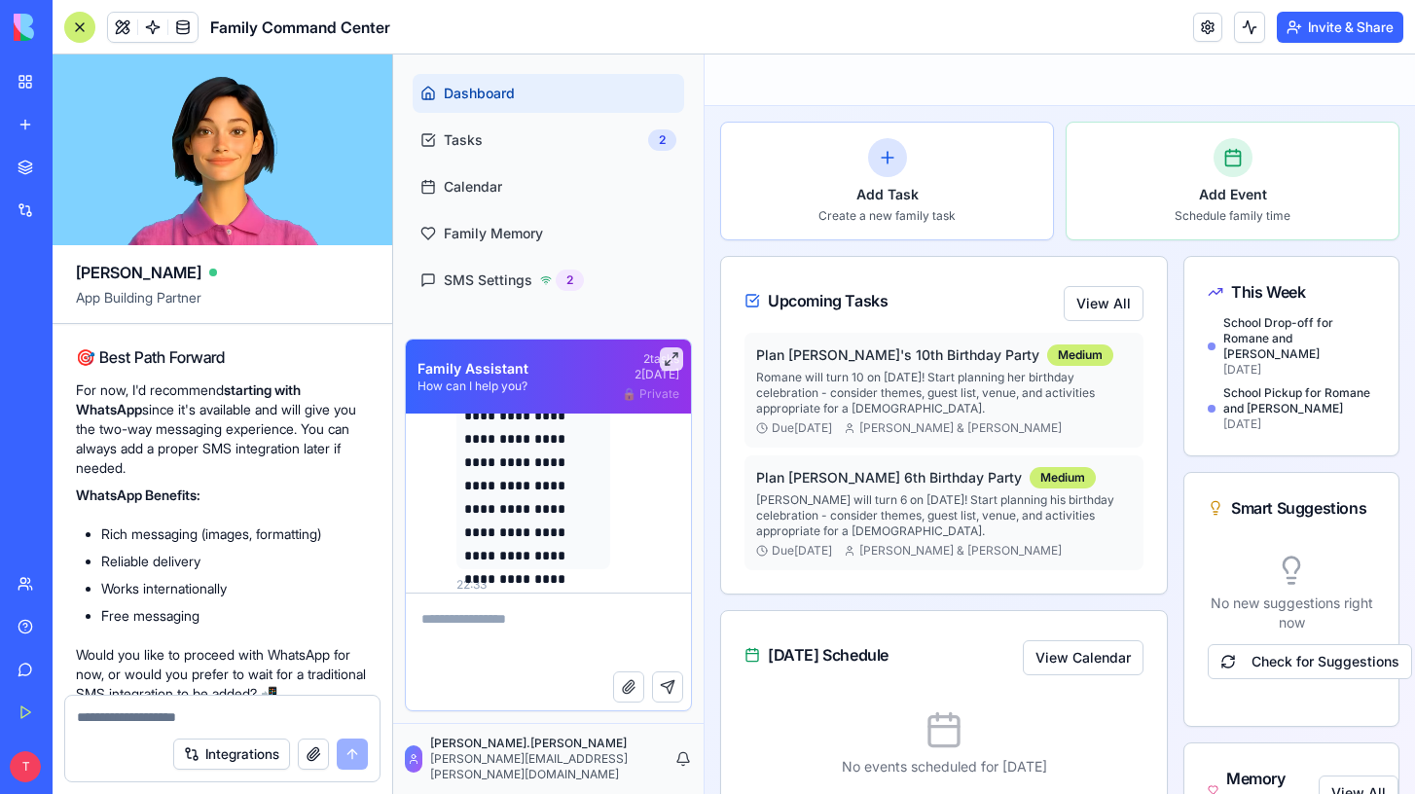
click at [212, 755] on button "Integrations" at bounding box center [231, 754] width 117 height 31
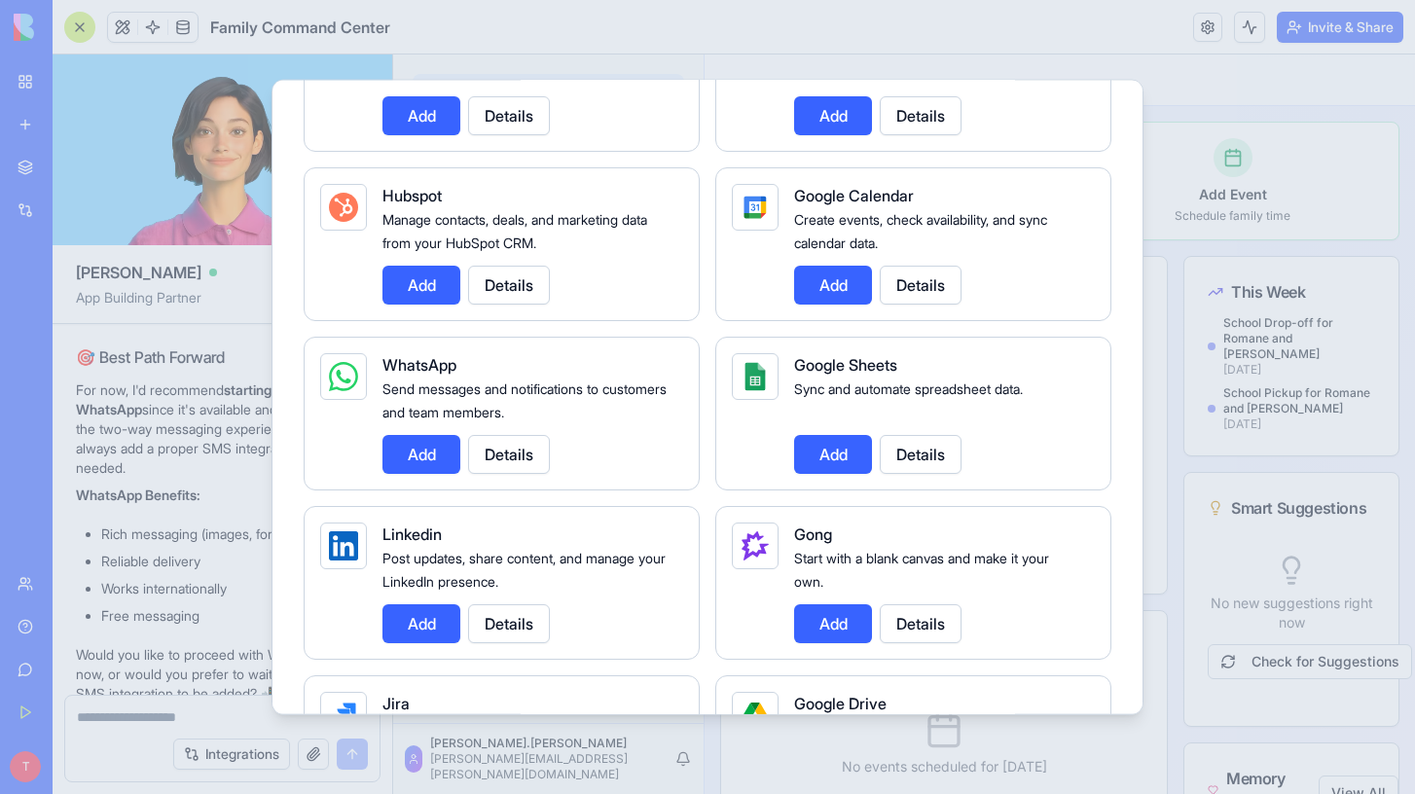
scroll to position [763, 0]
click at [514, 457] on button "Details" at bounding box center [509, 453] width 82 height 39
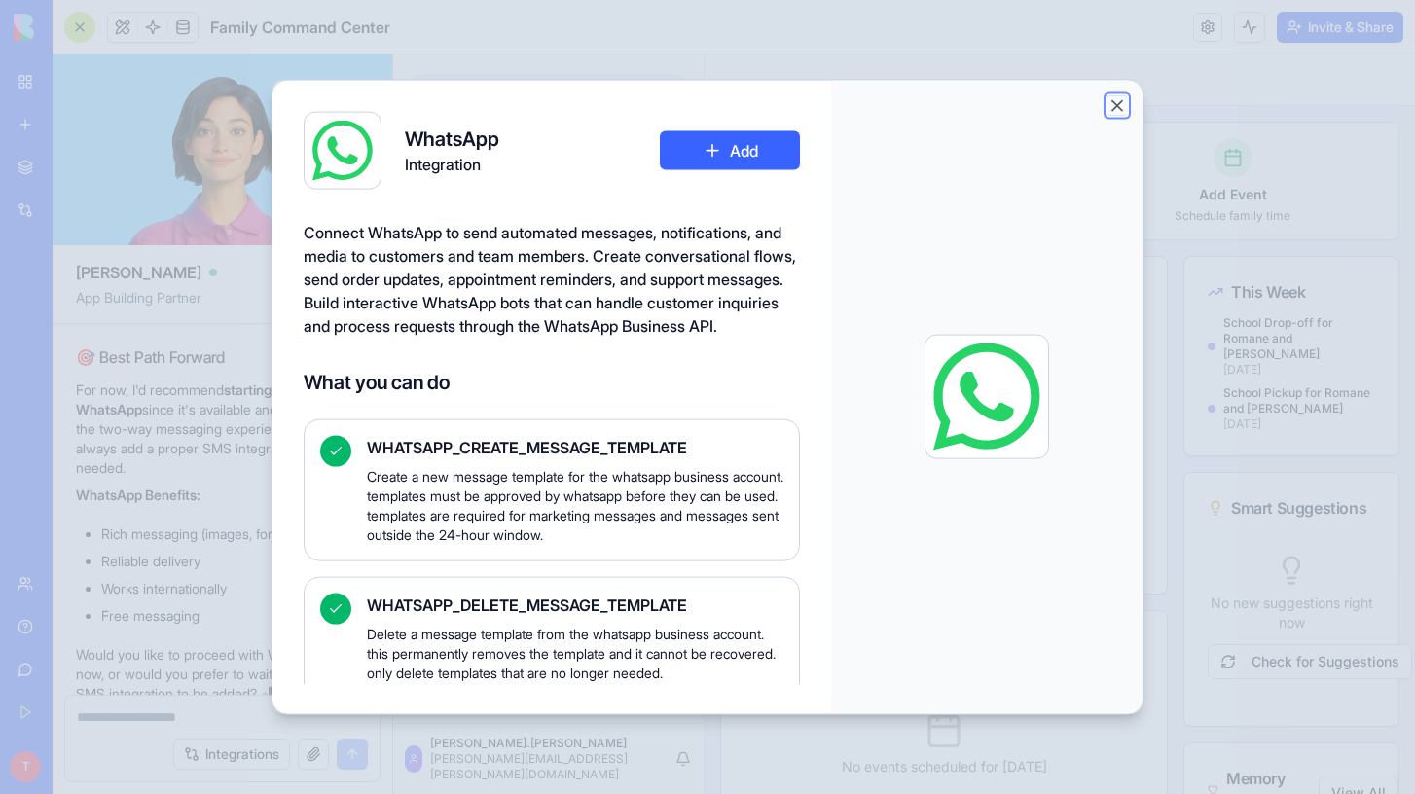
click at [1115, 100] on button "Close" at bounding box center [1117, 105] width 19 height 19
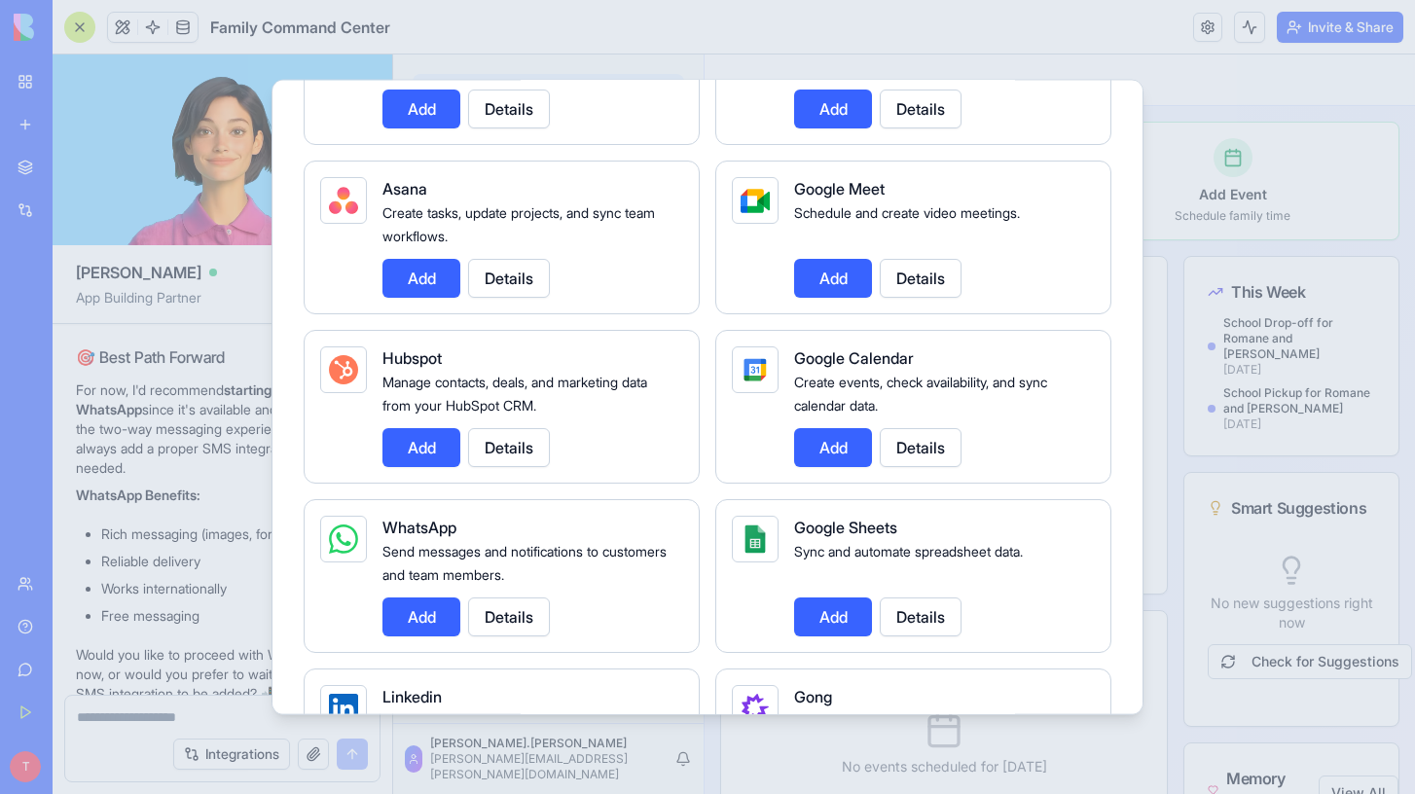
scroll to position [618, 0]
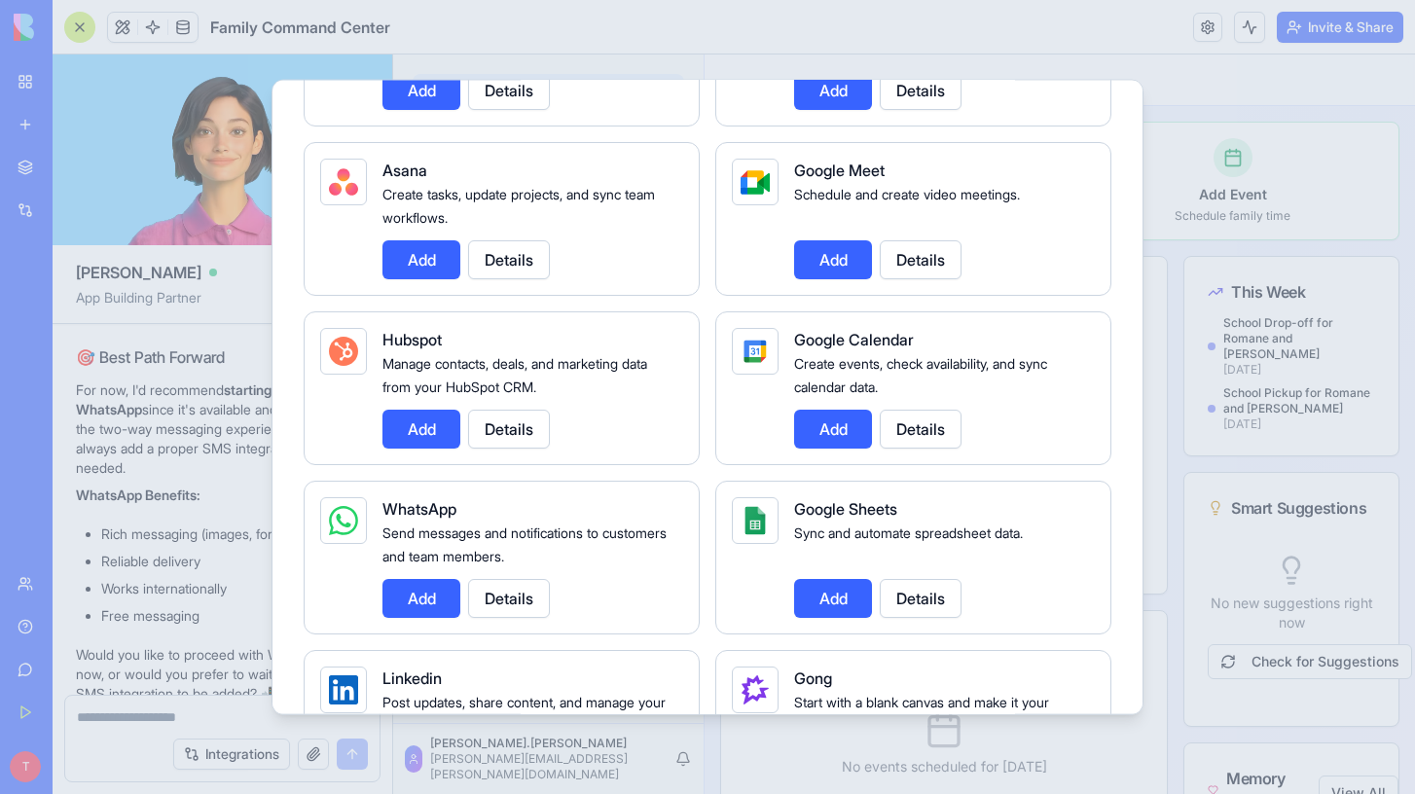
click at [1177, 267] on div at bounding box center [707, 397] width 1415 height 794
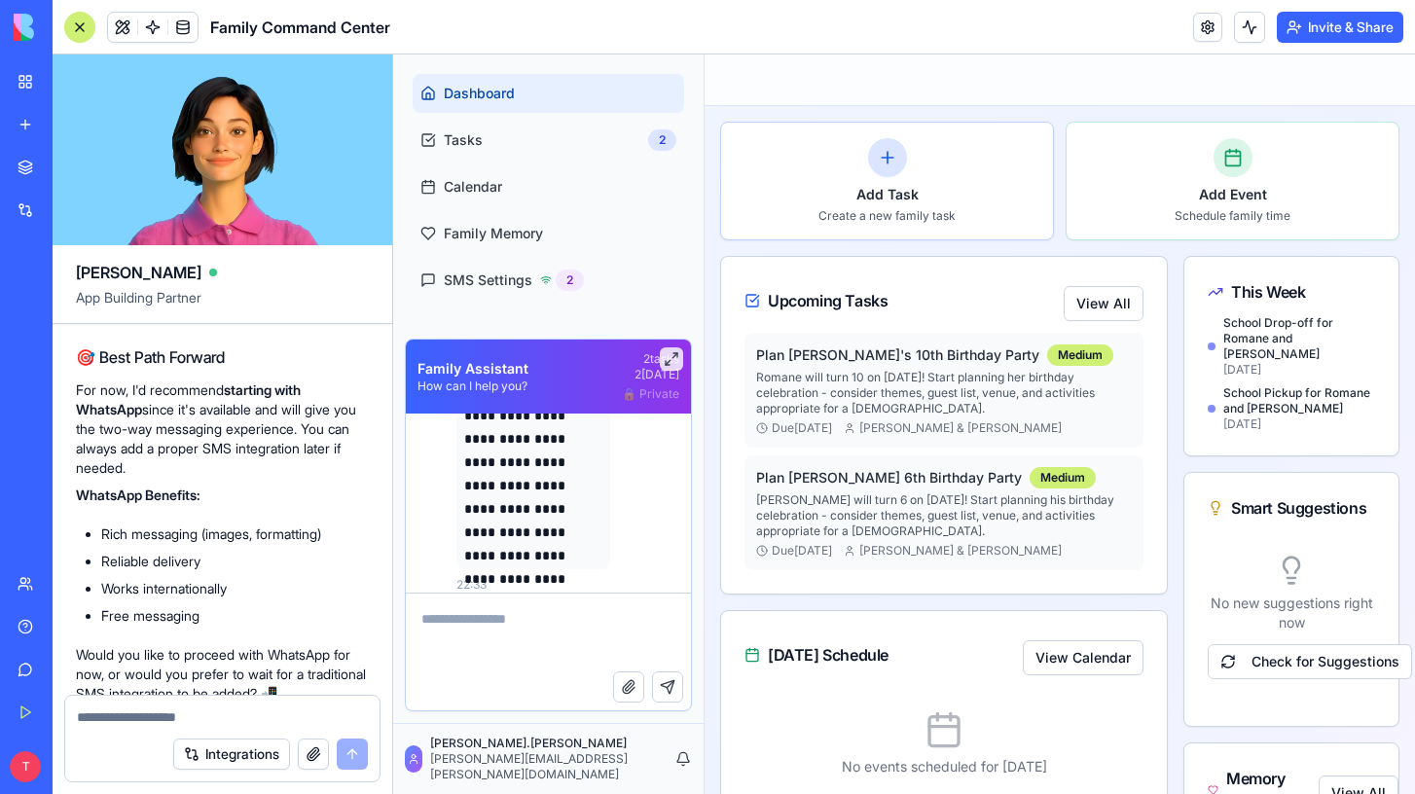
click at [528, 640] on textarea at bounding box center [548, 633] width 285 height 78
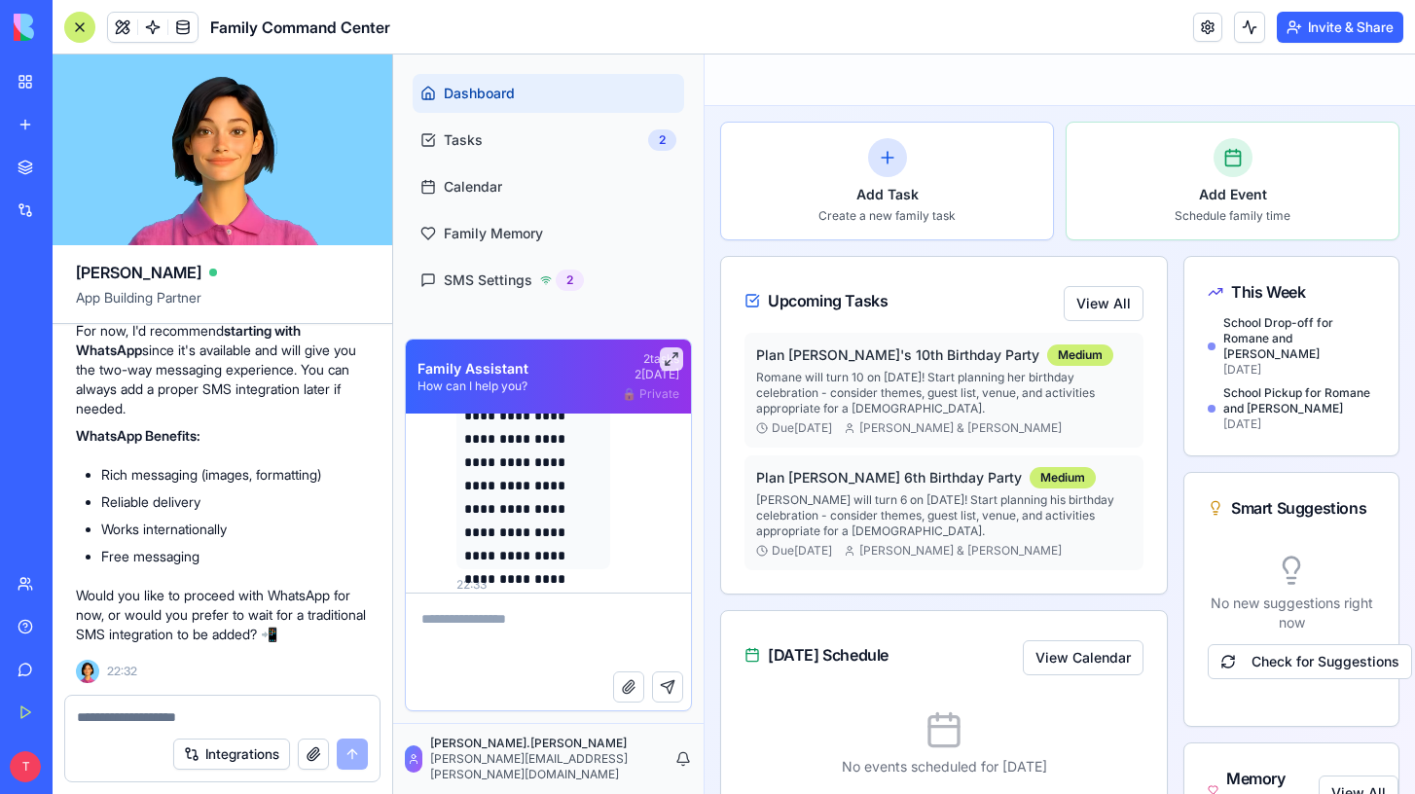
scroll to position [27074, 0]
click at [216, 718] on textarea at bounding box center [222, 717] width 291 height 19
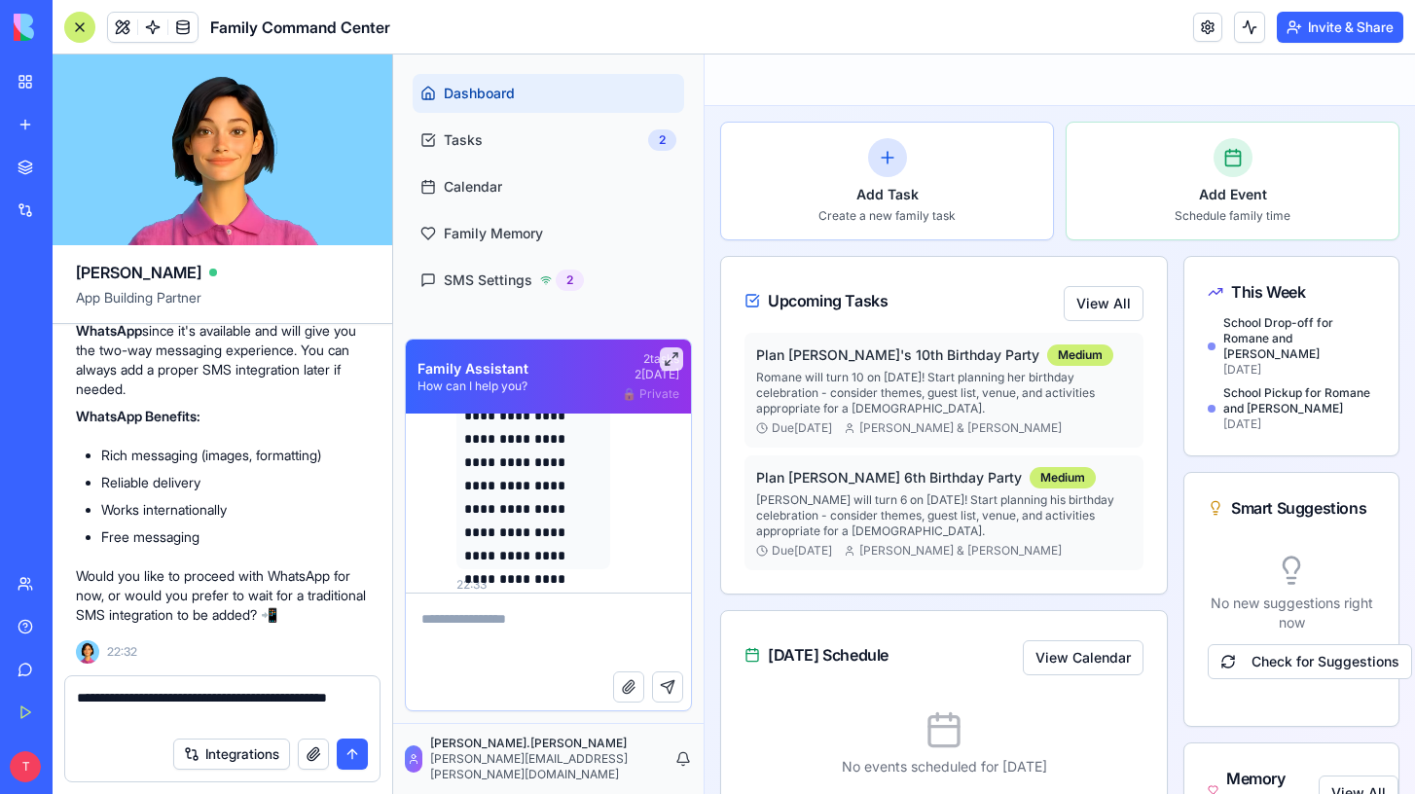
click at [111, 721] on textarea "**********" at bounding box center [222, 707] width 291 height 39
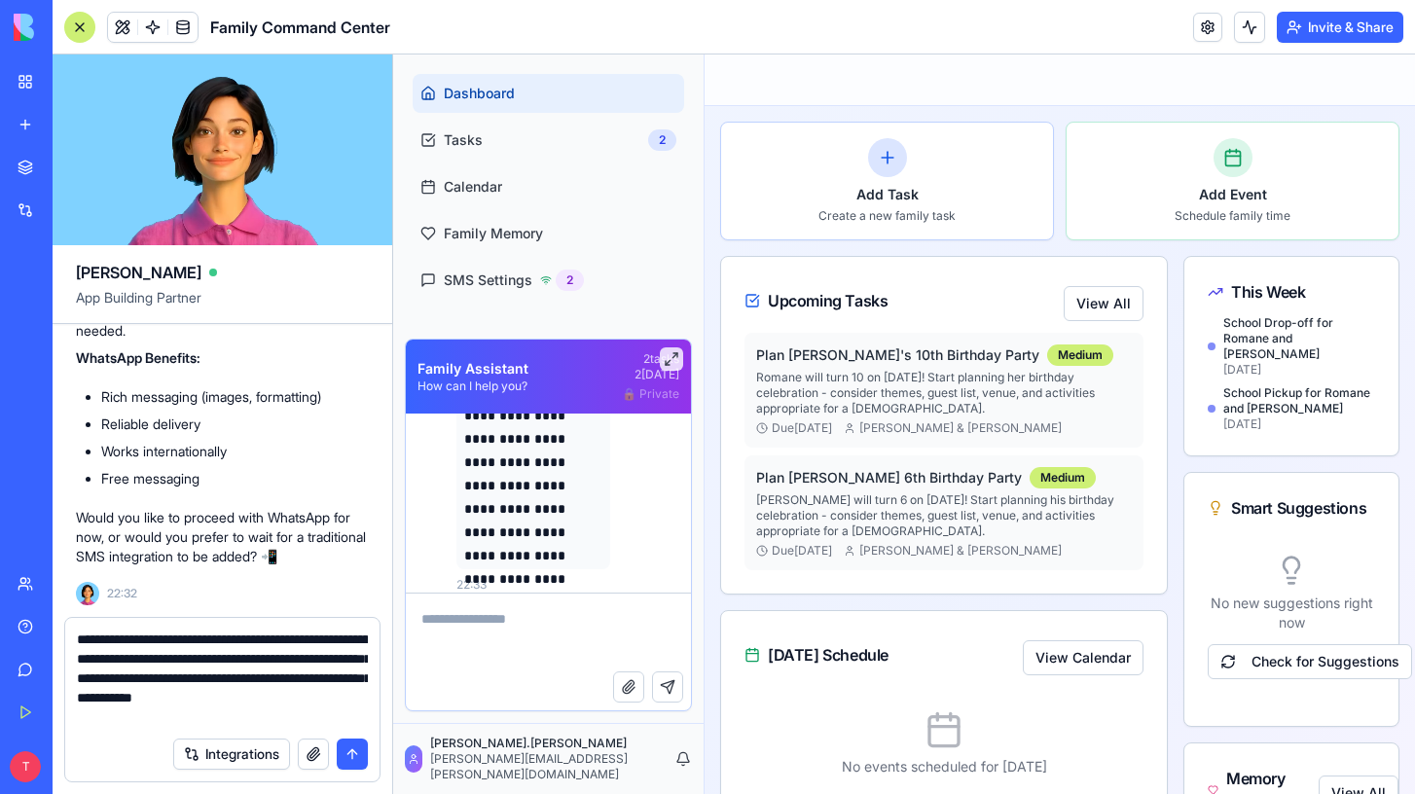
click at [281, 637] on textarea "**********" at bounding box center [222, 678] width 291 height 97
type textarea "**********"
click at [354, 752] on button "submit" at bounding box center [352, 754] width 31 height 31
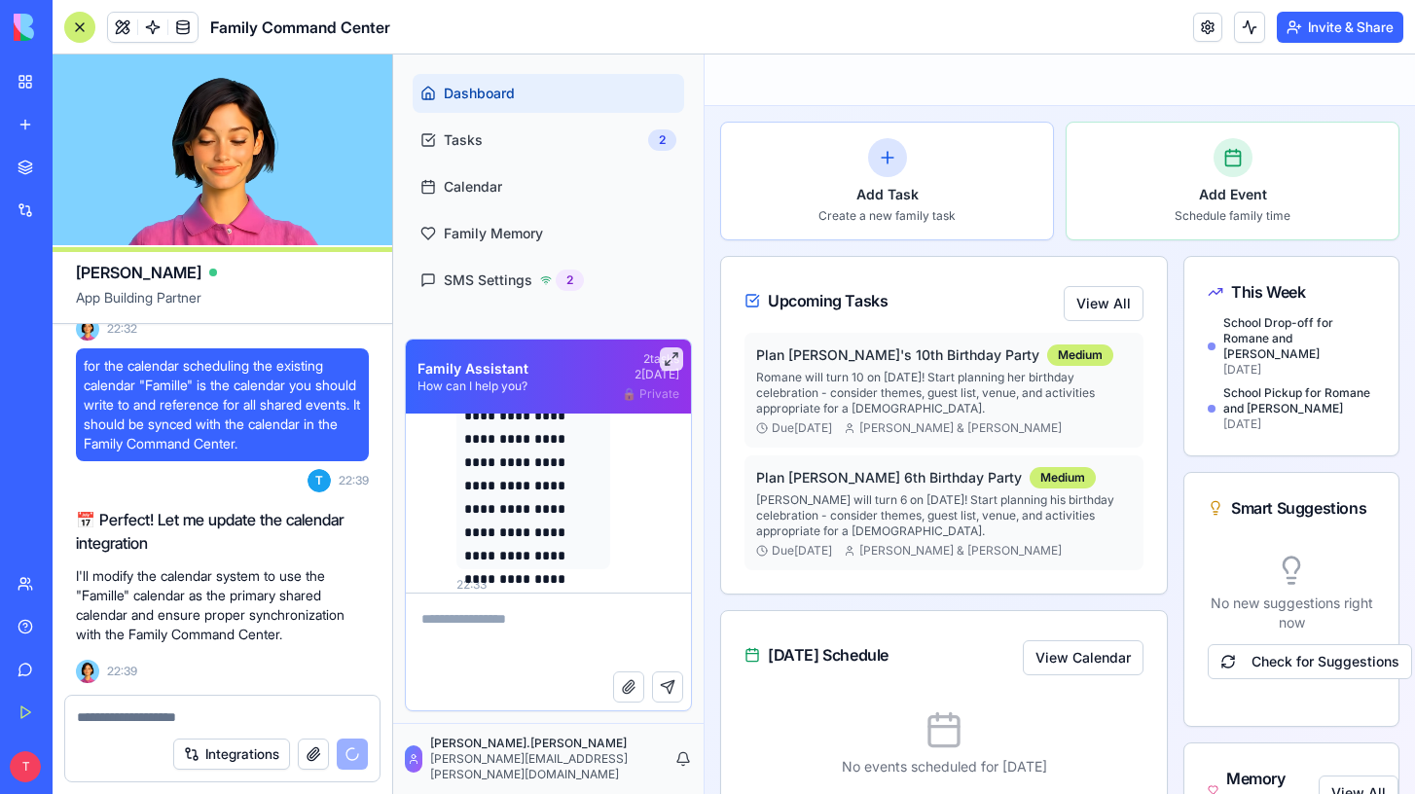
scroll to position [27452, 0]
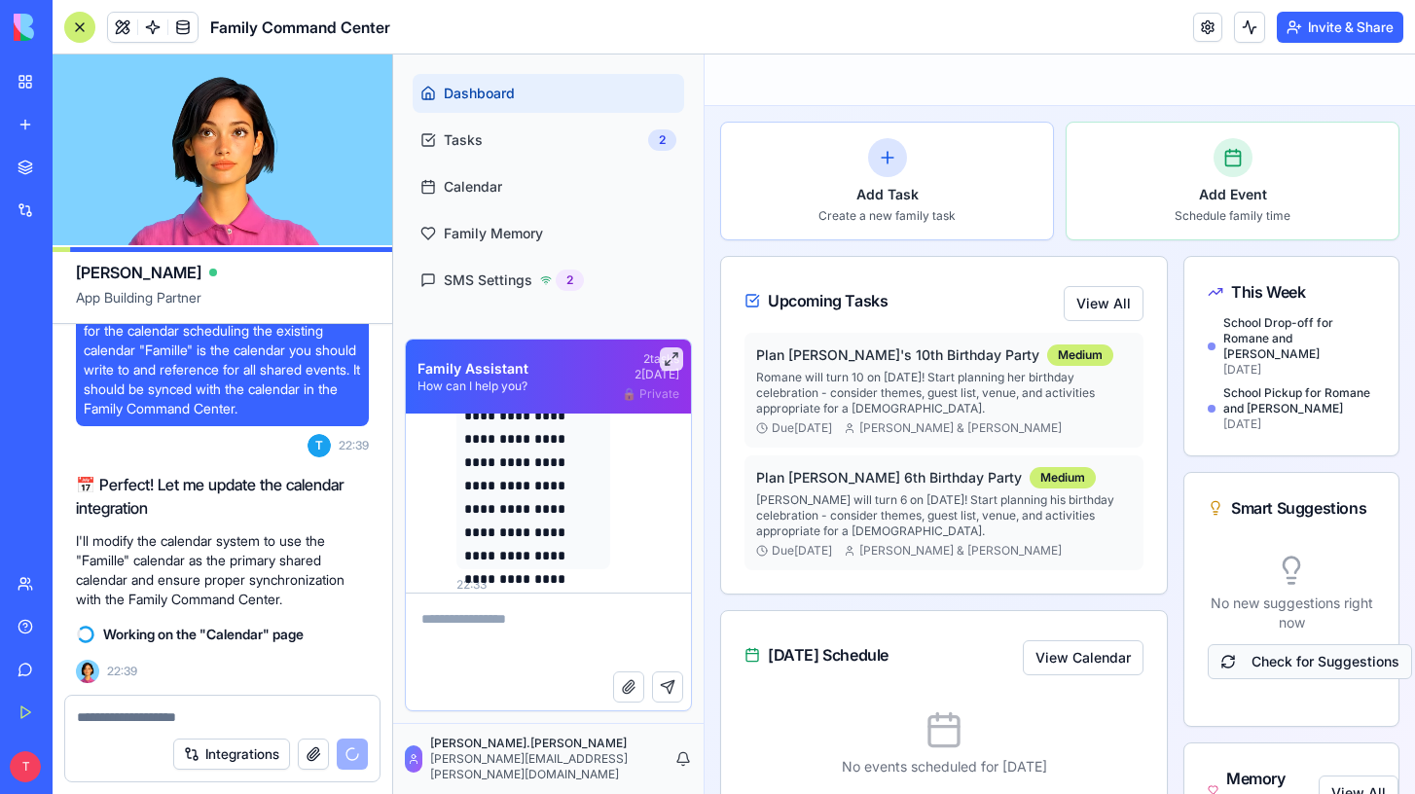
click at [1279, 649] on button "Check for Suggestions" at bounding box center [1310, 661] width 204 height 35
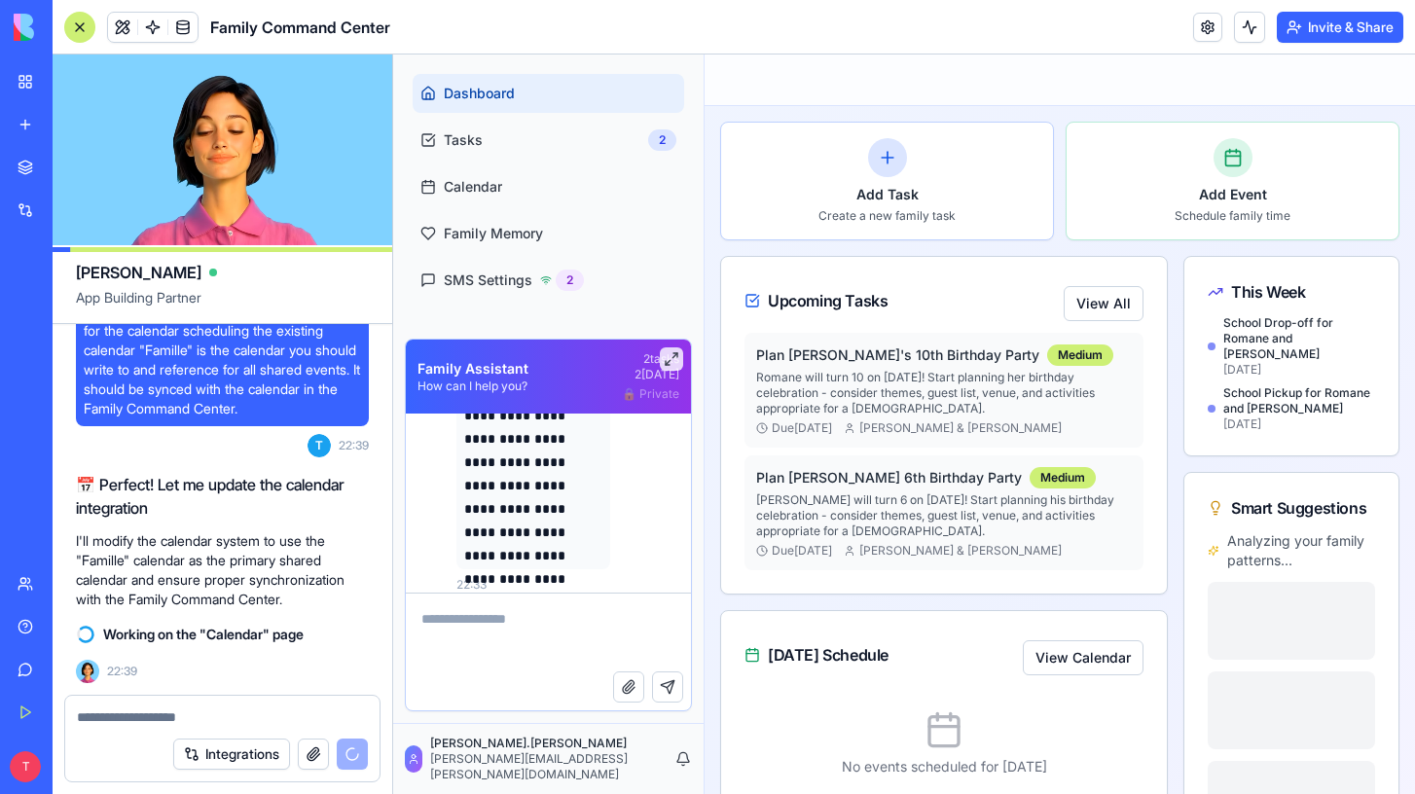
click at [467, 647] on textarea at bounding box center [548, 633] width 285 height 78
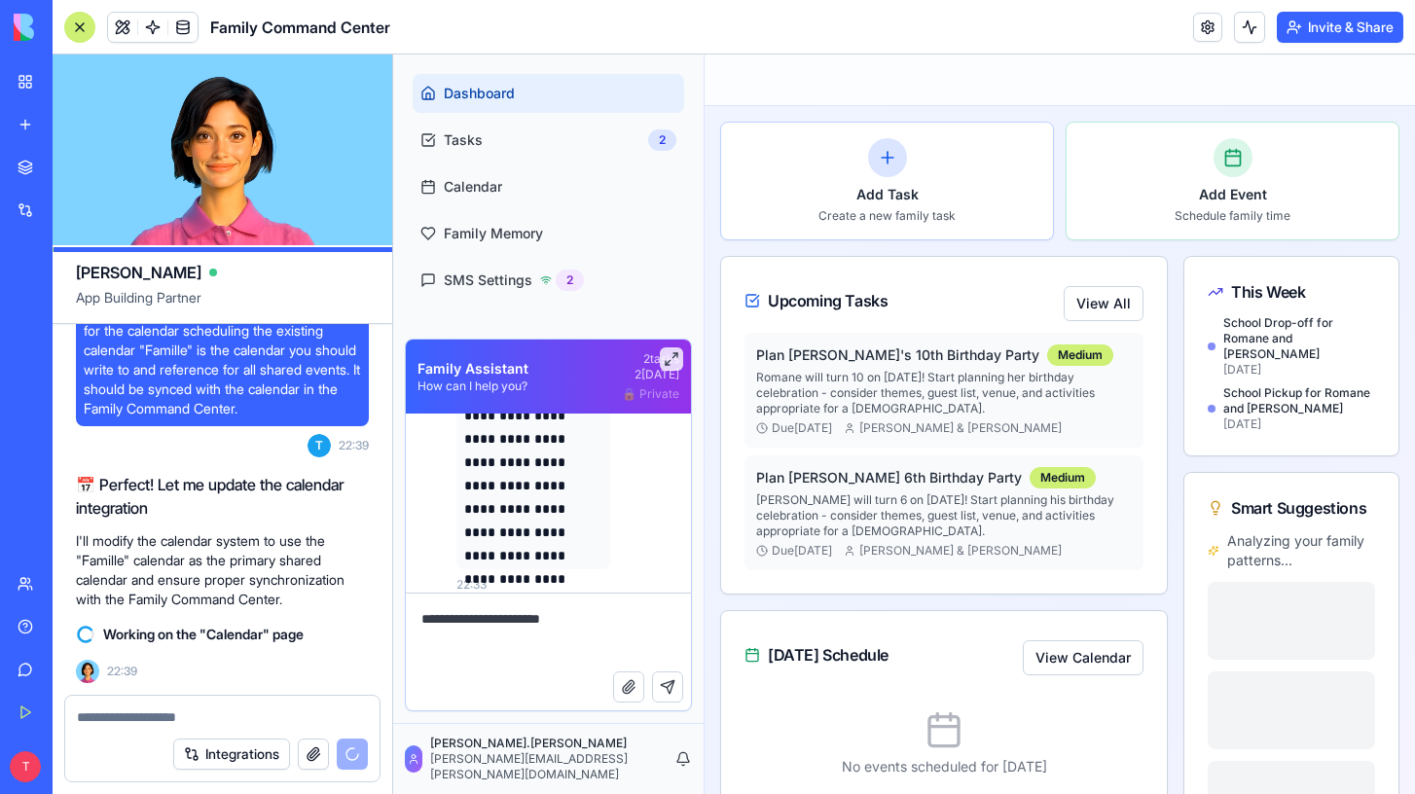
type textarea "**********"
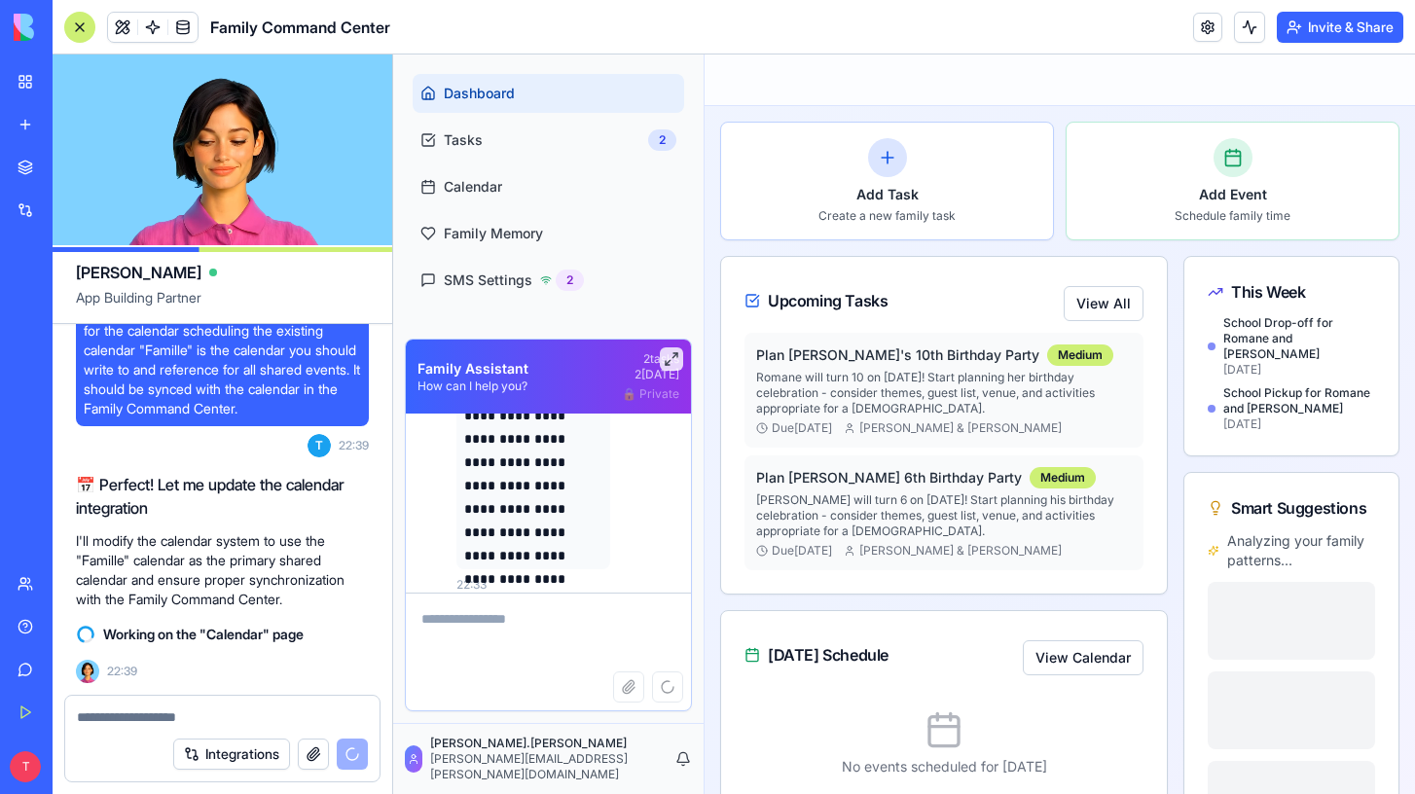
scroll to position [4376, 0]
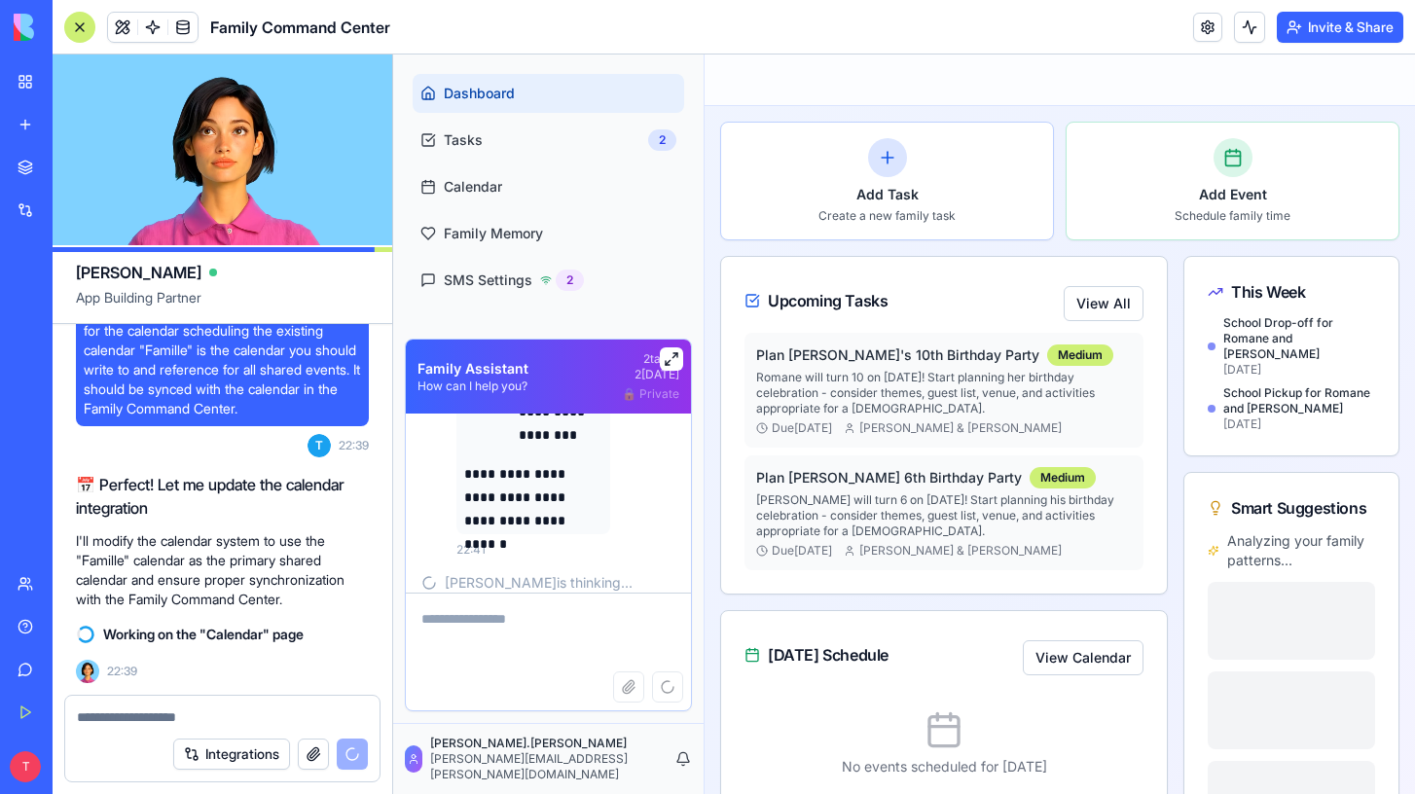
click at [673, 363] on button at bounding box center [671, 358] width 23 height 23
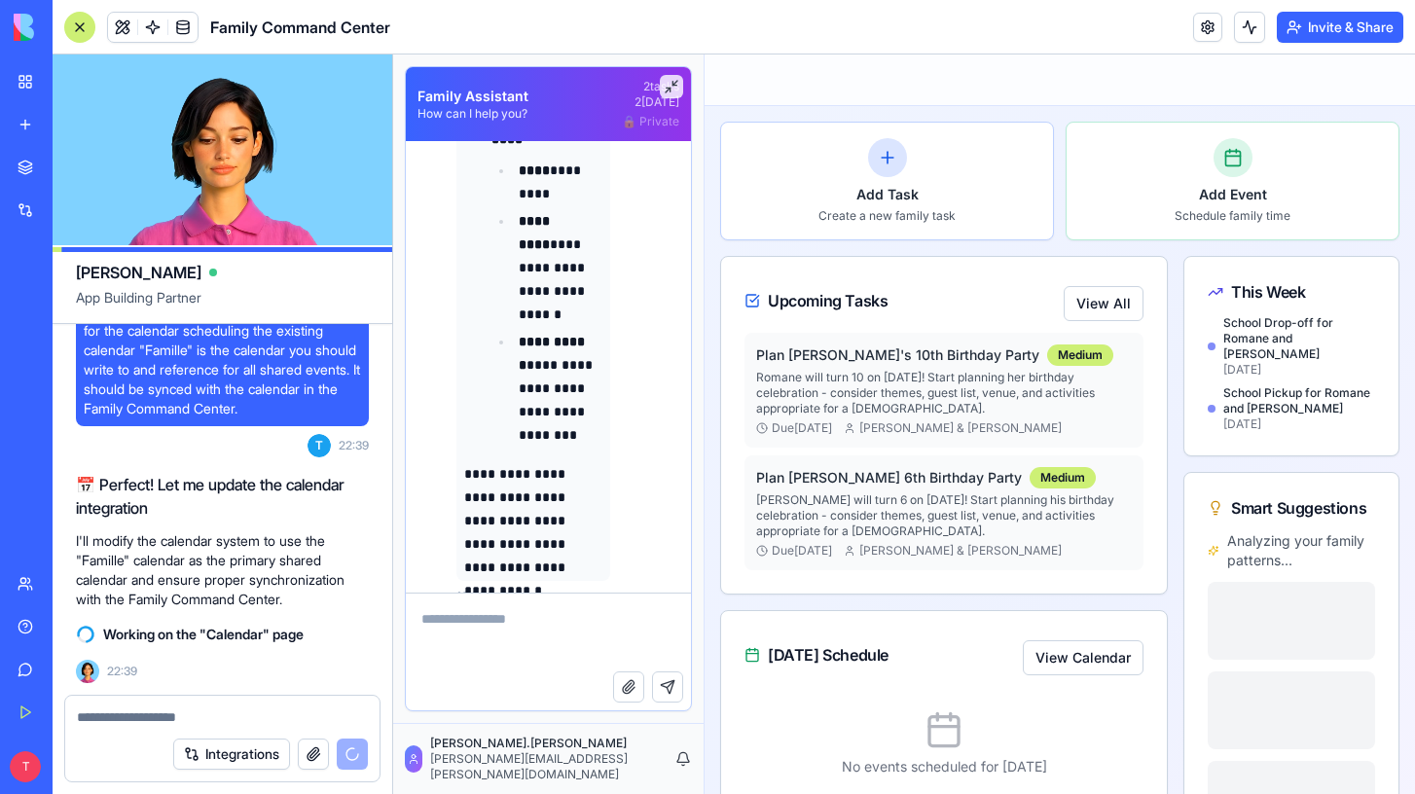
scroll to position [5233, 0]
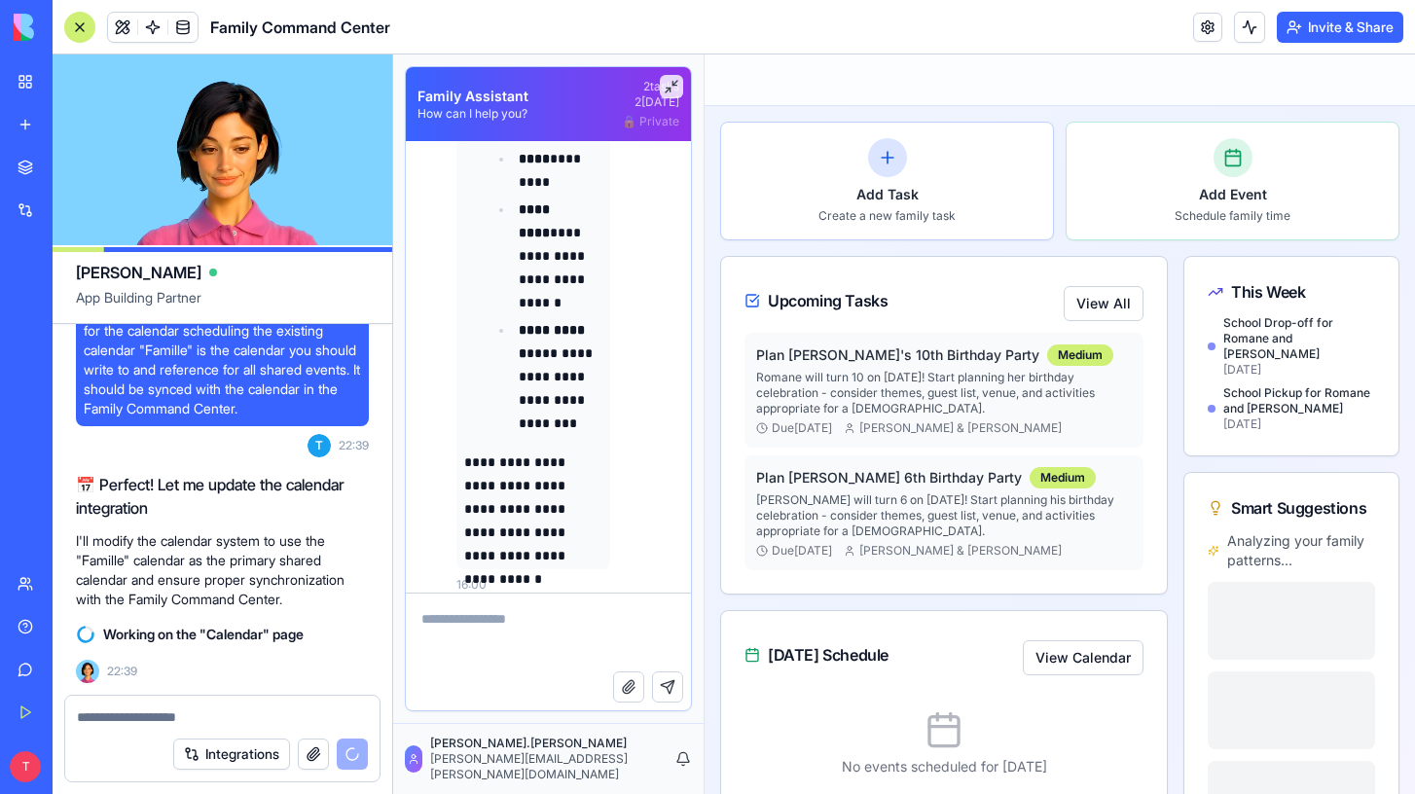
click at [194, 725] on textarea at bounding box center [222, 717] width 291 height 19
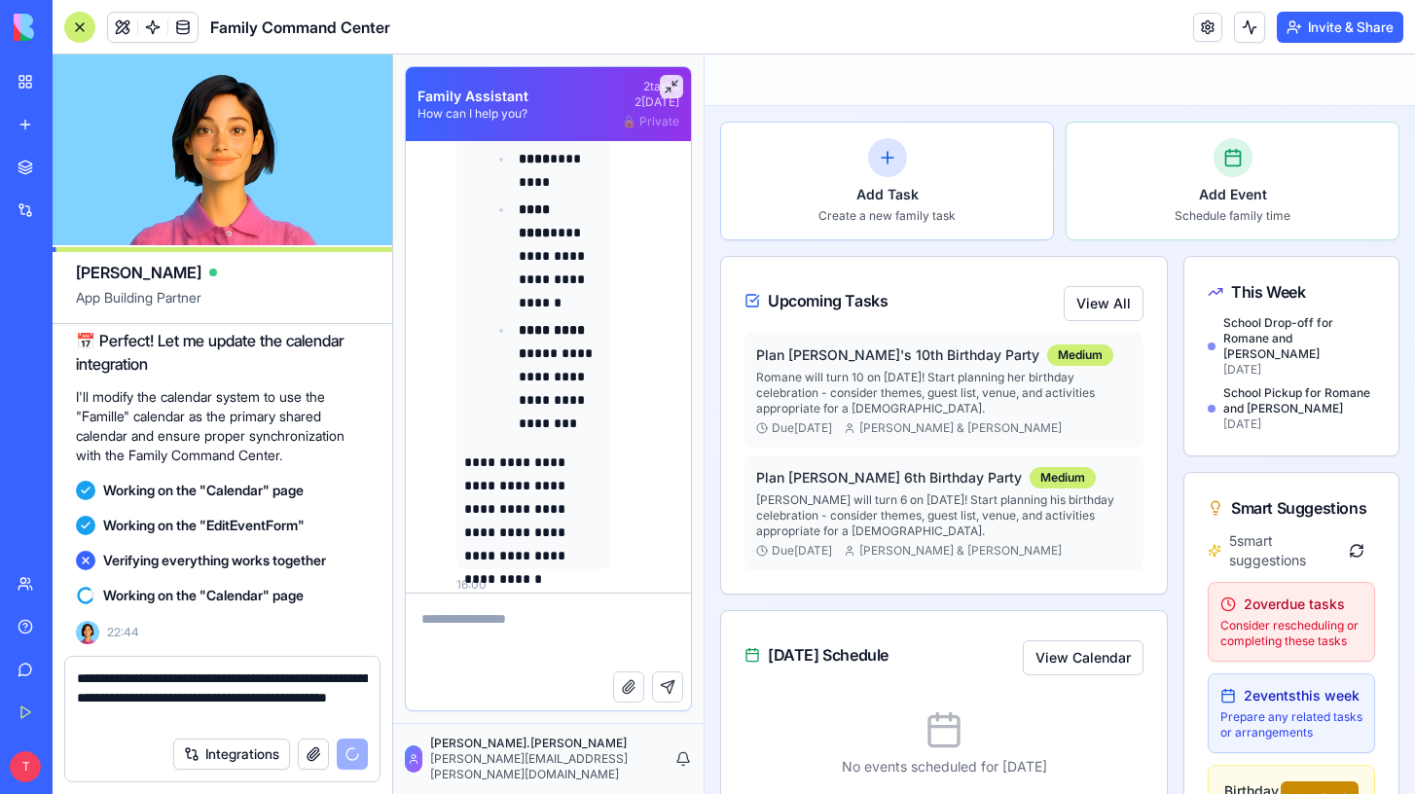
scroll to position [27596, 0]
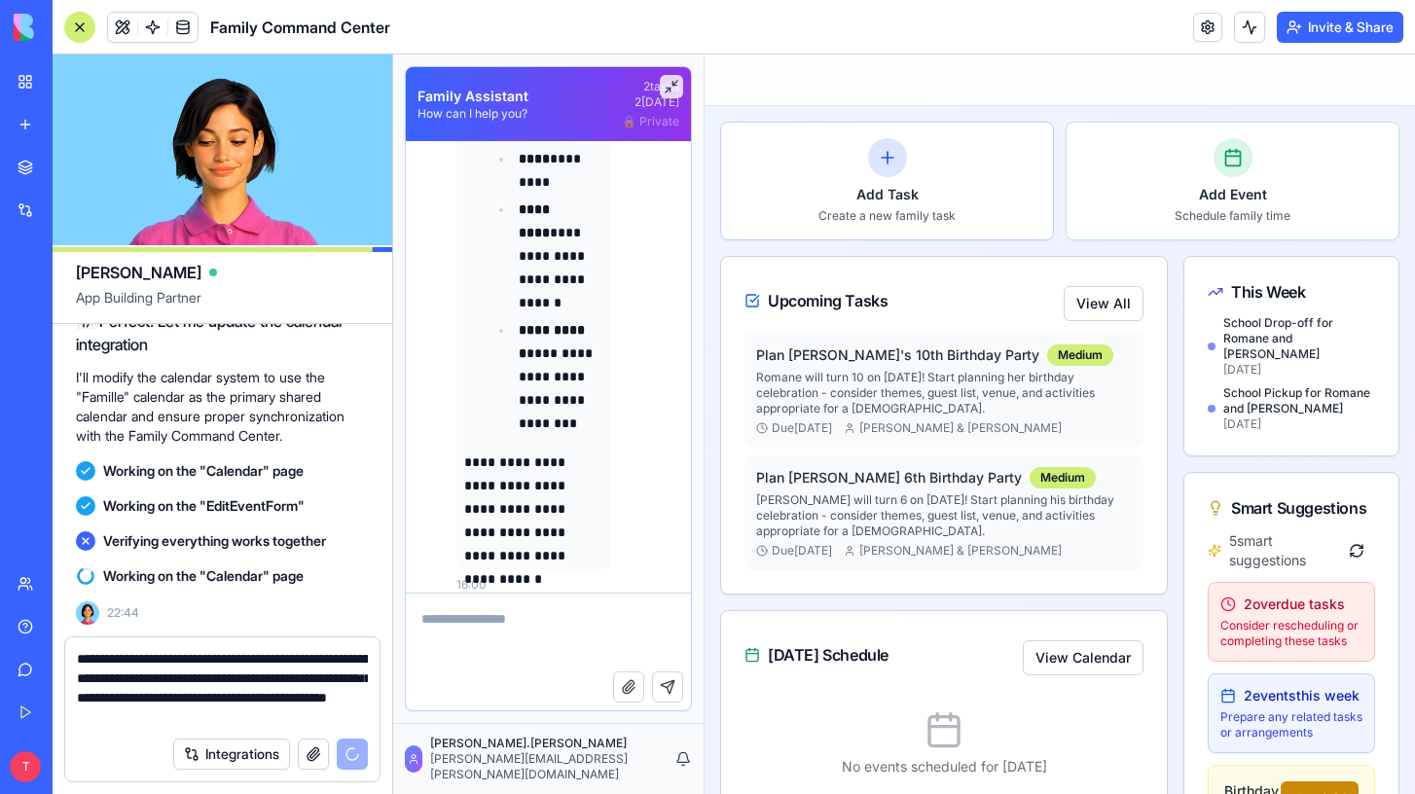
click at [219, 681] on textarea "**********" at bounding box center [222, 688] width 291 height 78
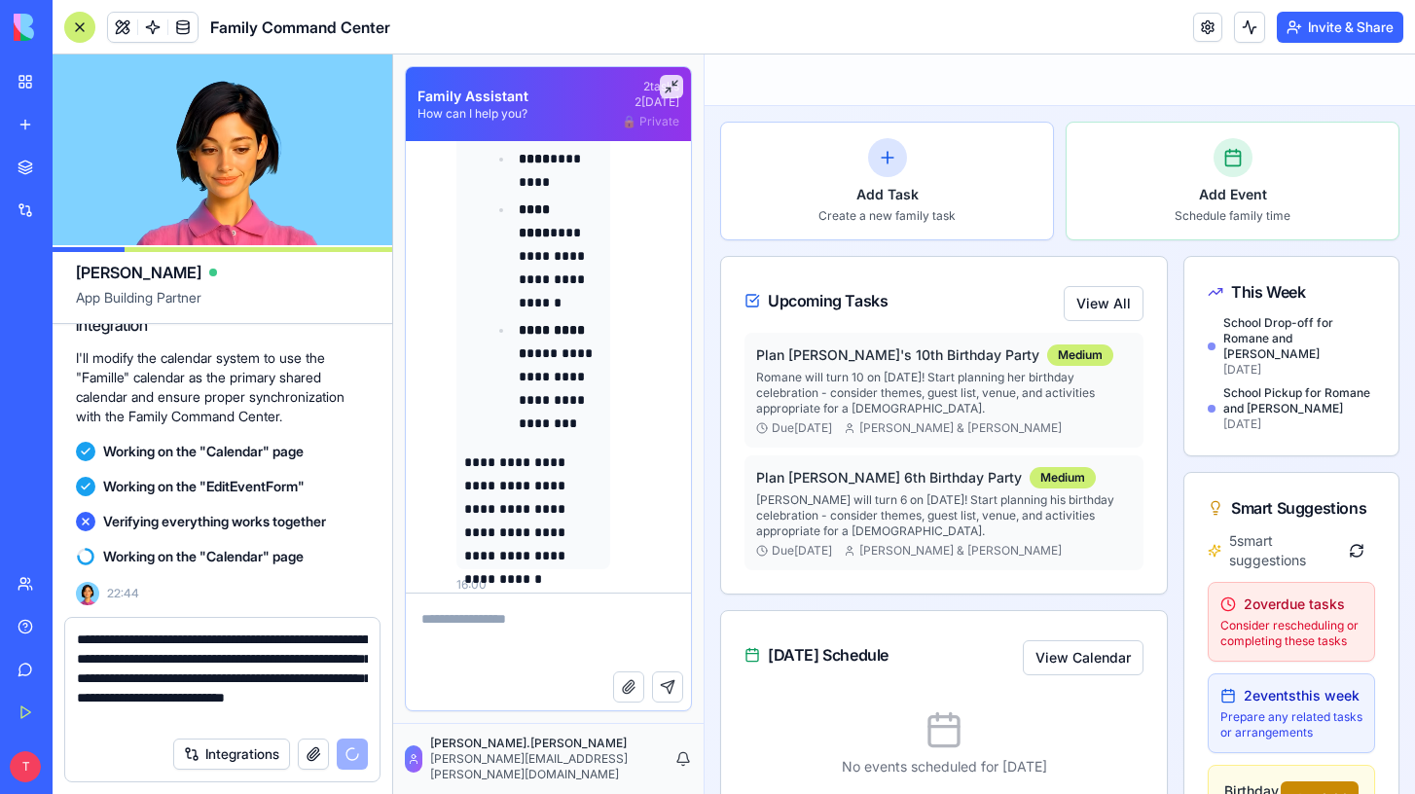
type textarea "**********"
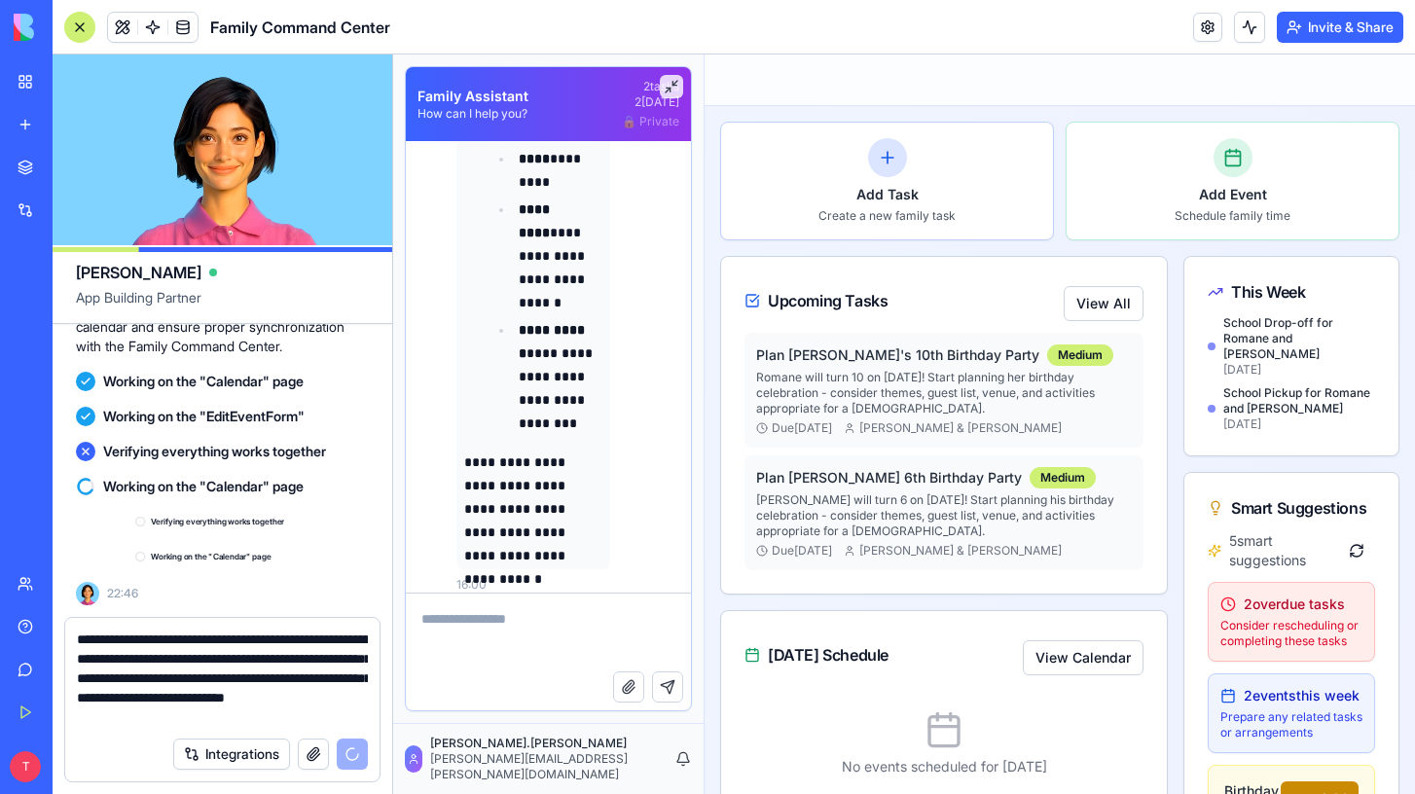
scroll to position [27705, 0]
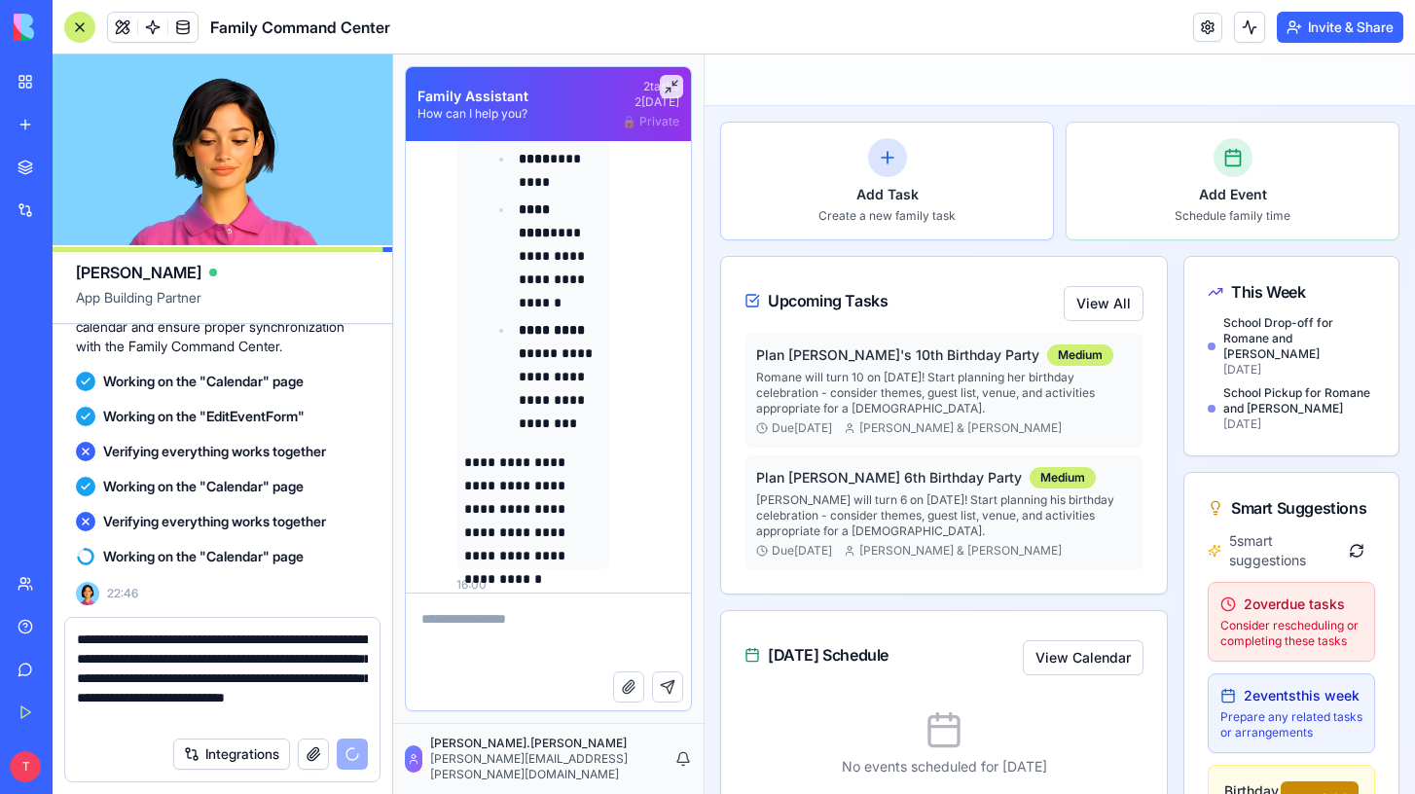
click at [504, 638] on textarea at bounding box center [548, 633] width 285 height 78
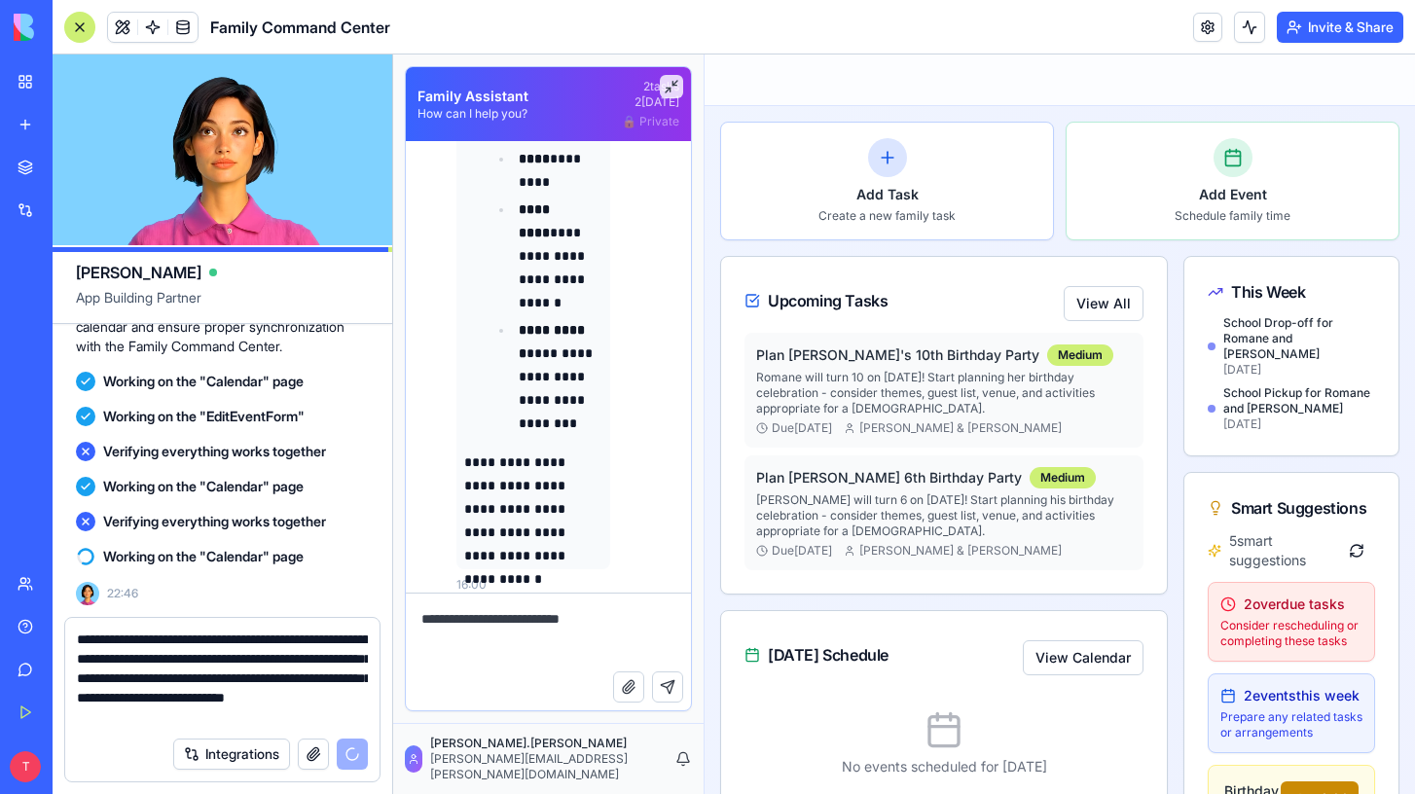
type textarea "**********"
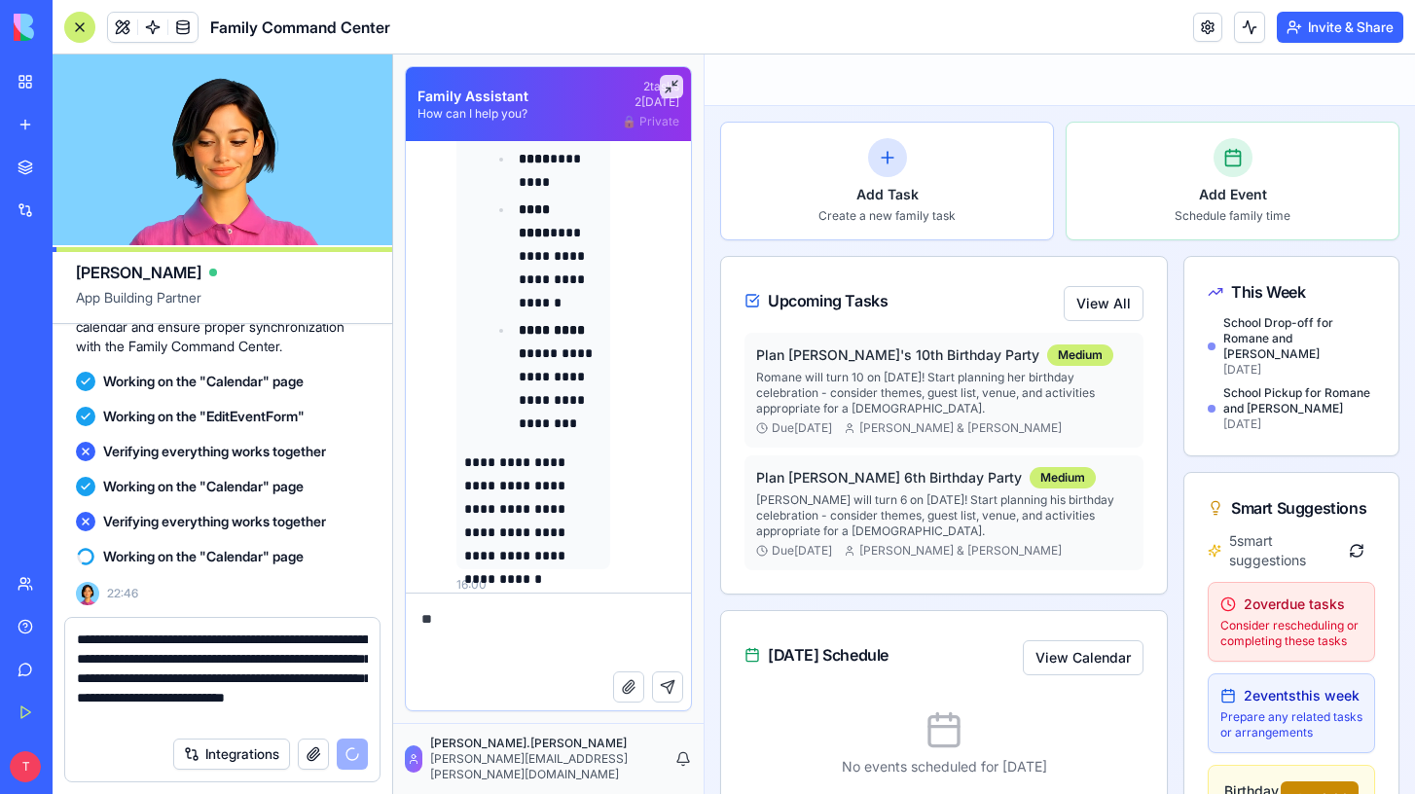
type textarea "*"
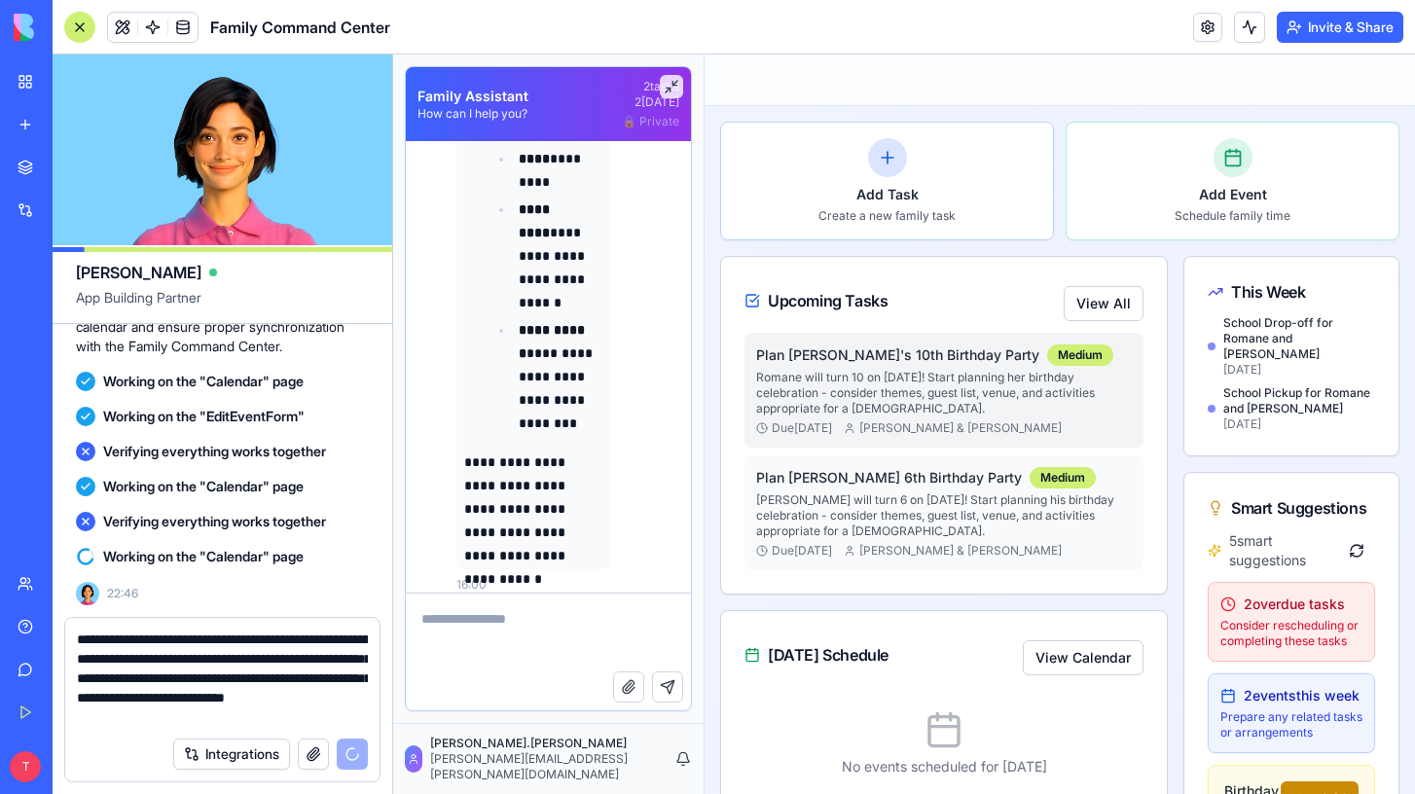
click at [1120, 393] on p "Romane will turn 10 on [DATE]! Start planning her birthday celebration - consid…" at bounding box center [944, 393] width 376 height 47
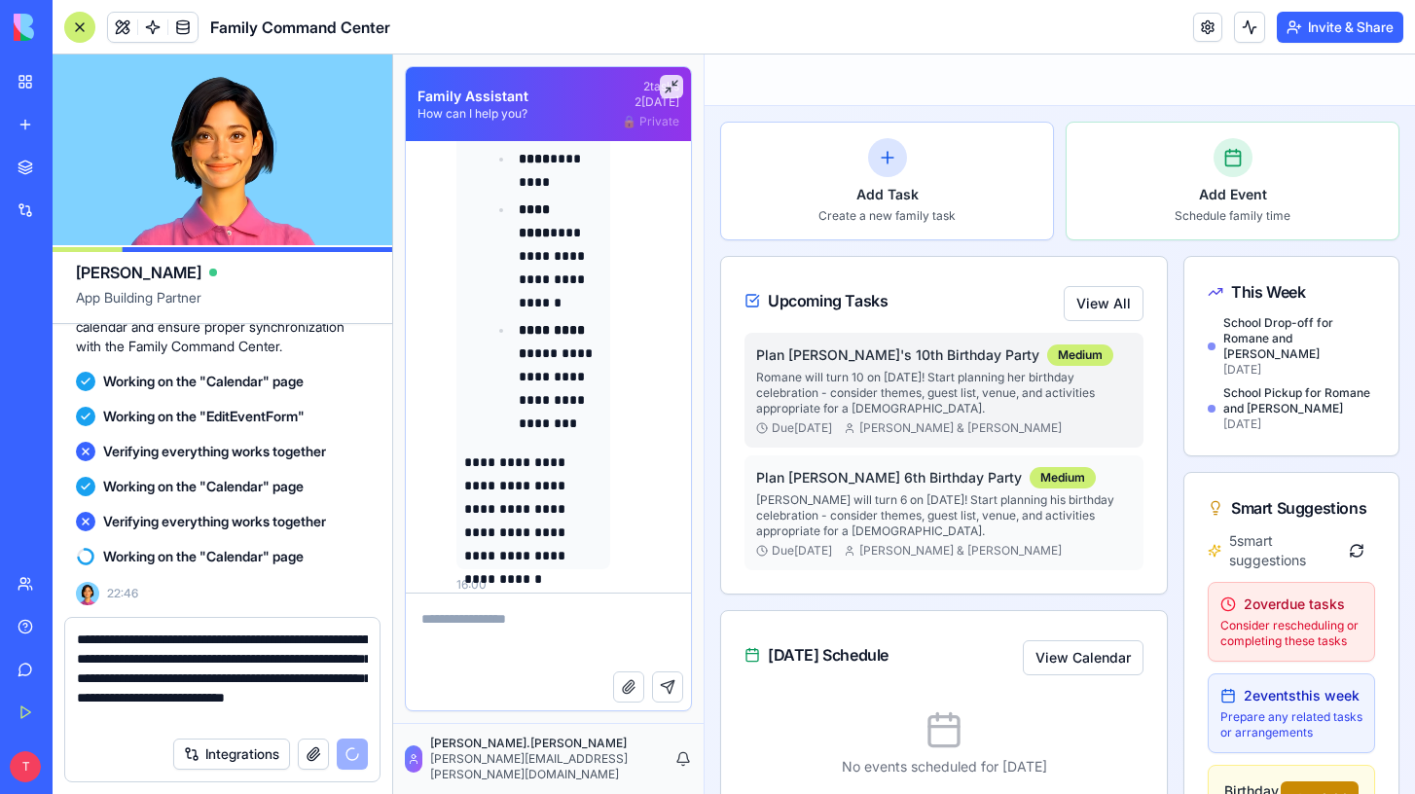
click at [1017, 385] on p "Romane will turn 10 on [DATE]! Start planning her birthday celebration - consid…" at bounding box center [944, 393] width 376 height 47
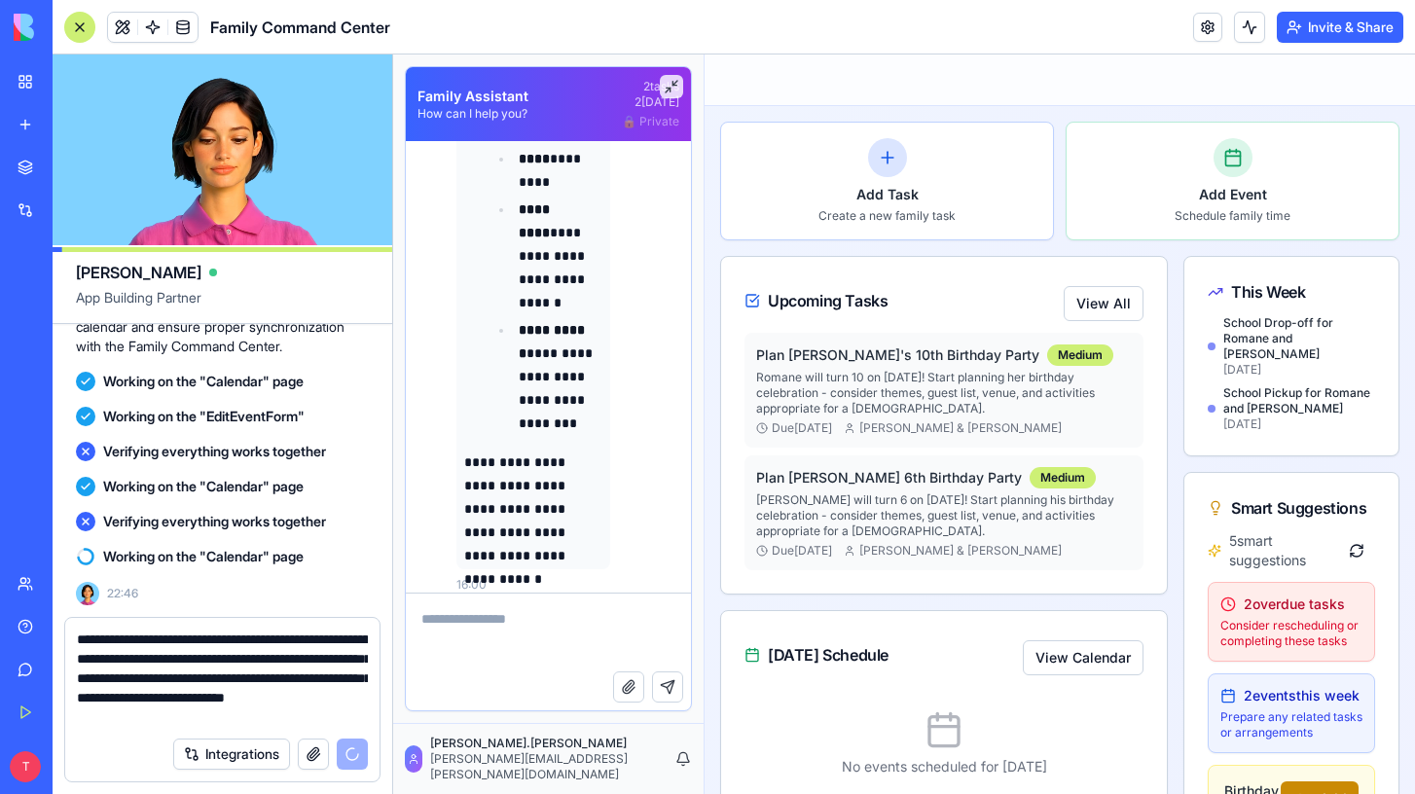
click at [467, 646] on textarea at bounding box center [548, 633] width 285 height 78
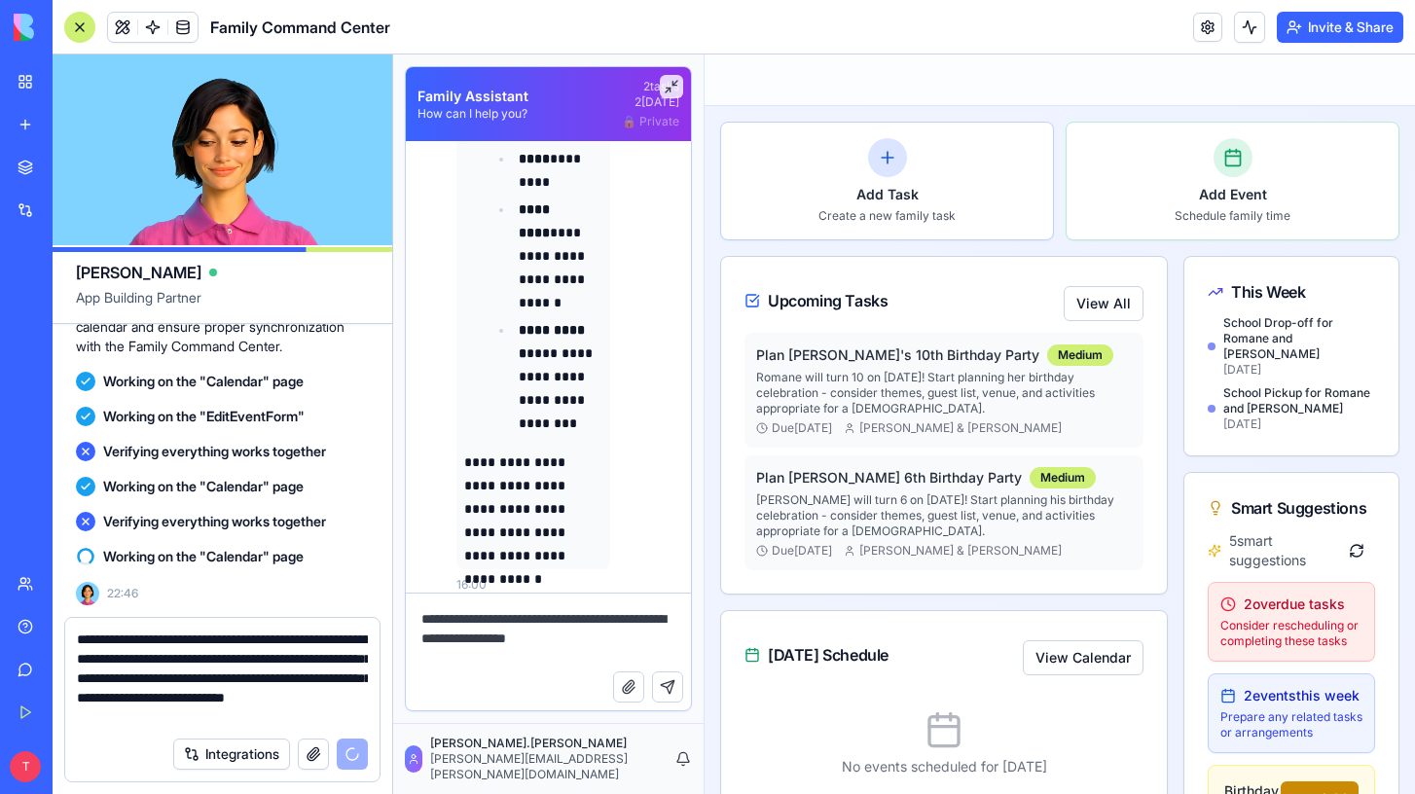
type textarea "**********"
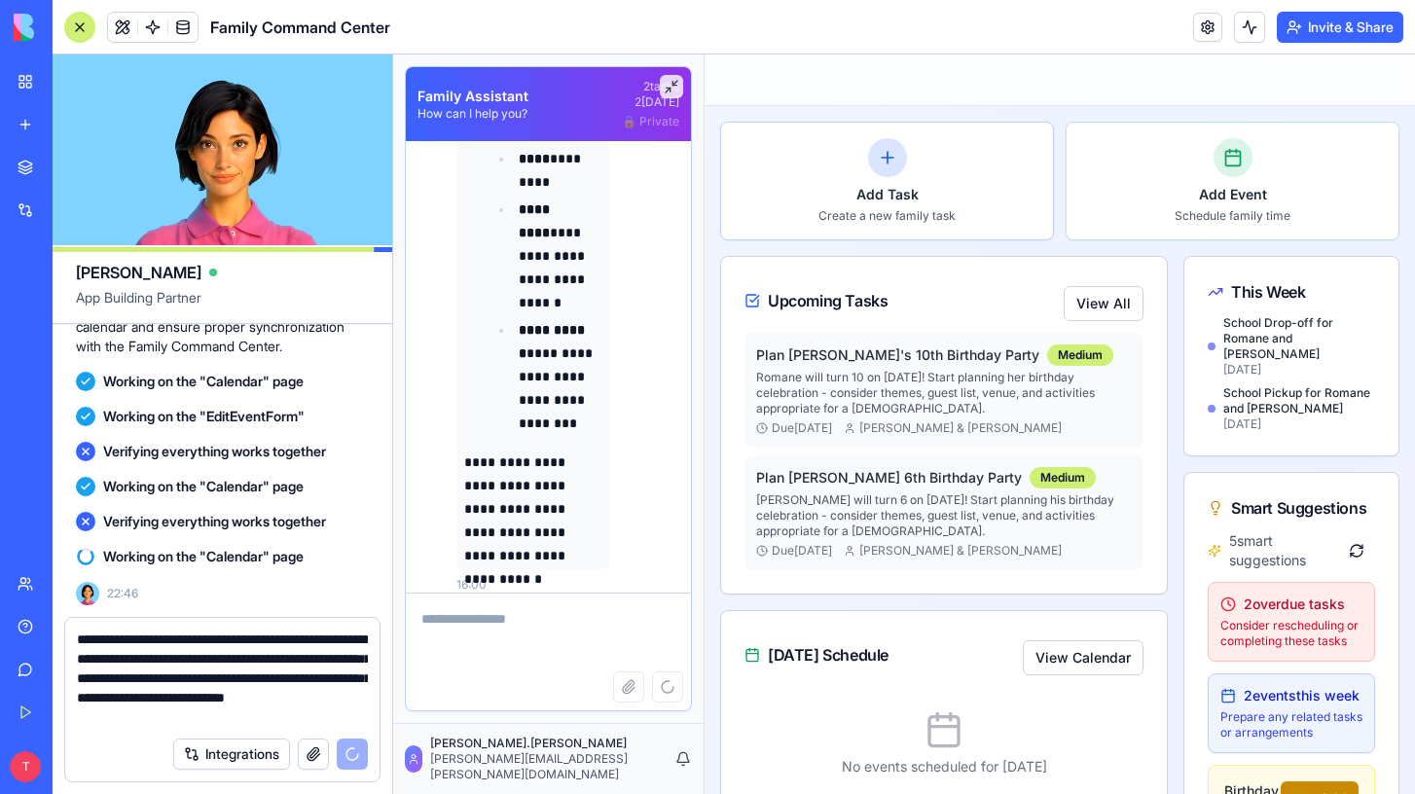
scroll to position [5404, 0]
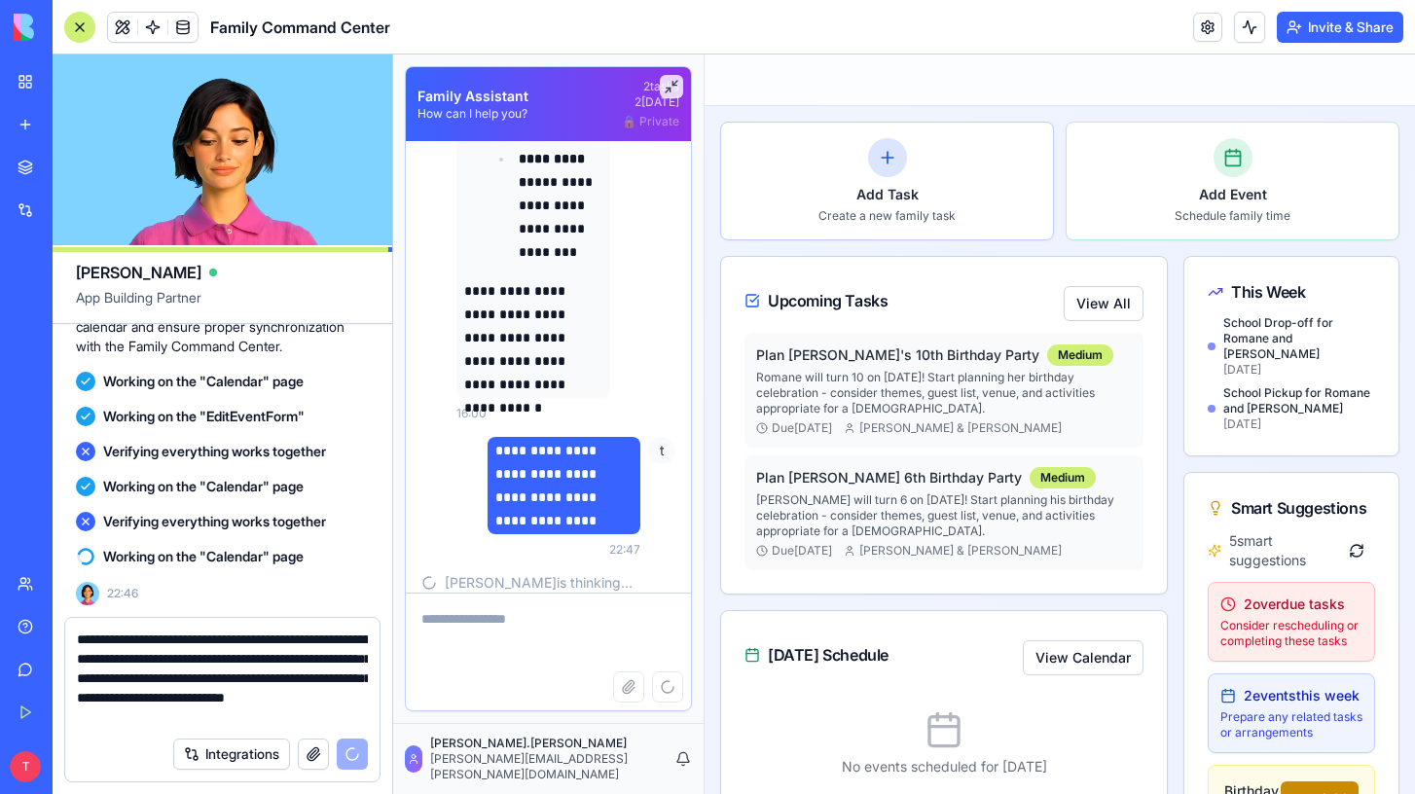
click at [151, 673] on textarea "**********" at bounding box center [222, 678] width 291 height 97
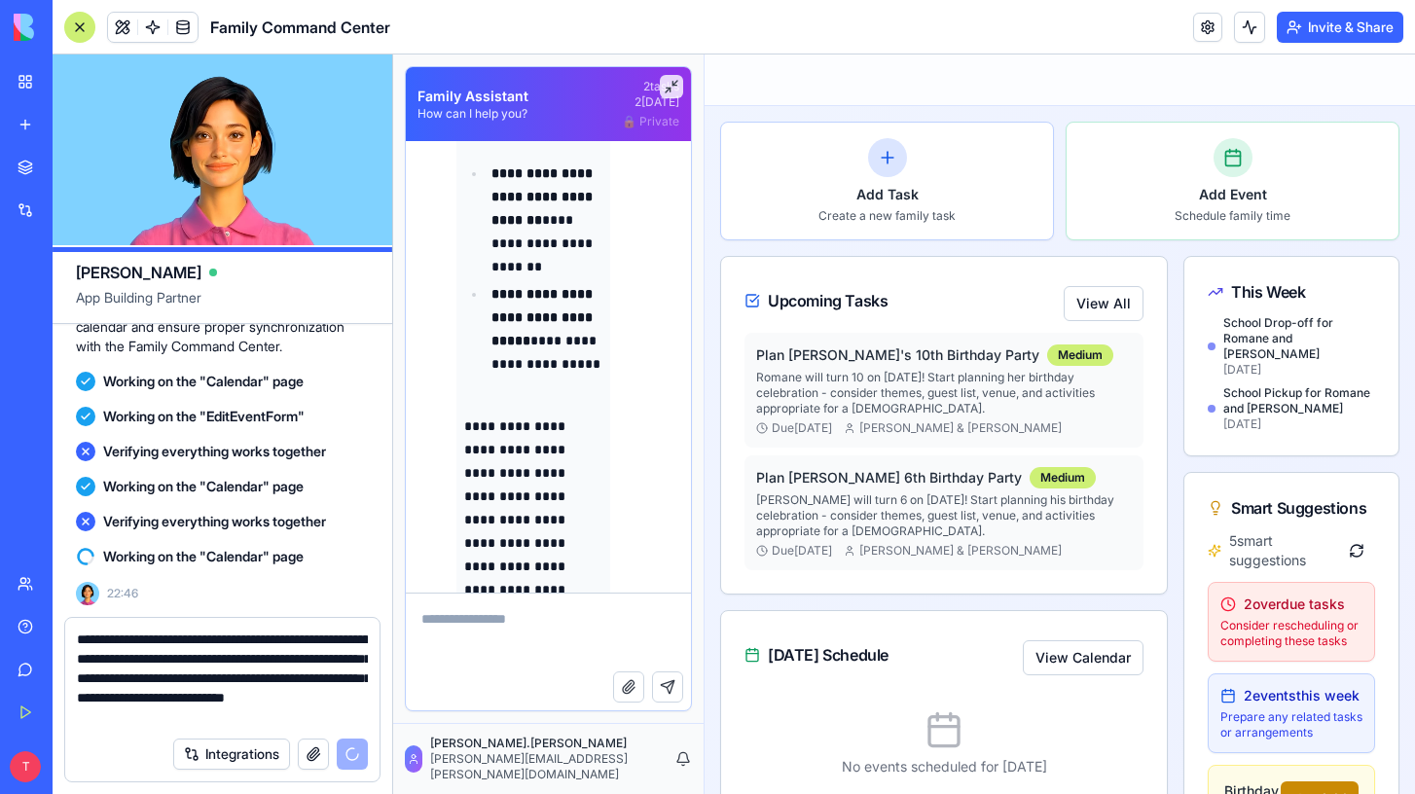
scroll to position [5840, 0]
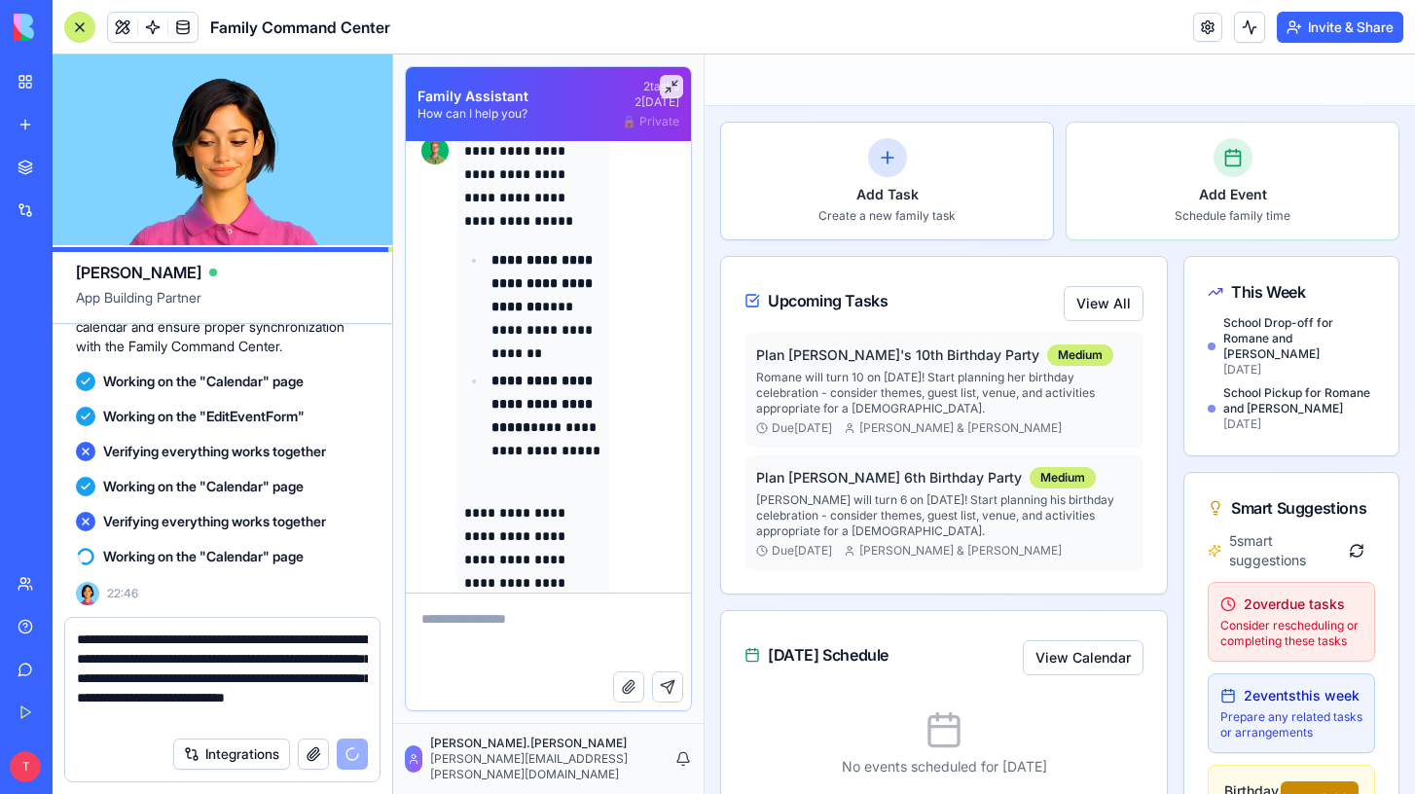
click at [537, 652] on textarea at bounding box center [548, 633] width 285 height 78
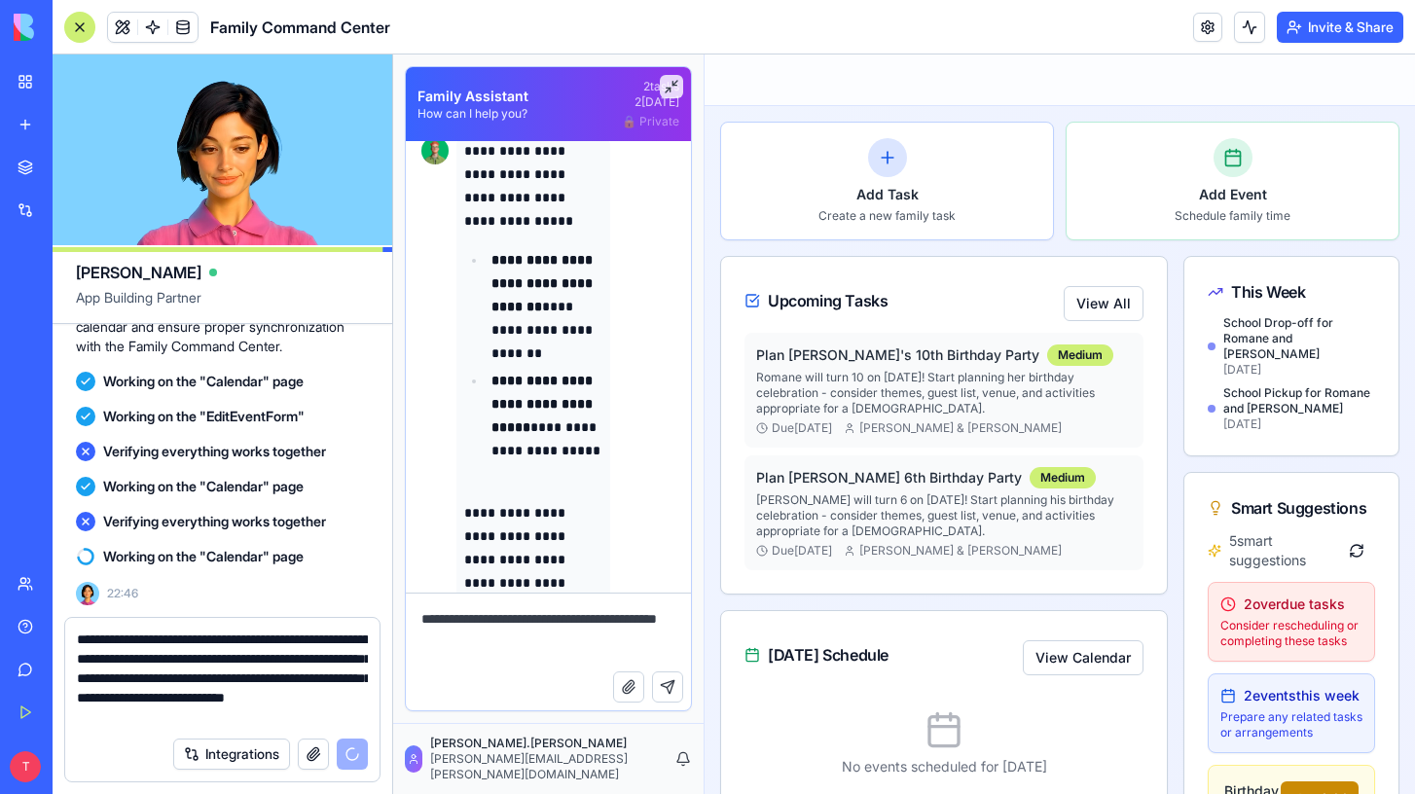
type textarea "**********"
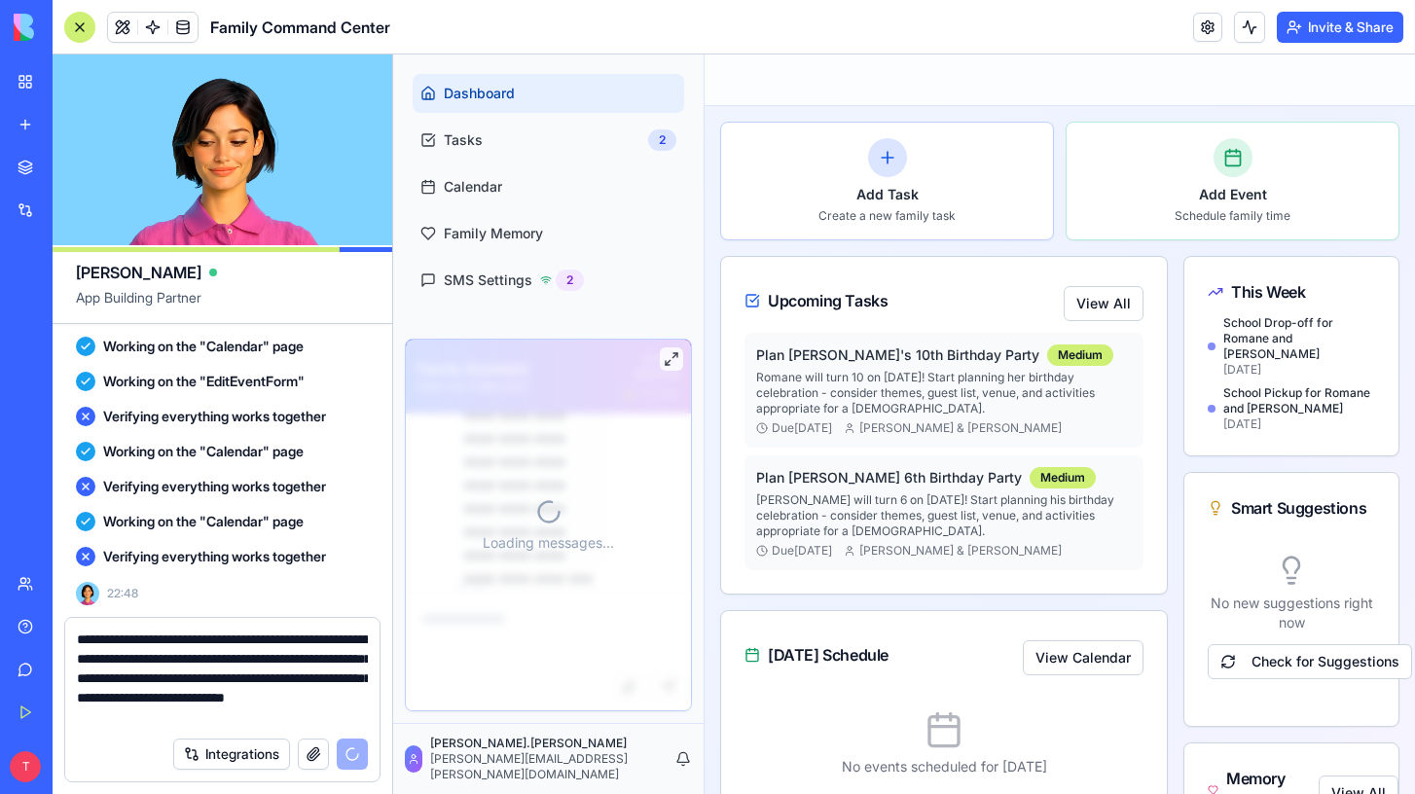
scroll to position [7008, 0]
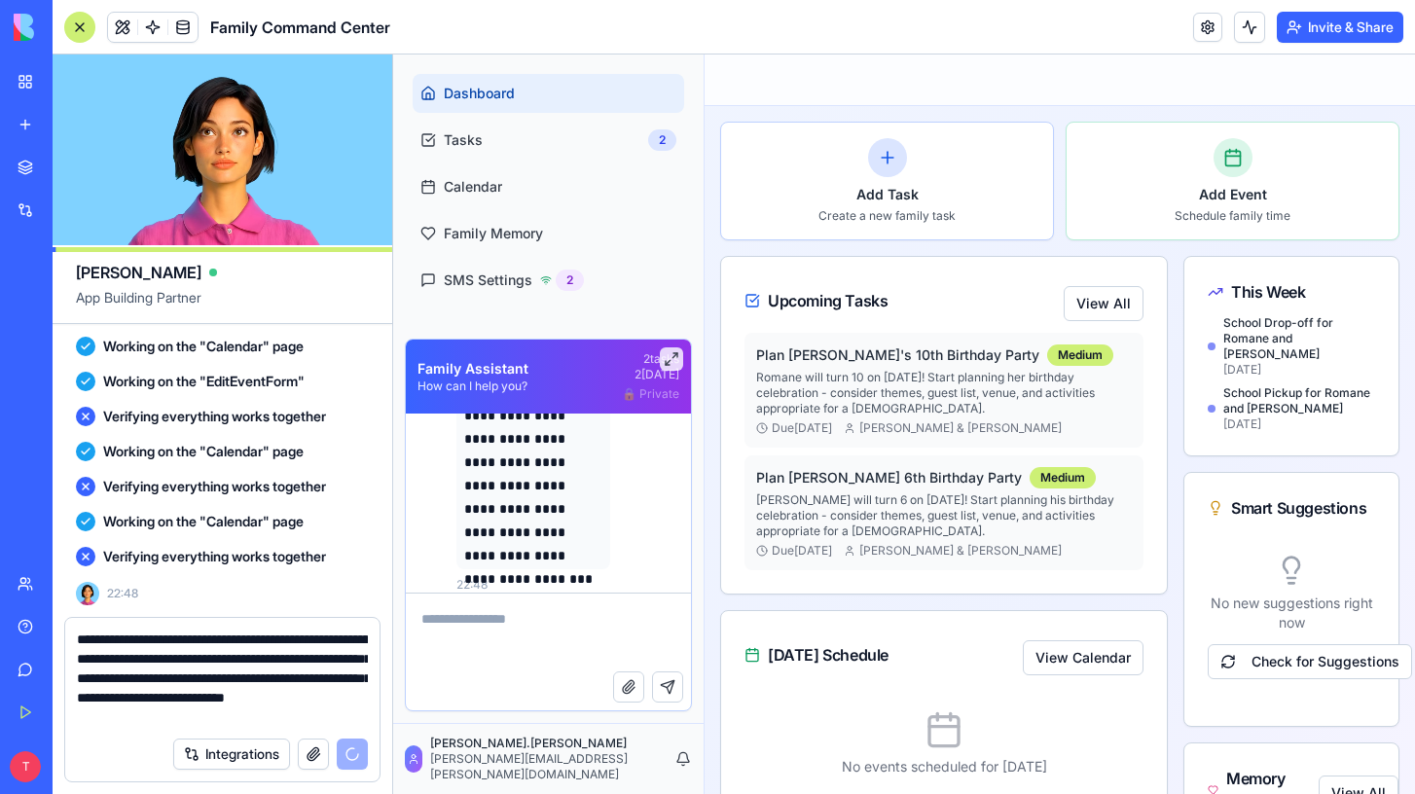
click at [243, 748] on button "Integrations" at bounding box center [231, 754] width 117 height 31
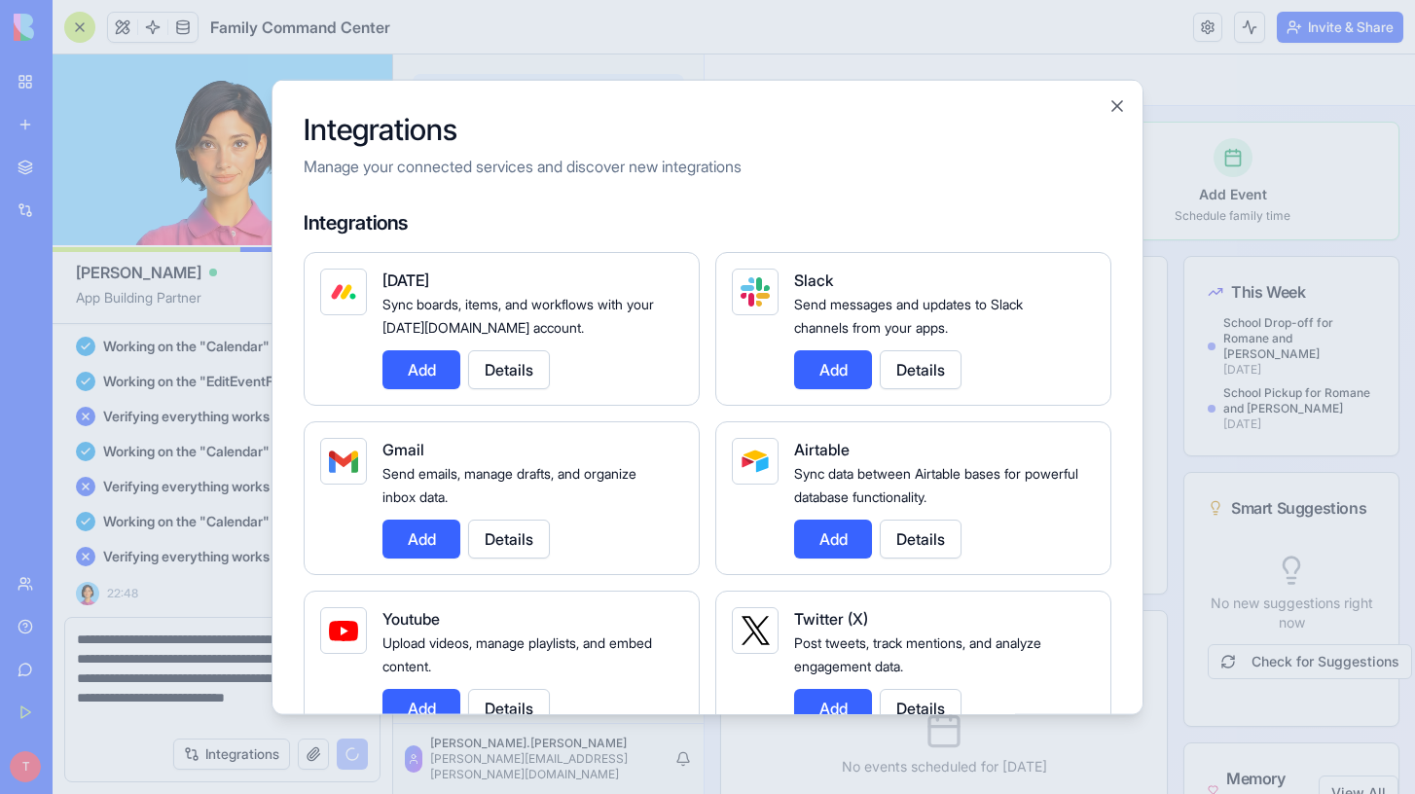
click at [180, 657] on div at bounding box center [707, 397] width 1415 height 794
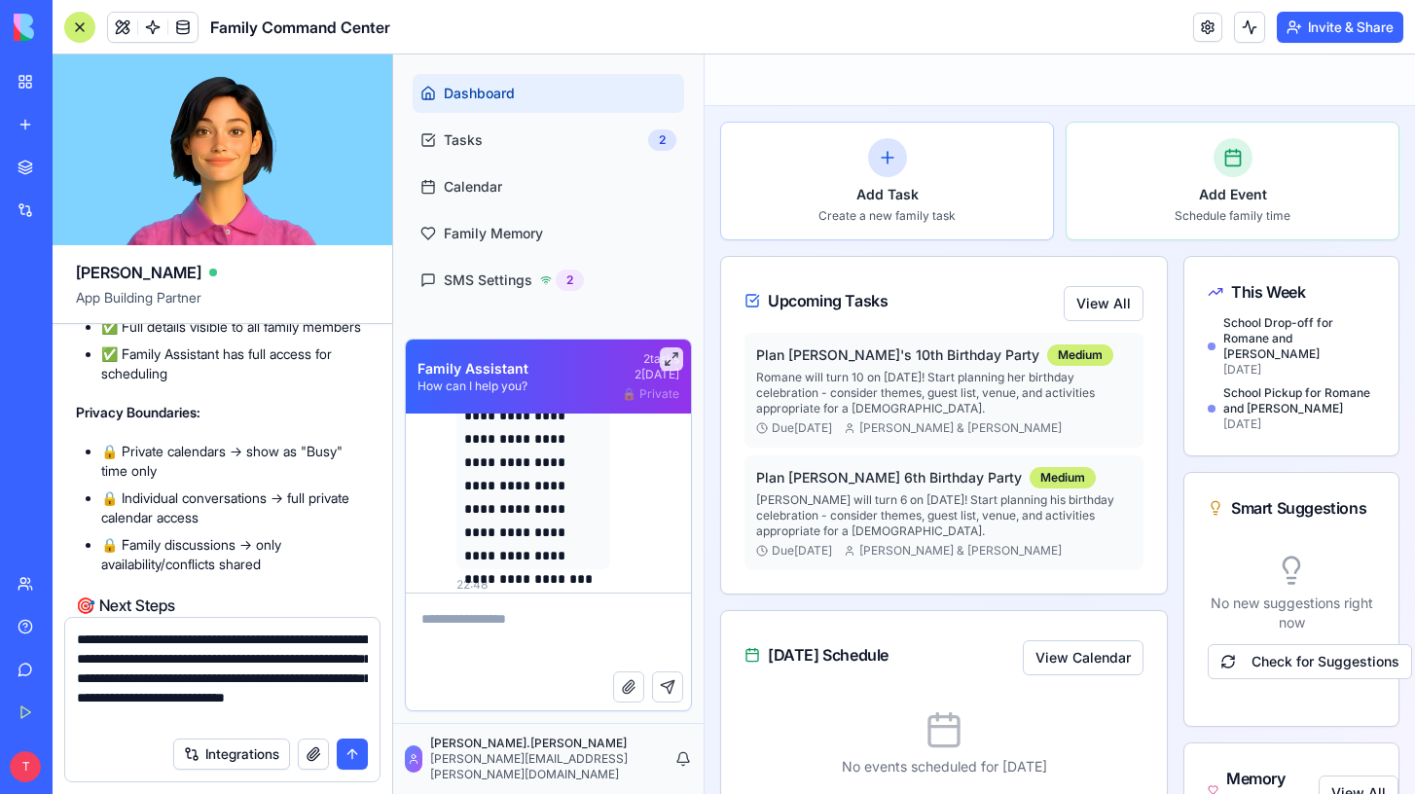
scroll to position [28147, 0]
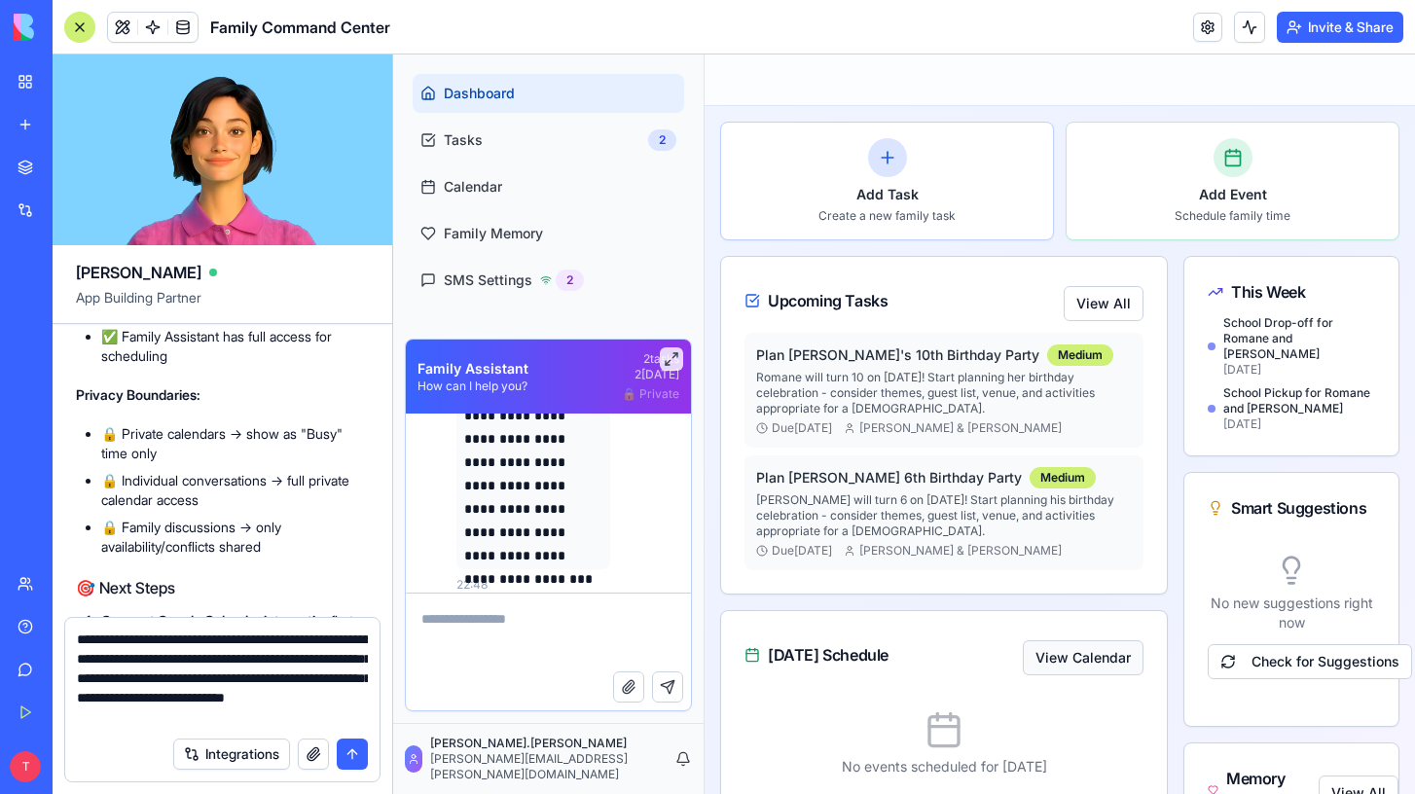
click at [1062, 649] on button "View Calendar" at bounding box center [1083, 657] width 121 height 35
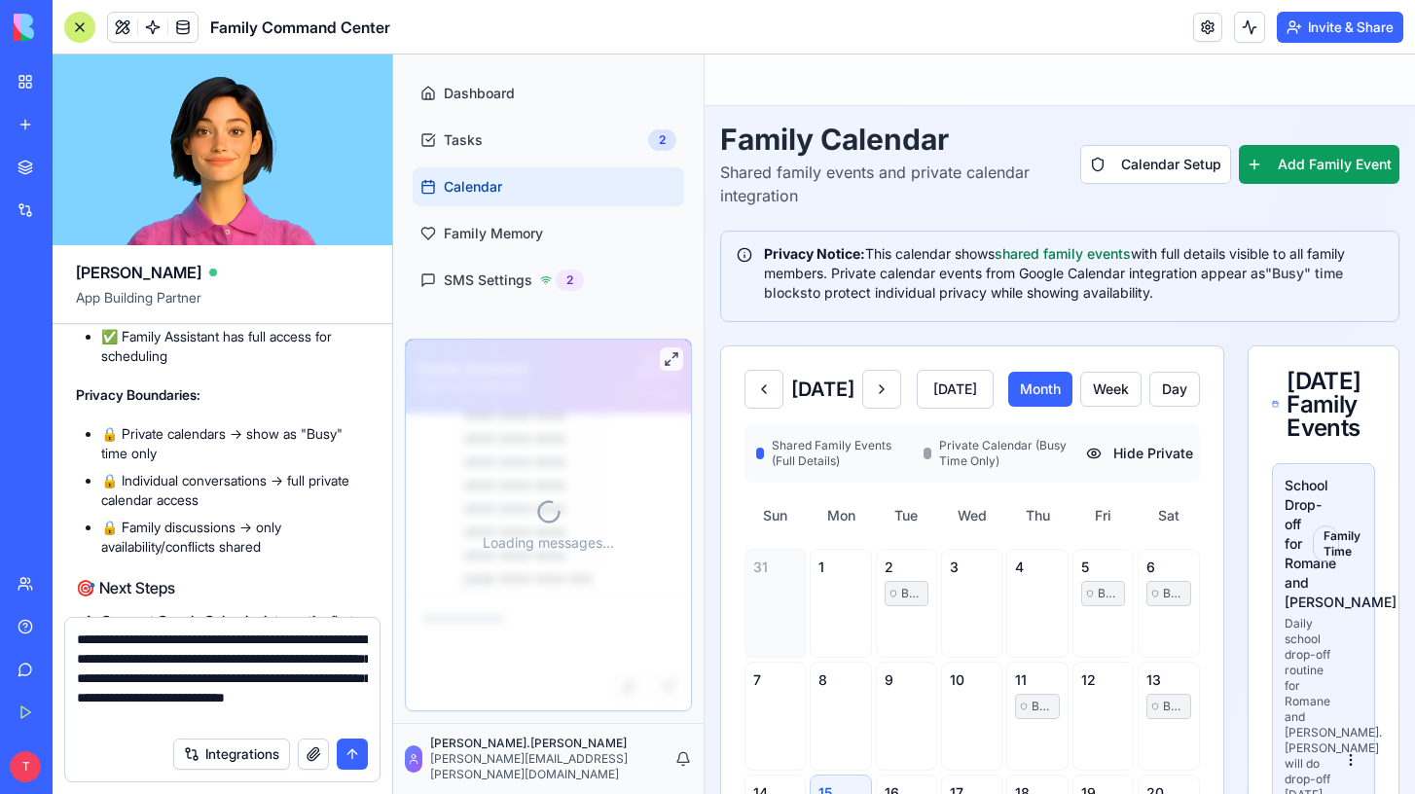
scroll to position [7008, 0]
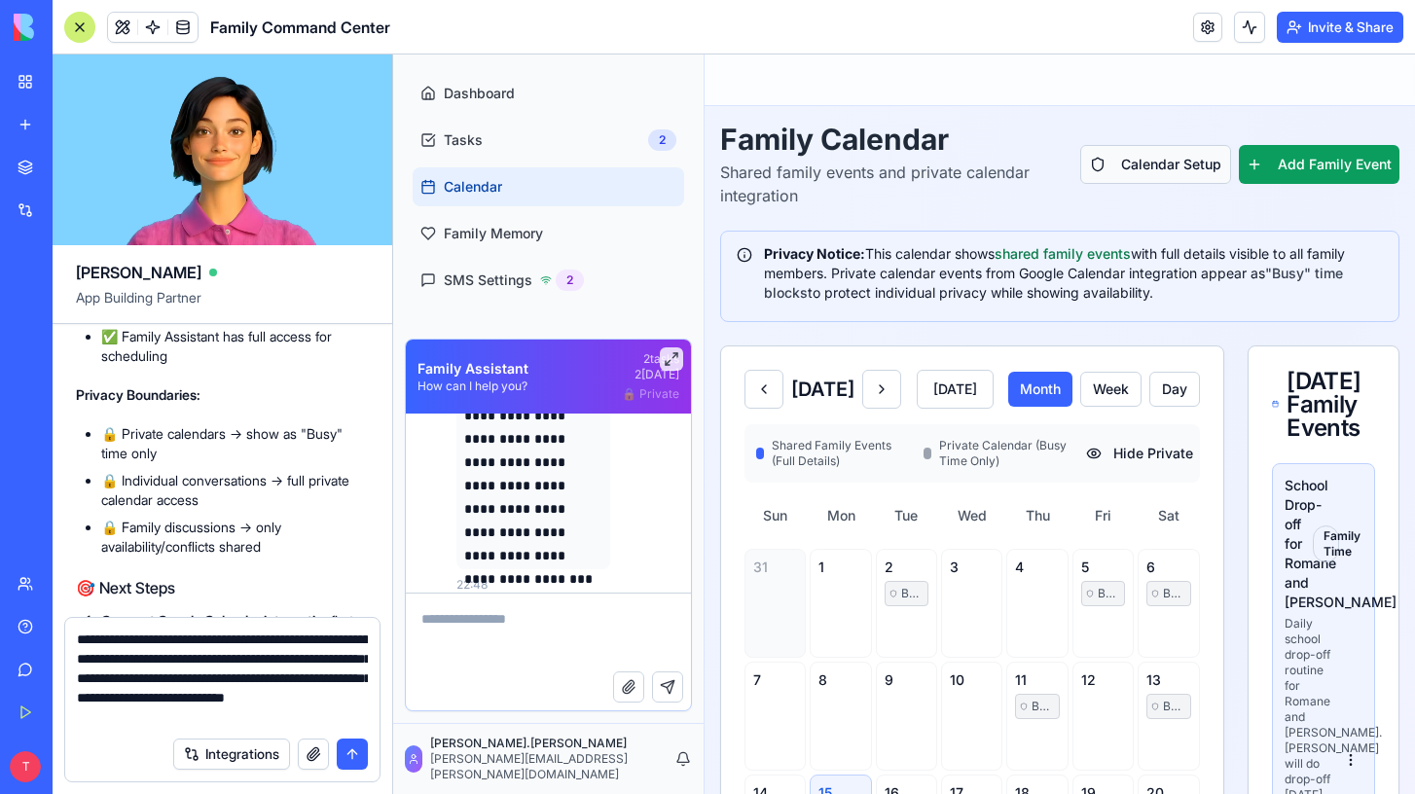
click at [1118, 168] on button "Calendar Setup" at bounding box center [1155, 164] width 151 height 39
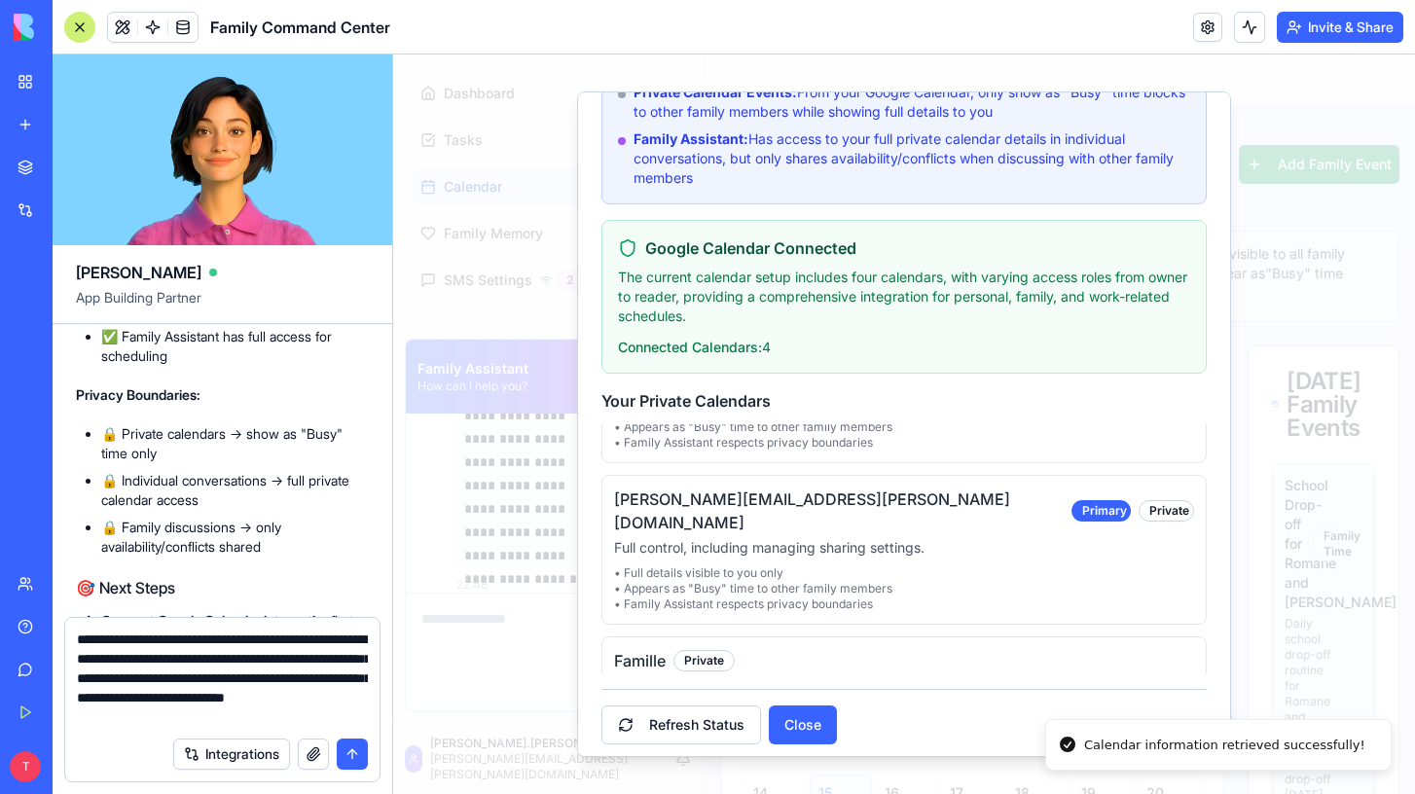
scroll to position [292, 0]
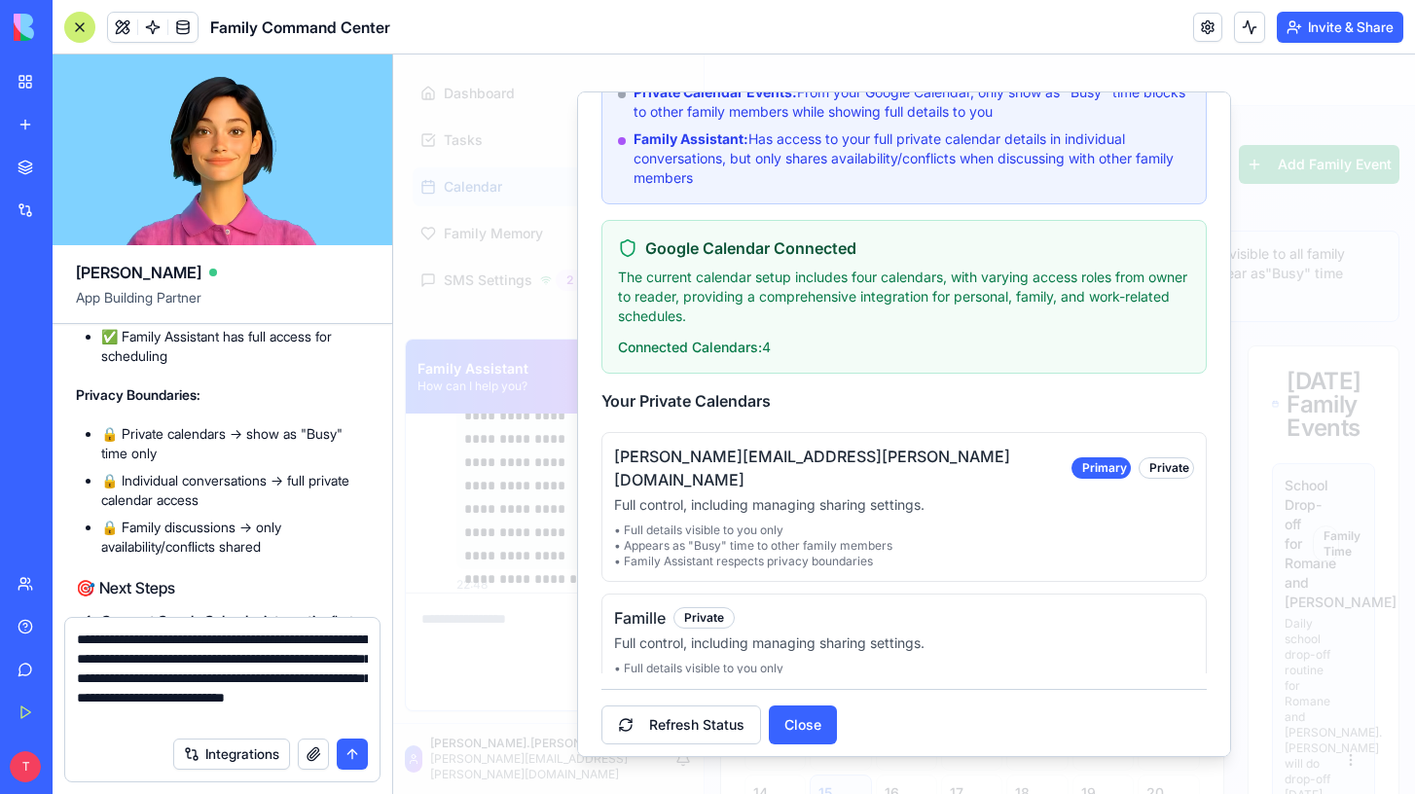
click at [647, 606] on h5 "Famille" at bounding box center [640, 617] width 52 height 23
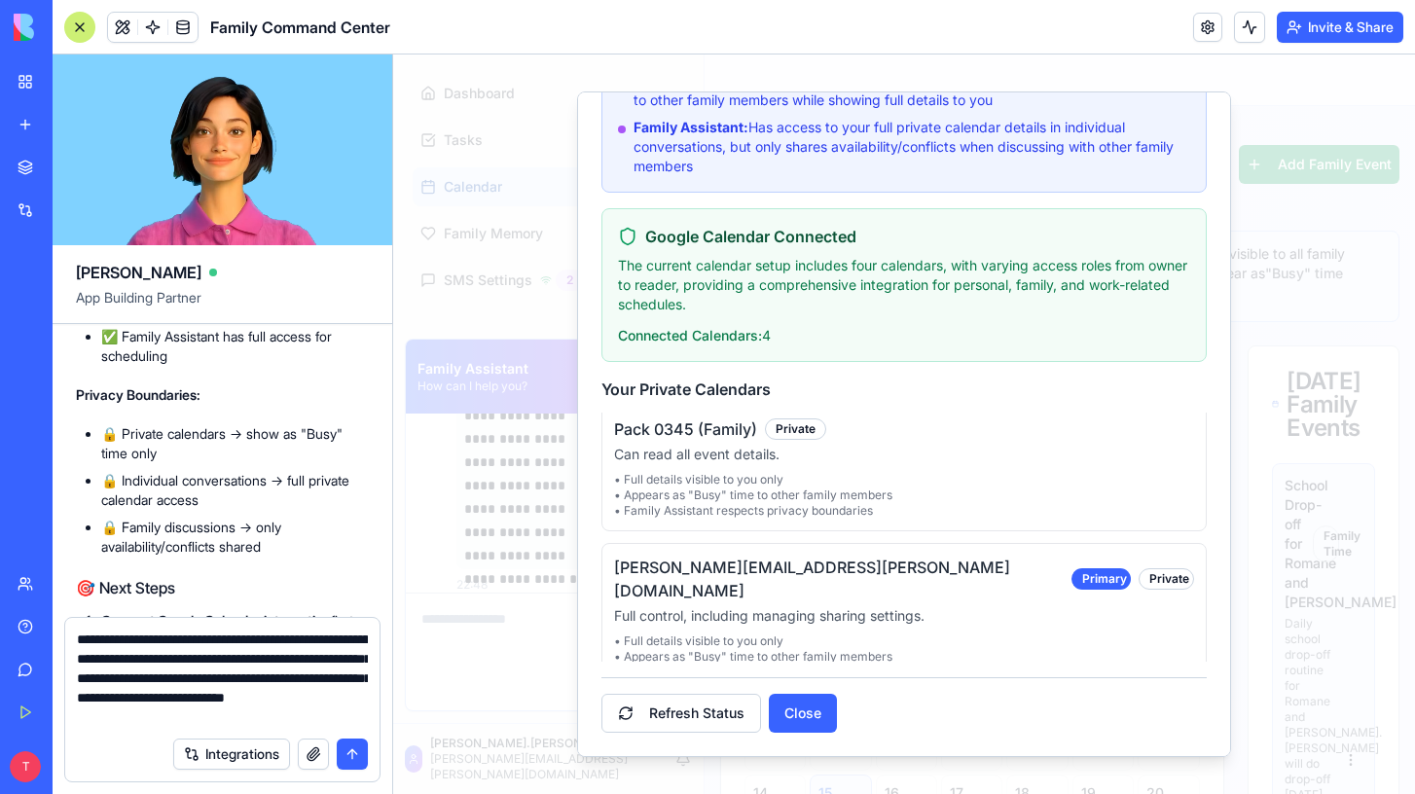
scroll to position [171, 0]
click at [1072, 567] on div "Primary" at bounding box center [1101, 577] width 59 height 21
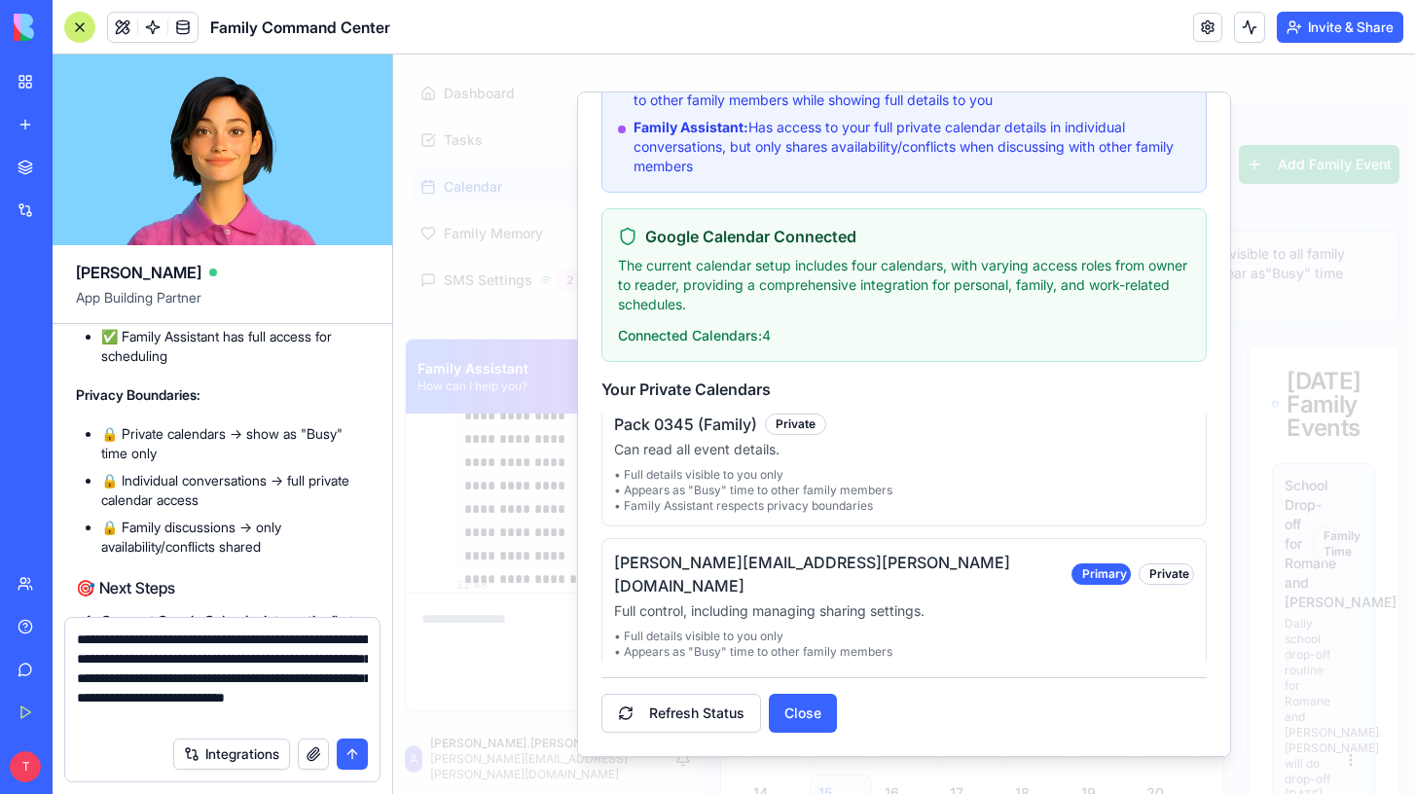
scroll to position [292, 0]
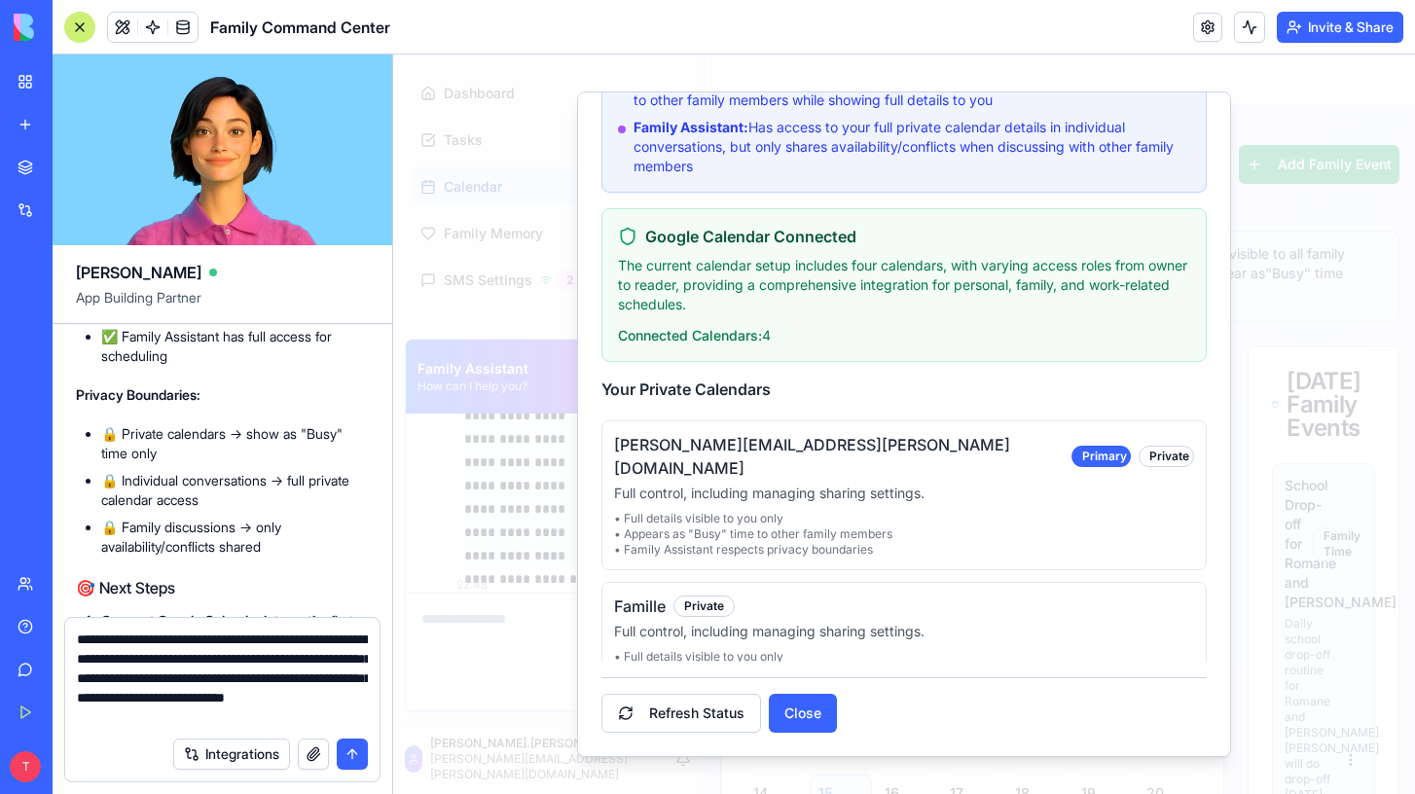
click at [786, 597] on div "Famille Private Full control, including managing sharing settings. • Full detai…" at bounding box center [904, 645] width 580 height 101
click at [970, 595] on div "Famille Private Full control, including managing sharing settings. • Full detai…" at bounding box center [904, 645] width 580 height 101
click at [649, 595] on h5 "Famille" at bounding box center [640, 606] width 52 height 23
click at [694, 596] on div "Private" at bounding box center [704, 606] width 61 height 21
click at [704, 680] on p "• Family Assistant respects privacy boundaries" at bounding box center [904, 688] width 580 height 16
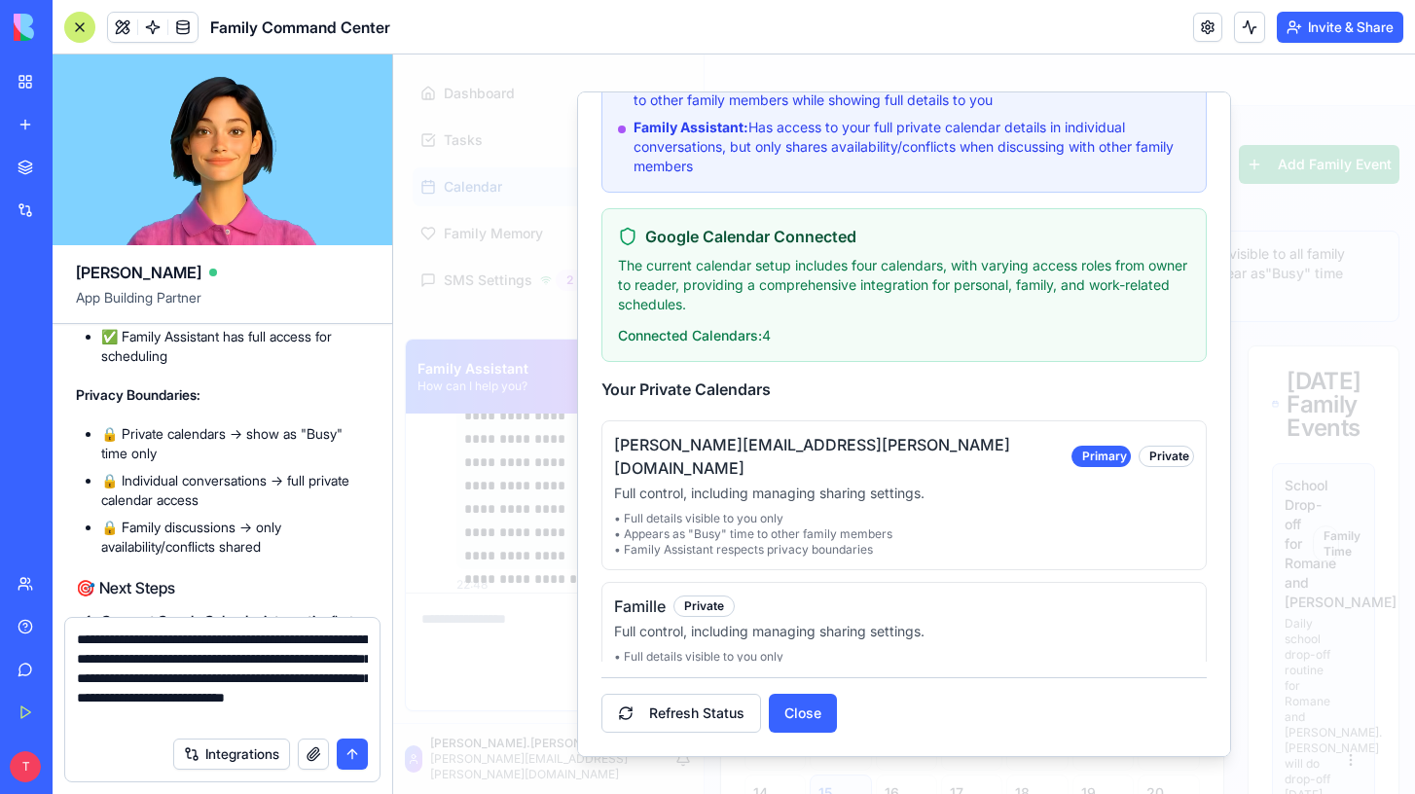
click at [704, 680] on p "• Family Assistant respects privacy boundaries" at bounding box center [904, 688] width 580 height 16
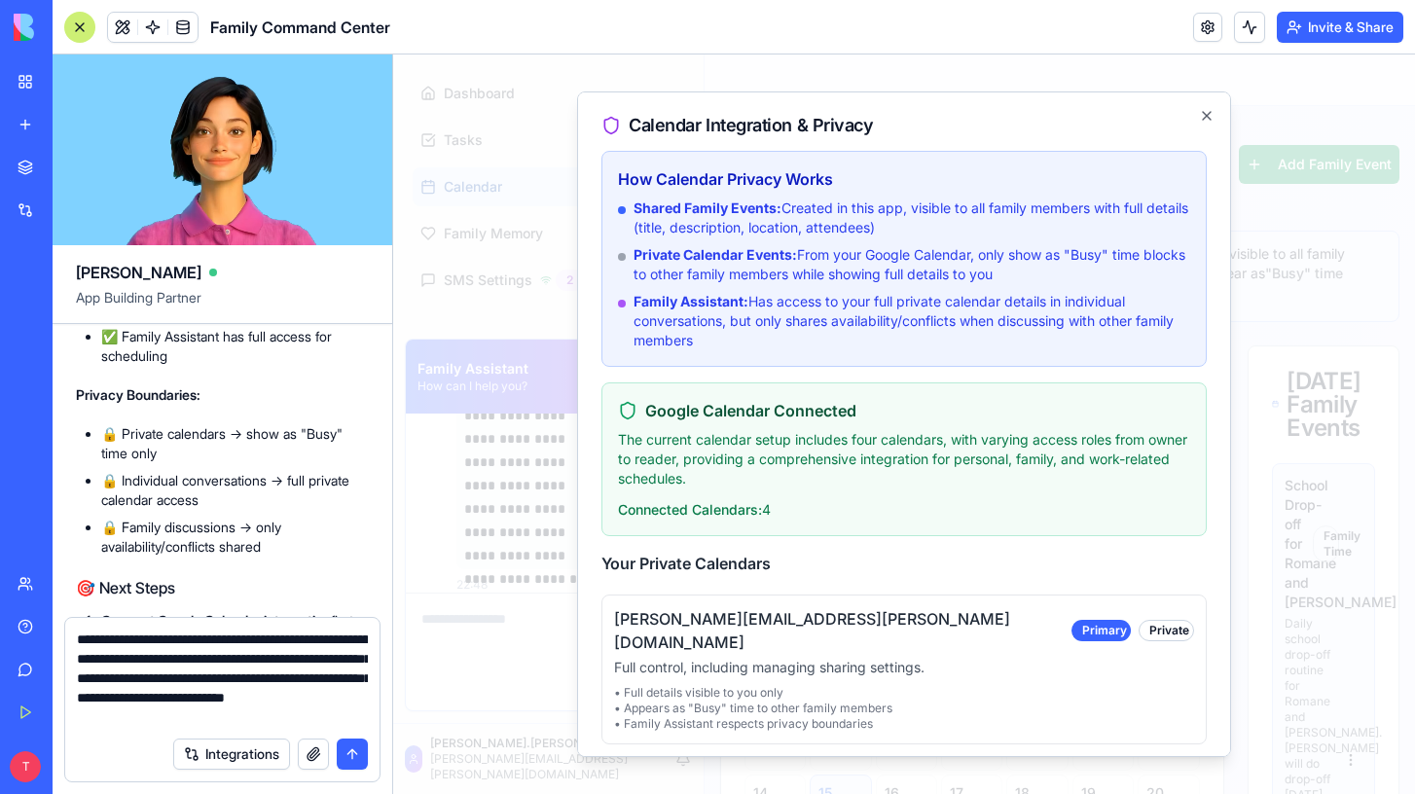
scroll to position [174, 0]
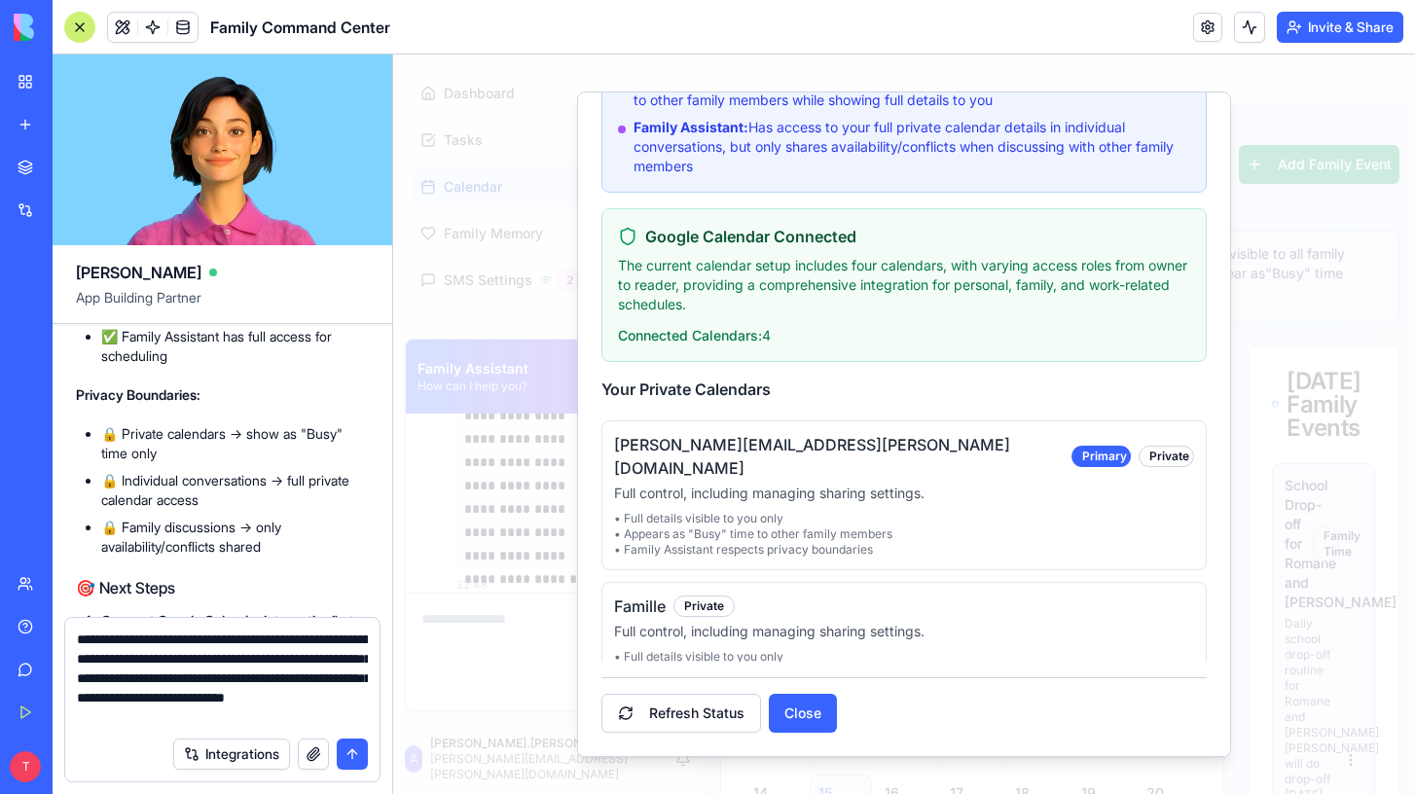
click at [989, 654] on div "Famille Private Full control, including managing sharing settings. • Full detai…" at bounding box center [904, 645] width 605 height 127
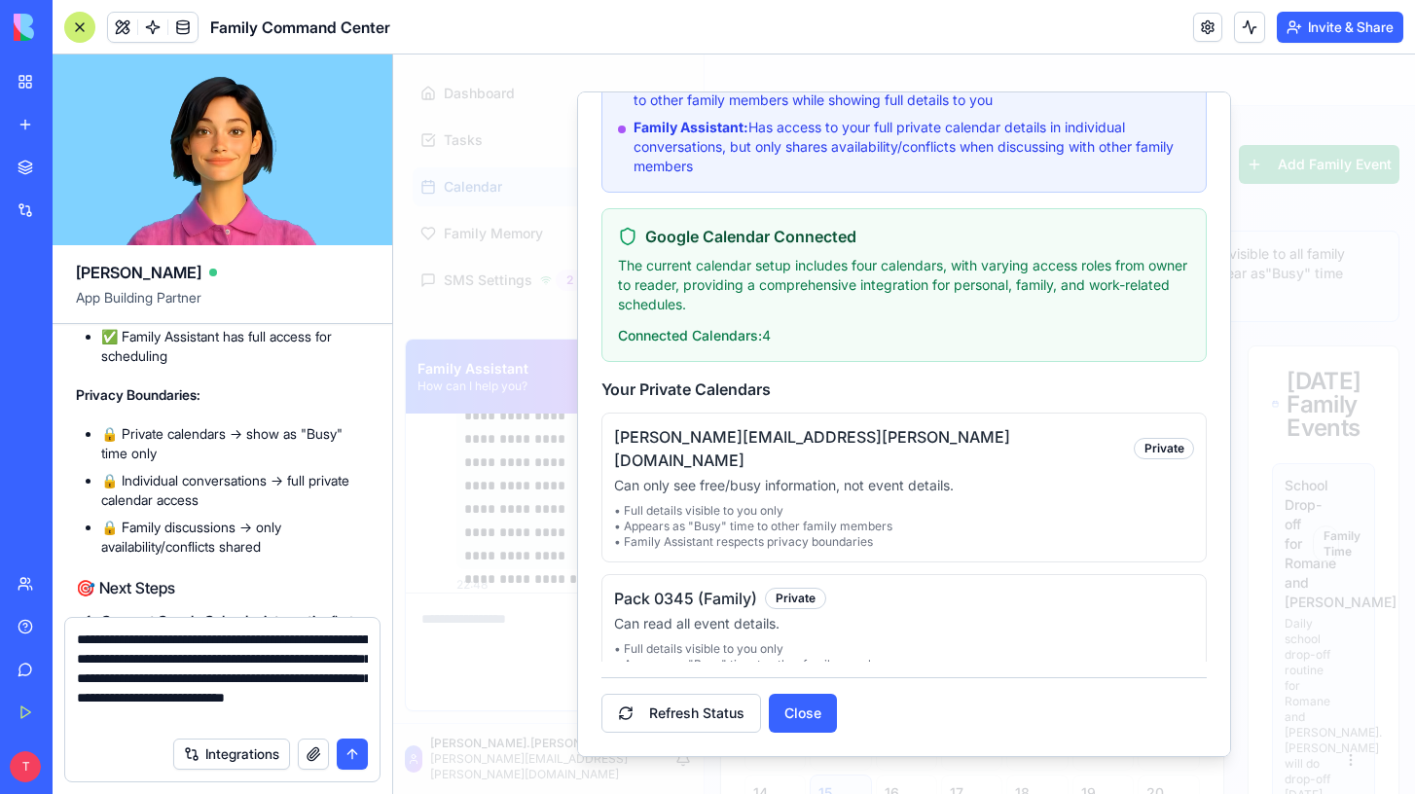
click at [221, 687] on textarea "**********" at bounding box center [222, 678] width 291 height 97
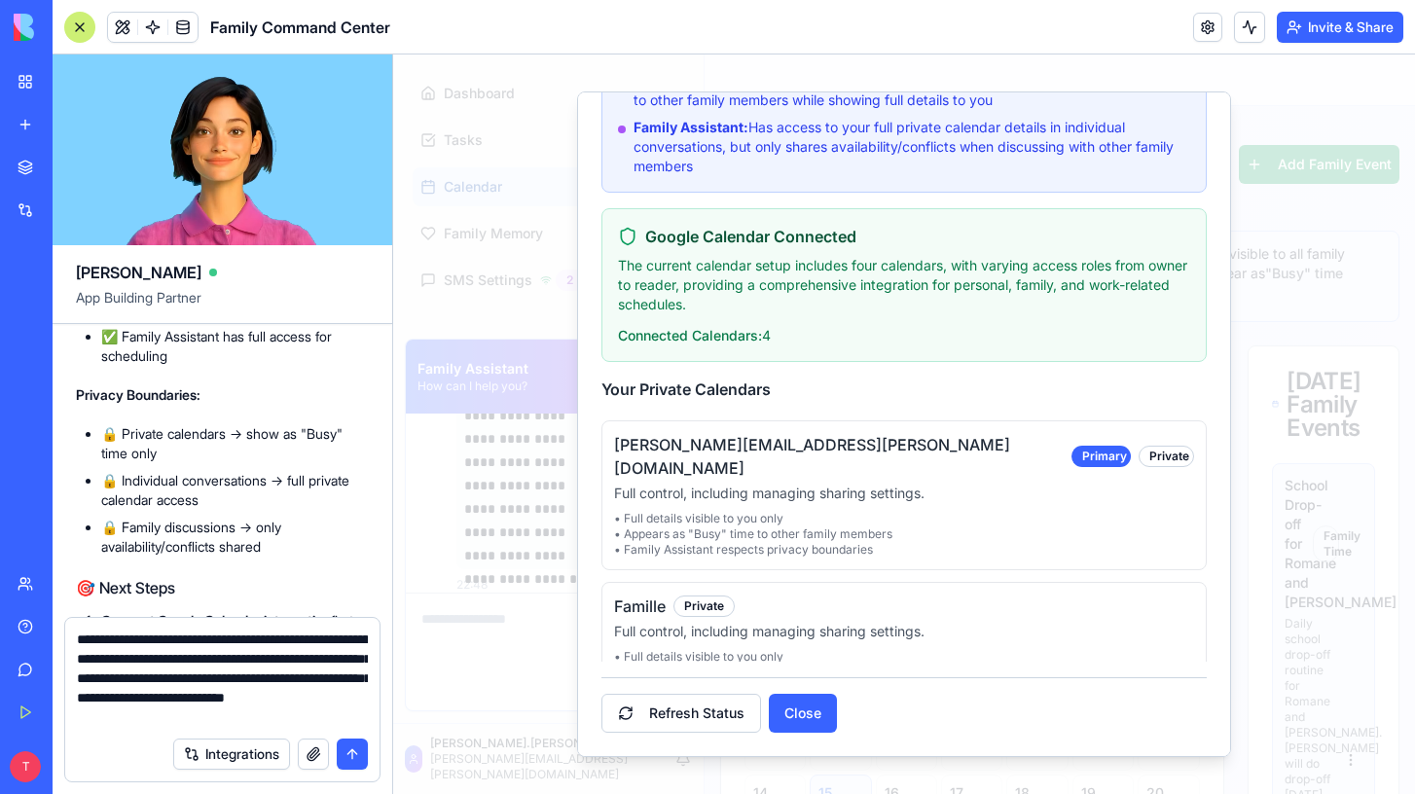
click at [645, 595] on h5 "Famille" at bounding box center [640, 606] width 52 height 23
click at [696, 649] on p "• Full details visible to you only" at bounding box center [904, 657] width 580 height 16
click at [787, 714] on button "Close" at bounding box center [803, 713] width 68 height 39
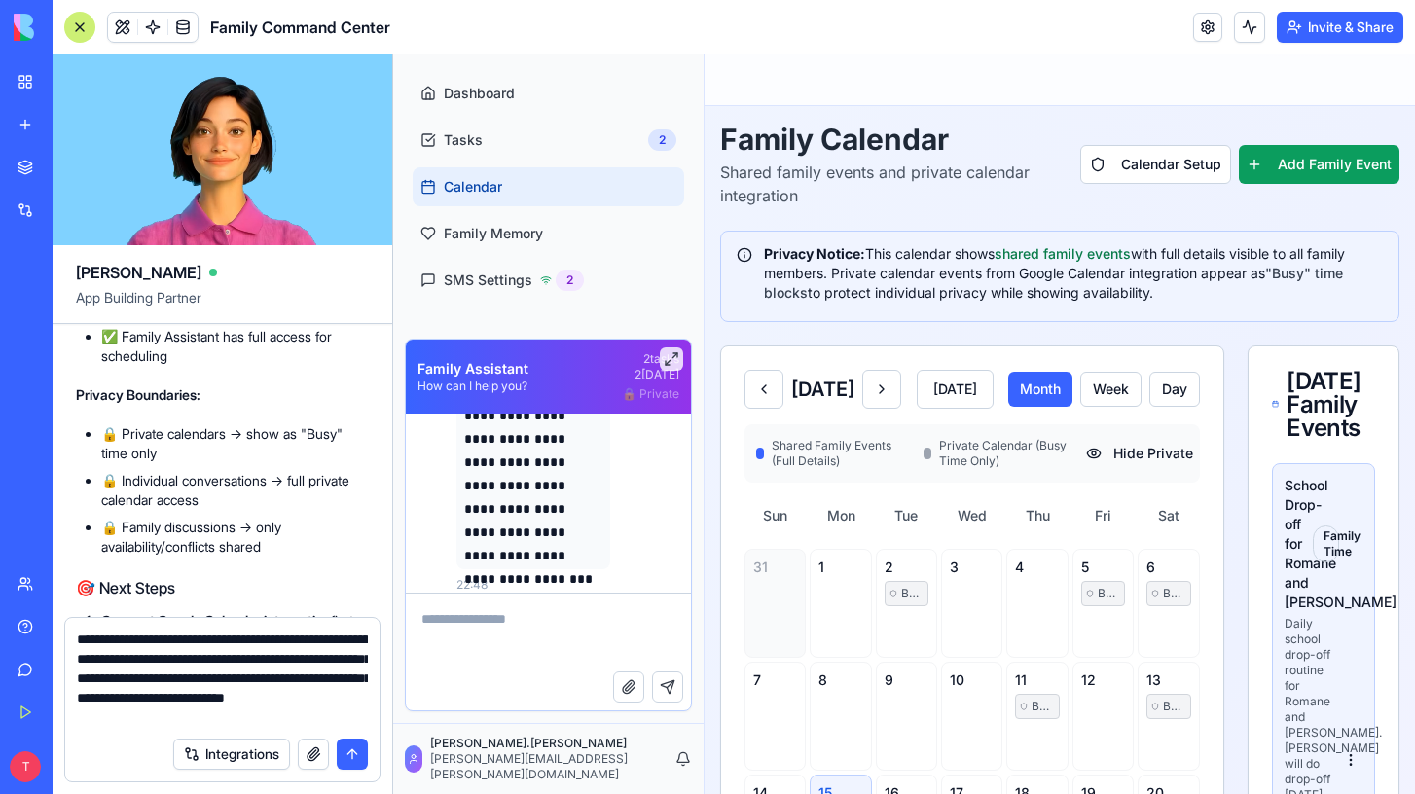
click at [208, 693] on textarea "**********" at bounding box center [222, 678] width 291 height 97
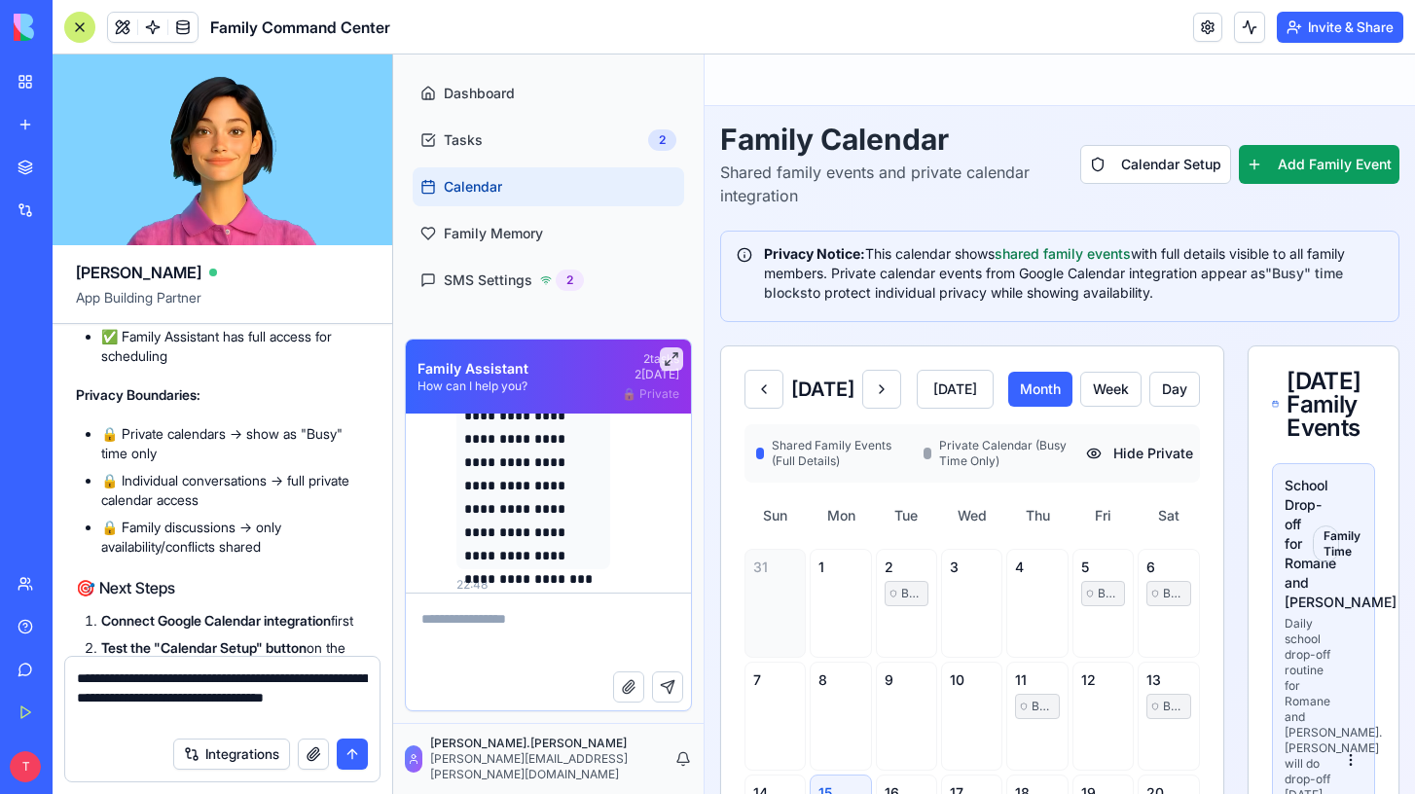
type textarea "**********"
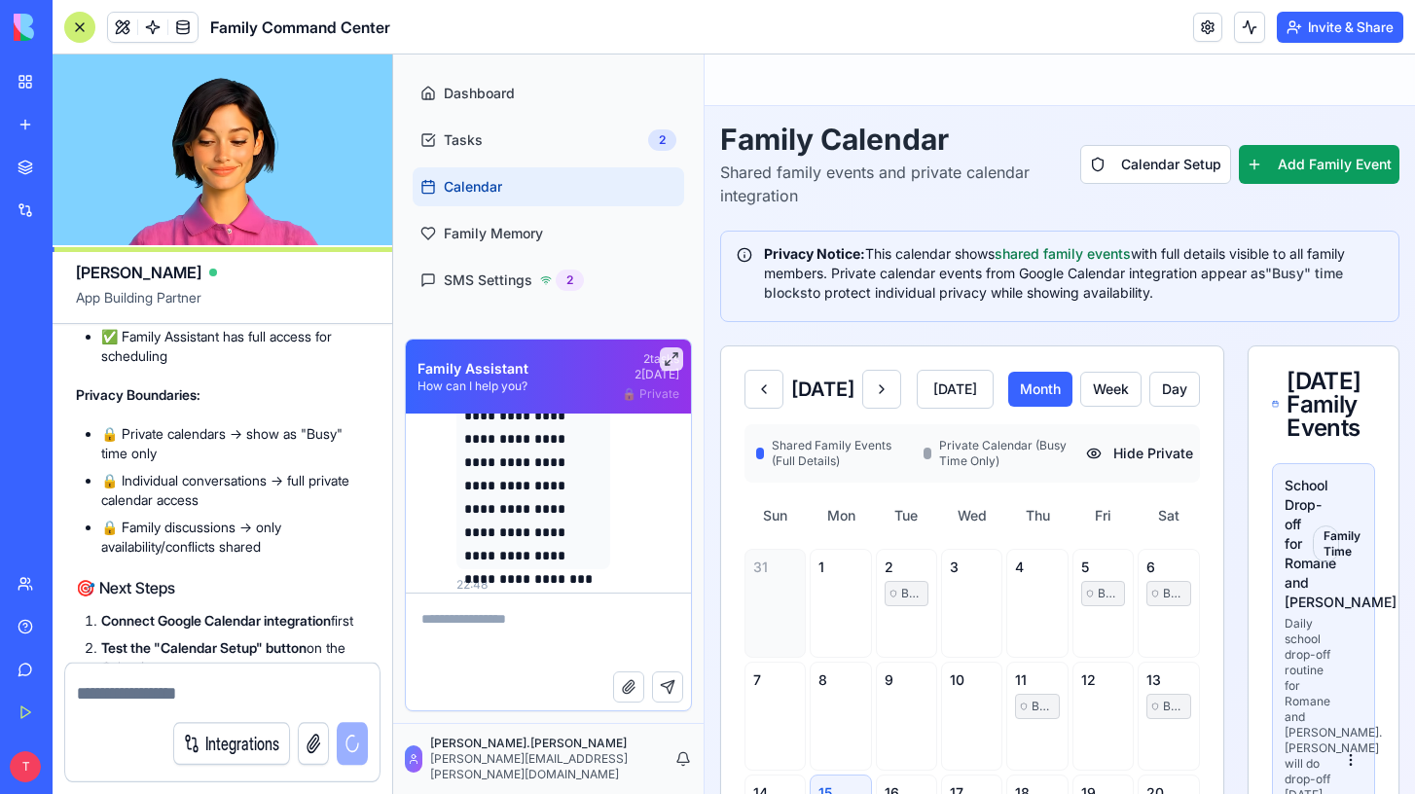
scroll to position [28970, 0]
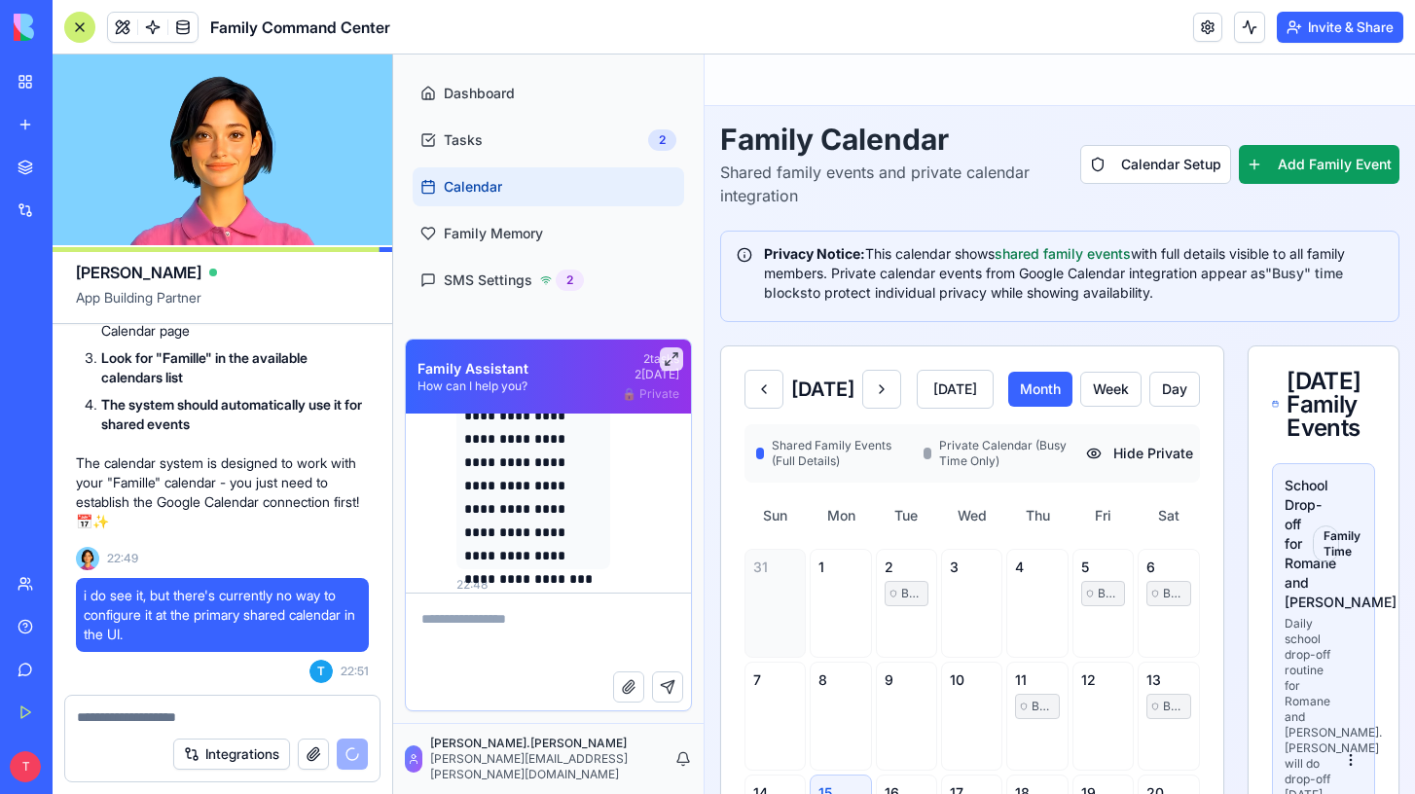
paste textarea "**********"
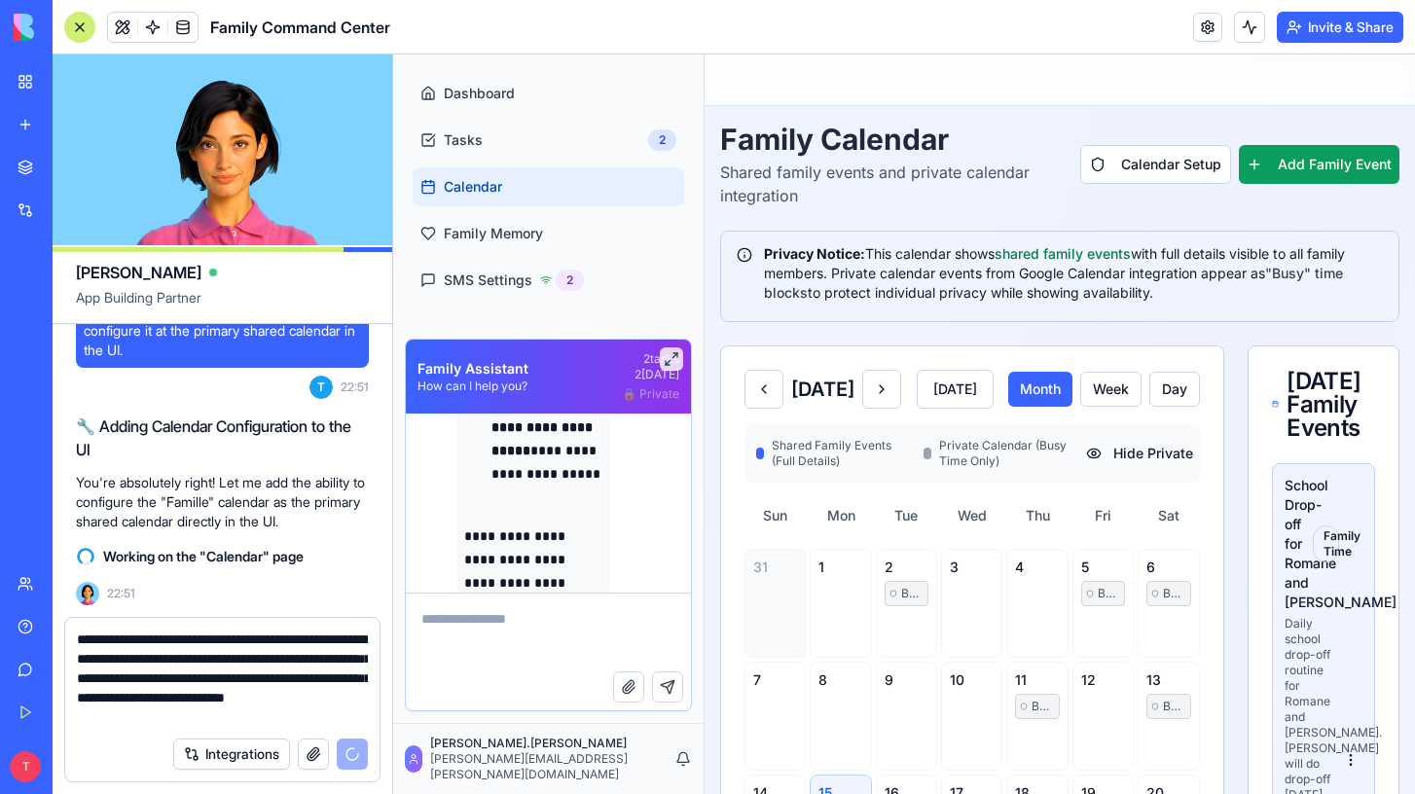
scroll to position [7008, 0]
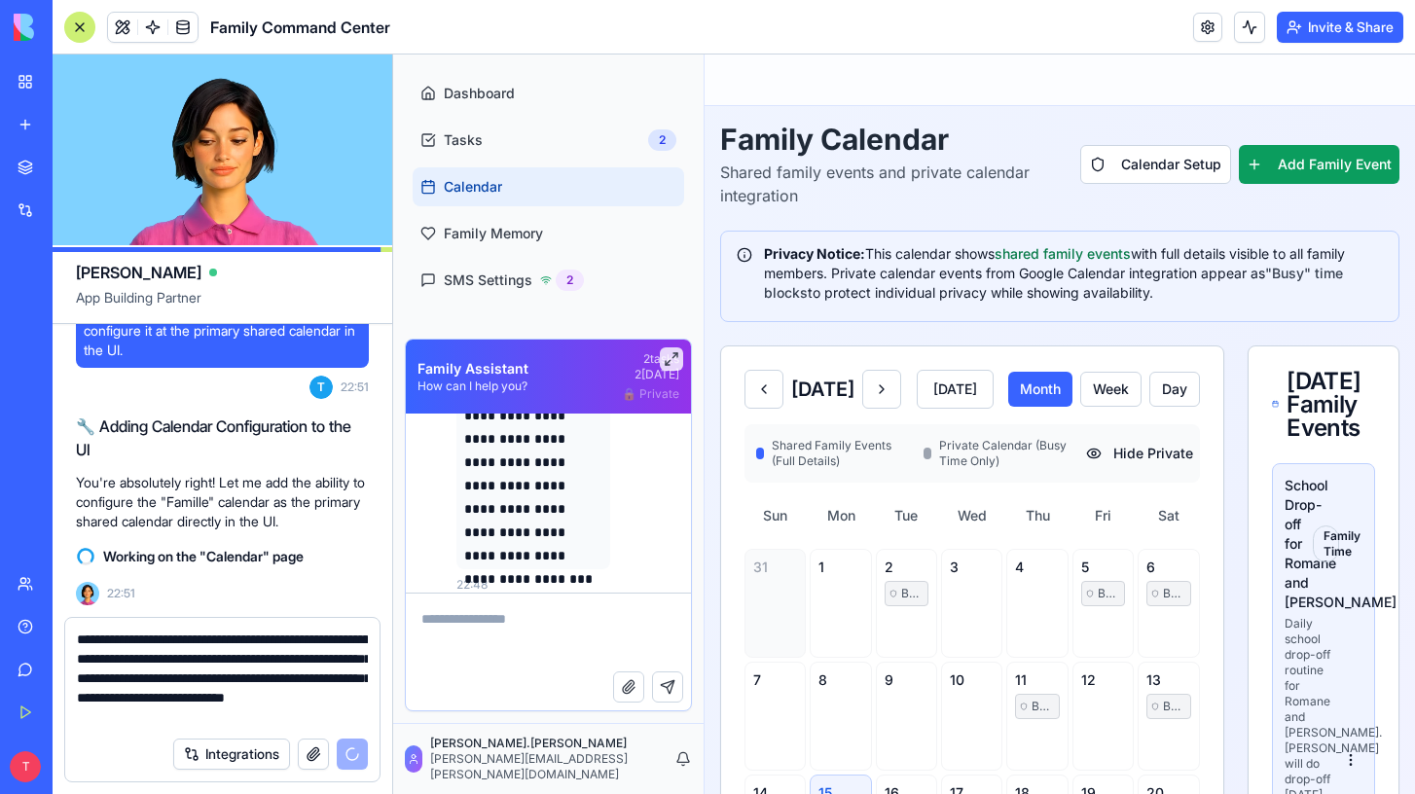
click at [457, 626] on textarea at bounding box center [548, 633] width 285 height 78
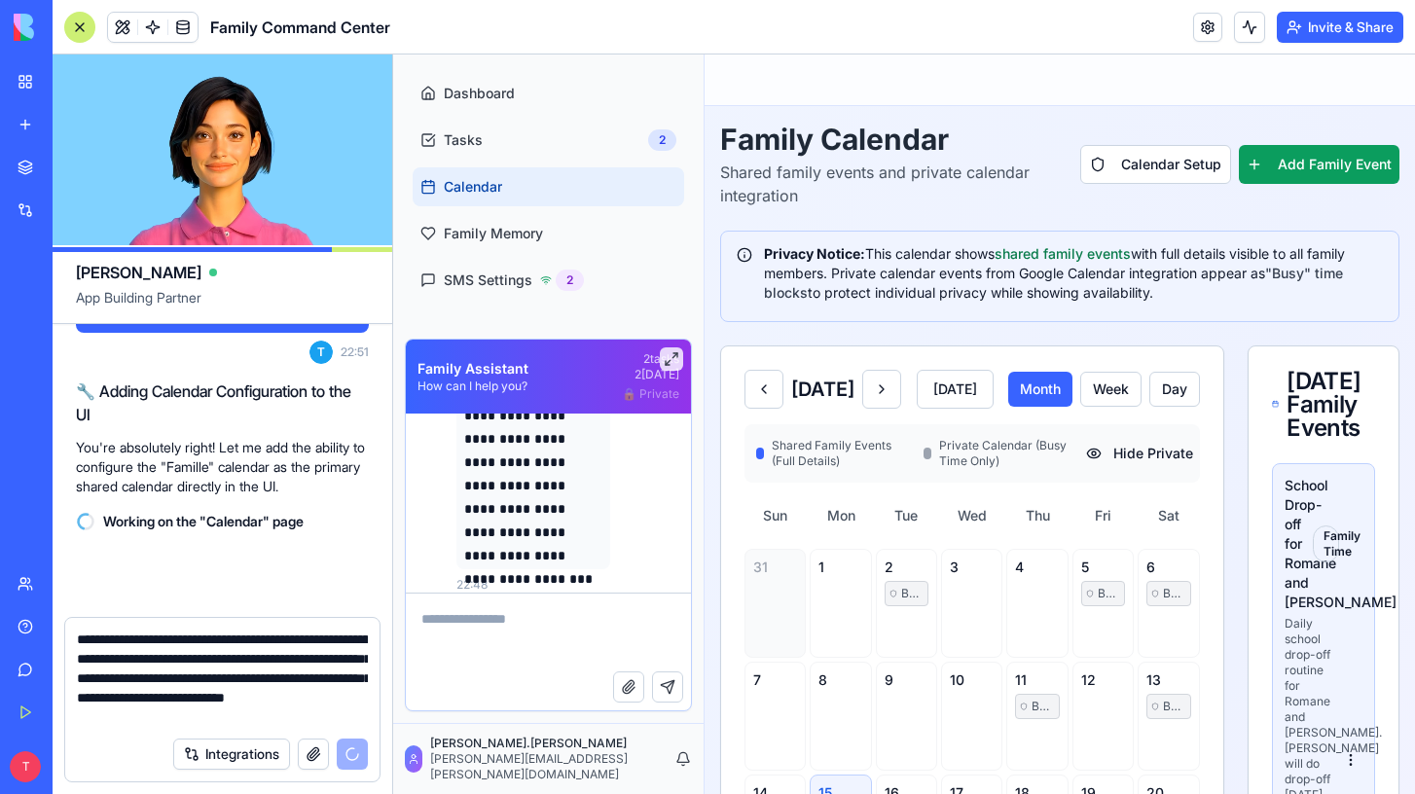
scroll to position [29266, 0]
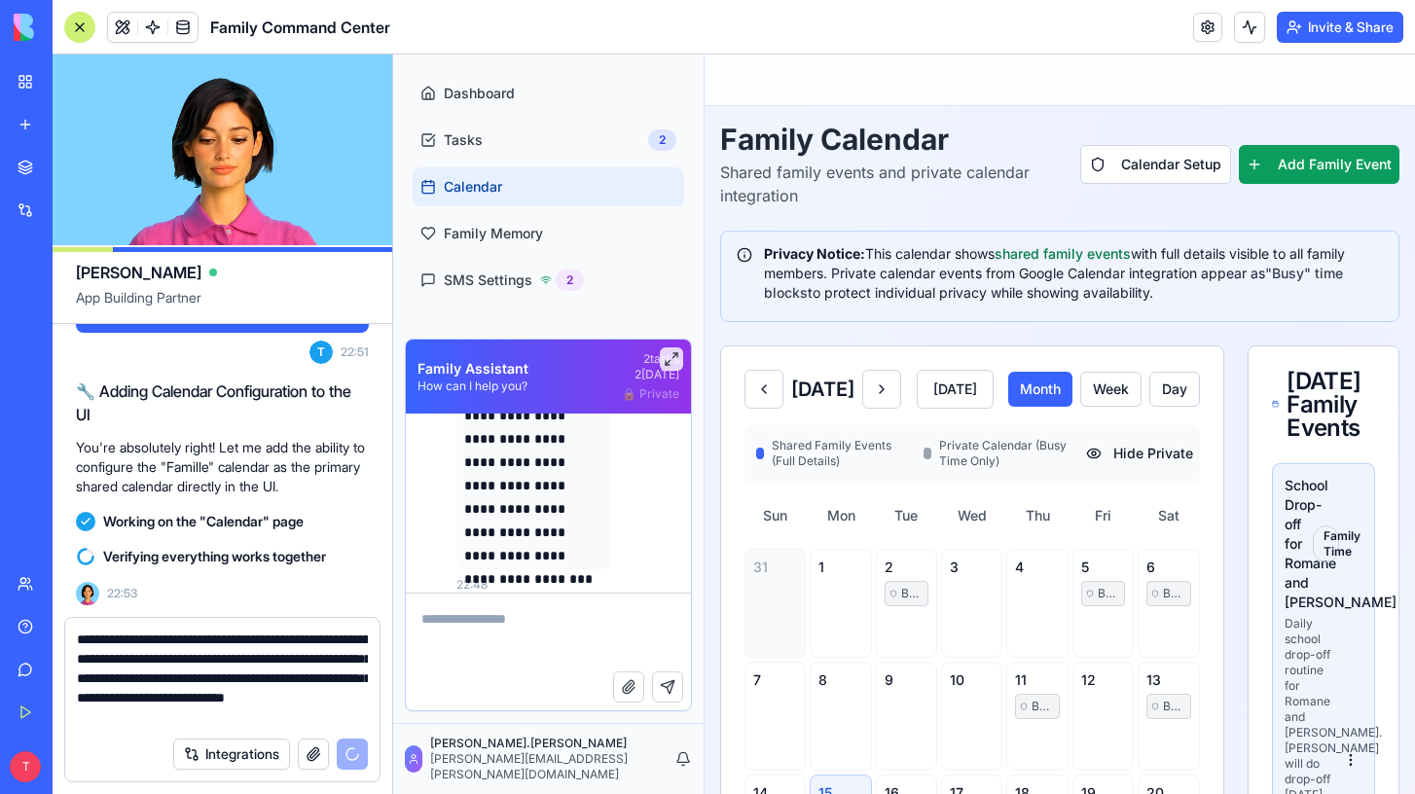
click at [75, 641] on div "**********" at bounding box center [222, 672] width 314 height 109
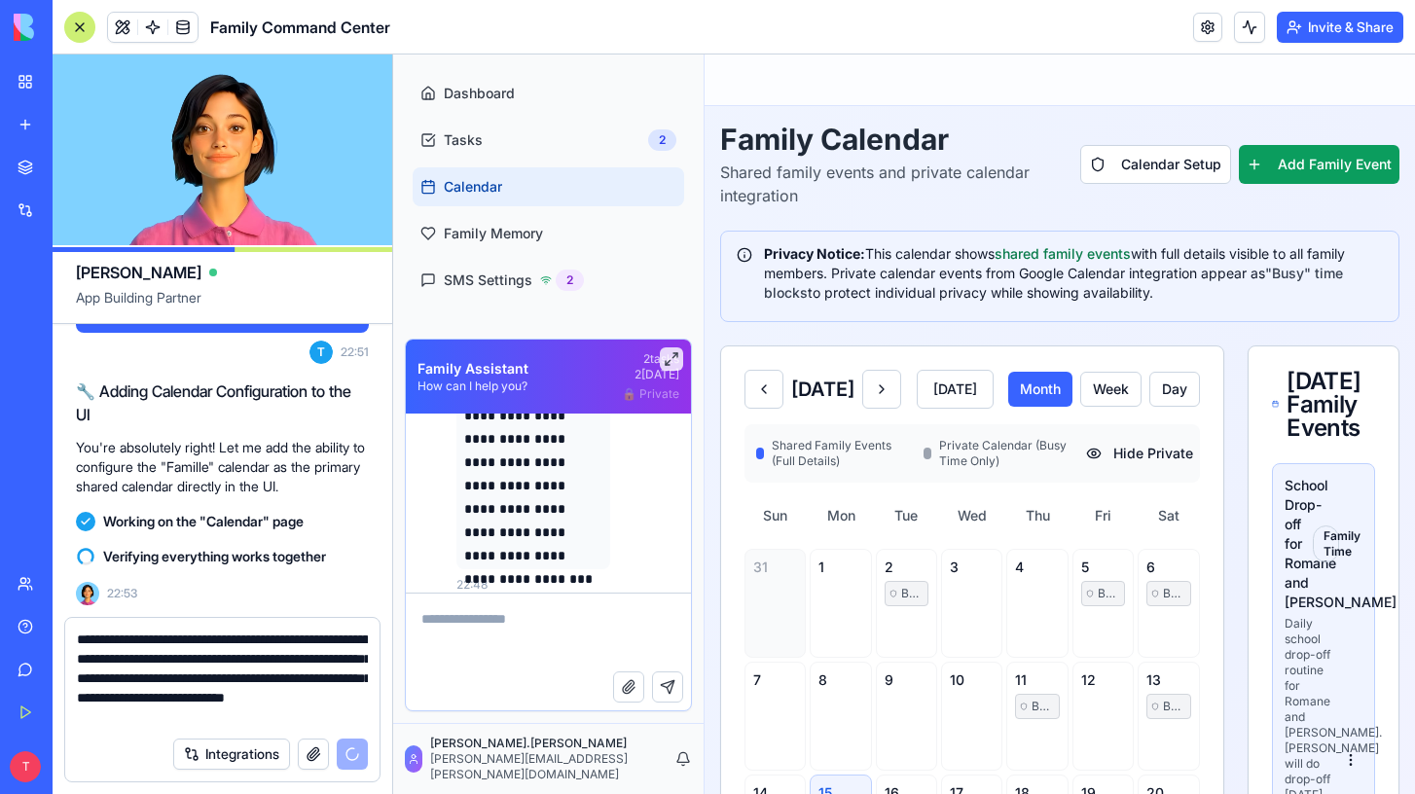
click at [79, 634] on textarea "**********" at bounding box center [222, 678] width 291 height 97
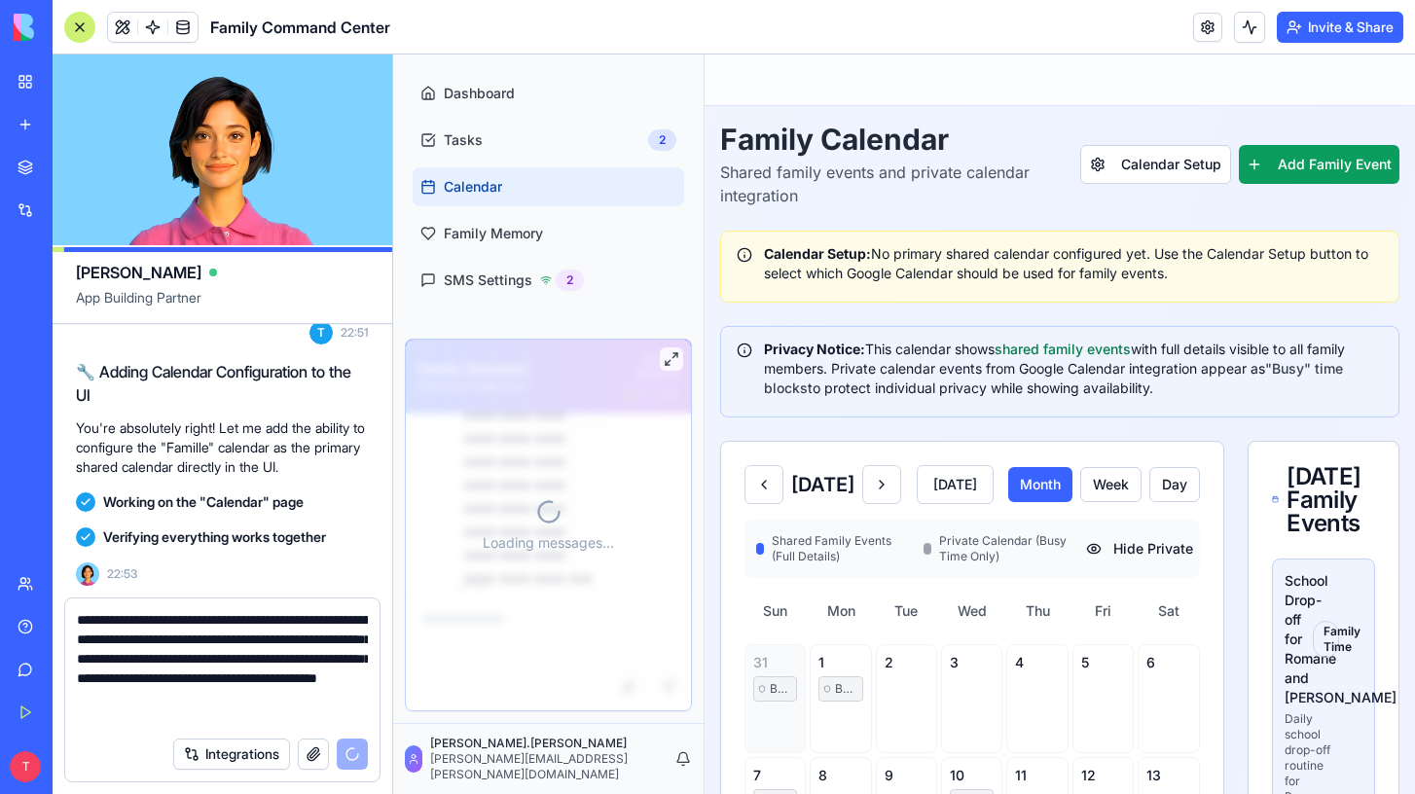
scroll to position [7008, 0]
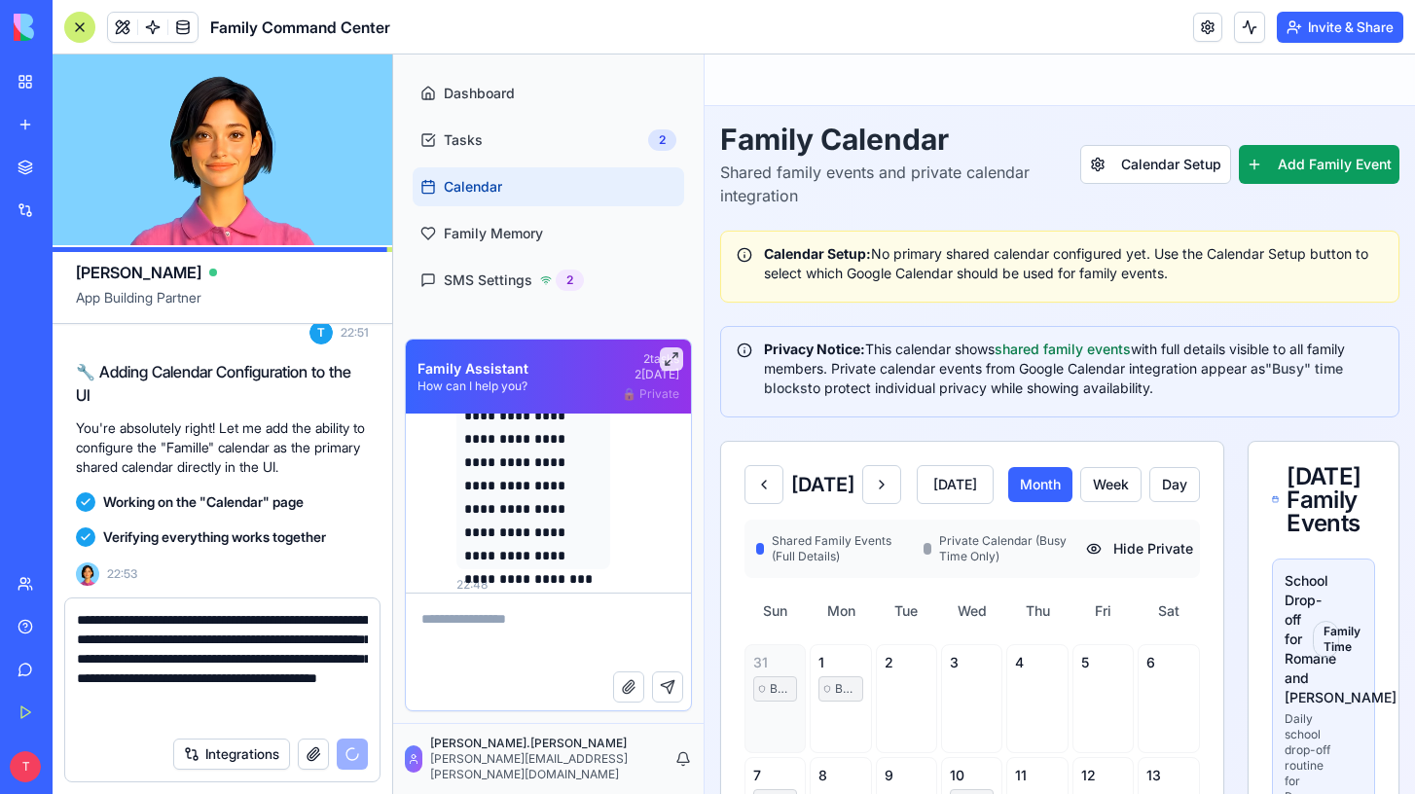
click at [305, 624] on textarea "**********" at bounding box center [222, 668] width 291 height 117
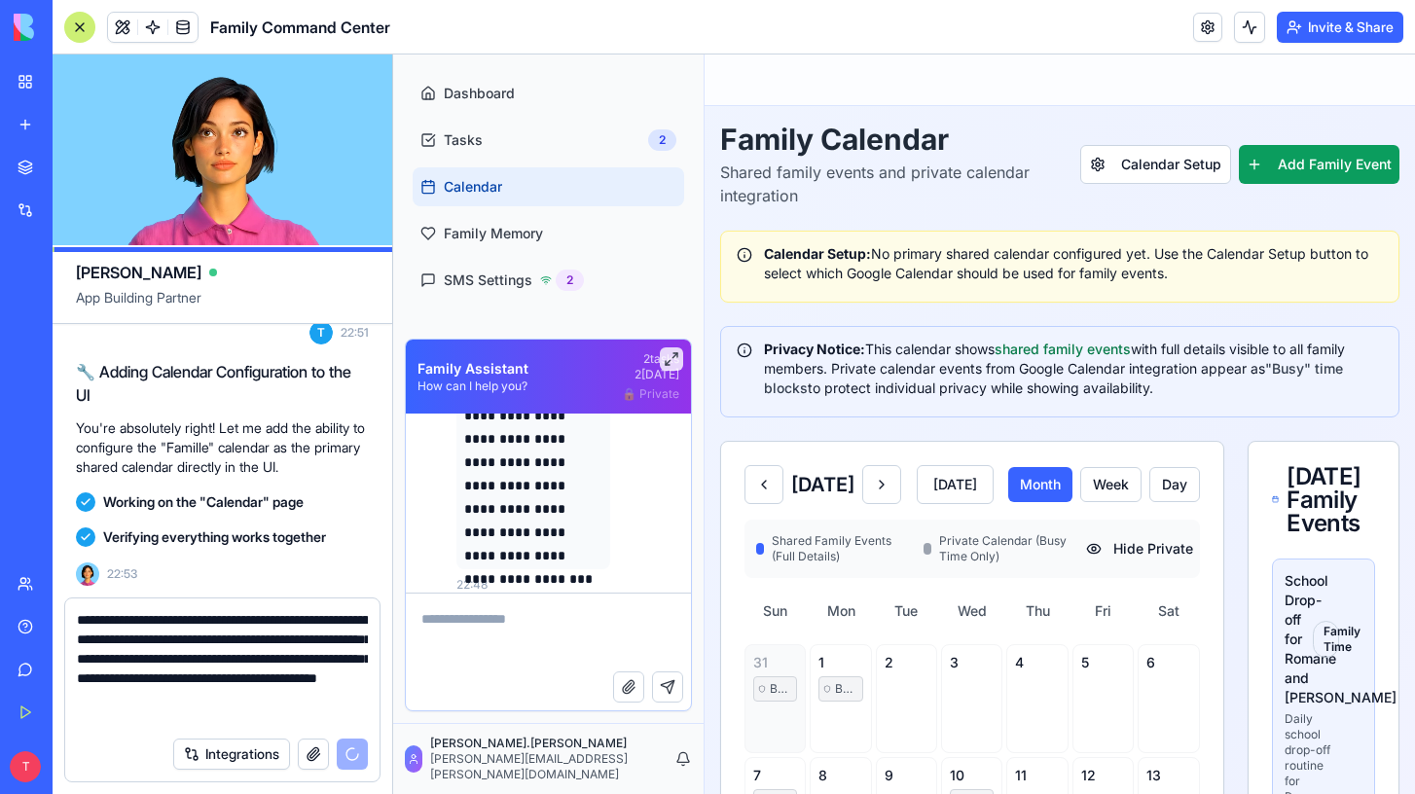
click at [299, 625] on textarea "**********" at bounding box center [222, 668] width 291 height 117
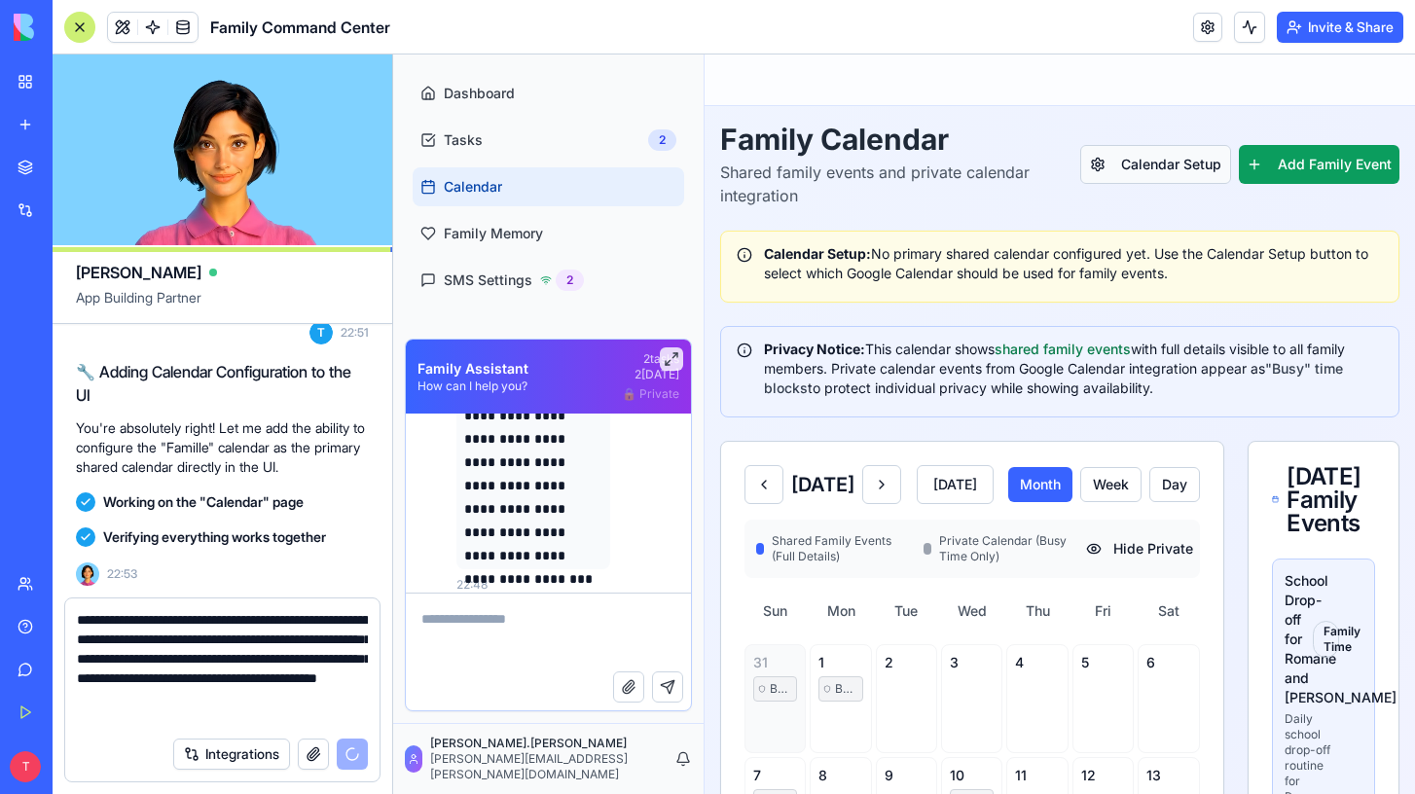
type textarea "**********"
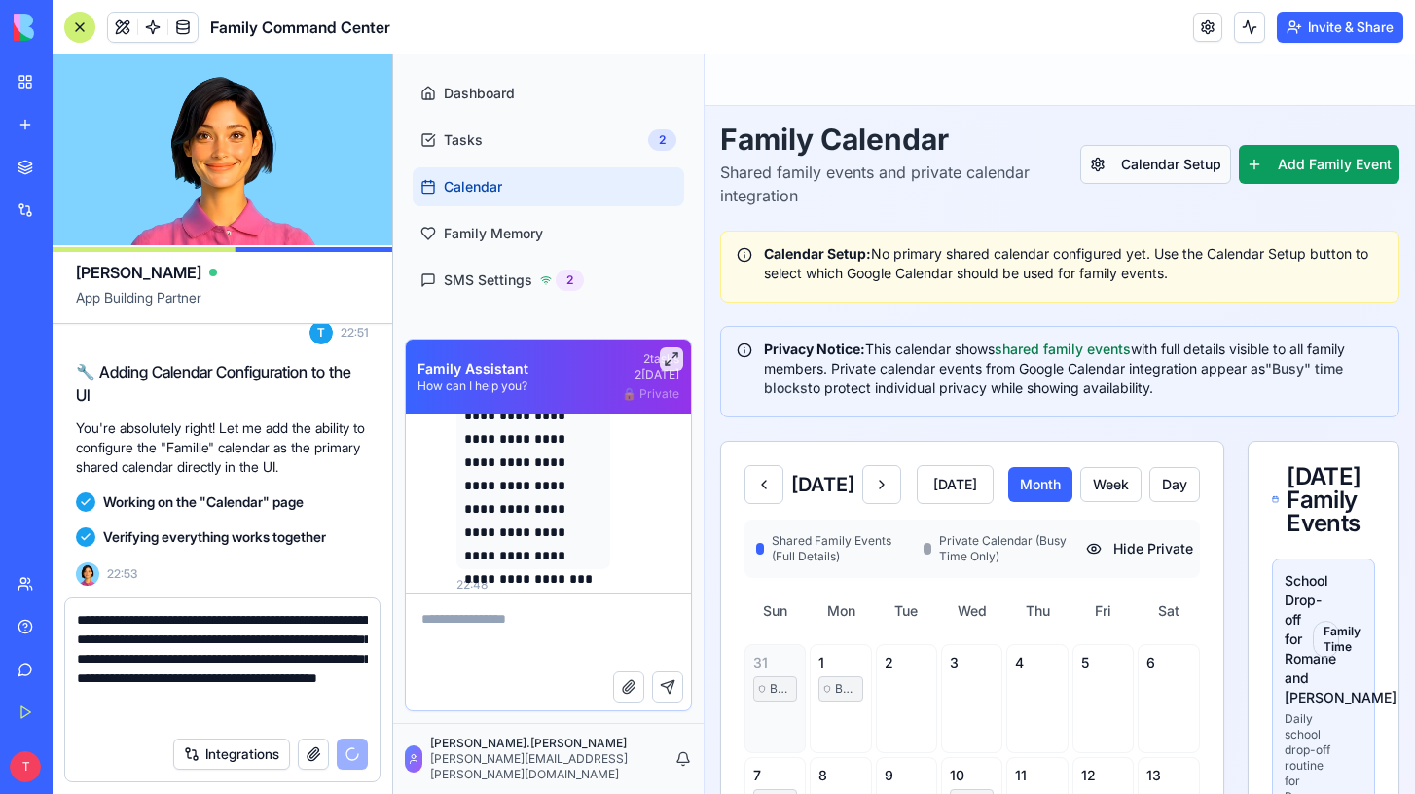
click at [1132, 161] on button "Calendar Setup" at bounding box center [1155, 164] width 151 height 39
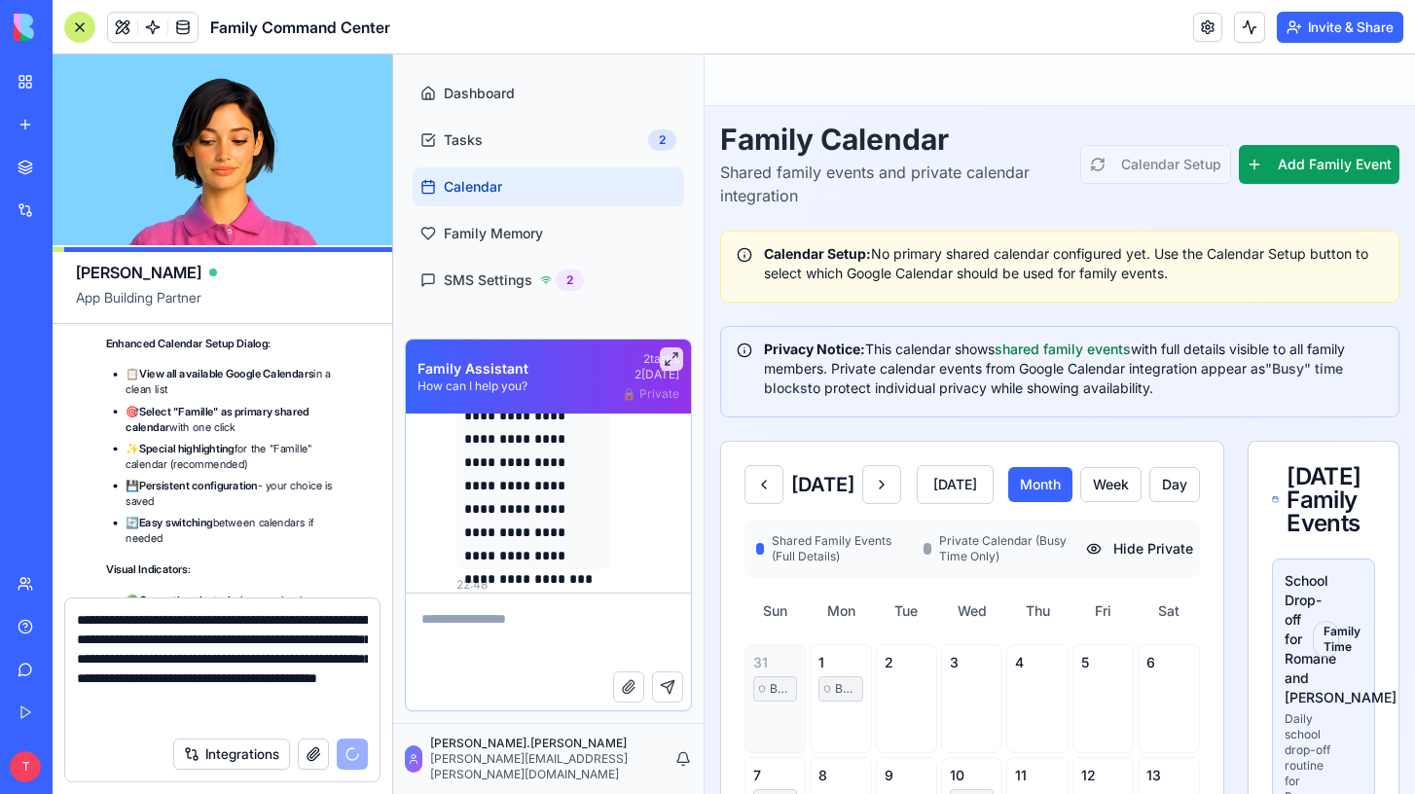
scroll to position [30504, 0]
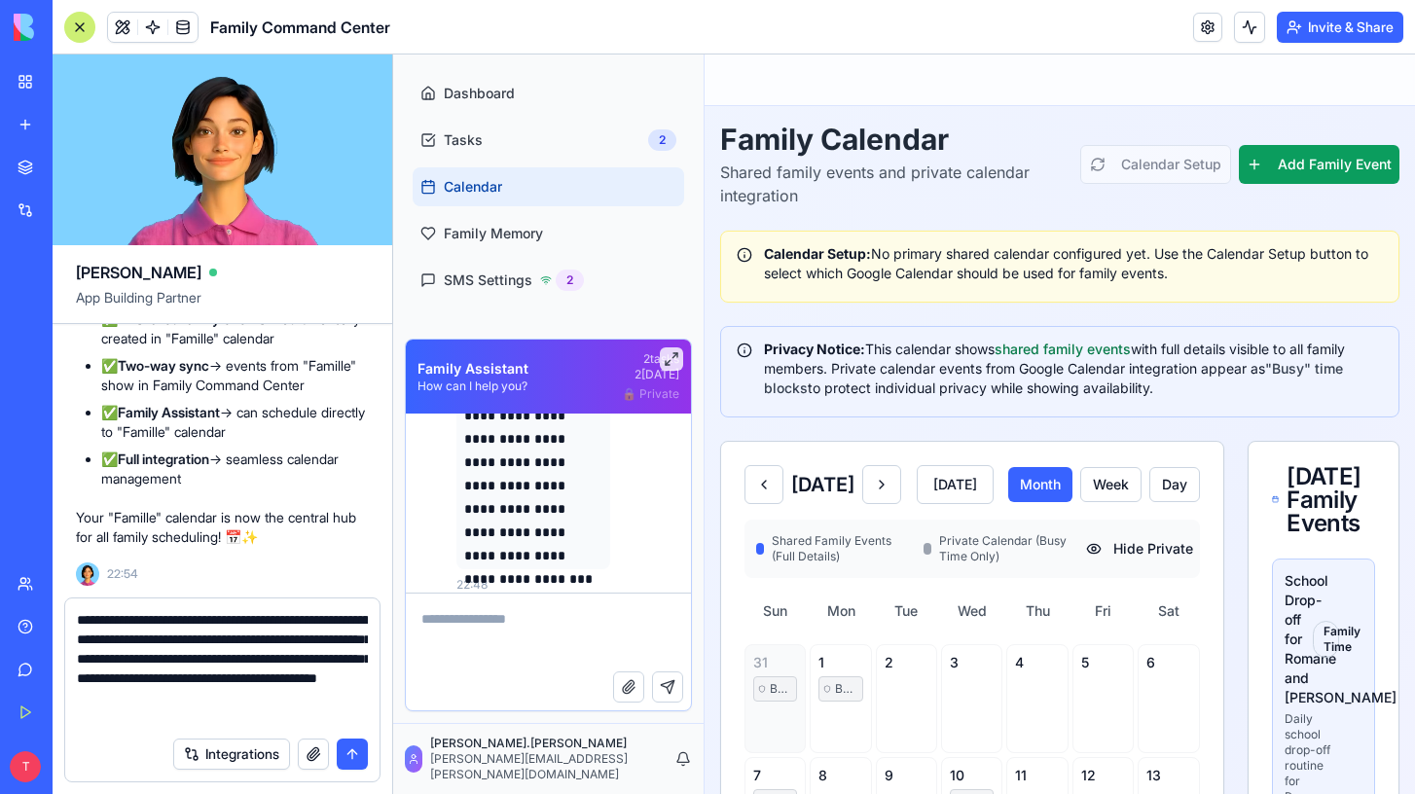
click at [348, 752] on button "submit" at bounding box center [352, 754] width 31 height 31
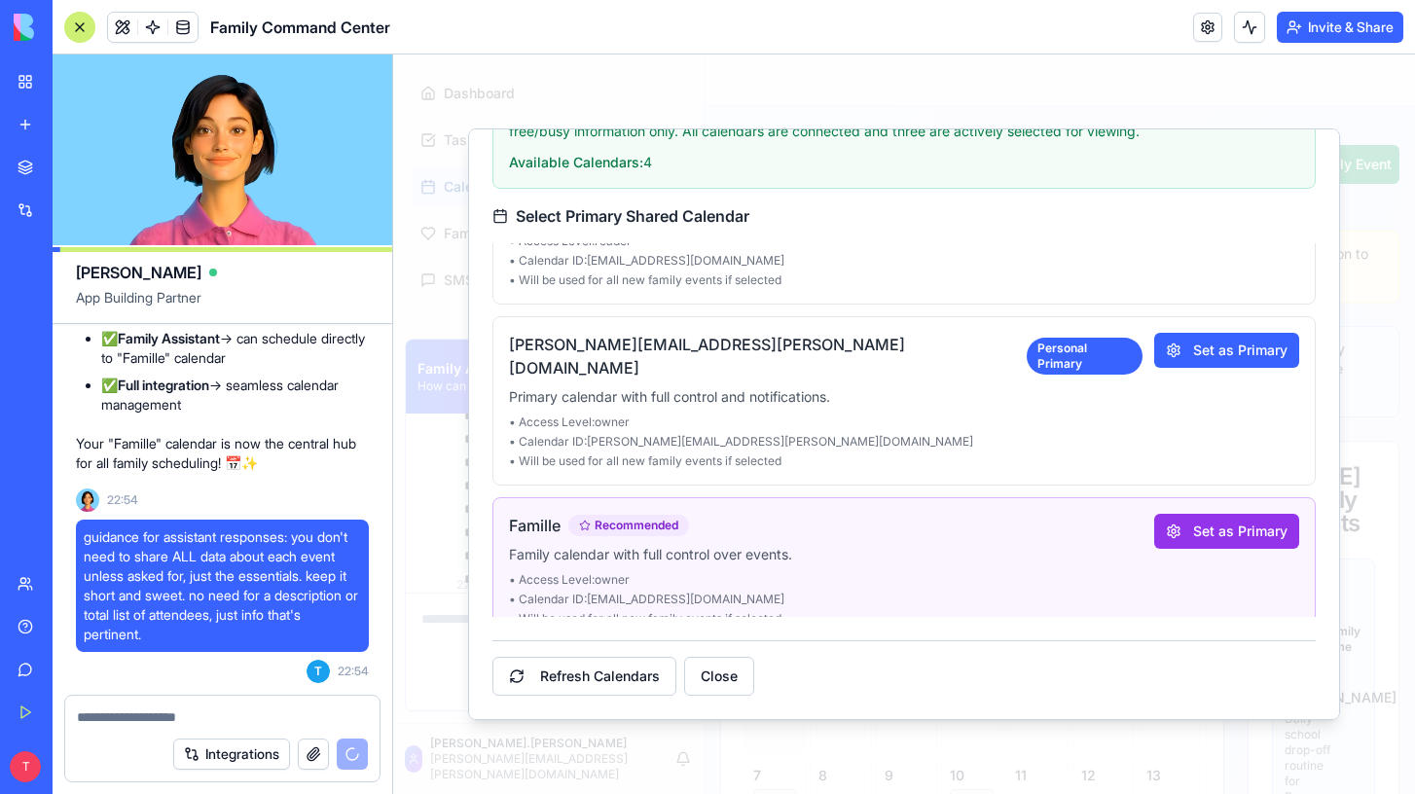
scroll to position [261, 0]
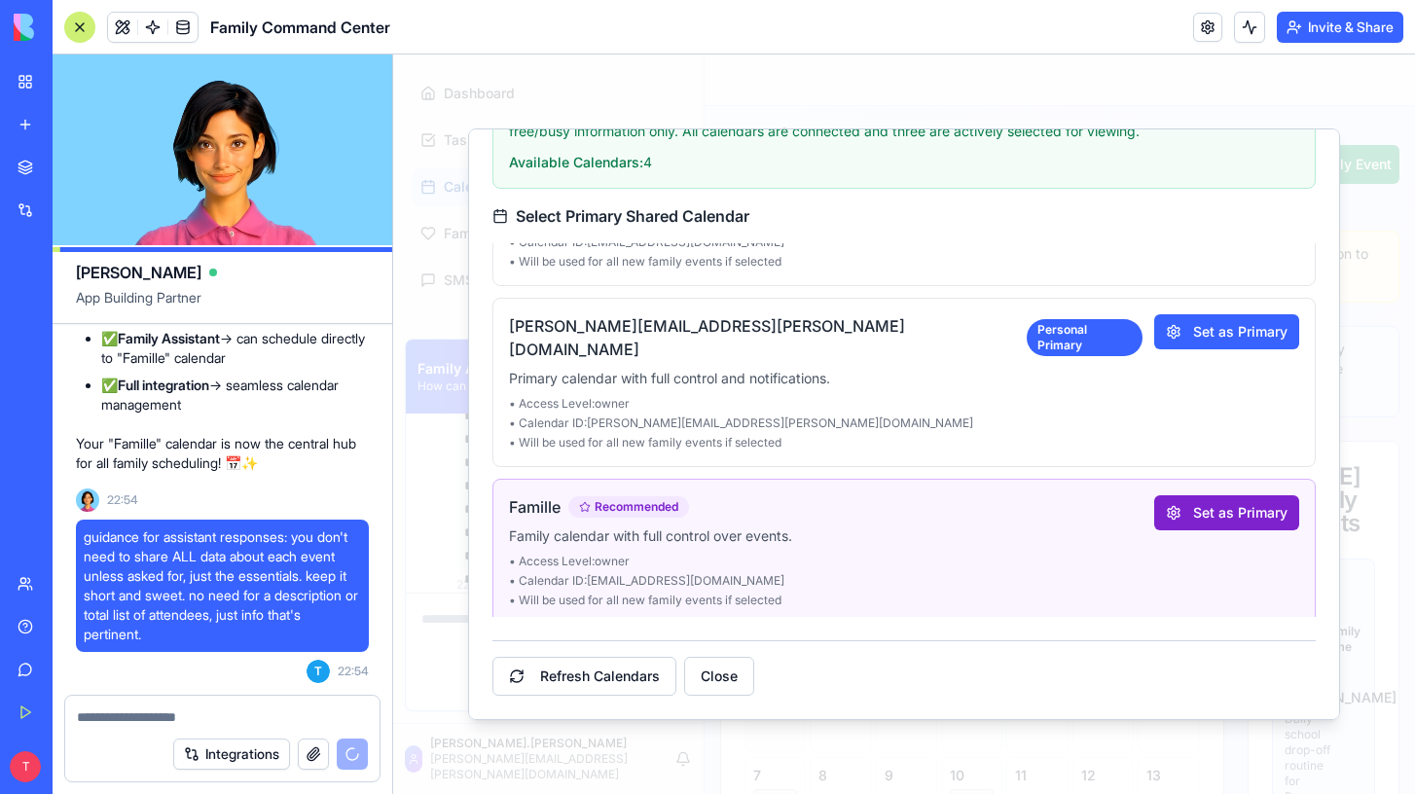
click at [1235, 495] on button "Set as Primary" at bounding box center [1226, 512] width 145 height 35
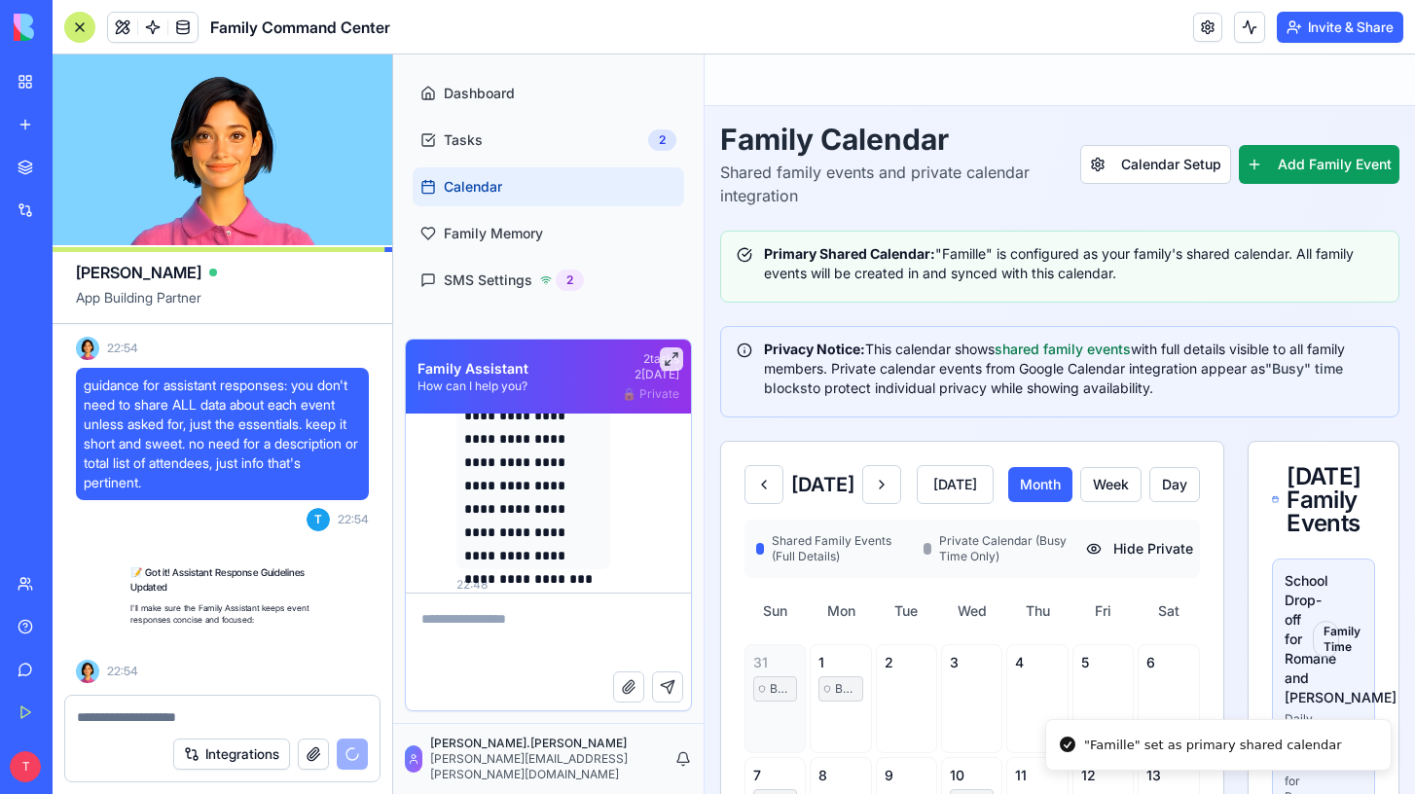
scroll to position [30730, 0]
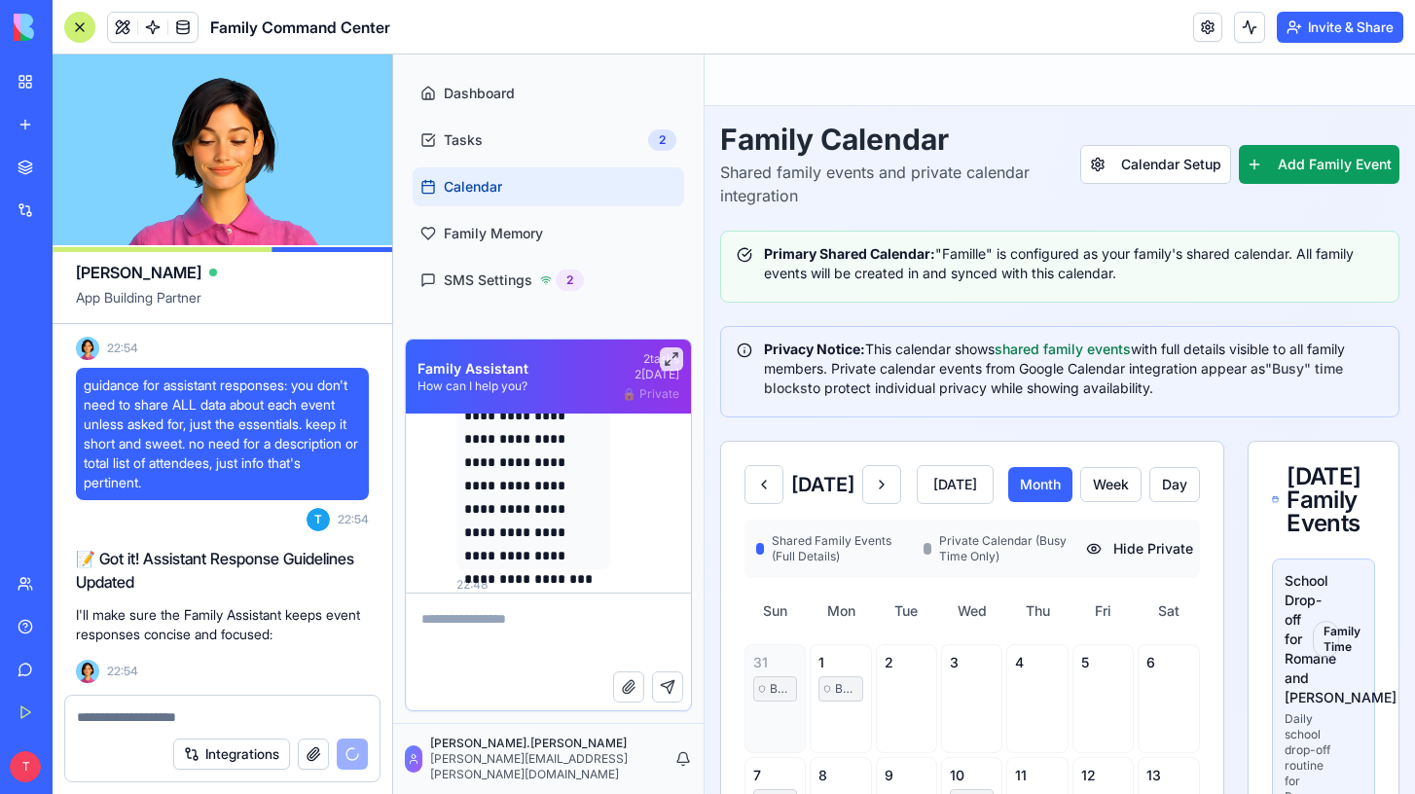
click at [200, 714] on textarea at bounding box center [222, 717] width 291 height 19
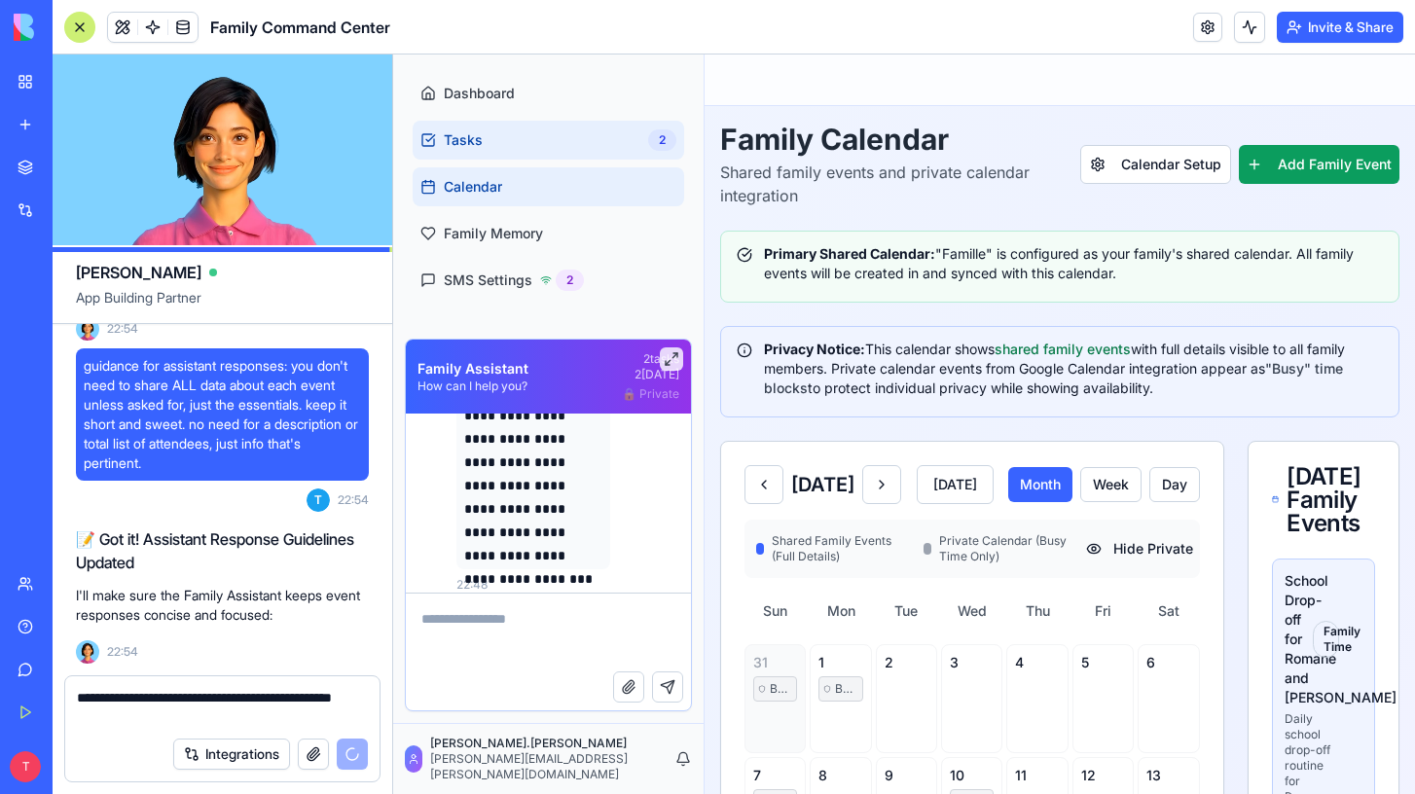
type textarea "**********"
click at [452, 132] on span "Tasks" at bounding box center [463, 139] width 39 height 19
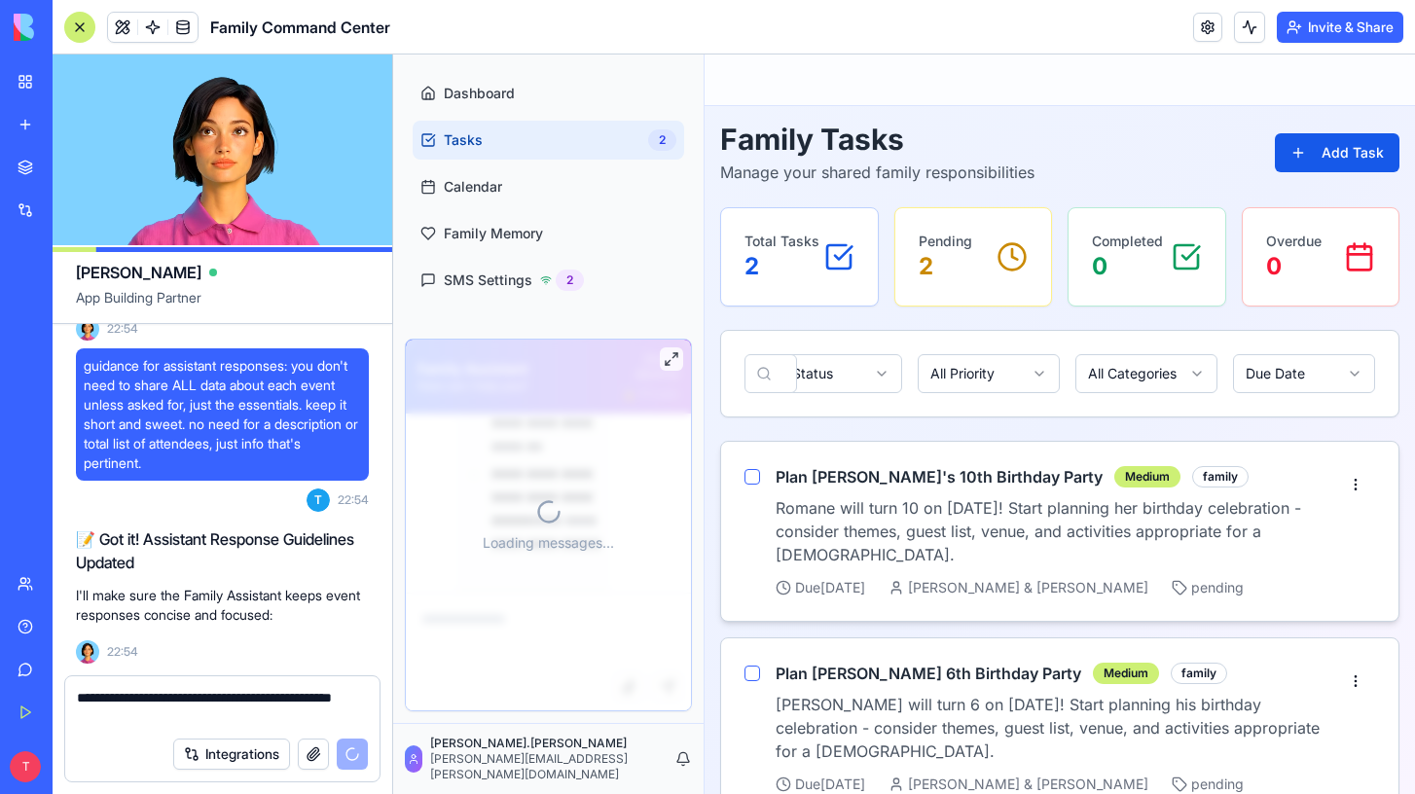
scroll to position [7008, 0]
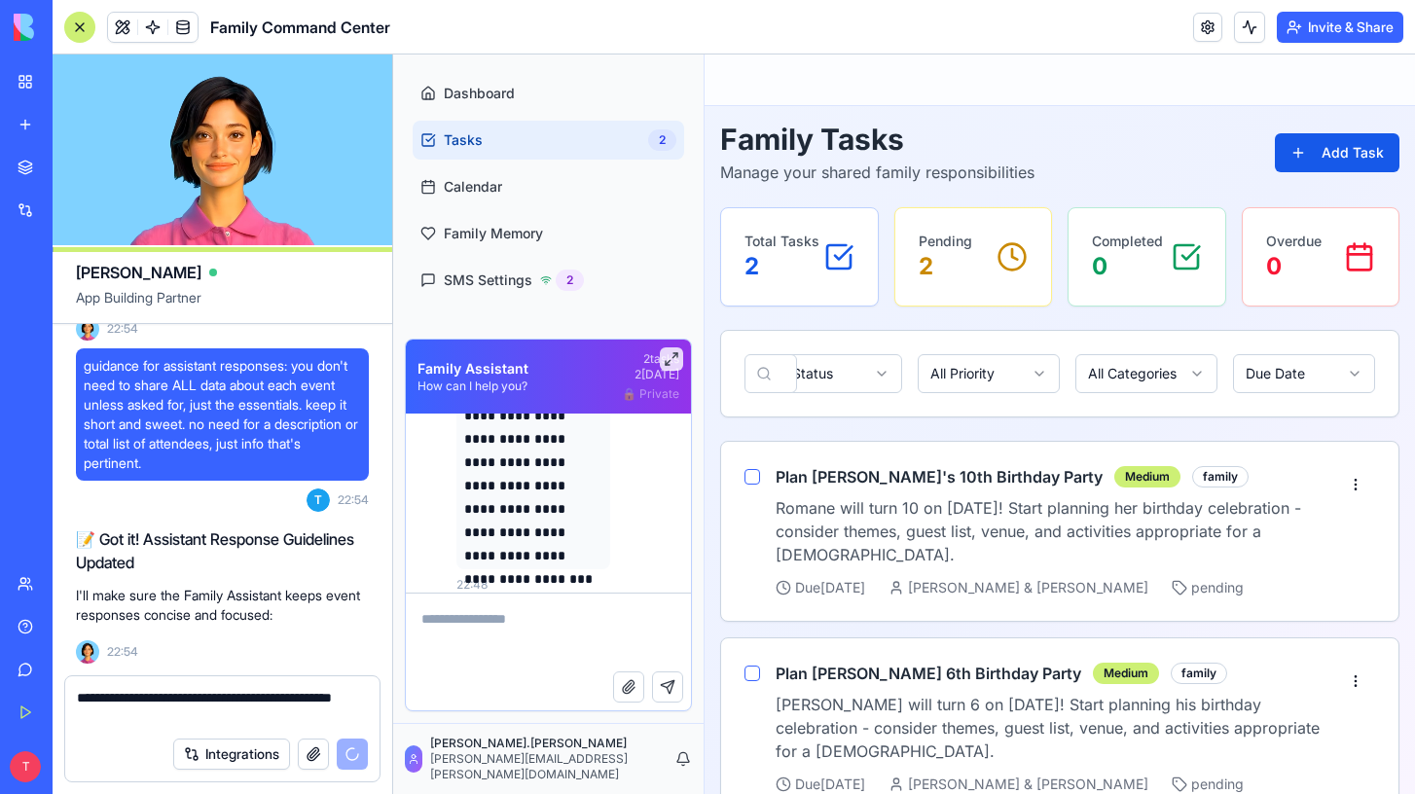
click at [253, 711] on textarea "**********" at bounding box center [222, 707] width 291 height 39
click at [582, 526] on p "**********" at bounding box center [533, 474] width 138 height 187
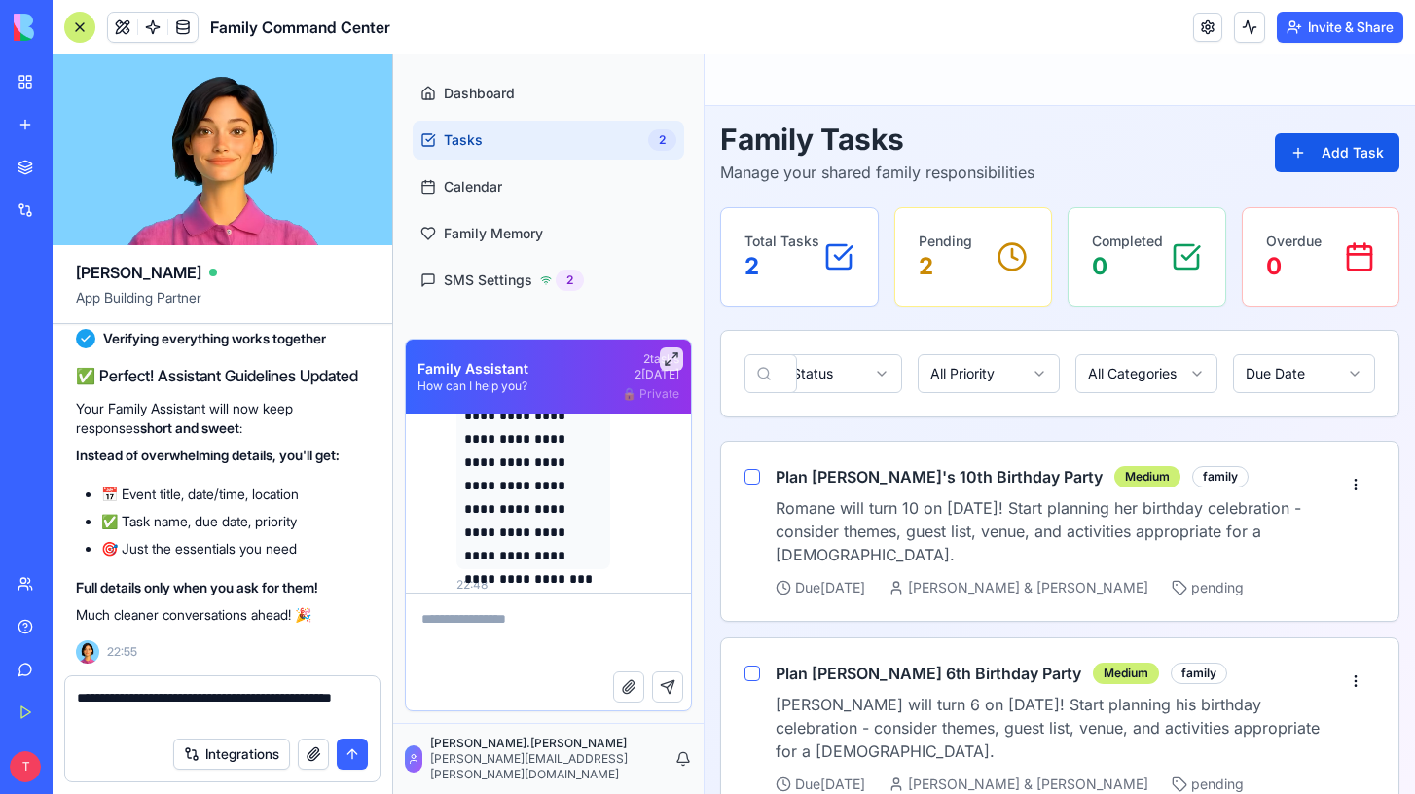
click at [266, 713] on textarea "**********" at bounding box center [222, 707] width 291 height 39
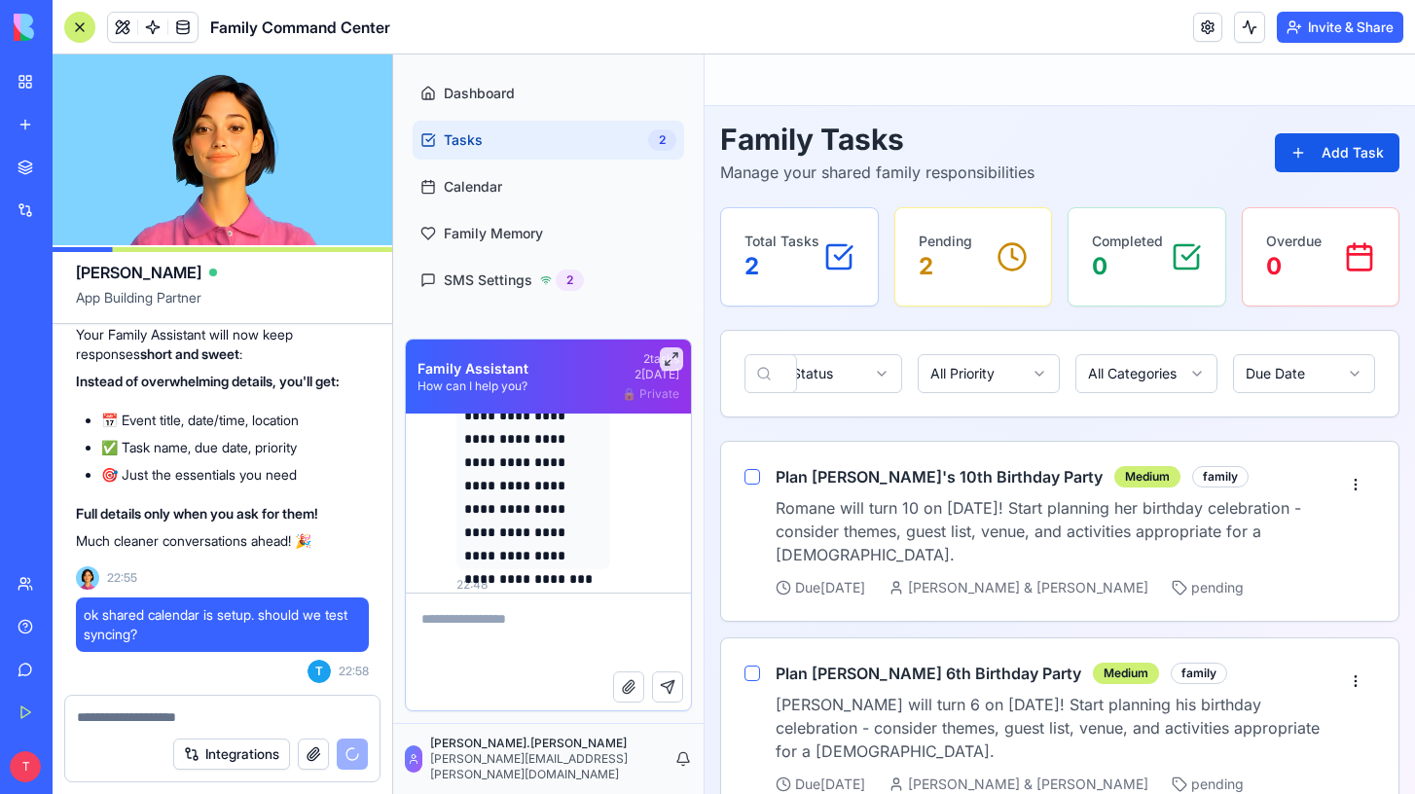
click at [495, 641] on textarea at bounding box center [548, 633] width 285 height 78
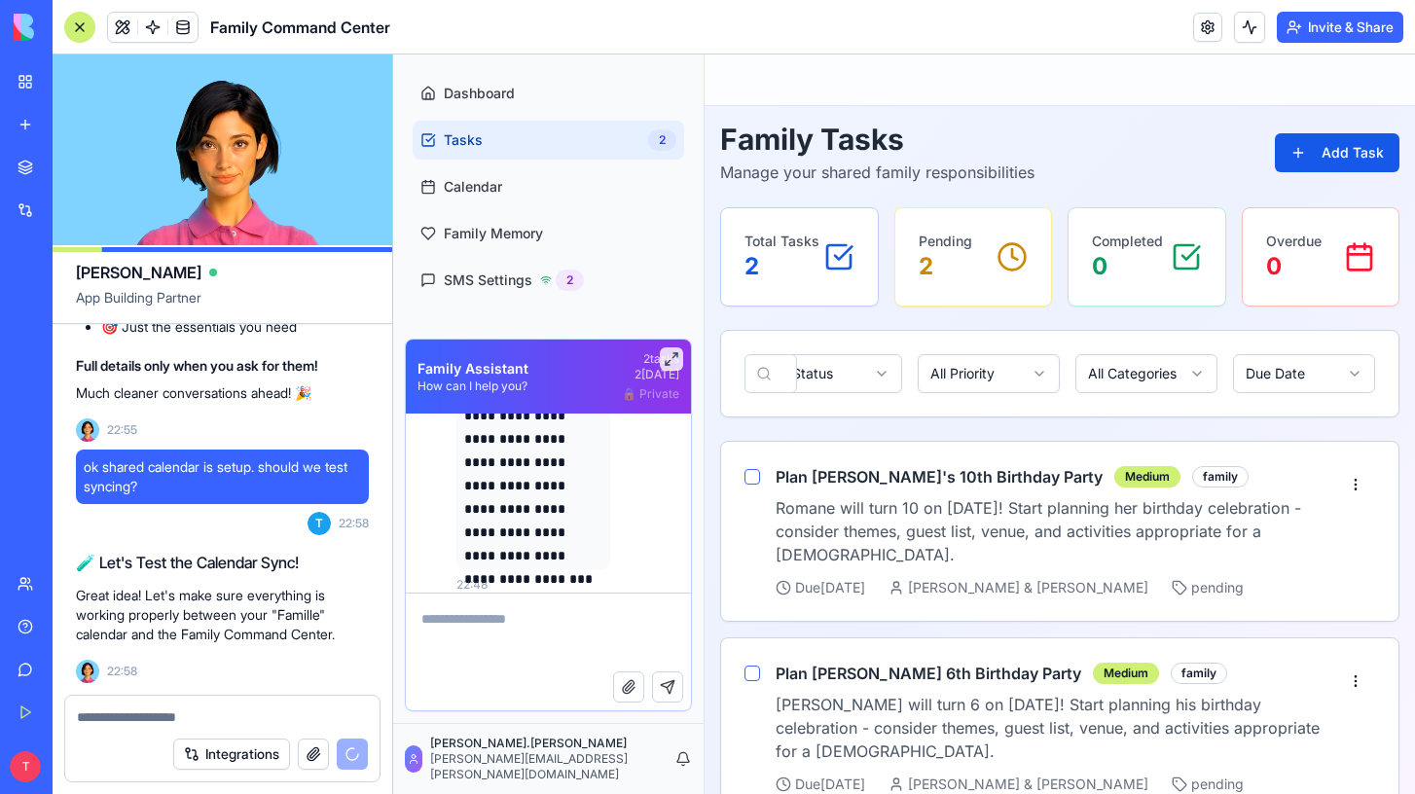
scroll to position [31338, 0]
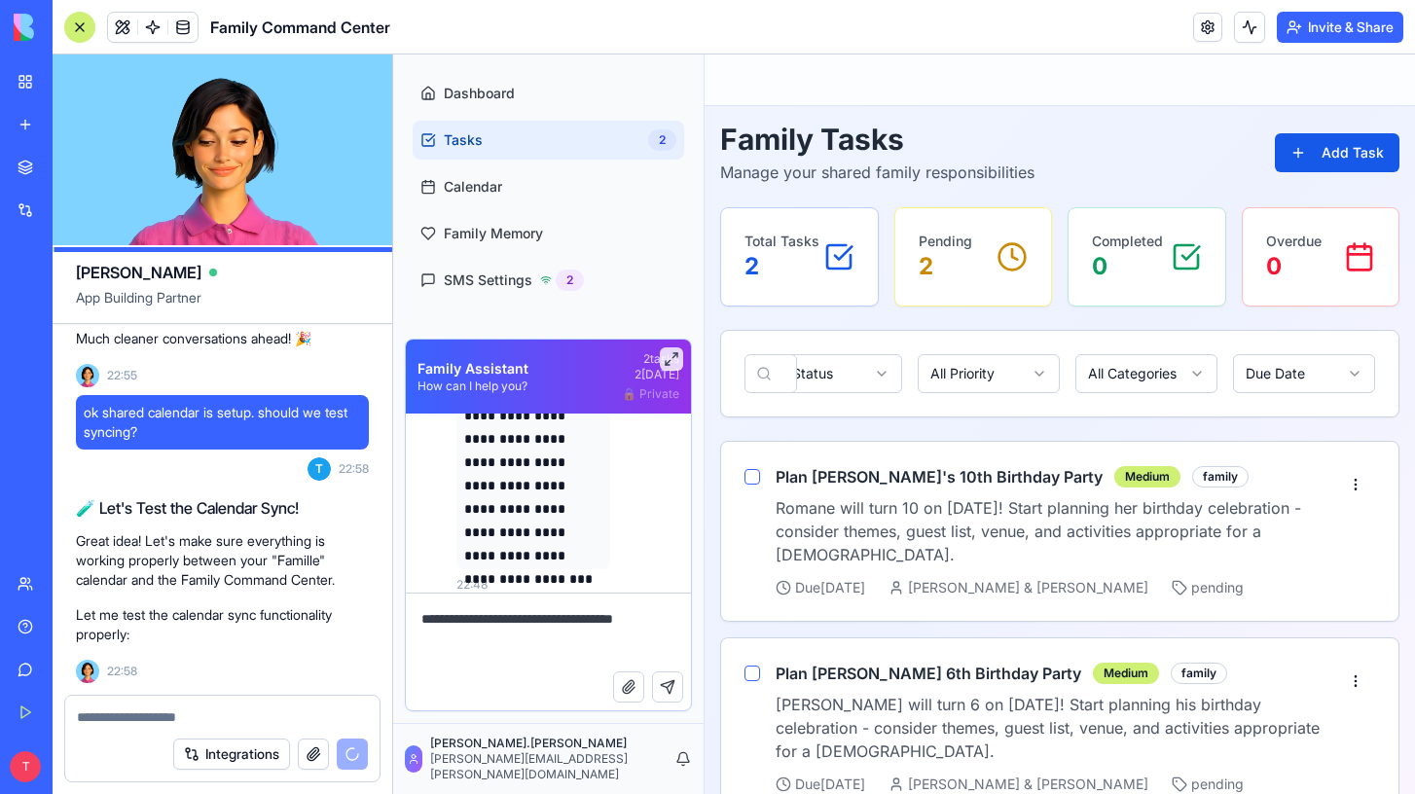
type textarea "**********"
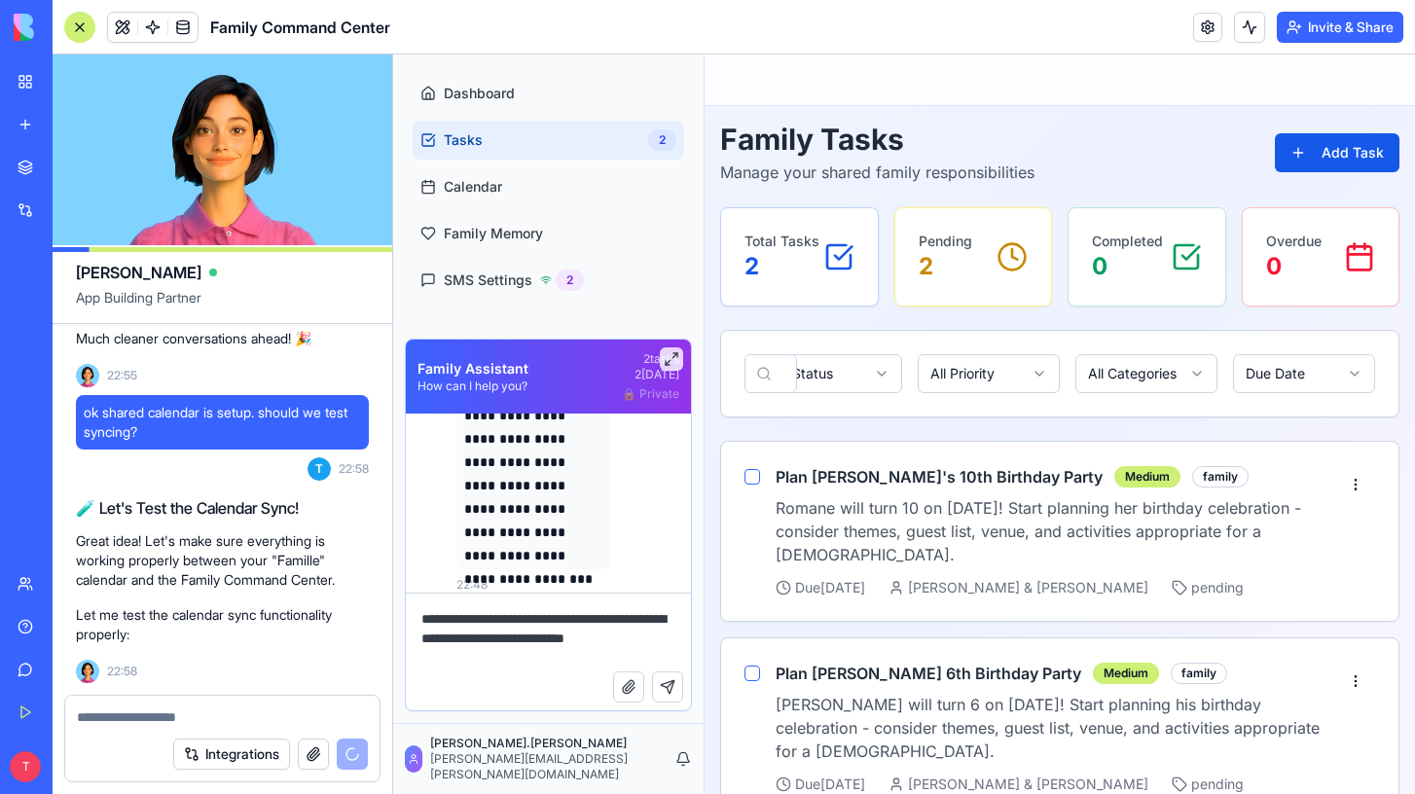
type textarea "**********"
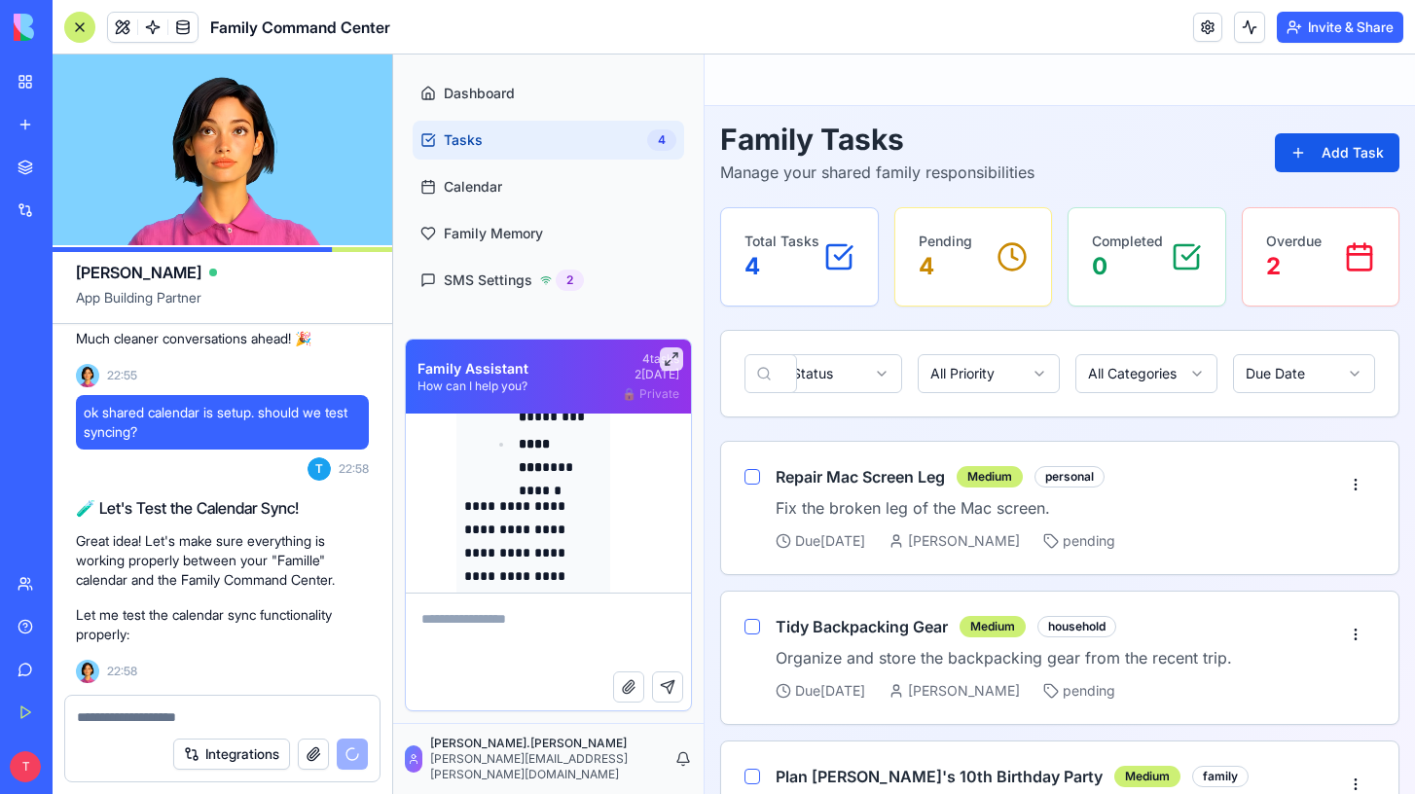
scroll to position [7888, 0]
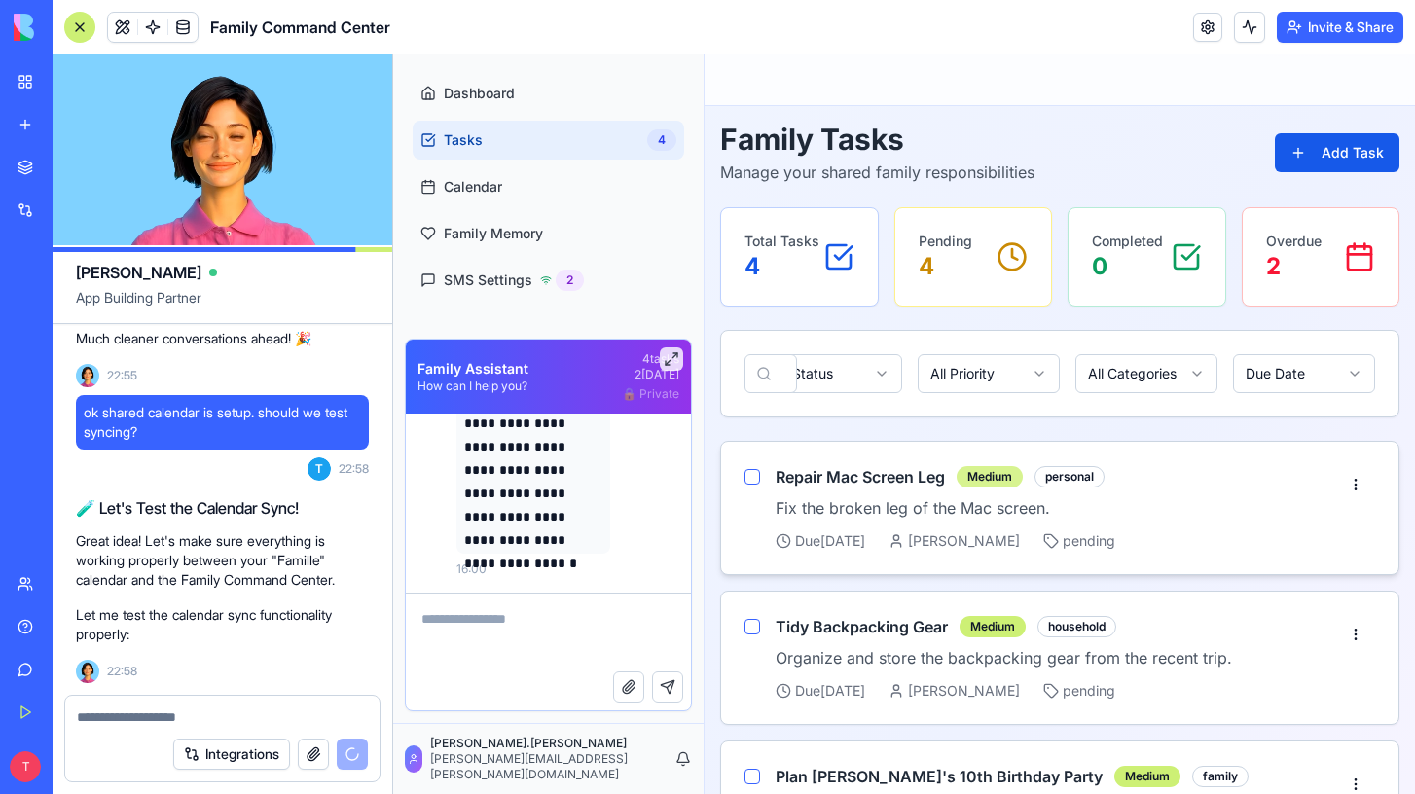
click at [991, 476] on div "Medium" at bounding box center [990, 476] width 66 height 21
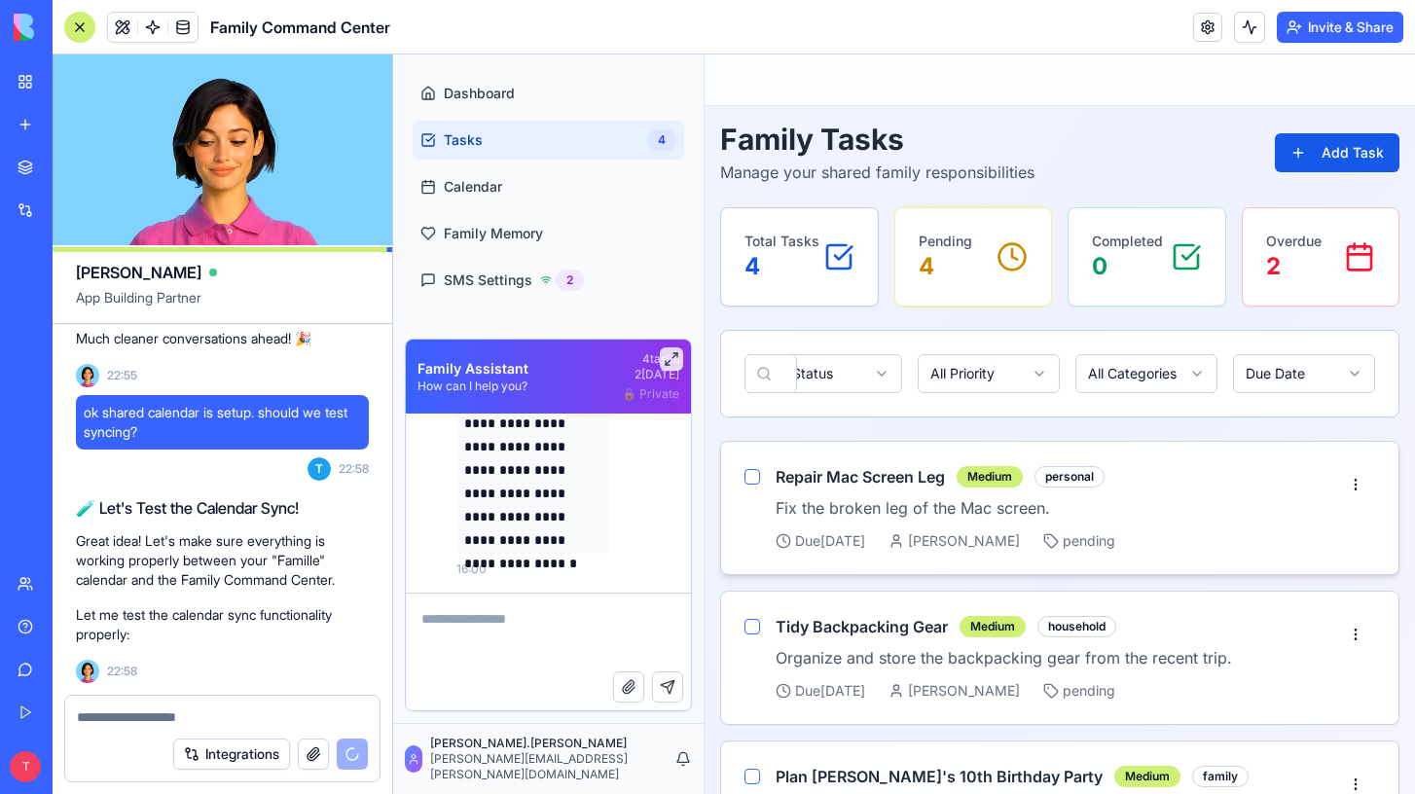
click at [877, 529] on div "Repair Mac Screen Leg Medium personal Fix the broken leg of the Mac screen. Due…" at bounding box center [1048, 508] width 545 height 86
click at [1355, 485] on html "**********" at bounding box center [904, 594] width 1022 height 1079
click at [1317, 530] on div "Edit Task" at bounding box center [1310, 528] width 122 height 31
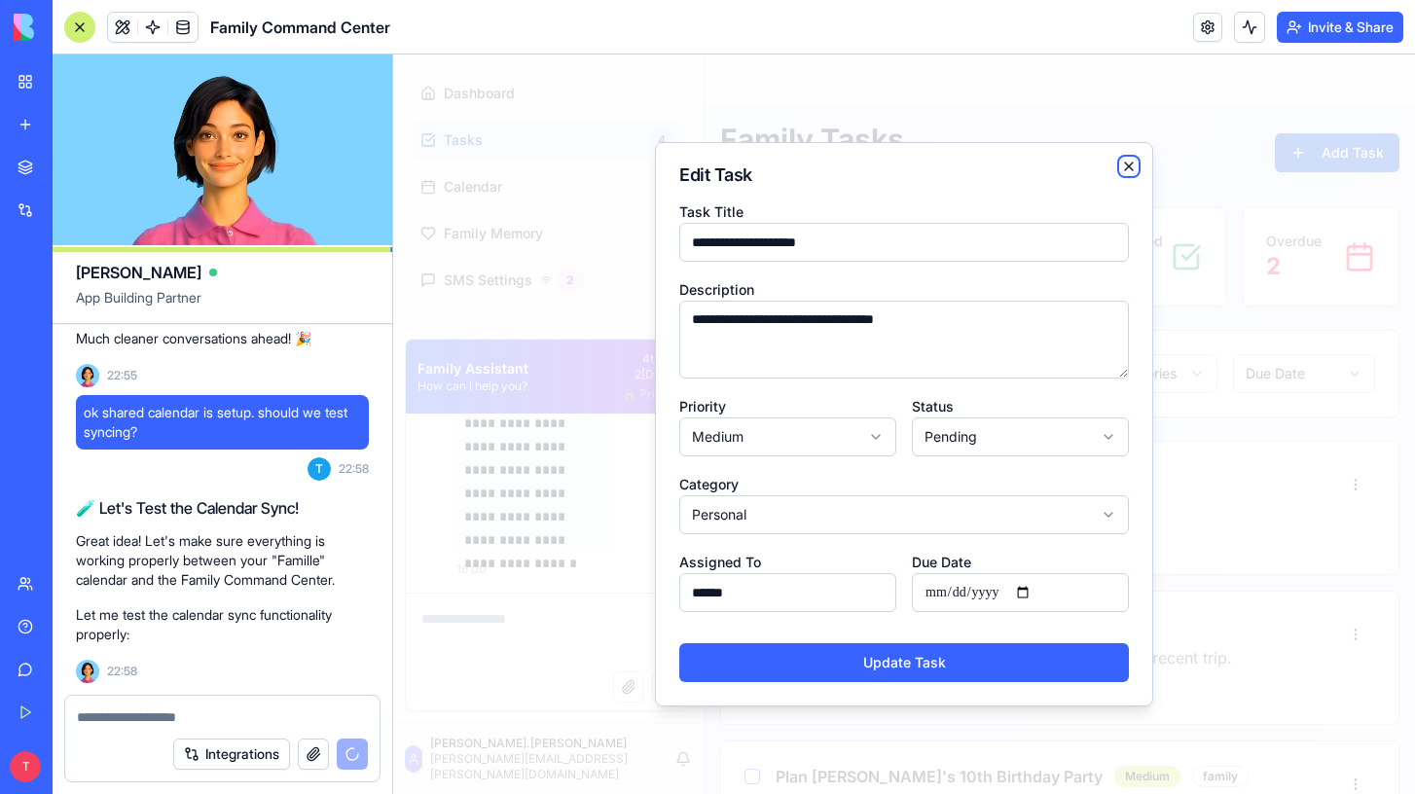
click at [1136, 166] on icon "button" at bounding box center [1129, 167] width 16 height 16
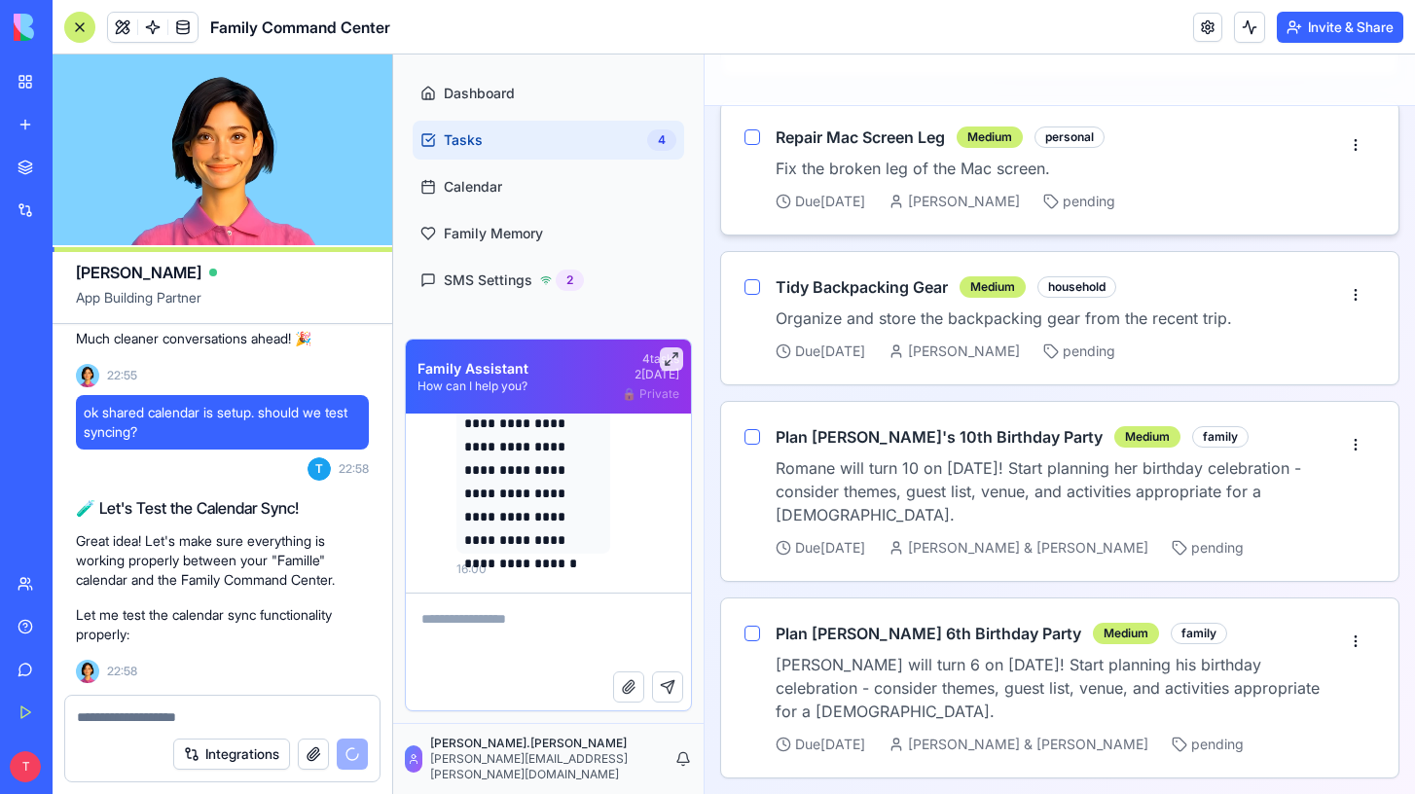
scroll to position [0, 0]
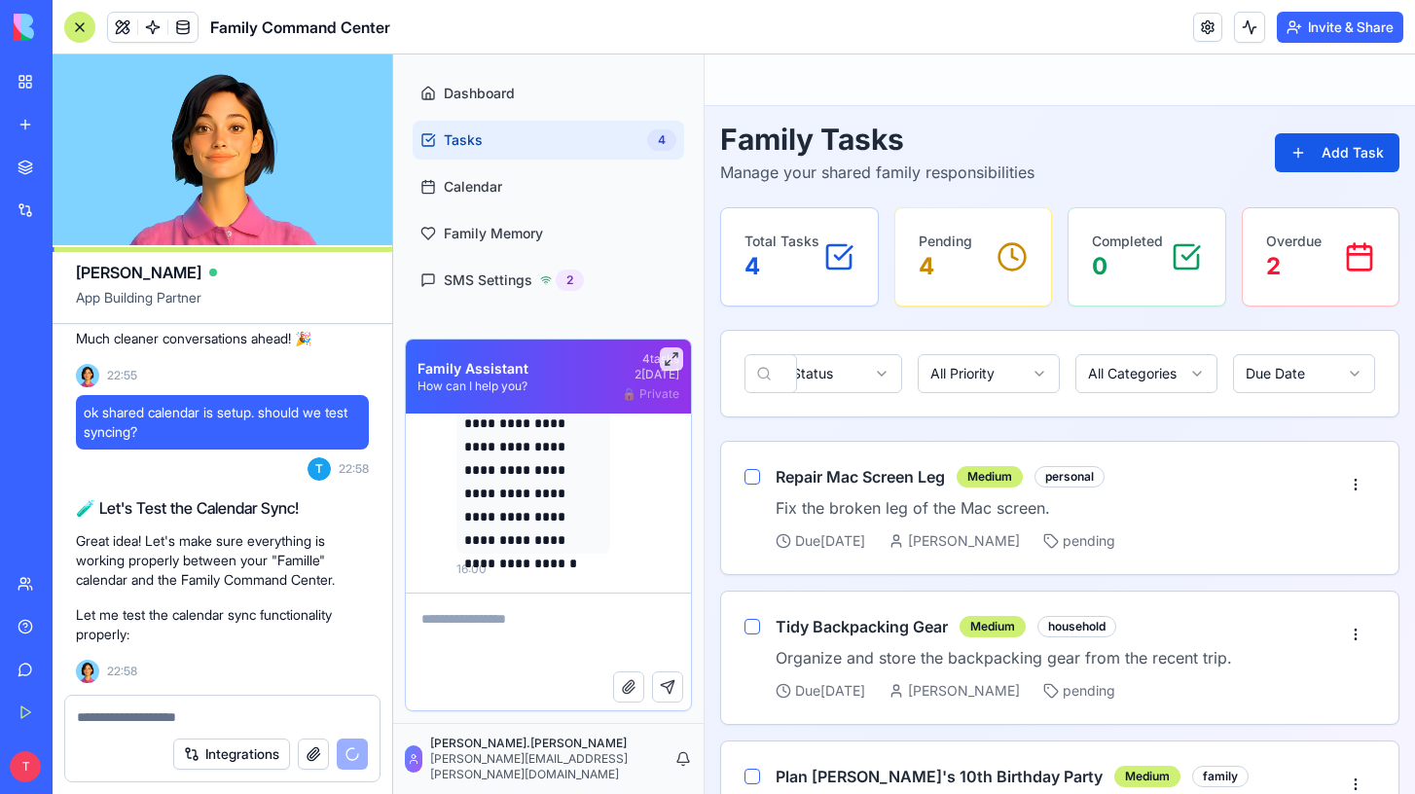
click at [516, 635] on textarea at bounding box center [548, 633] width 285 height 78
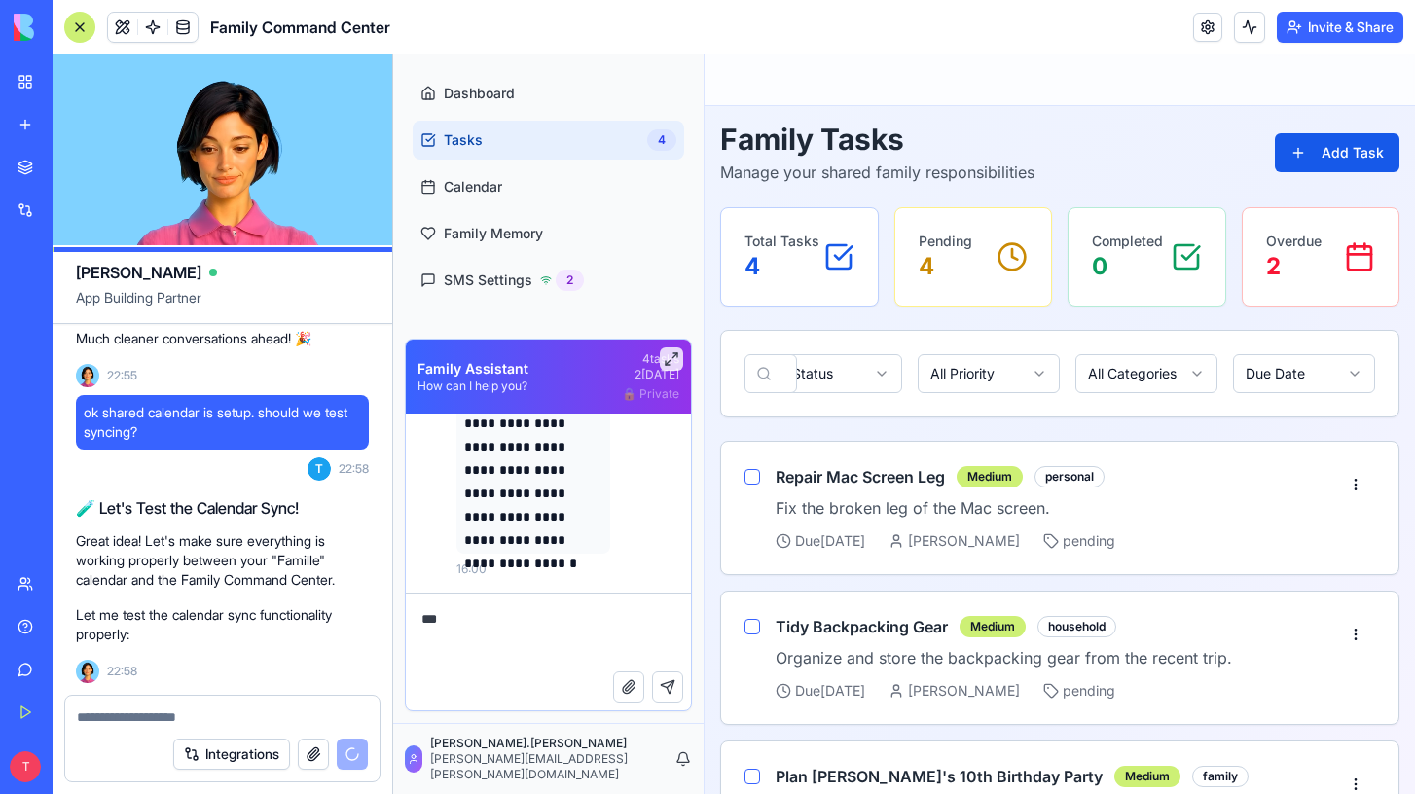
type textarea "***"
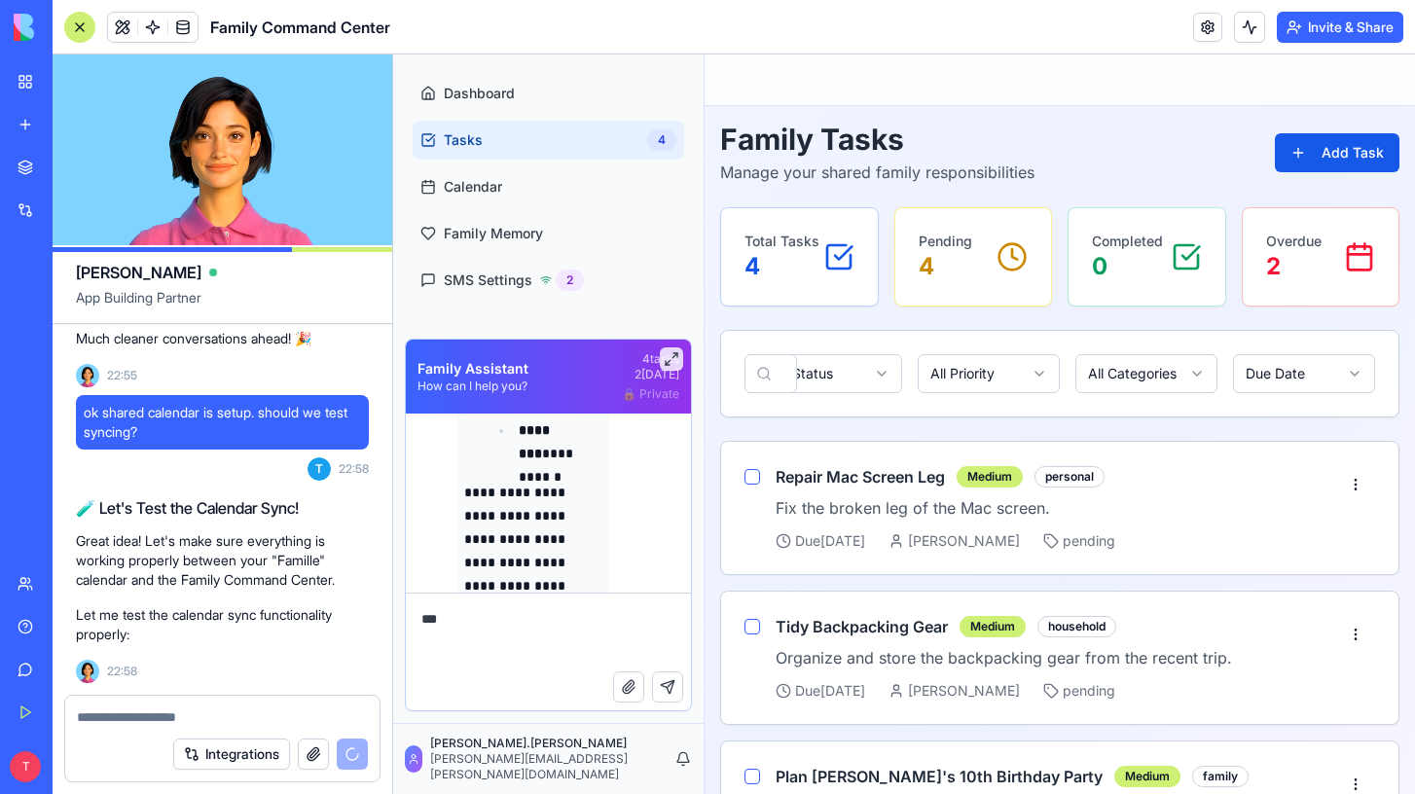
scroll to position [7888, 0]
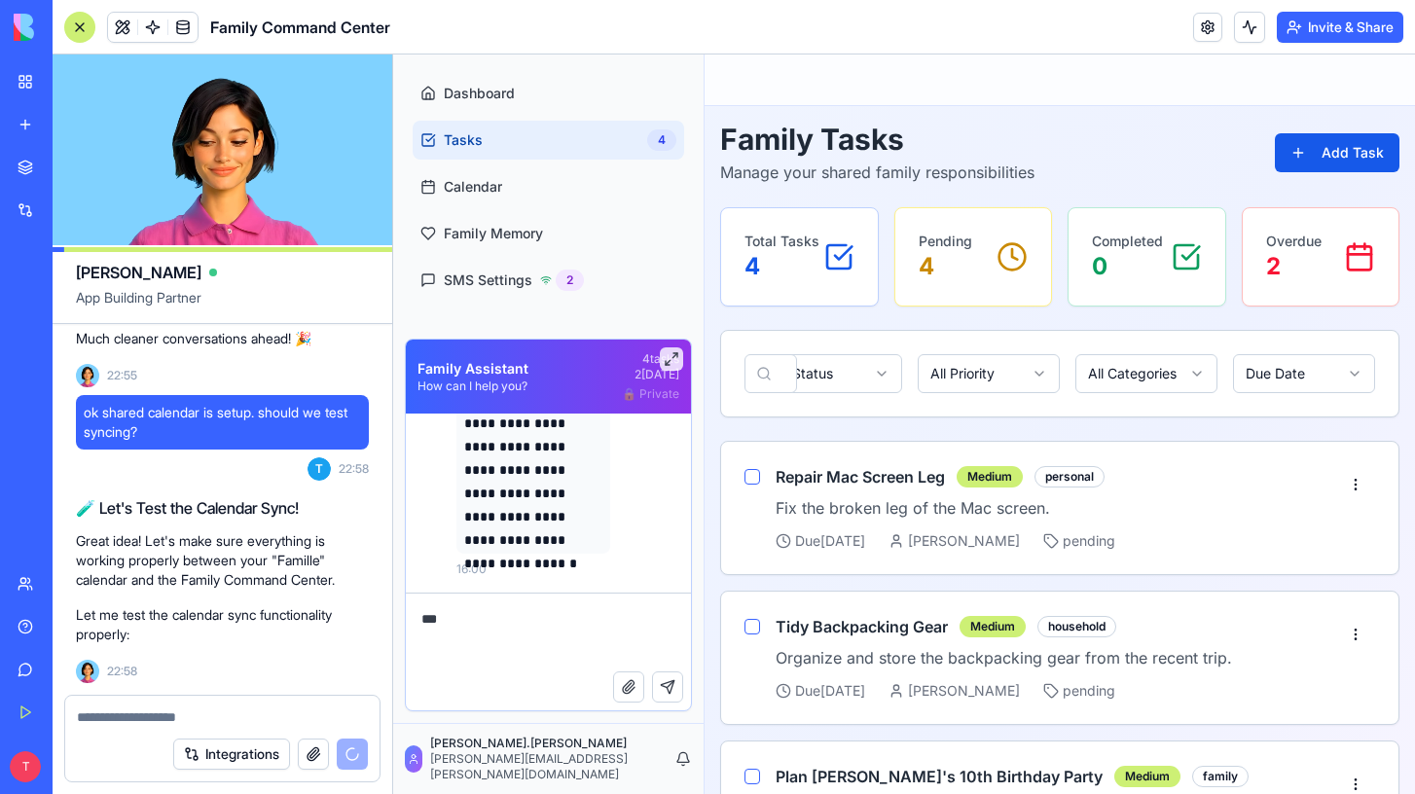
click at [448, 635] on textarea "***" at bounding box center [548, 633] width 285 height 78
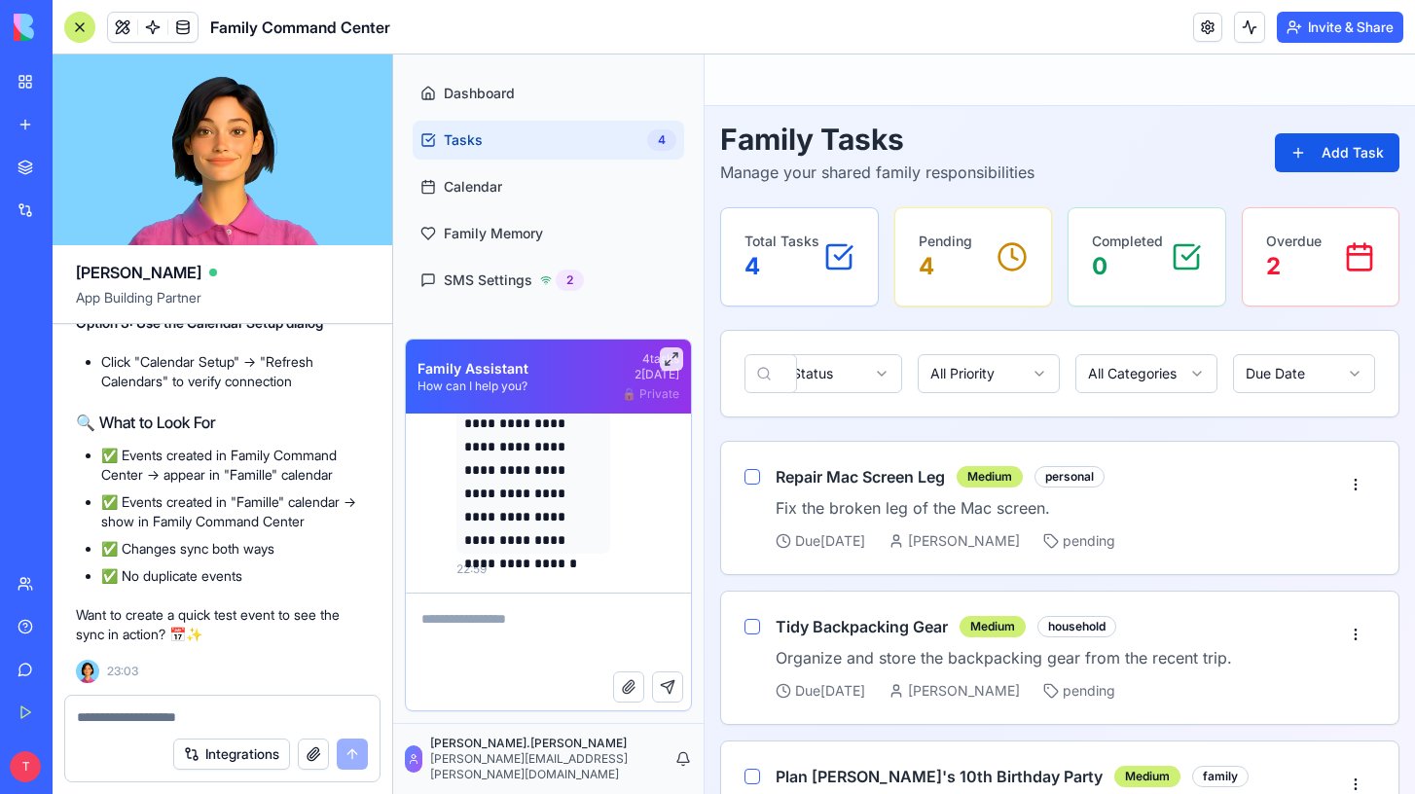
scroll to position [32175, 0]
click at [479, 641] on textarea at bounding box center [548, 633] width 285 height 78
type textarea "**********"
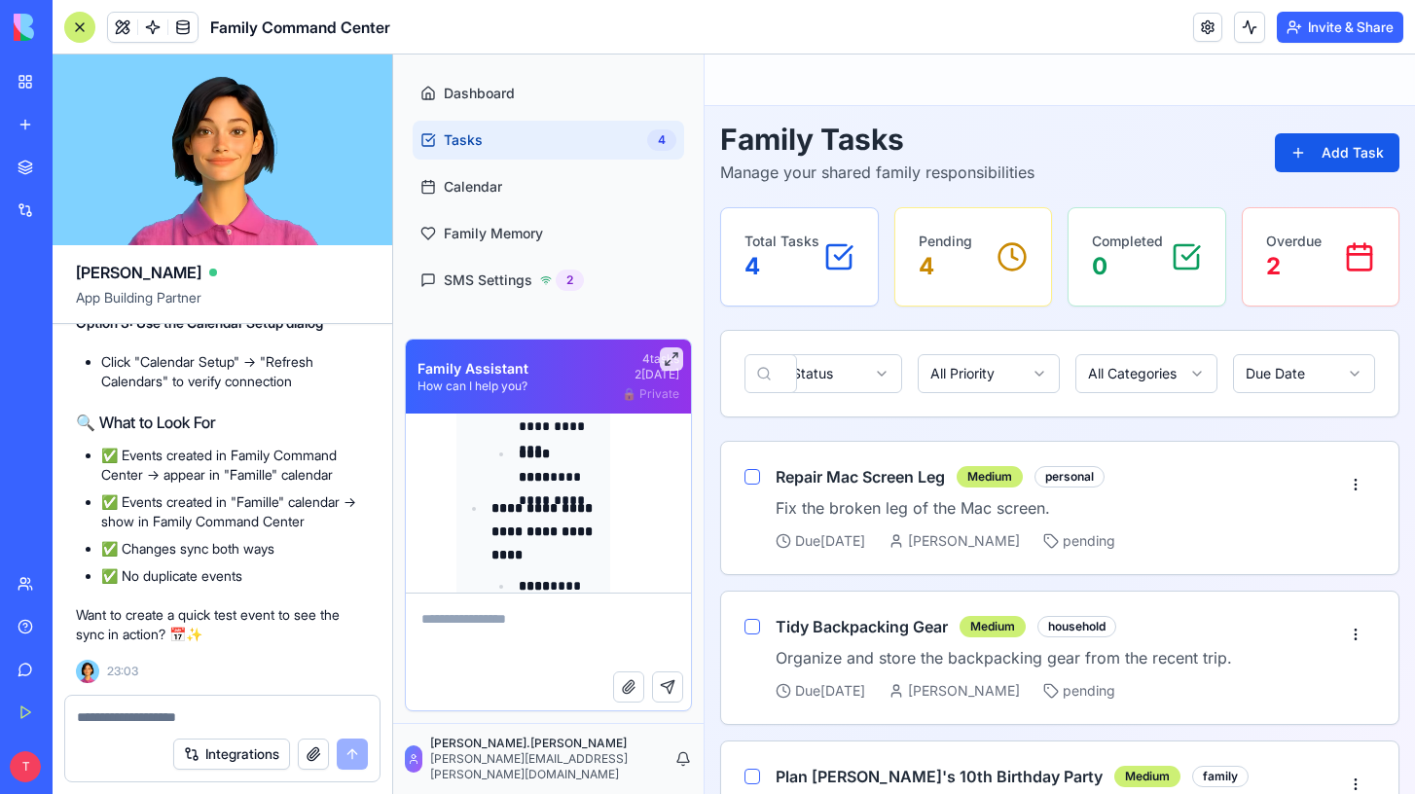
scroll to position [8462, 0]
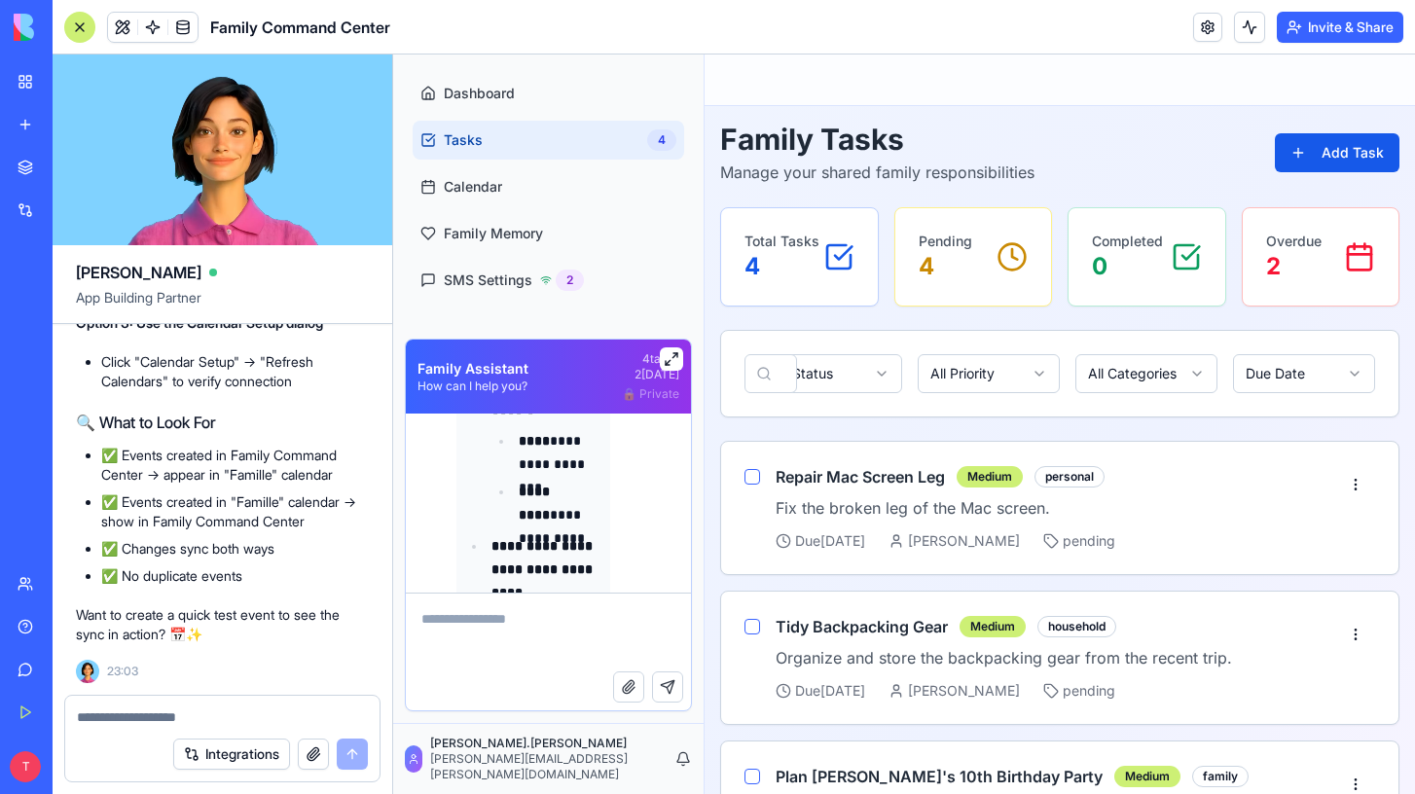
click at [675, 351] on button at bounding box center [671, 358] width 23 height 23
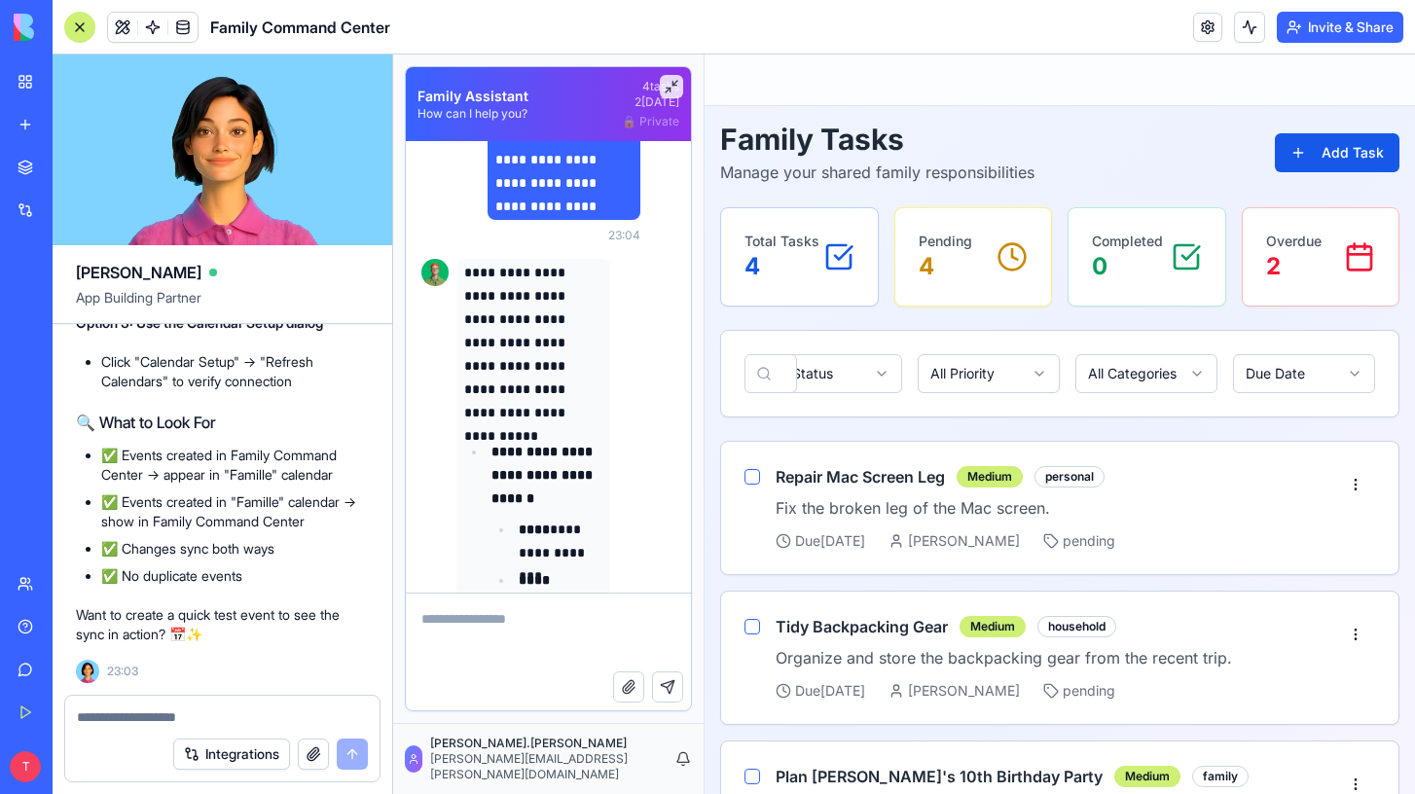
scroll to position [8675, 0]
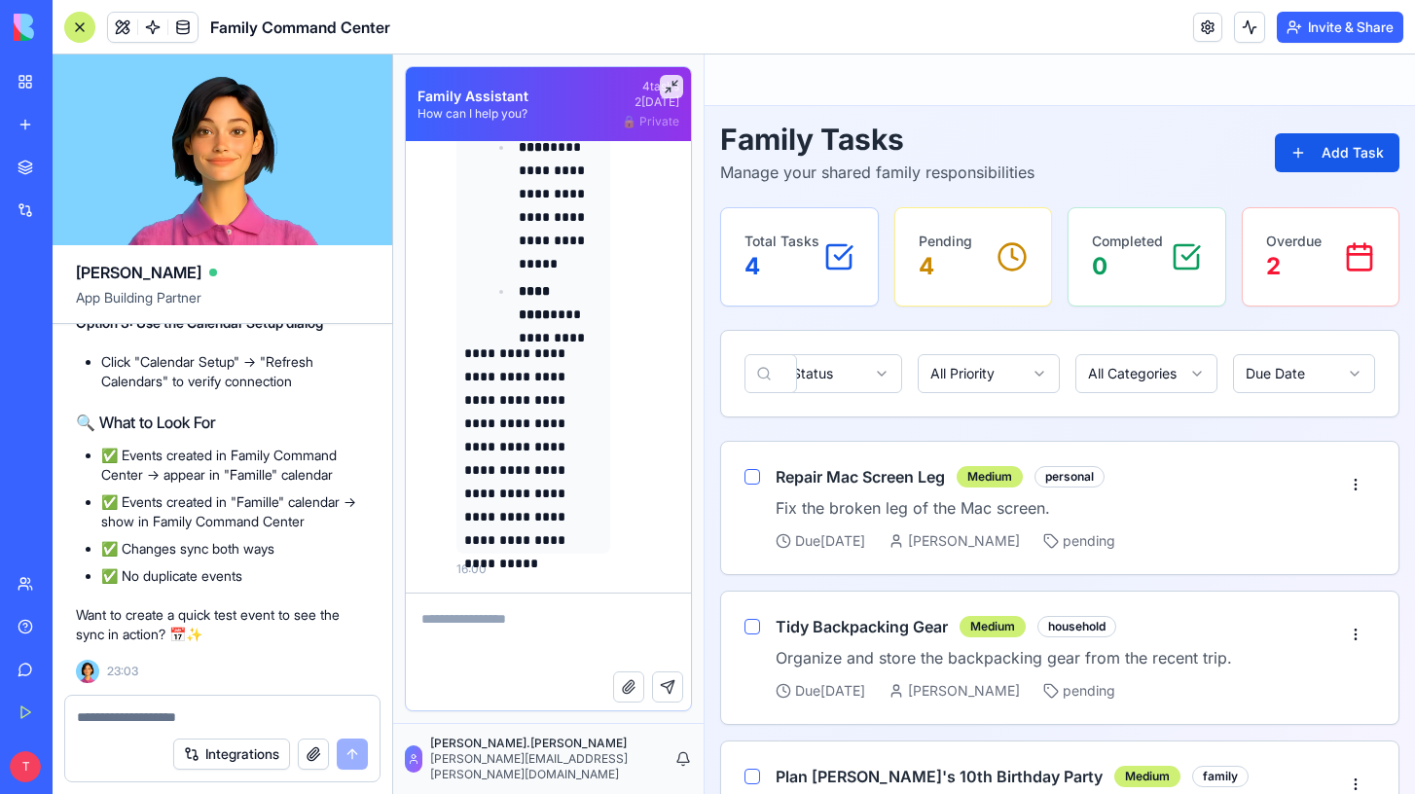
click at [515, 633] on textarea at bounding box center [548, 633] width 285 height 78
type textarea "**********"
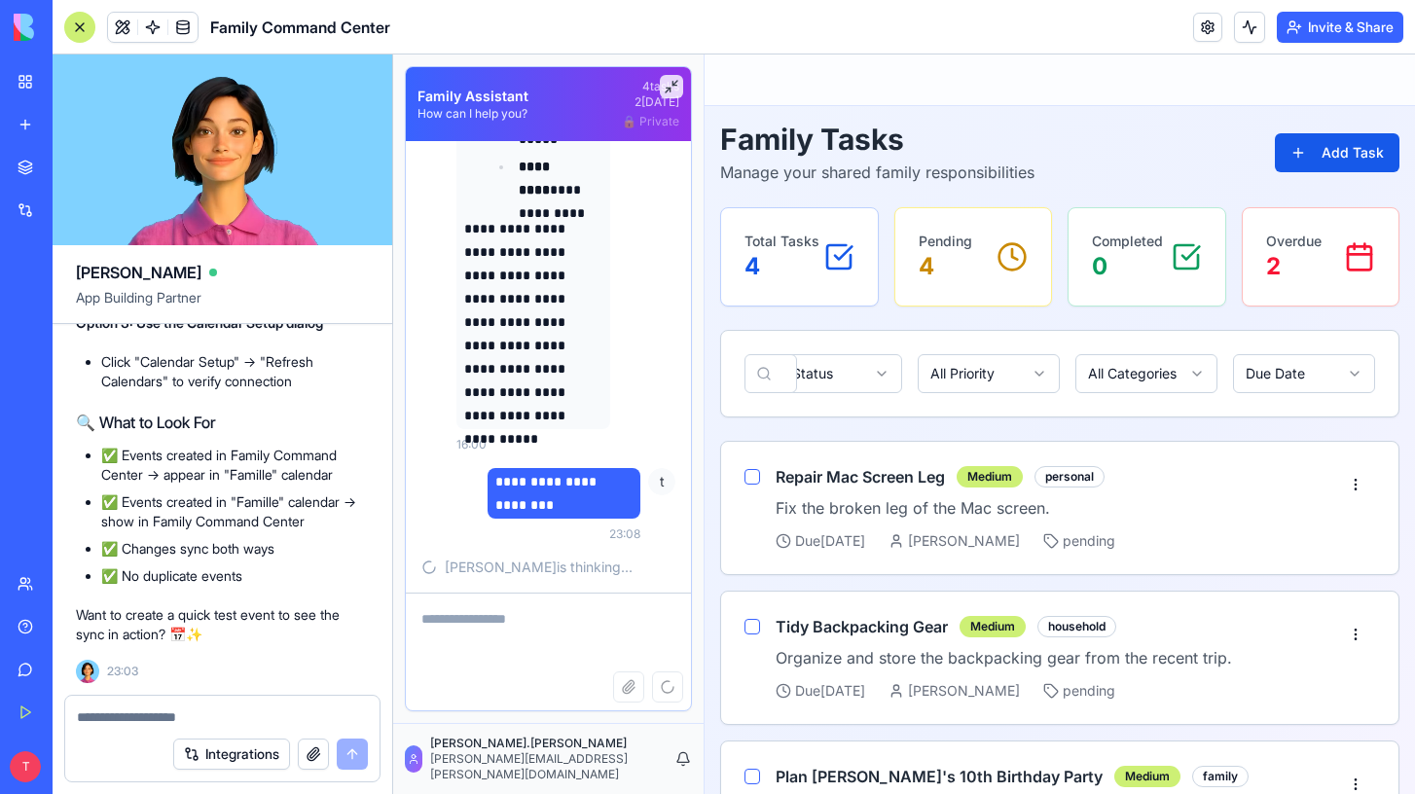
click at [242, 720] on textarea at bounding box center [222, 717] width 291 height 19
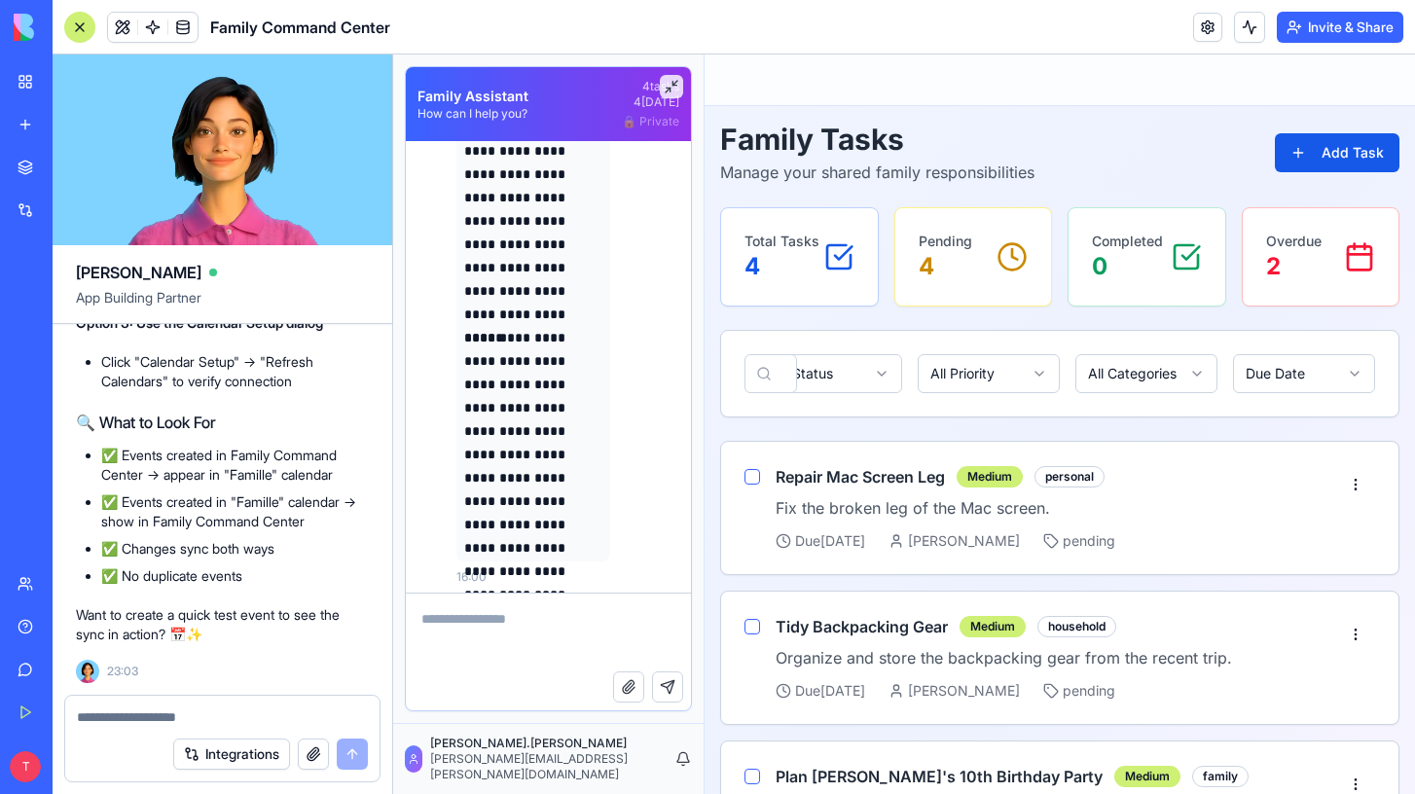
scroll to position [10438, 0]
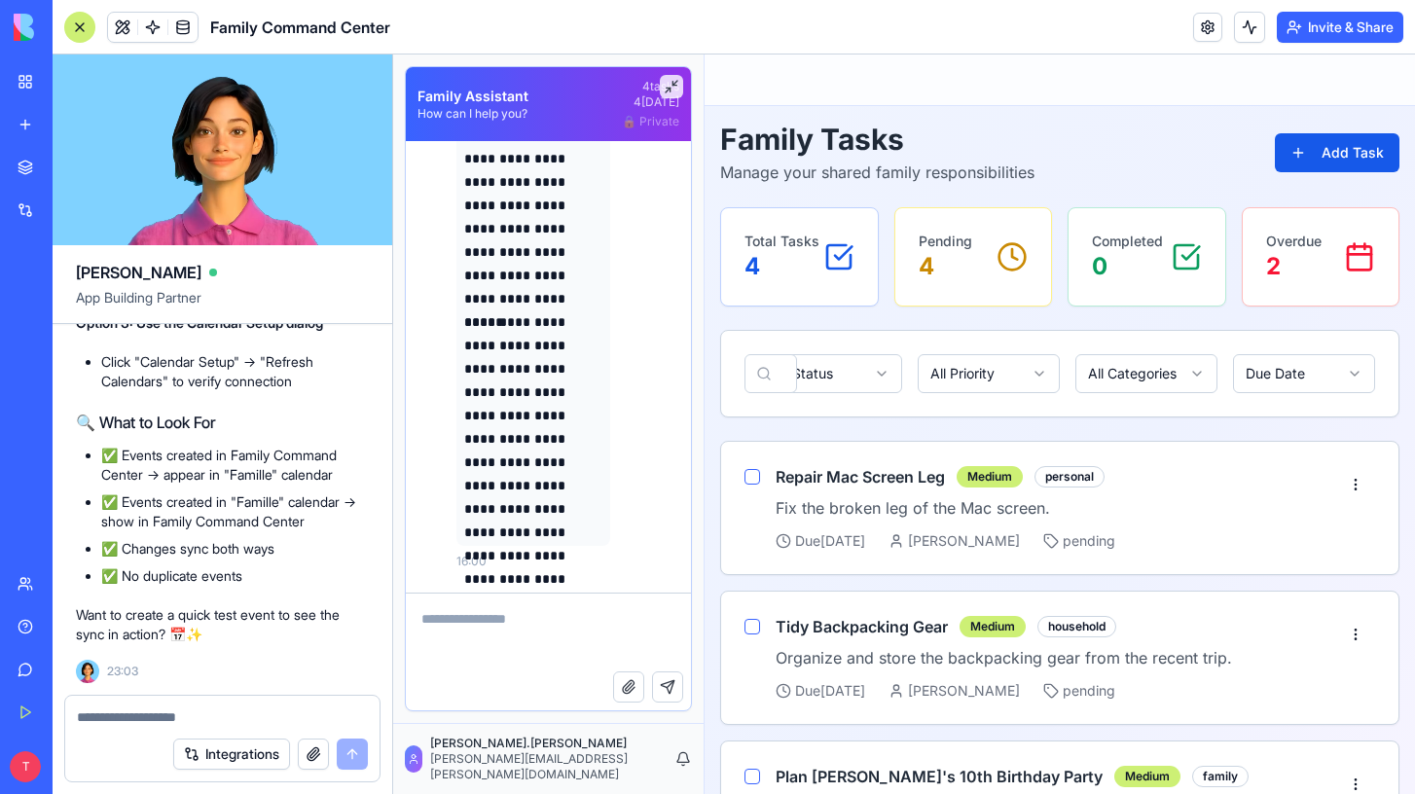
click at [78, 41] on div at bounding box center [79, 27] width 31 height 31
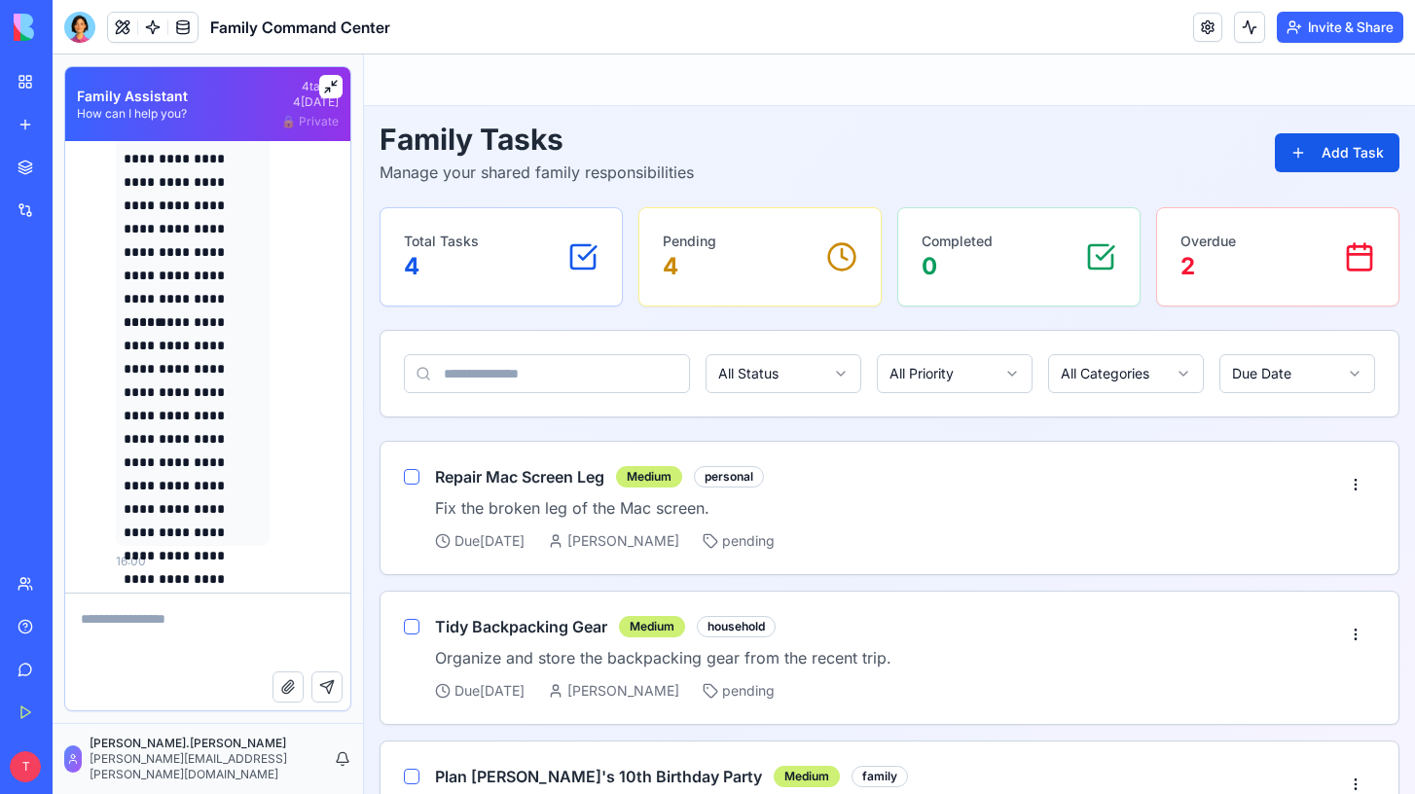
click at [329, 77] on button at bounding box center [330, 86] width 23 height 23
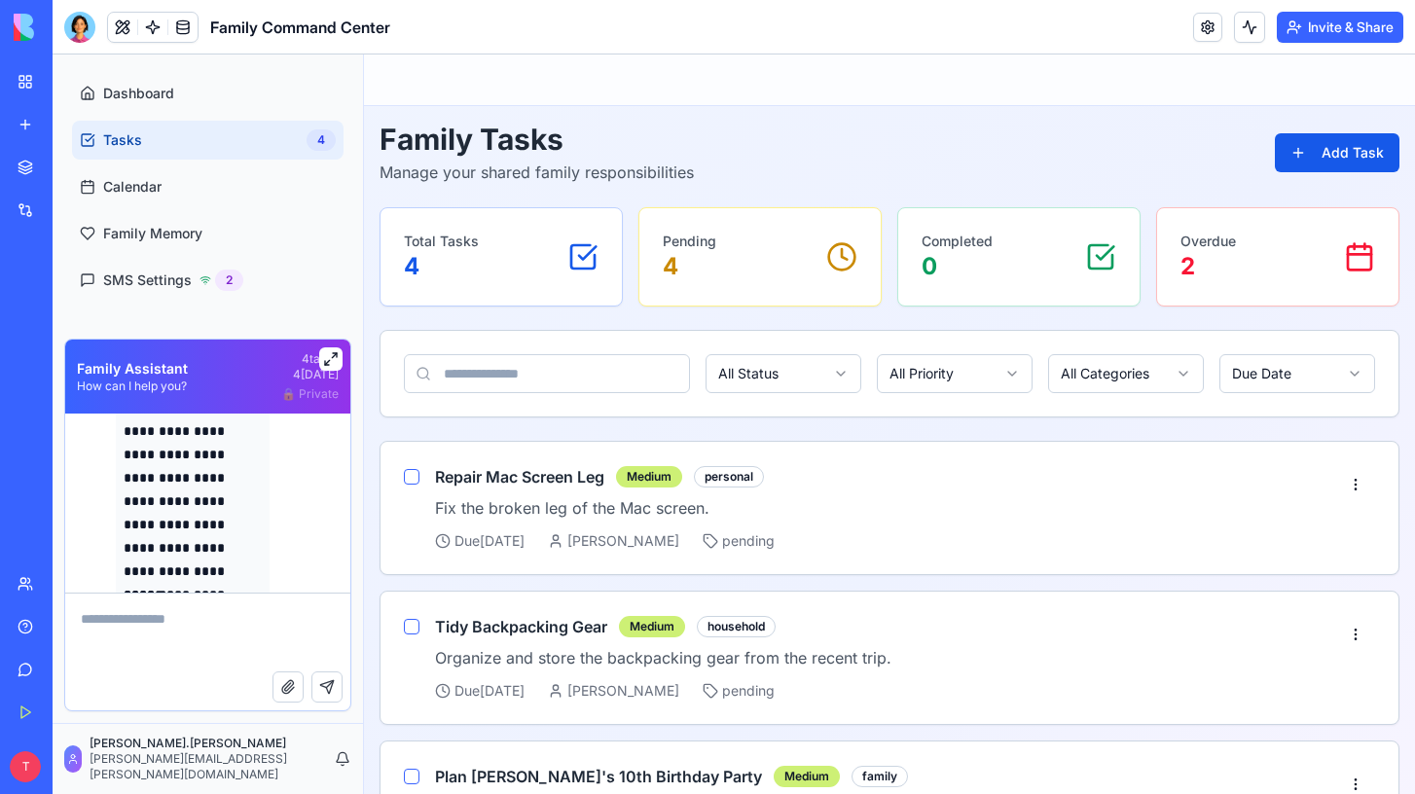
scroll to position [10711, 0]
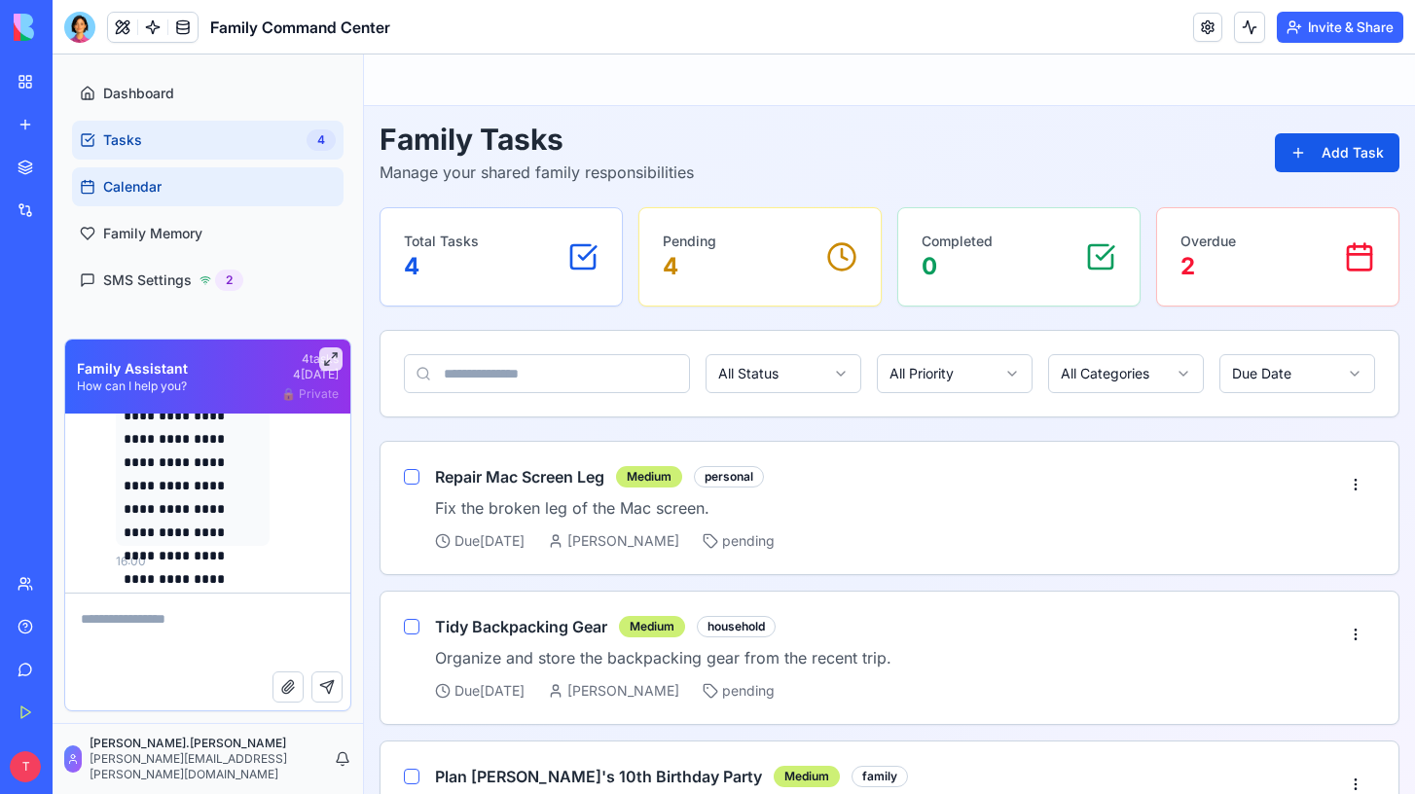
click at [123, 175] on link "Calendar" at bounding box center [208, 186] width 272 height 39
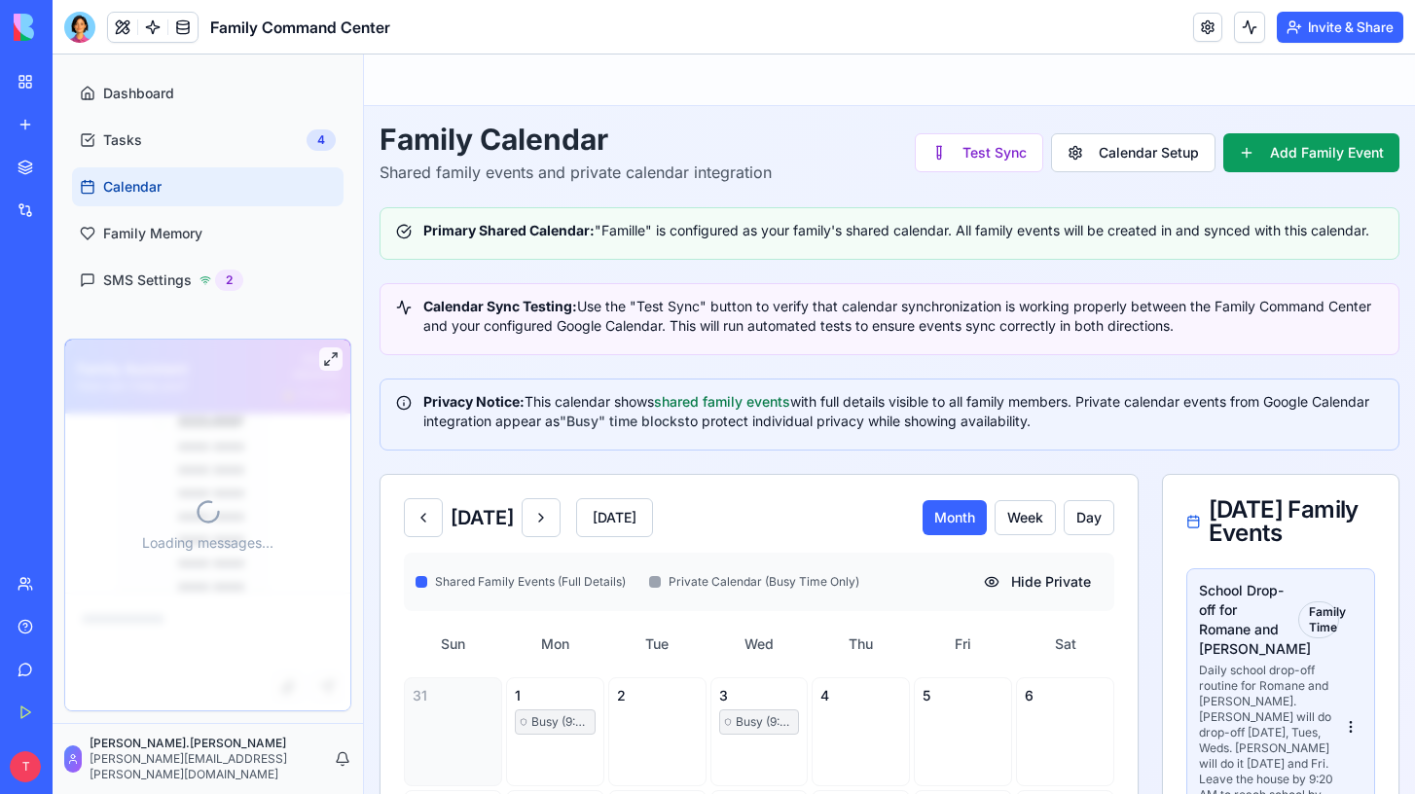
scroll to position [10711, 0]
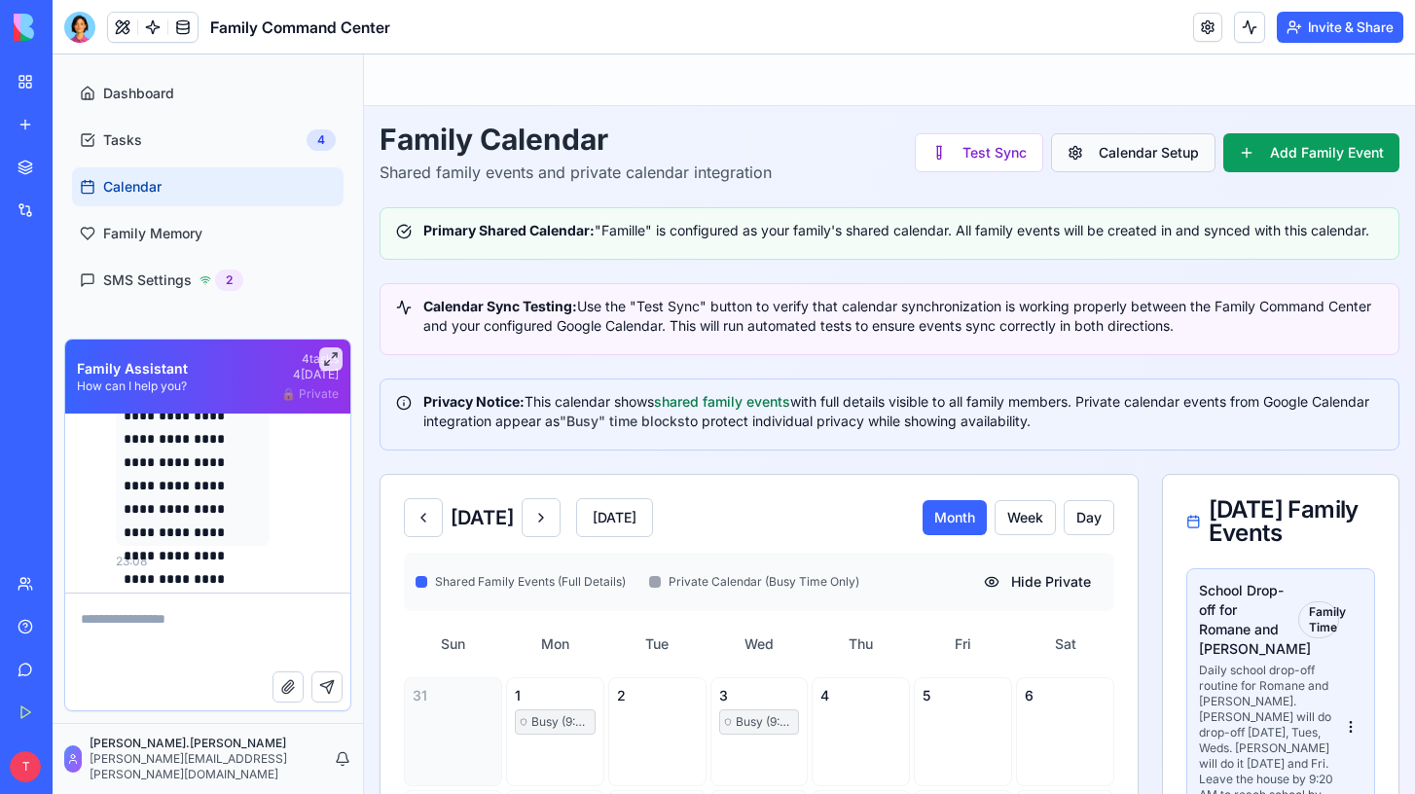
click at [1140, 153] on button "Calendar Setup" at bounding box center [1133, 152] width 164 height 39
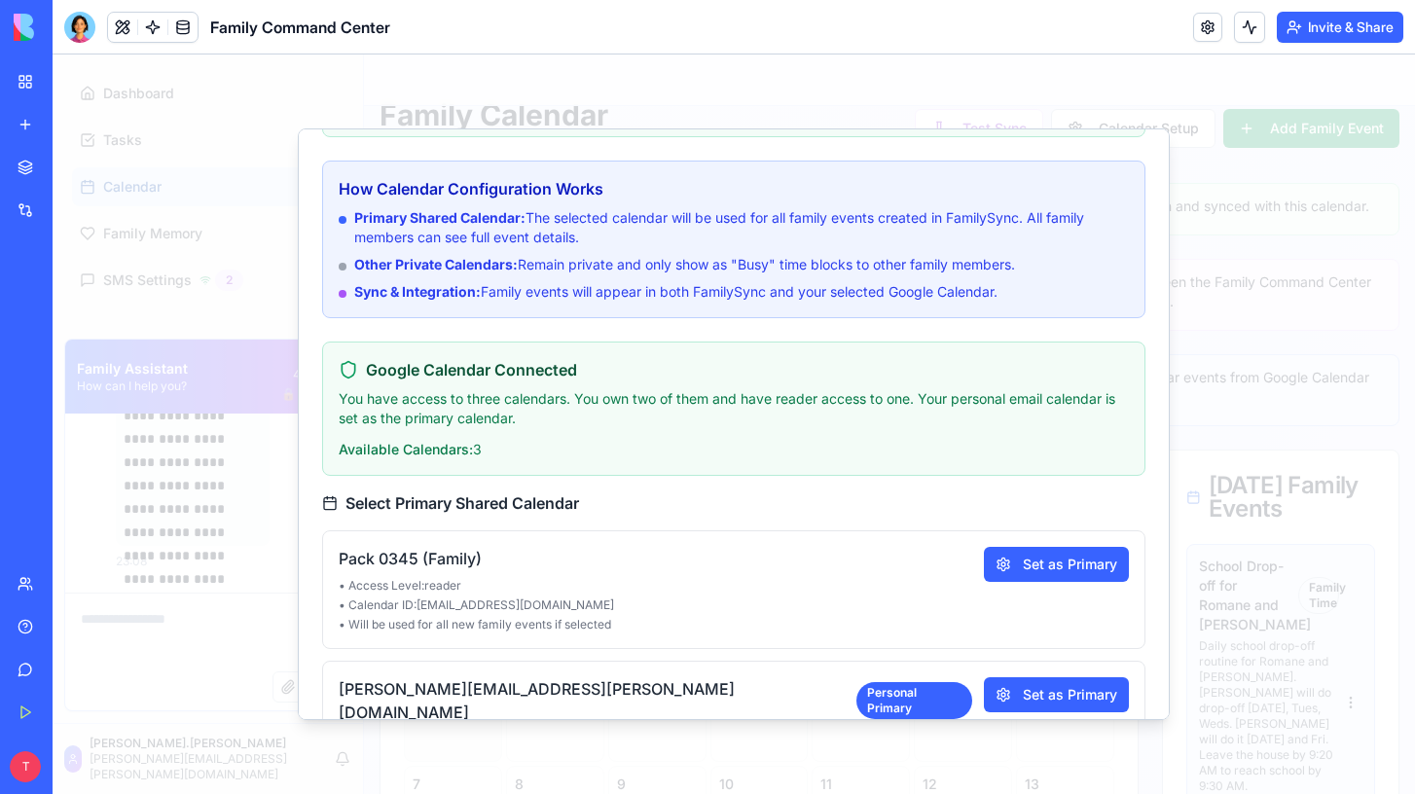
scroll to position [0, 0]
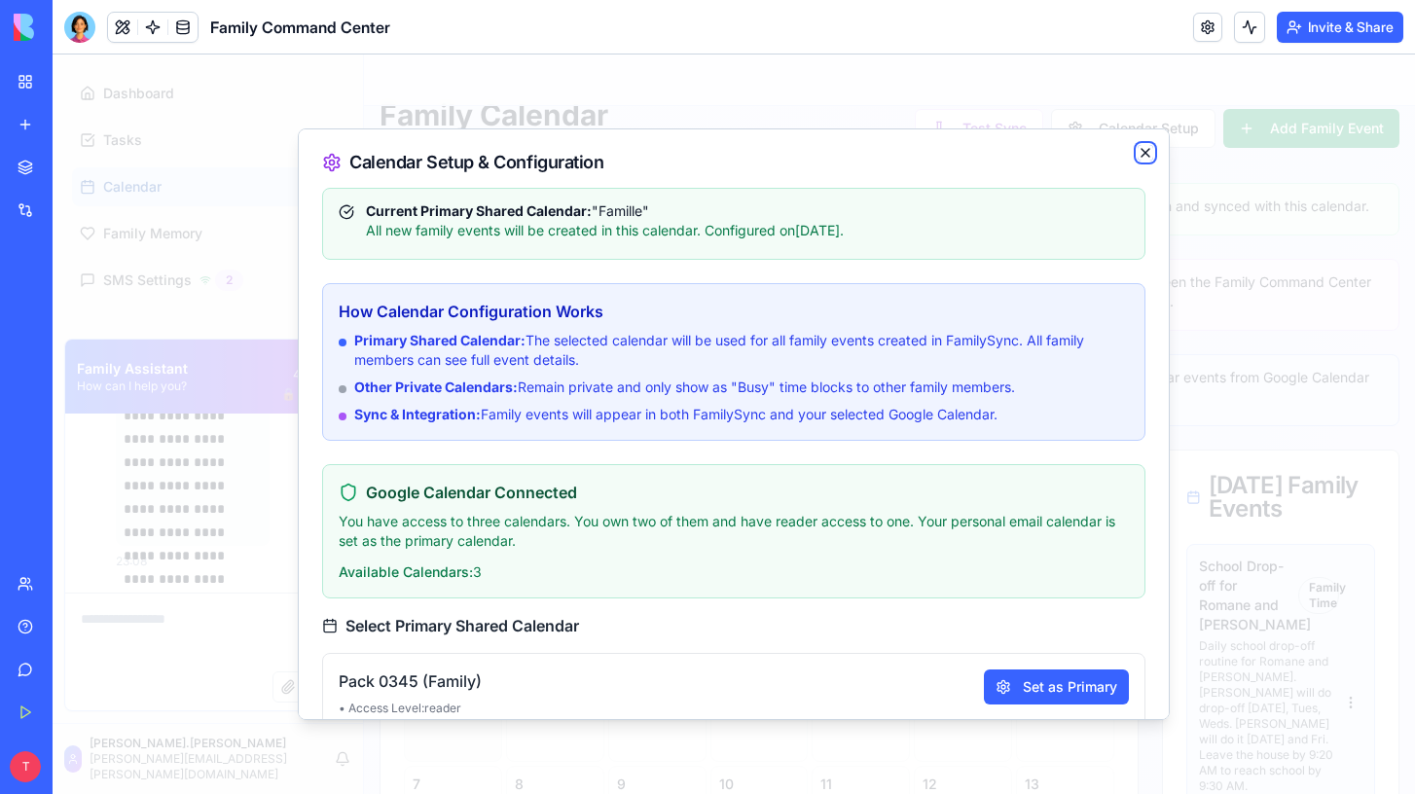
click at [1146, 155] on icon "button" at bounding box center [1146, 153] width 16 height 16
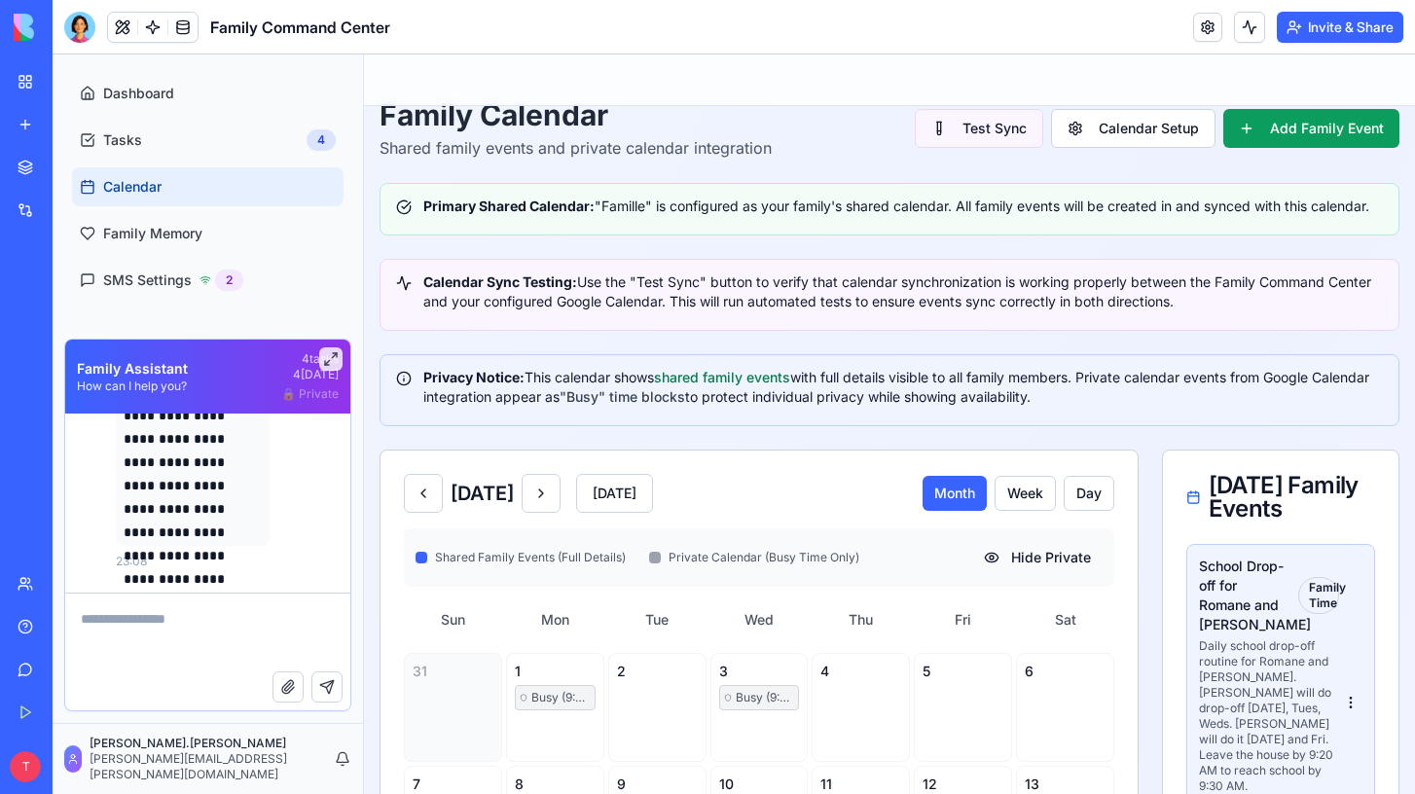
click at [1006, 134] on button "Test Sync" at bounding box center [979, 128] width 128 height 39
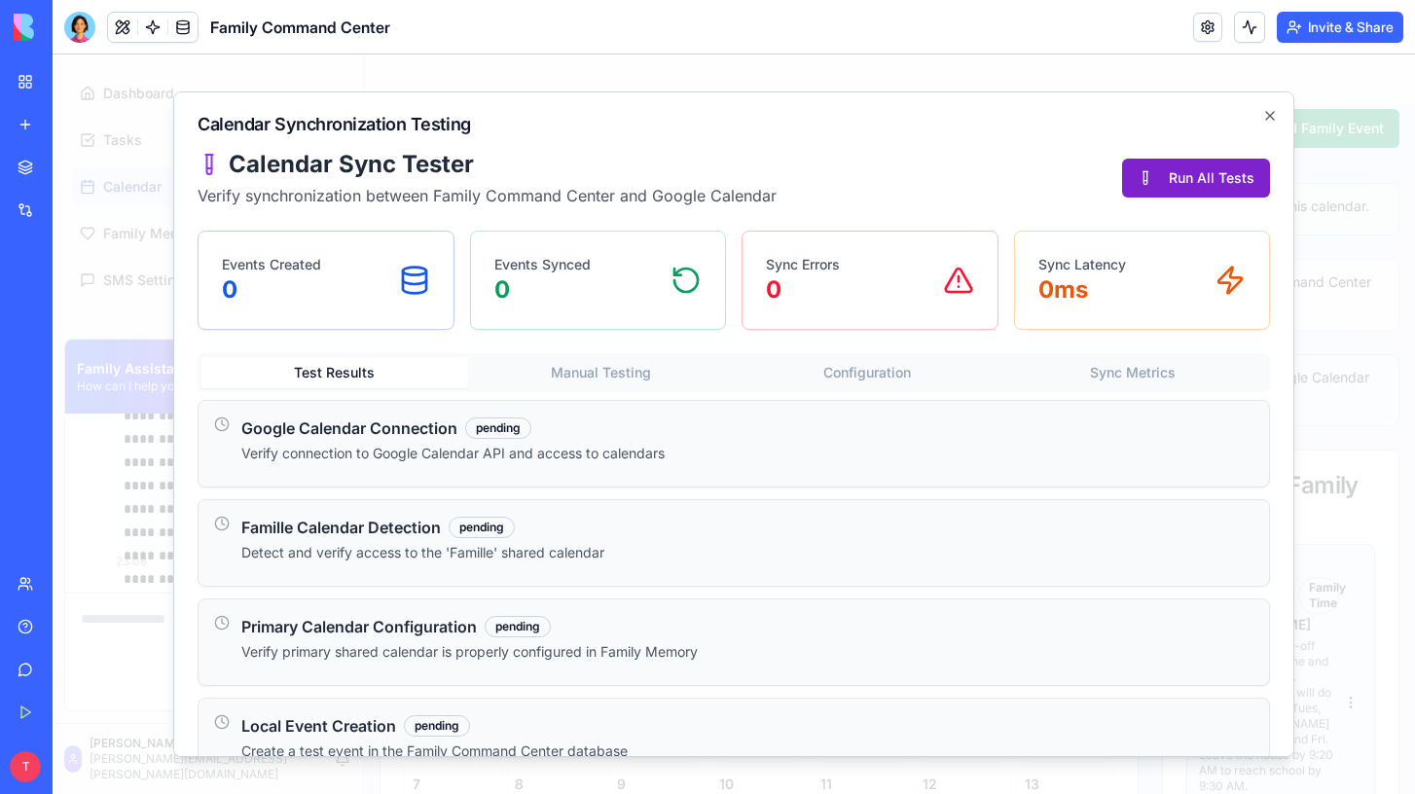
click at [1157, 171] on button "Run All Tests" at bounding box center [1196, 178] width 148 height 39
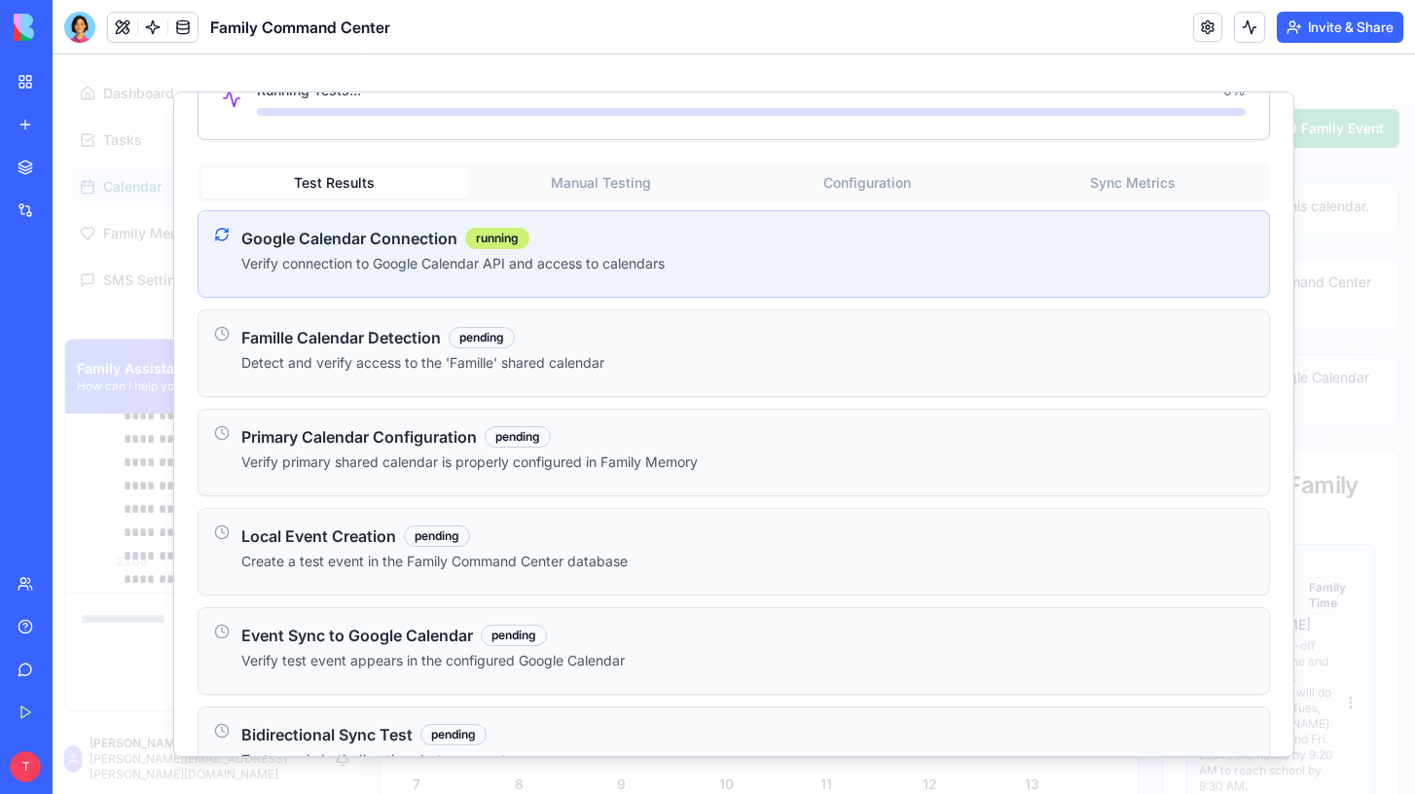
scroll to position [298, 0]
click at [853, 186] on div "Calendar Sync Tester Verify synchronization between Family Command Center and G…" at bounding box center [734, 421] width 1073 height 1141
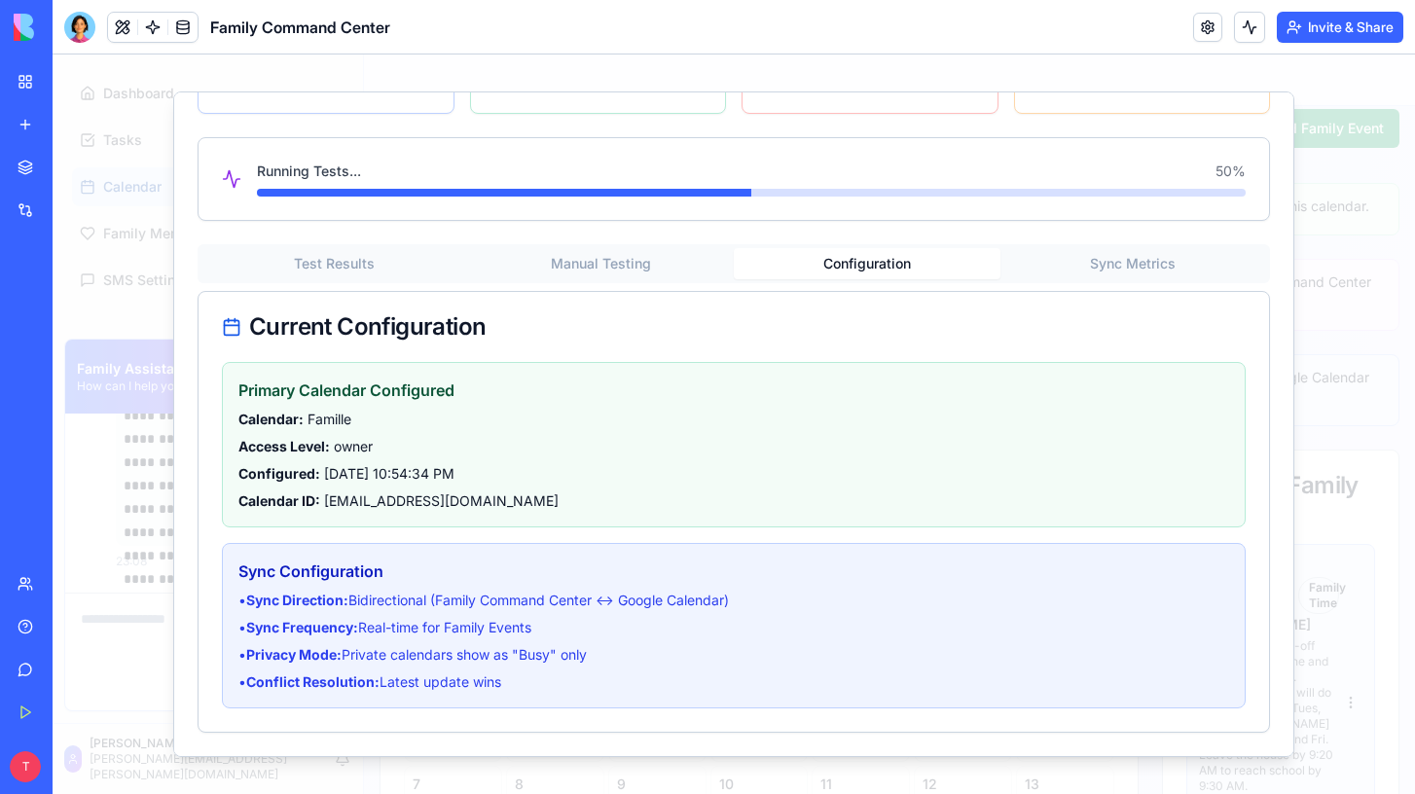
click at [362, 268] on button "Test Results" at bounding box center [334, 263] width 267 height 31
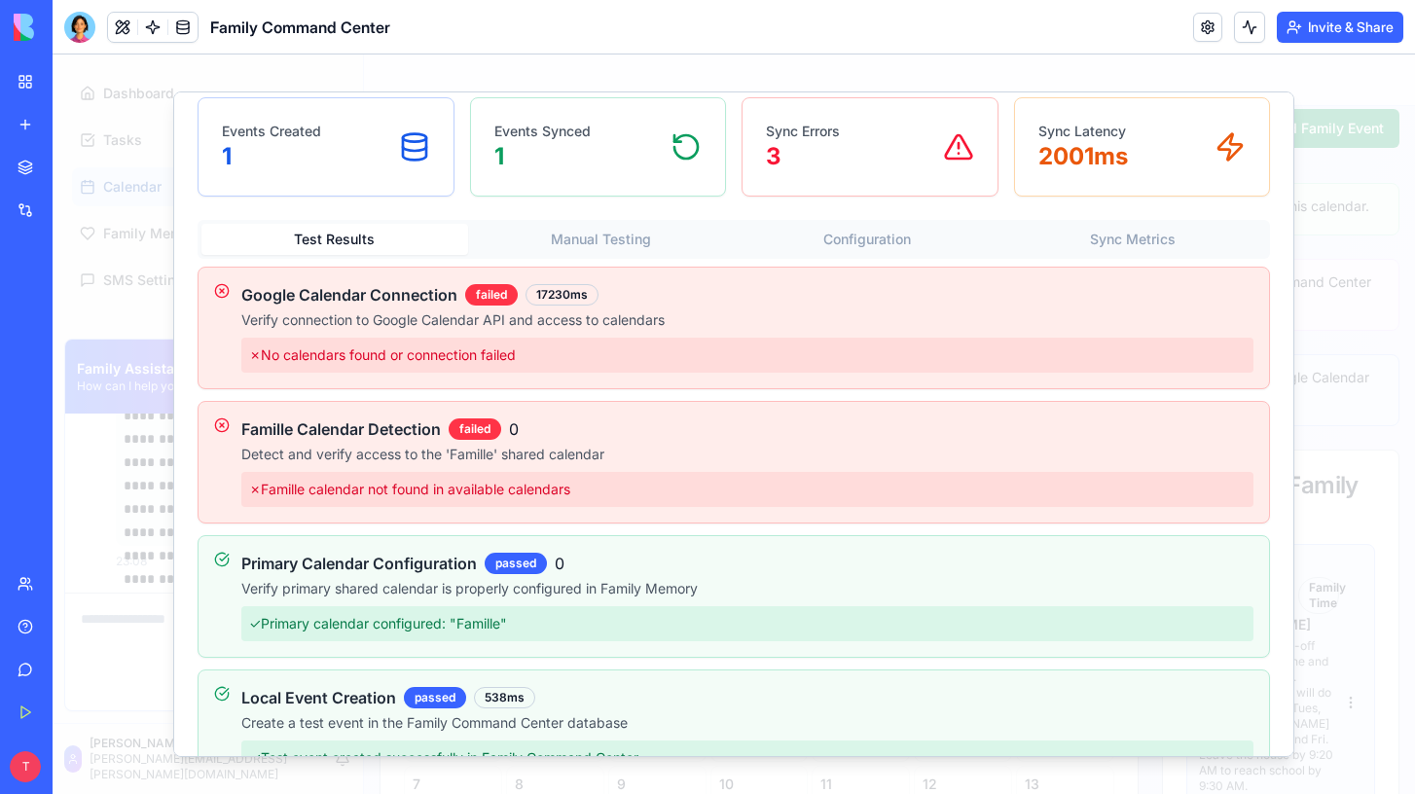
scroll to position [0, 0]
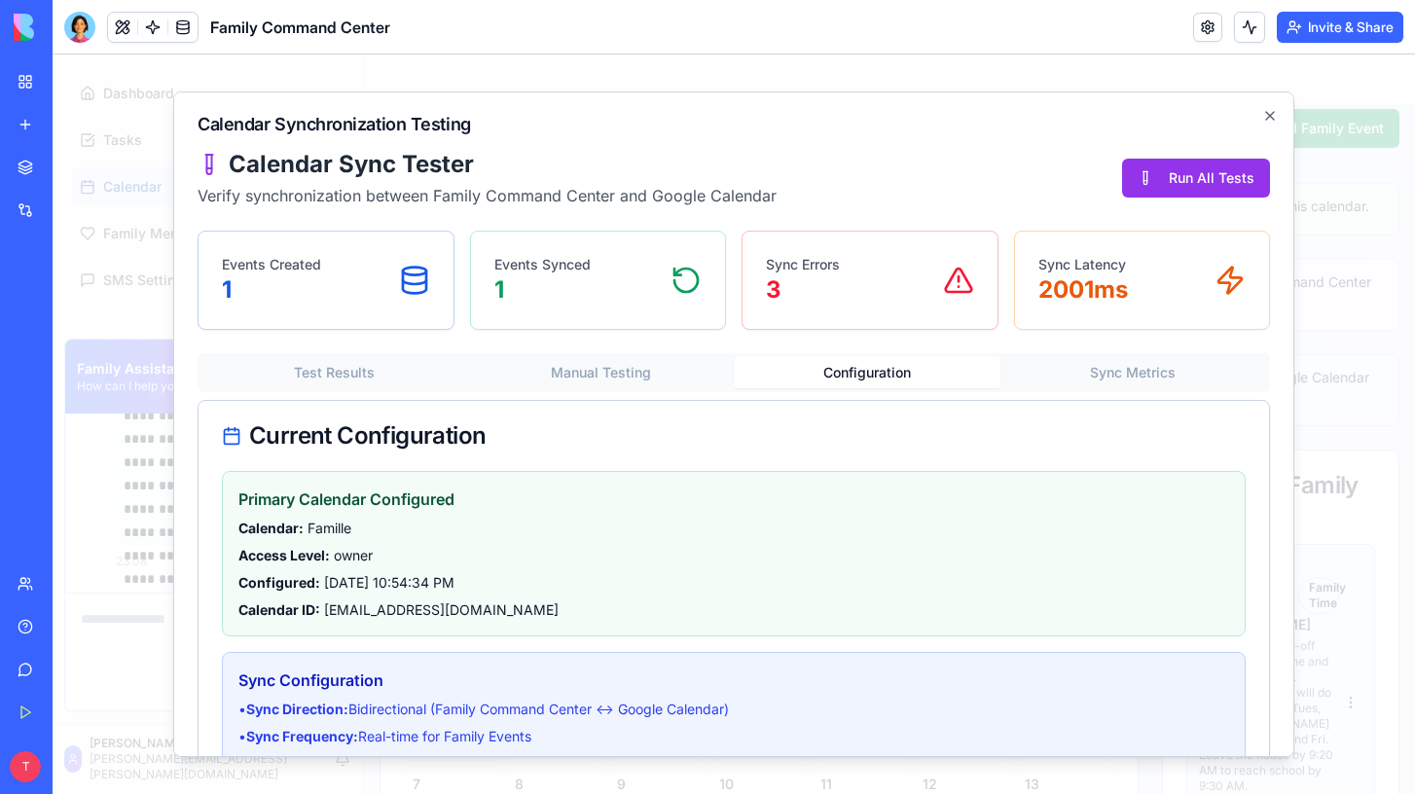
click at [822, 381] on button "Configuration" at bounding box center [867, 372] width 267 height 31
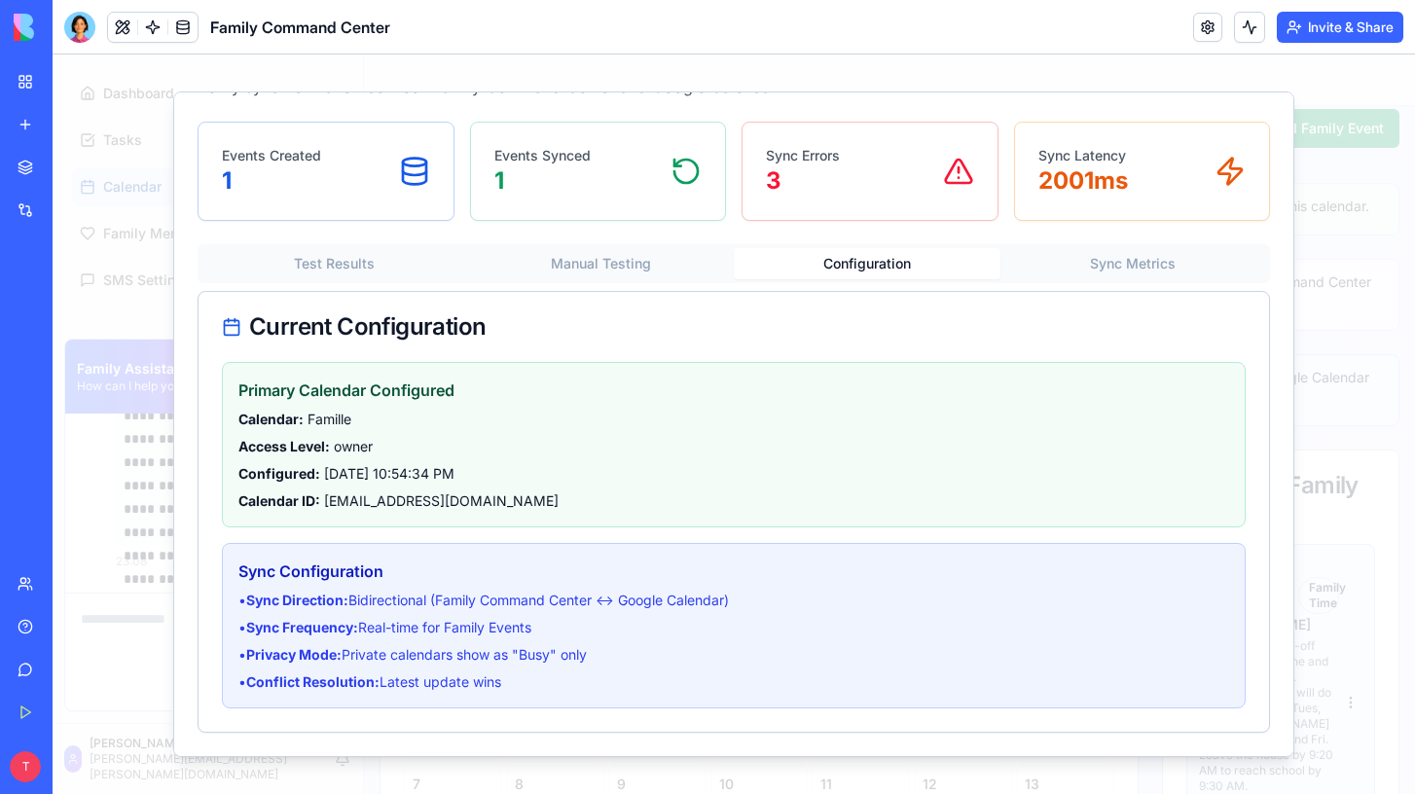
click at [618, 466] on p "Configured: 9/15/2025, 10:54:34 PM" at bounding box center [733, 473] width 991 height 19
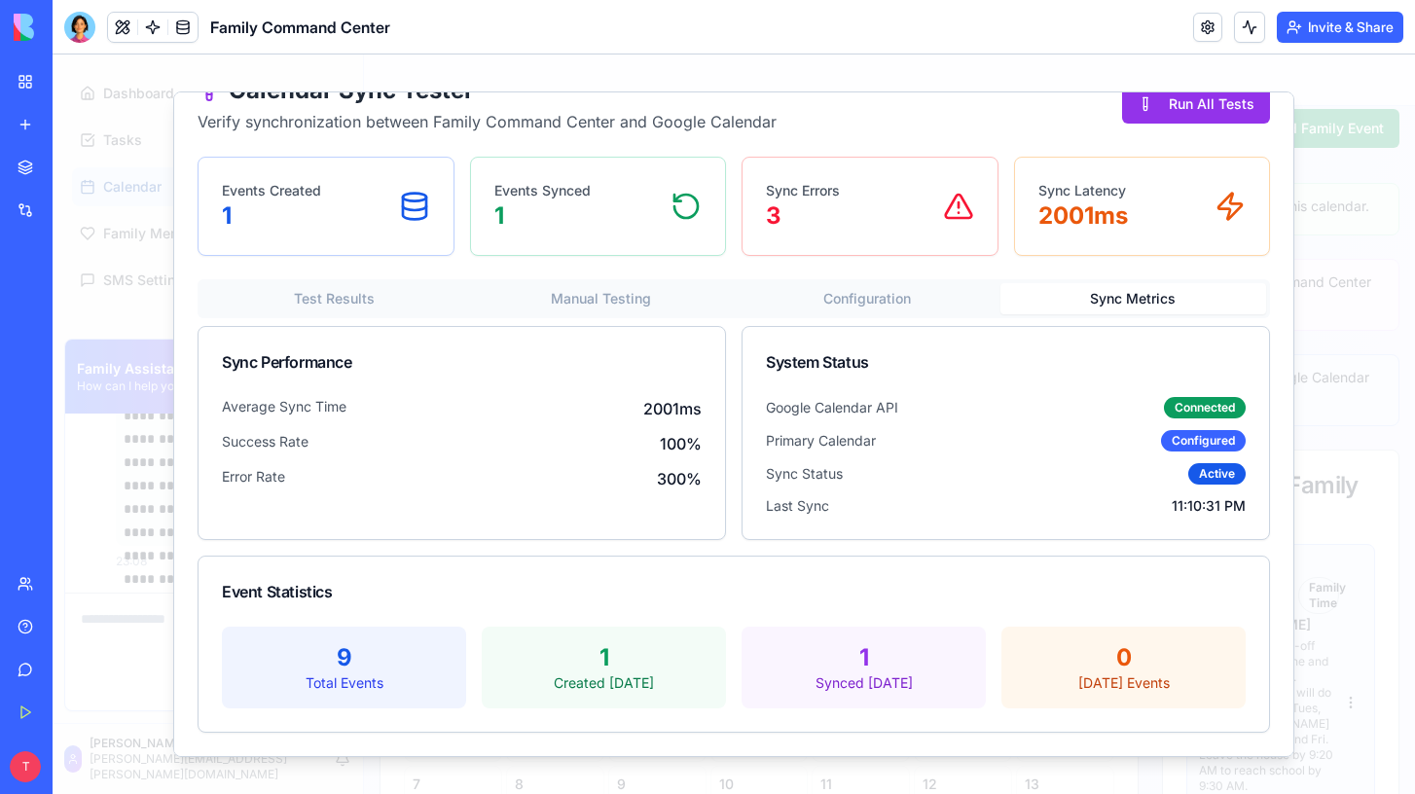
click at [1117, 266] on div "Calendar Sync Tester Verify synchronization between Family Command Center and G…" at bounding box center [734, 404] width 1073 height 658
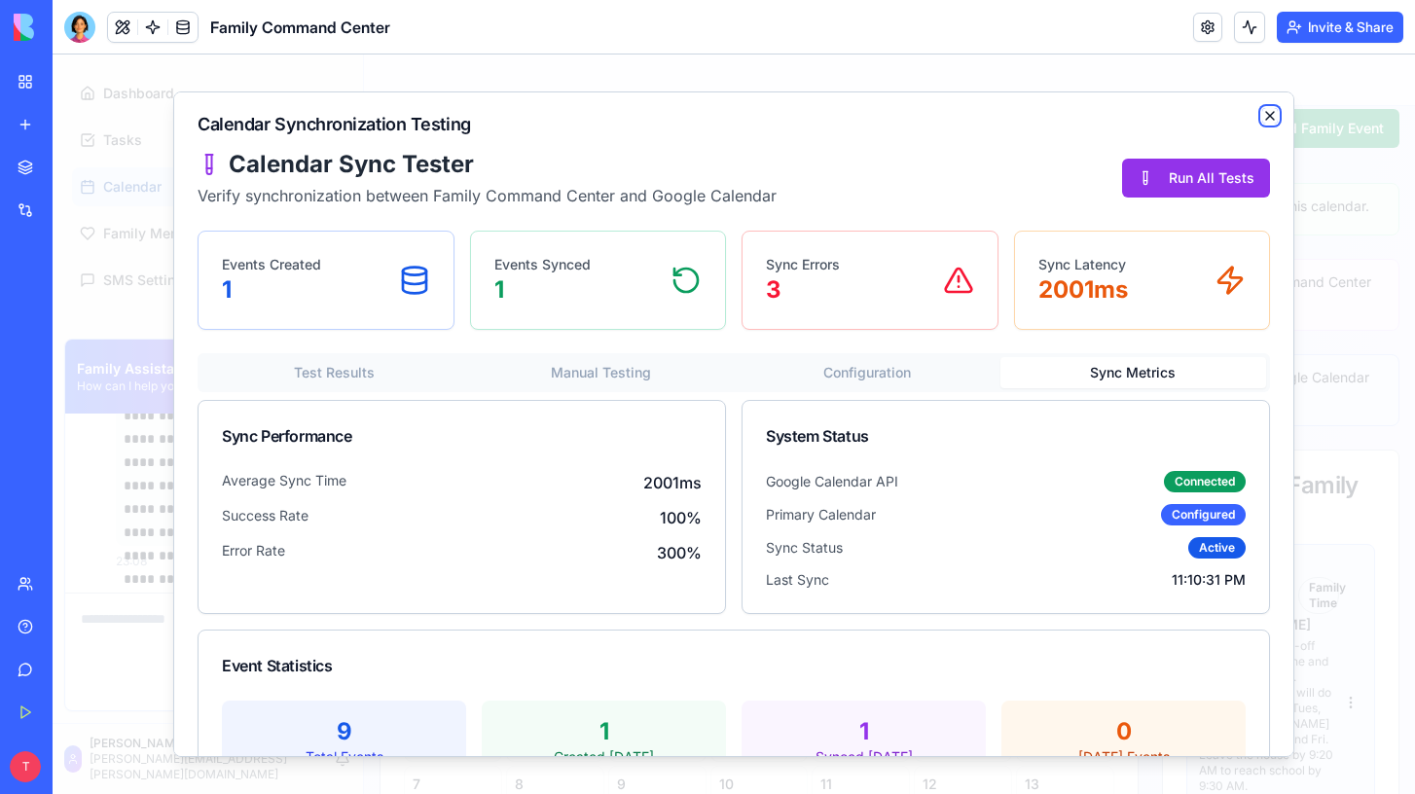
click at [1269, 117] on icon "button" at bounding box center [1270, 116] width 16 height 16
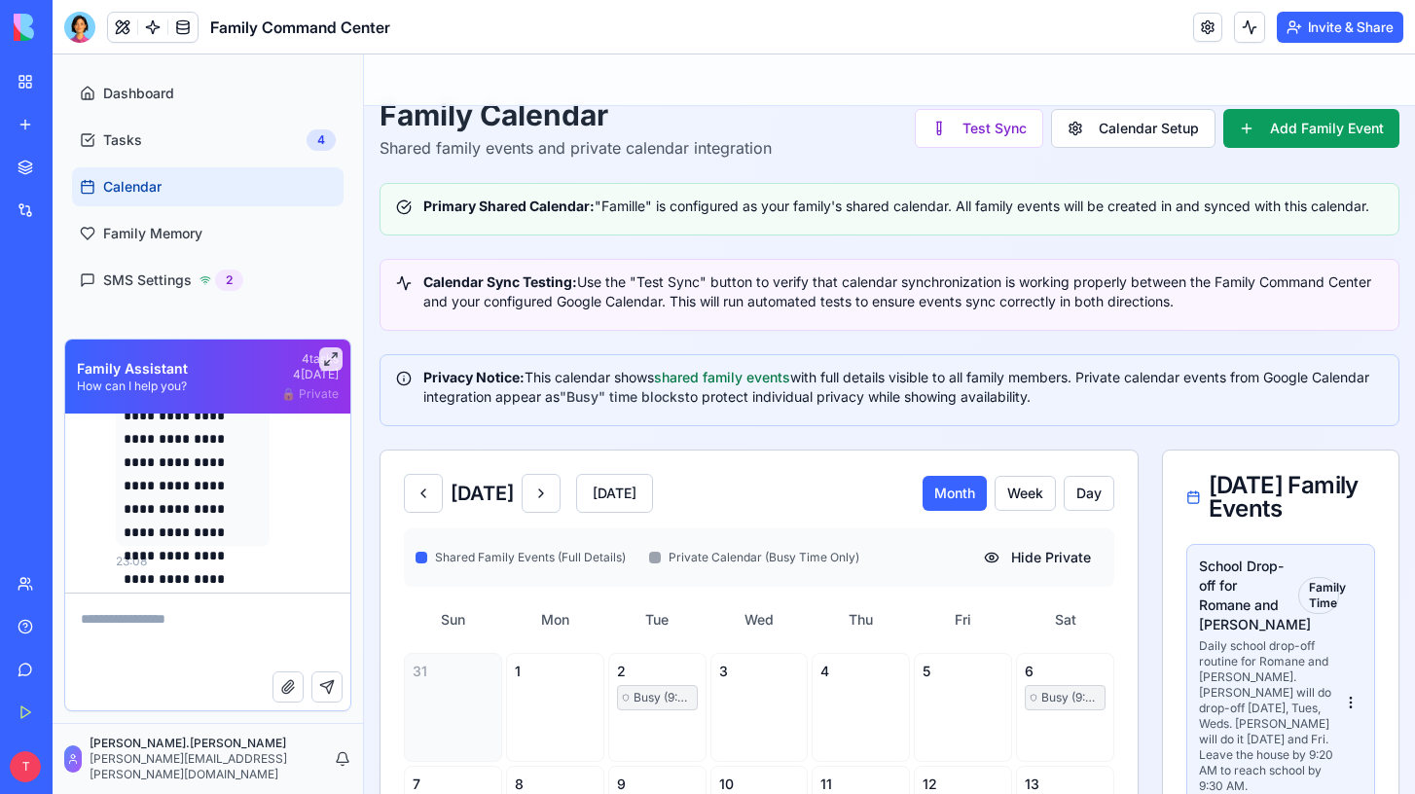
click at [36, 204] on link "Integrations" at bounding box center [45, 210] width 78 height 39
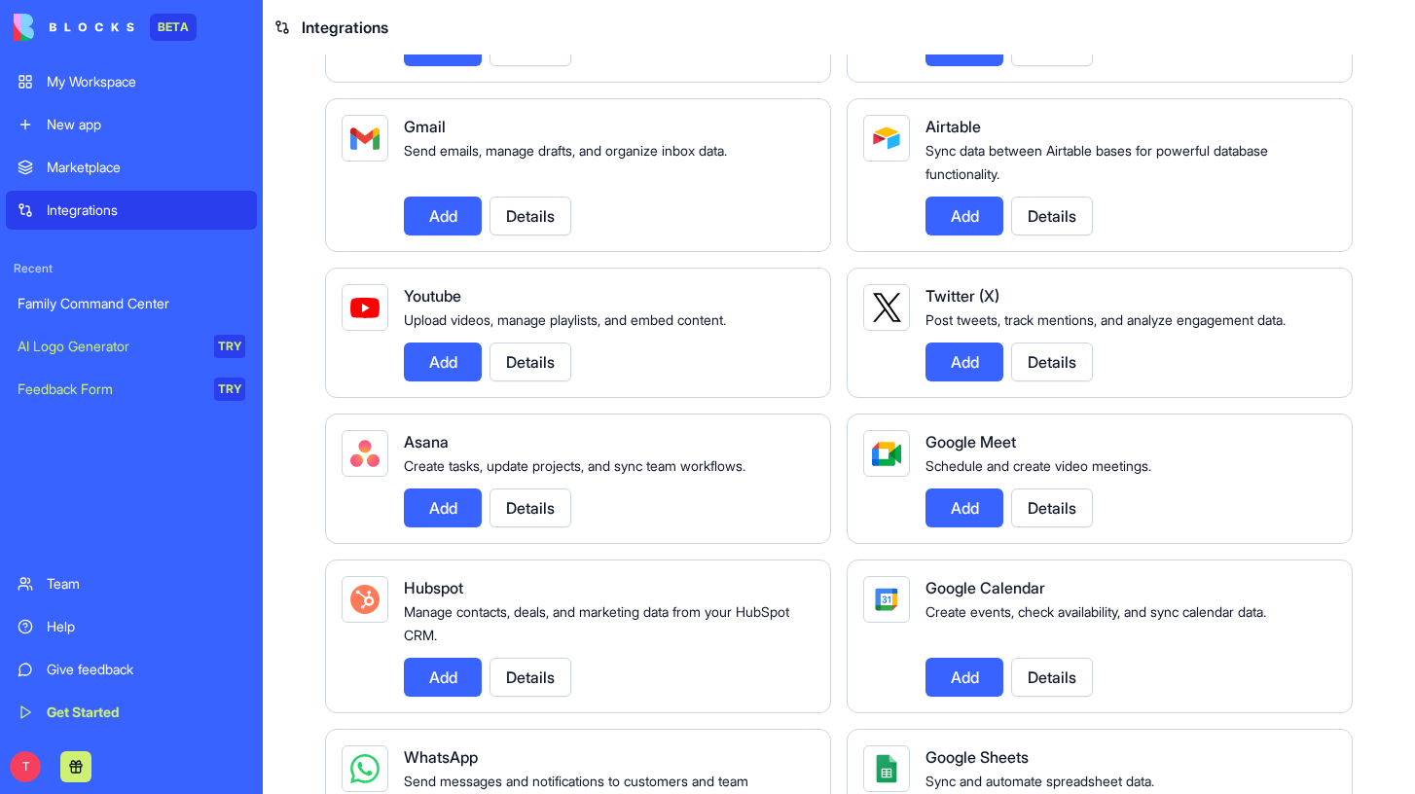
scroll to position [290, 0]
click at [977, 676] on button "Add" at bounding box center [965, 676] width 78 height 39
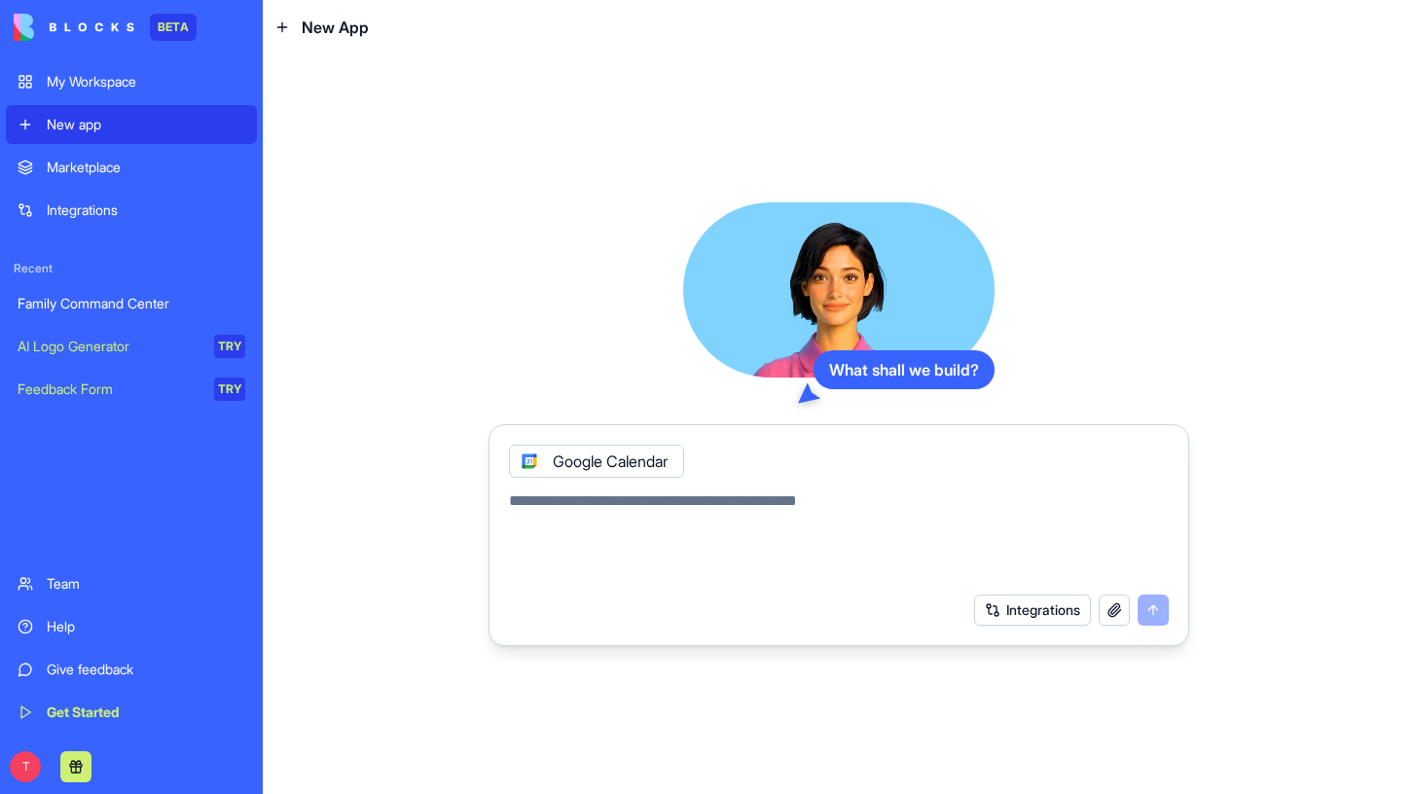
click at [139, 301] on div "Family Command Center" at bounding box center [132, 303] width 228 height 19
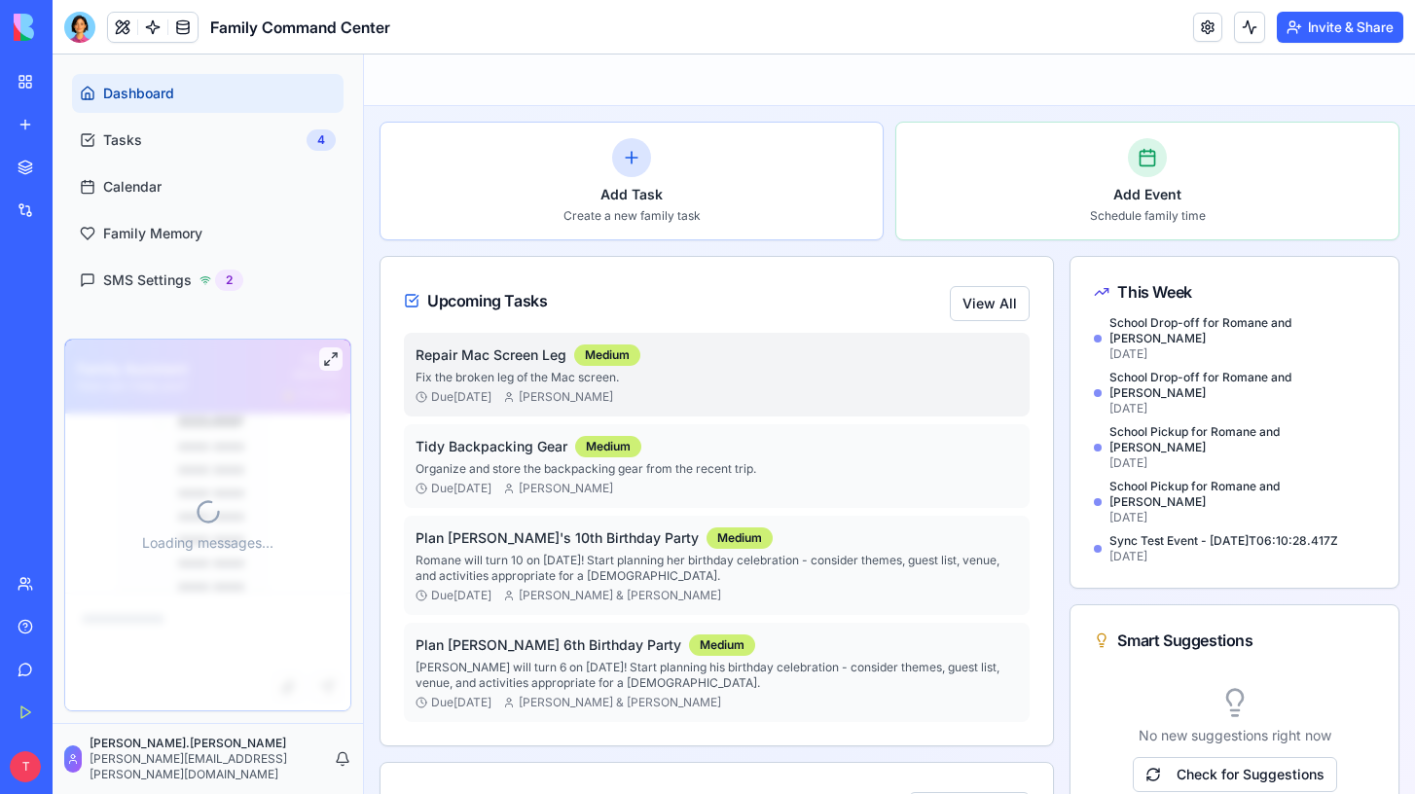
scroll to position [10711, 0]
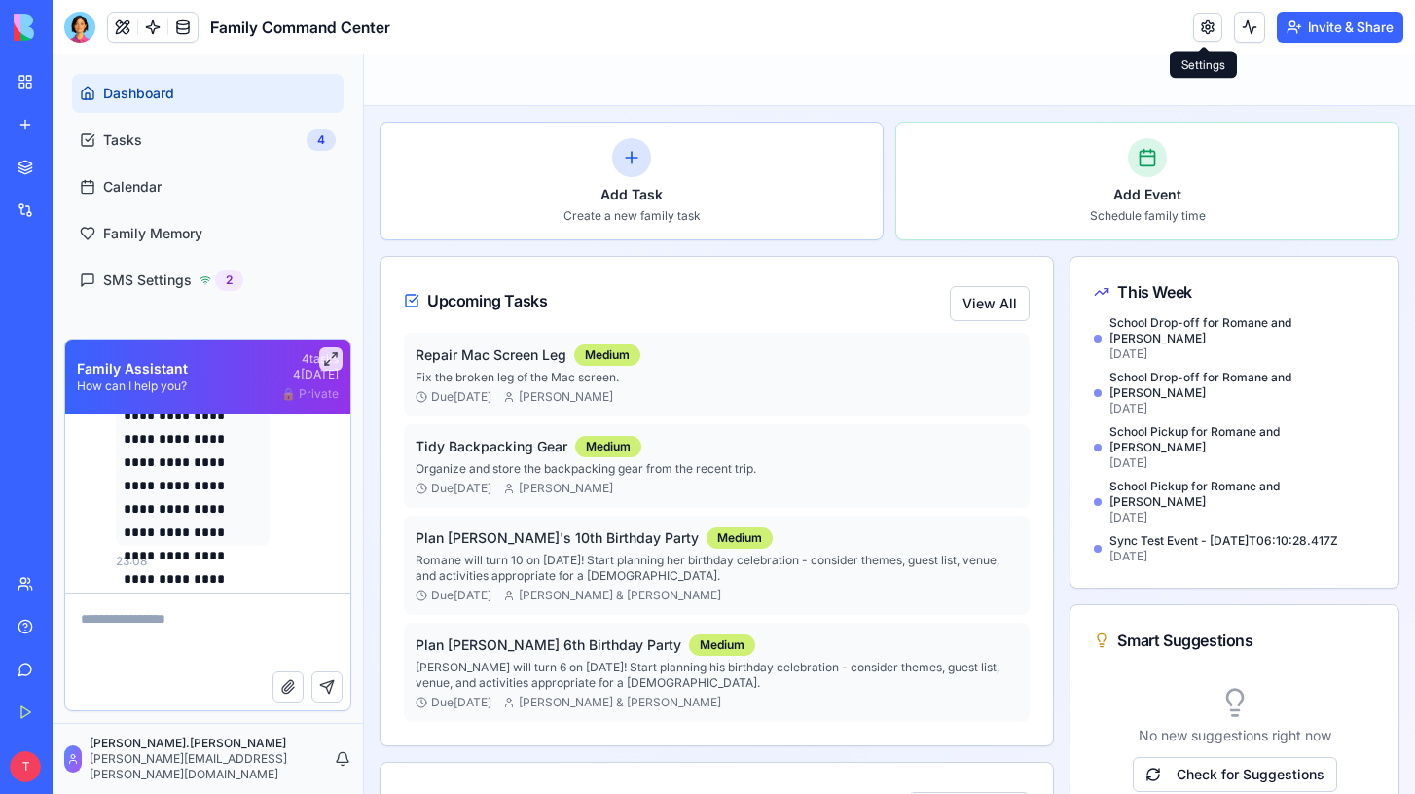
click at [1202, 23] on link at bounding box center [1207, 27] width 29 height 29
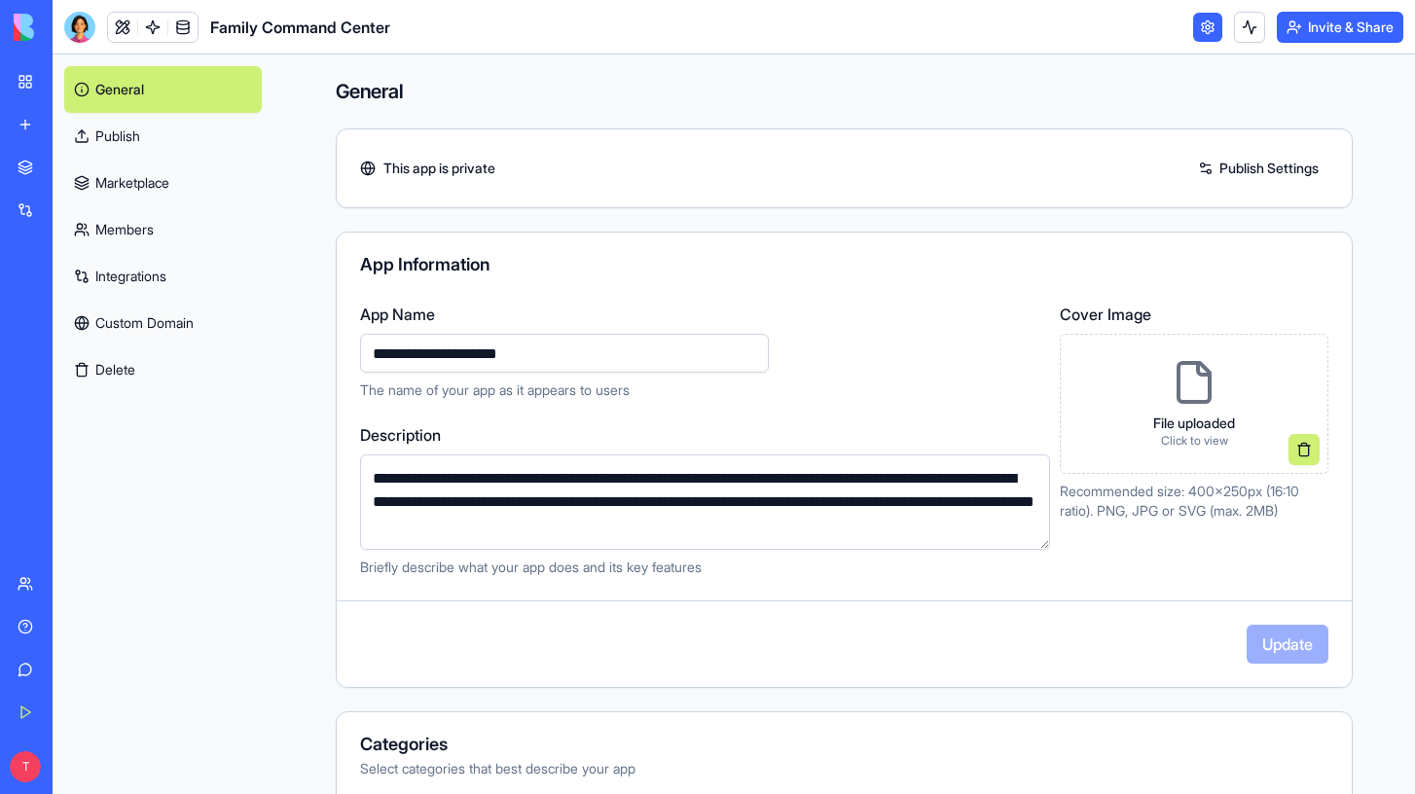
click at [169, 255] on link "Integrations" at bounding box center [163, 276] width 198 height 47
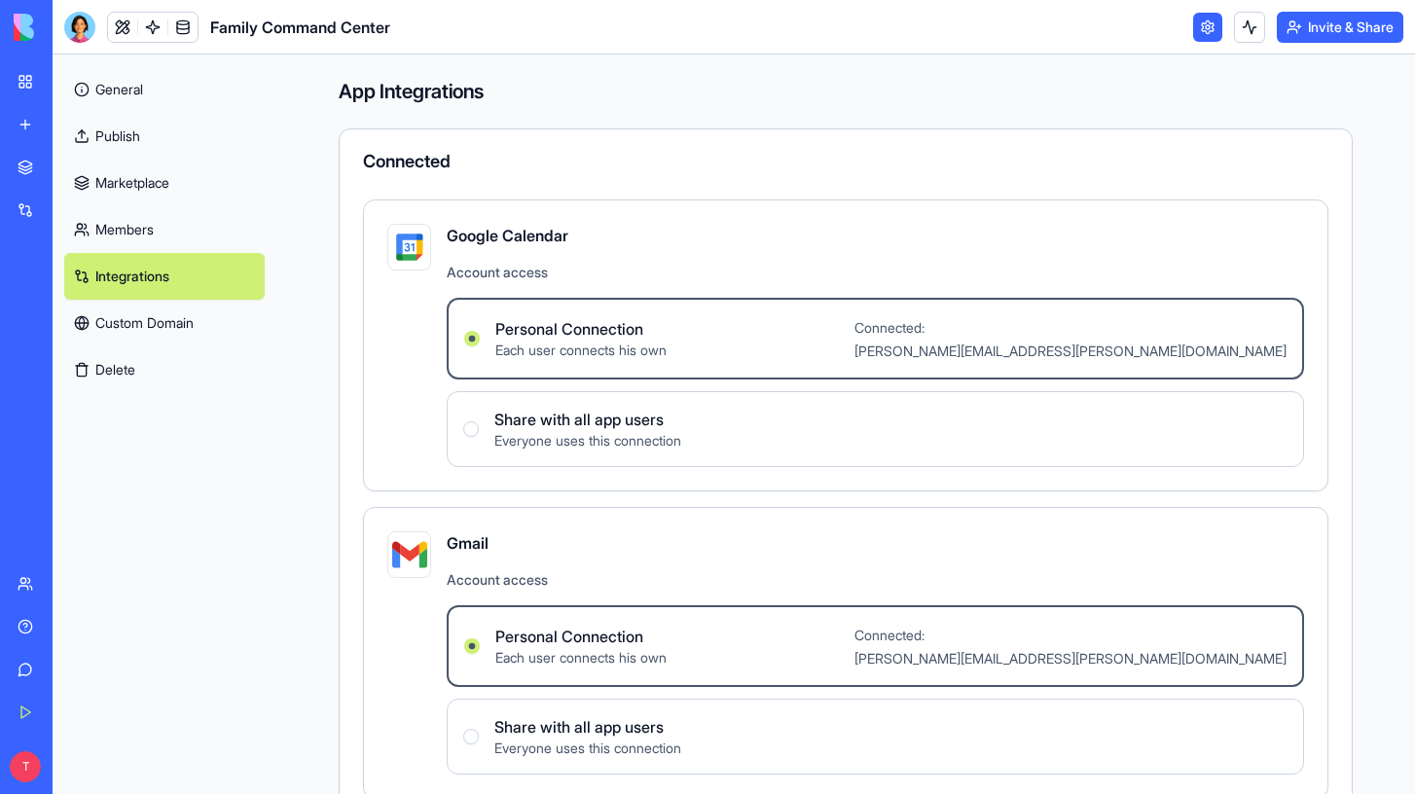
click at [717, 347] on label "Personal Connection Each user connects his own Connected: travis.tarr@gmail.com" at bounding box center [876, 339] width 858 height 82
click at [480, 347] on Connection "Personal Connection Each user connects his own Connected: travis.tarr@gmail.com" at bounding box center [472, 339] width 16 height 16
click at [491, 259] on div "Google Calendar Account access Personal Connection Each user connects his own C…" at bounding box center [876, 345] width 858 height 243
click at [526, 335] on span "Personal Connection" at bounding box center [580, 328] width 171 height 23
click at [480, 335] on Connection "Personal Connection Each user connects his own Connected: travis.tarr@gmail.com" at bounding box center [472, 339] width 16 height 16
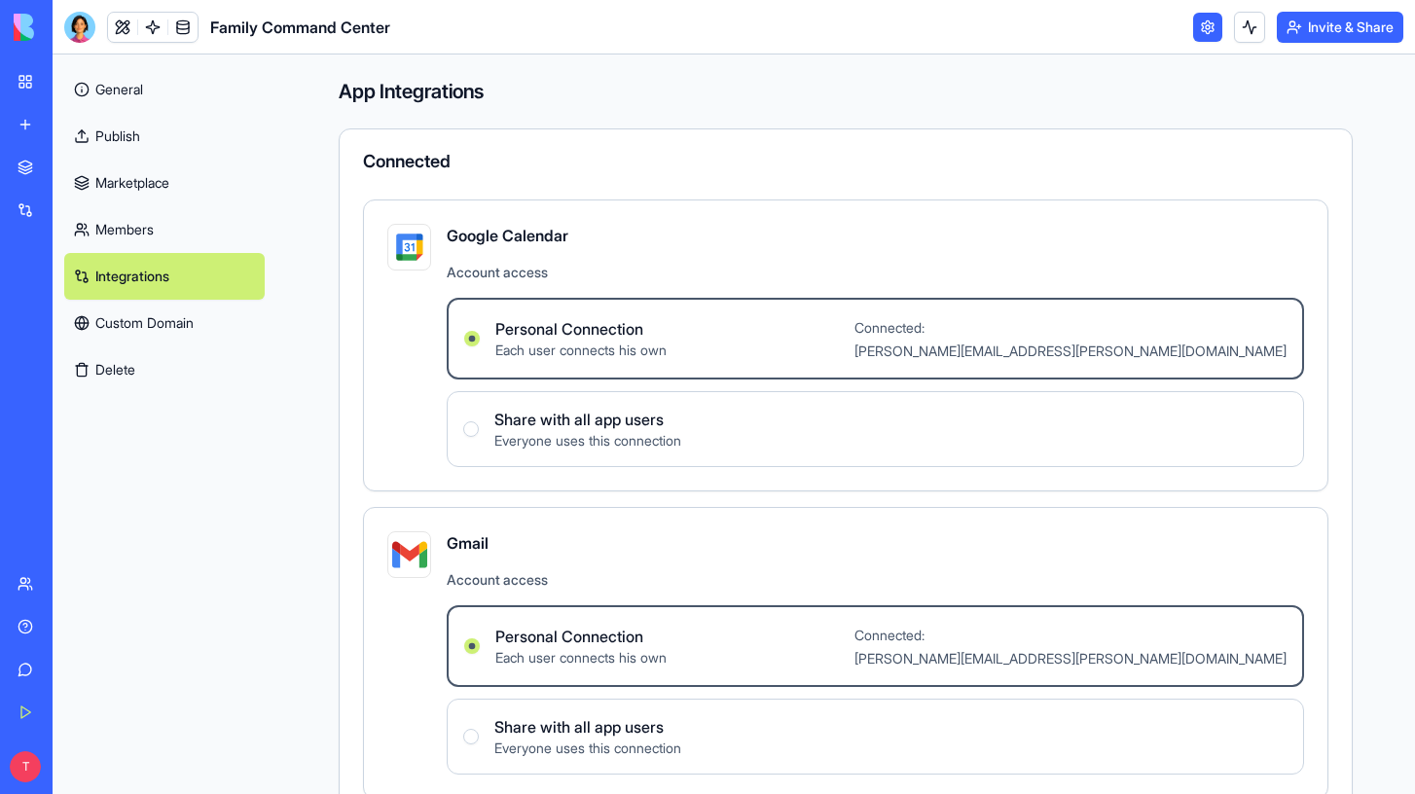
click at [526, 332] on span "Personal Connection" at bounding box center [580, 328] width 171 height 23
click at [480, 332] on Connection "Personal Connection Each user connects his own Connected: travis.tarr@gmail.com" at bounding box center [472, 339] width 16 height 16
click at [526, 332] on span "Personal Connection" at bounding box center [580, 328] width 171 height 23
click at [480, 332] on Connection "Personal Connection Each user connects his own Connected: travis.tarr@gmail.com" at bounding box center [472, 339] width 16 height 16
click at [526, 332] on span "Personal Connection" at bounding box center [580, 328] width 171 height 23
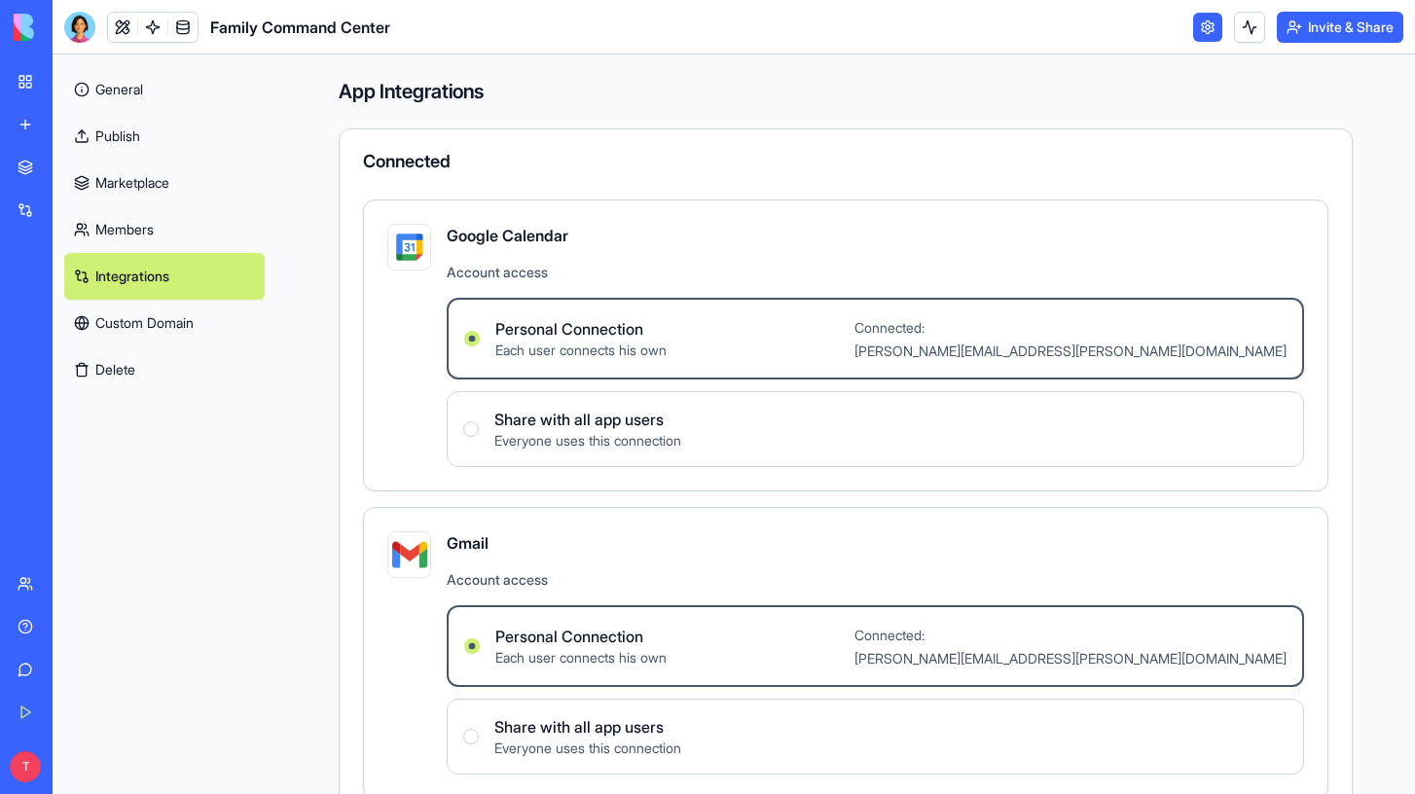
click at [480, 332] on Connection "Personal Connection Each user connects his own Connected: travis.tarr@gmail.com" at bounding box center [472, 339] width 16 height 16
click at [526, 332] on span "Personal Connection" at bounding box center [580, 328] width 171 height 23
click at [480, 332] on Connection "Personal Connection Each user connects his own Connected: travis.tarr@gmail.com" at bounding box center [472, 339] width 16 height 16
click at [532, 423] on span "Share with all app users" at bounding box center [587, 419] width 187 height 23
click at [479, 423] on users "Share with all app users Everyone uses this connection" at bounding box center [471, 429] width 16 height 16
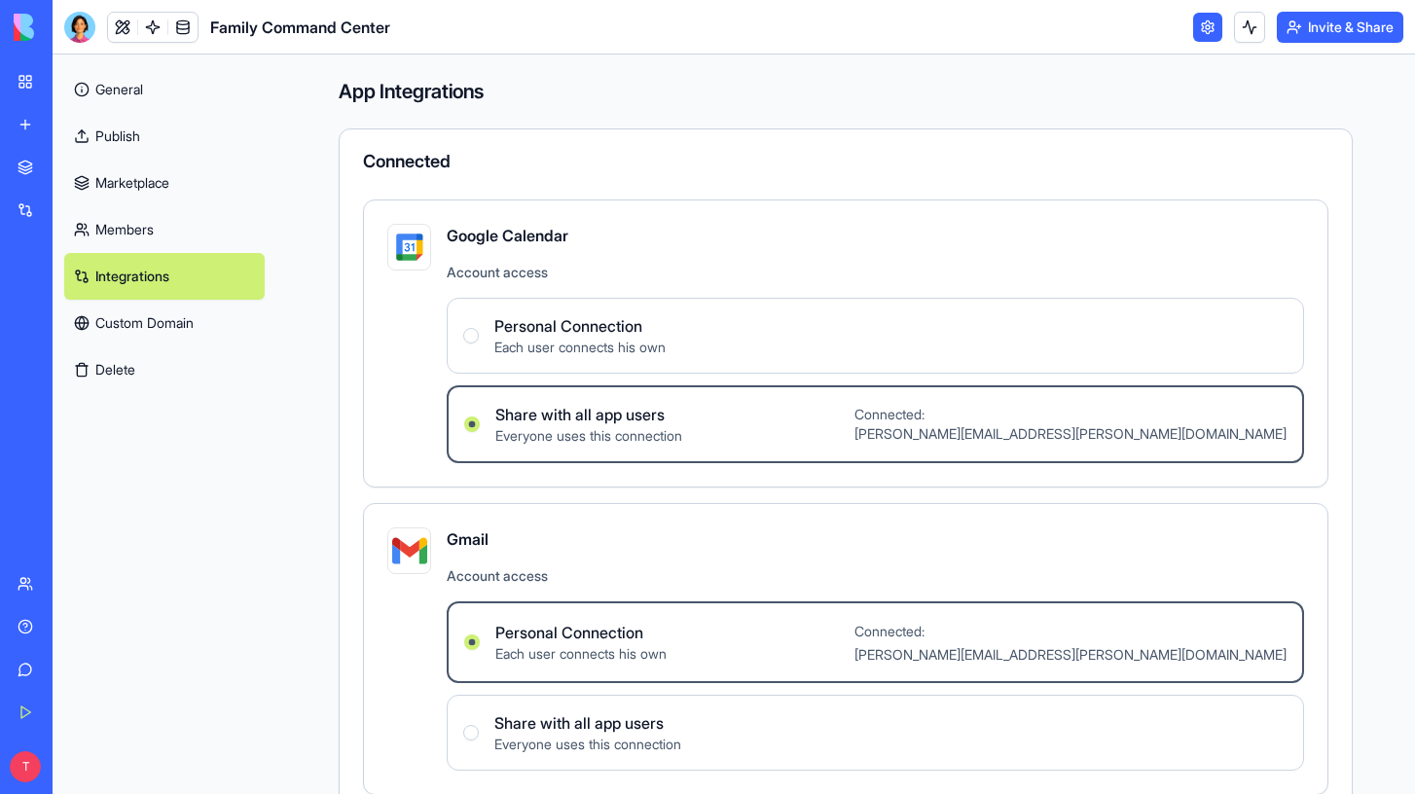
click at [530, 349] on span "Each user connects his own" at bounding box center [579, 347] width 171 height 19
click at [479, 344] on Connection "Personal Connection Each user connects his own" at bounding box center [471, 336] width 16 height 16
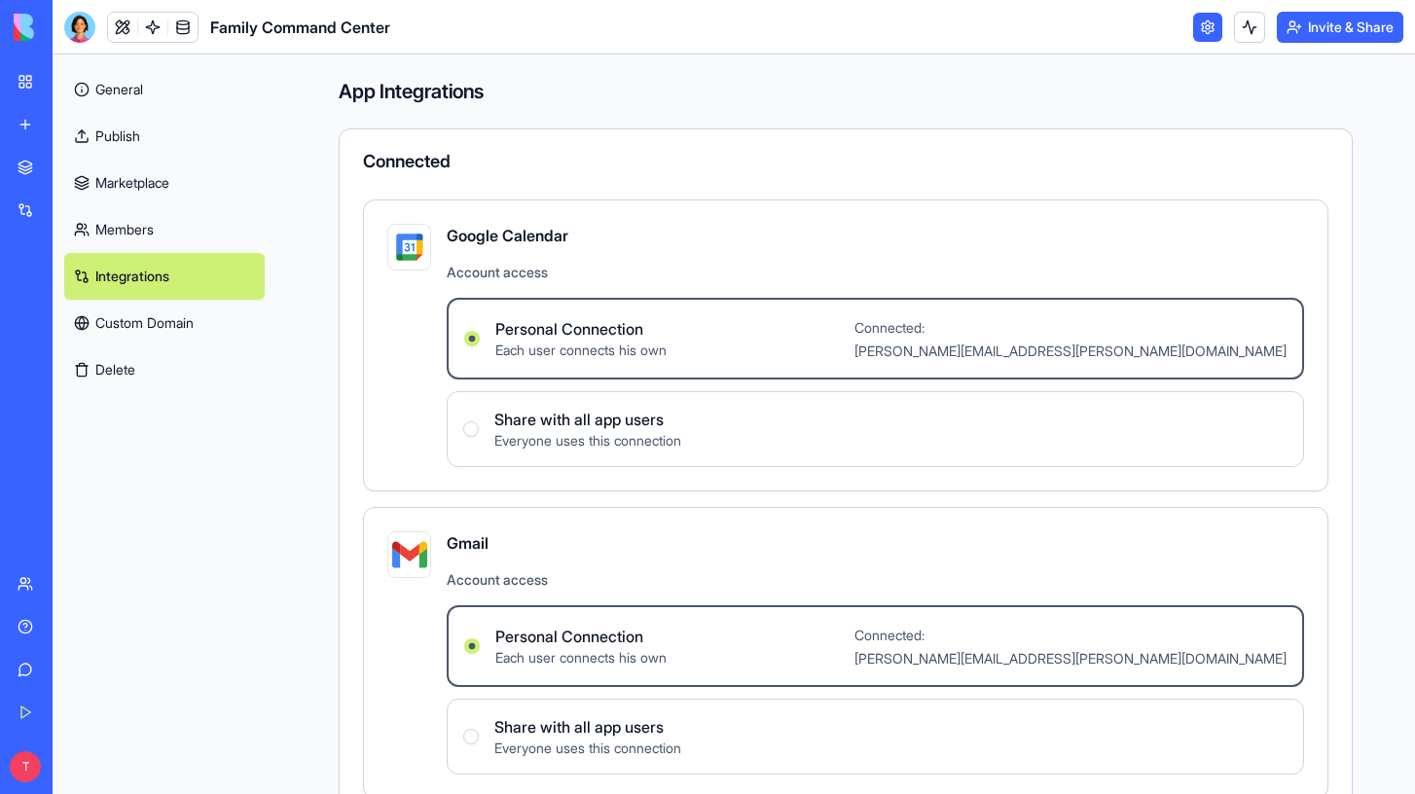
type Connection "Personal Connection"
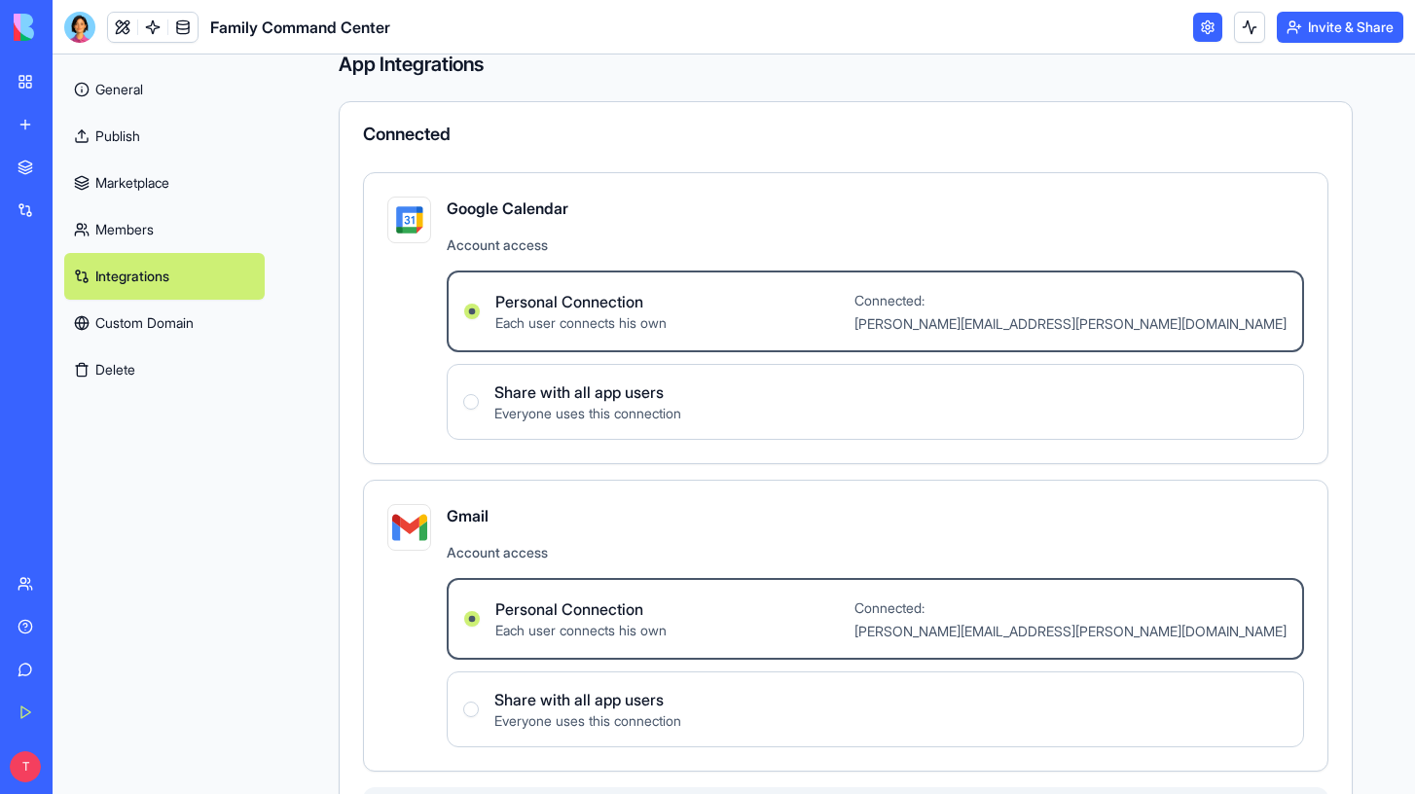
scroll to position [138, 0]
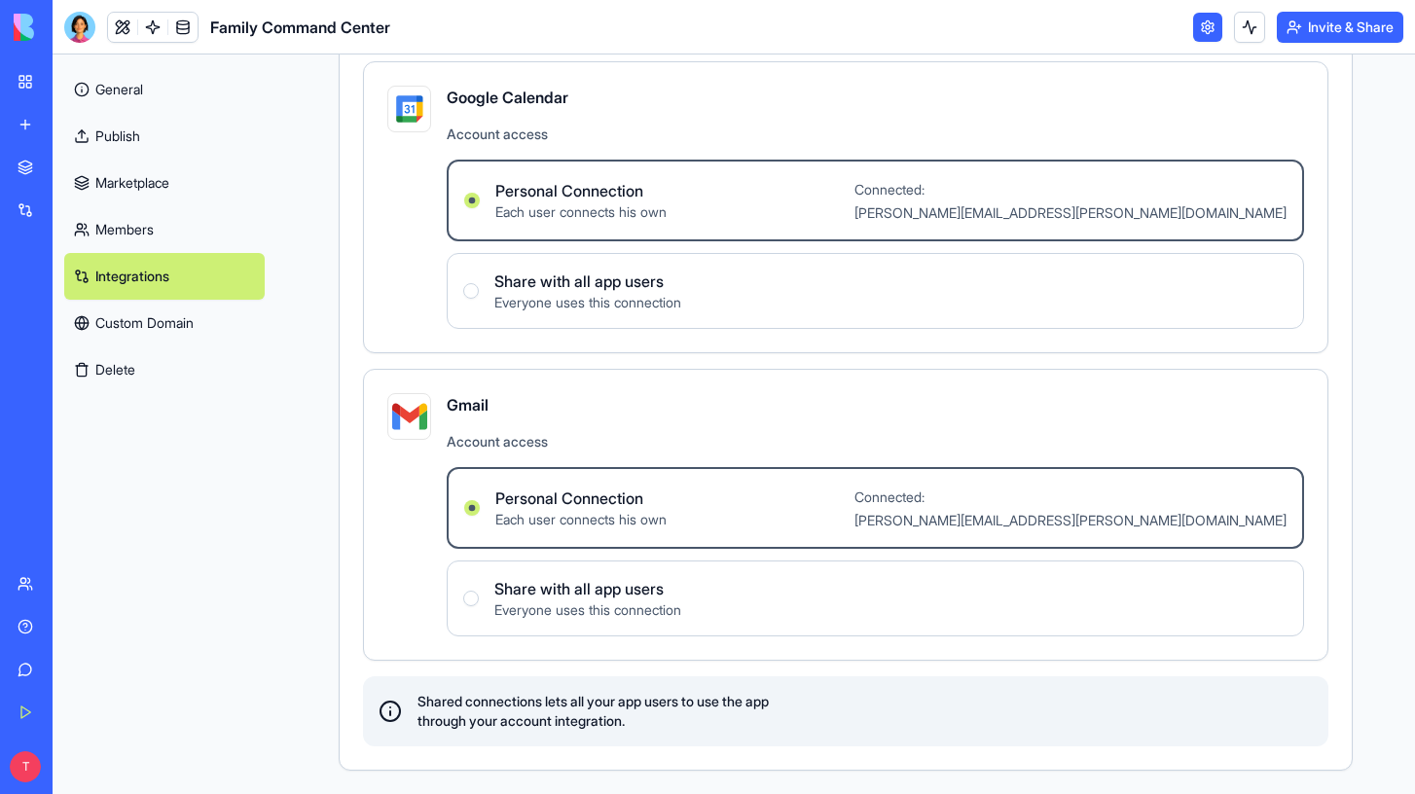
click at [393, 713] on icon at bounding box center [390, 711] width 23 height 23
click at [125, 191] on link "Marketplace" at bounding box center [164, 183] width 201 height 47
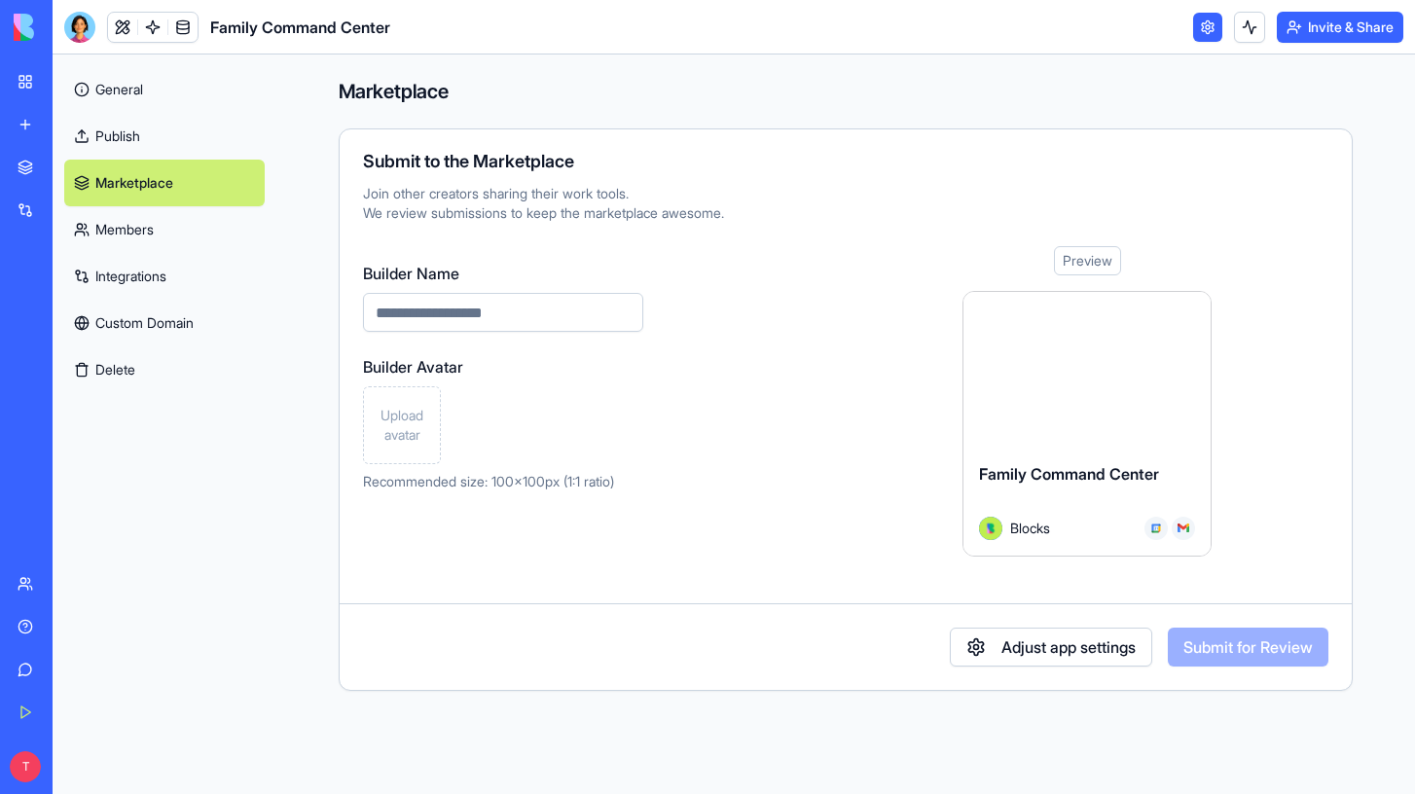
click at [122, 89] on link "General" at bounding box center [164, 89] width 201 height 47
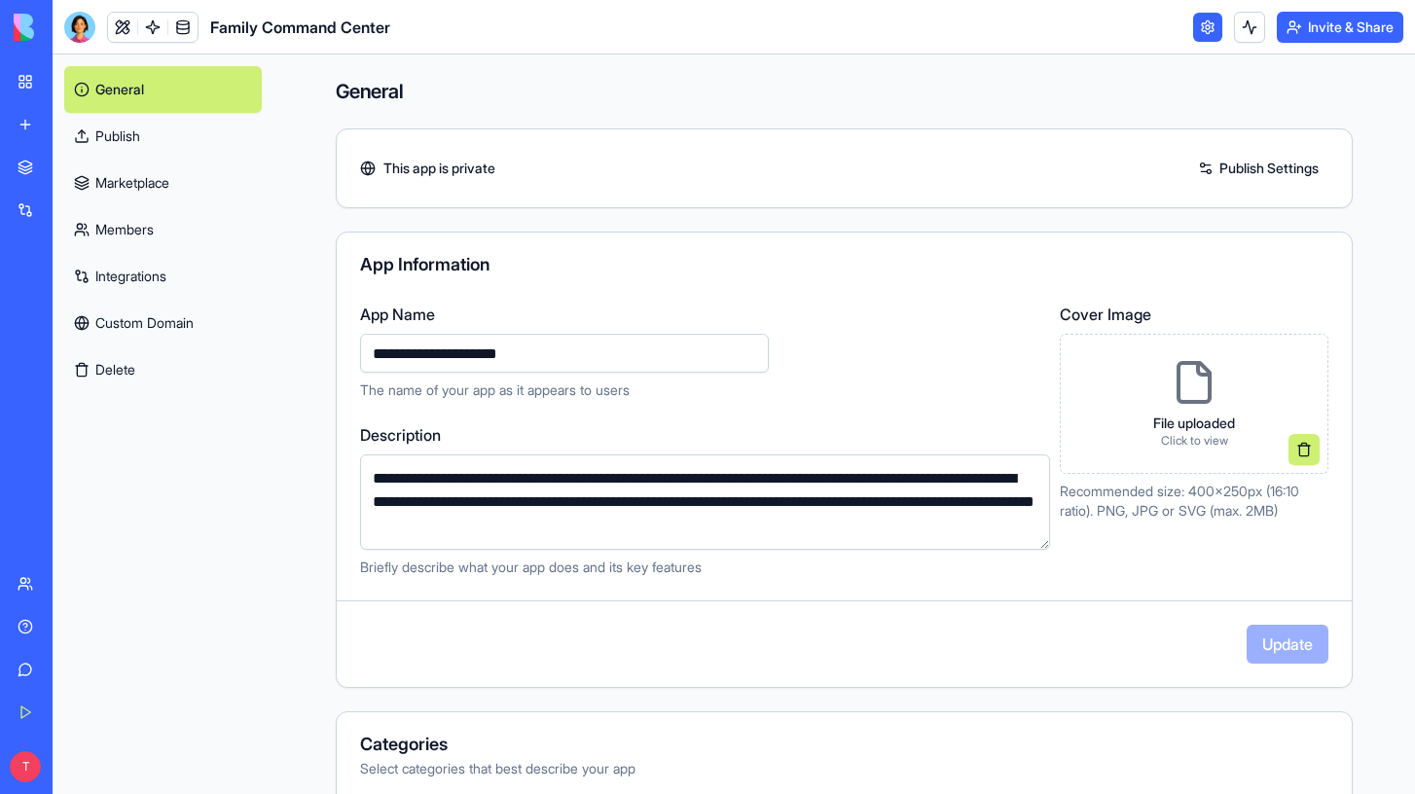
click at [540, 276] on div "App Information" at bounding box center [844, 267] width 1015 height 23
click at [1208, 30] on link at bounding box center [1207, 27] width 29 height 29
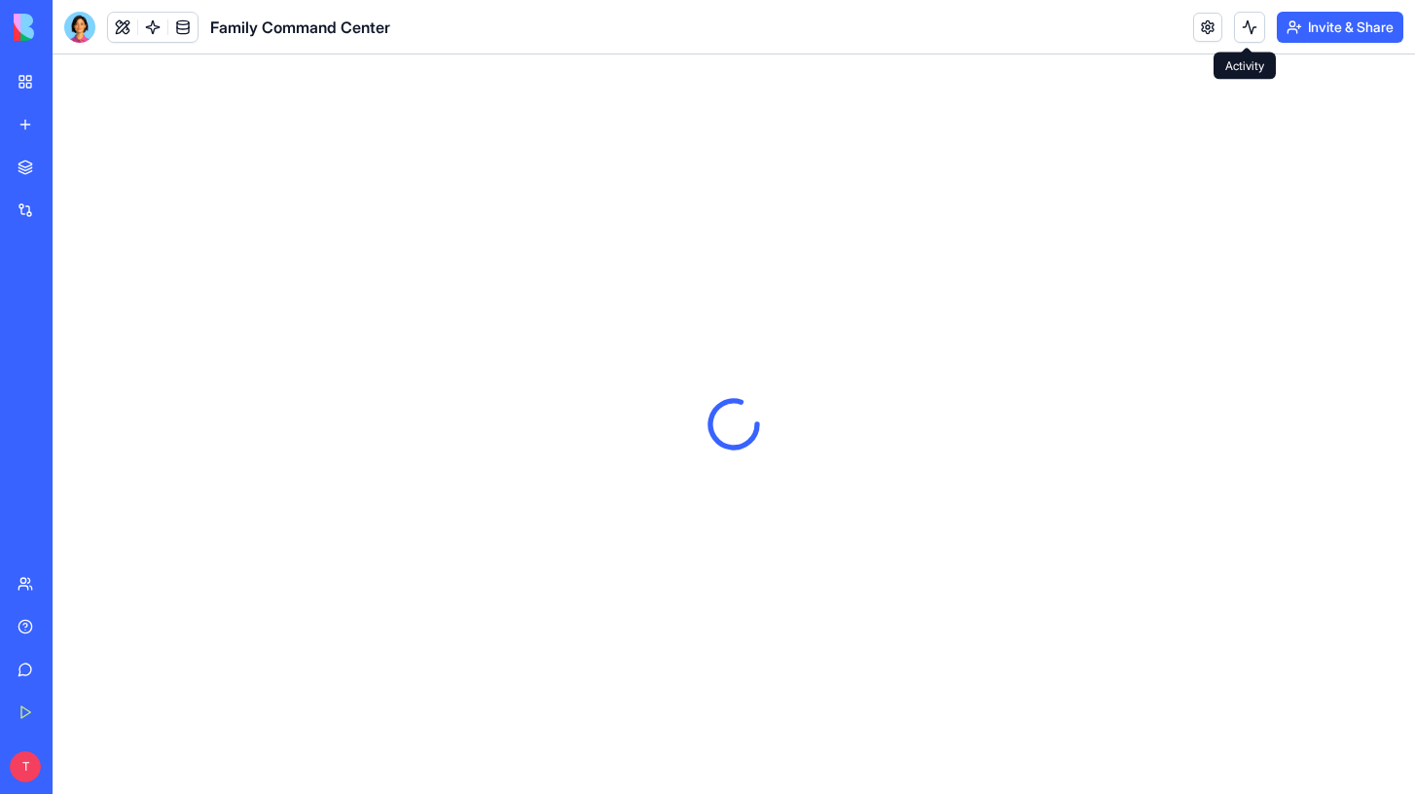
click at [1240, 29] on button at bounding box center [1249, 27] width 31 height 31
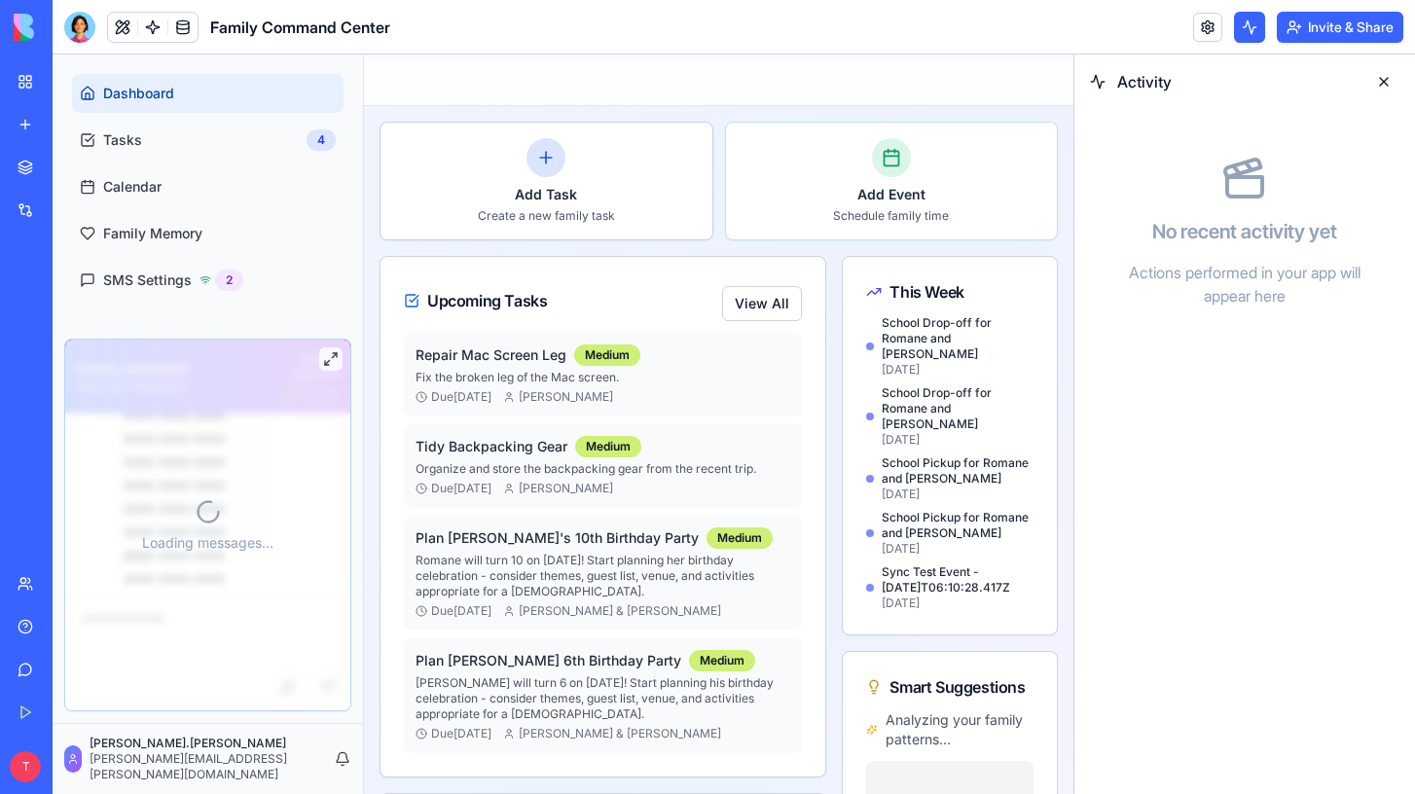
scroll to position [10711, 0]
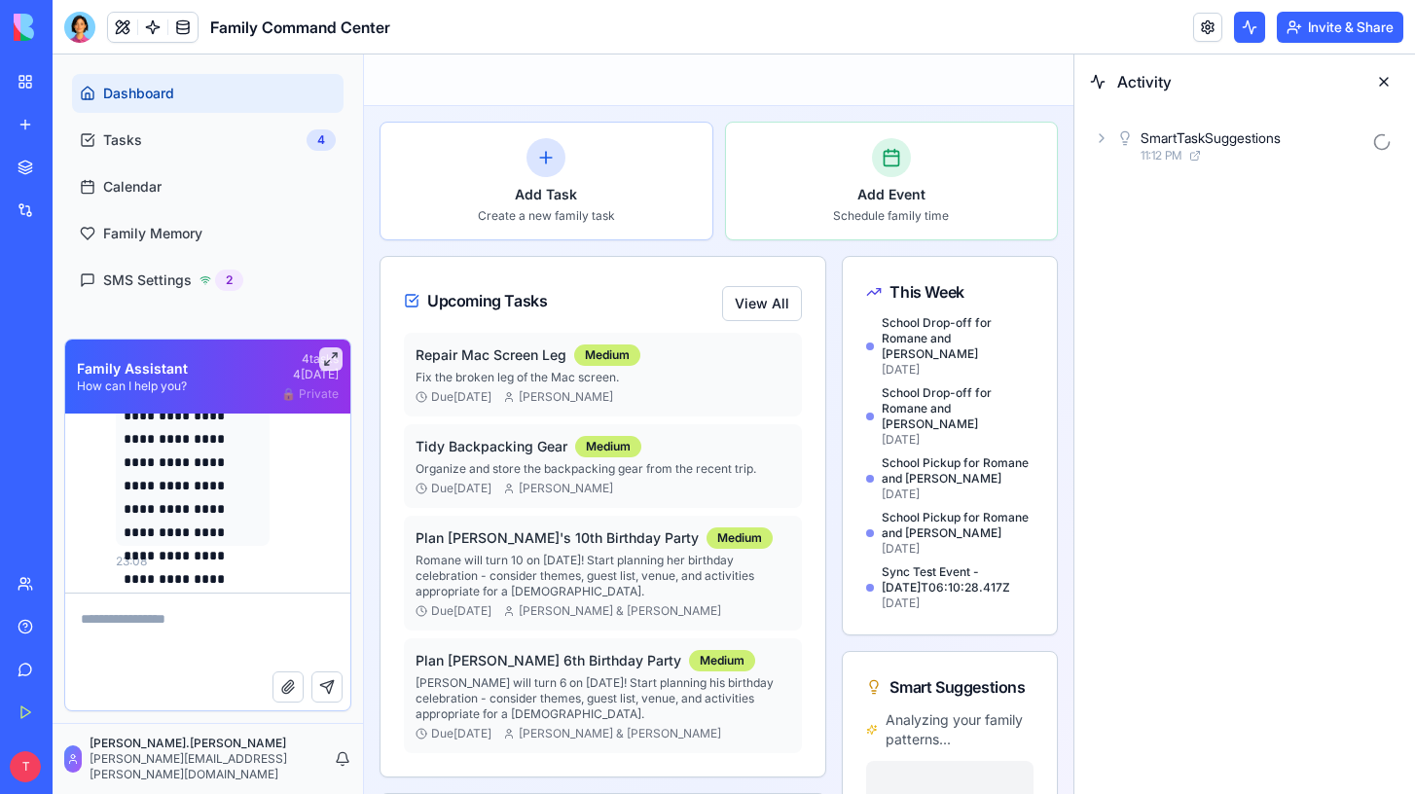
click at [1240, 29] on button at bounding box center [1249, 27] width 31 height 31
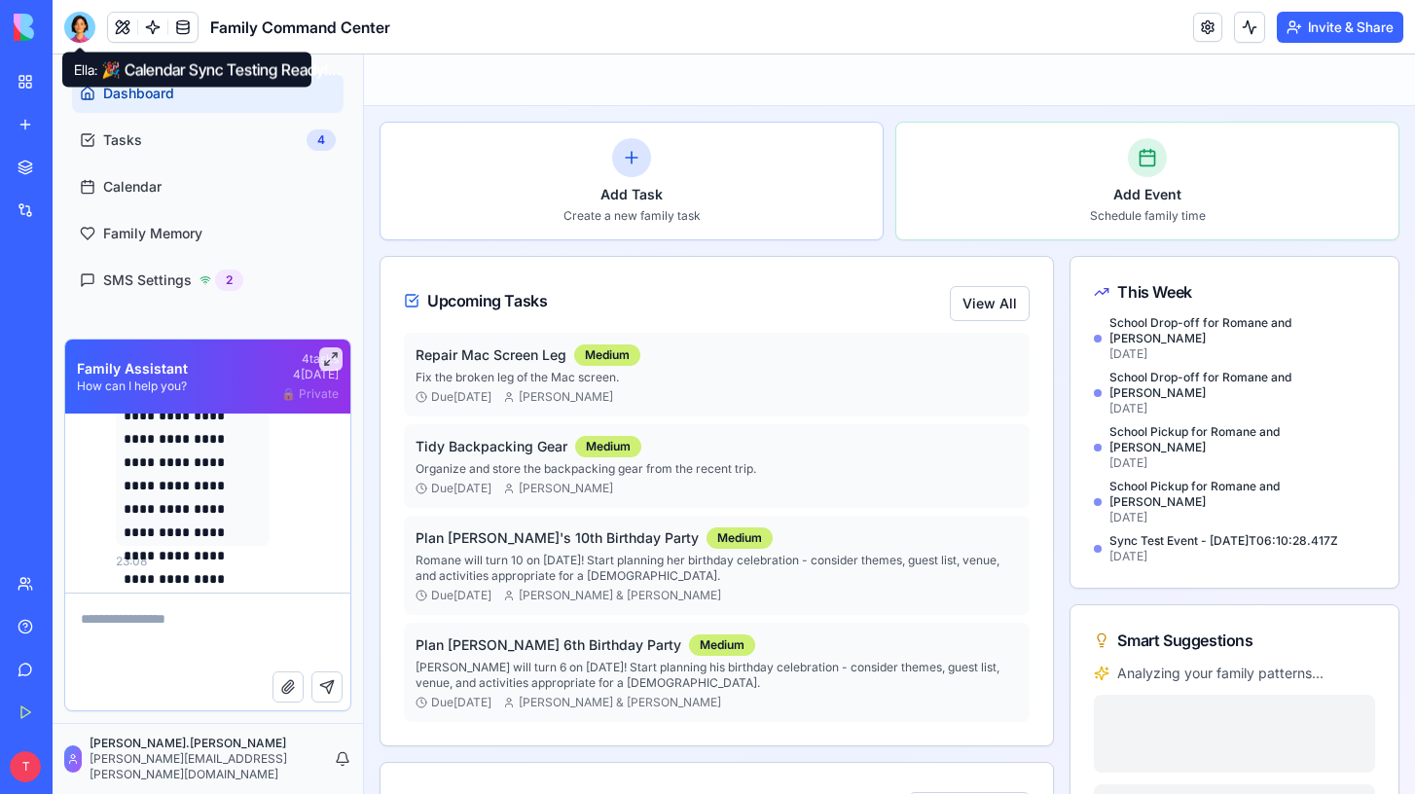
click at [78, 29] on div at bounding box center [79, 27] width 31 height 31
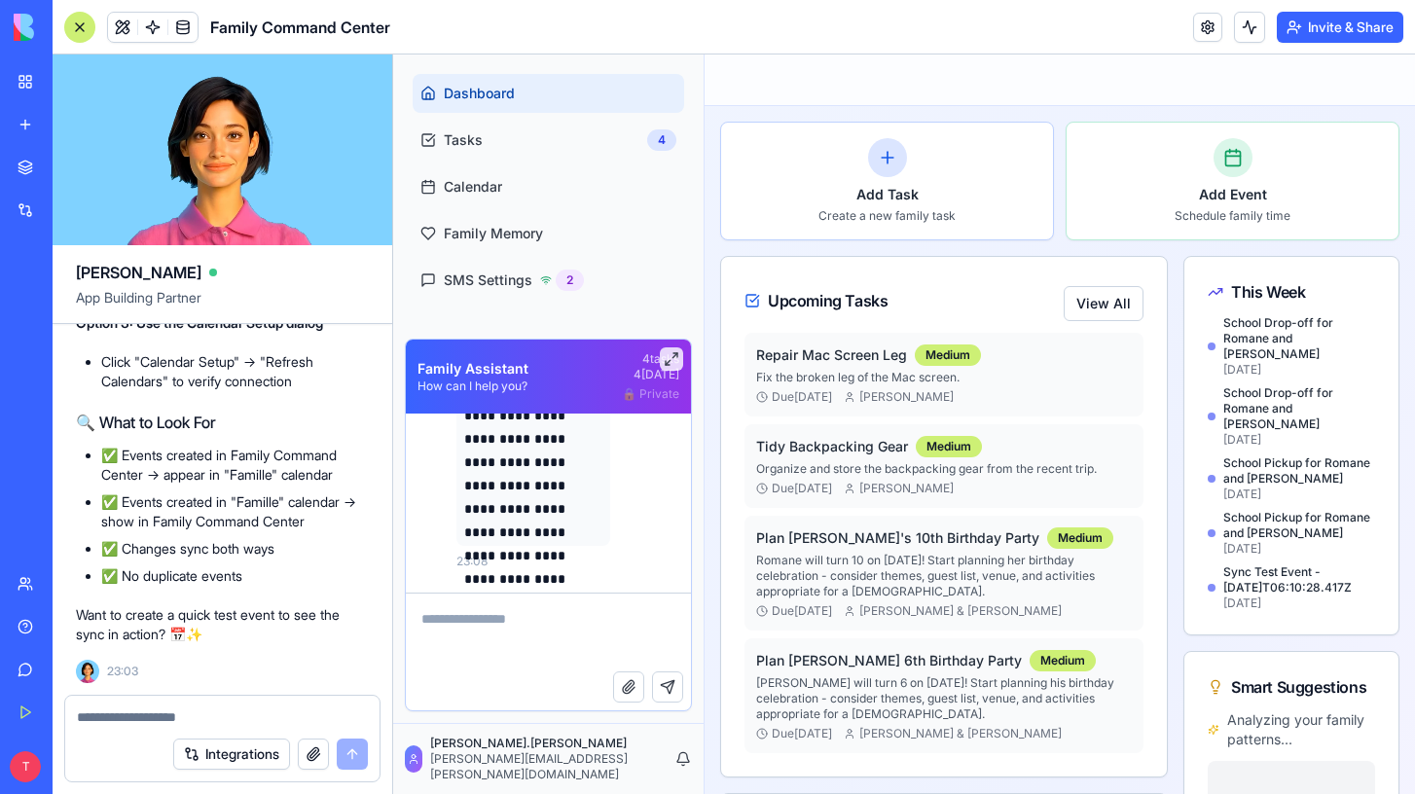
scroll to position [0, 0]
click at [155, 715] on textarea at bounding box center [222, 717] width 291 height 19
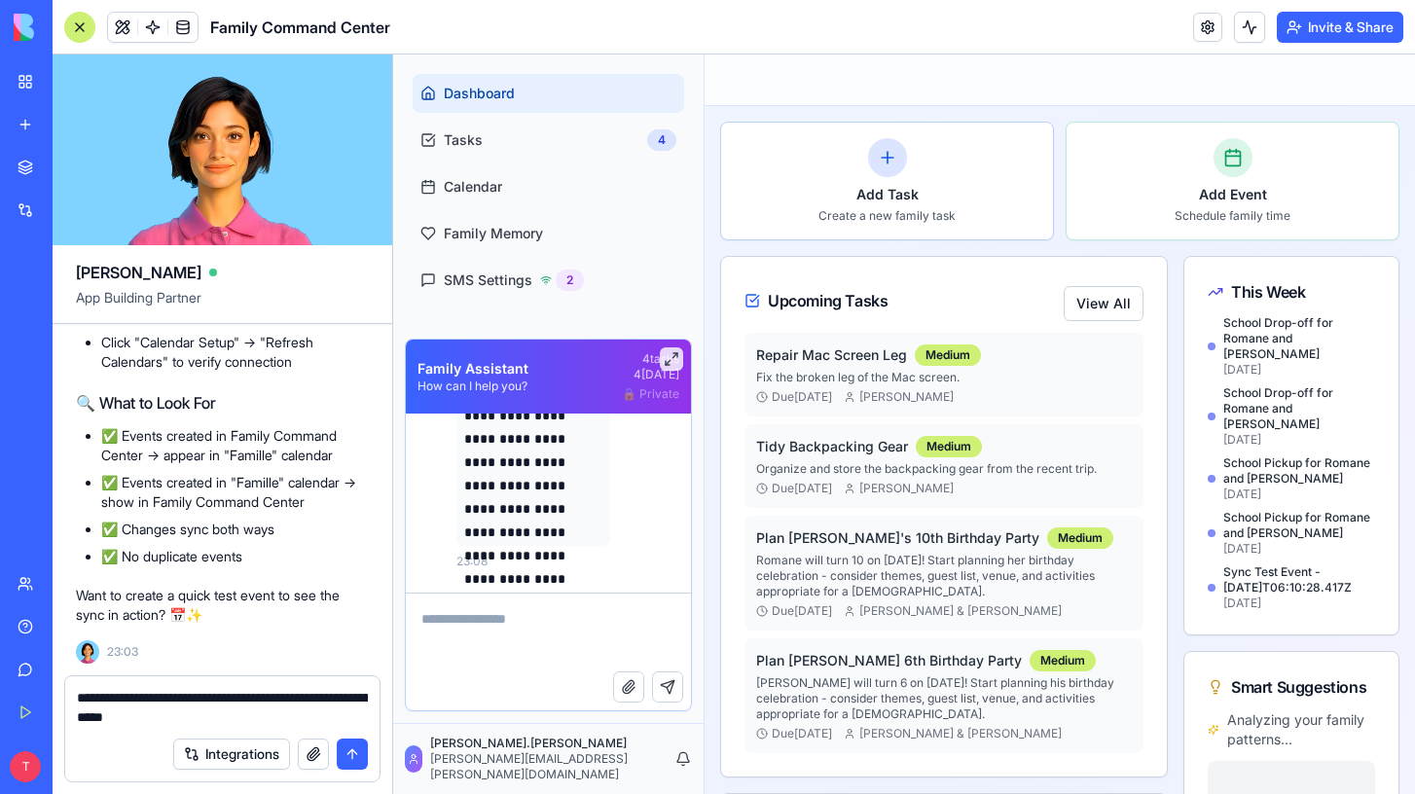
type textarea "**********"
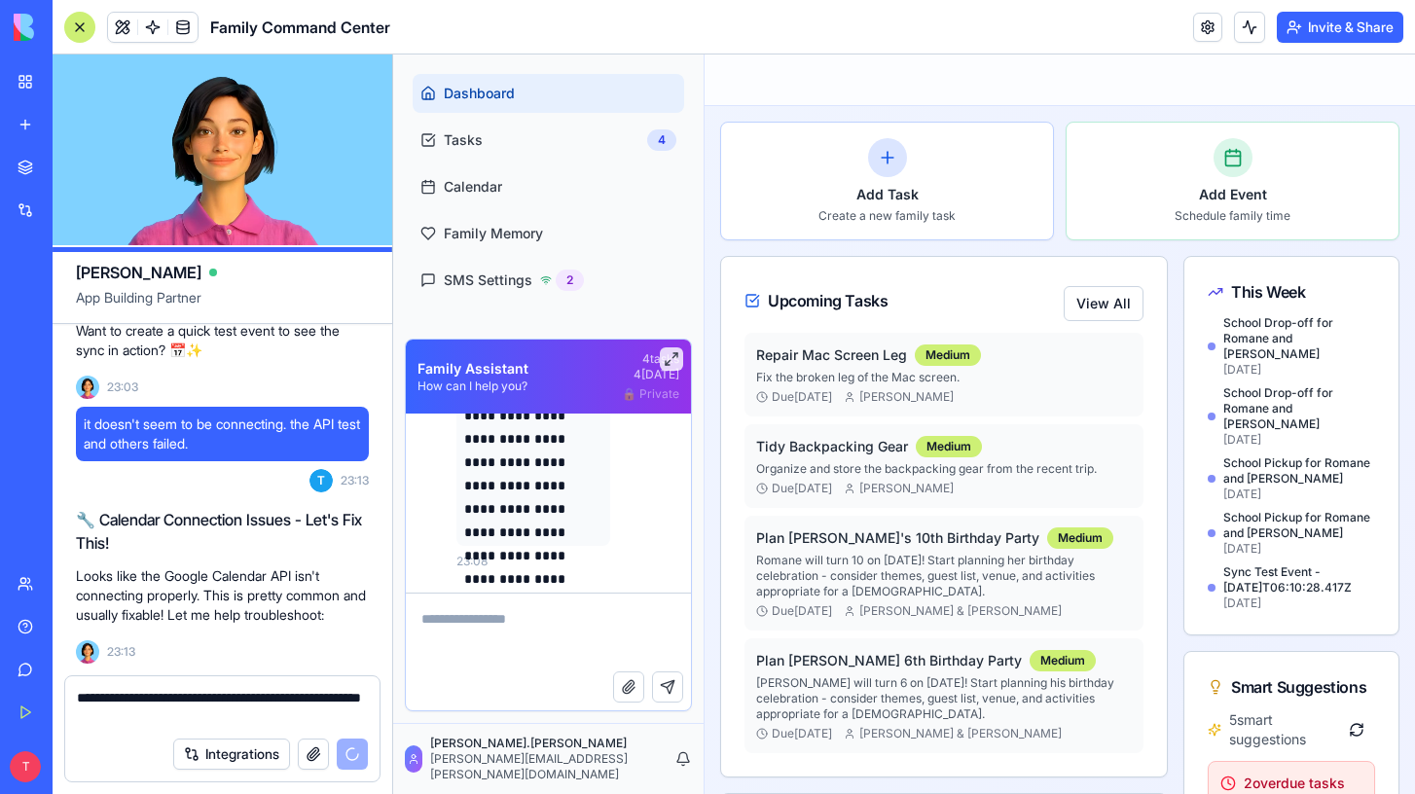
scroll to position [32494, 0]
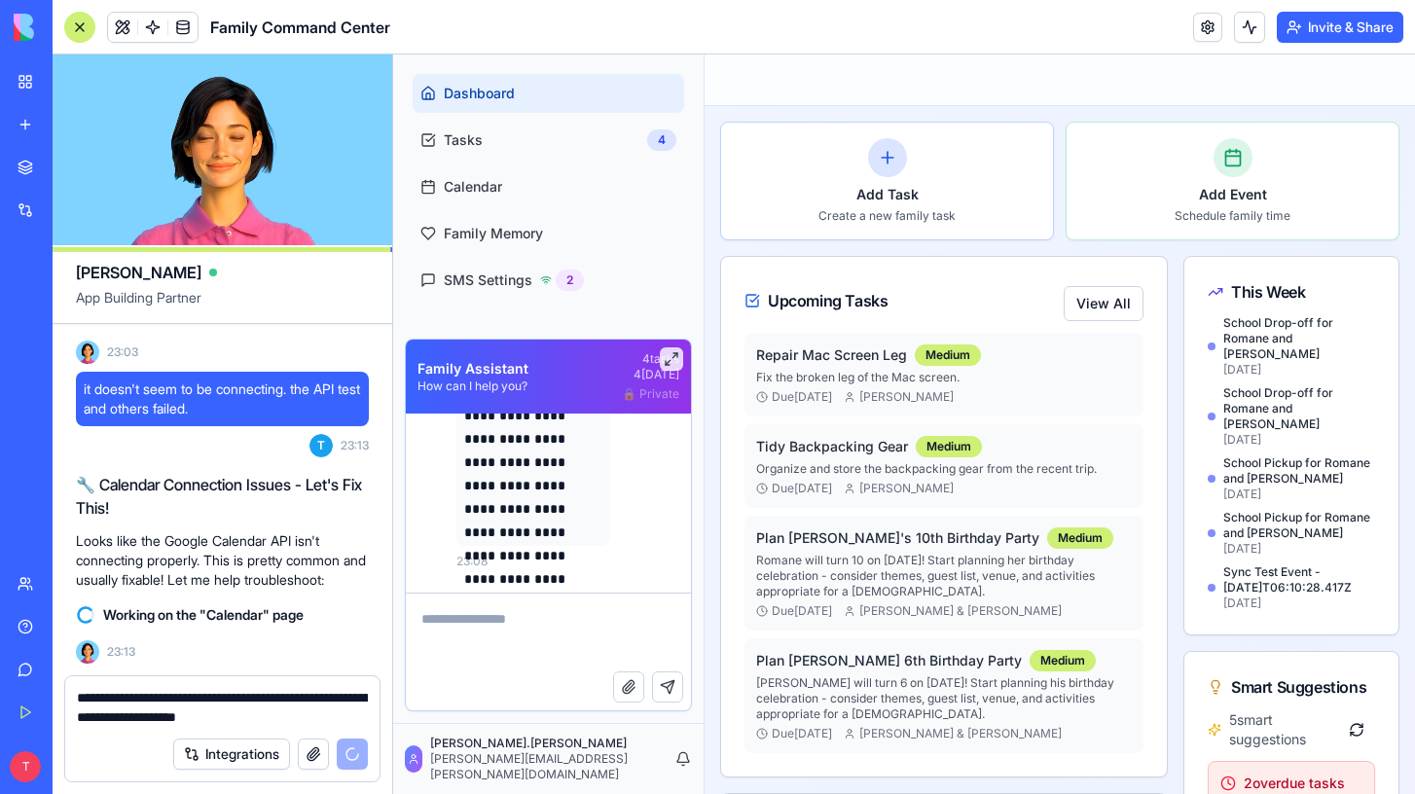
type textarea "**********"
click at [530, 632] on textarea at bounding box center [548, 633] width 285 height 78
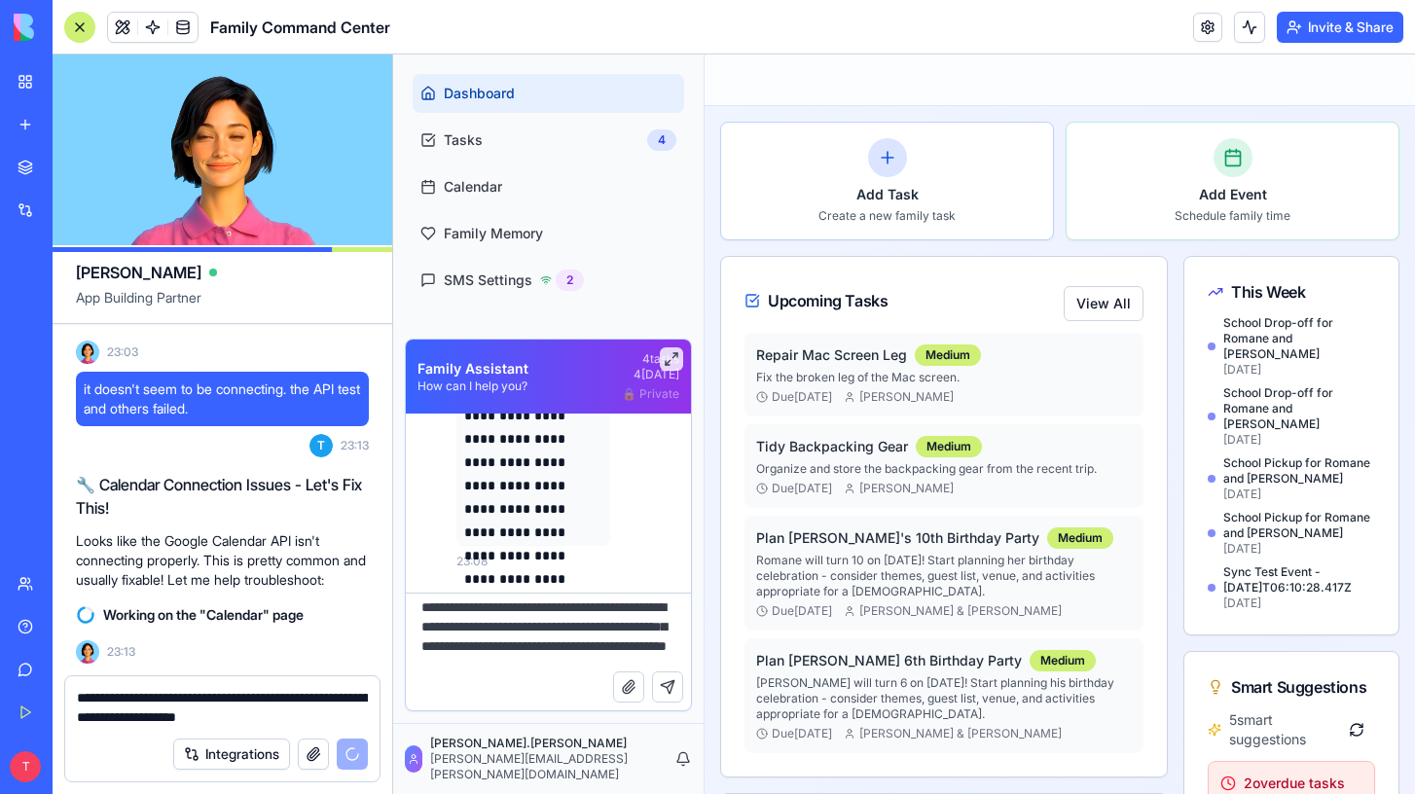
scroll to position [33, 0]
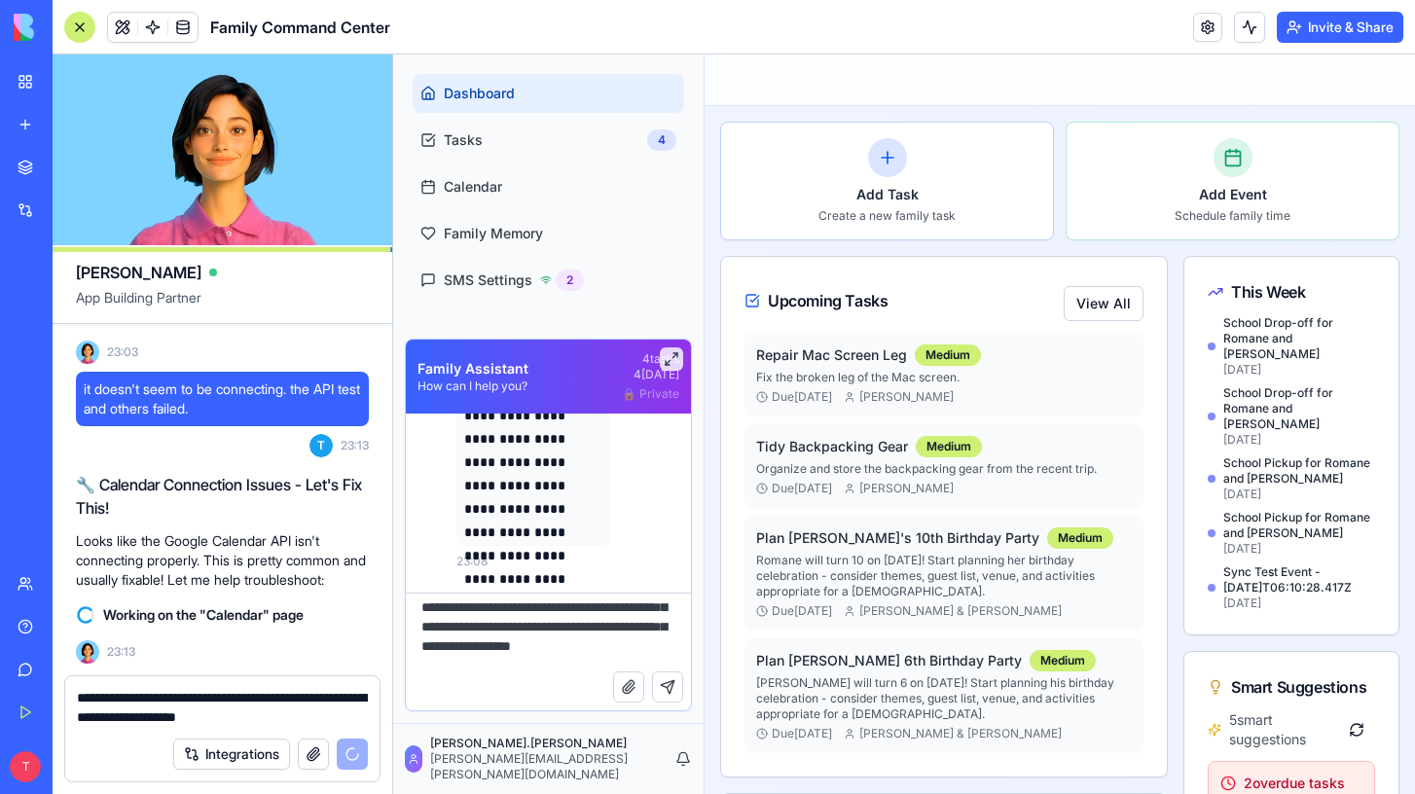
type textarea "**********"
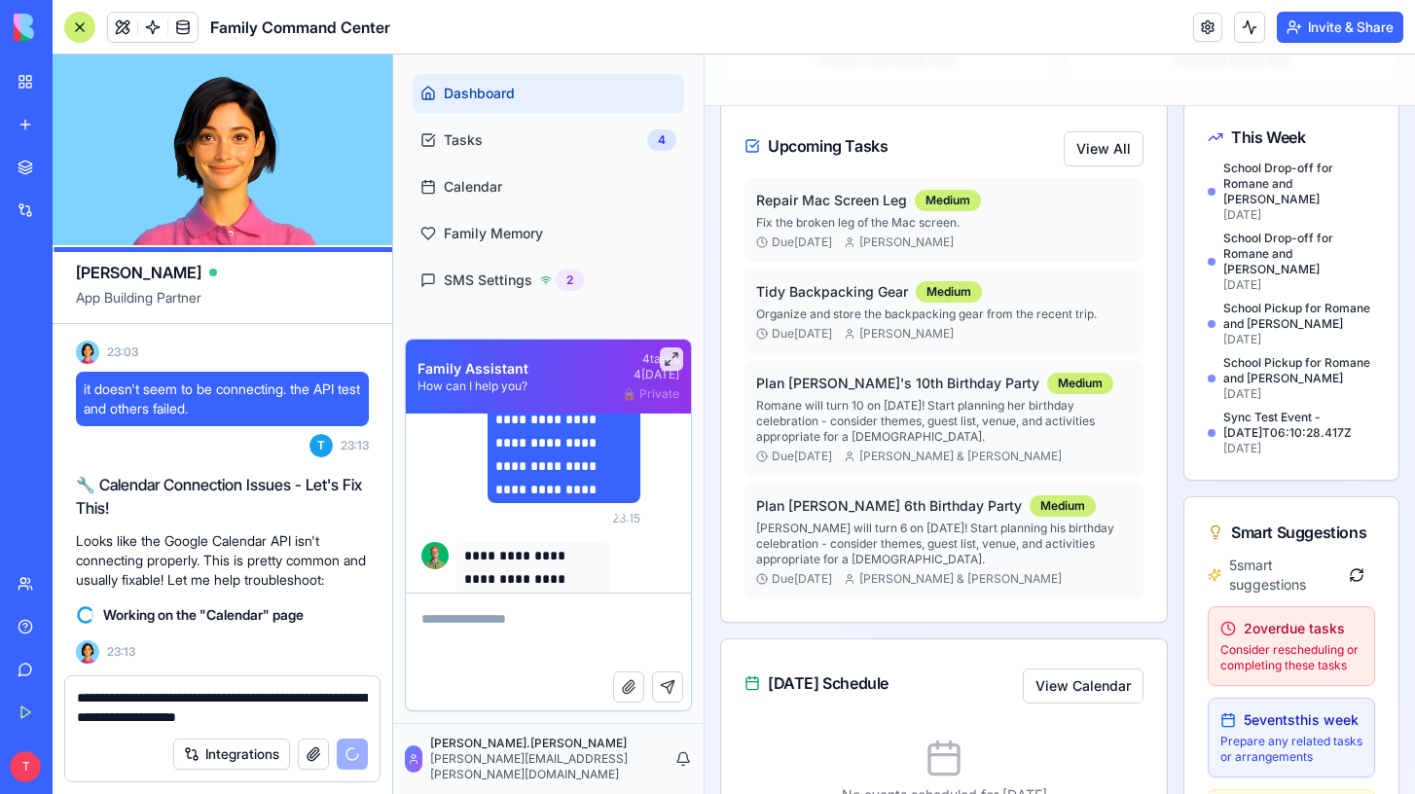
scroll to position [10920, 0]
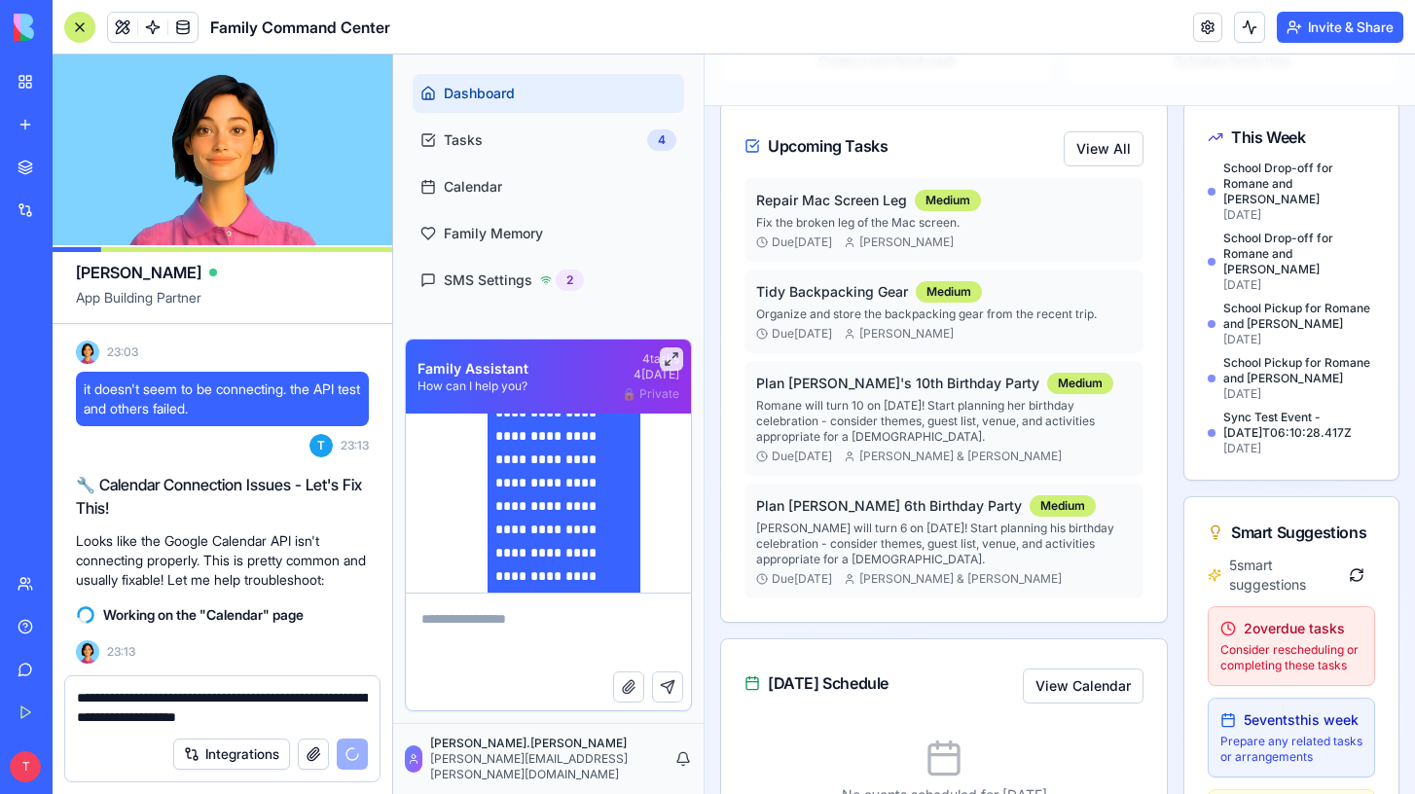
click at [1277, 355] on p "School Pickup for Romane and [PERSON_NAME]" at bounding box center [1300, 370] width 152 height 31
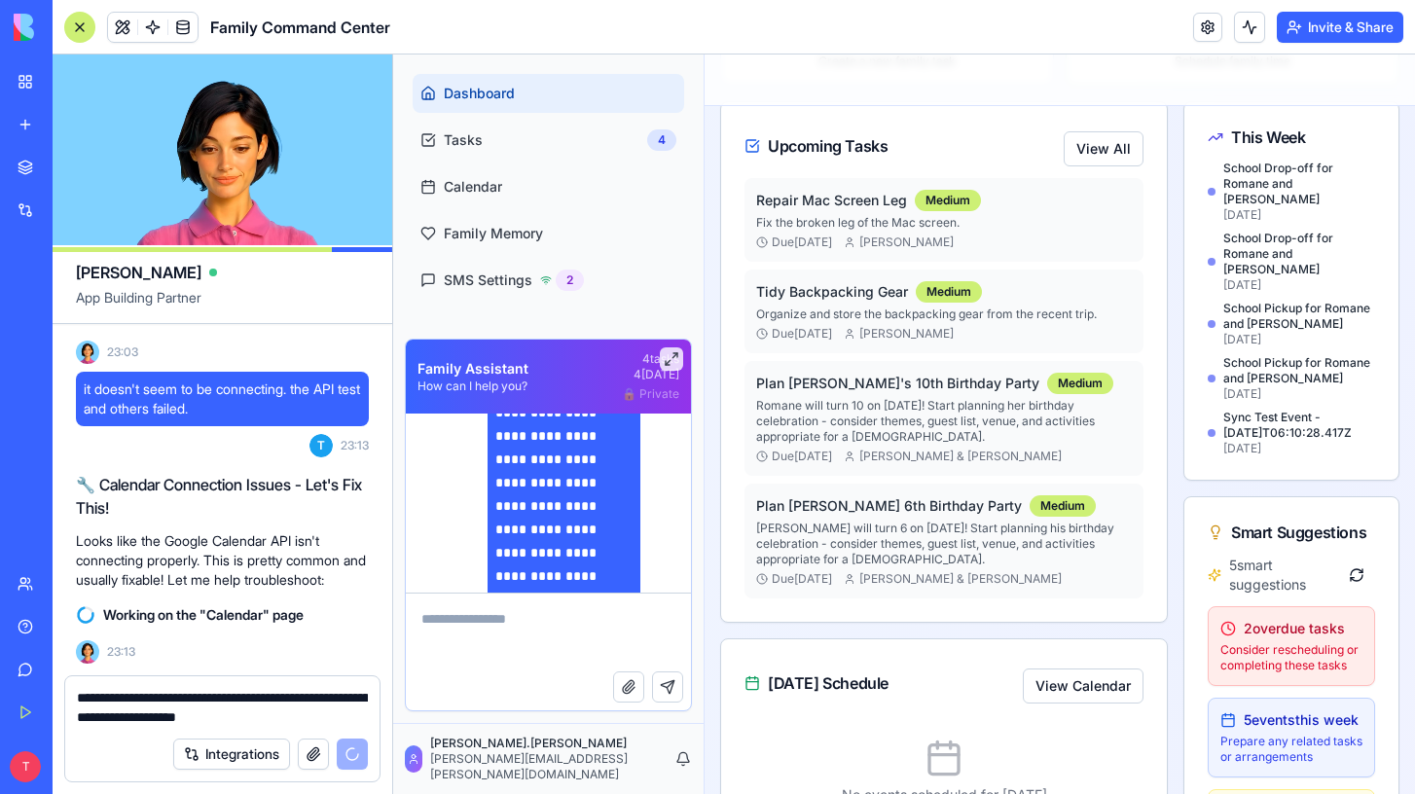
click at [1261, 355] on p "School Pickup for Romane and [PERSON_NAME]" at bounding box center [1300, 370] width 152 height 31
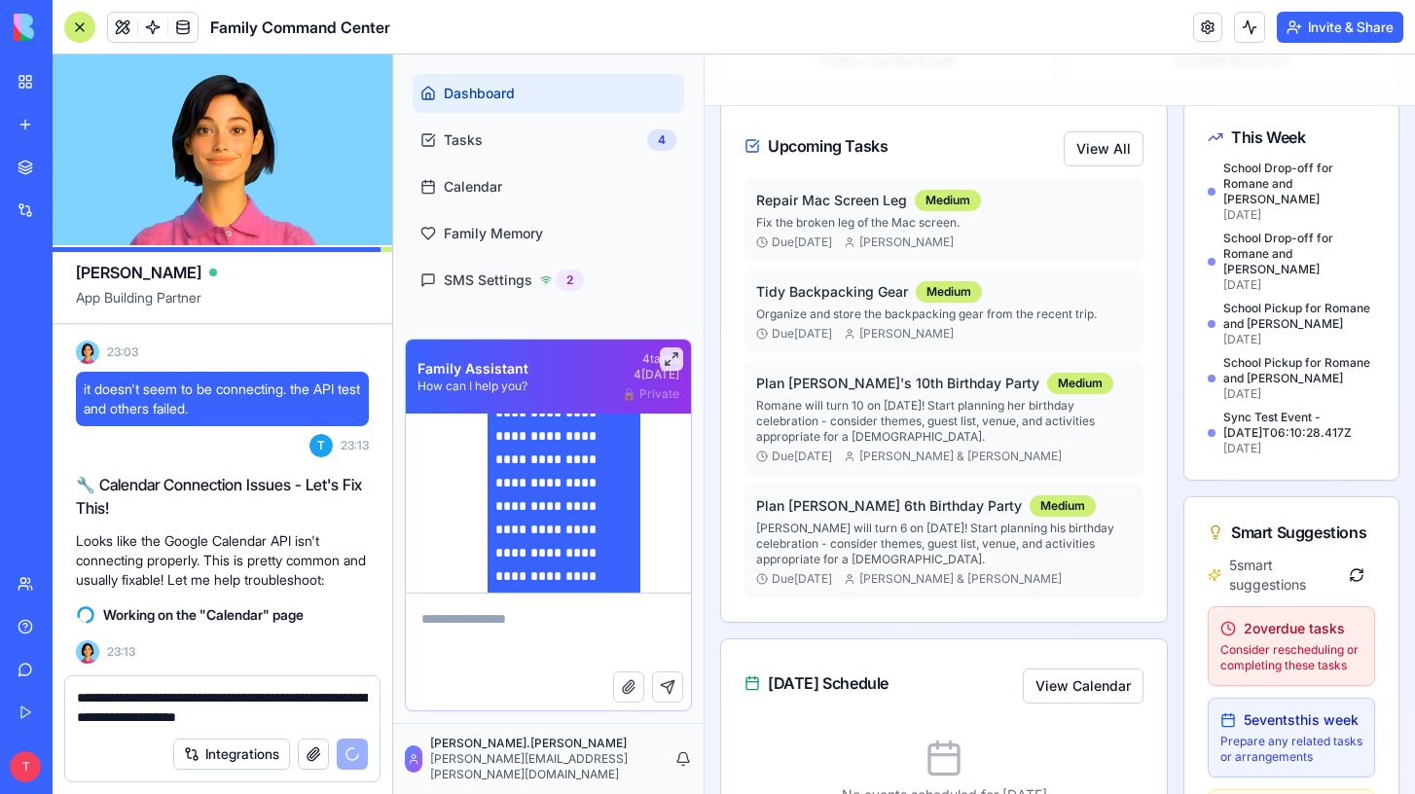
click at [531, 641] on textarea at bounding box center [548, 633] width 285 height 78
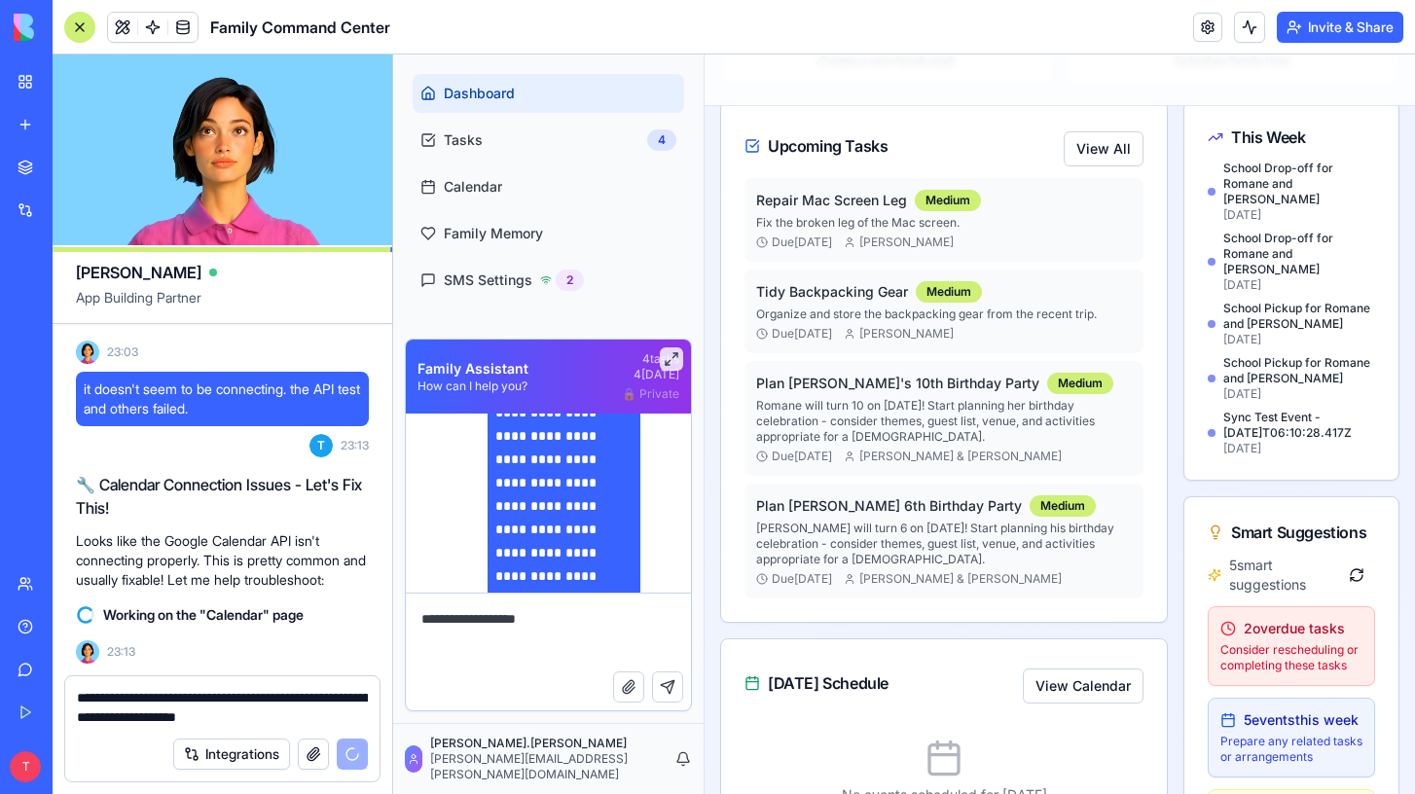
type textarea "**********"
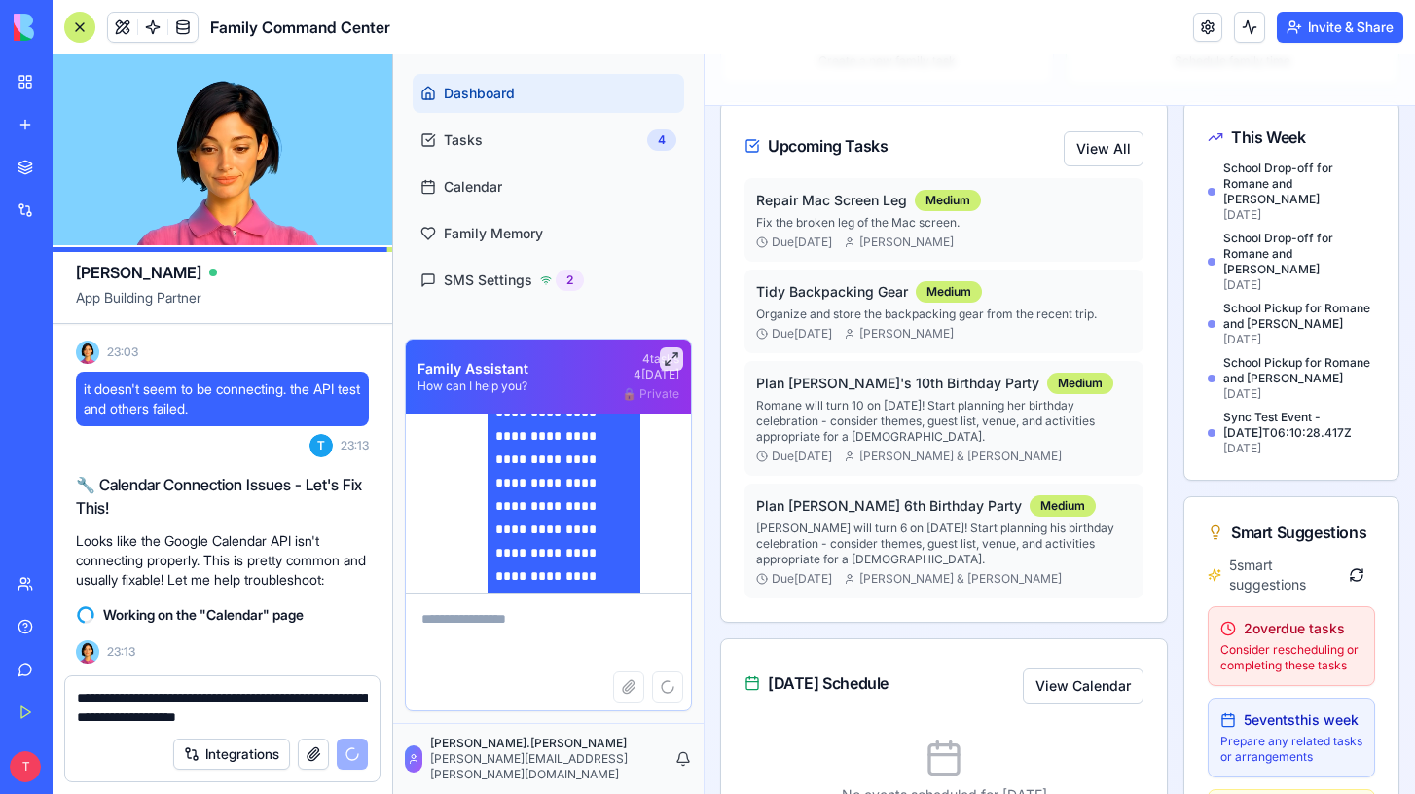
scroll to position [11435, 0]
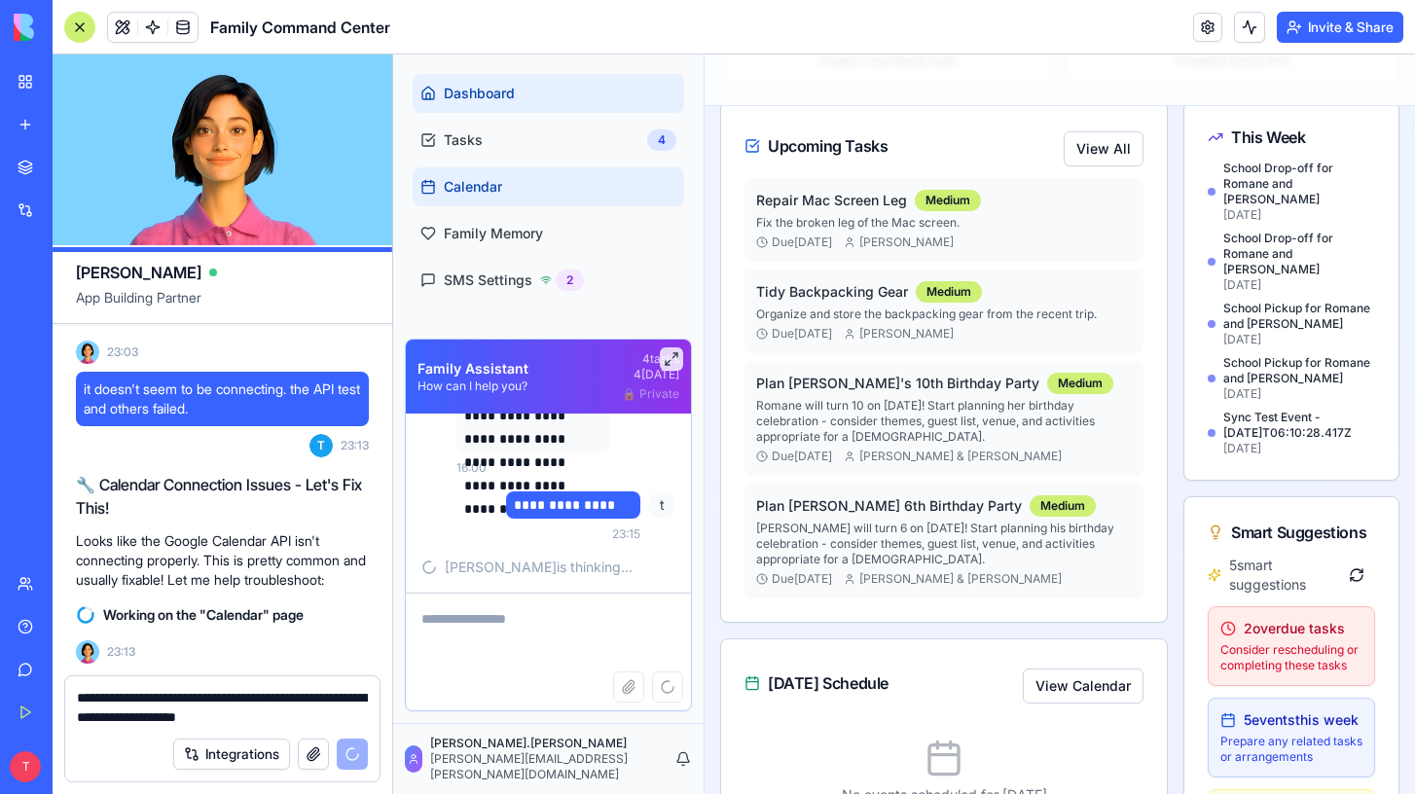
click at [504, 184] on link "Calendar" at bounding box center [549, 186] width 272 height 39
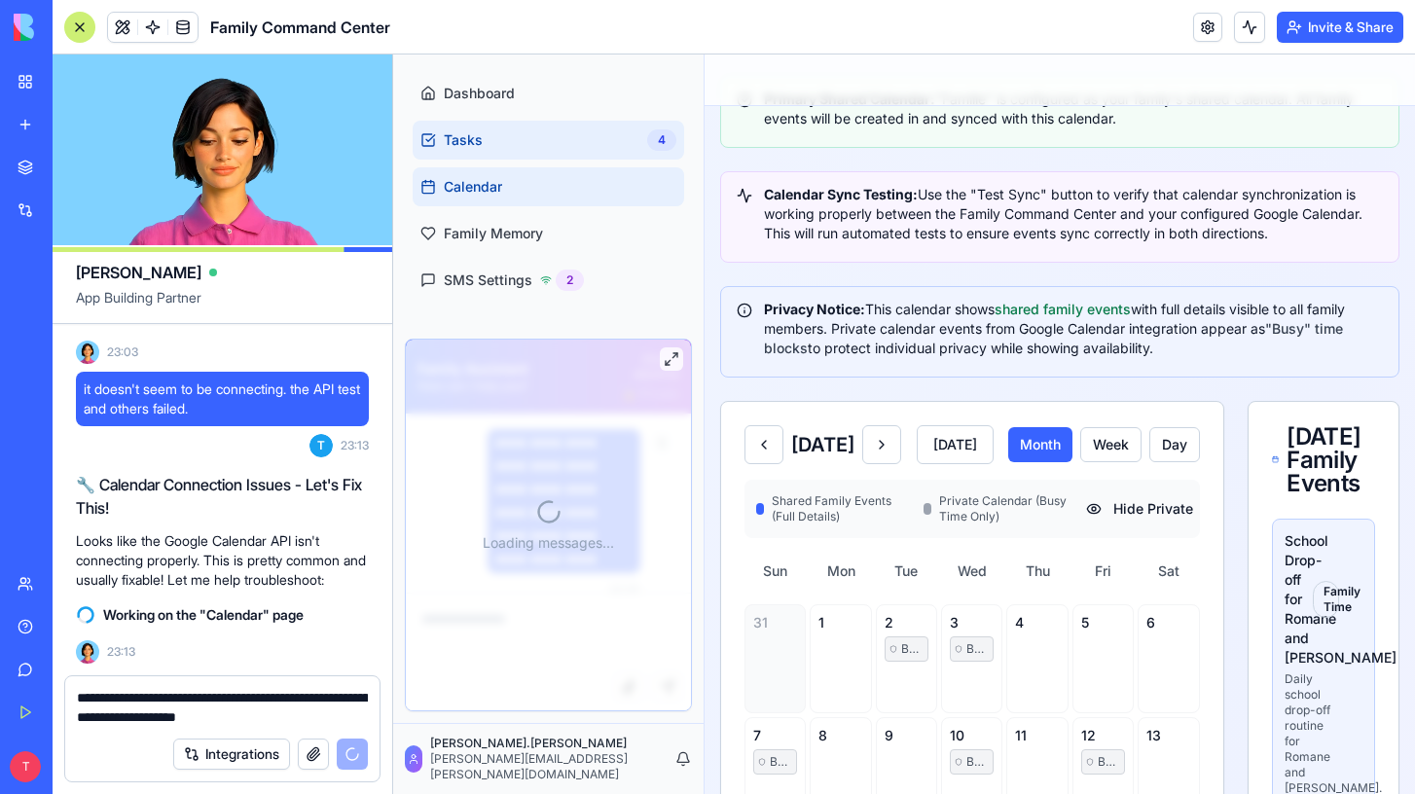
scroll to position [11400, 0]
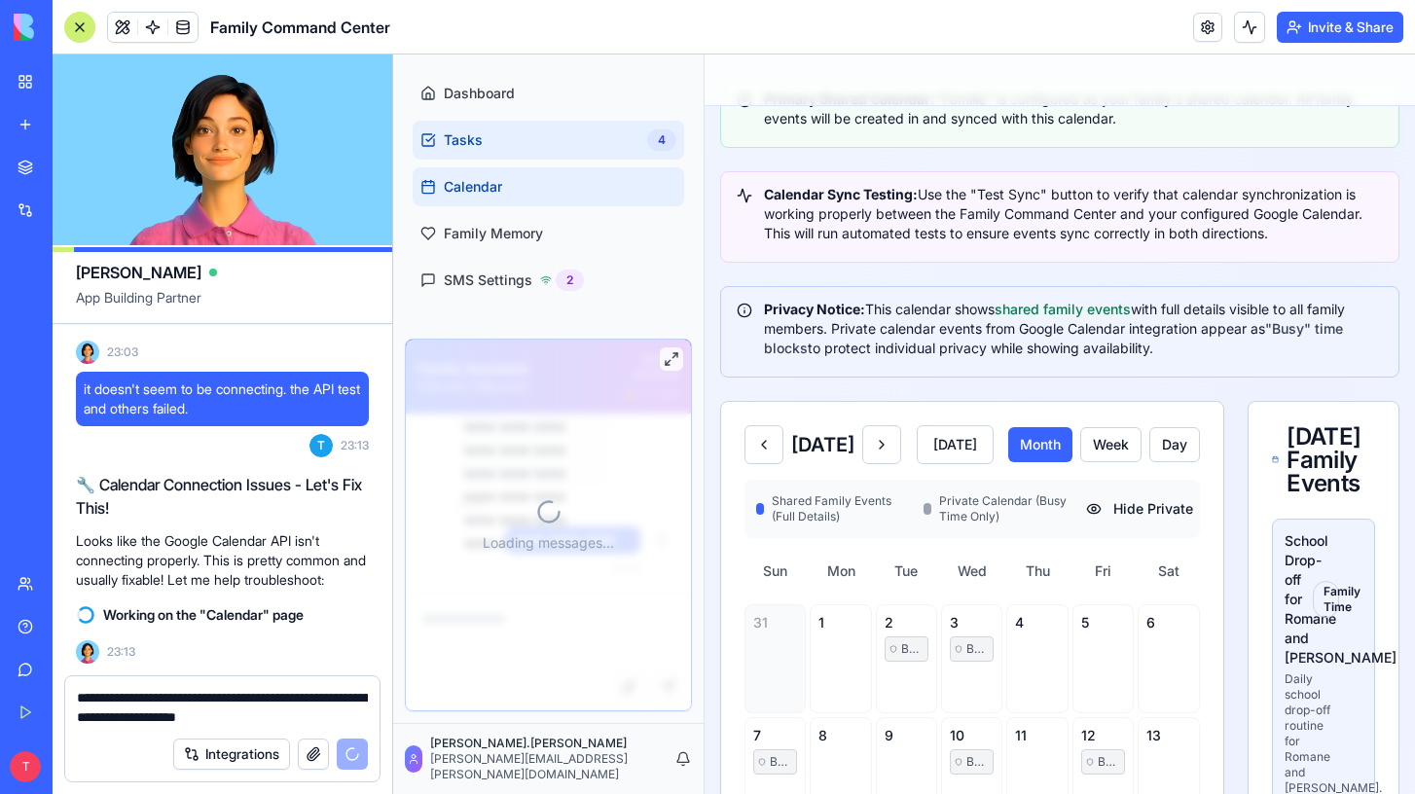
click at [500, 152] on link "Tasks 4" at bounding box center [549, 140] width 272 height 39
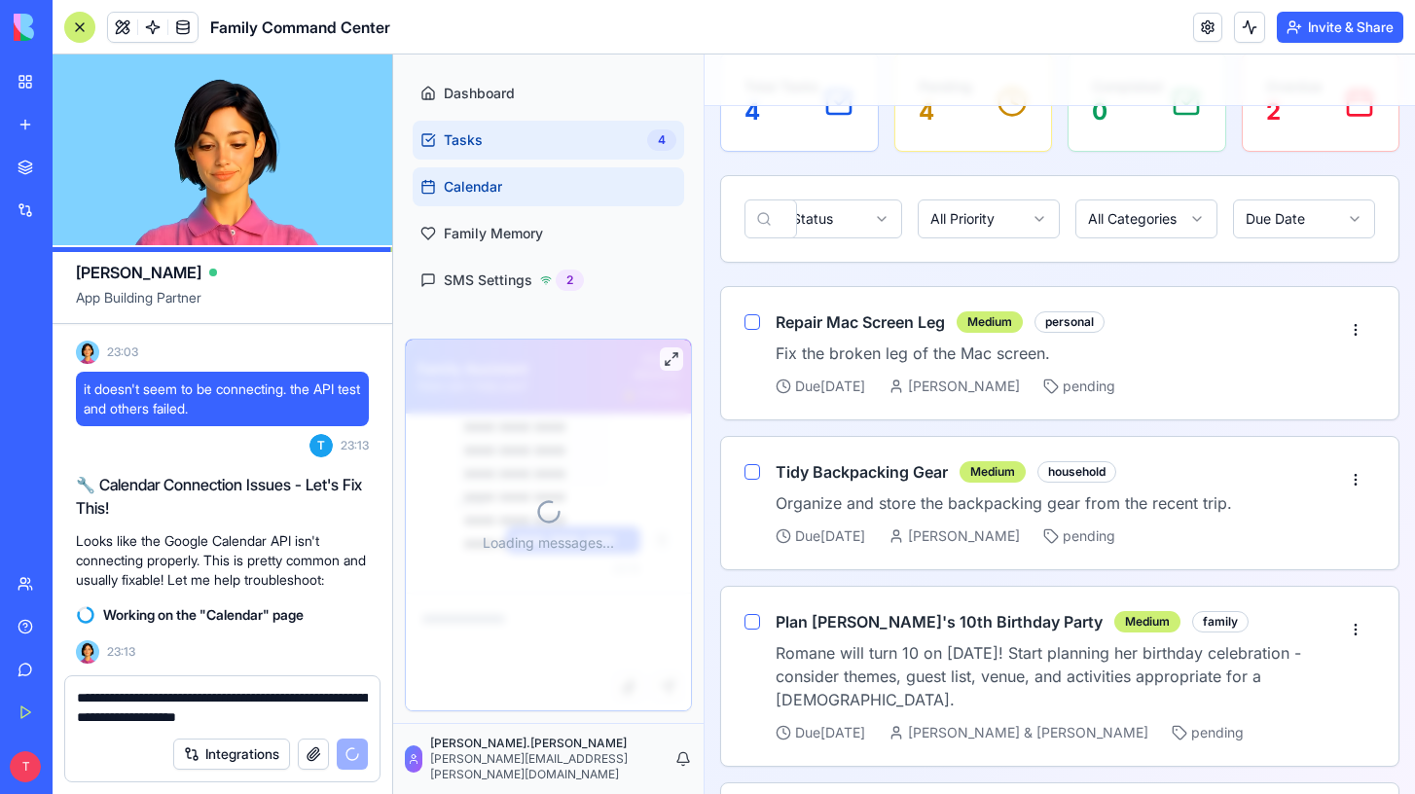
scroll to position [11400, 0]
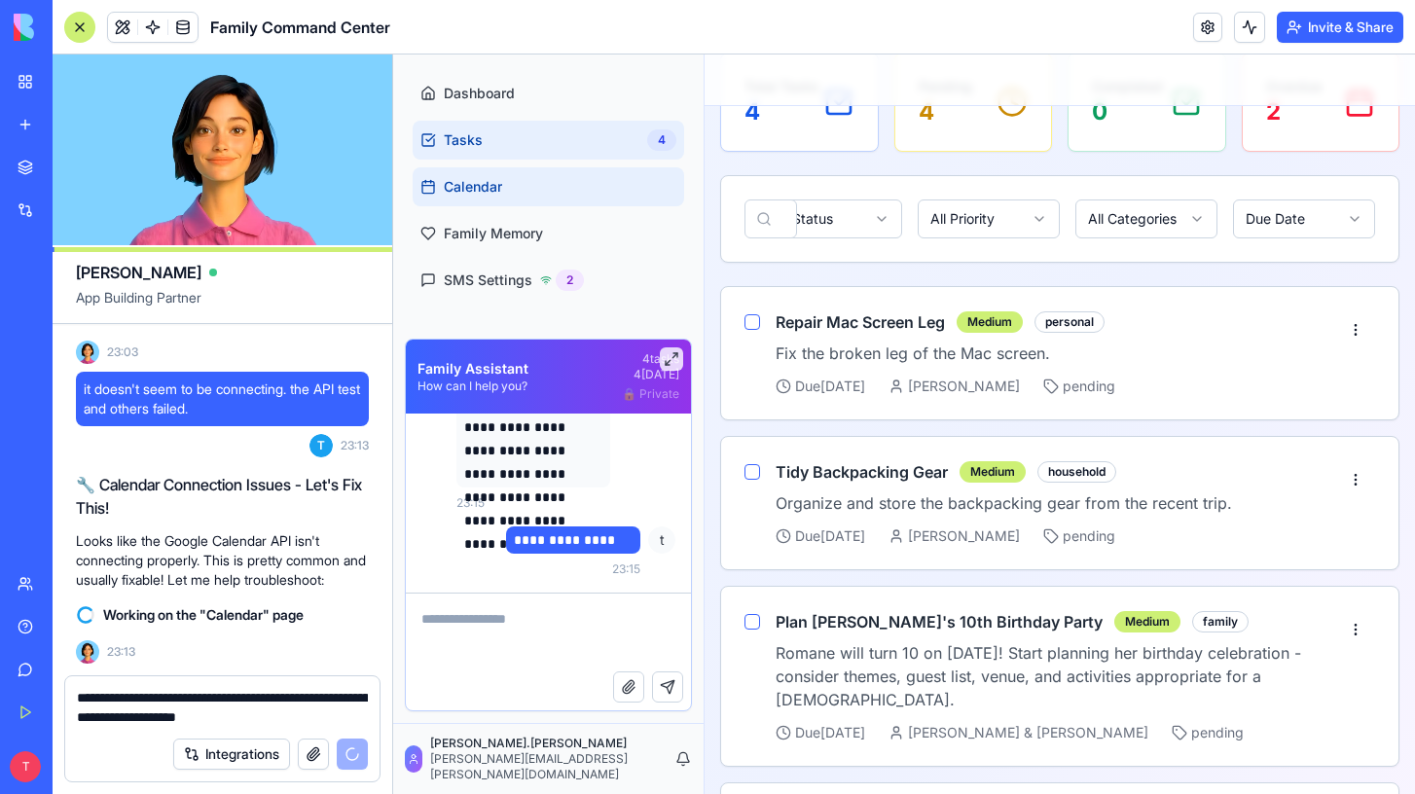
click at [496, 175] on link "Calendar" at bounding box center [549, 186] width 272 height 39
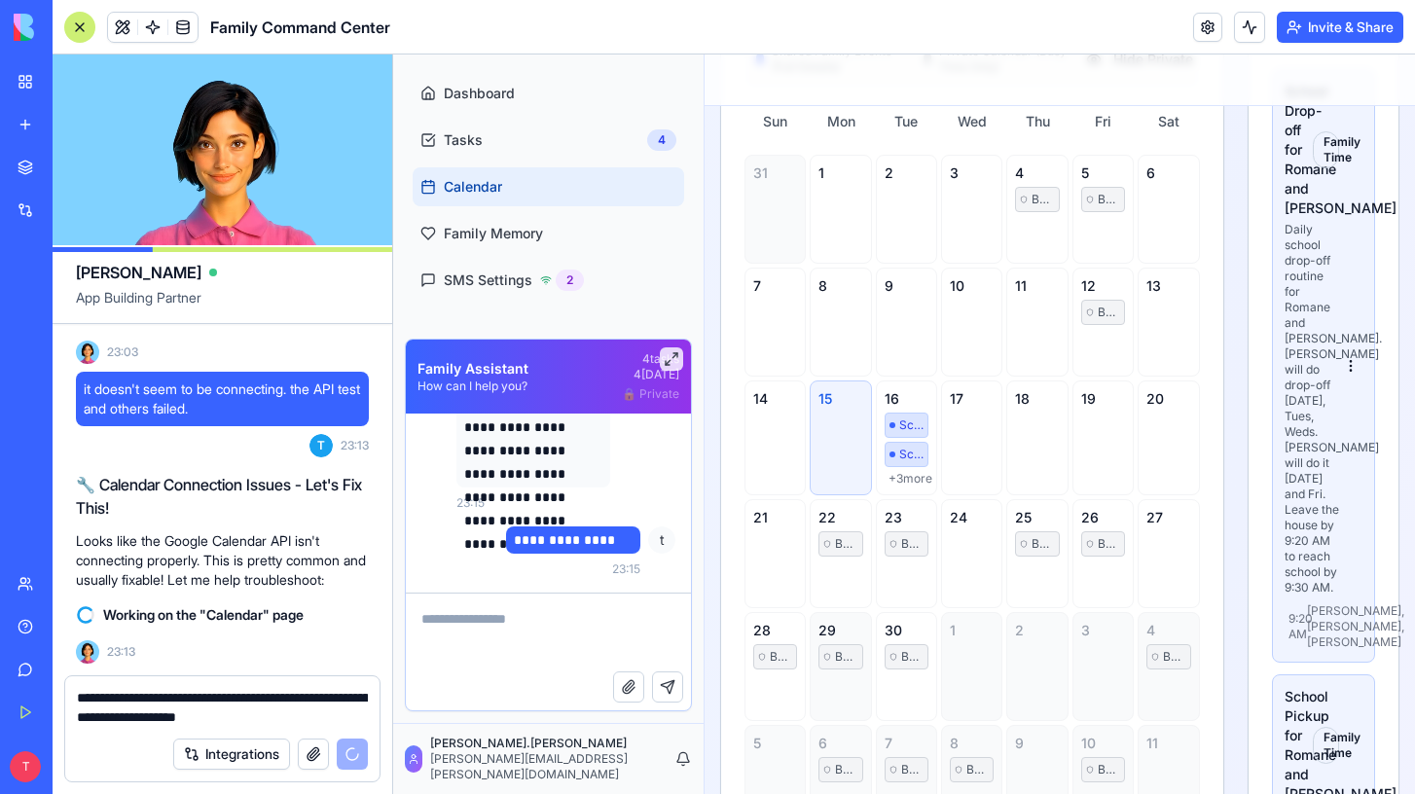
scroll to position [604, 0]
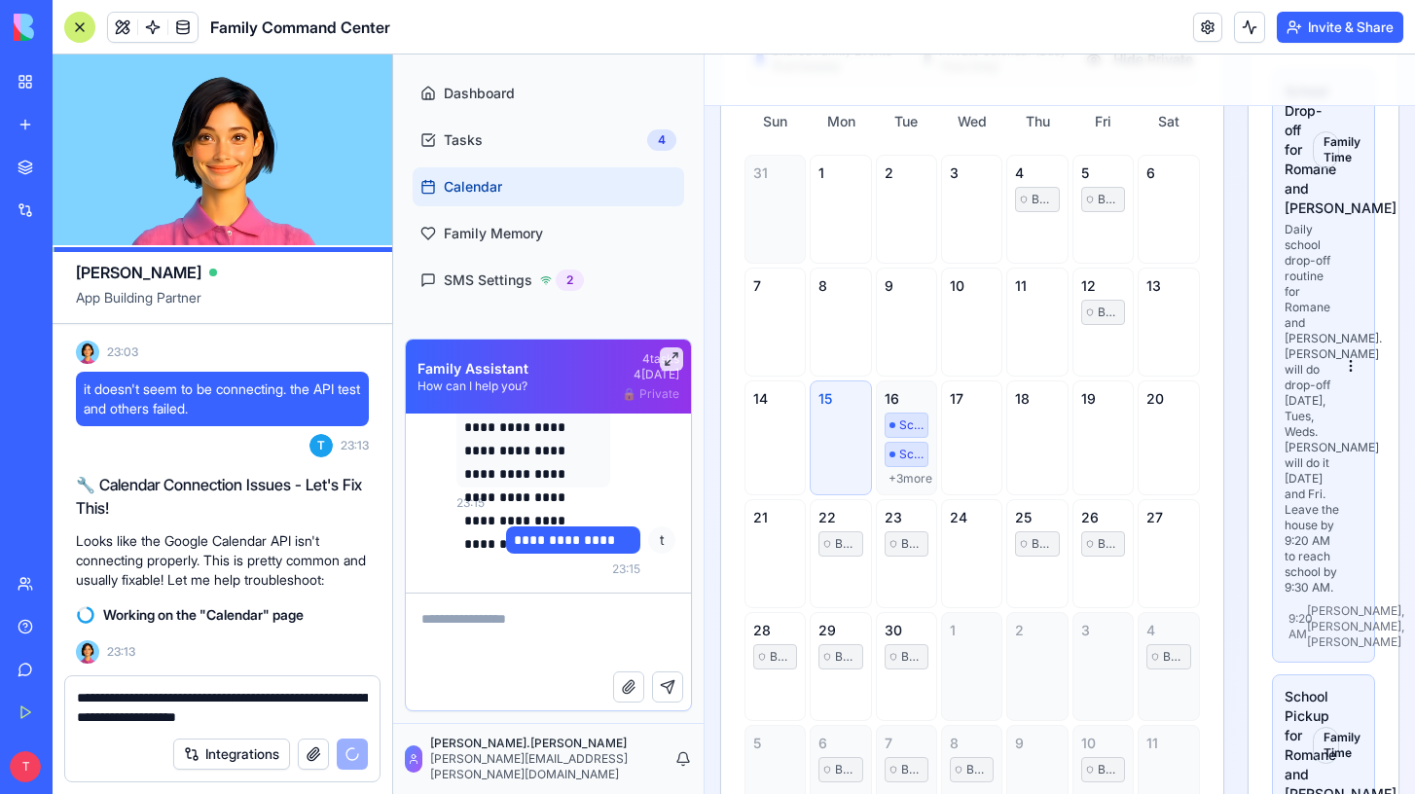
click at [899, 409] on div "16" at bounding box center [907, 398] width 44 height 19
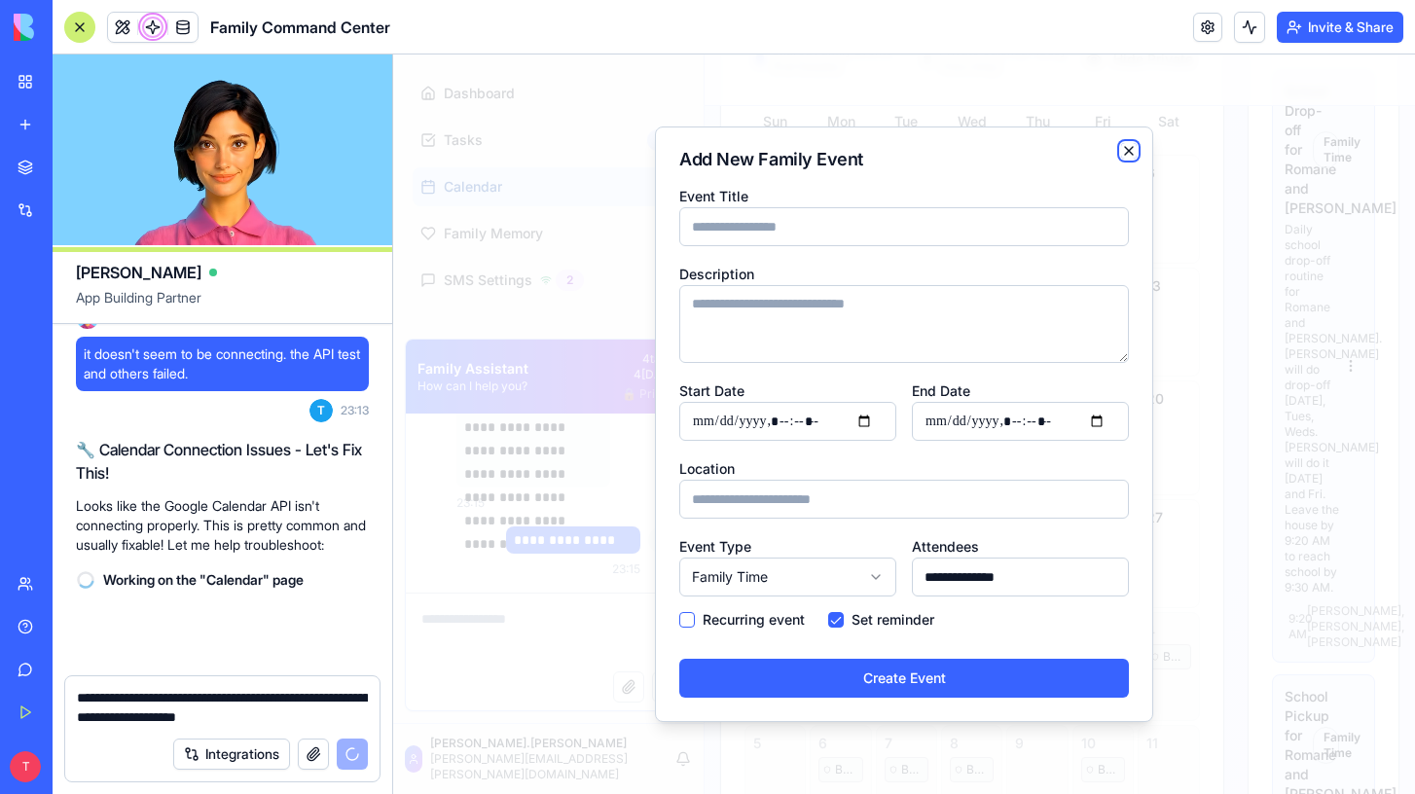
scroll to position [32529, 0]
click at [1134, 152] on icon "button" at bounding box center [1129, 151] width 16 height 16
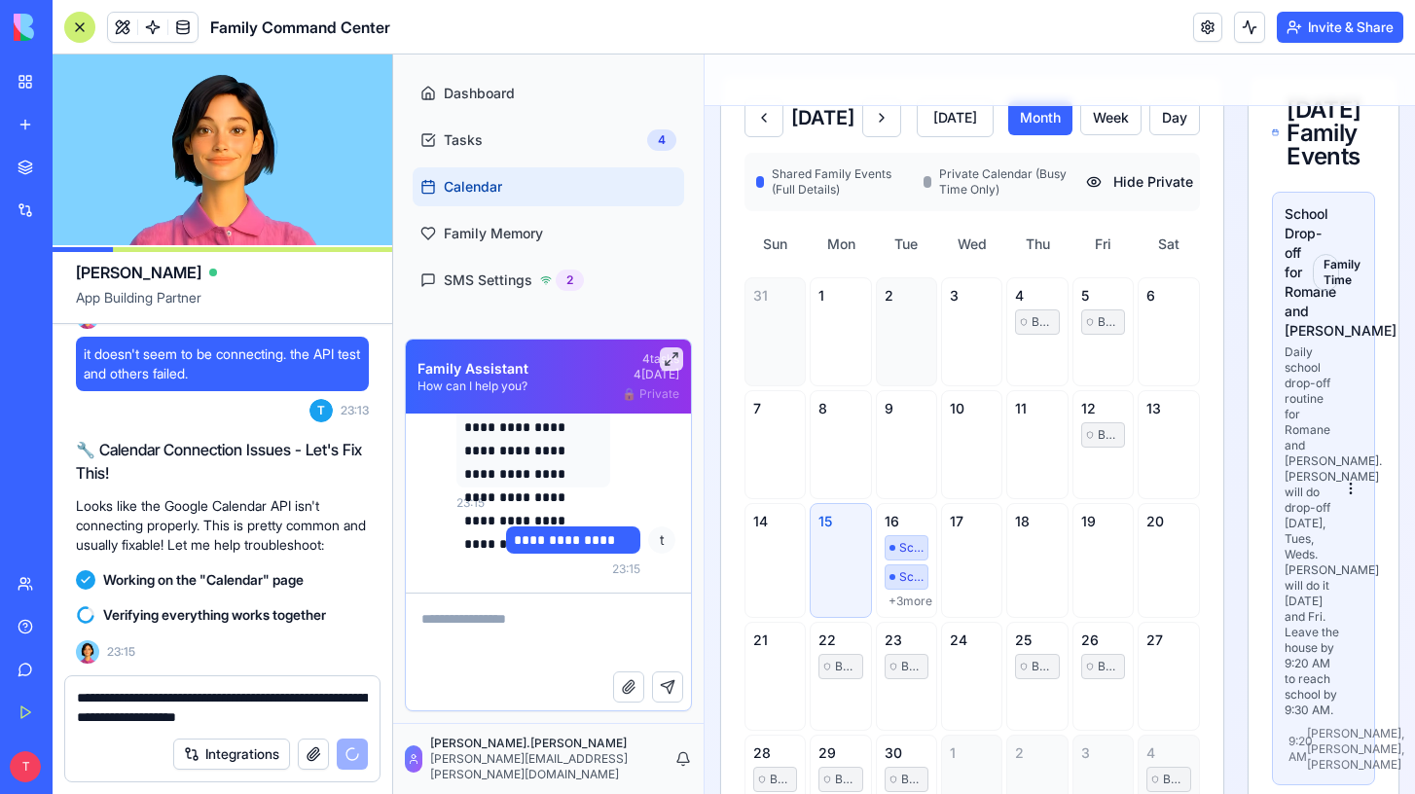
scroll to position [488, 0]
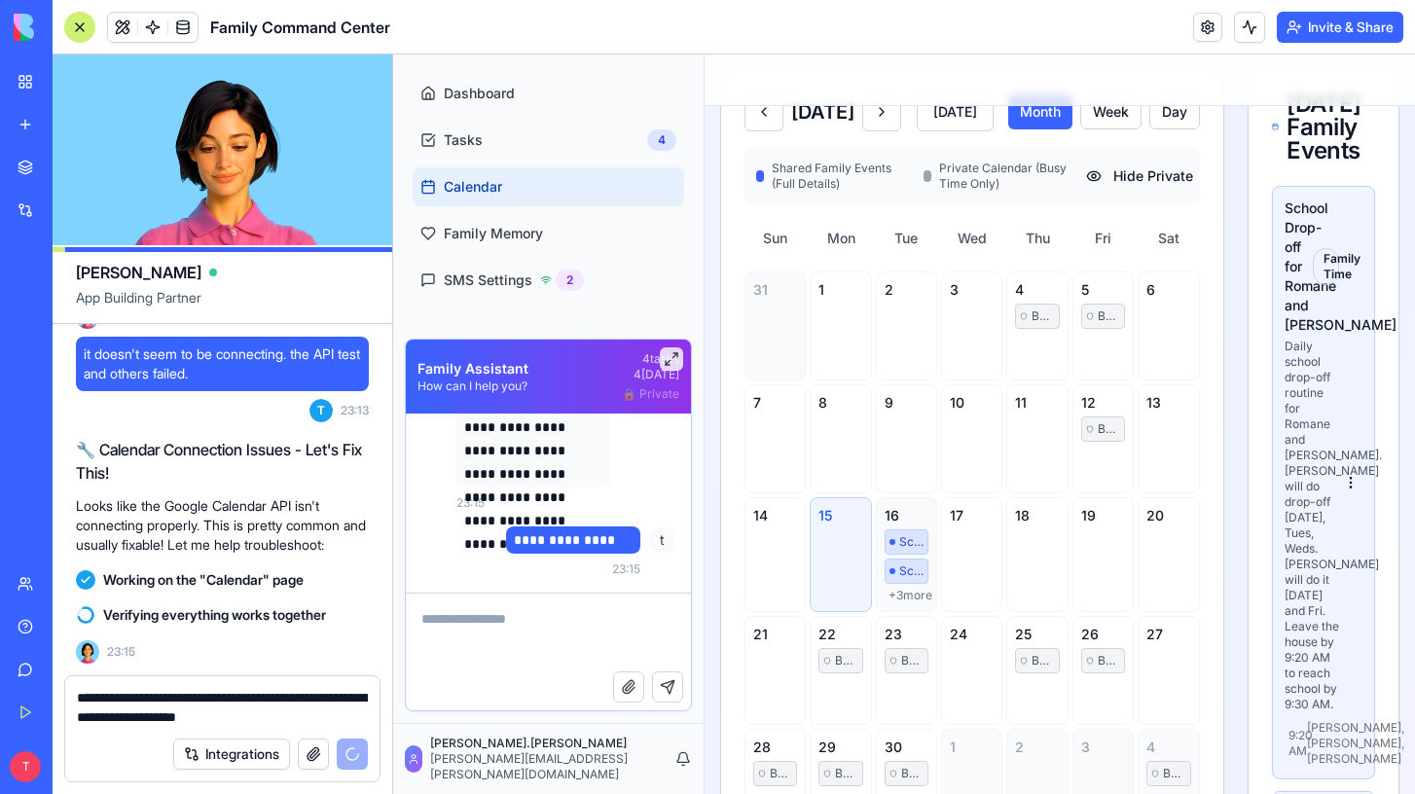
click at [894, 526] on div "16" at bounding box center [907, 515] width 44 height 19
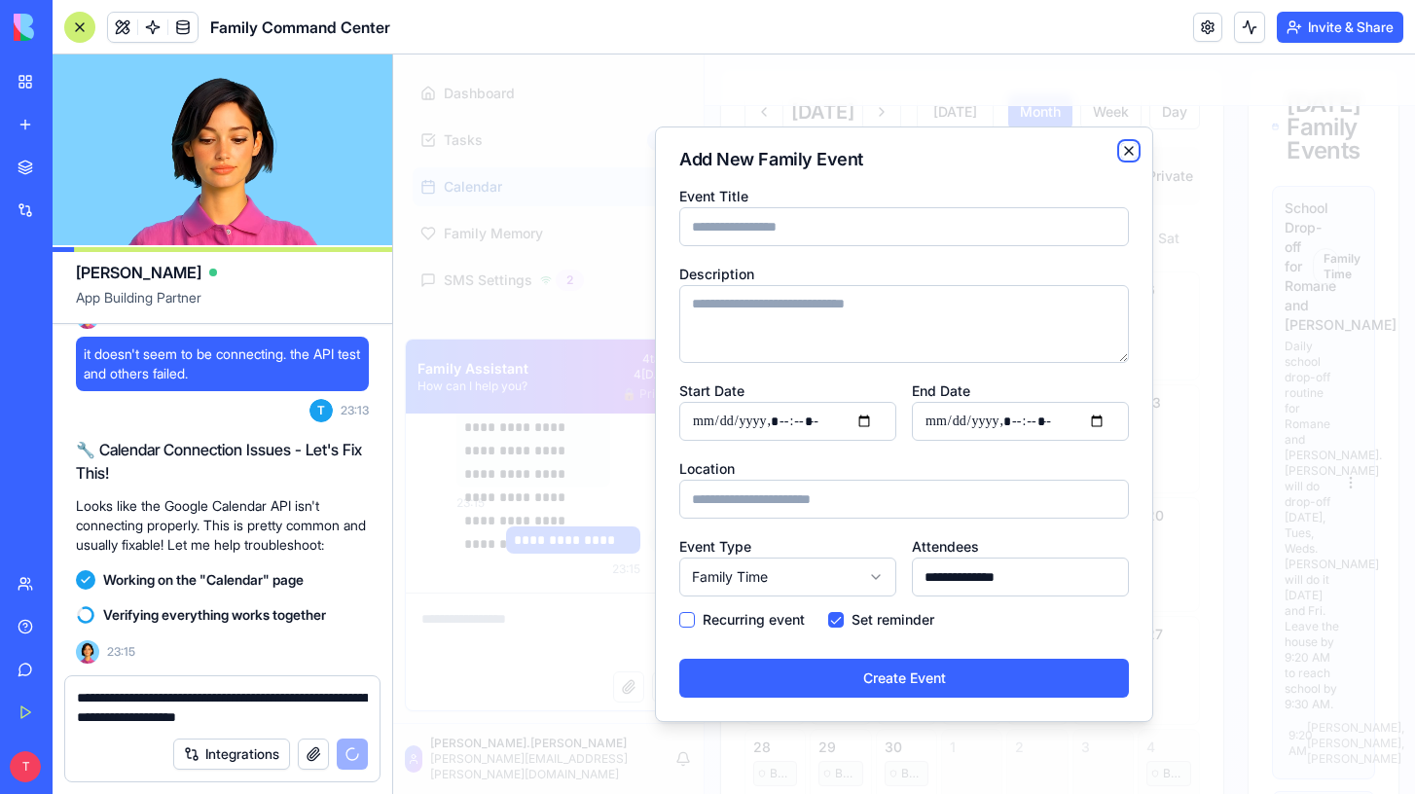
click at [1125, 155] on icon "button" at bounding box center [1129, 151] width 8 height 8
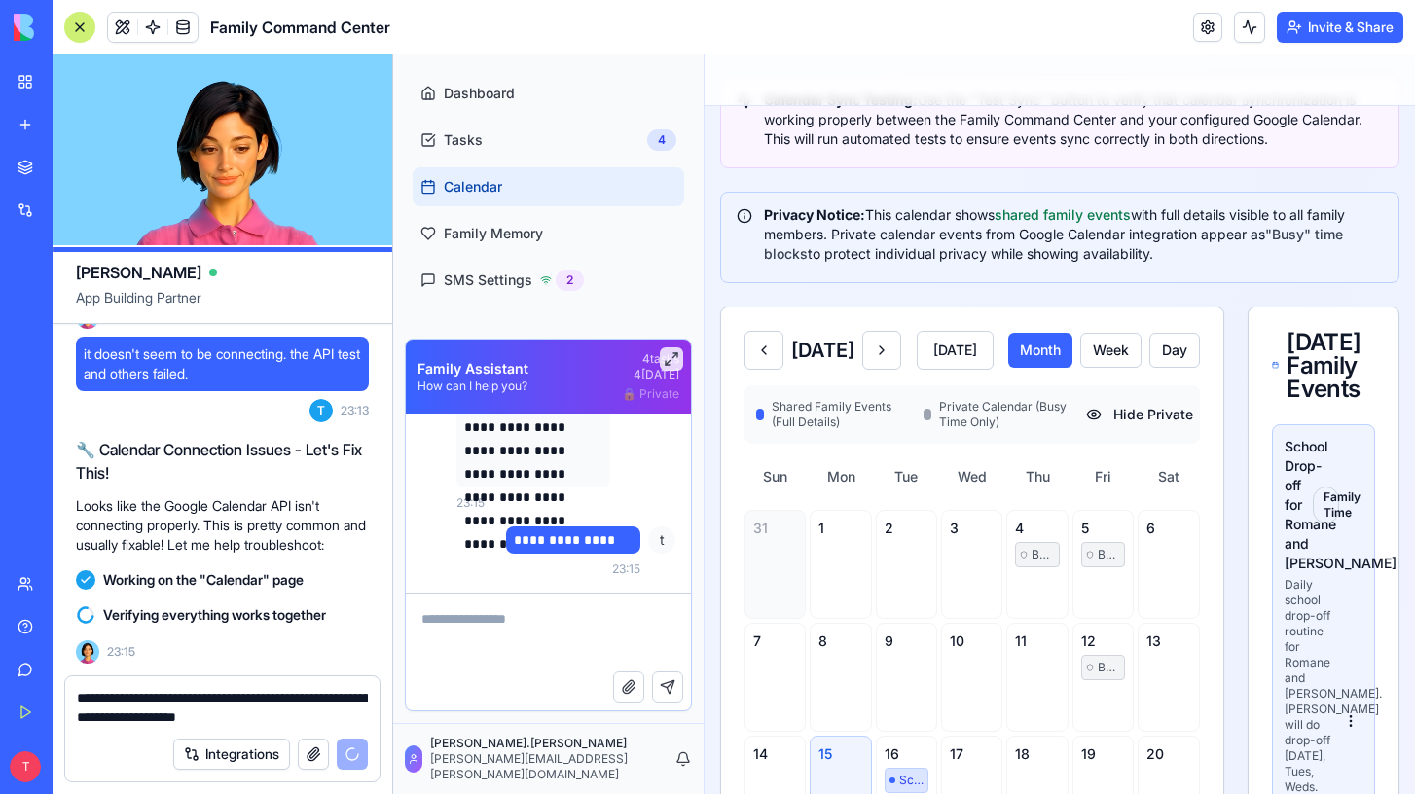
scroll to position [250, 0]
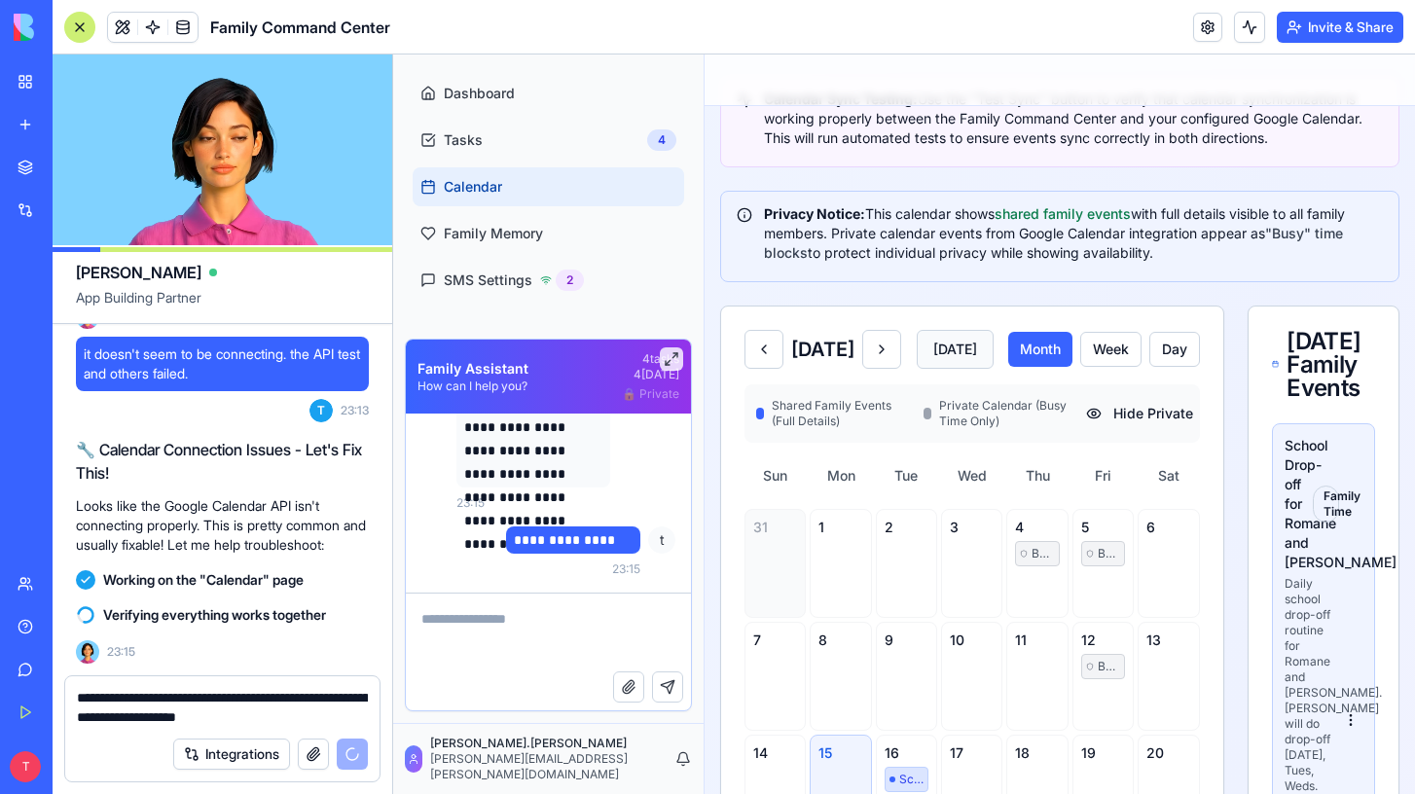
click at [994, 358] on button "Today" at bounding box center [955, 349] width 77 height 39
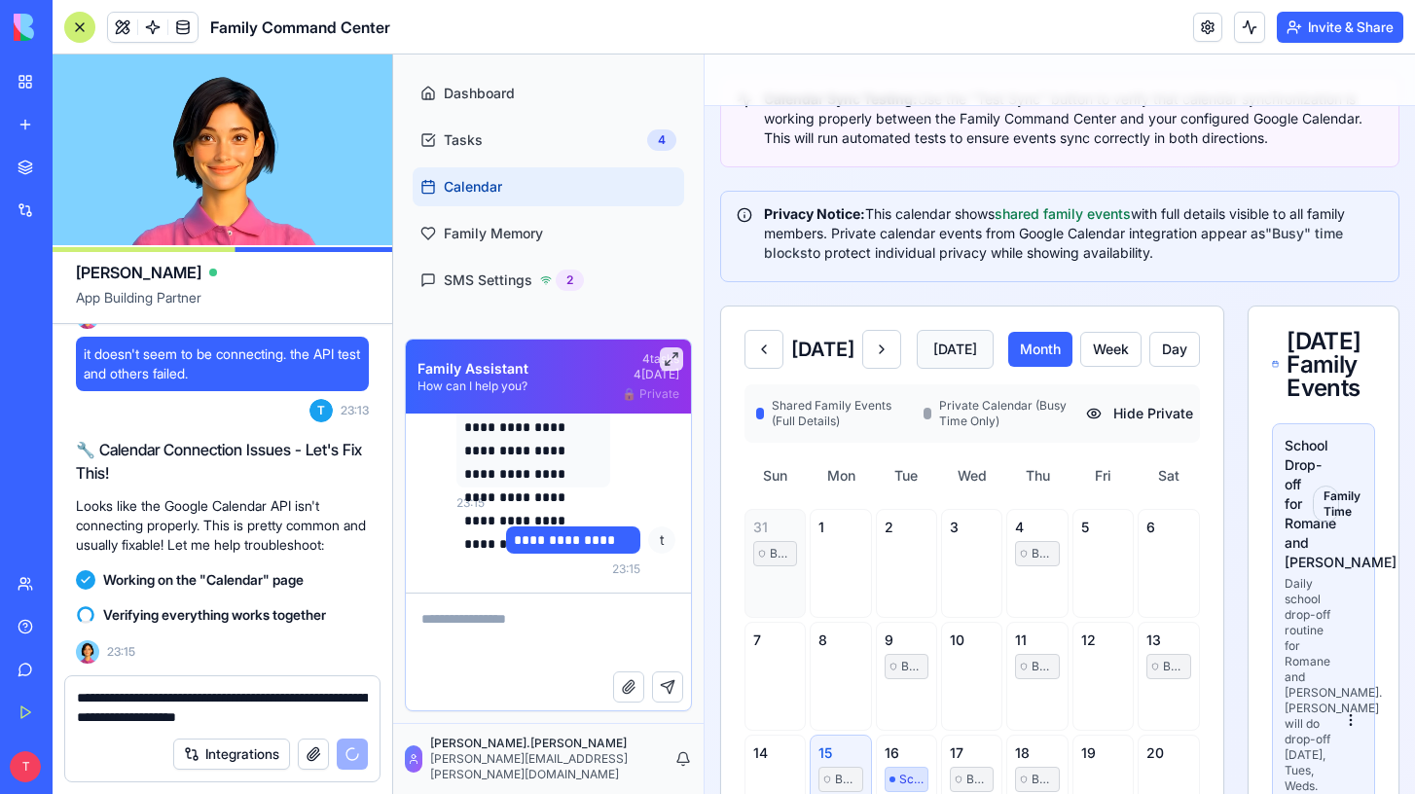
click at [994, 358] on button "Today" at bounding box center [955, 349] width 77 height 39
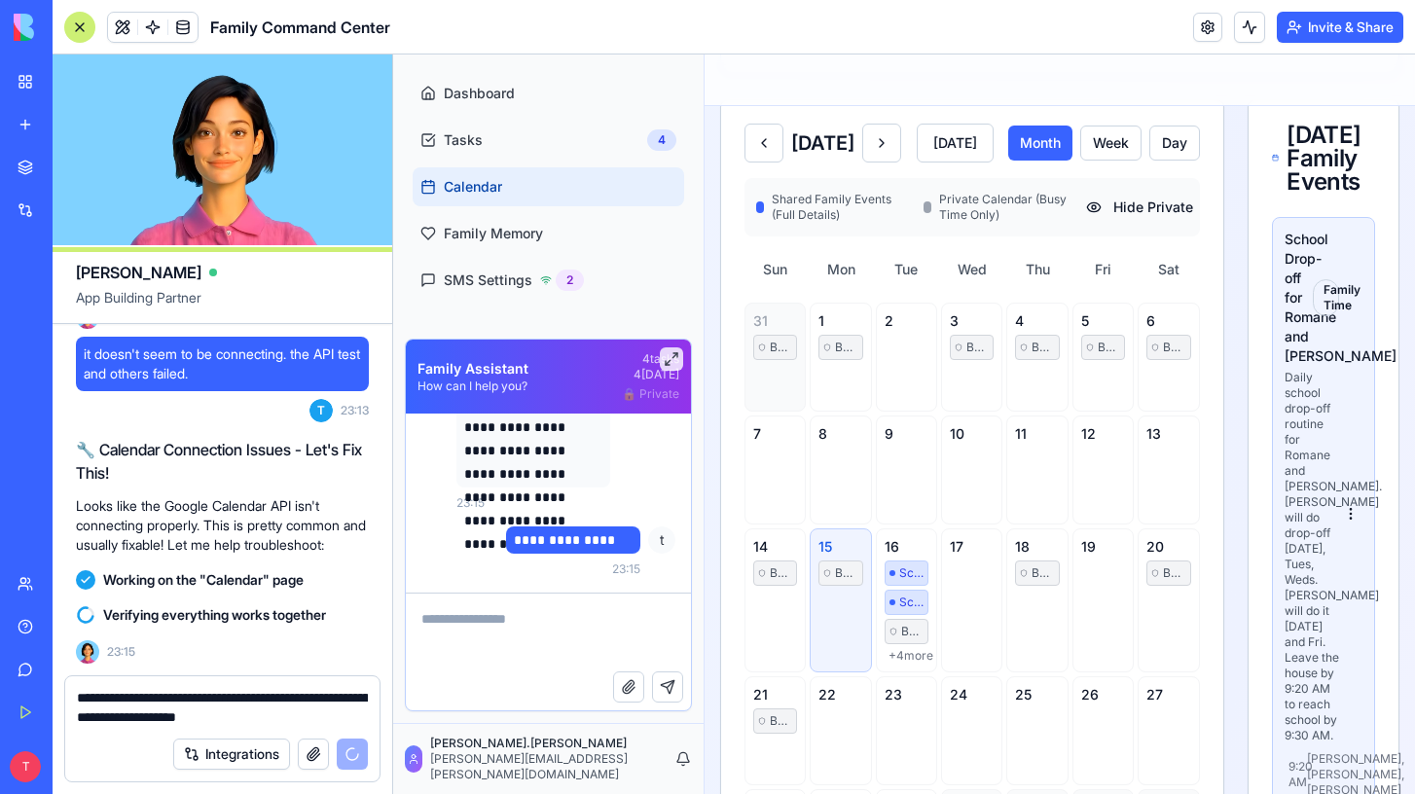
scroll to position [458, 0]
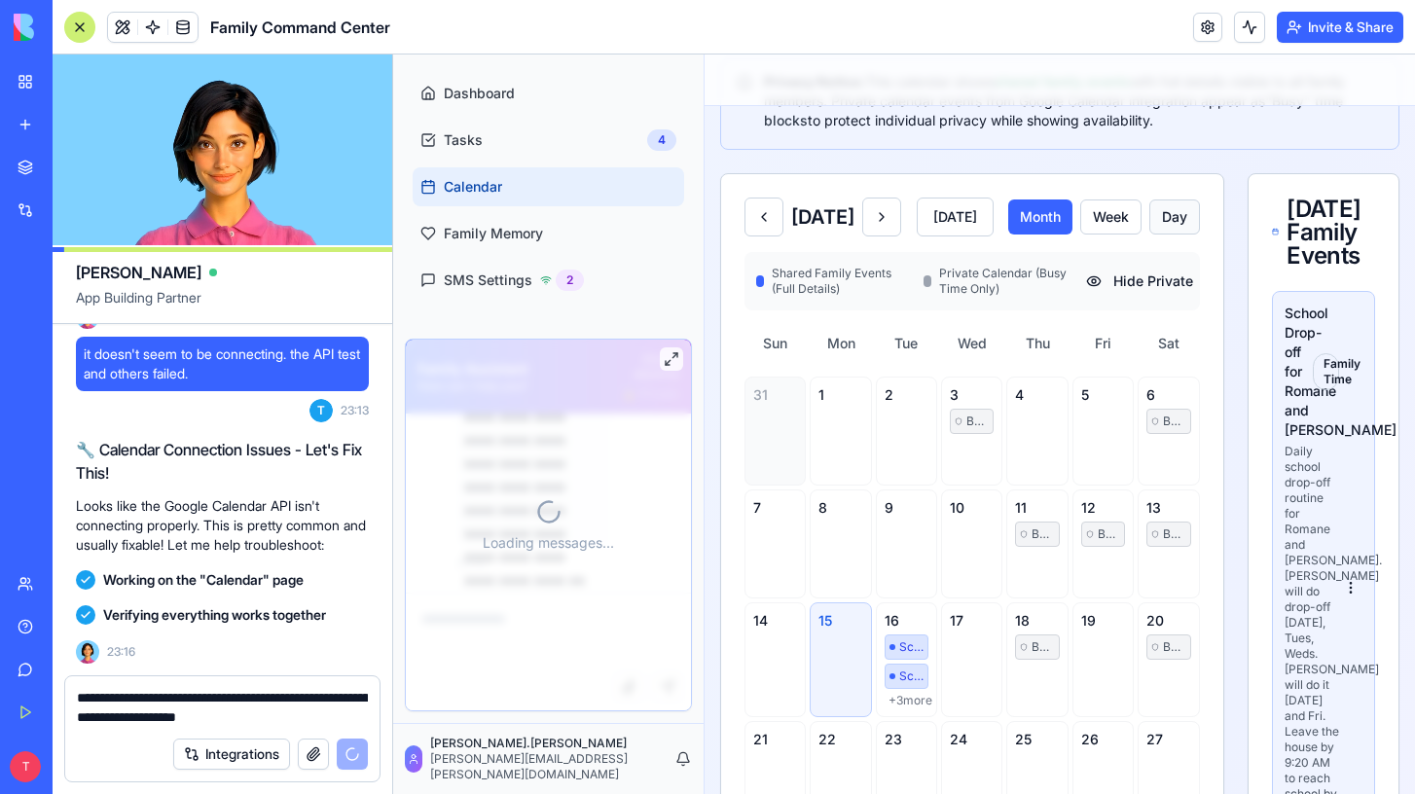
click at [1166, 221] on button "Day" at bounding box center [1175, 217] width 51 height 35
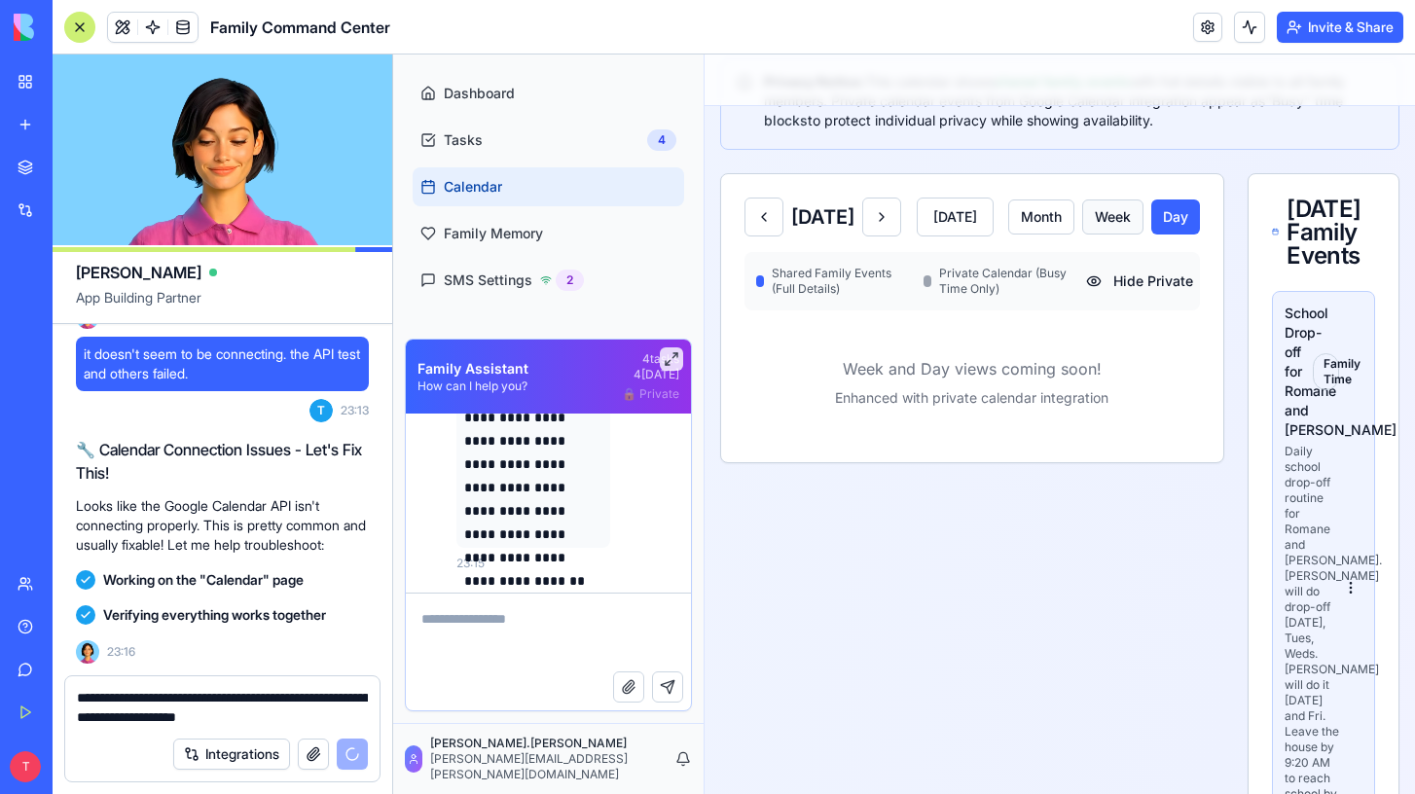
click at [1111, 230] on button "Week" at bounding box center [1112, 217] width 61 height 35
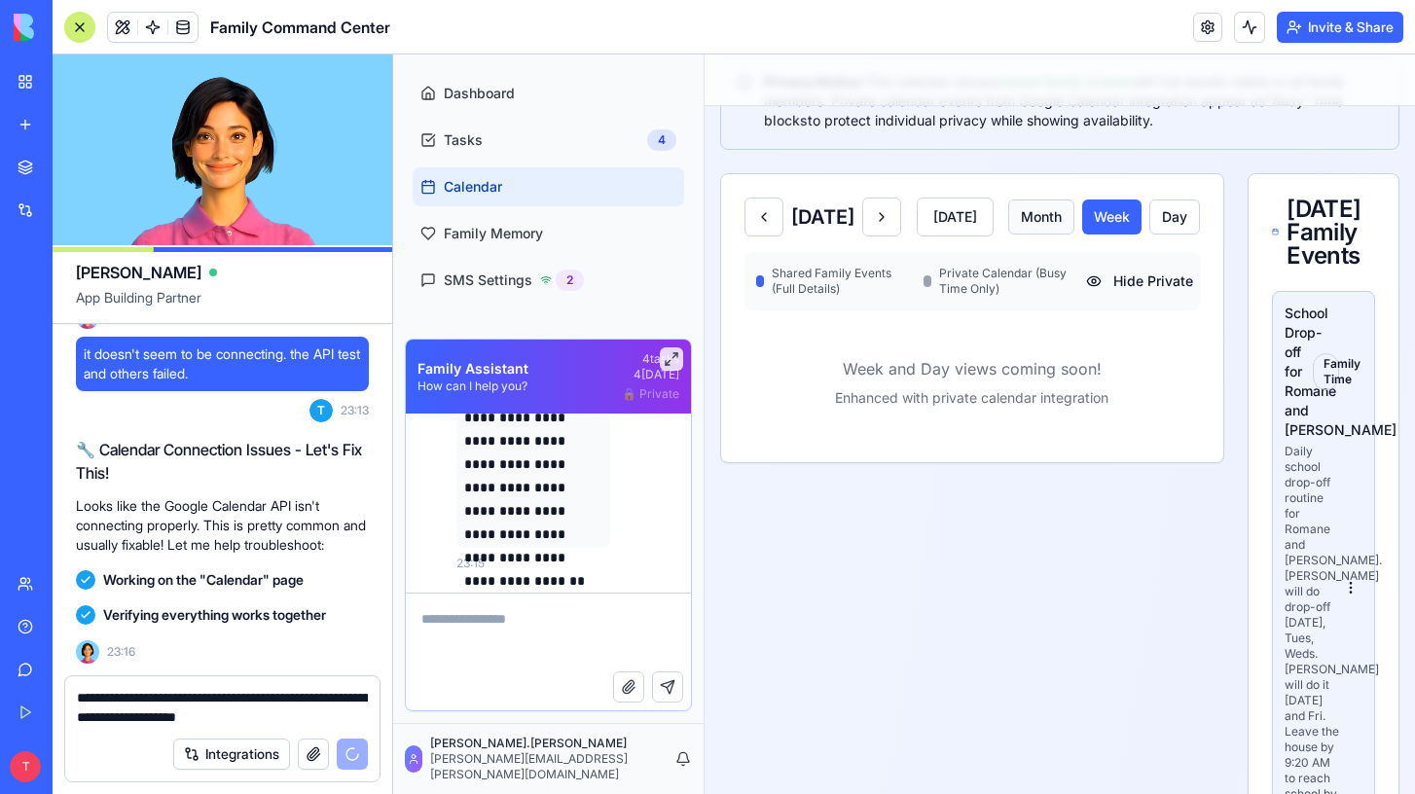
click at [1075, 233] on button "Month" at bounding box center [1041, 217] width 66 height 35
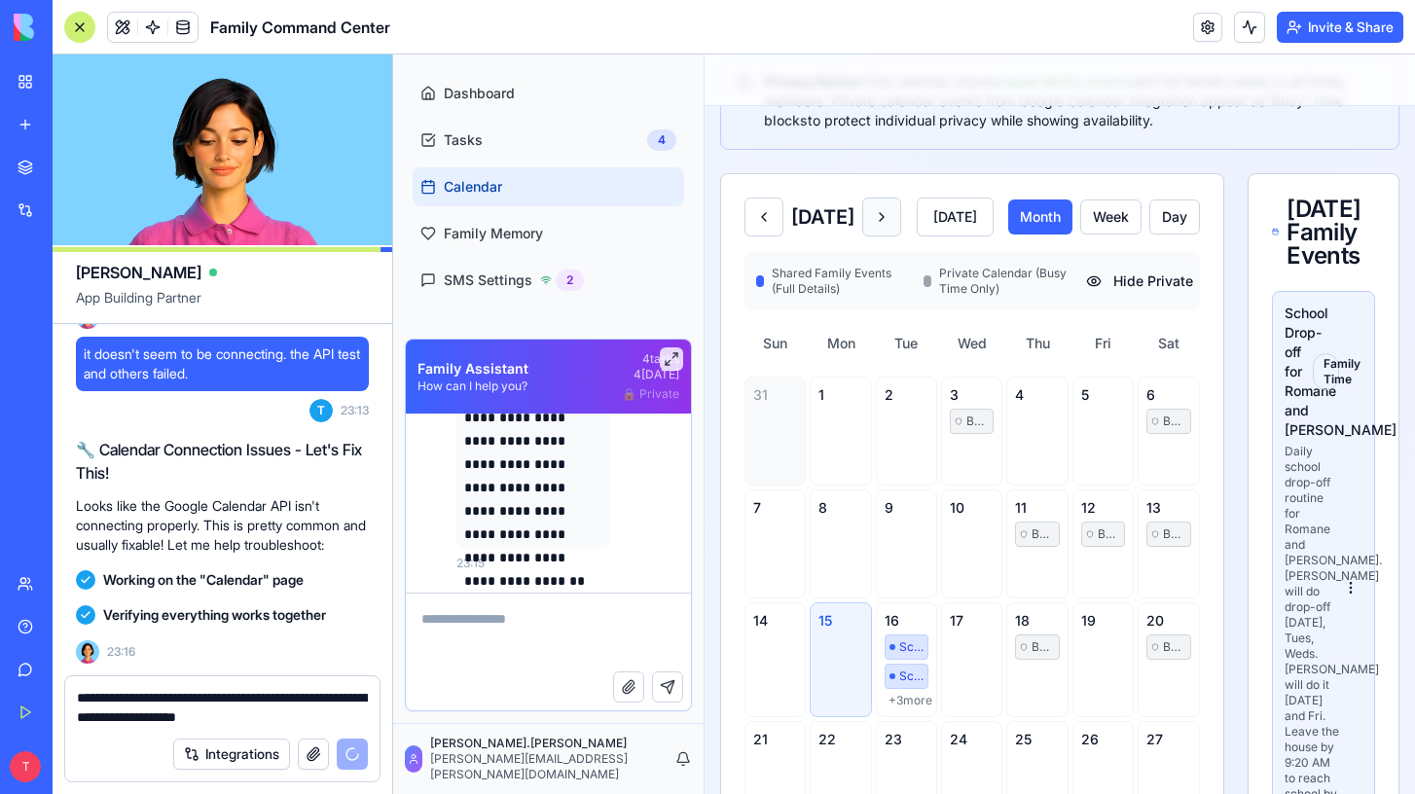
click at [901, 222] on button at bounding box center [881, 217] width 39 height 39
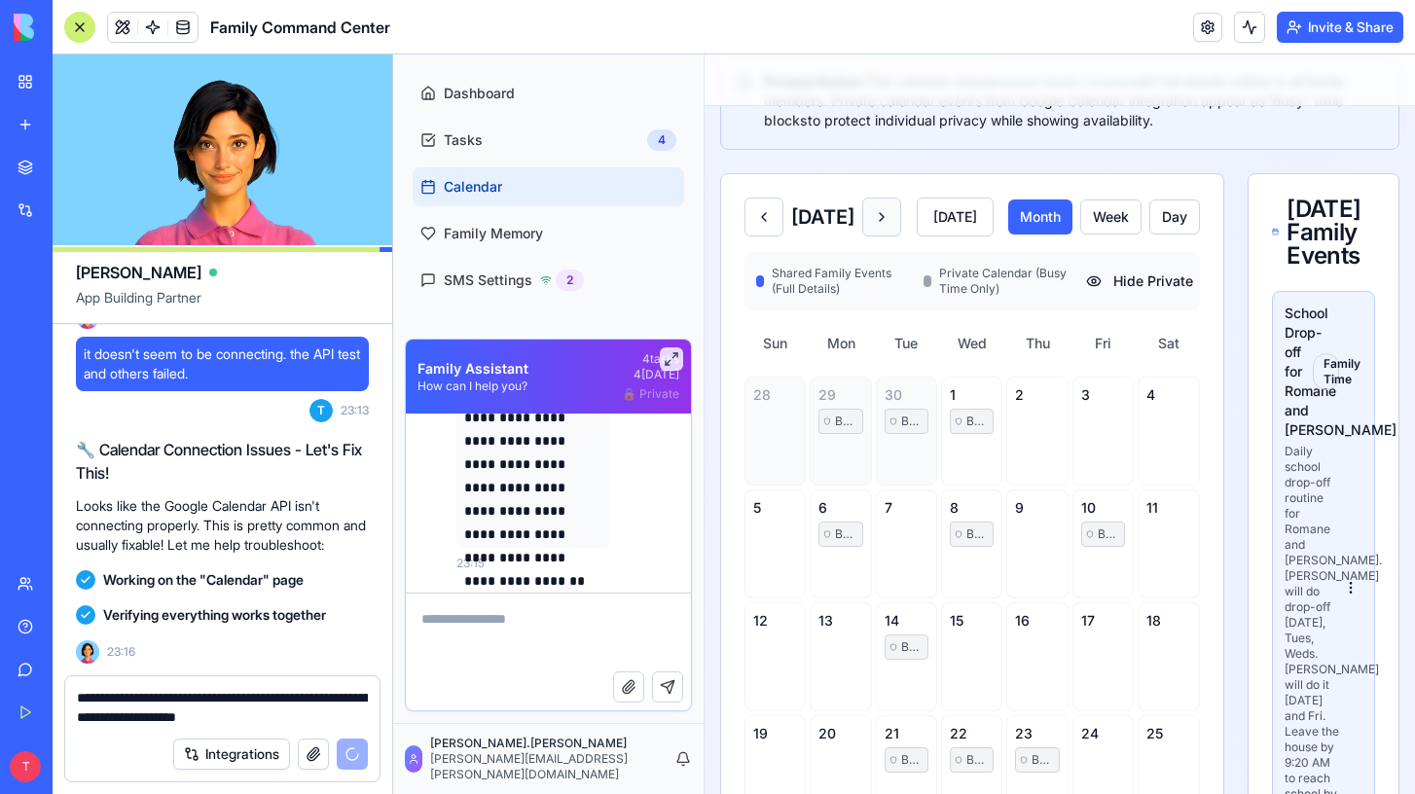
scroll to position [33495, 0]
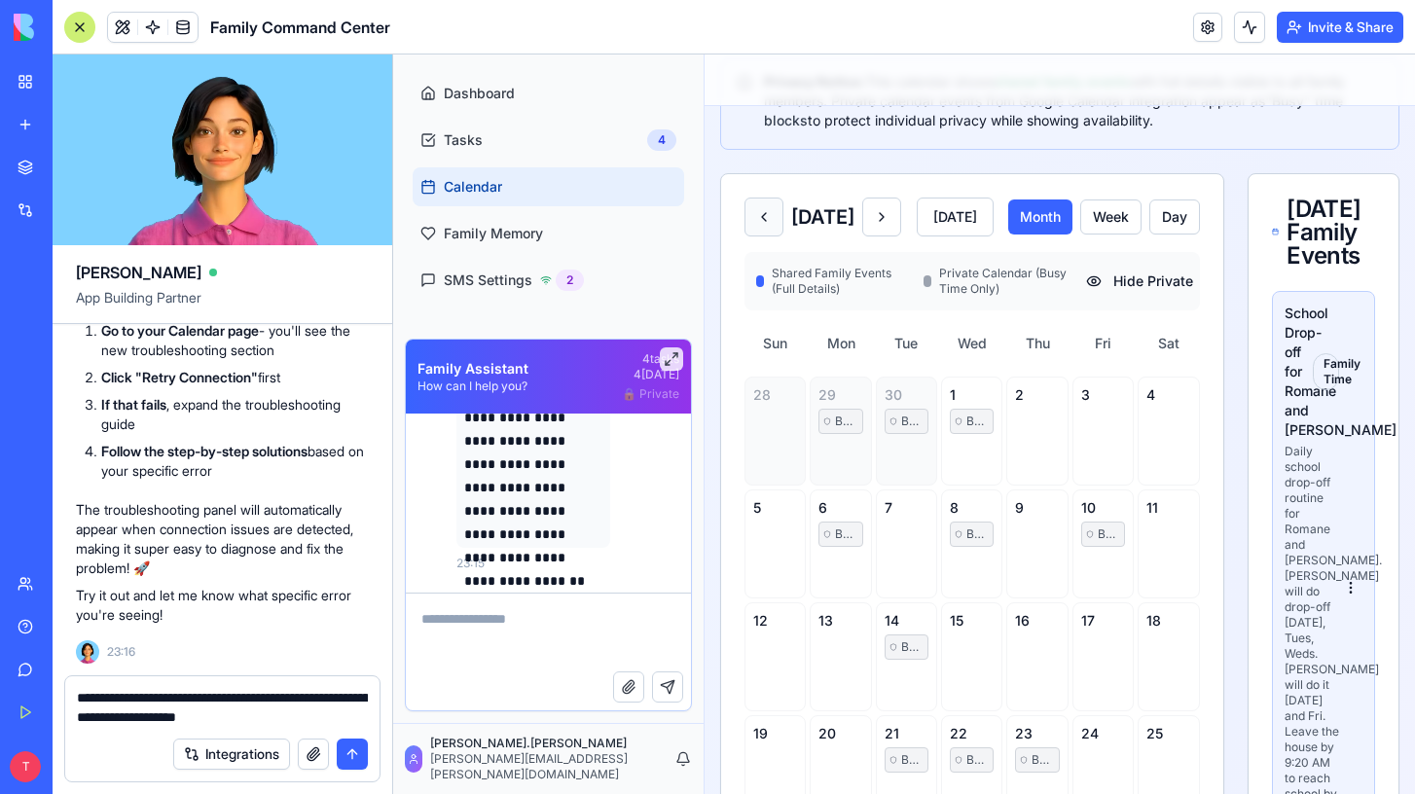
click at [764, 225] on button at bounding box center [764, 217] width 39 height 39
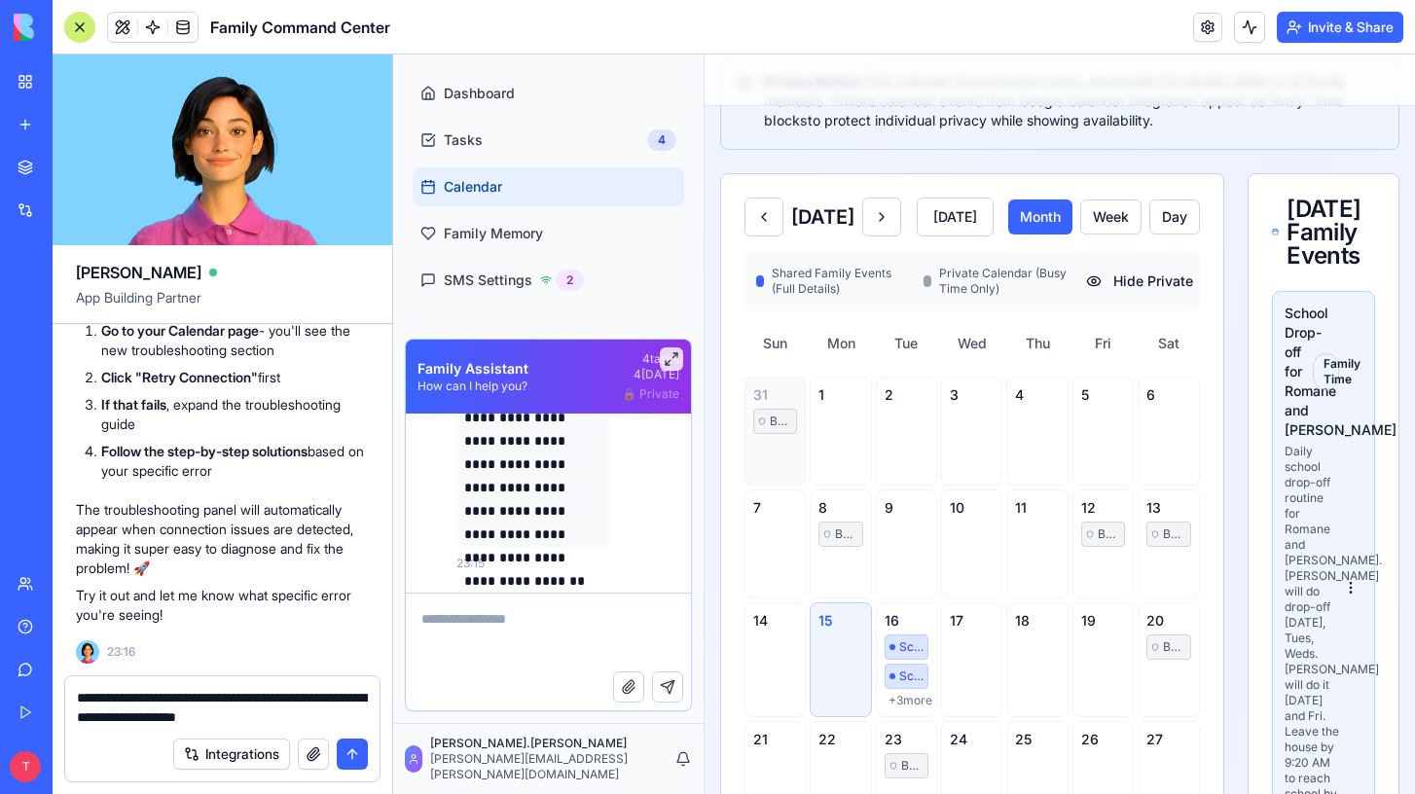
click at [317, 716] on textarea "**********" at bounding box center [222, 707] width 291 height 39
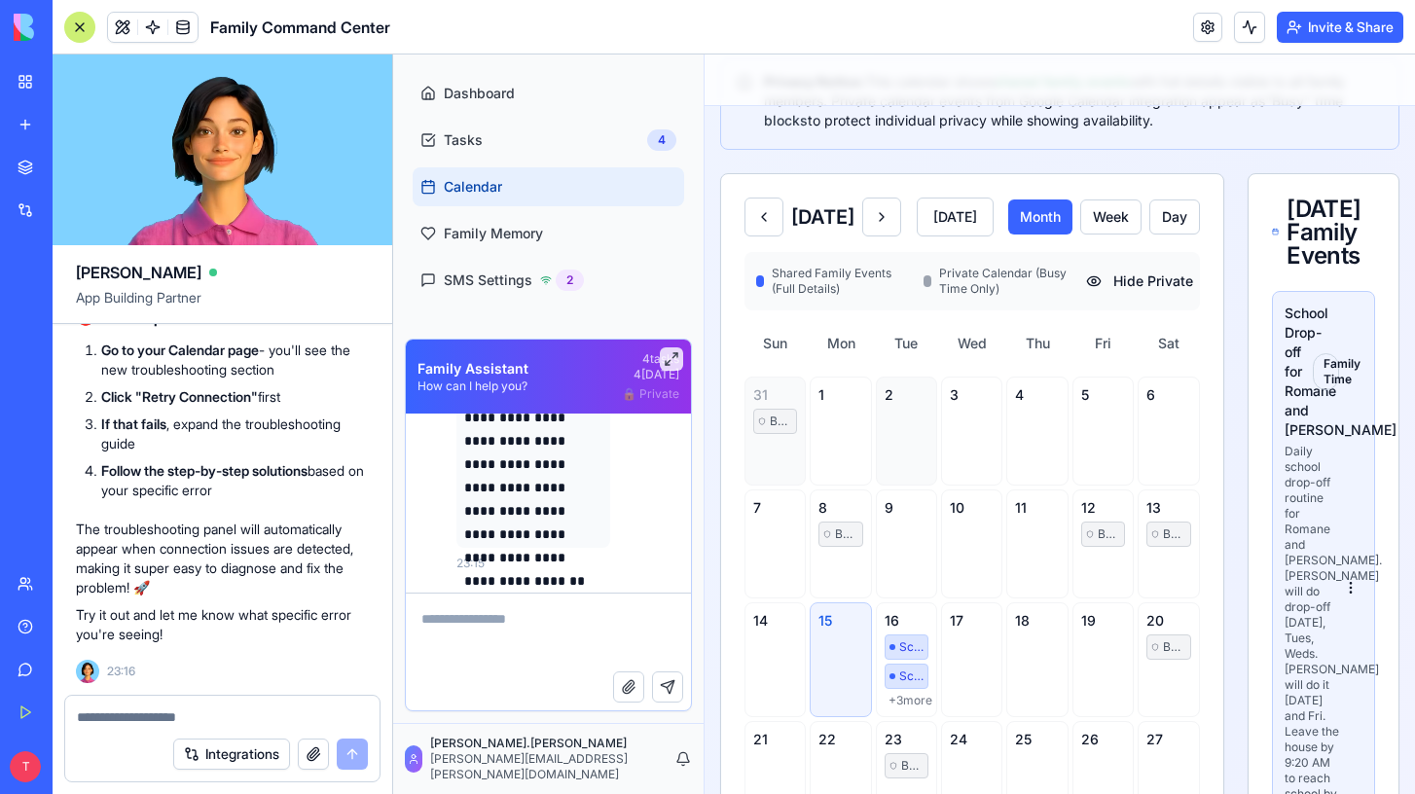
scroll to position [0, 0]
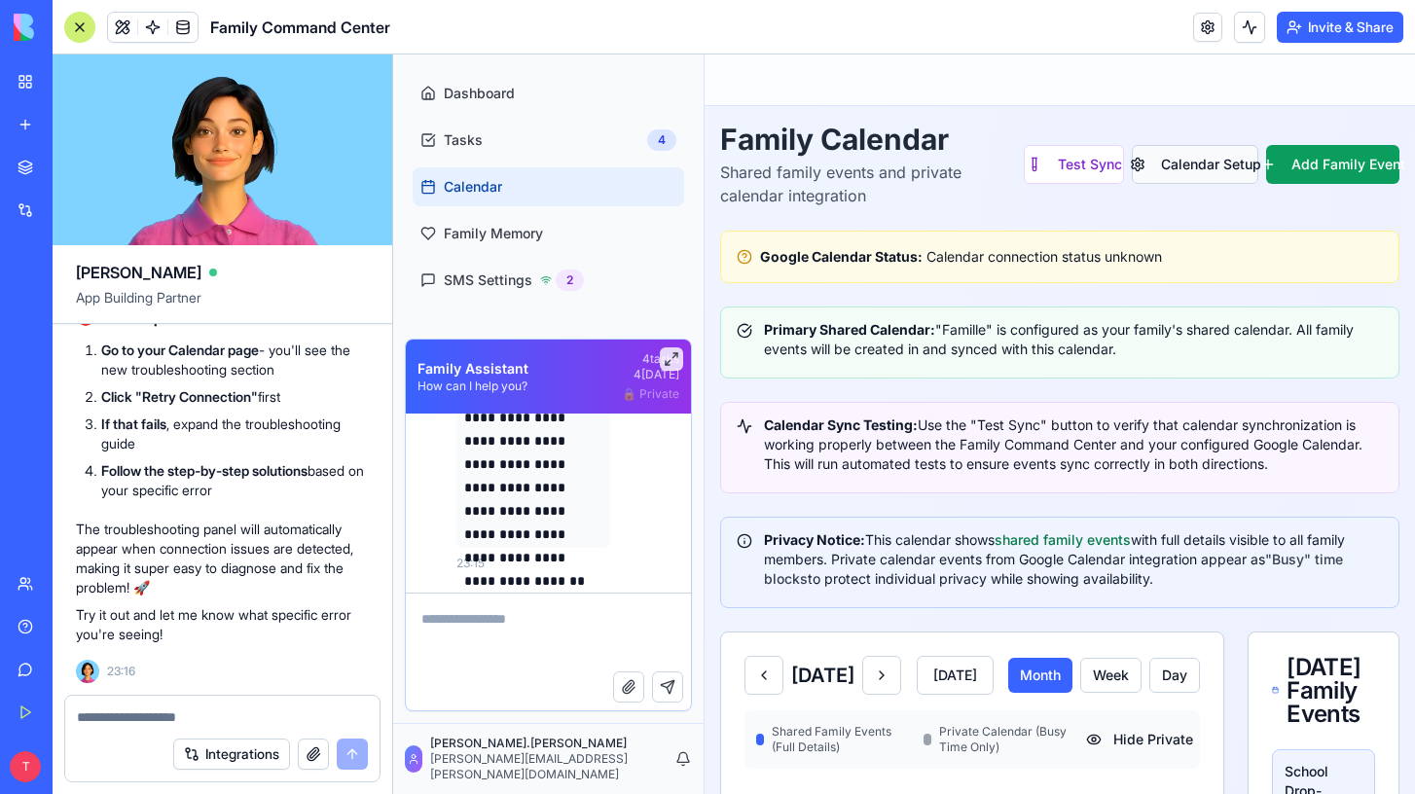
click at [1176, 157] on button "Calendar Setup" at bounding box center [1195, 164] width 126 height 39
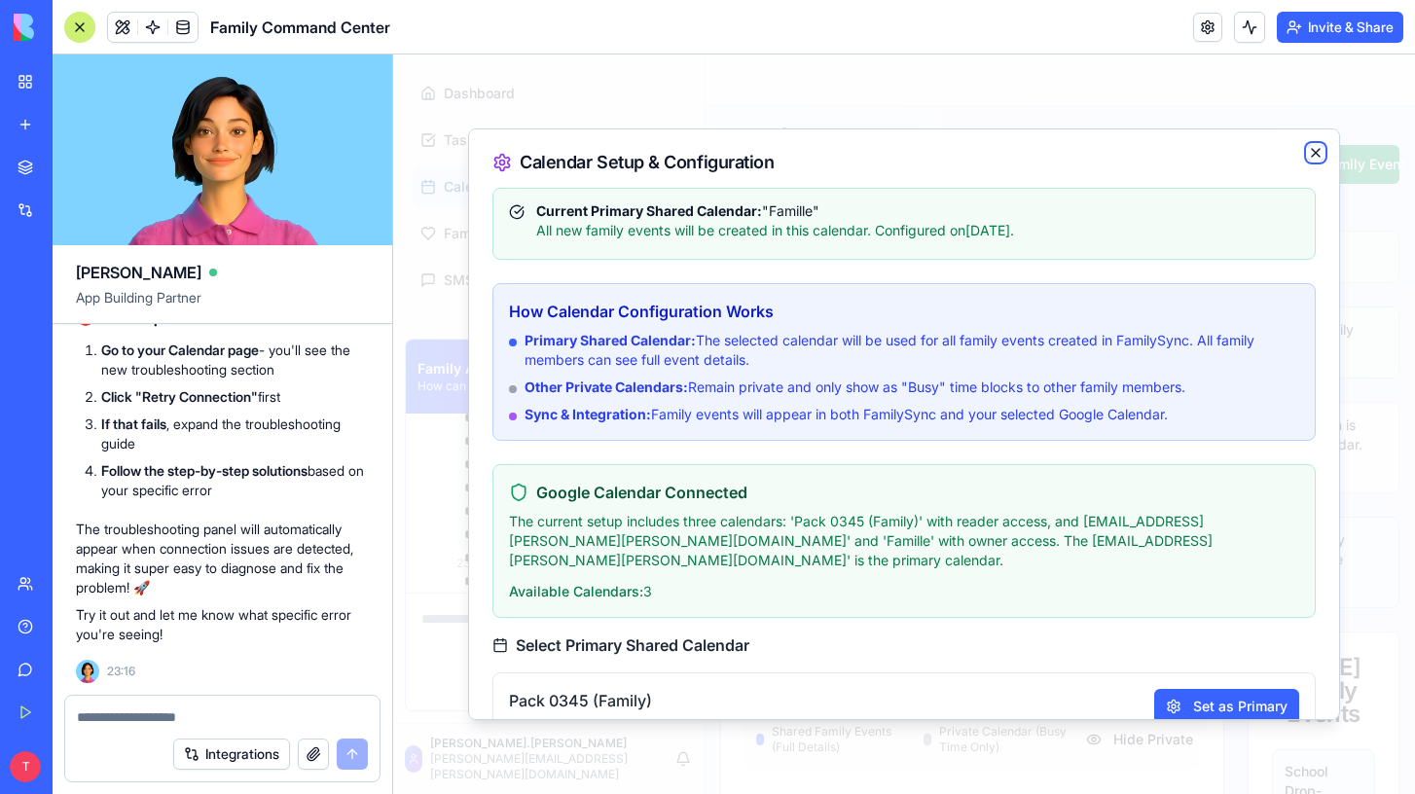
click at [1315, 154] on icon "button" at bounding box center [1316, 153] width 8 height 8
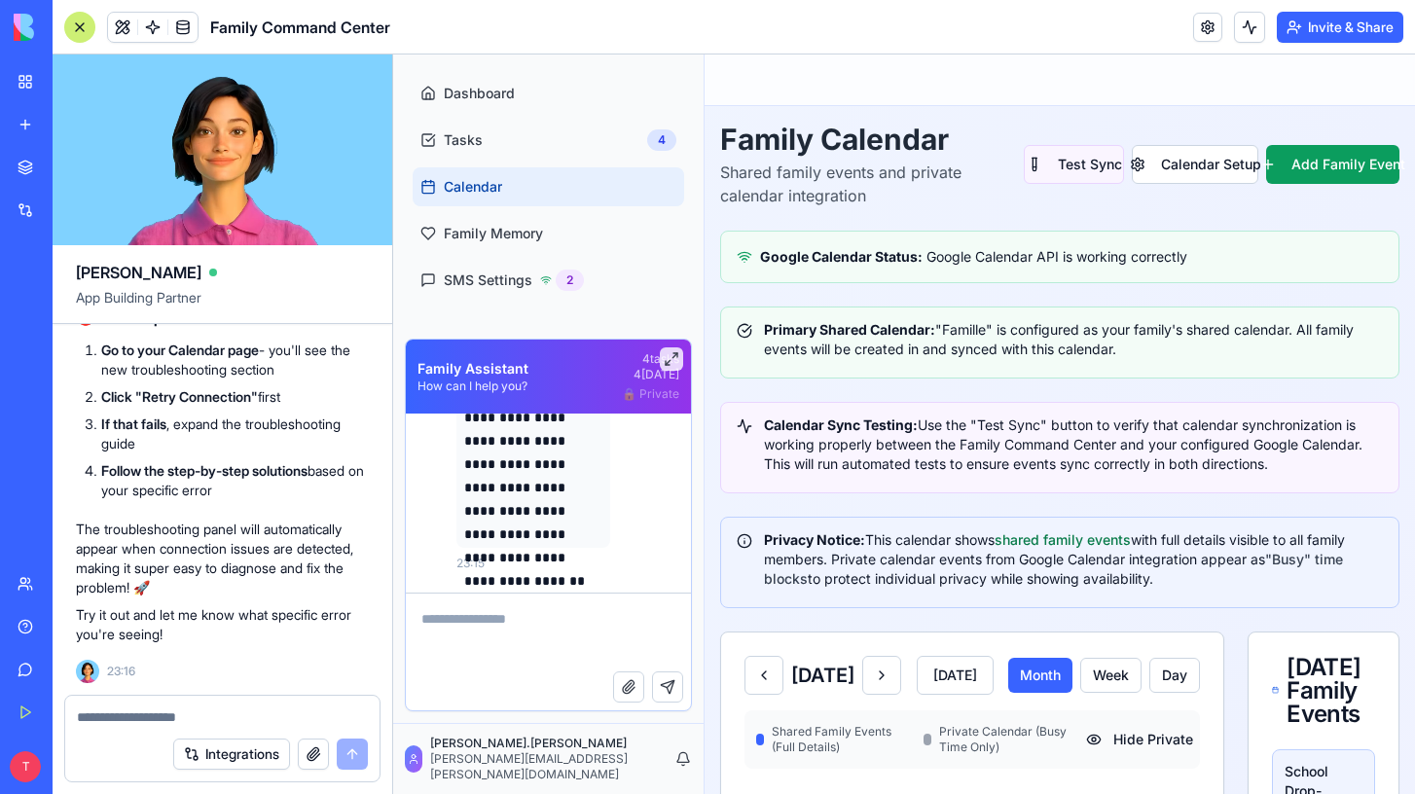
click at [1094, 175] on button "Test Sync" at bounding box center [1074, 164] width 100 height 39
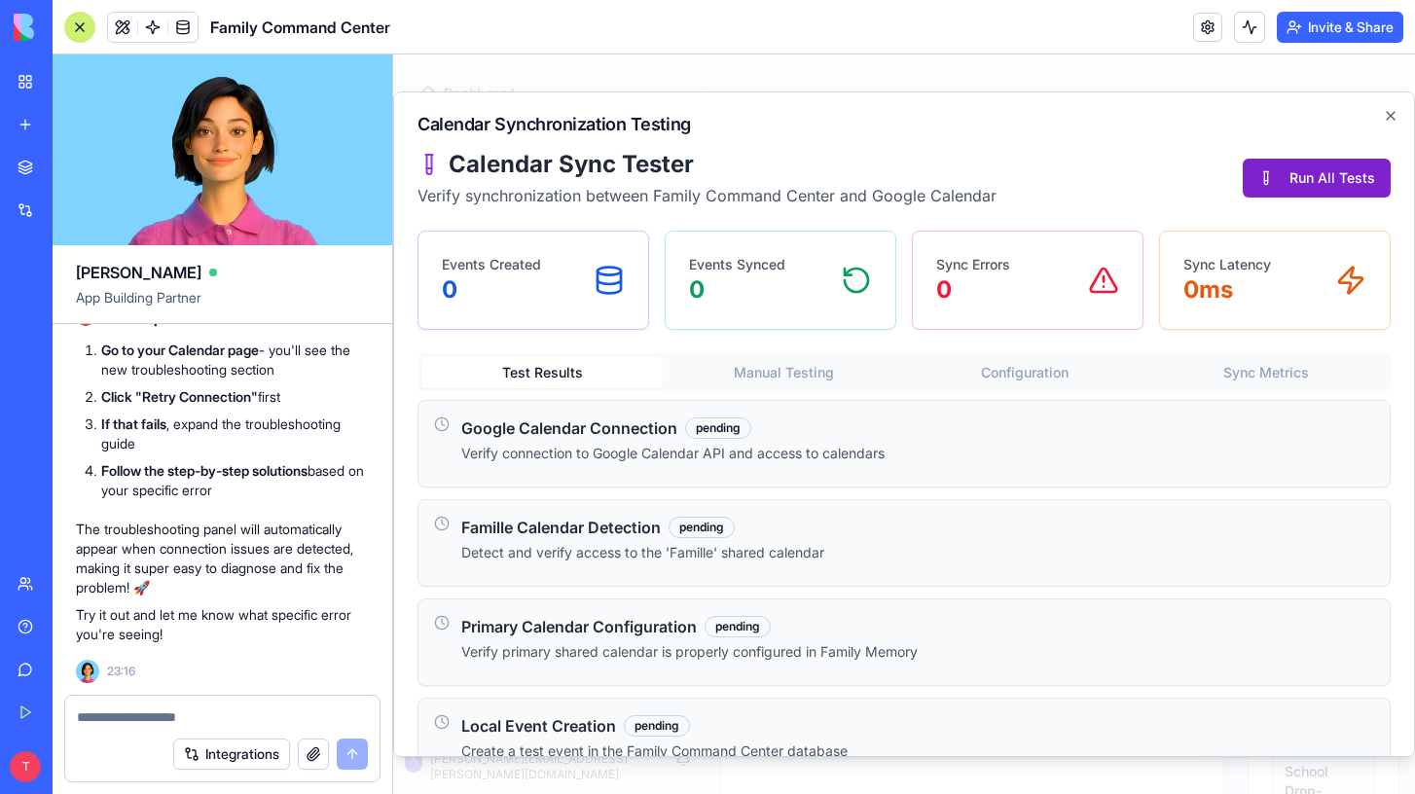
click at [1295, 188] on button "Run All Tests" at bounding box center [1317, 178] width 148 height 39
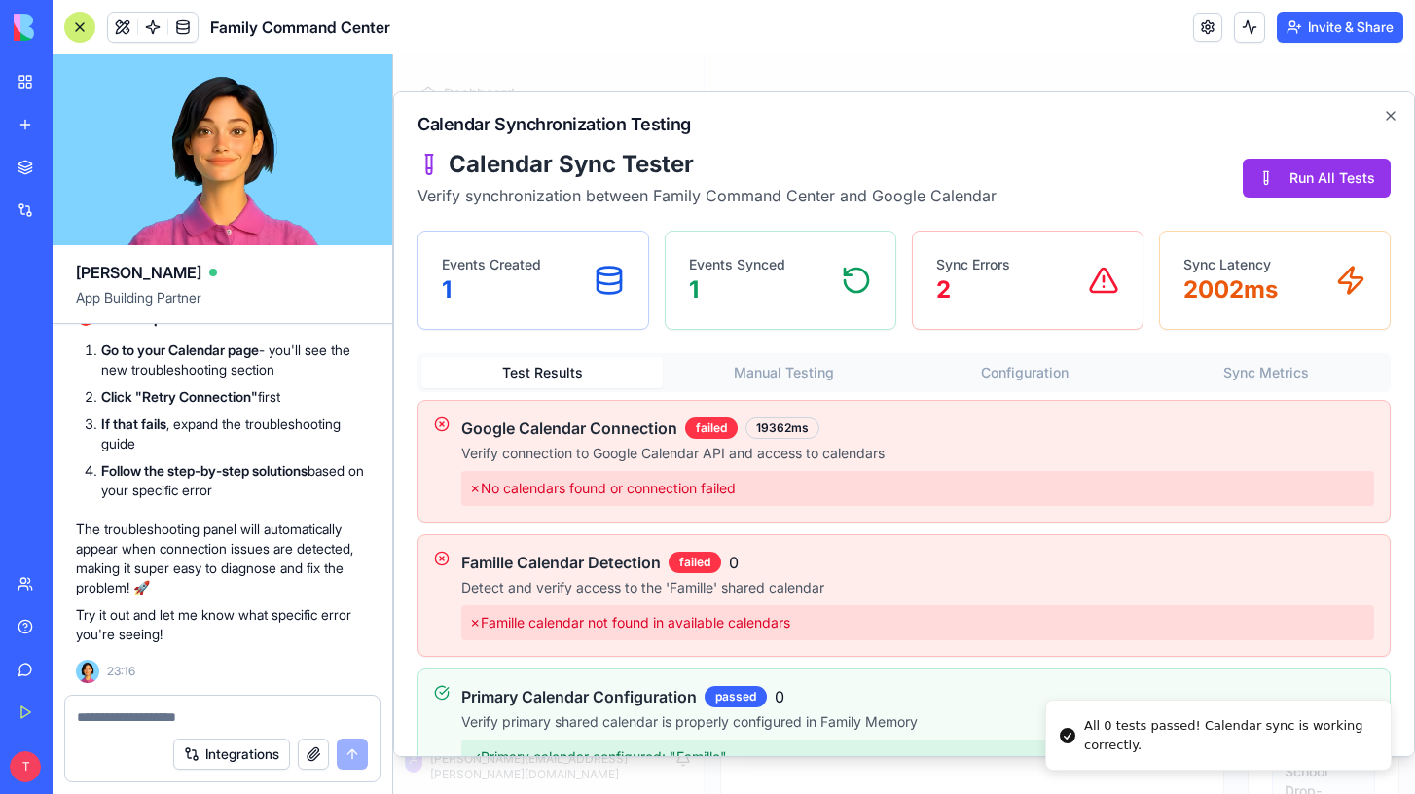
click at [567, 277] on div "Events Created 1" at bounding box center [533, 280] width 183 height 51
click at [852, 286] on icon at bounding box center [856, 280] width 31 height 31
click at [1112, 281] on icon at bounding box center [1104, 280] width 26 height 23
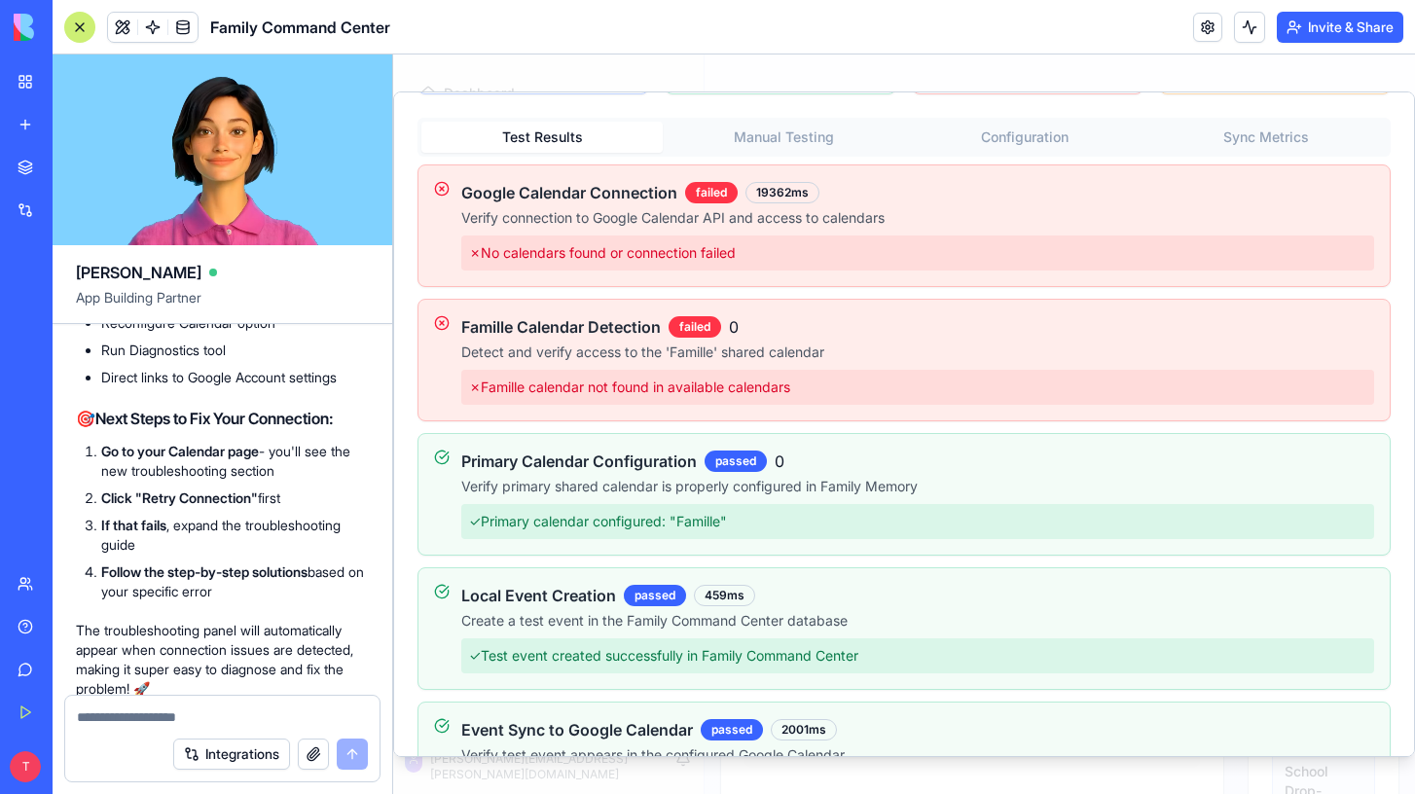
scroll to position [32836, 0]
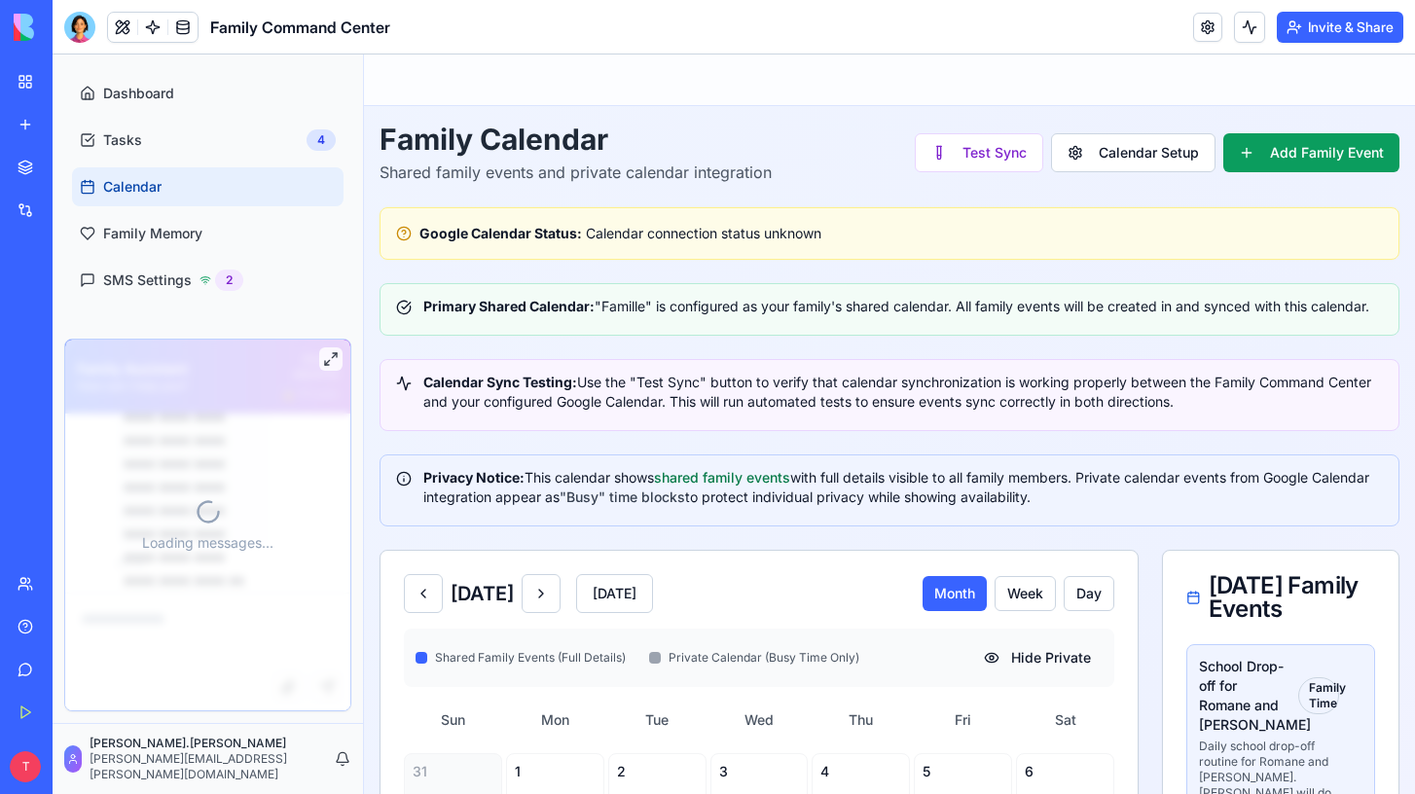
scroll to position [11723, 0]
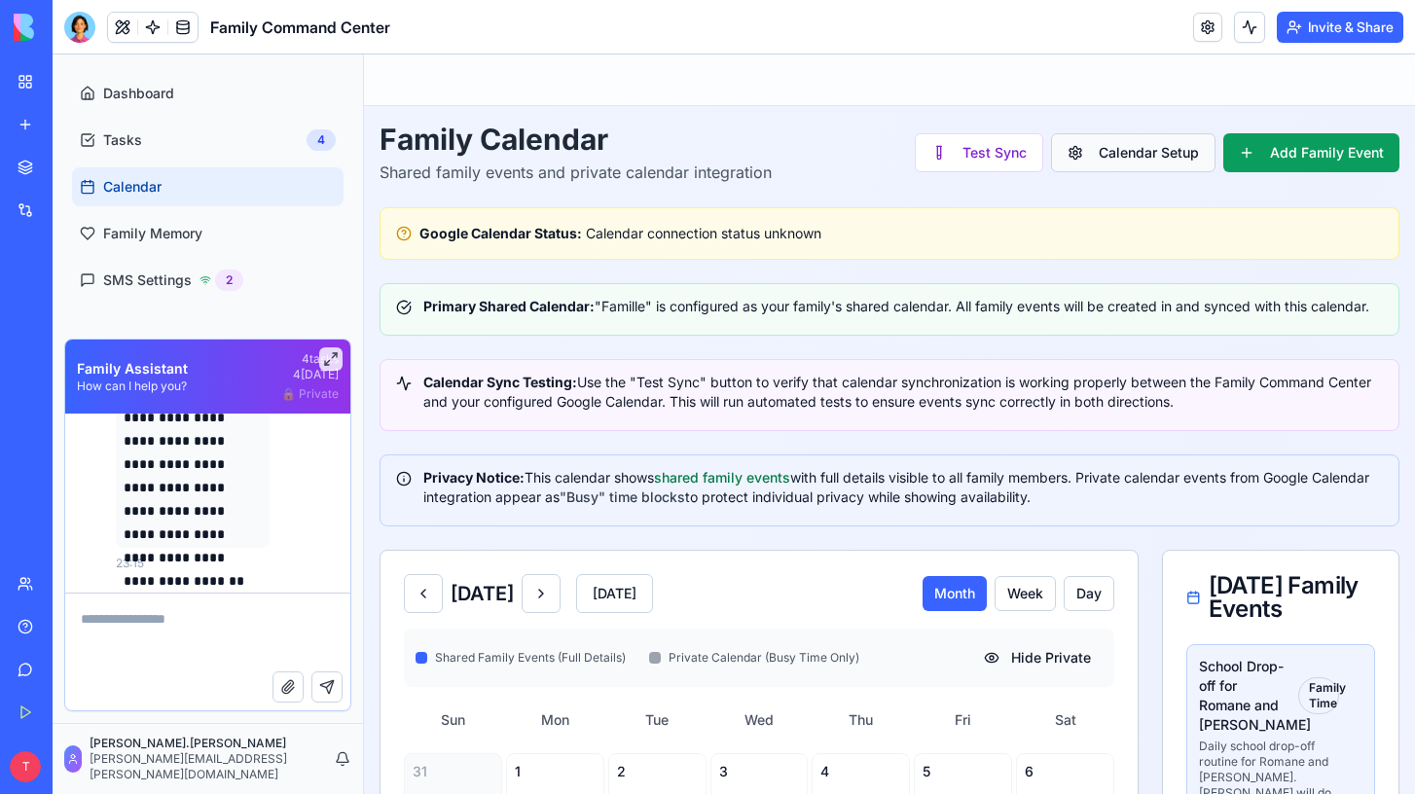
click at [1108, 155] on button "Calendar Setup" at bounding box center [1133, 152] width 164 height 39
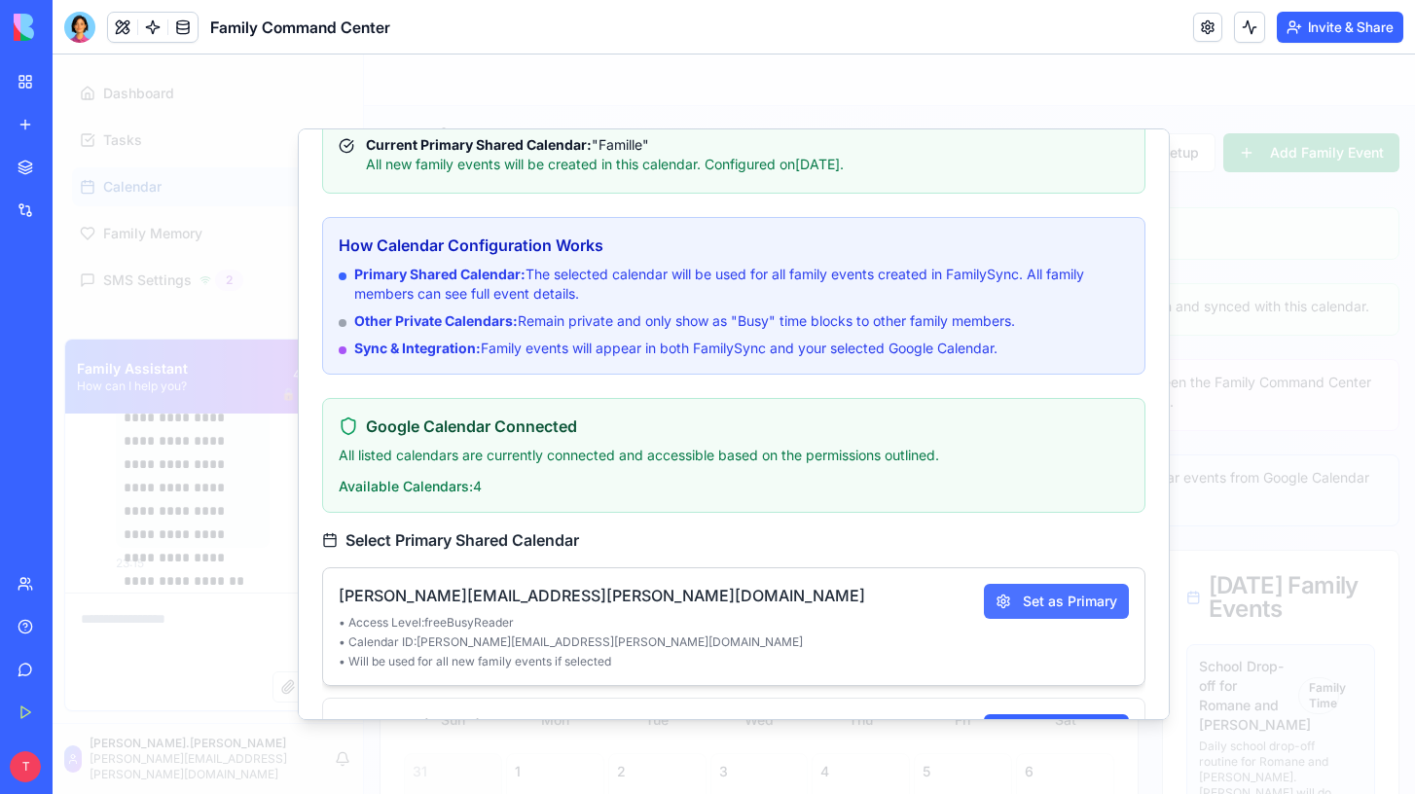
scroll to position [0, 0]
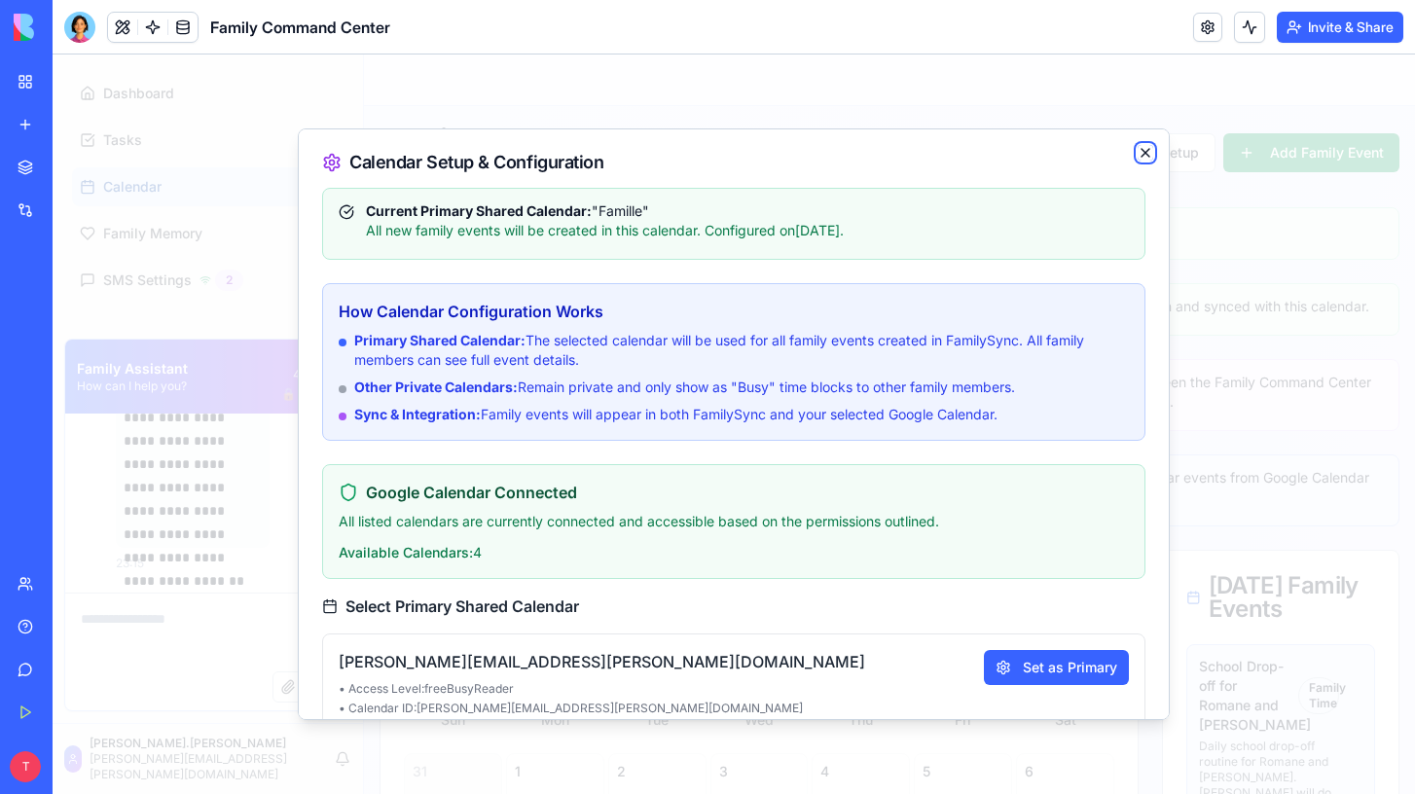
click at [1143, 154] on icon "button" at bounding box center [1146, 153] width 16 height 16
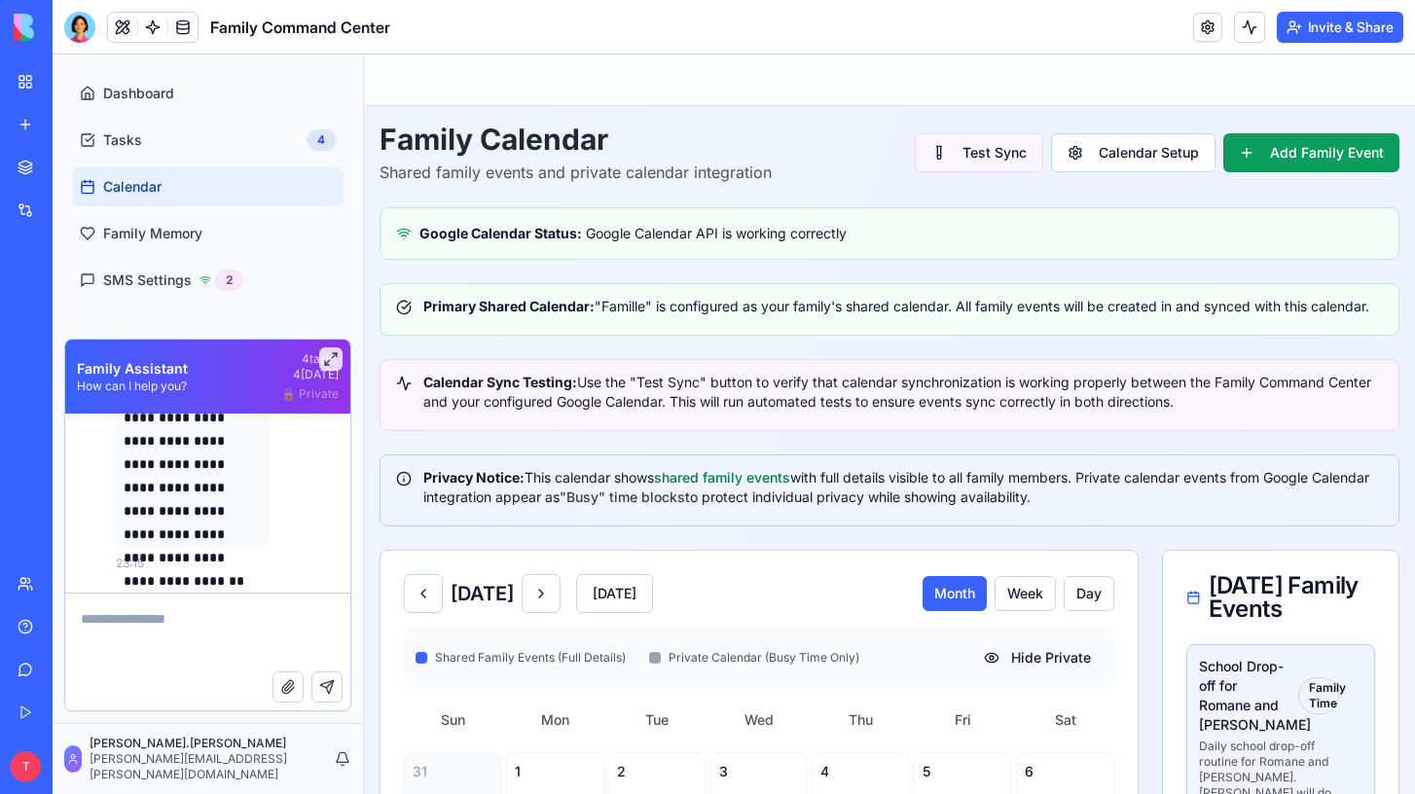
click at [964, 152] on button "Test Sync" at bounding box center [979, 152] width 128 height 39
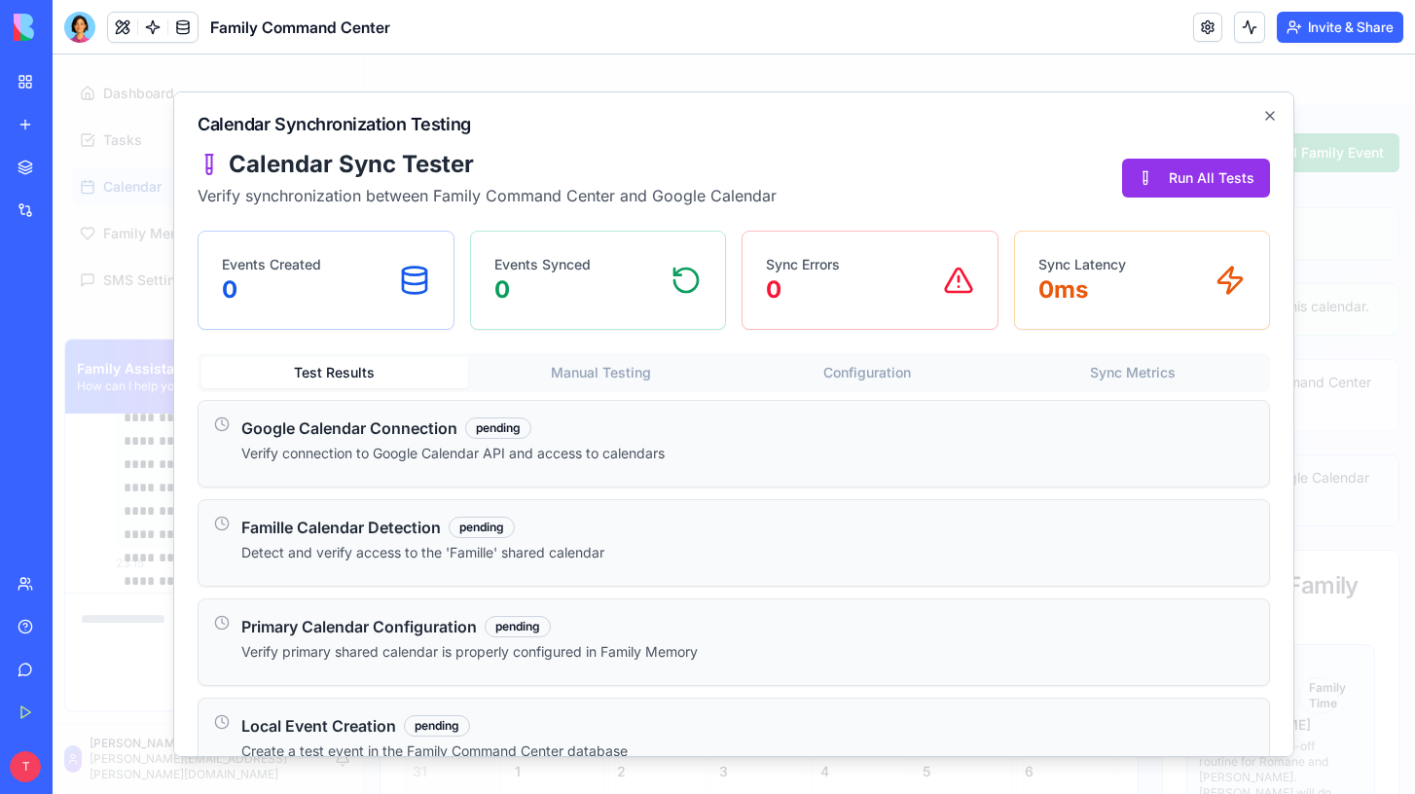
click at [579, 375] on button "Manual Testing" at bounding box center [601, 372] width 267 height 31
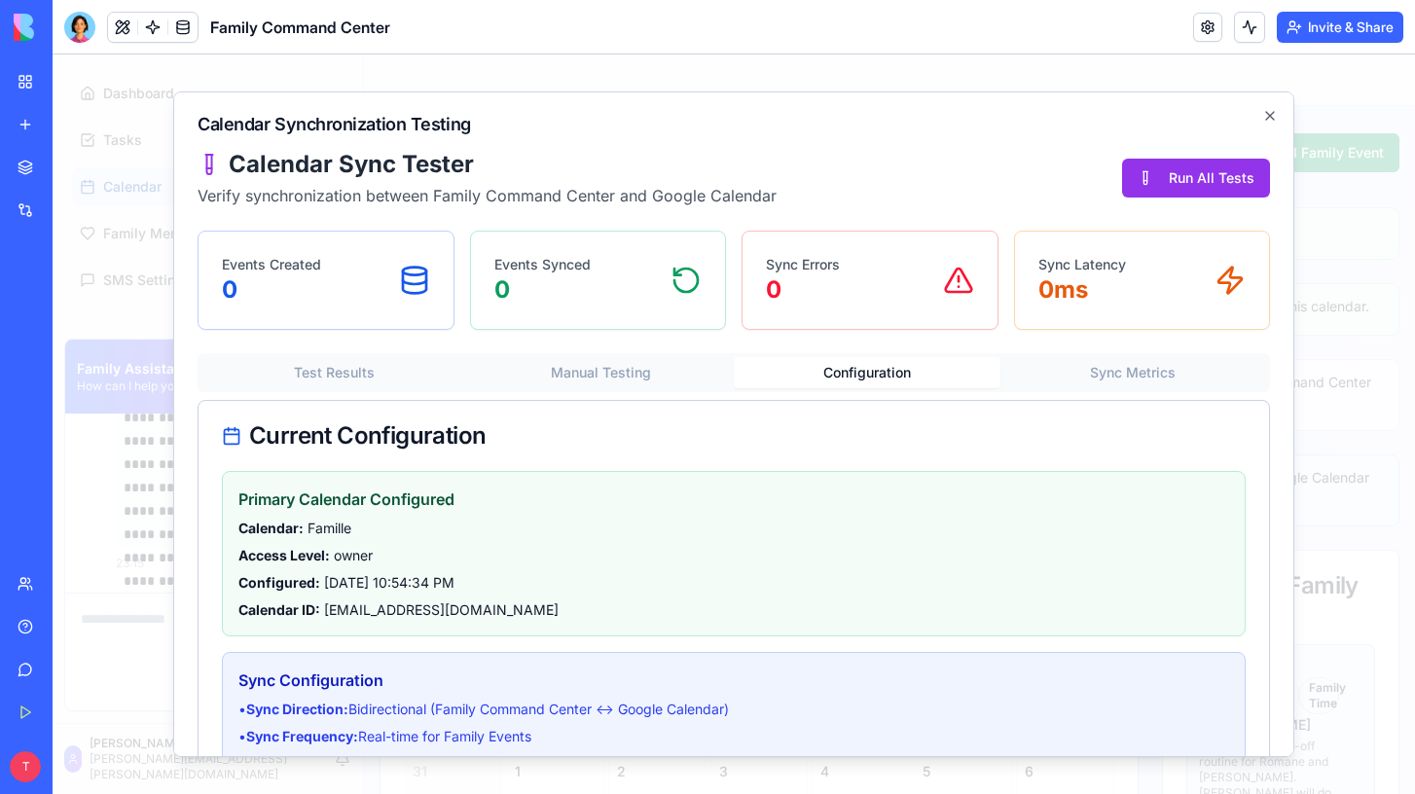
click at [830, 373] on button "Configuration" at bounding box center [867, 372] width 267 height 31
click at [1153, 374] on button "Sync Metrics" at bounding box center [1134, 372] width 267 height 31
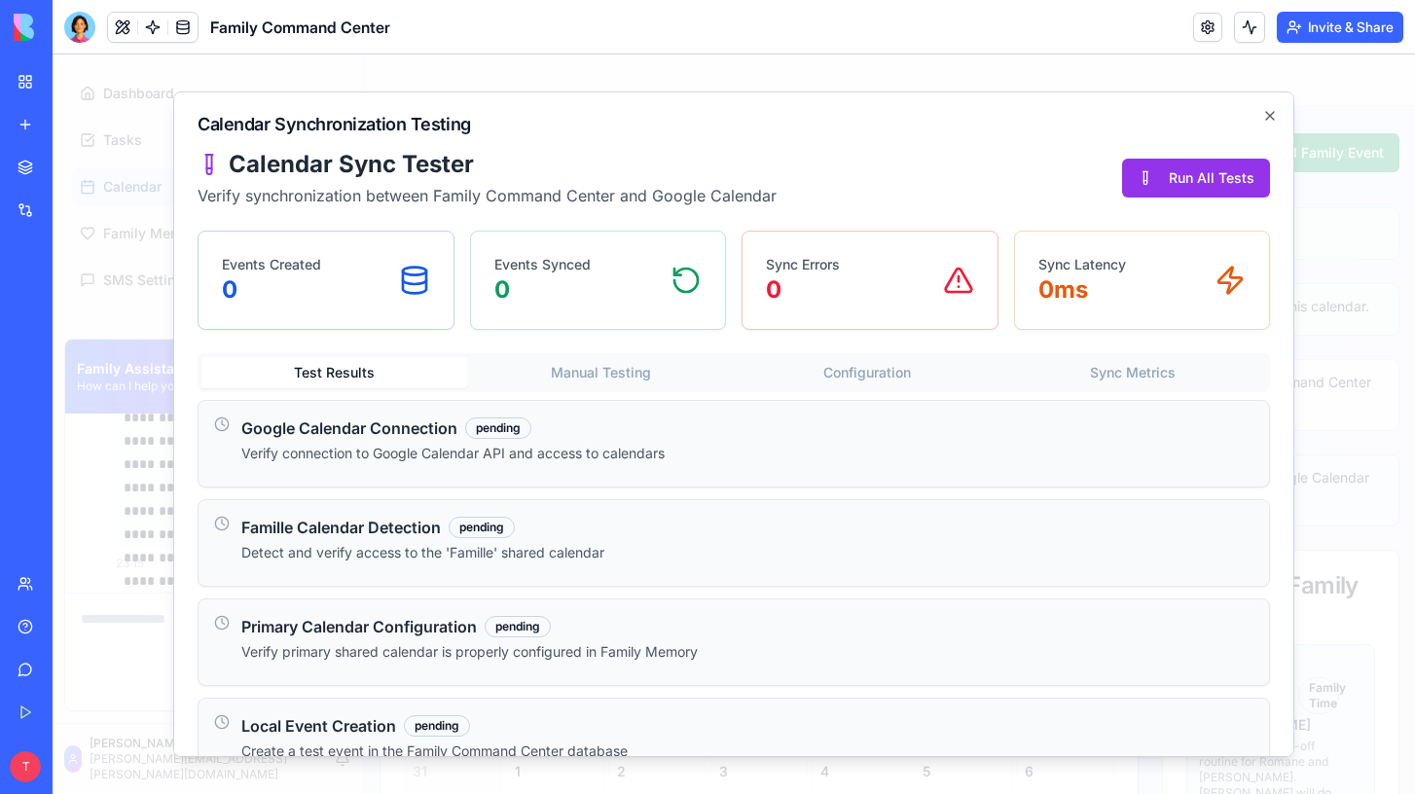
click at [381, 370] on button "Test Results" at bounding box center [334, 372] width 267 height 31
click at [1191, 170] on button "Run All Tests" at bounding box center [1196, 178] width 148 height 39
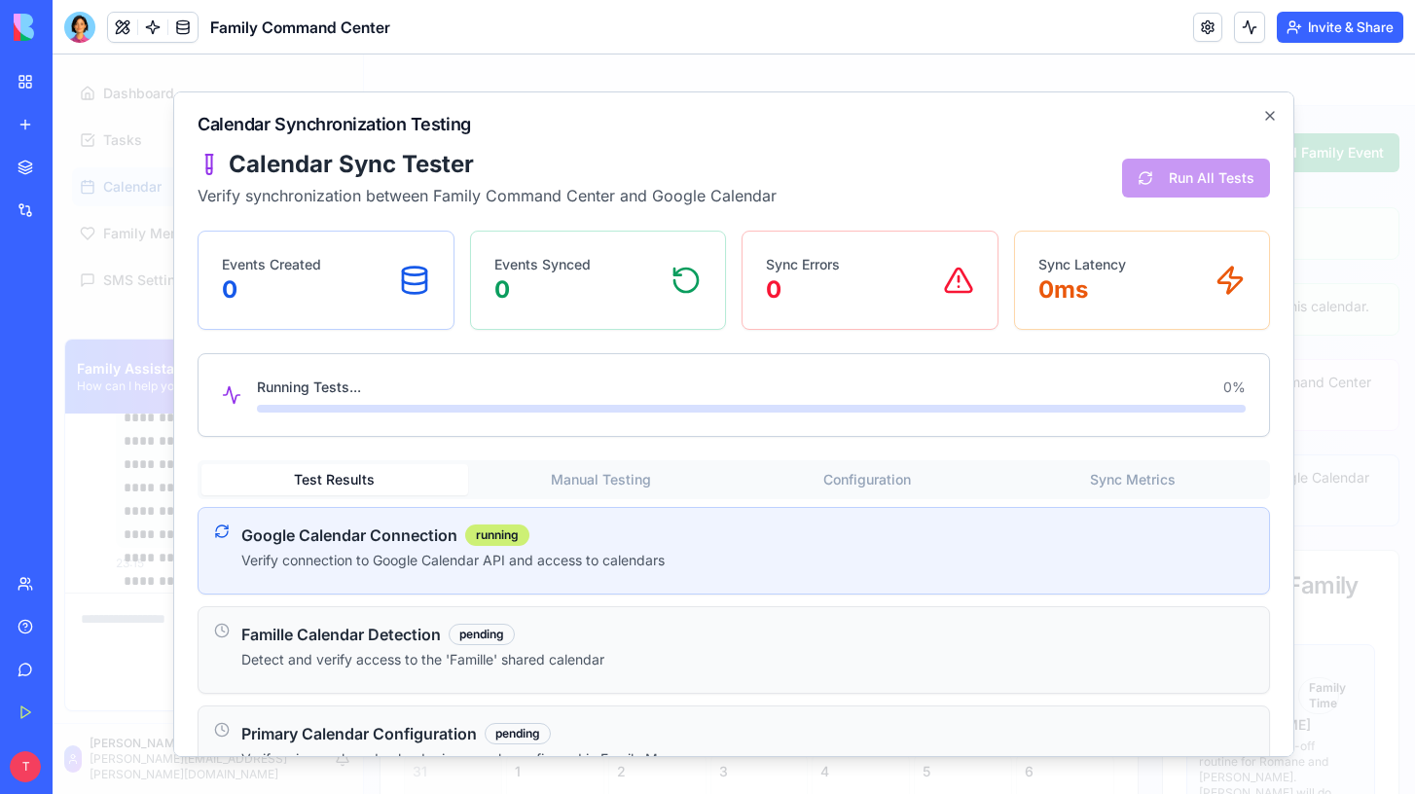
click at [43, 631] on link "Help" at bounding box center [45, 626] width 78 height 39
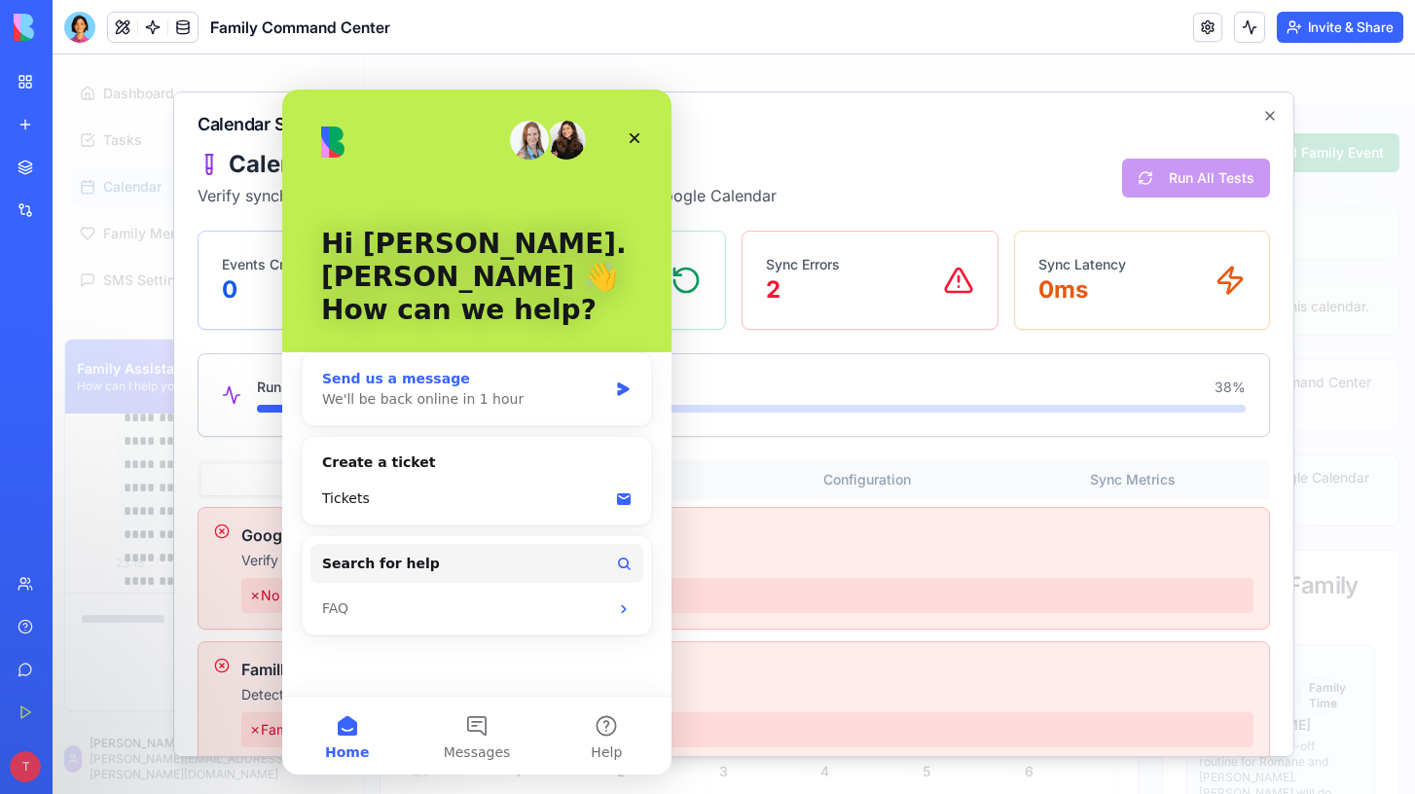
click at [452, 389] on div "We'll be back online in 1 hour" at bounding box center [464, 399] width 285 height 20
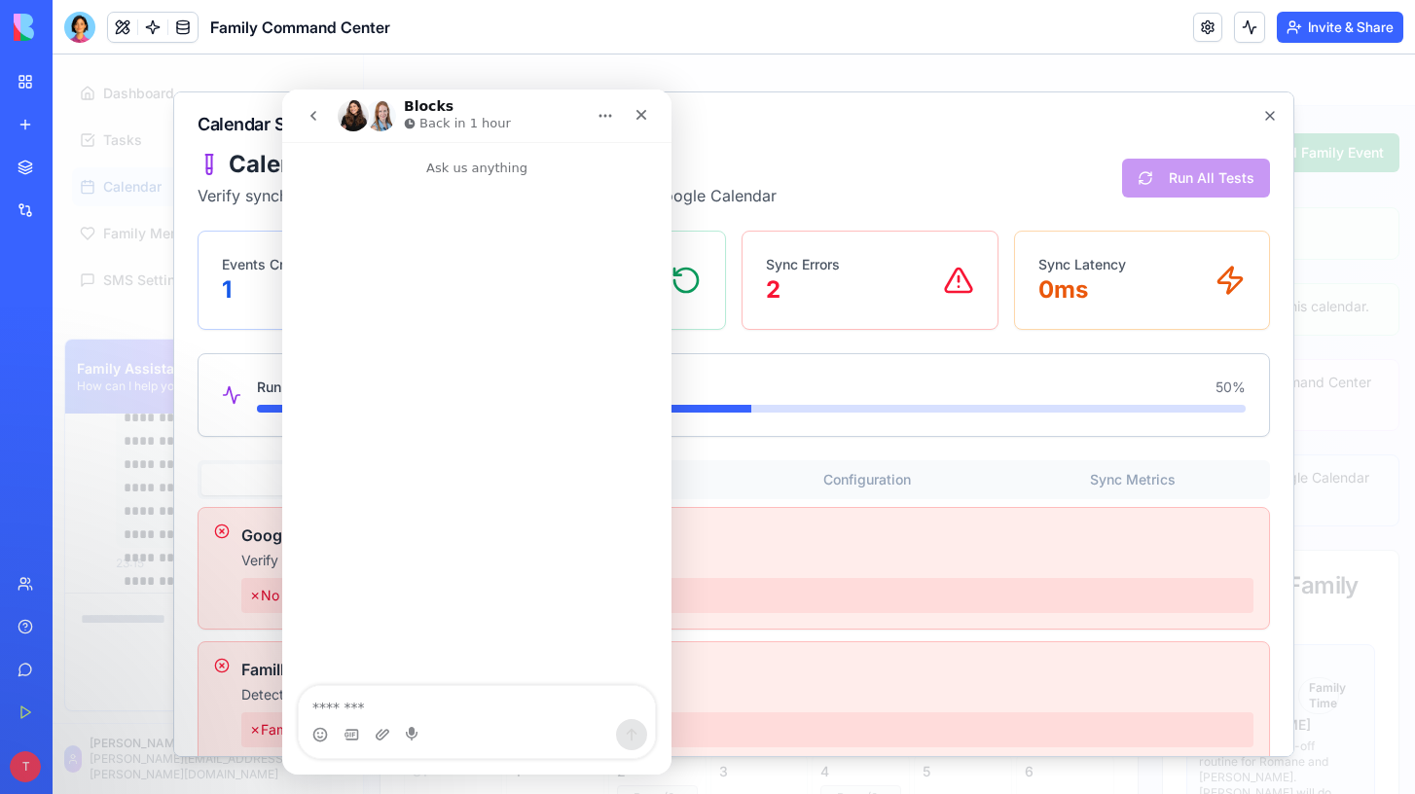
click at [369, 707] on textarea "Message…" at bounding box center [477, 702] width 356 height 33
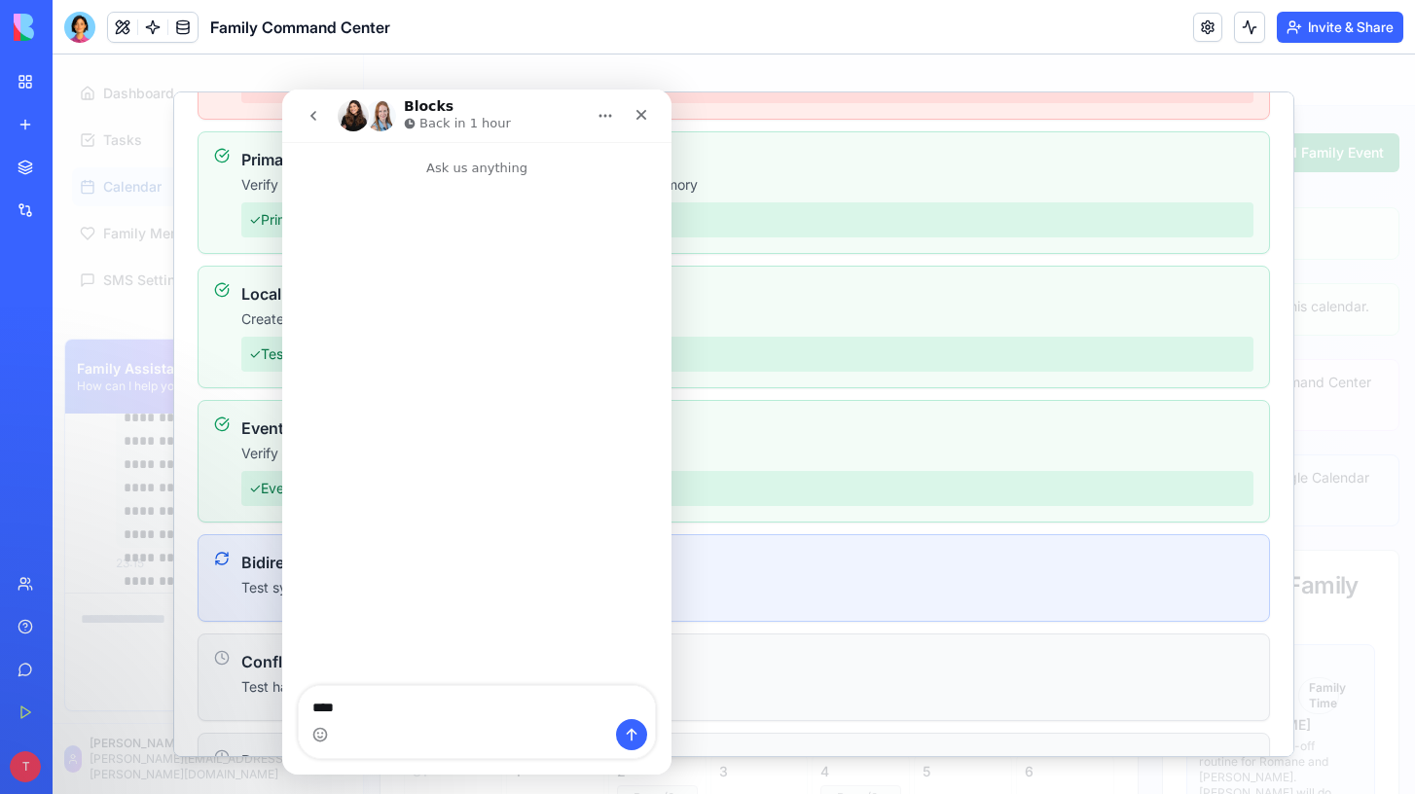
click at [368, 723] on div "Intercom messenger" at bounding box center [477, 734] width 356 height 31
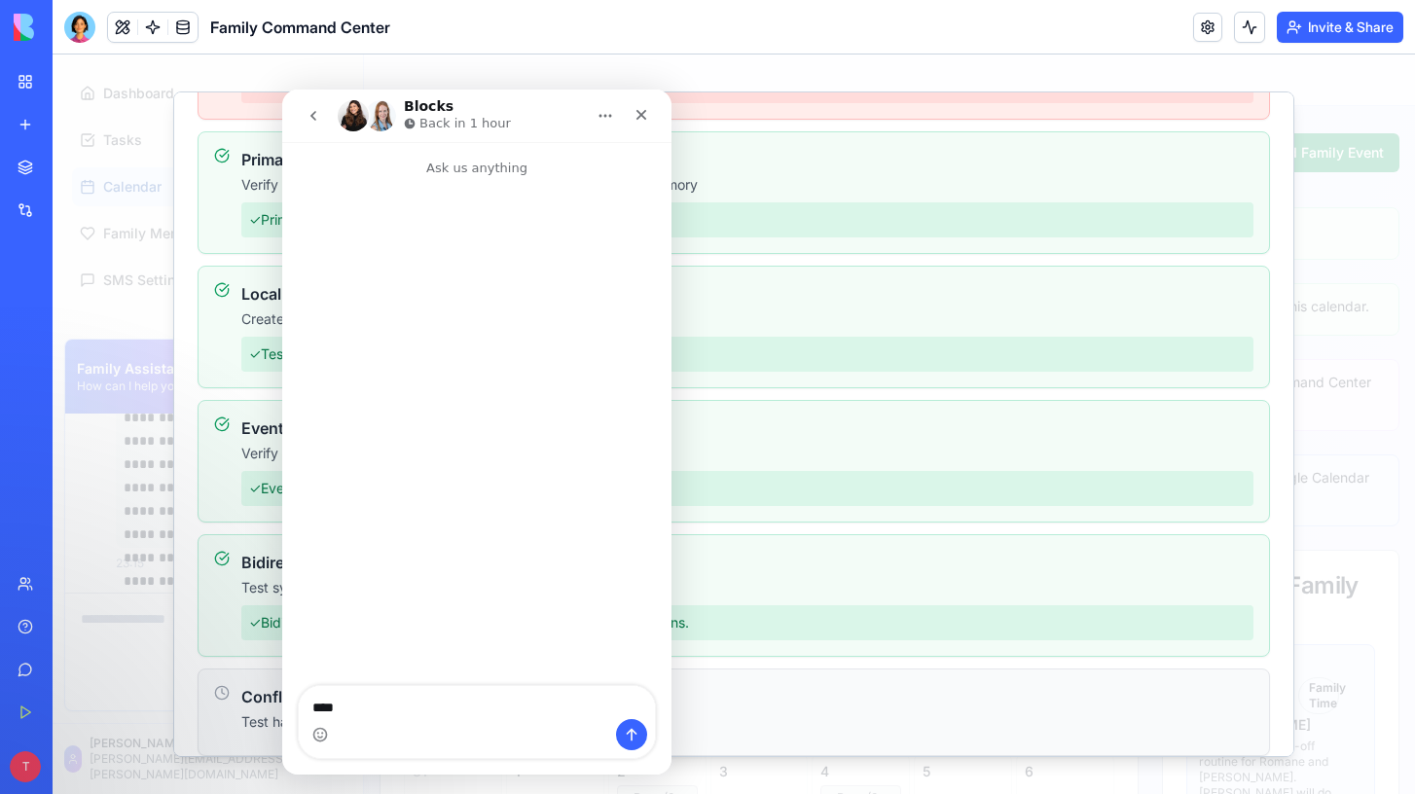
click at [370, 711] on textarea "****" at bounding box center [477, 702] width 356 height 33
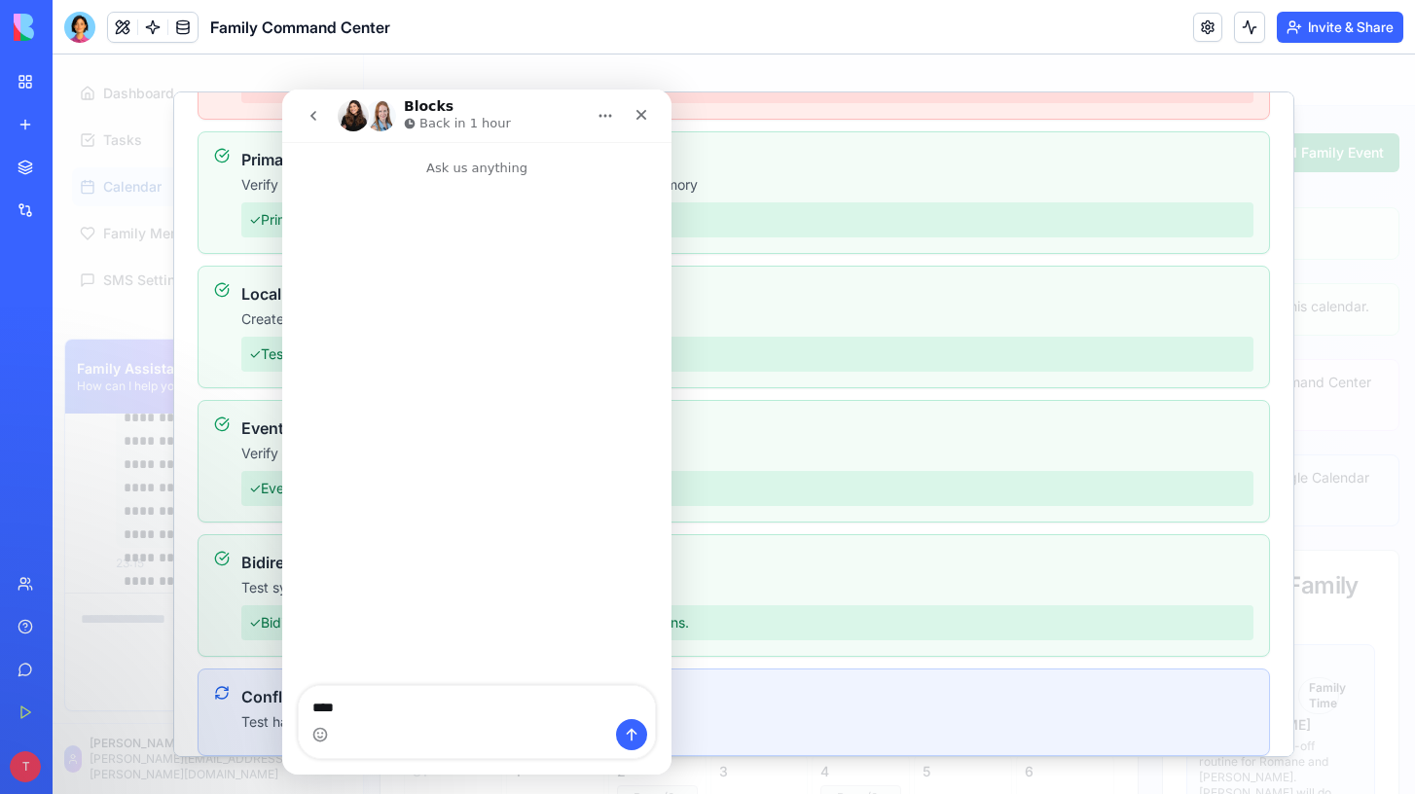
click at [370, 710] on textarea "****" at bounding box center [477, 702] width 356 height 33
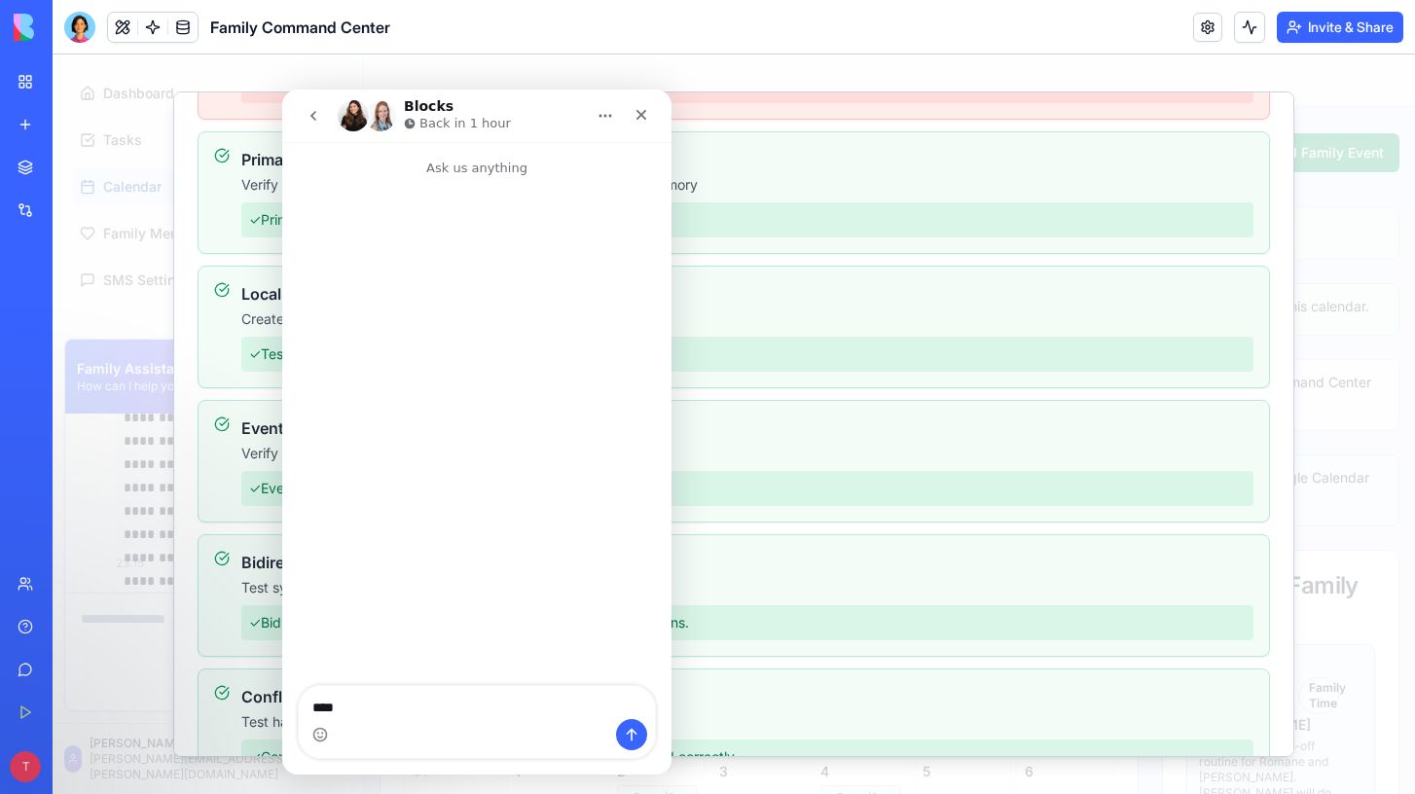
click at [370, 703] on textarea "****" at bounding box center [477, 702] width 356 height 33
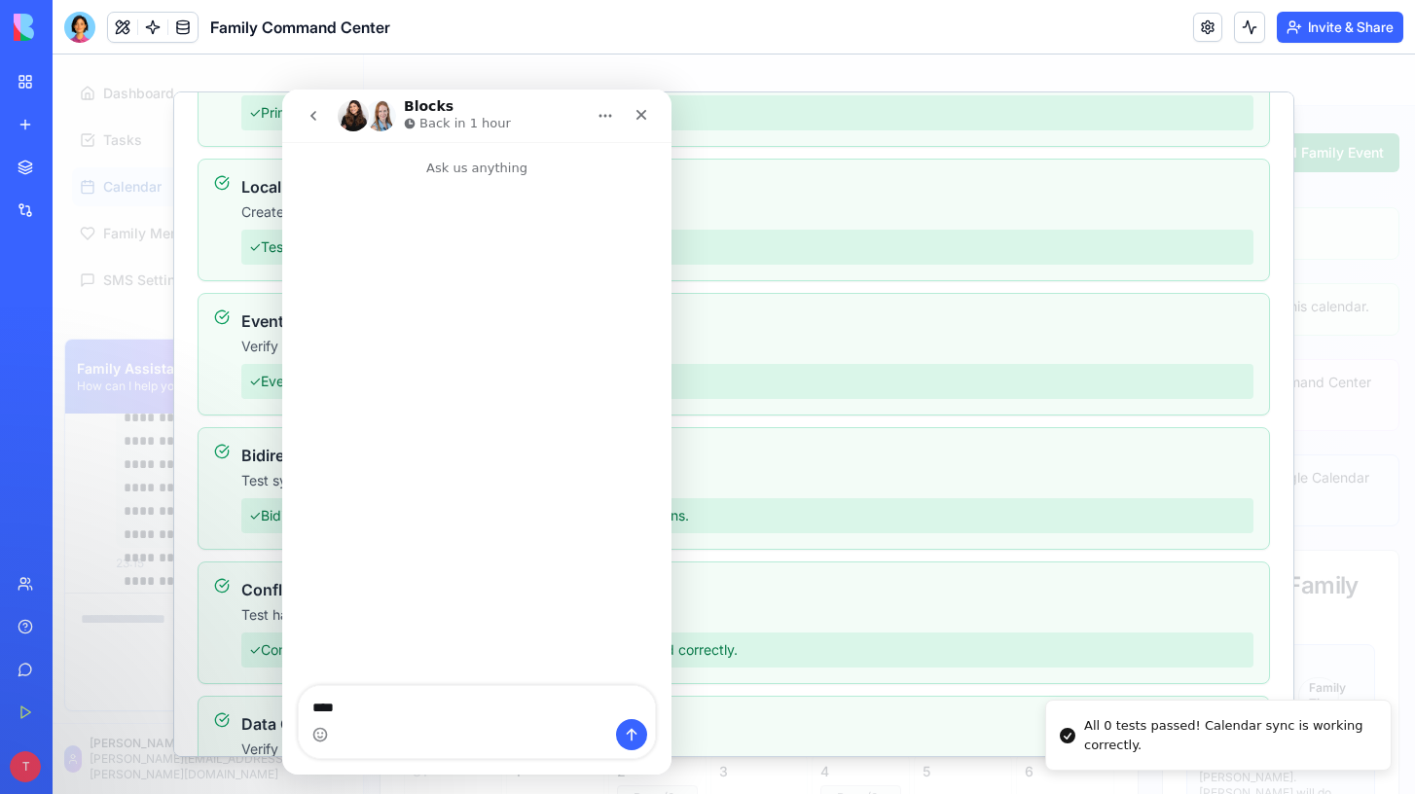
scroll to position [537, 0]
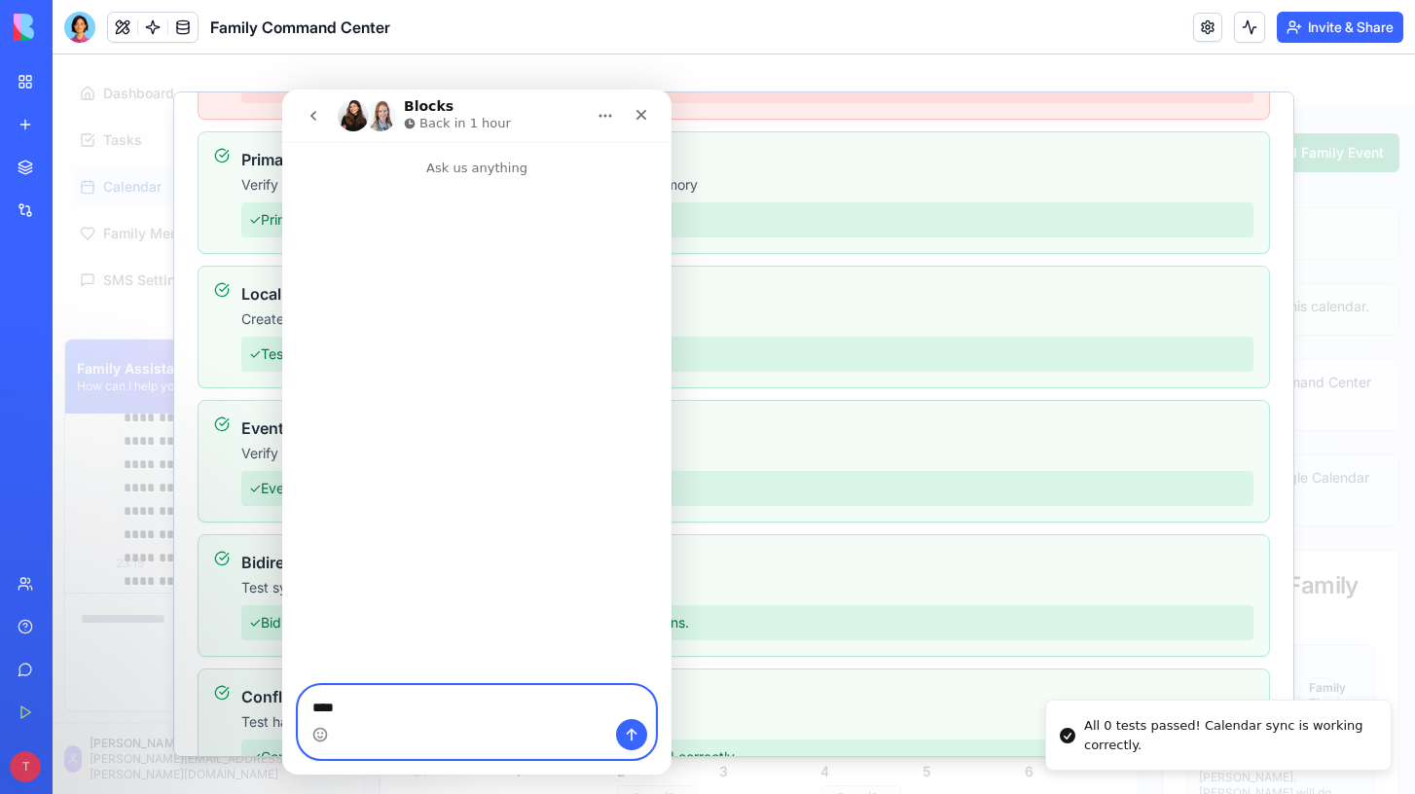
click at [370, 699] on textarea "****" at bounding box center [477, 702] width 356 height 33
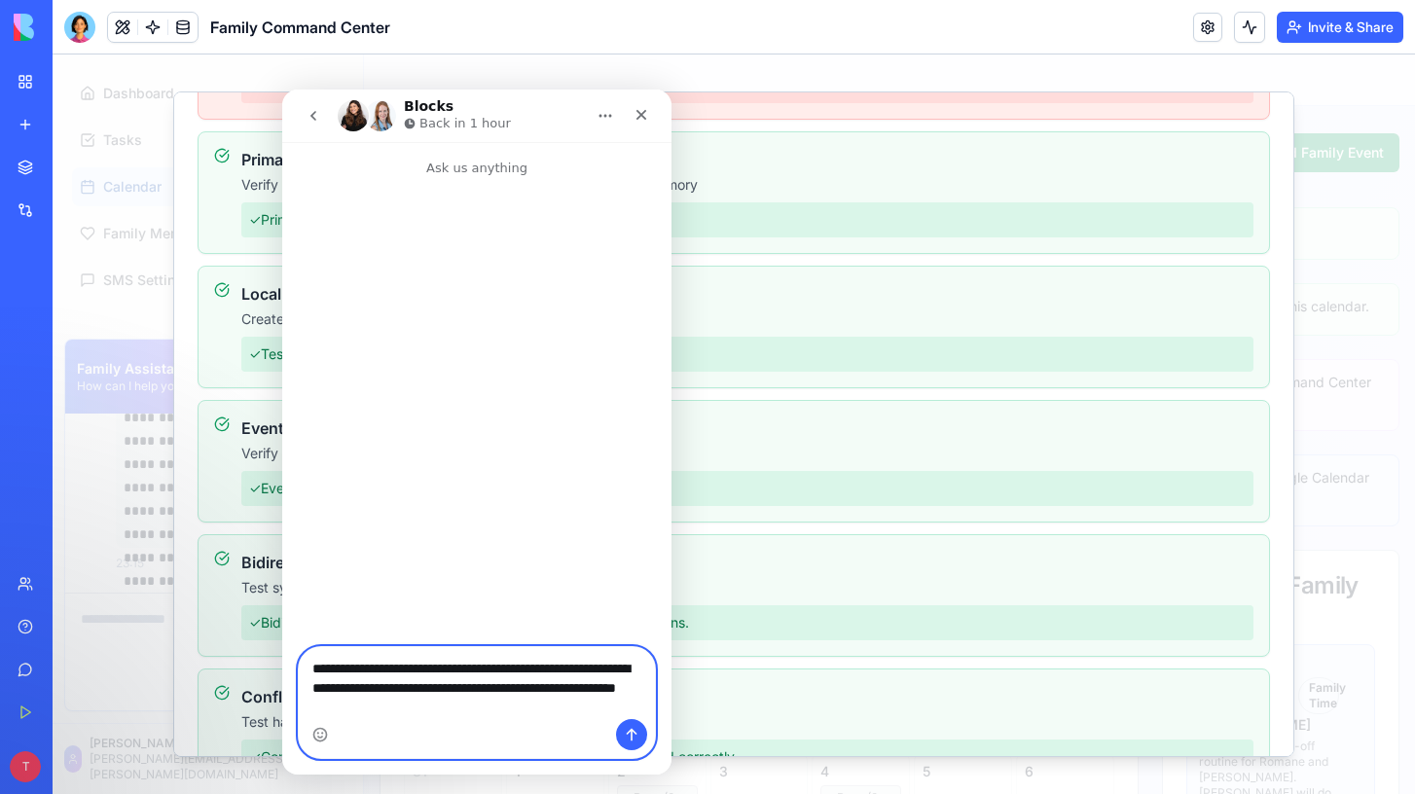
type textarea "**********"
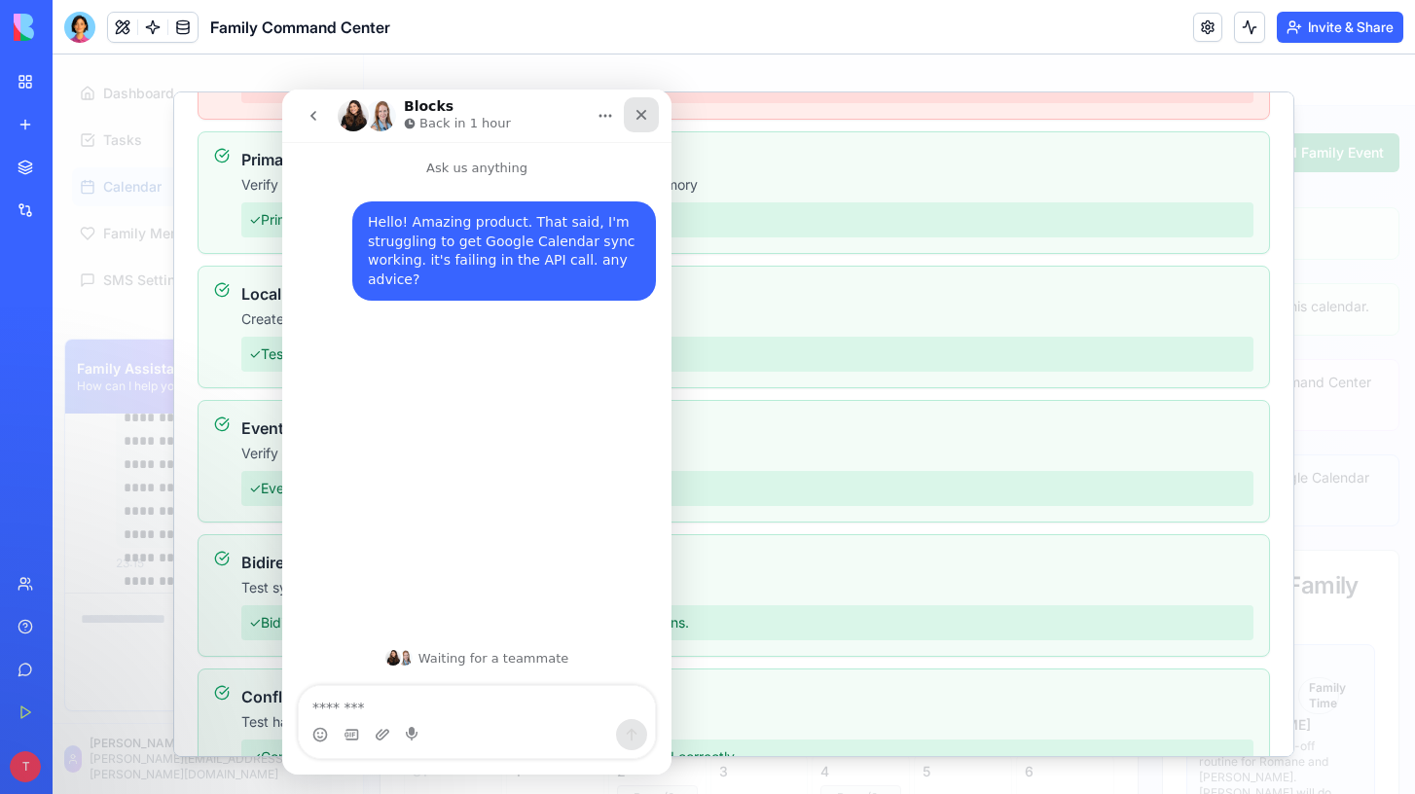
click at [648, 118] on icon "Close" at bounding box center [642, 115] width 16 height 16
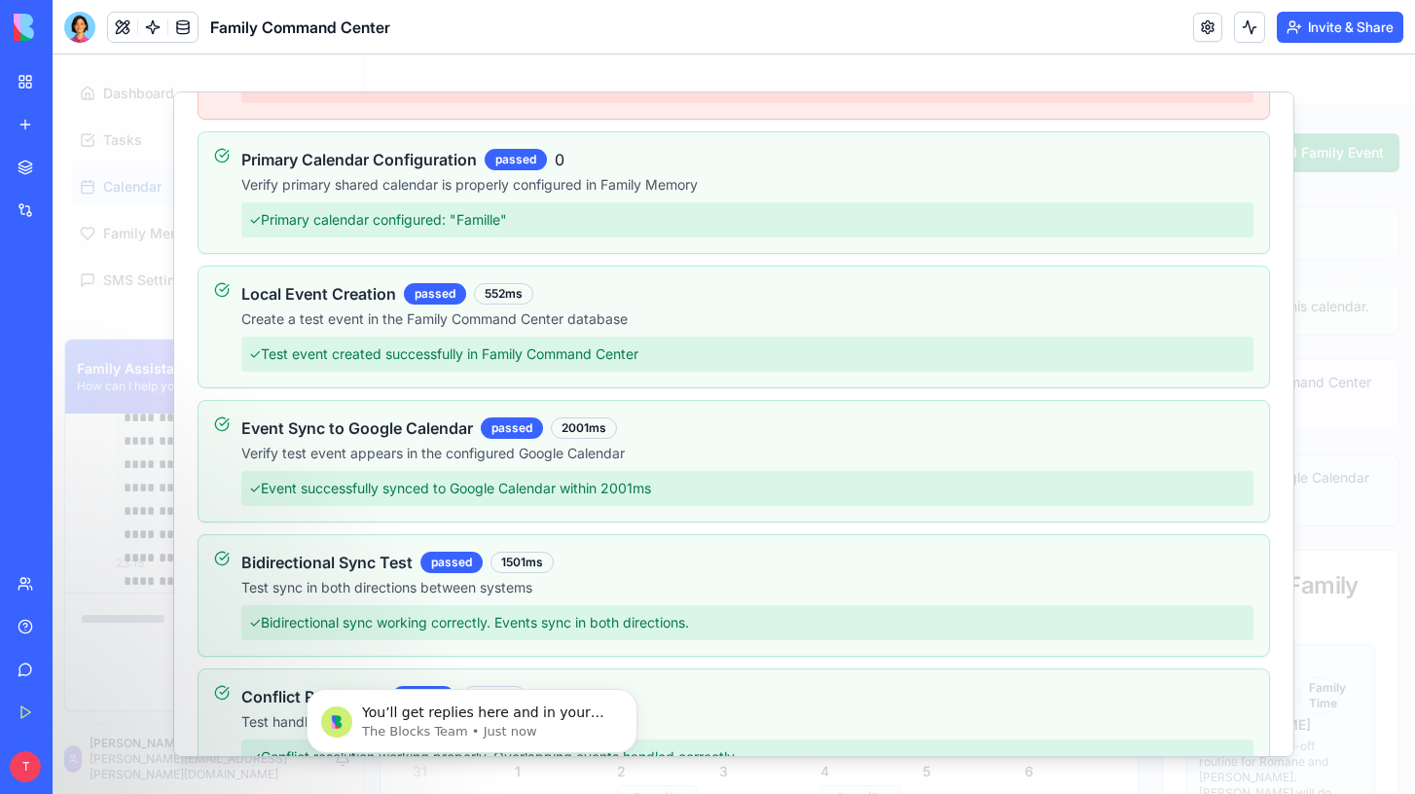
scroll to position [0, 0]
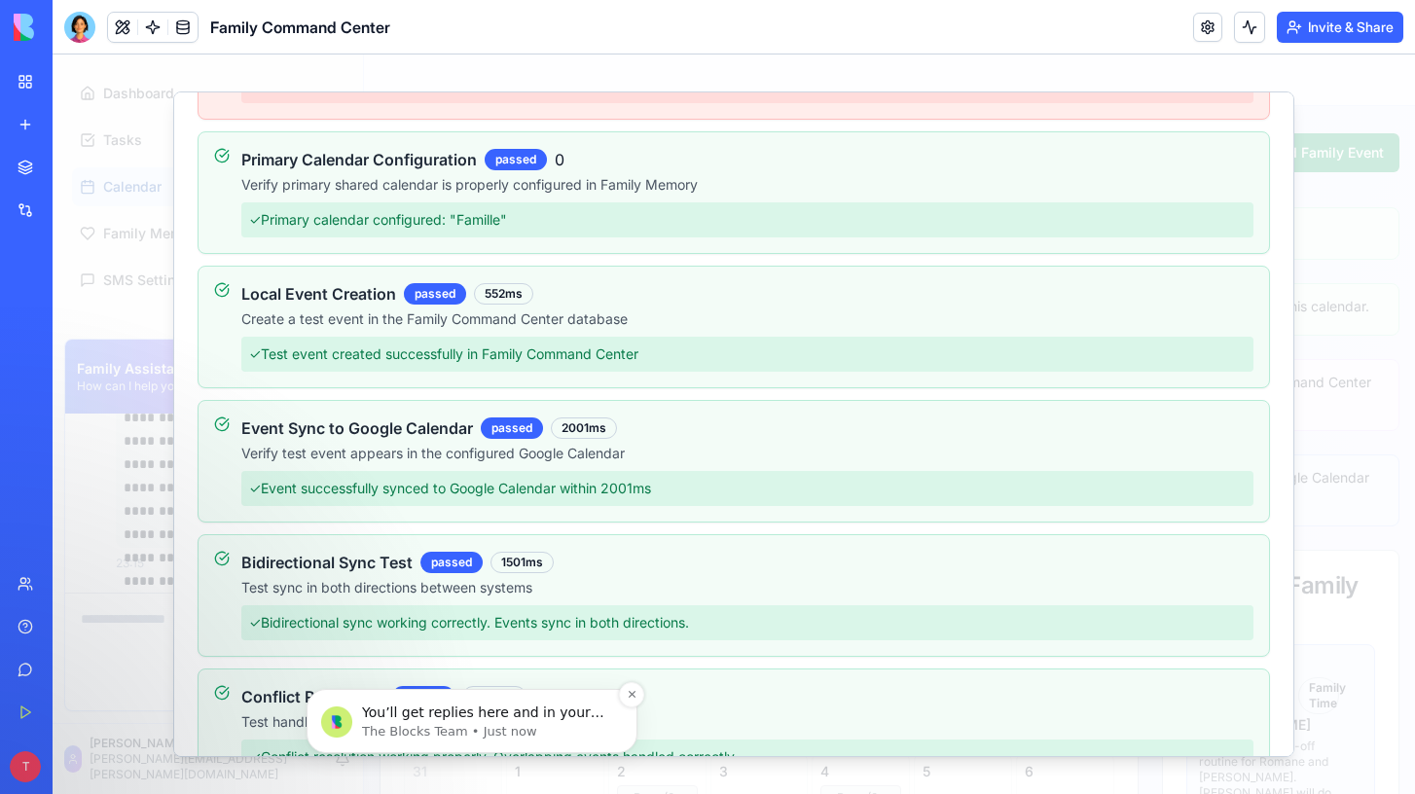
click at [427, 720] on p "You’ll get replies here and in your email: ✉️ [PERSON_NAME][EMAIL_ADDRESS][PERS…" at bounding box center [487, 713] width 251 height 19
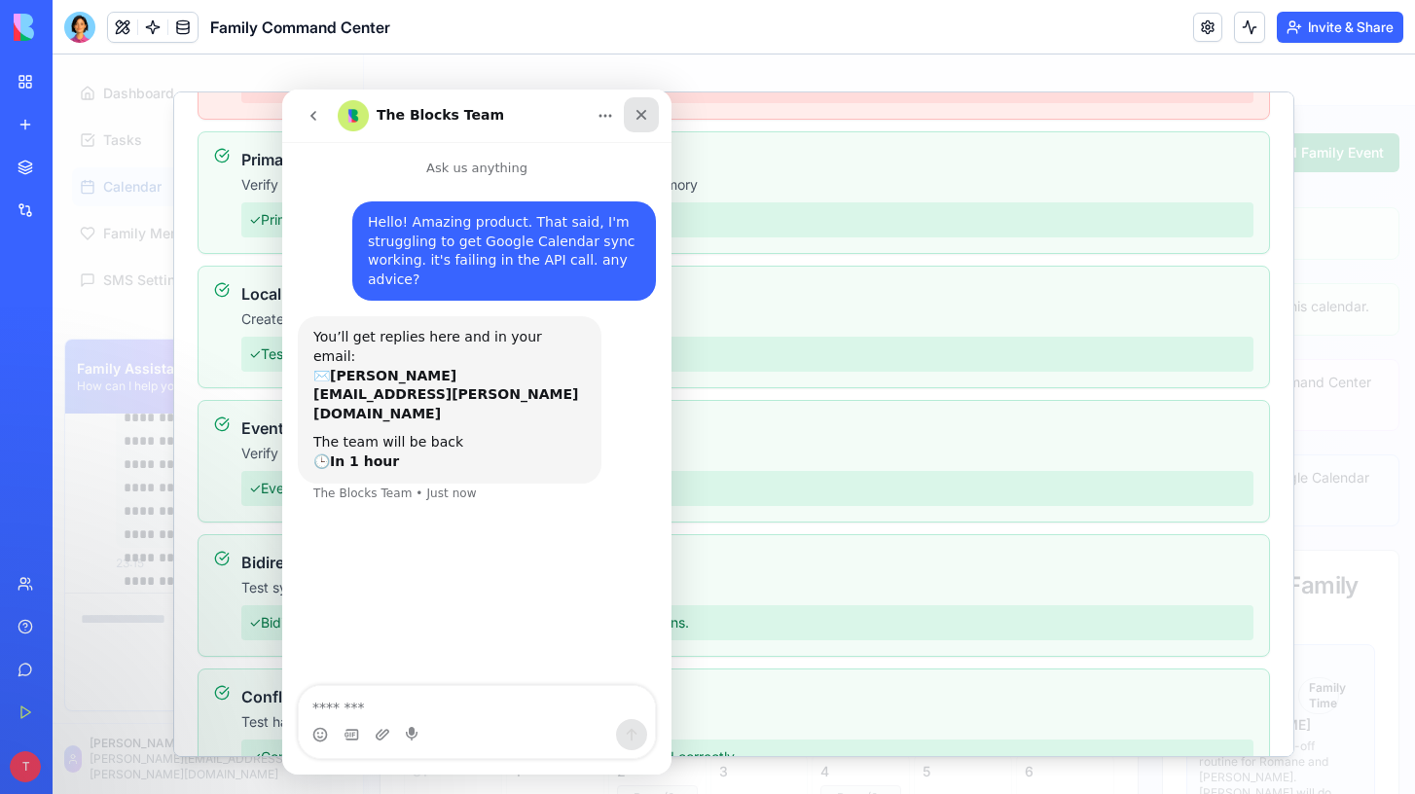
click at [645, 115] on icon "Close" at bounding box center [642, 115] width 16 height 16
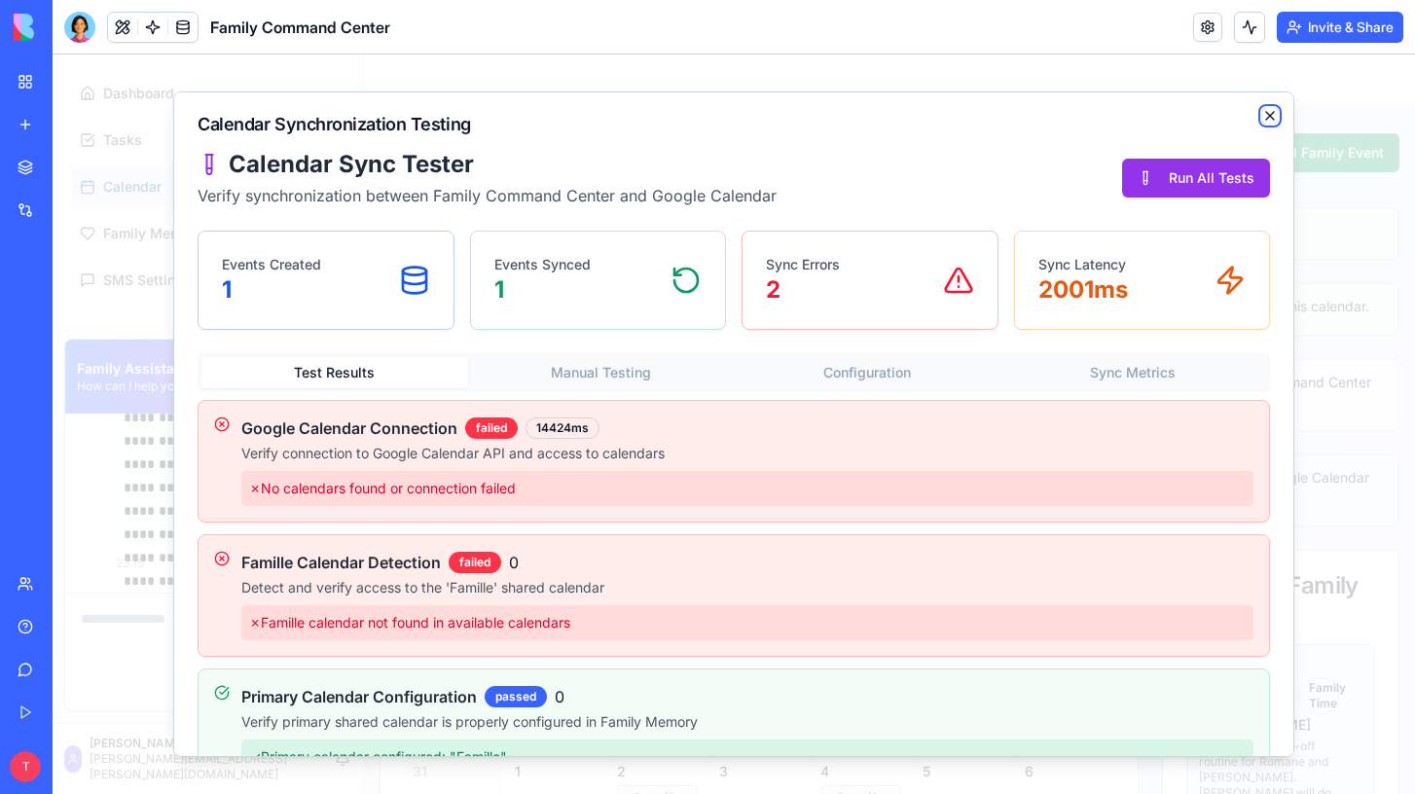
click at [1269, 115] on icon "button" at bounding box center [1270, 116] width 8 height 8
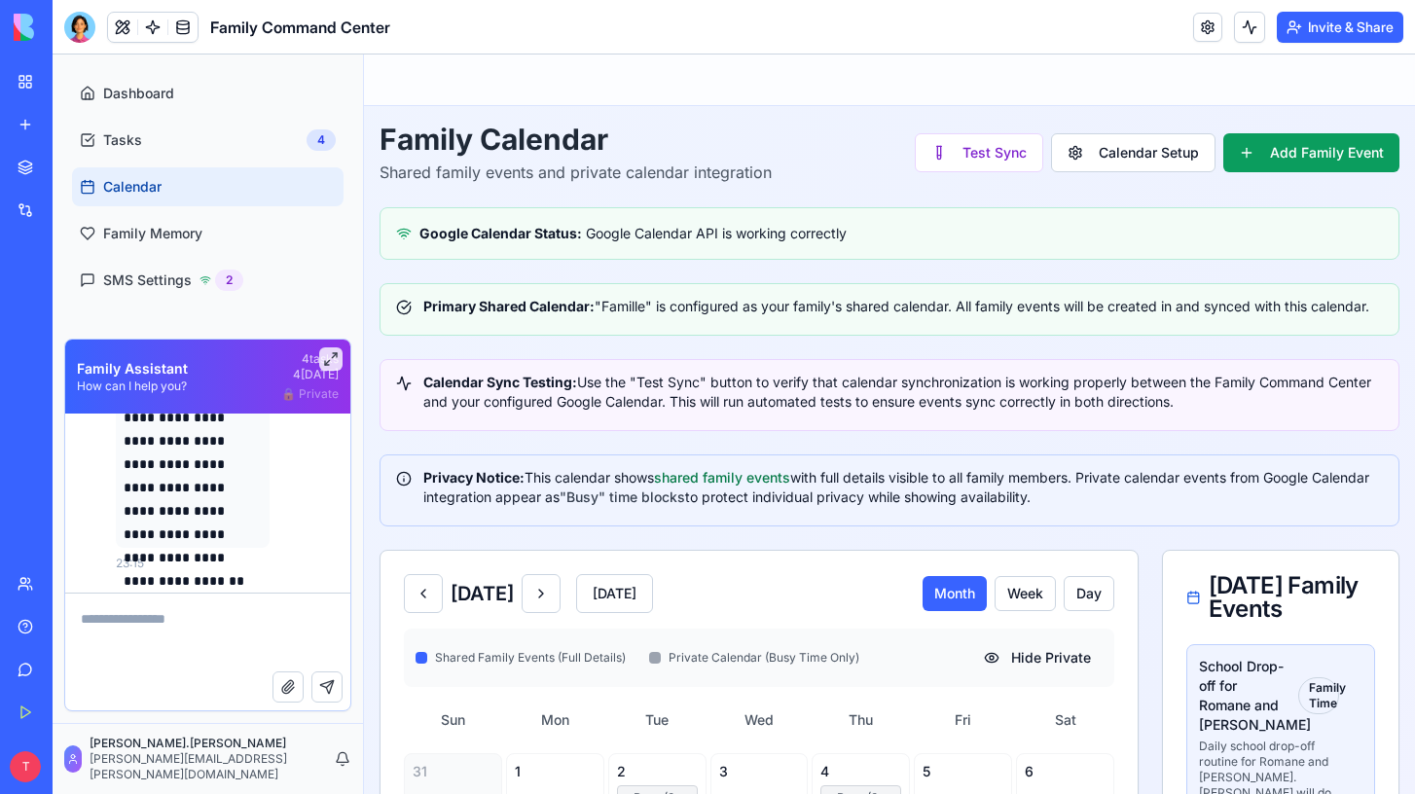
click at [193, 627] on textarea at bounding box center [207, 633] width 285 height 78
type textarea "**********"
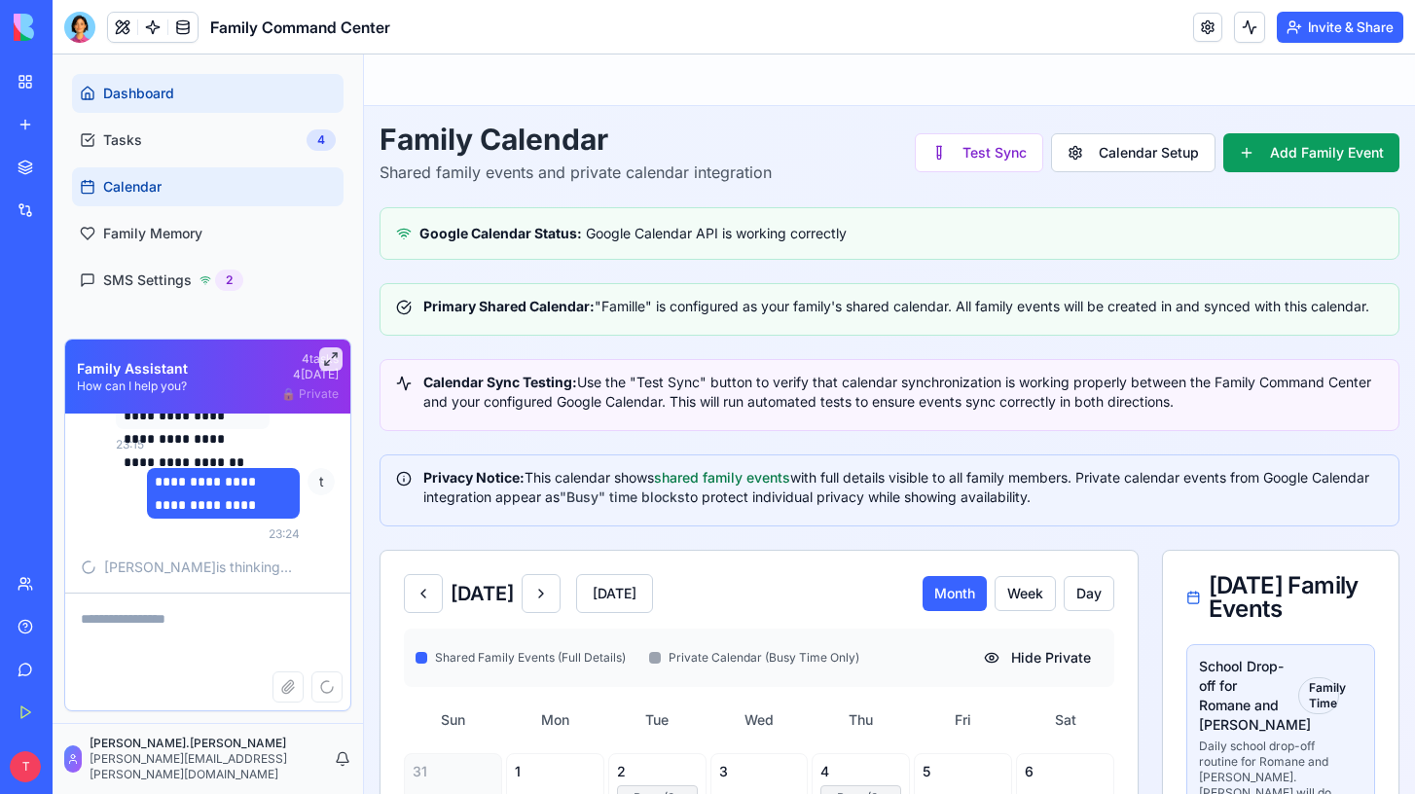
click at [184, 92] on link "Dashboard" at bounding box center [208, 93] width 272 height 39
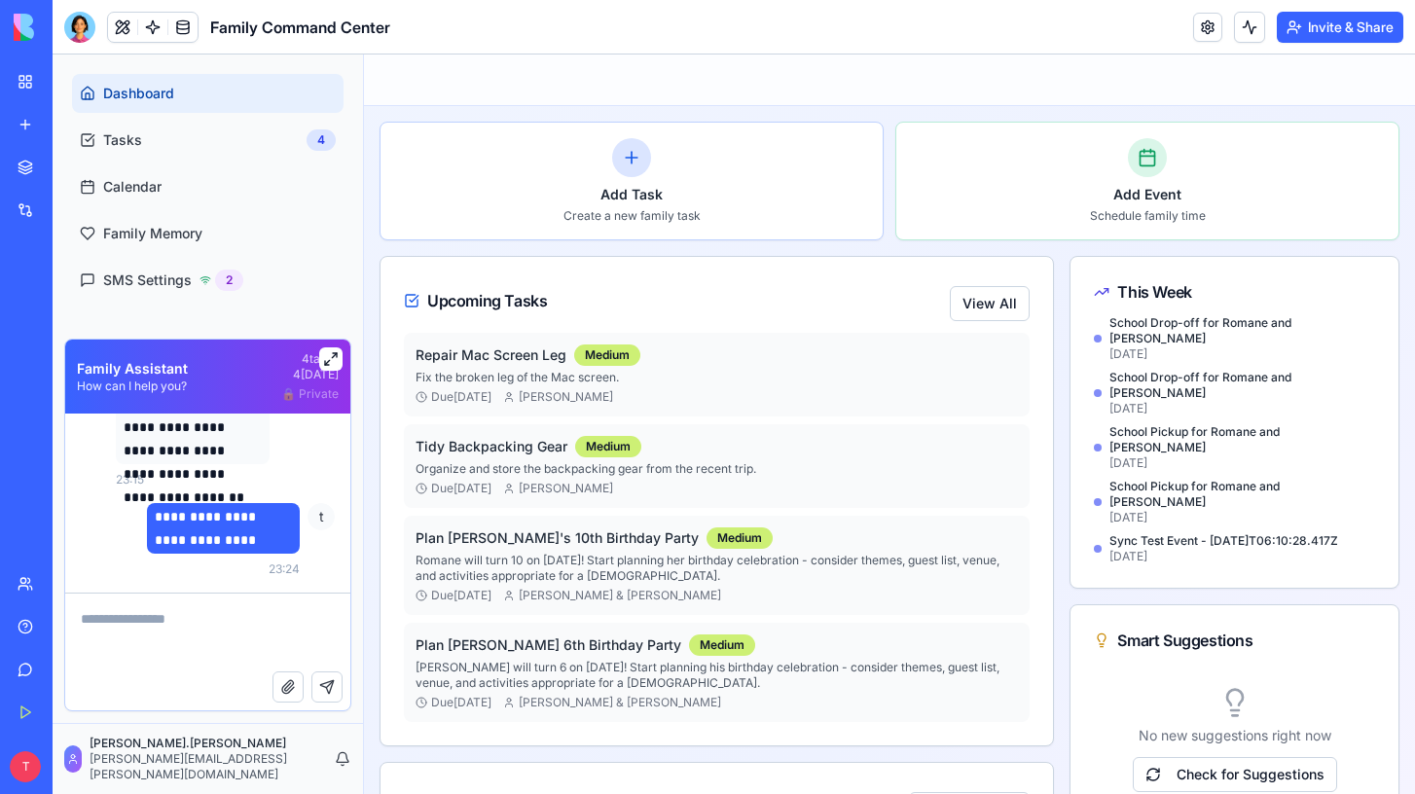
click at [329, 362] on button at bounding box center [330, 358] width 23 height 23
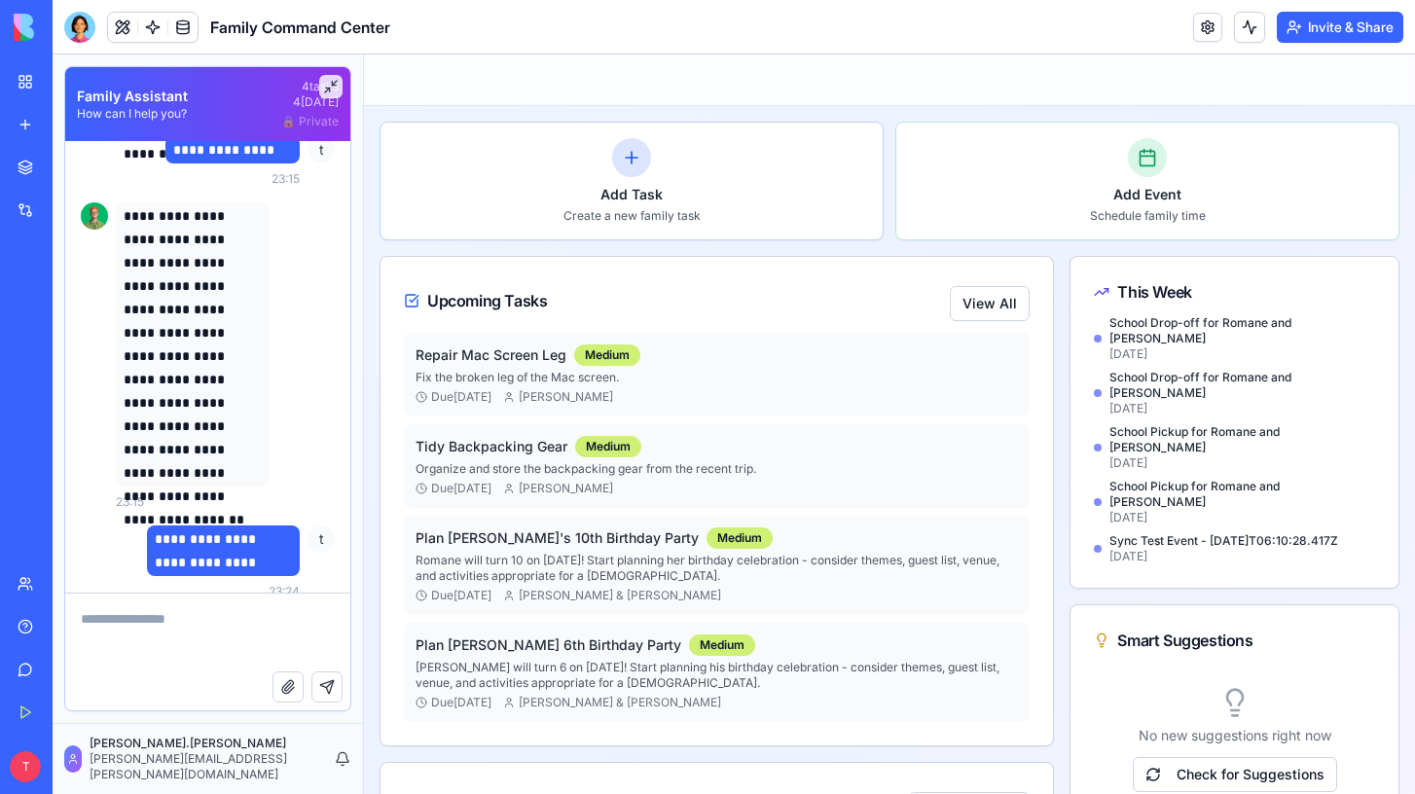
click at [311, 121] on div "🔒 Private" at bounding box center [309, 122] width 57 height 16
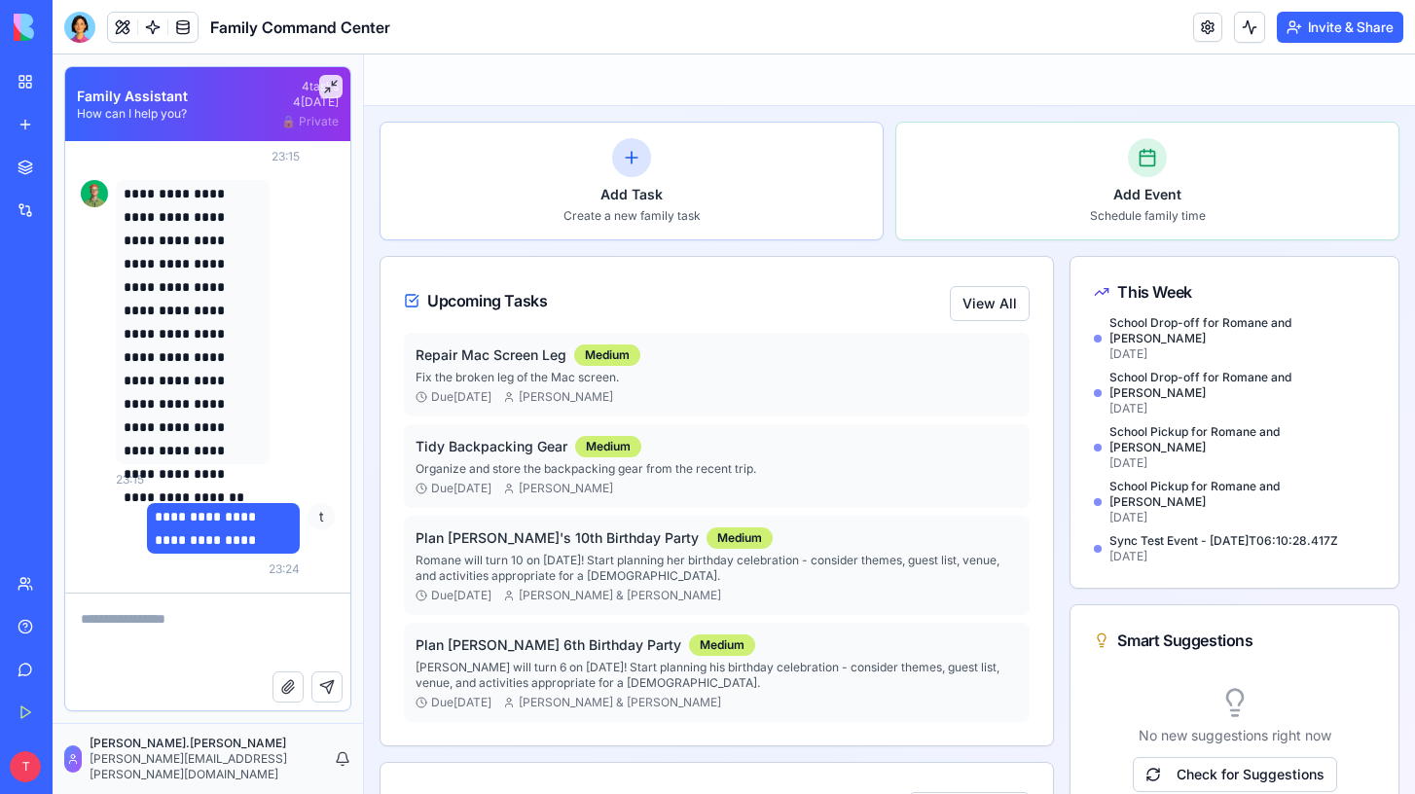
click at [23, 582] on link "Team" at bounding box center [45, 584] width 78 height 39
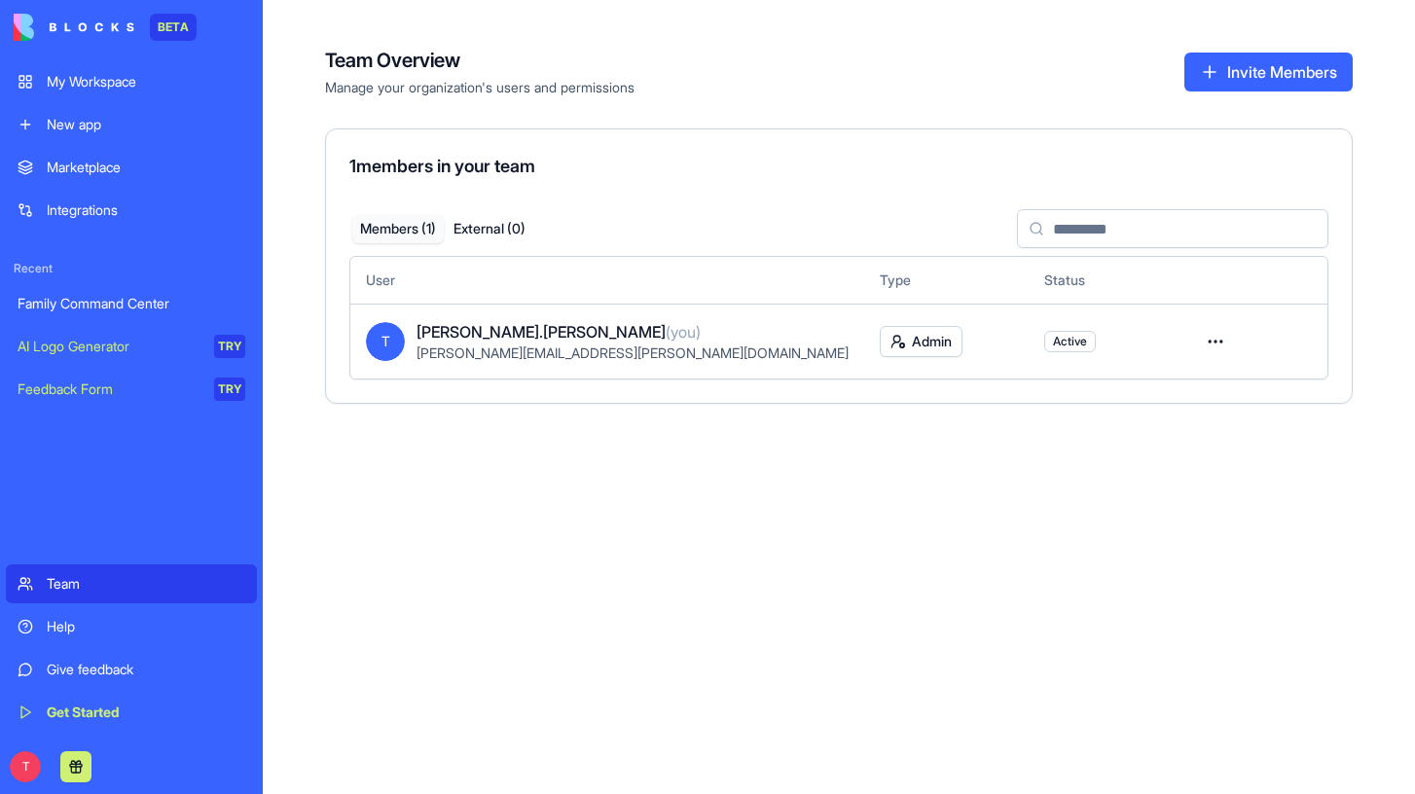
click at [27, 630] on link "Help" at bounding box center [131, 626] width 251 height 39
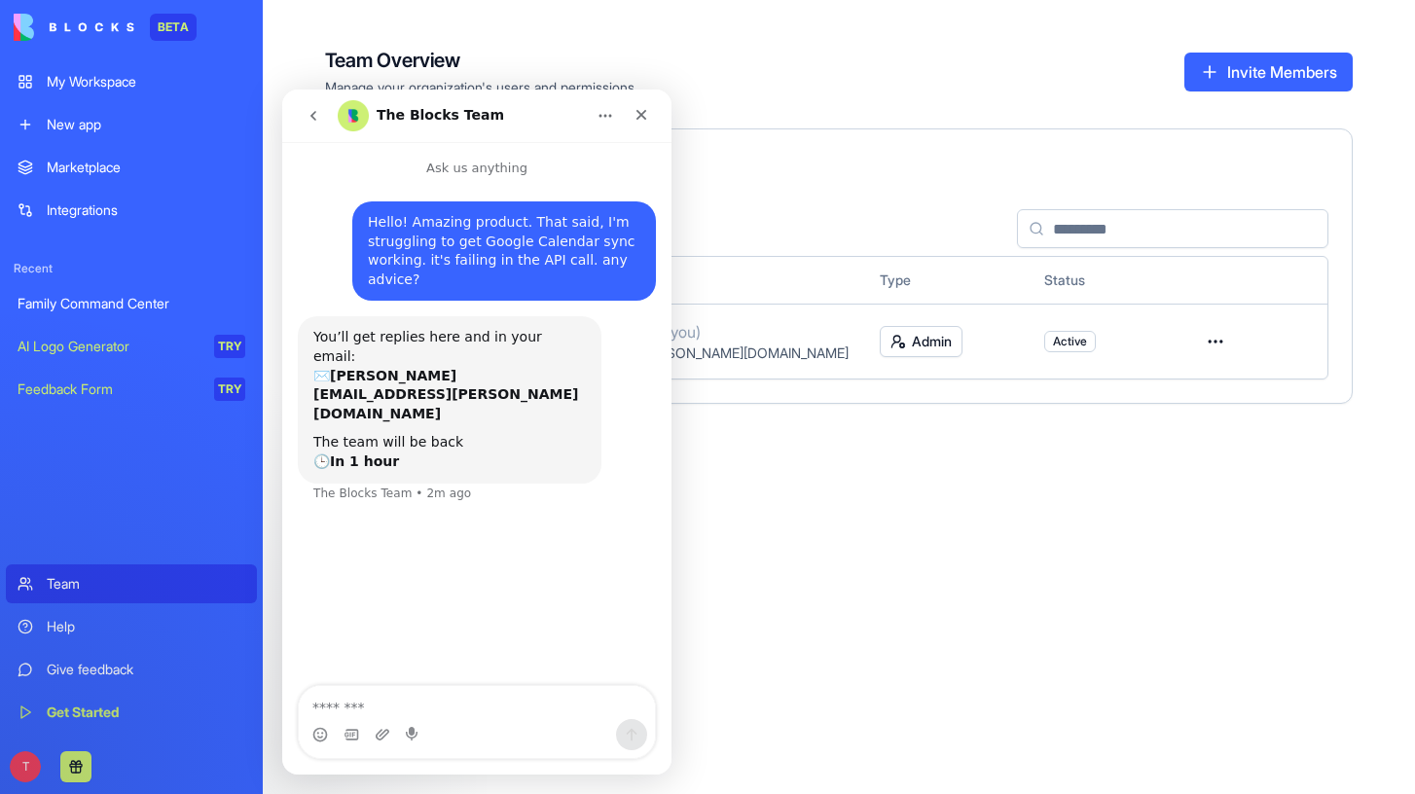
click at [27, 630] on link "Help" at bounding box center [131, 626] width 251 height 39
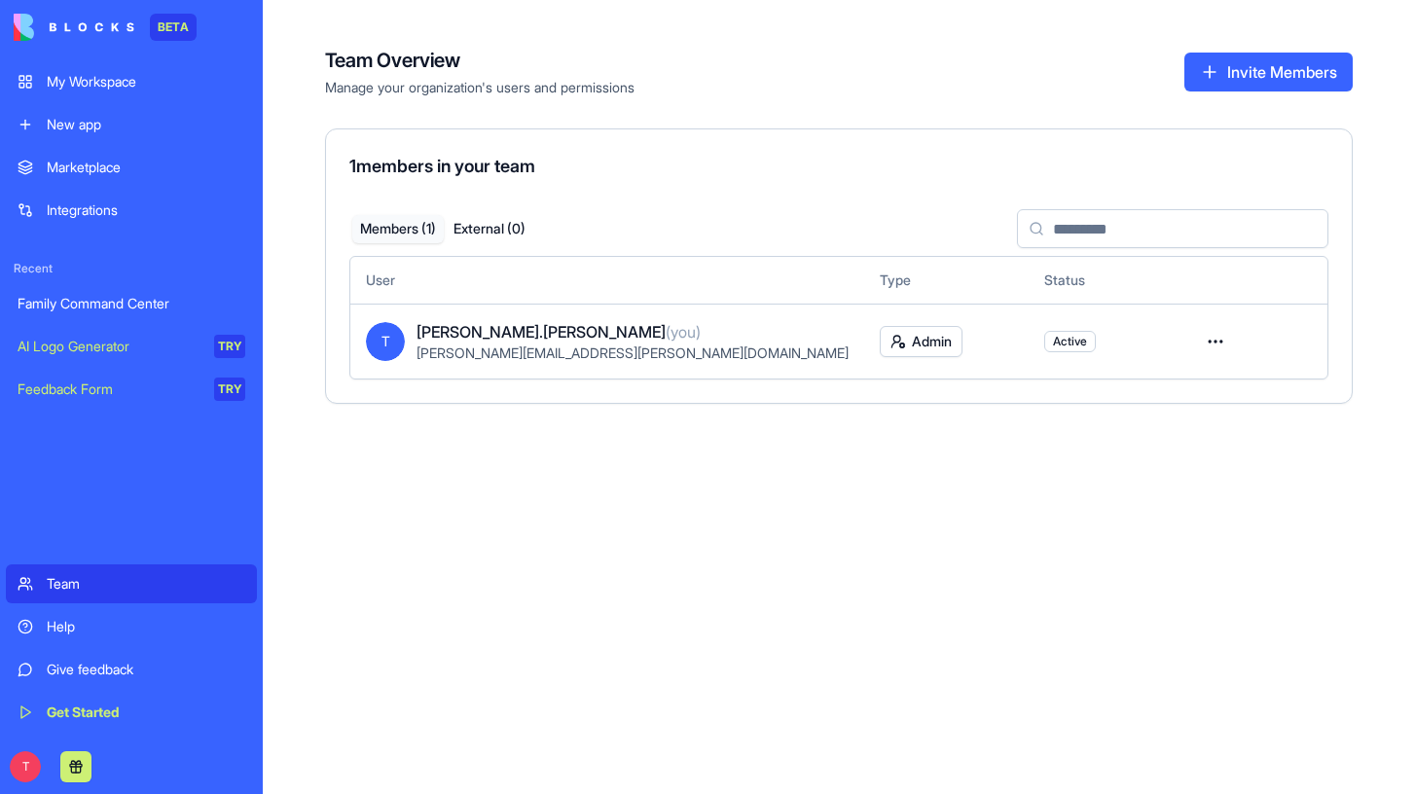
click at [65, 81] on div "My Workspace" at bounding box center [146, 81] width 199 height 19
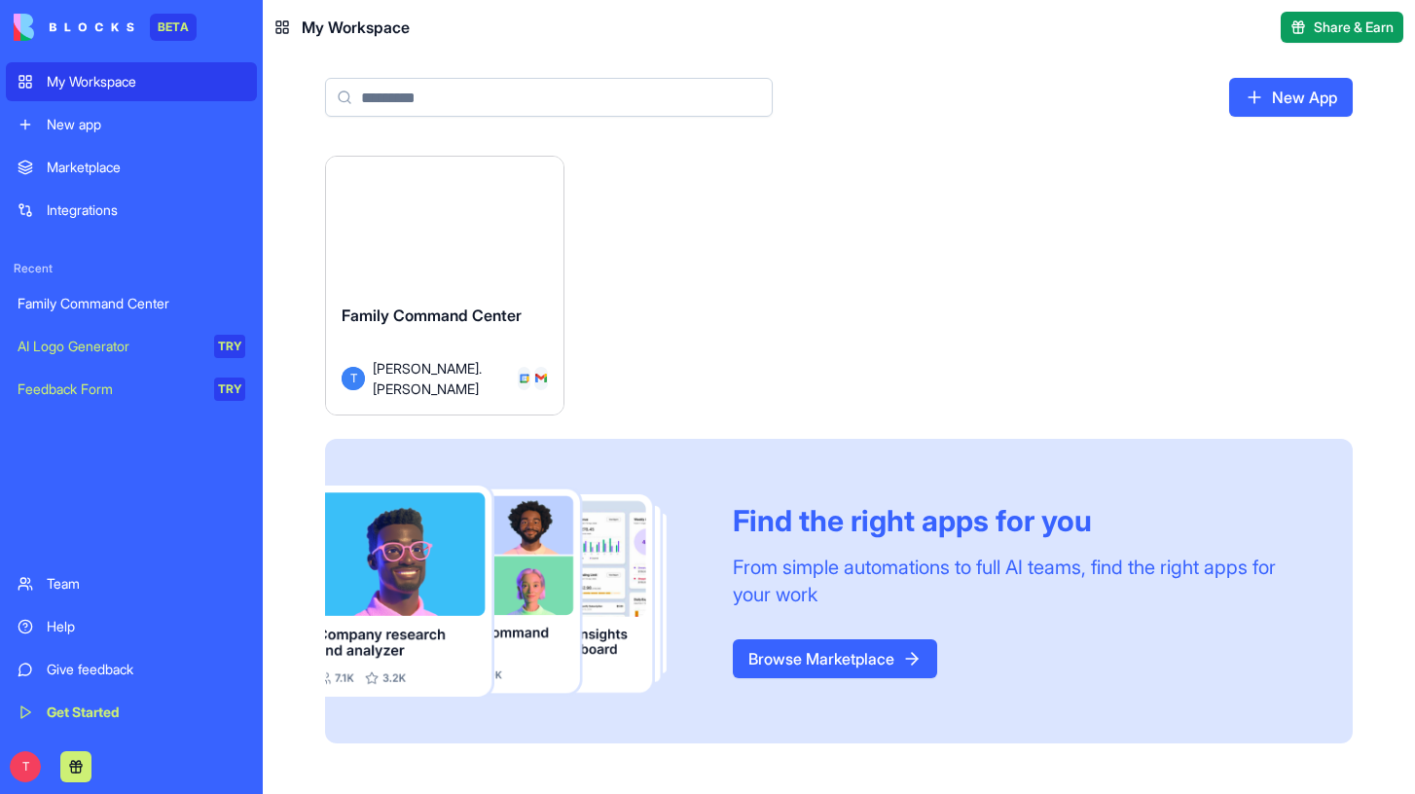
click at [424, 223] on button "Launch" at bounding box center [445, 230] width 146 height 39
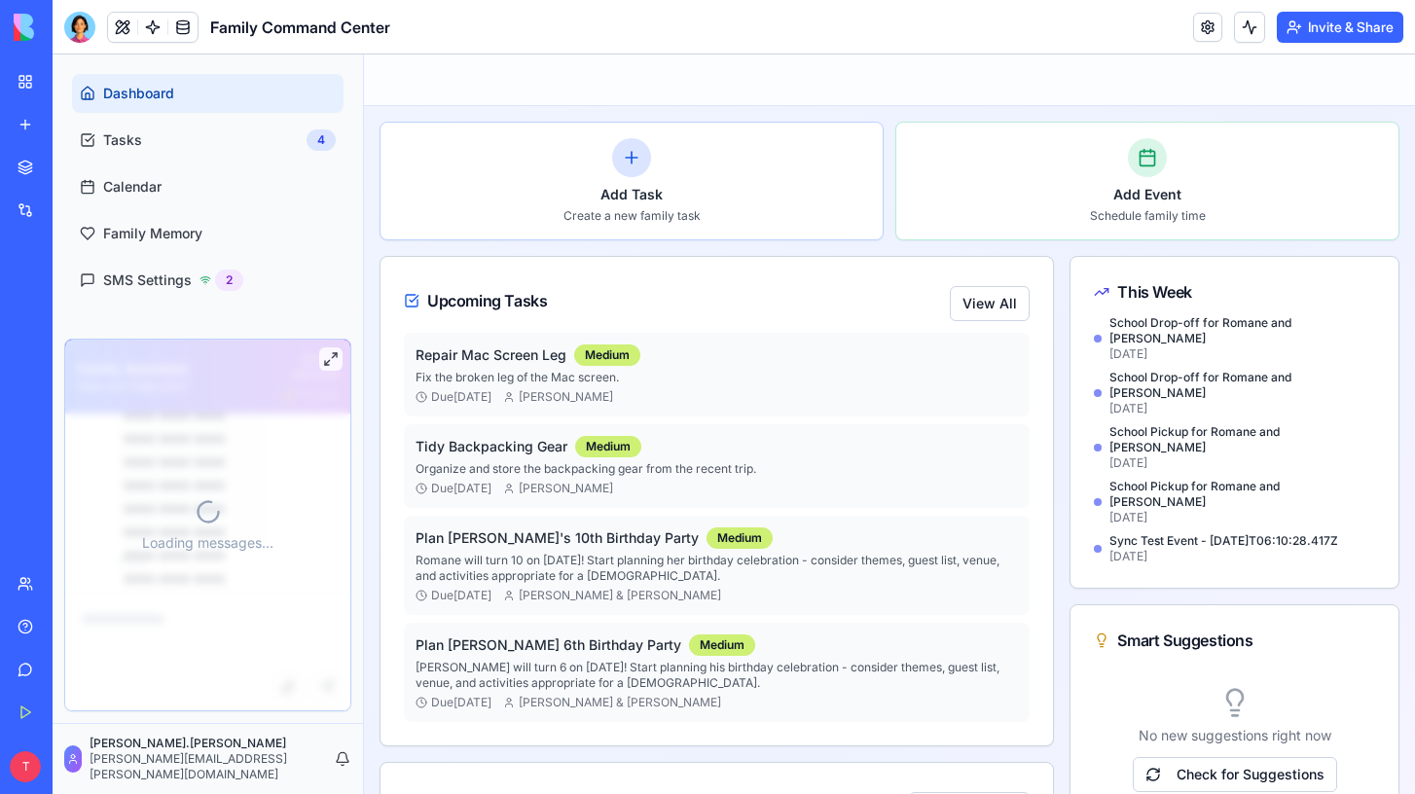
scroll to position [13109, 0]
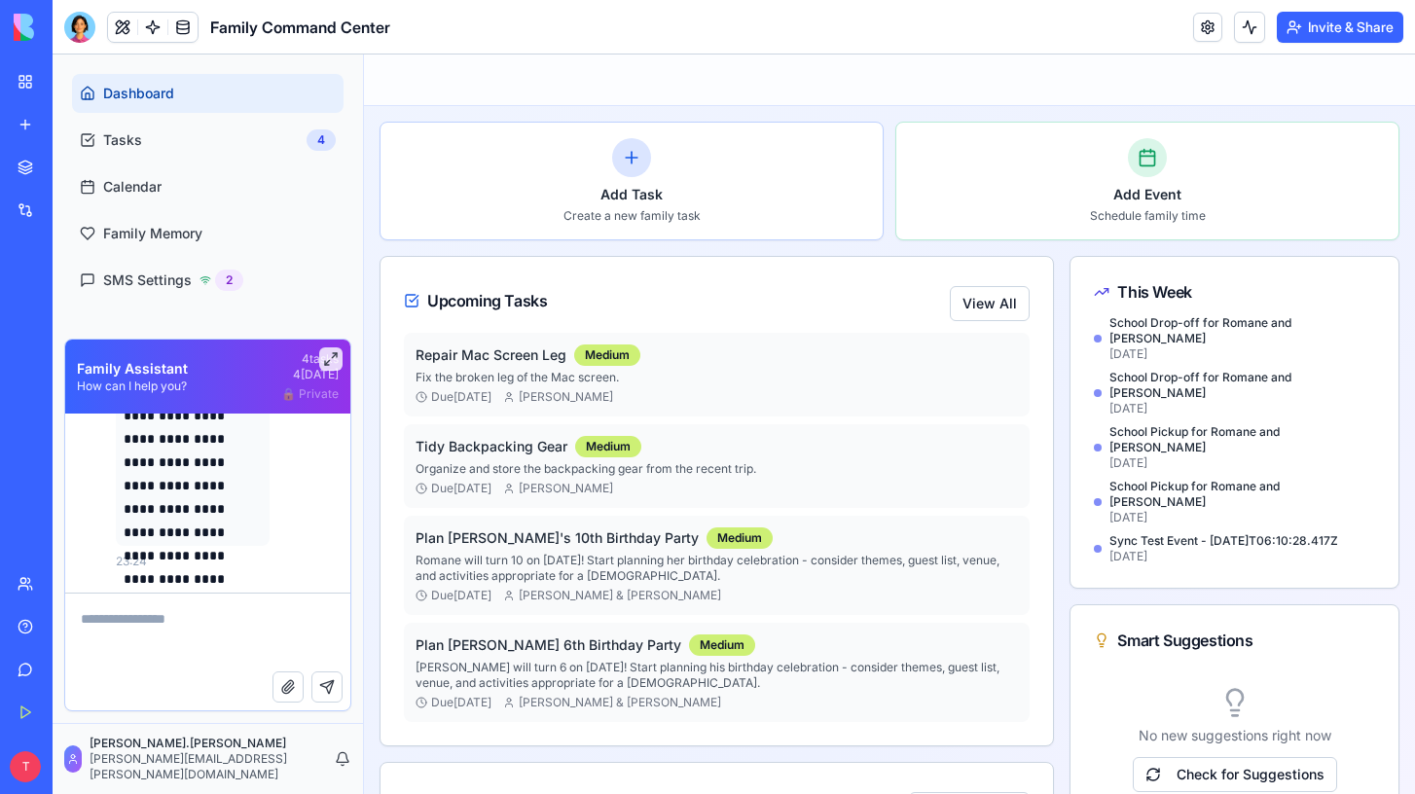
click at [75, 25] on div at bounding box center [79, 27] width 31 height 31
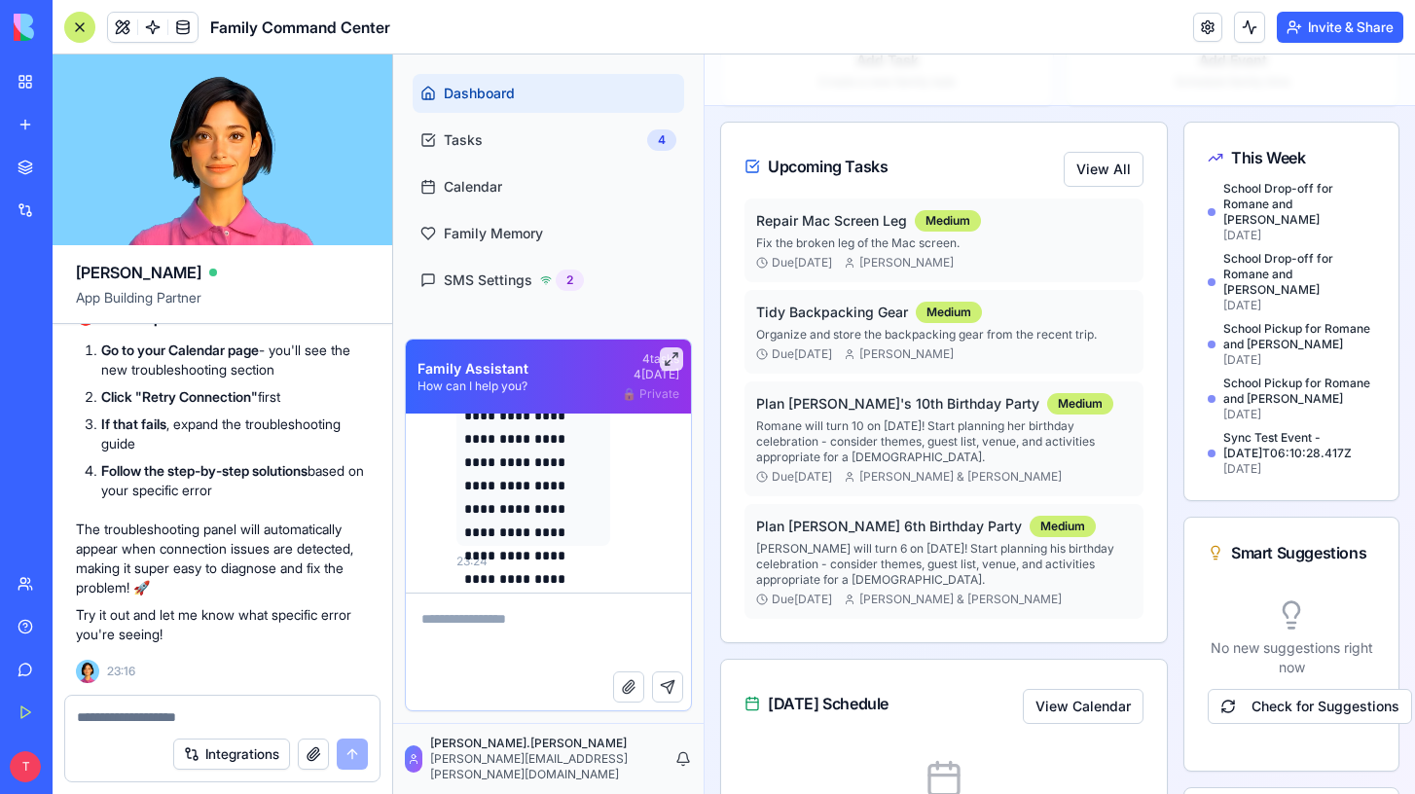
scroll to position [0, 0]
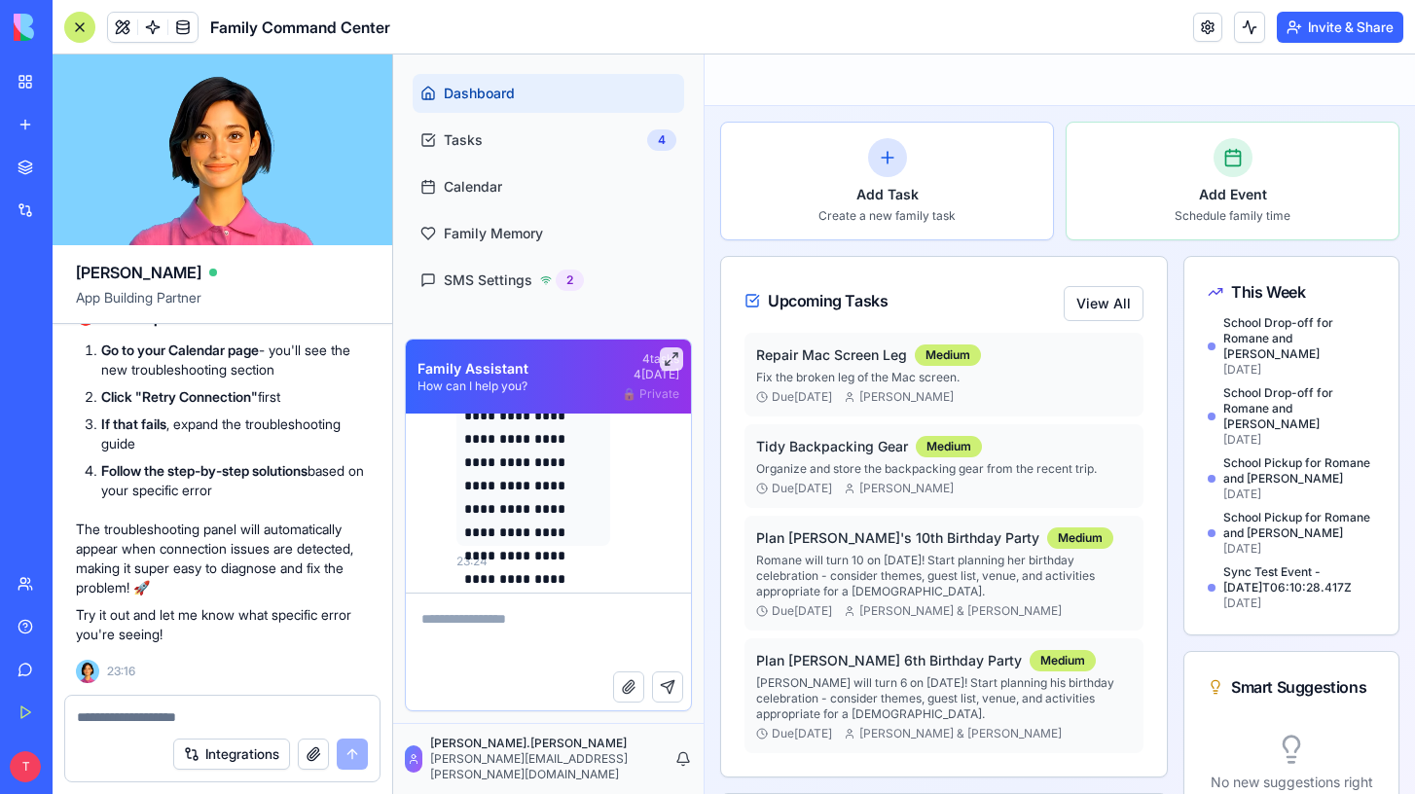
click at [1283, 301] on div "This Week" at bounding box center [1291, 291] width 167 height 23
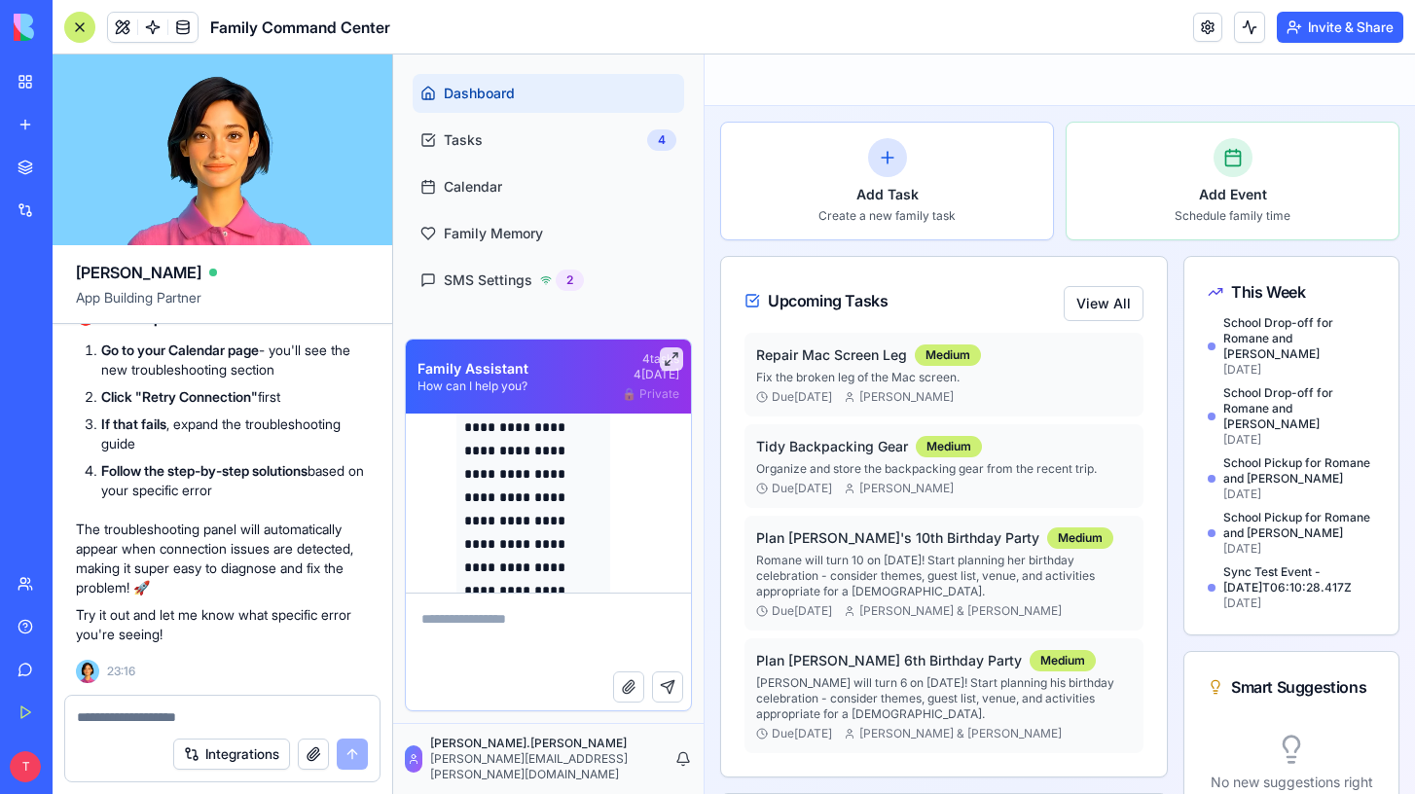
scroll to position [13109, 0]
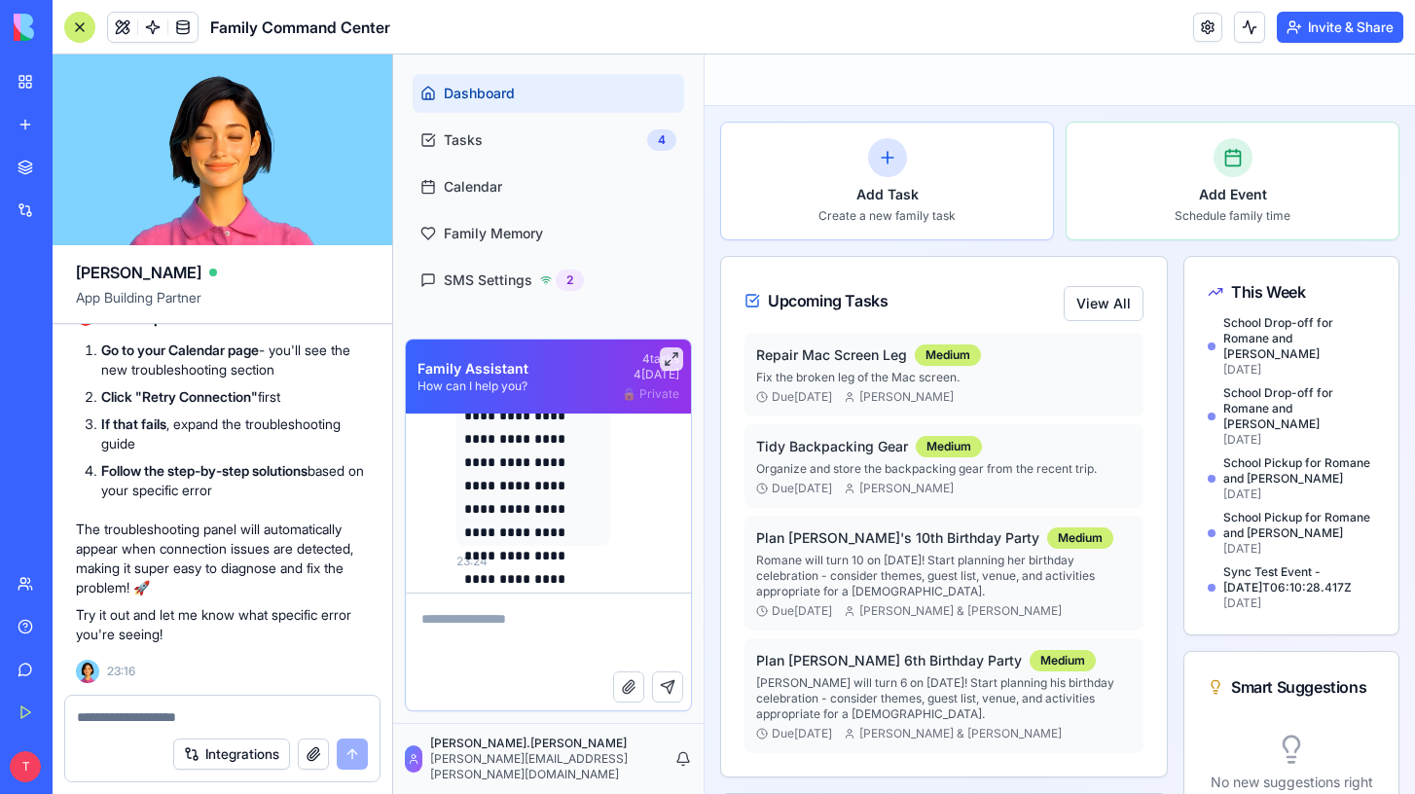
click at [199, 716] on textarea at bounding box center [222, 717] width 291 height 19
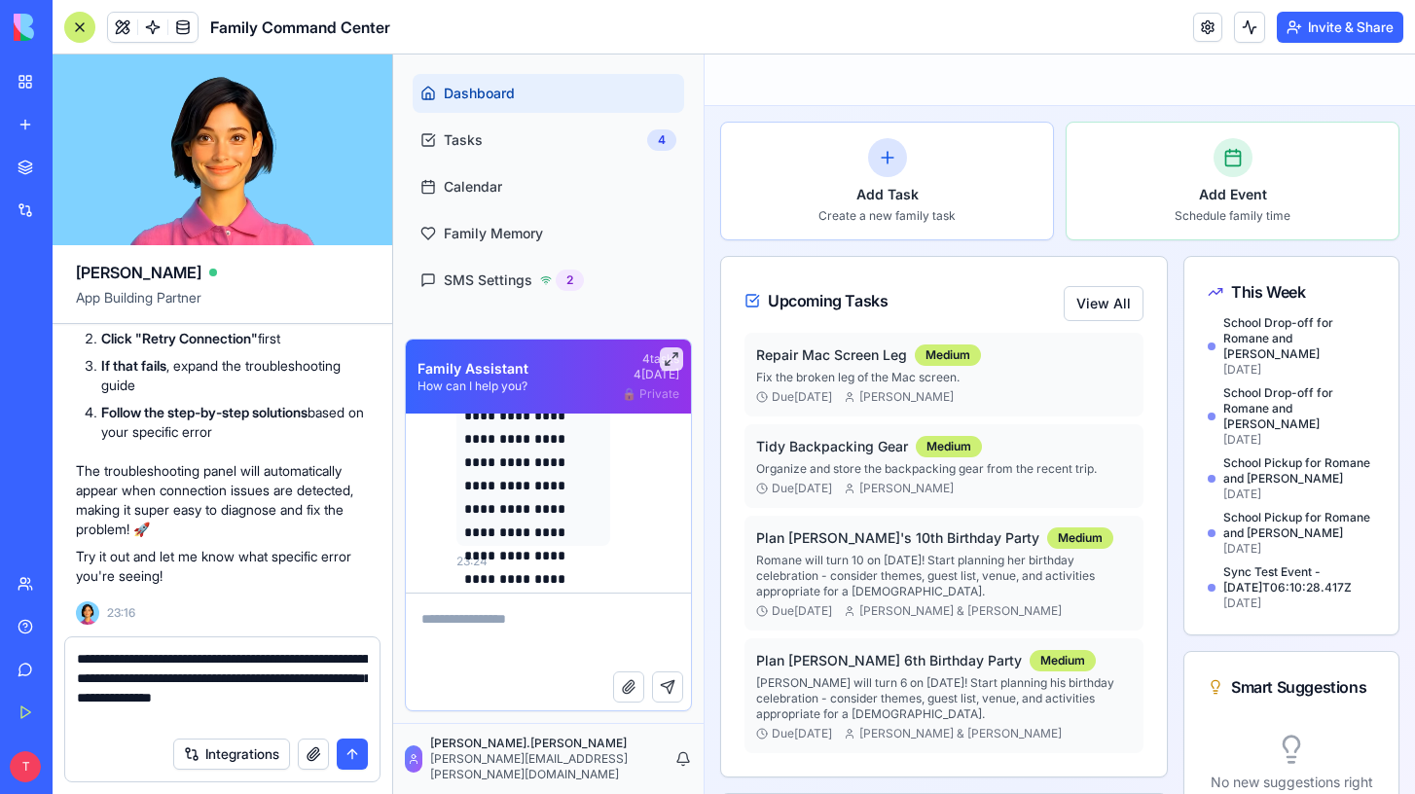
type textarea "**********"
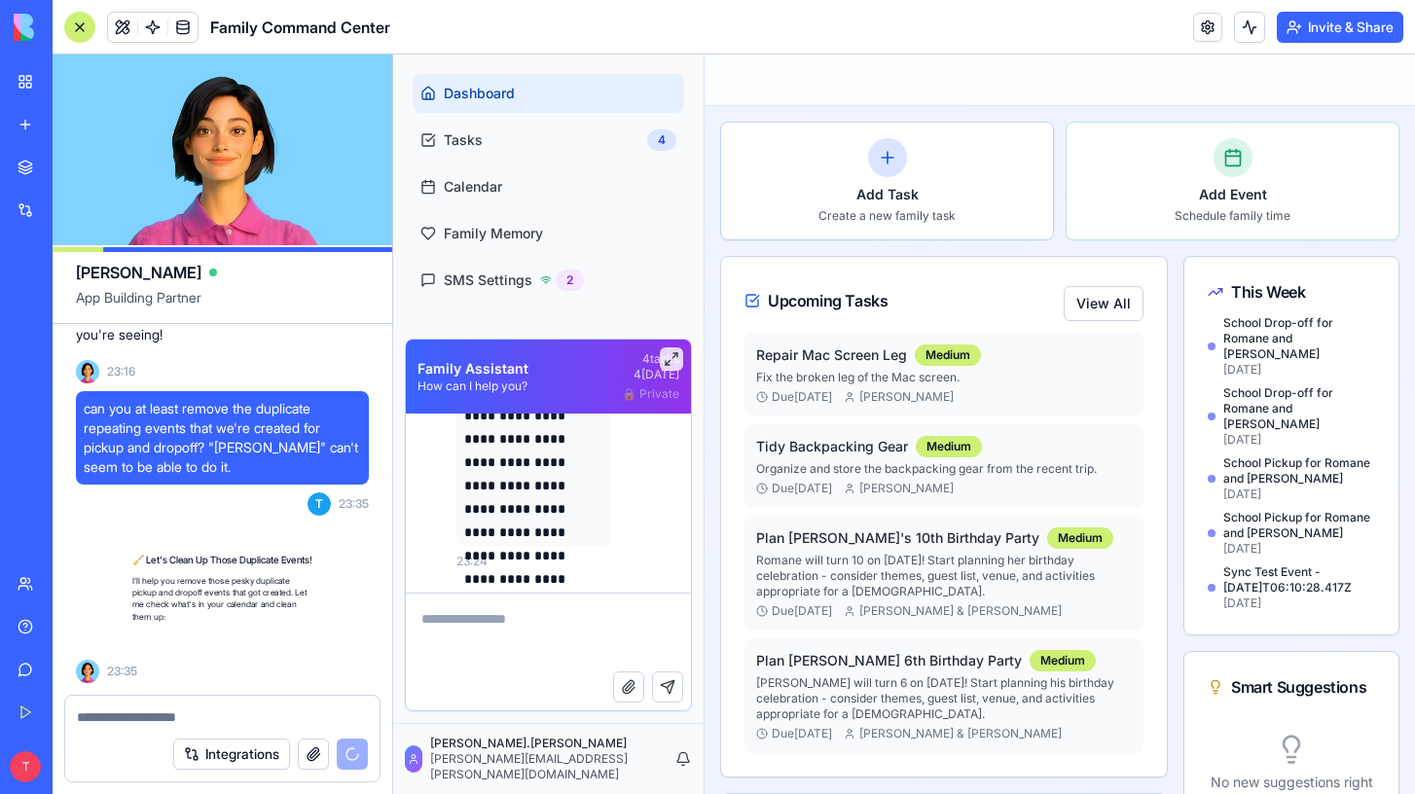
scroll to position [33775, 0]
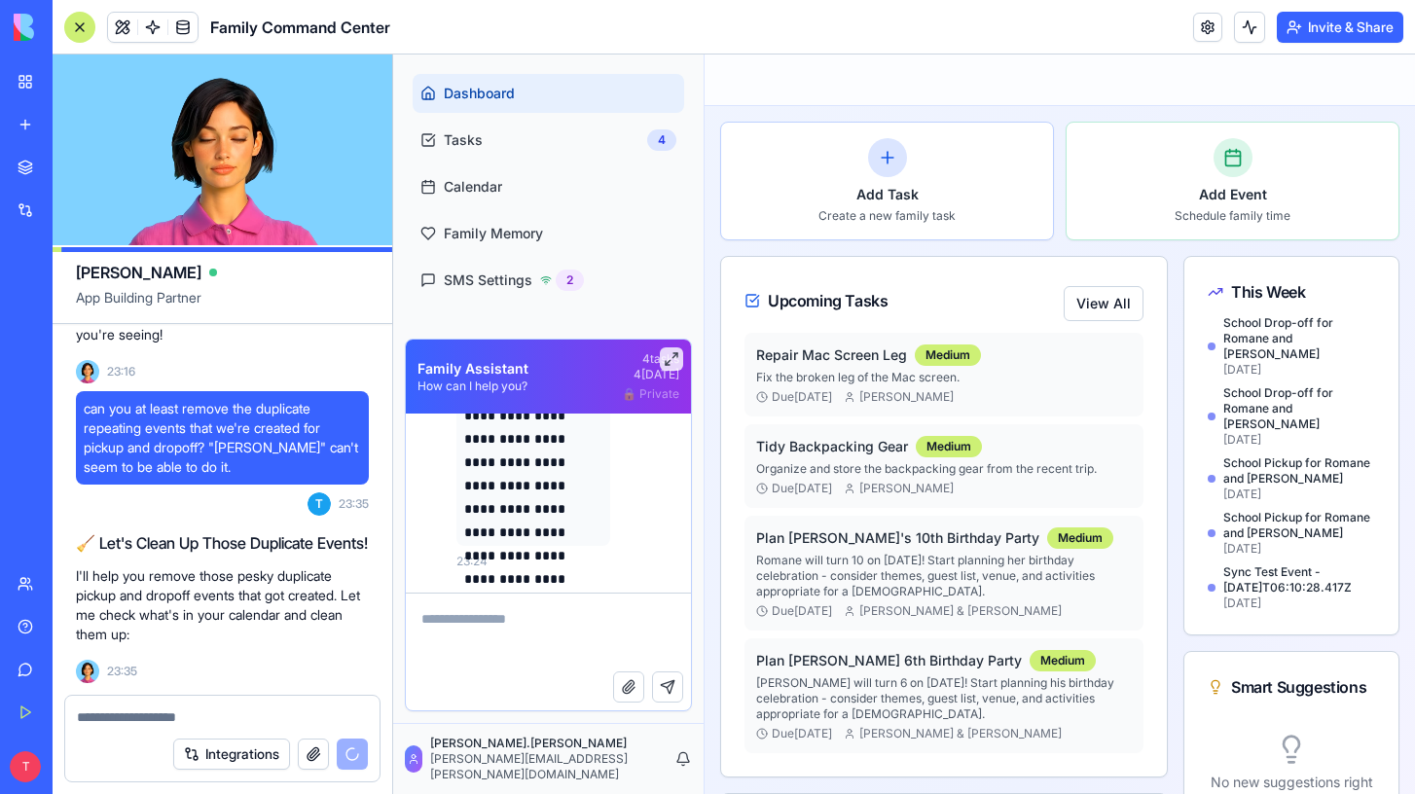
click at [55, 623] on div "Help" at bounding box center [59, 626] width 25 height 19
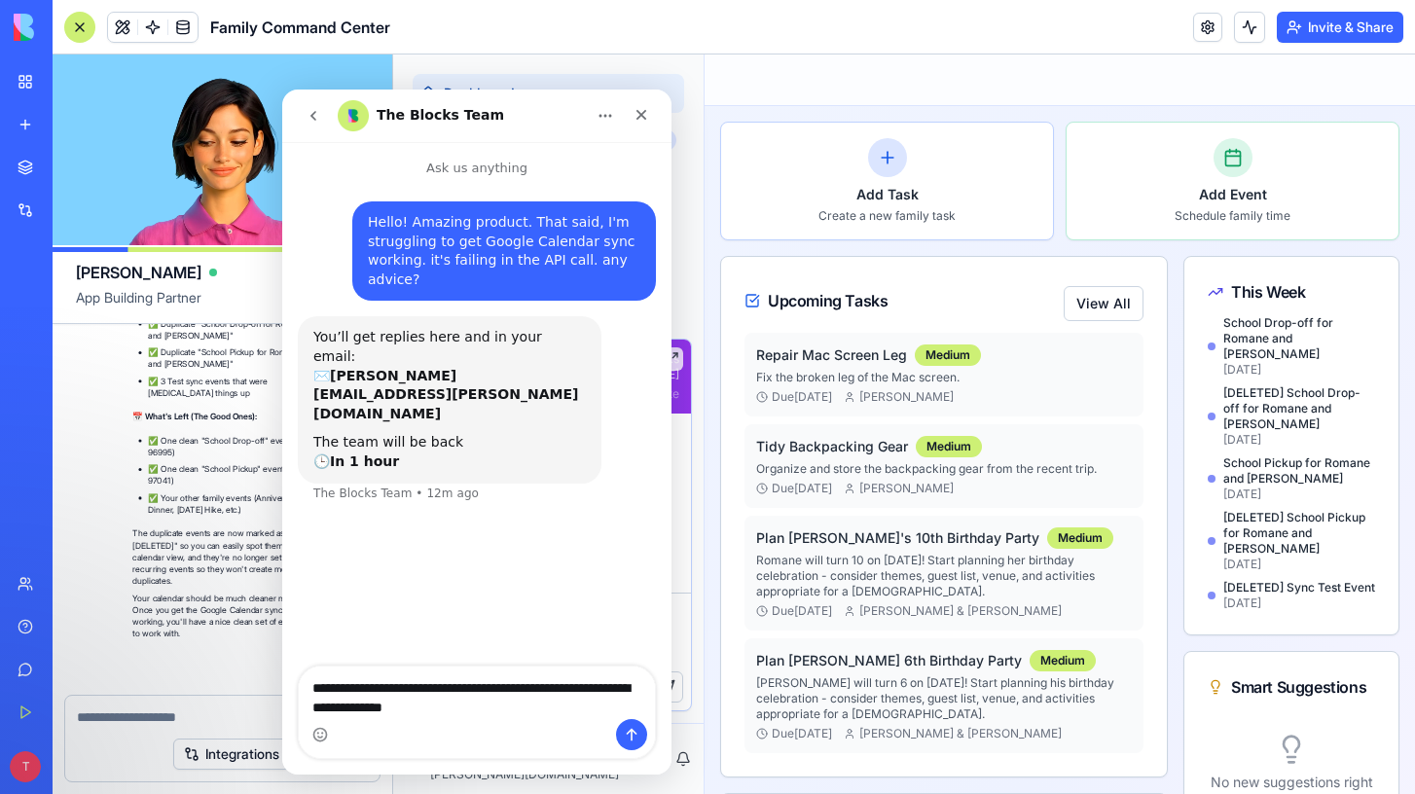
scroll to position [34530, 0]
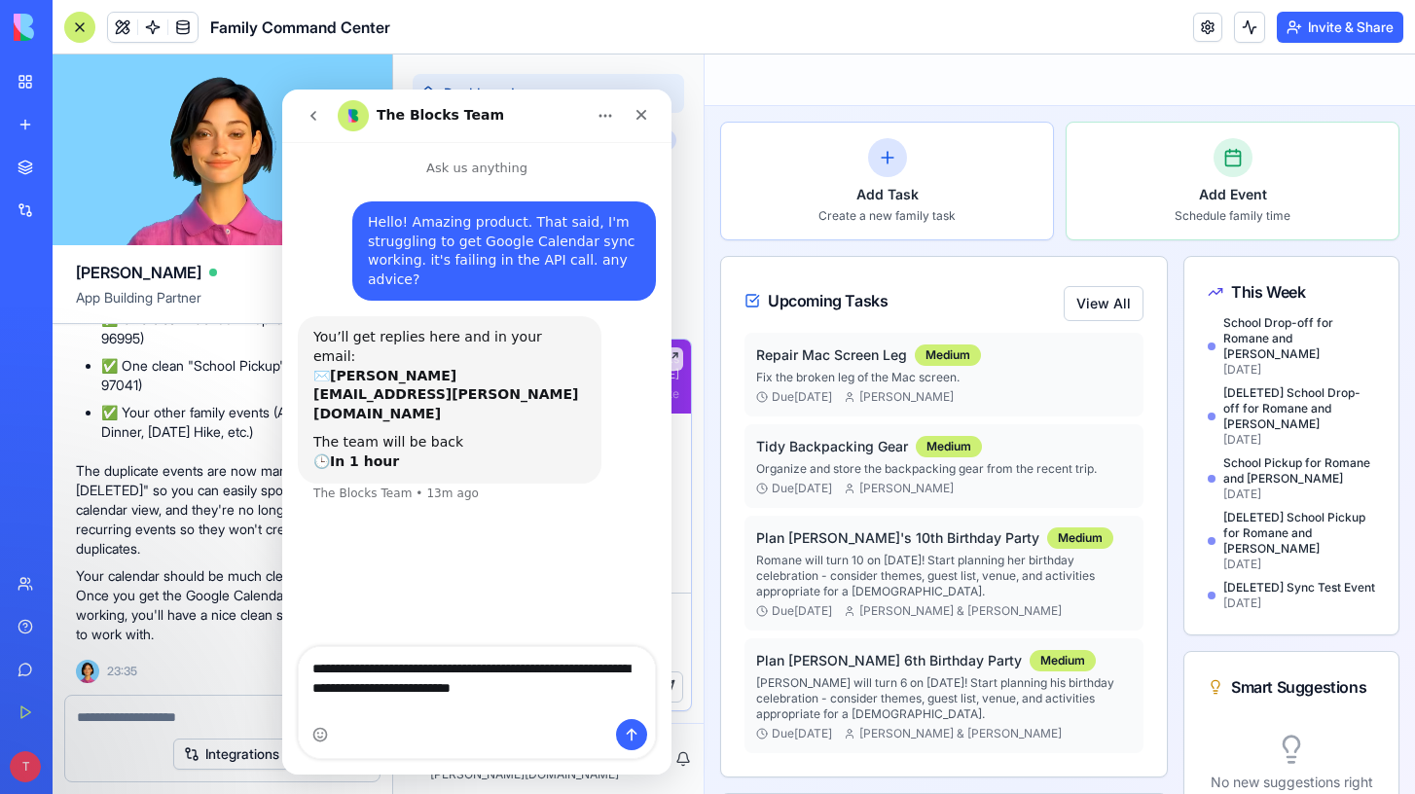
type textarea "**********"
drag, startPoint x: 652, startPoint y: 112, endPoint x: 934, endPoint y: 201, distance: 296.1
click at [652, 112] on div "Close" at bounding box center [641, 114] width 35 height 35
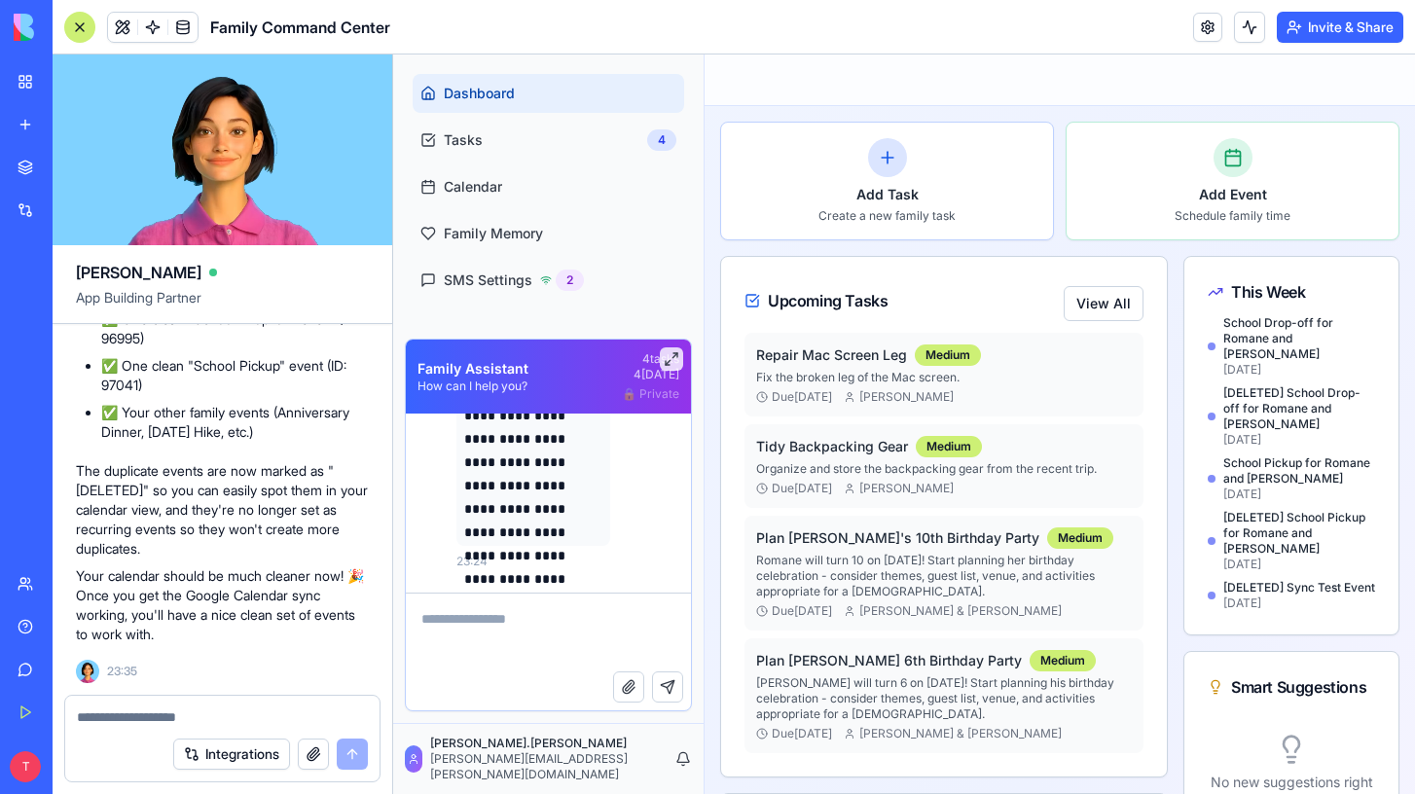
click at [191, 719] on textarea at bounding box center [222, 717] width 291 height 19
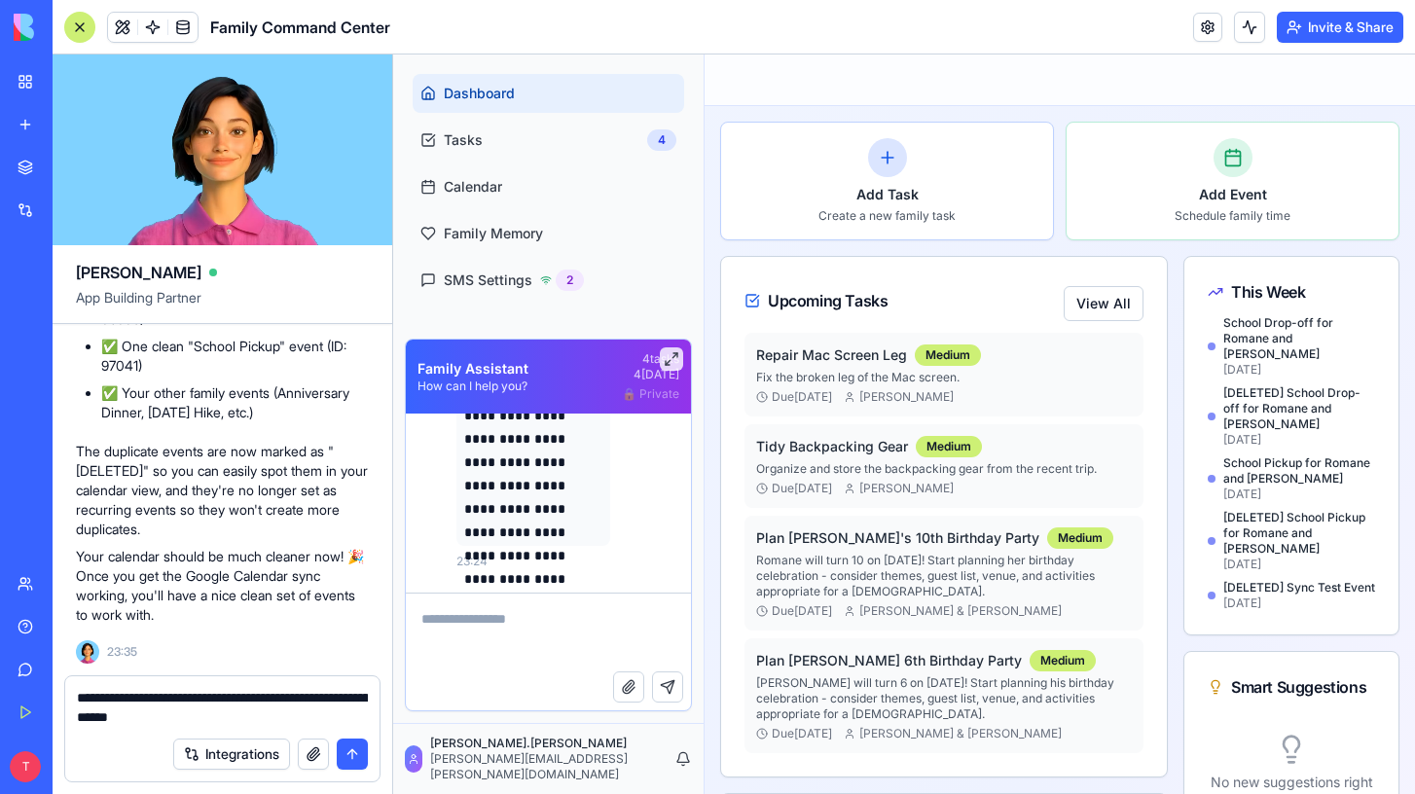
type textarea "**********"
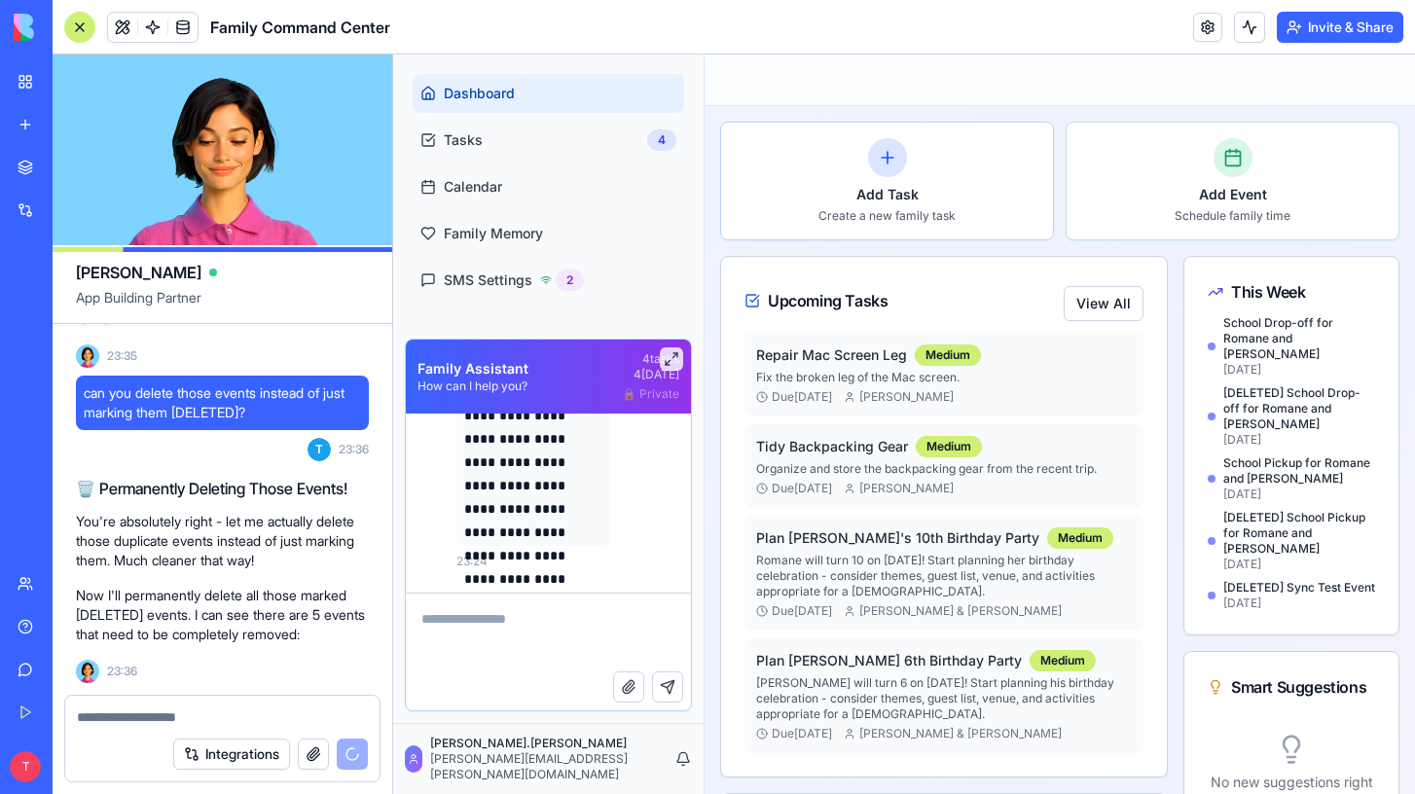
scroll to position [35488, 0]
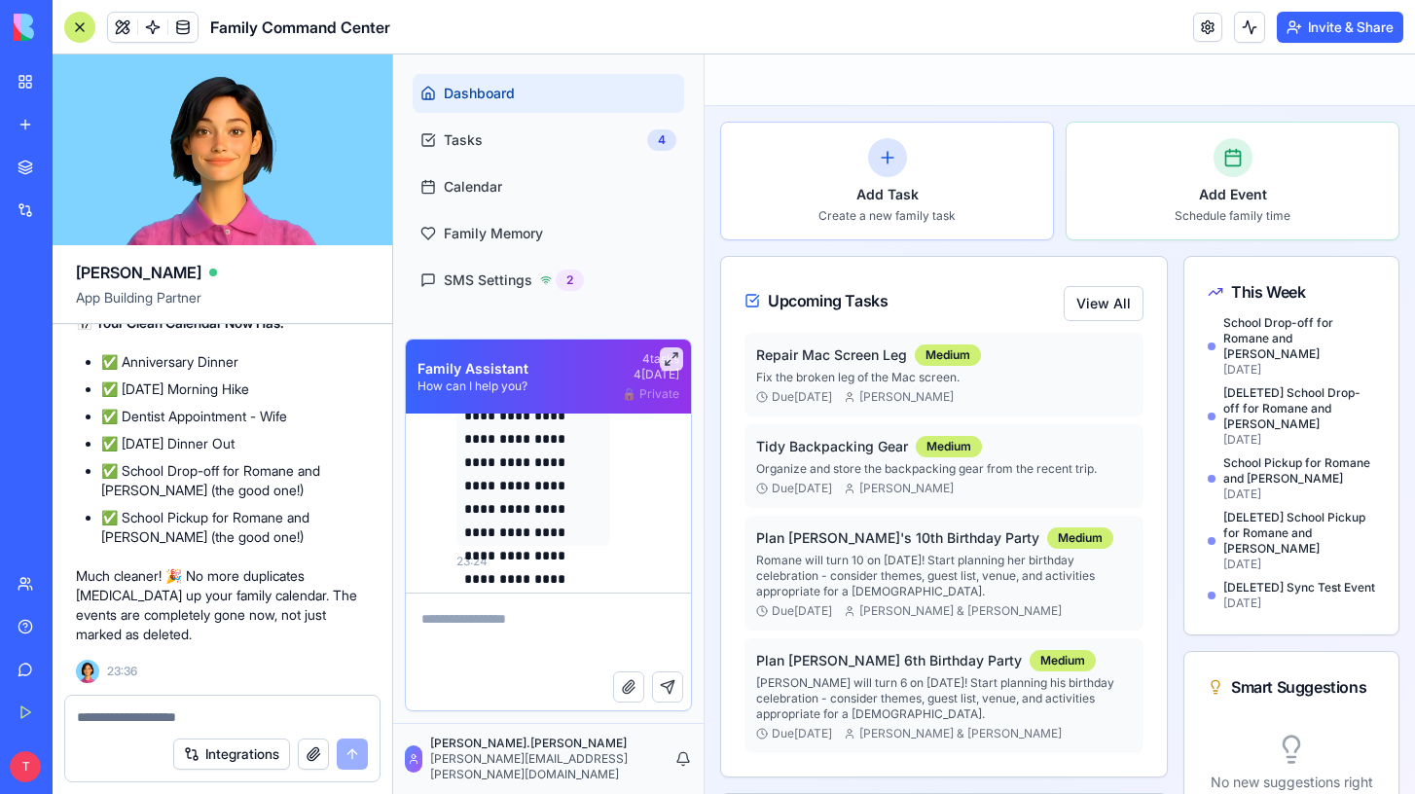
click at [222, 596] on p "Much cleaner! 🎉 No more duplicates [MEDICAL_DATA] up your family calendar. The …" at bounding box center [222, 606] width 293 height 78
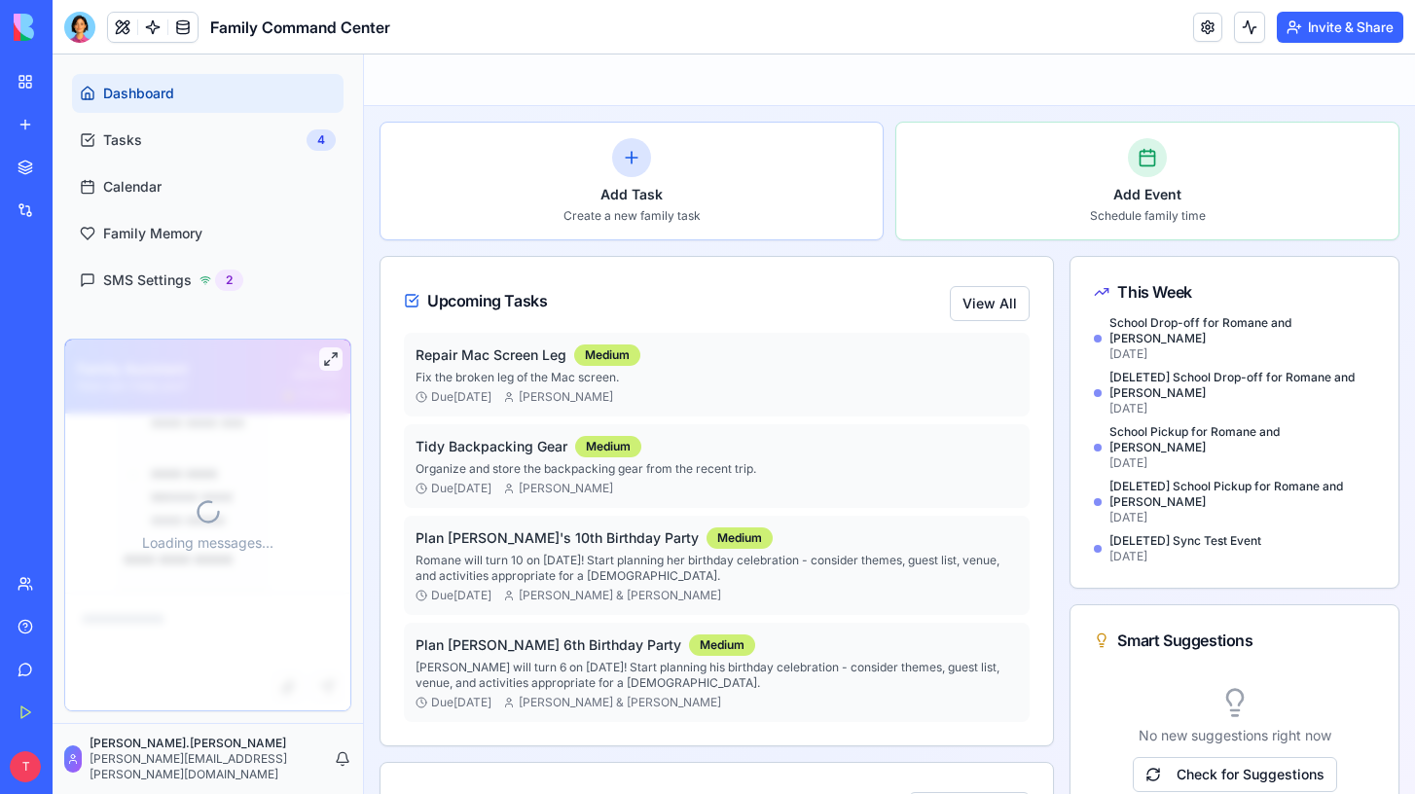
scroll to position [13109, 0]
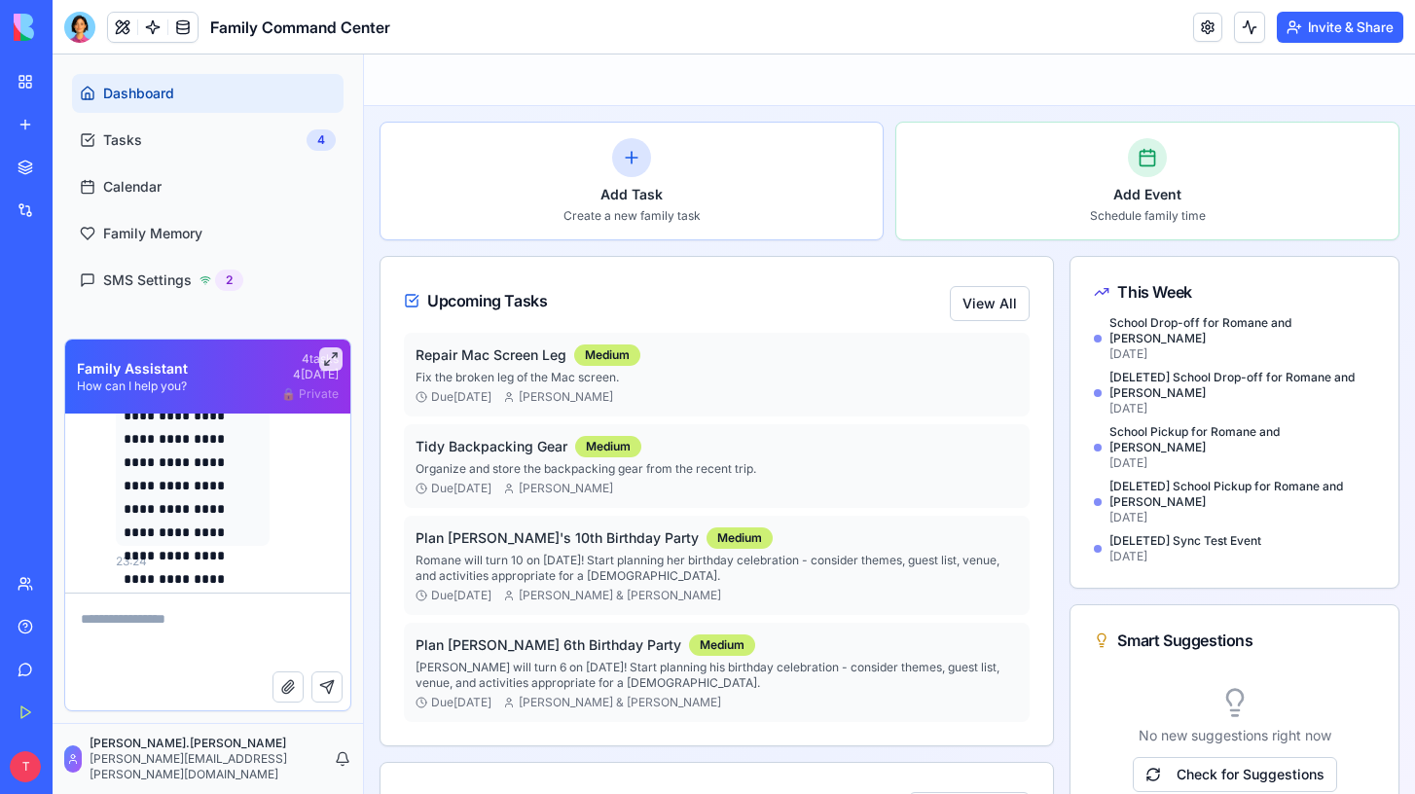
click at [35, 616] on link "Help" at bounding box center [45, 626] width 78 height 39
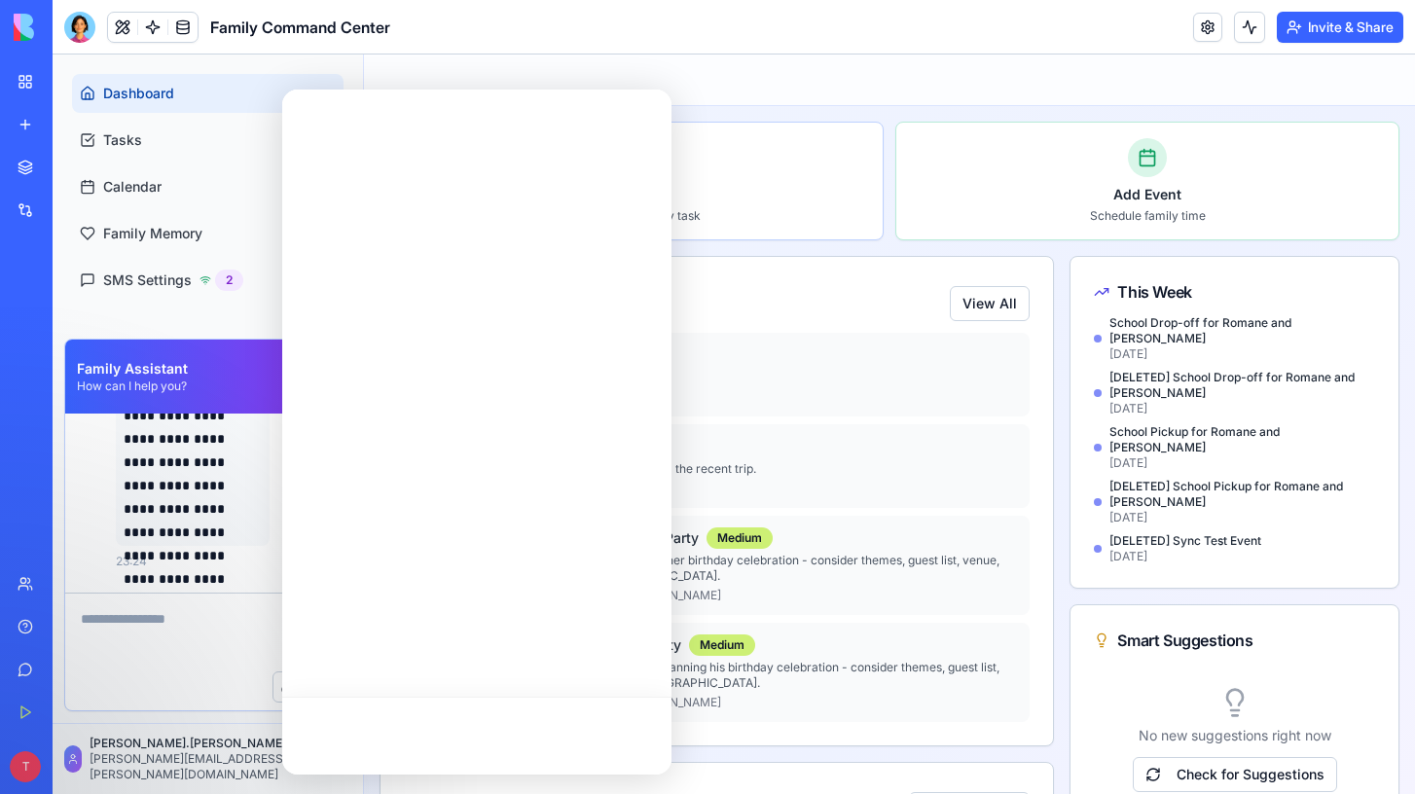
scroll to position [0, 0]
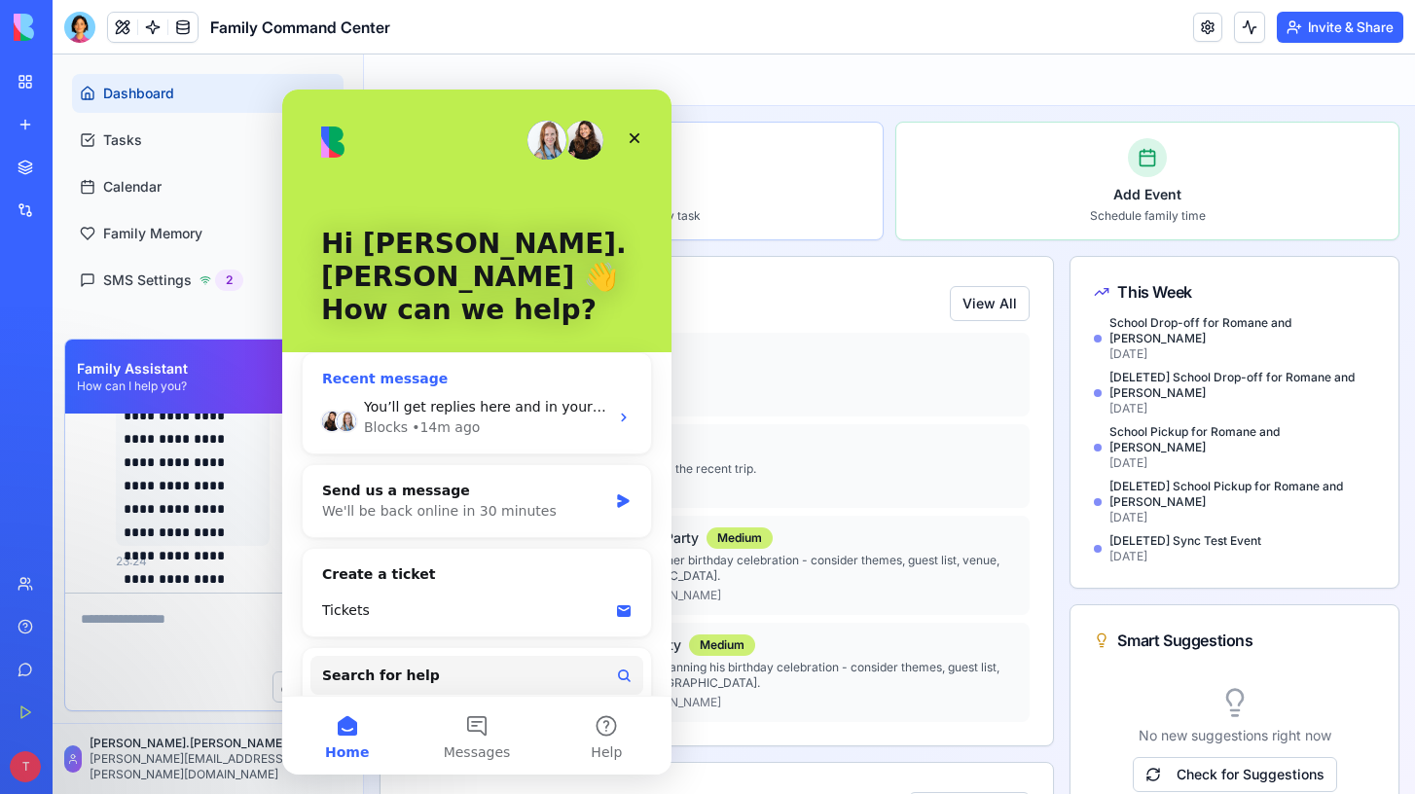
click at [459, 399] on span "You’ll get replies here and in your email: ✉️ [PERSON_NAME][EMAIL_ADDRESS][PERS…" at bounding box center [866, 407] width 1005 height 16
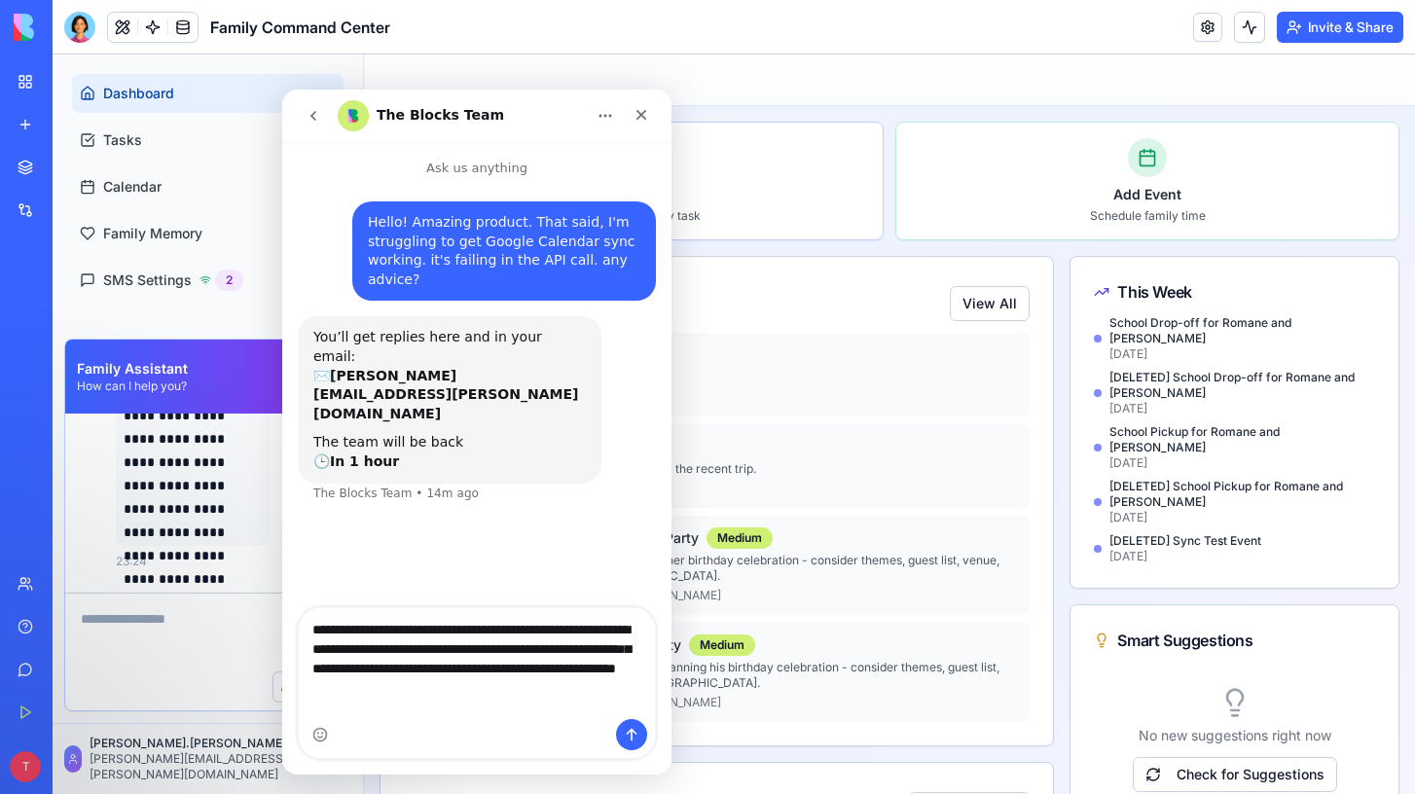
type textarea "**********"
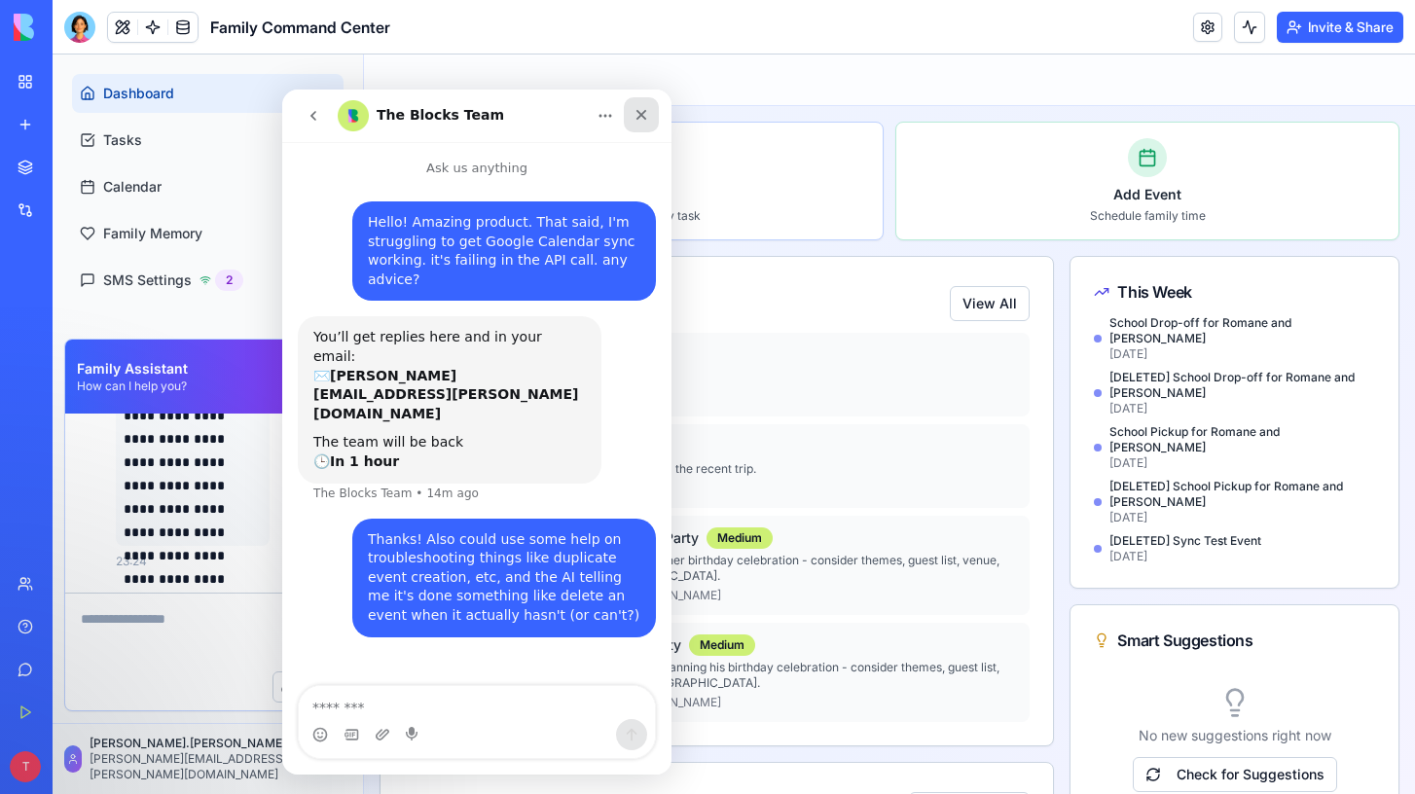
click at [636, 118] on icon "Close" at bounding box center [642, 115] width 16 height 16
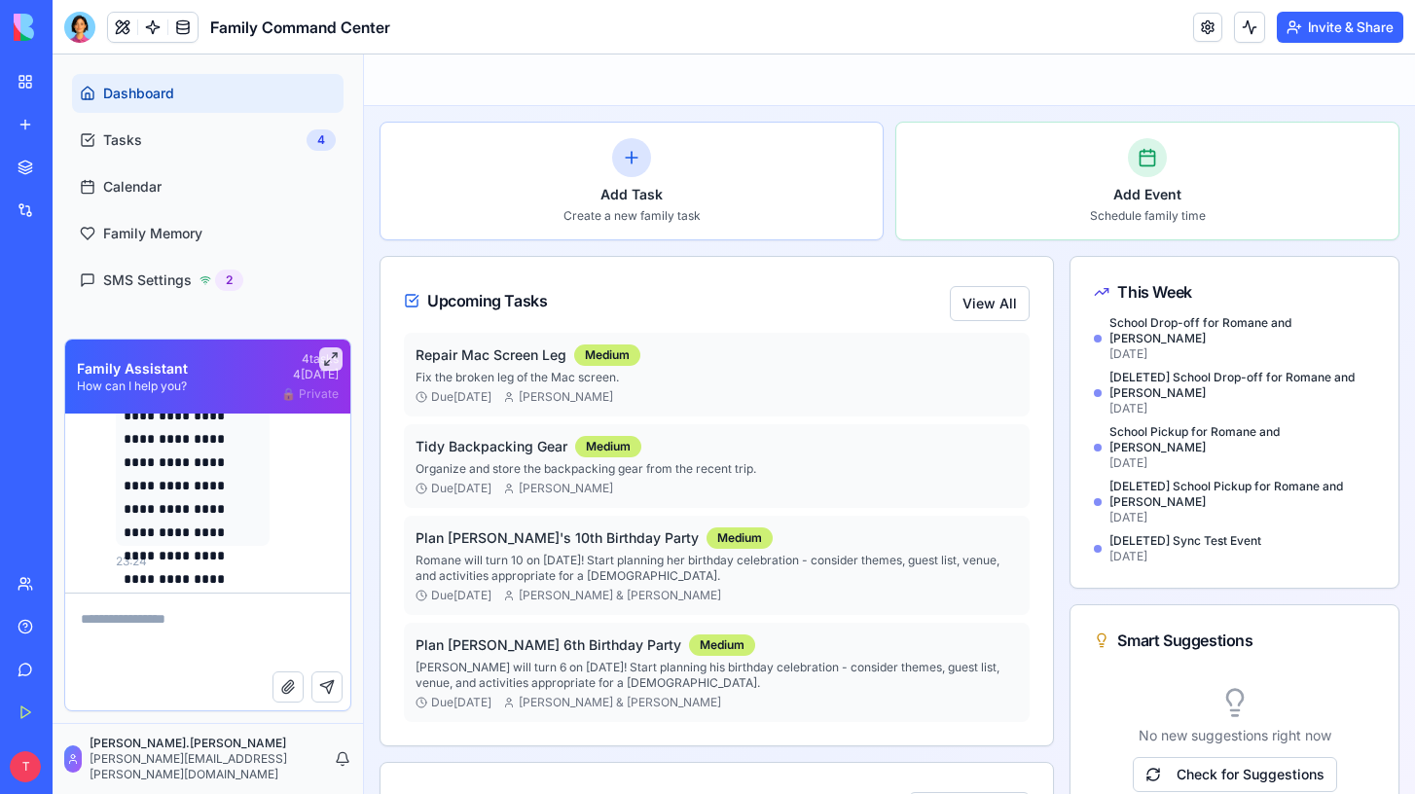
click at [1209, 27] on link at bounding box center [1207, 27] width 29 height 29
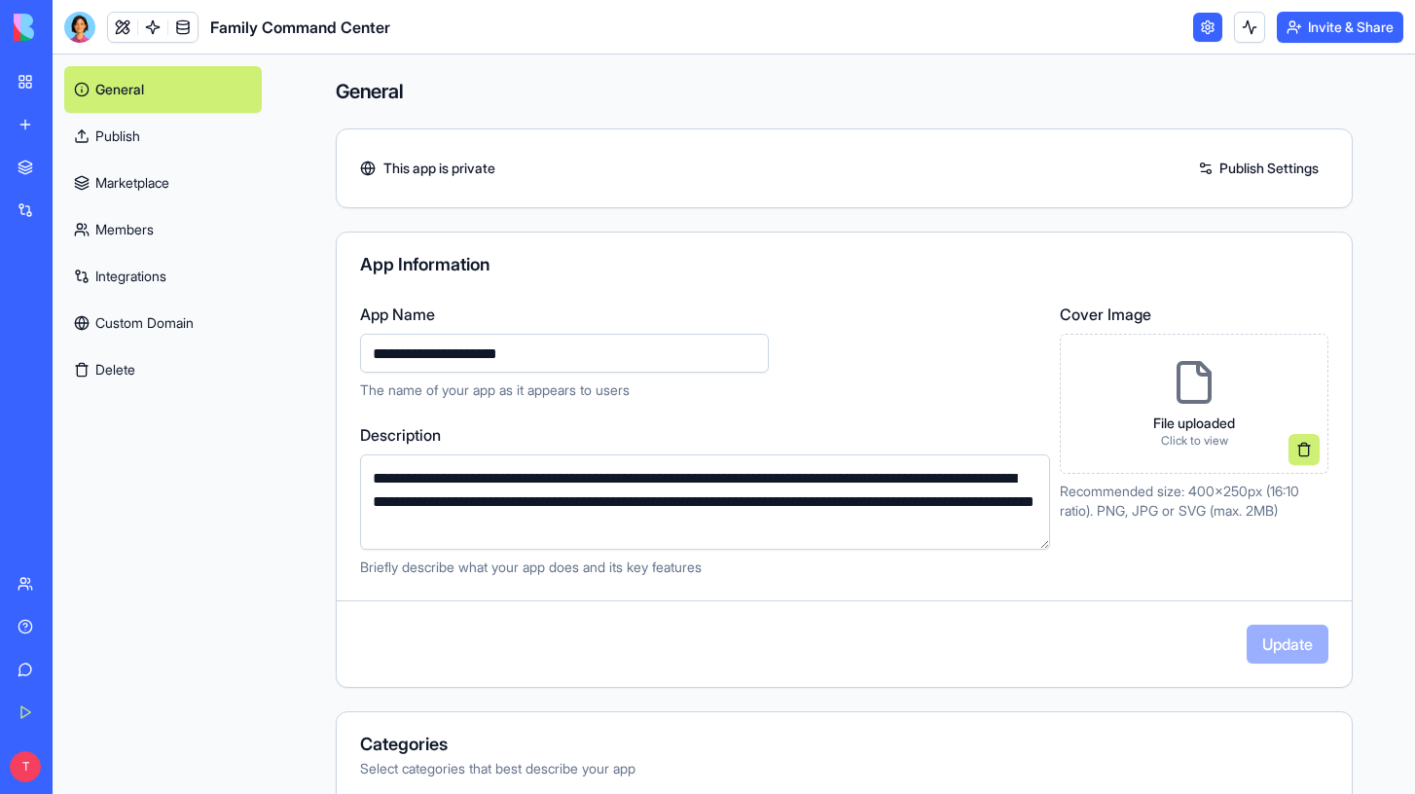
click at [1208, 26] on link at bounding box center [1207, 27] width 29 height 29
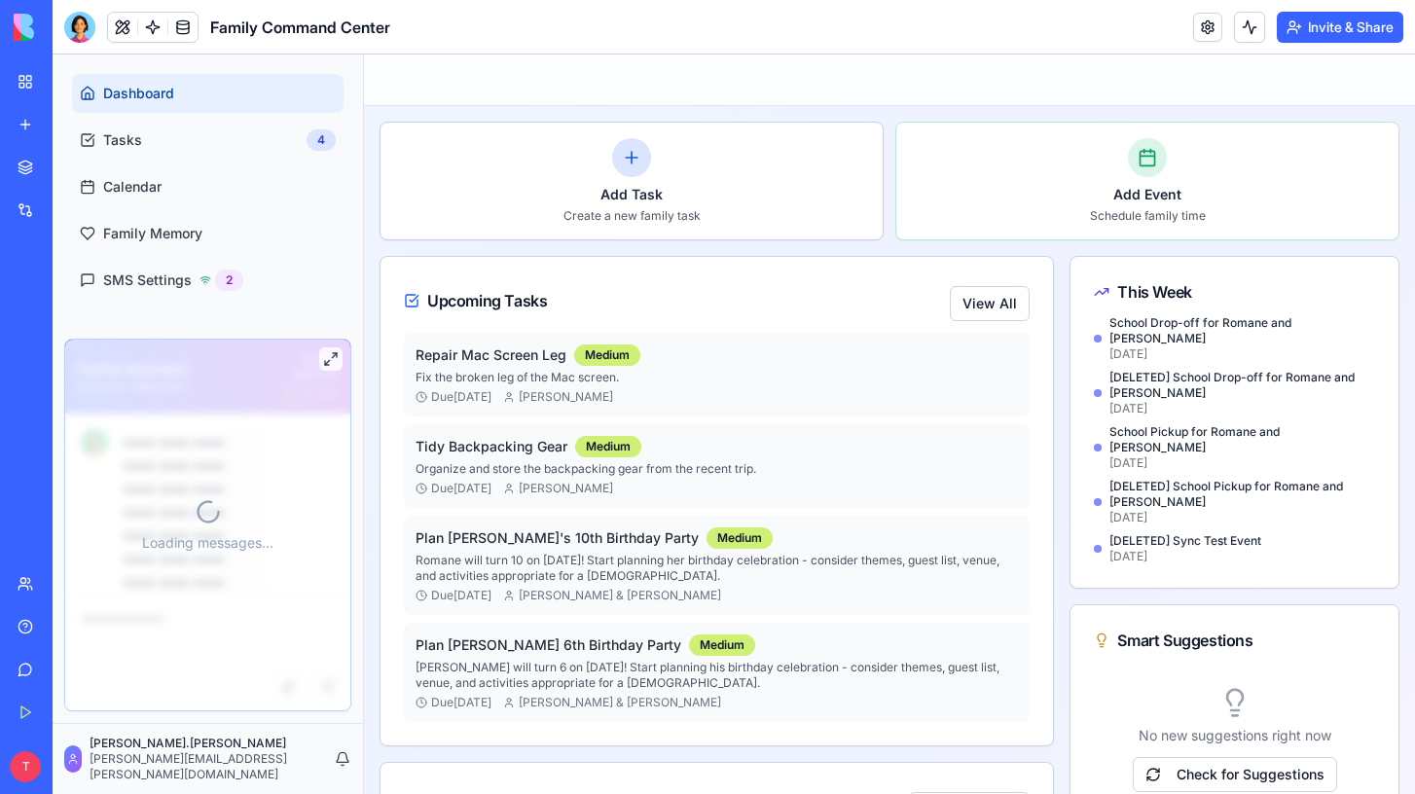
scroll to position [13109, 0]
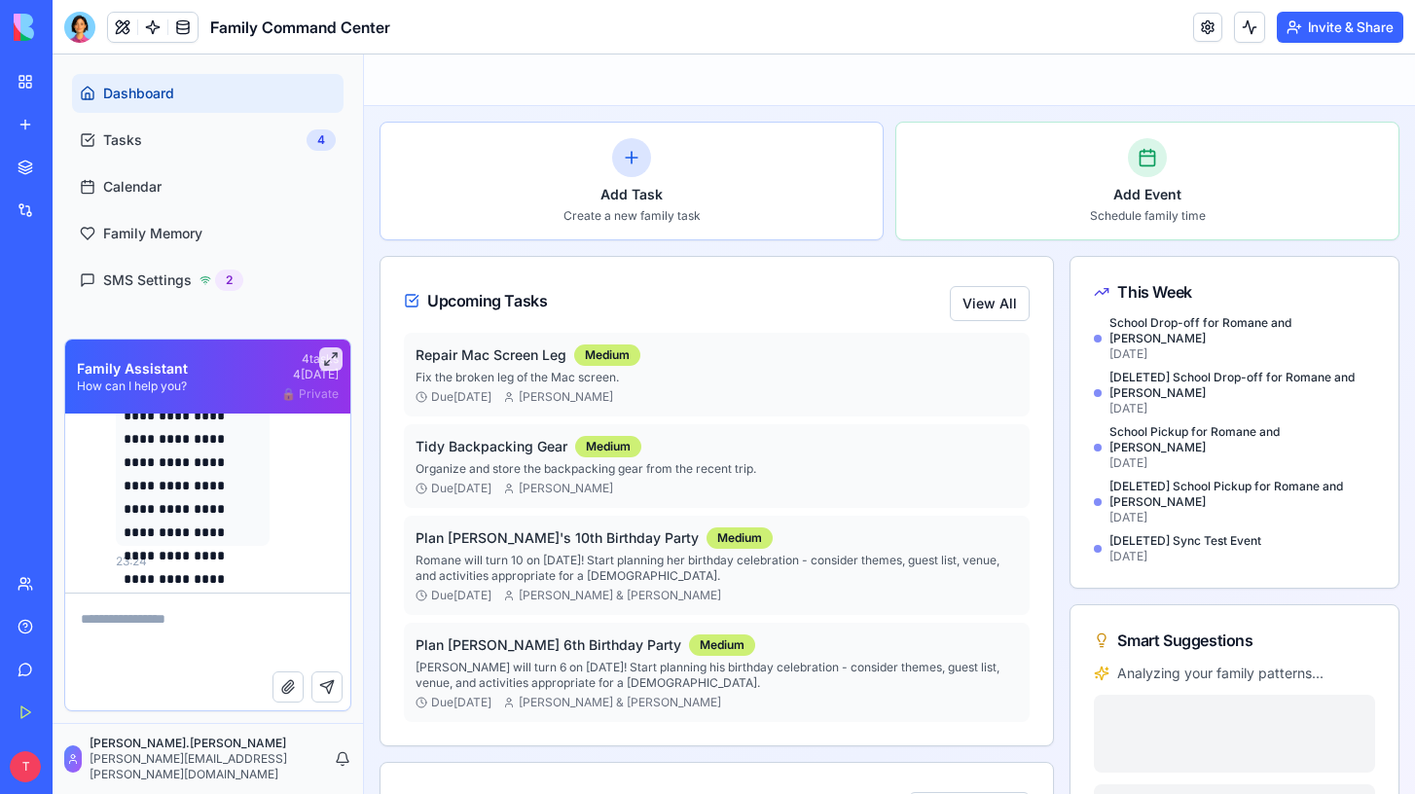
click at [1209, 18] on link at bounding box center [1207, 27] width 29 height 29
